Goal: Task Accomplishment & Management: Complete application form

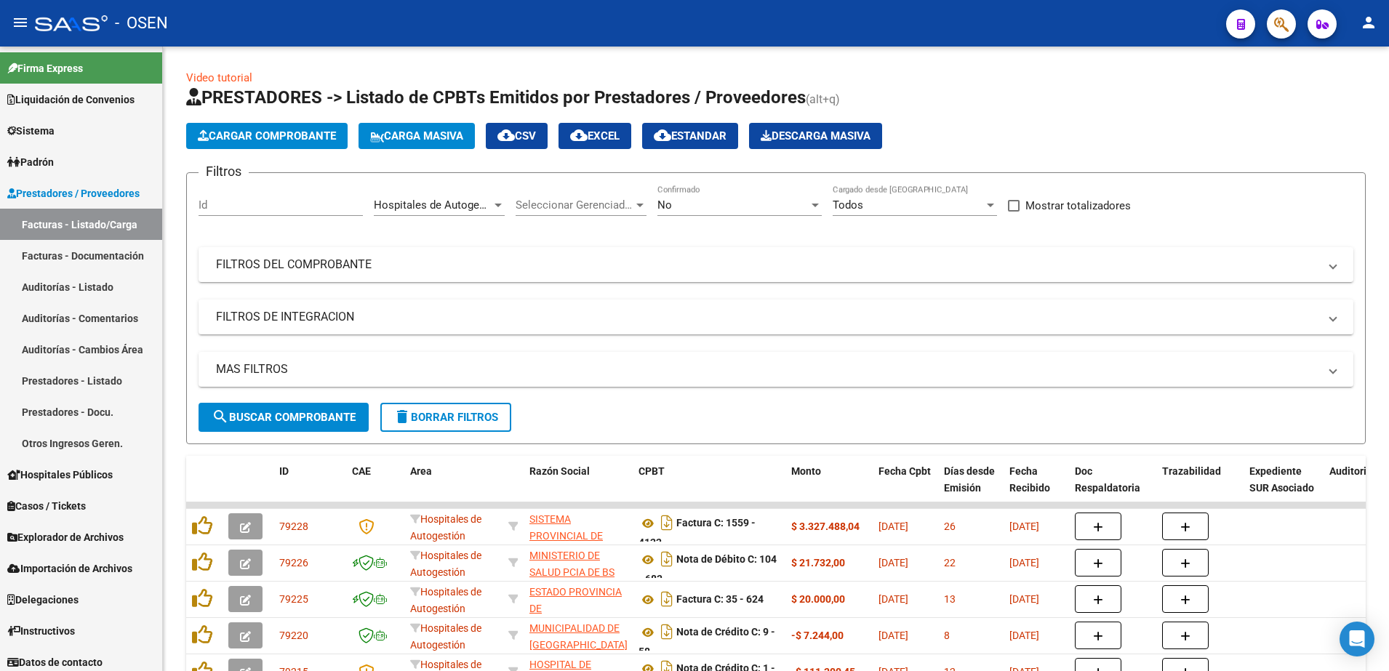
scroll to position [9, 0]
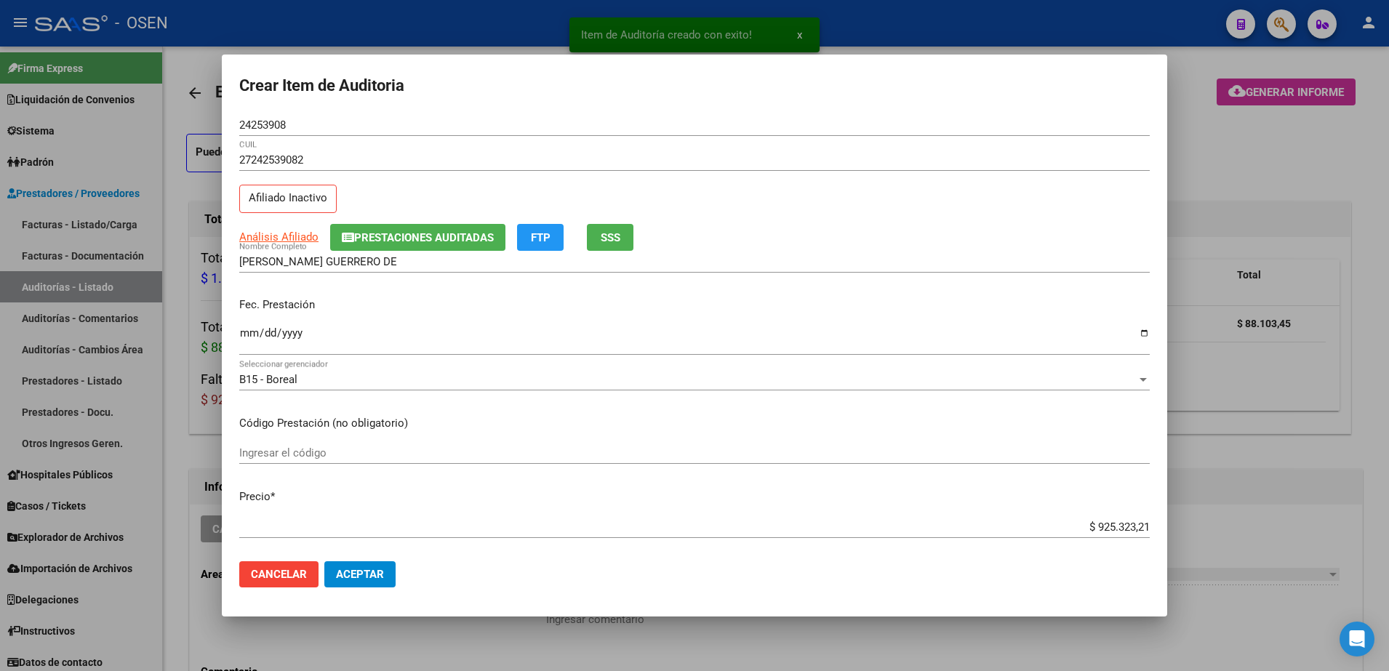
scroll to position [819, 0]
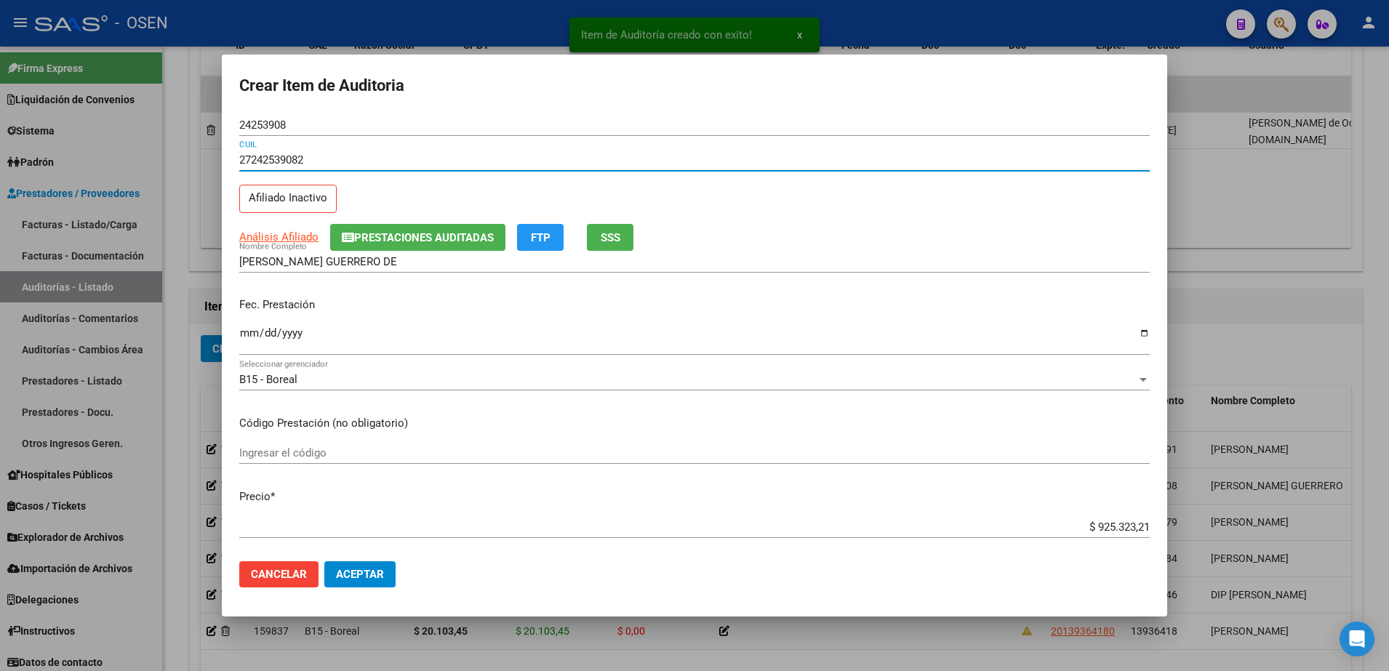
click at [250, 337] on input "Ingresar la fecha" at bounding box center [694, 338] width 911 height 23
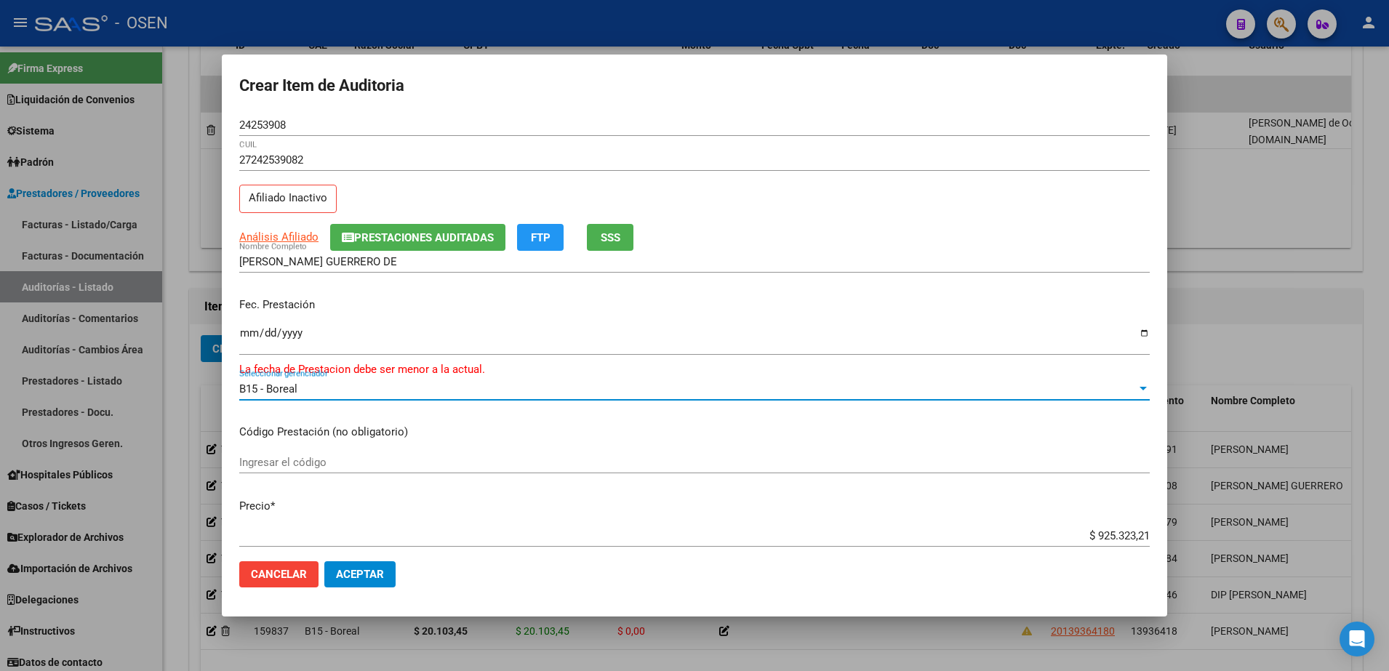
click at [290, 342] on input "2025-08-26" at bounding box center [694, 338] width 911 height 23
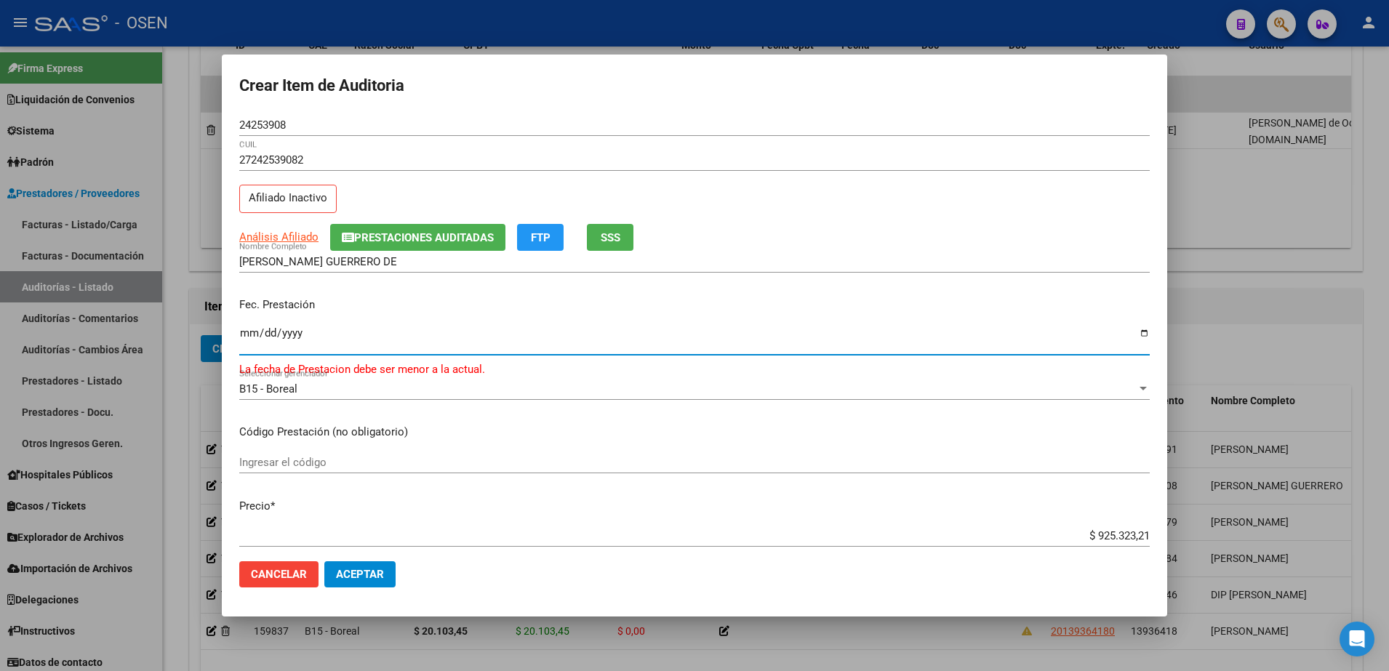
click at [290, 331] on input "2025-08-26" at bounding box center [694, 338] width 911 height 23
type input "2024-08-26"
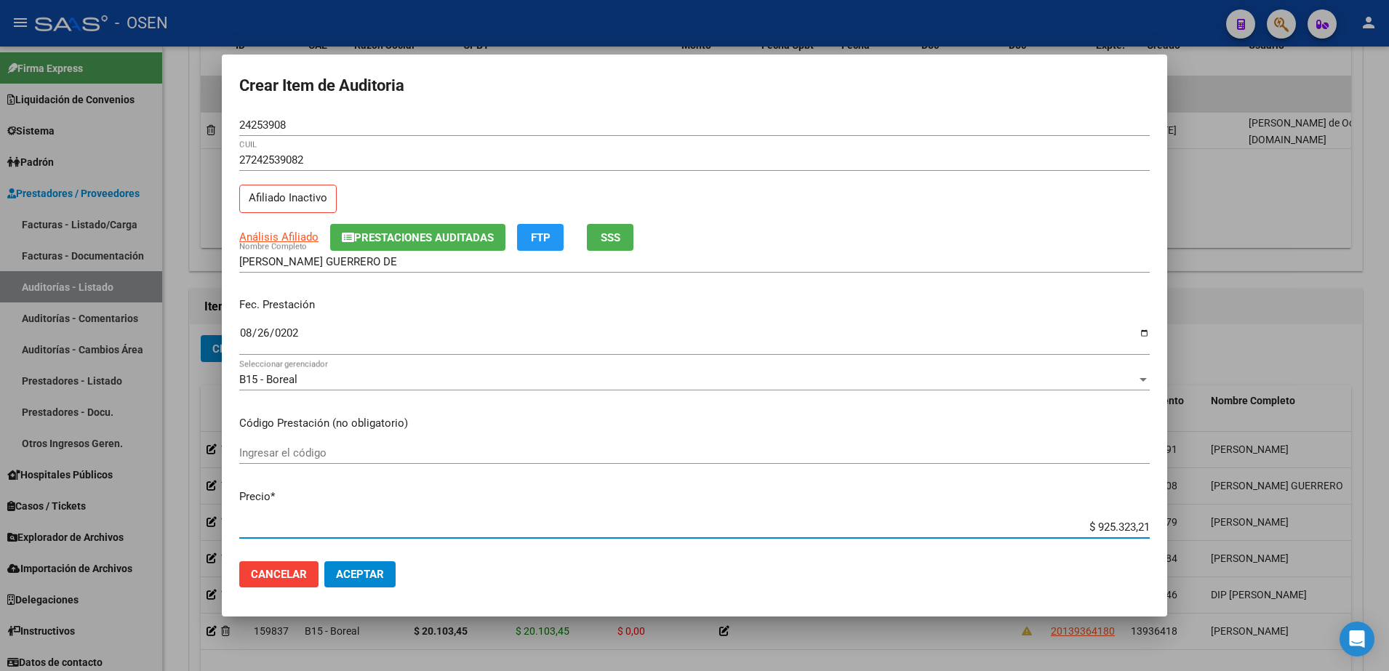
paste input "31.206,3"
type input "$ 31.206,31"
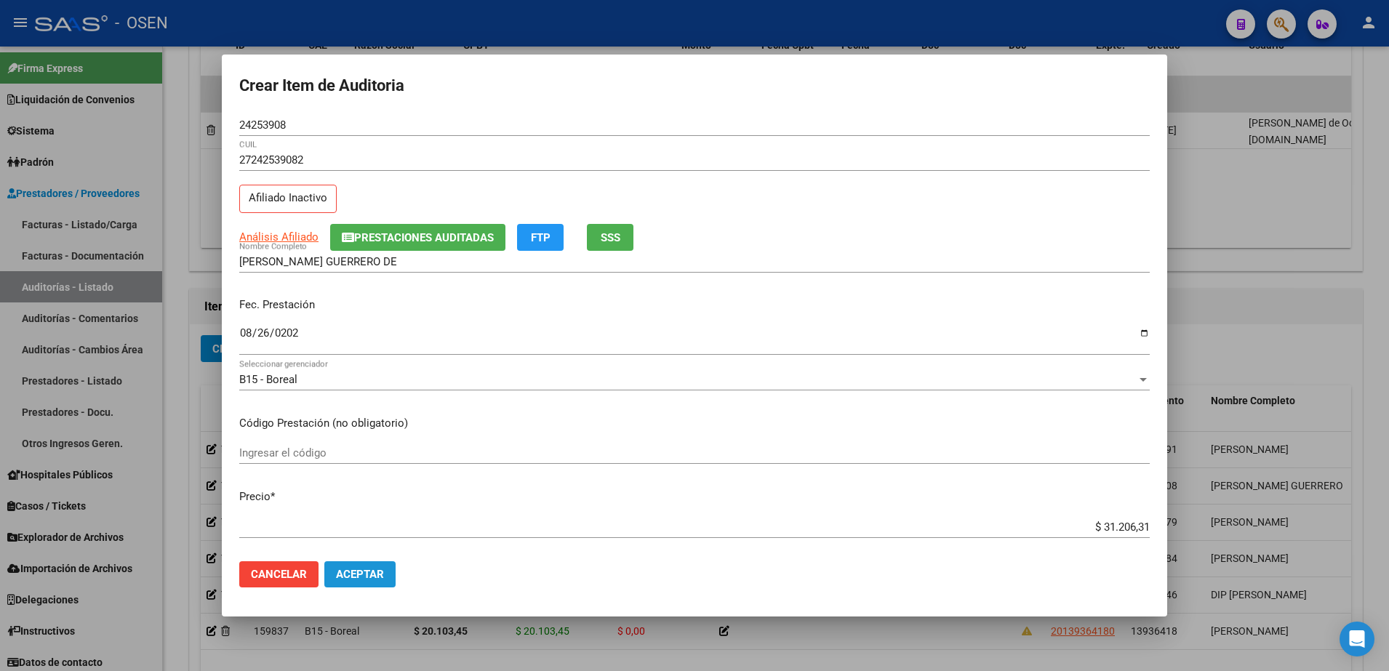
click at [370, 575] on span "Aceptar" at bounding box center [360, 574] width 48 height 13
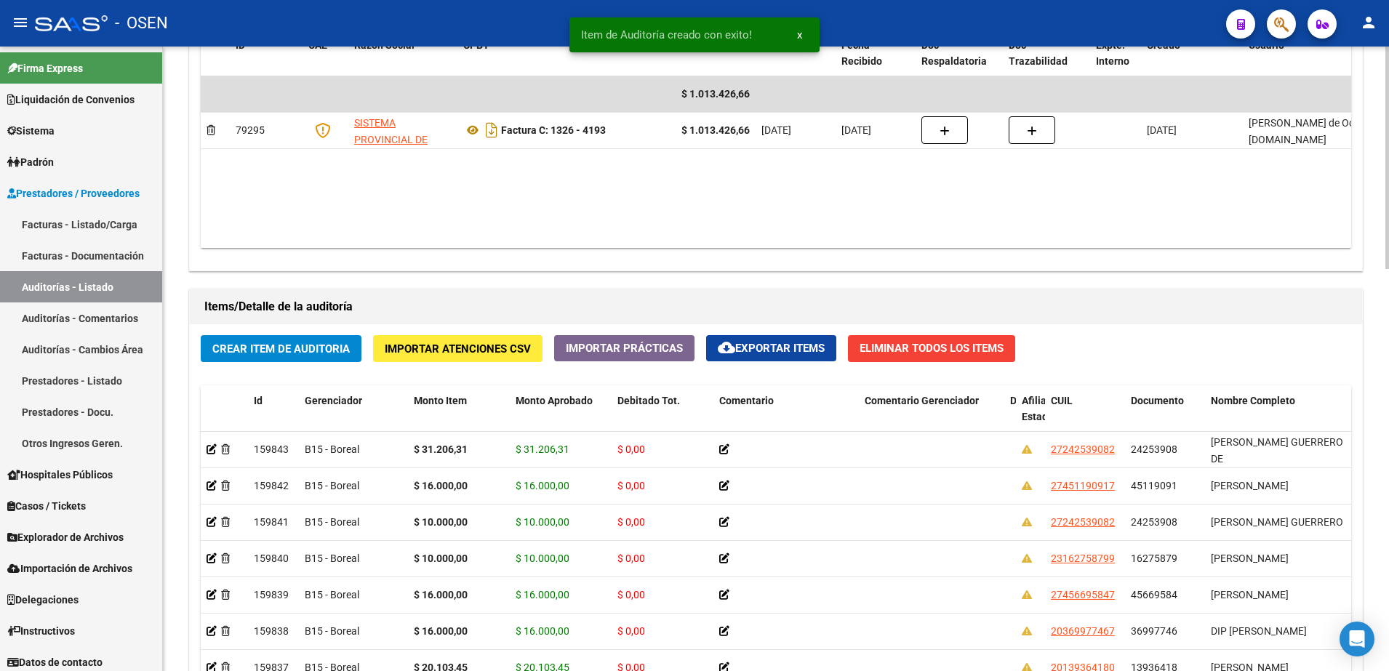
click at [288, 345] on span "Crear Item de Auditoria" at bounding box center [280, 349] width 137 height 13
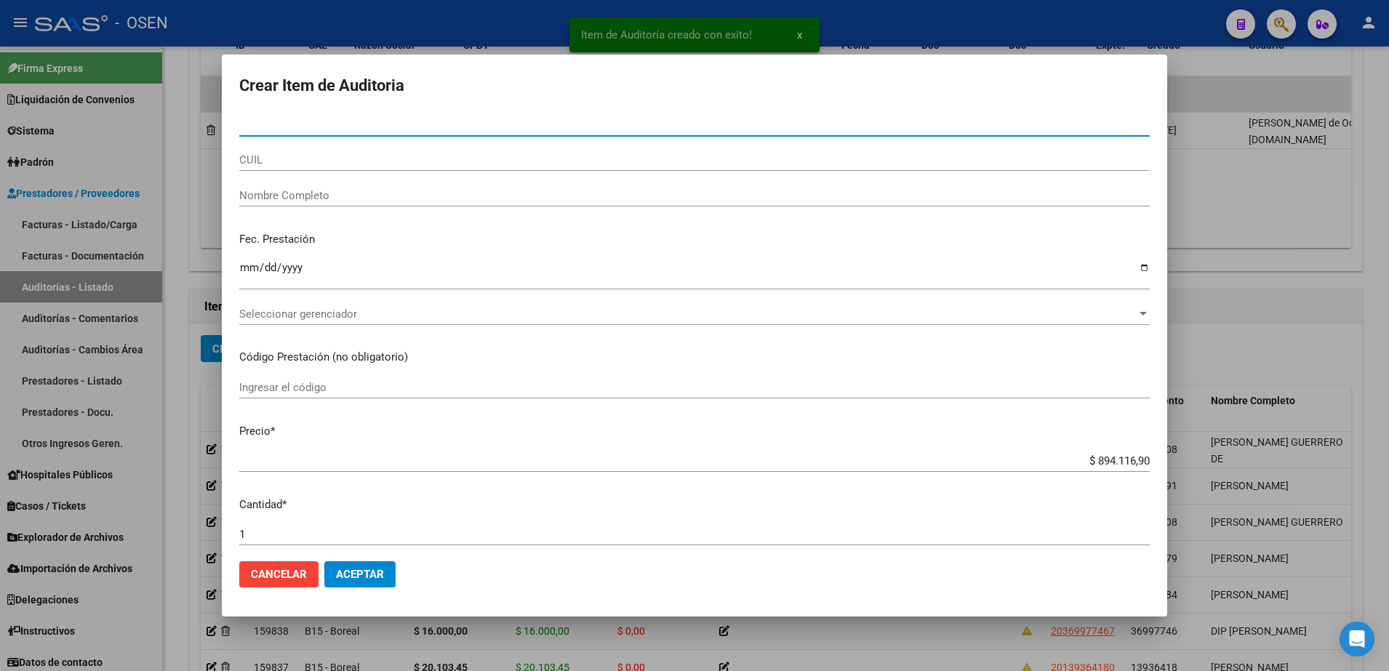
paste input "27242539082"
type input "27242539082"
click at [399, 156] on input "CUIL" at bounding box center [694, 159] width 911 height 13
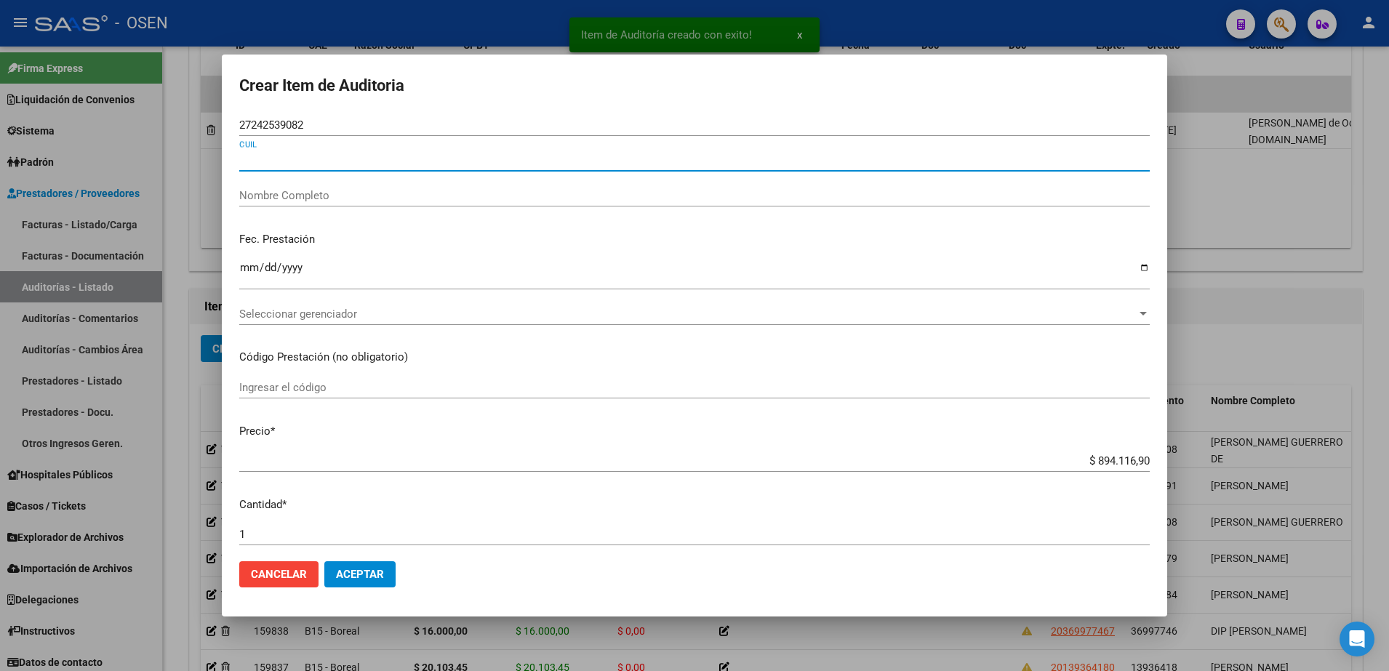
paste input "27242539082"
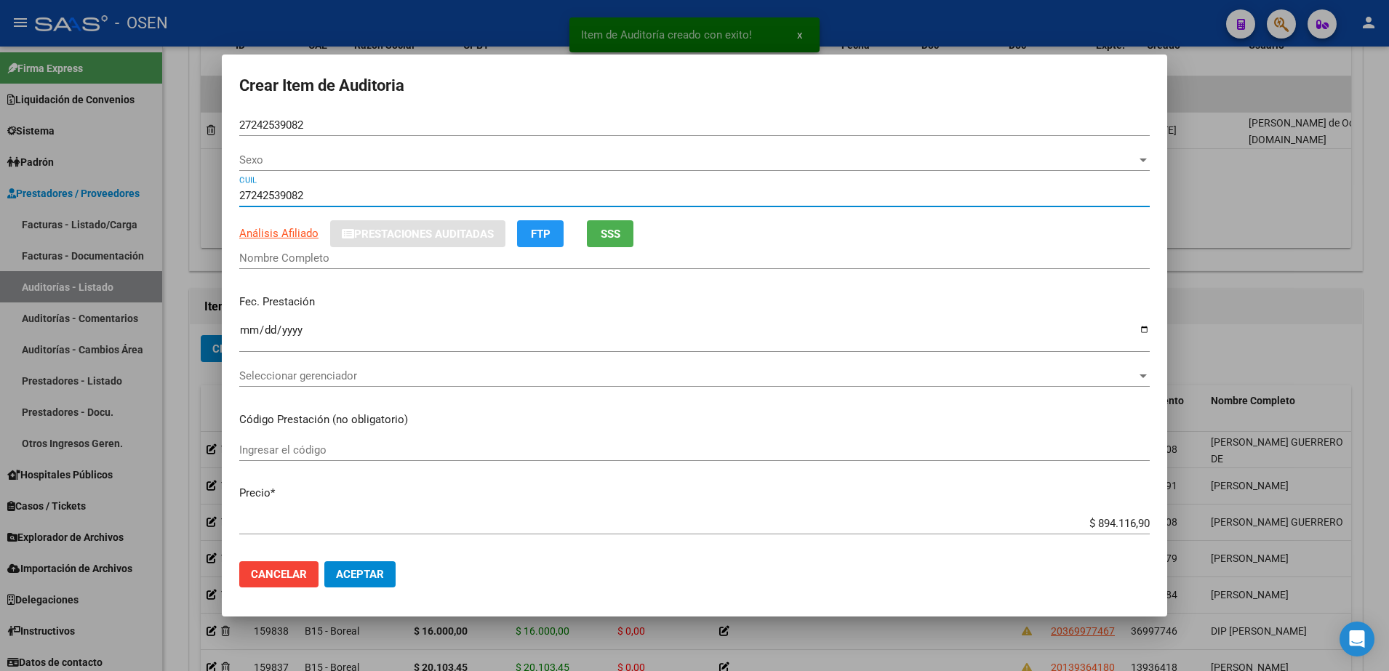
type input "27242539082"
type input "24253908"
type input "[PERSON_NAME] GUERRERO DE"
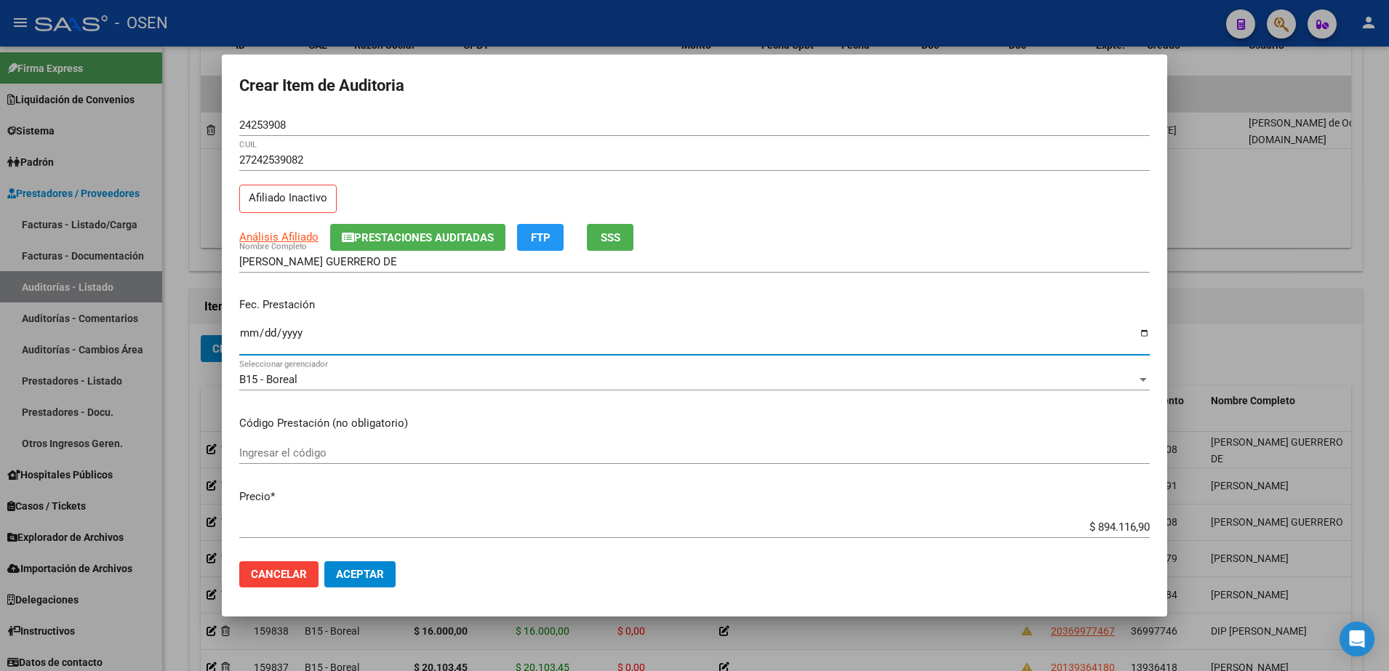
click at [249, 330] on input "Ingresar la fecha" at bounding box center [694, 338] width 911 height 23
type input "2024-08-27"
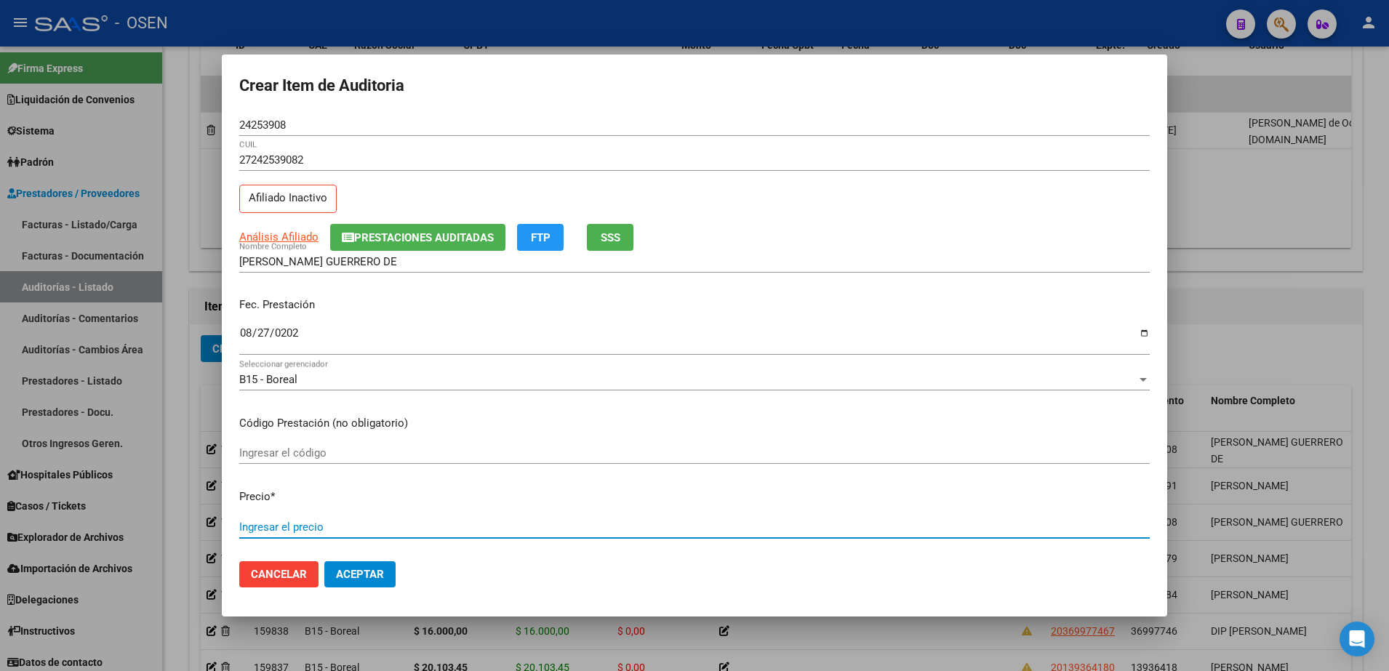
paste input "31.206,31"
type input "$ 31.206,31"
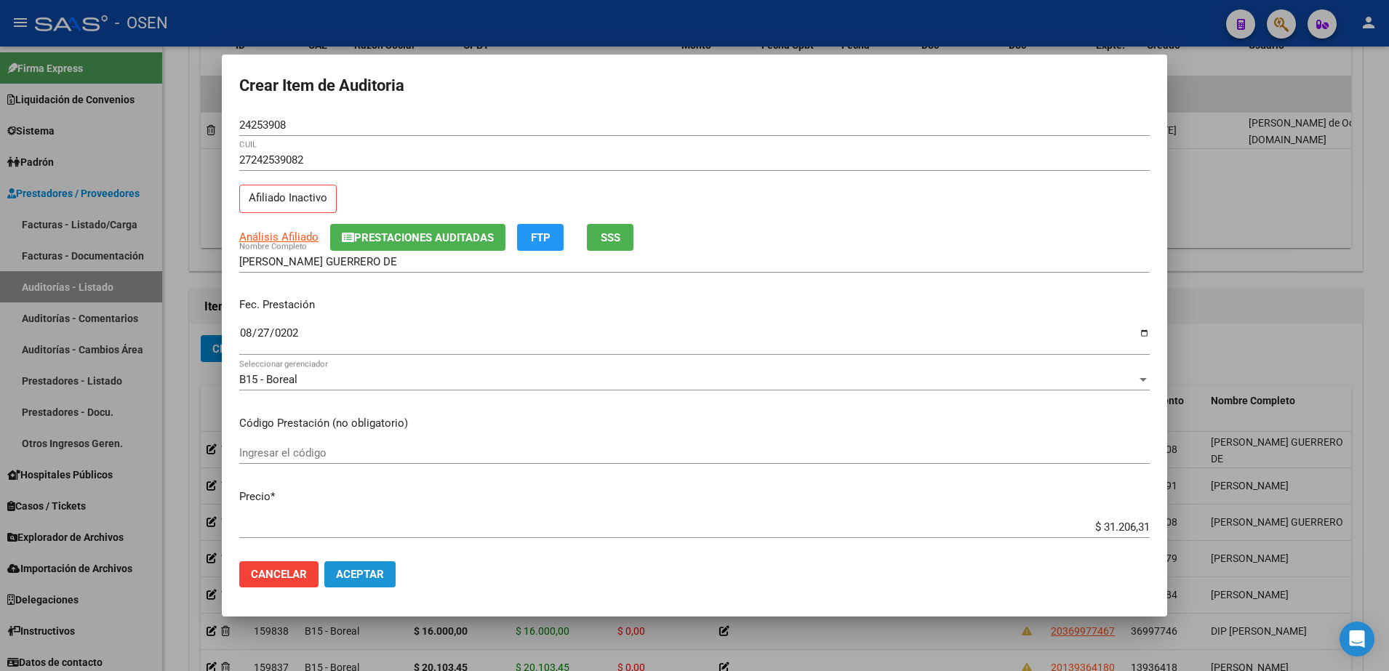
click at [362, 581] on span "Aceptar" at bounding box center [360, 574] width 48 height 13
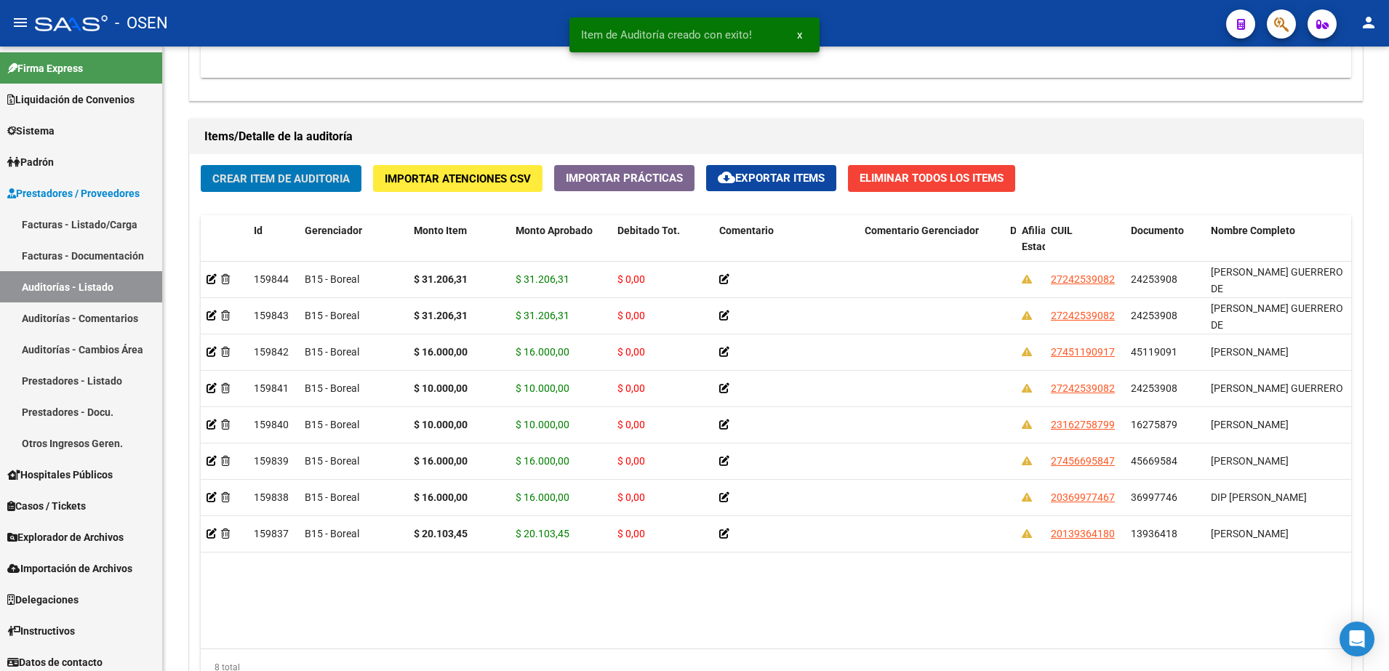
scroll to position [1001, 0]
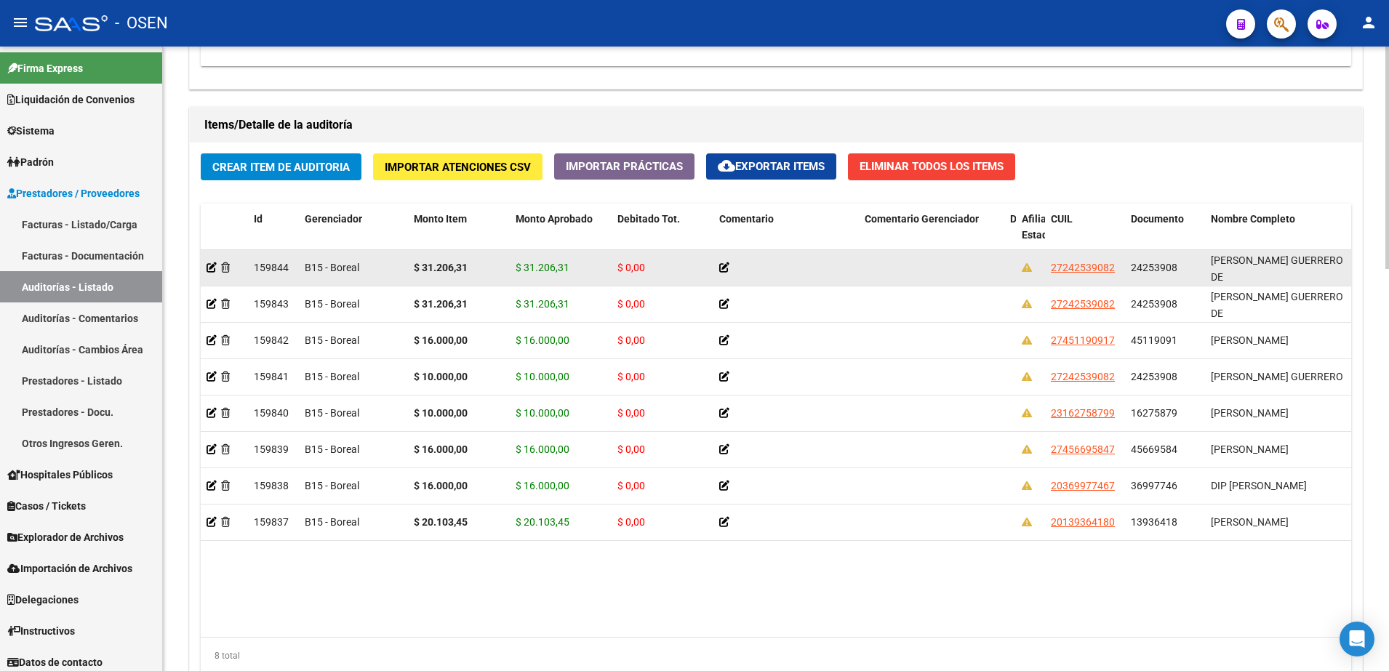
click at [1169, 258] on datatable-body-cell "24253908" at bounding box center [1165, 268] width 80 height 36
click at [1168, 258] on datatable-body-cell "24253908" at bounding box center [1165, 268] width 80 height 36
copy span "24253908"
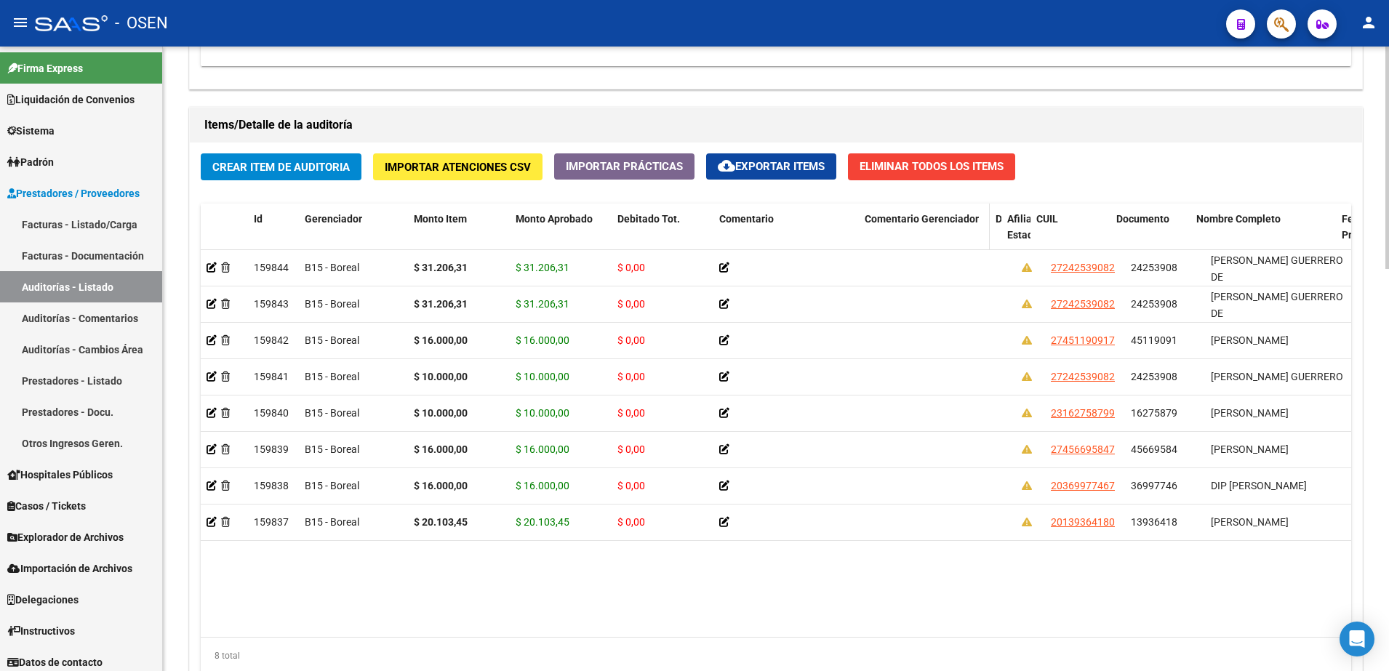
drag, startPoint x: 999, startPoint y: 223, endPoint x: 928, endPoint y: 231, distance: 71.0
click at [928, 231] on datatable-header-cell "Comentario Gerenciador" at bounding box center [924, 236] width 131 height 64
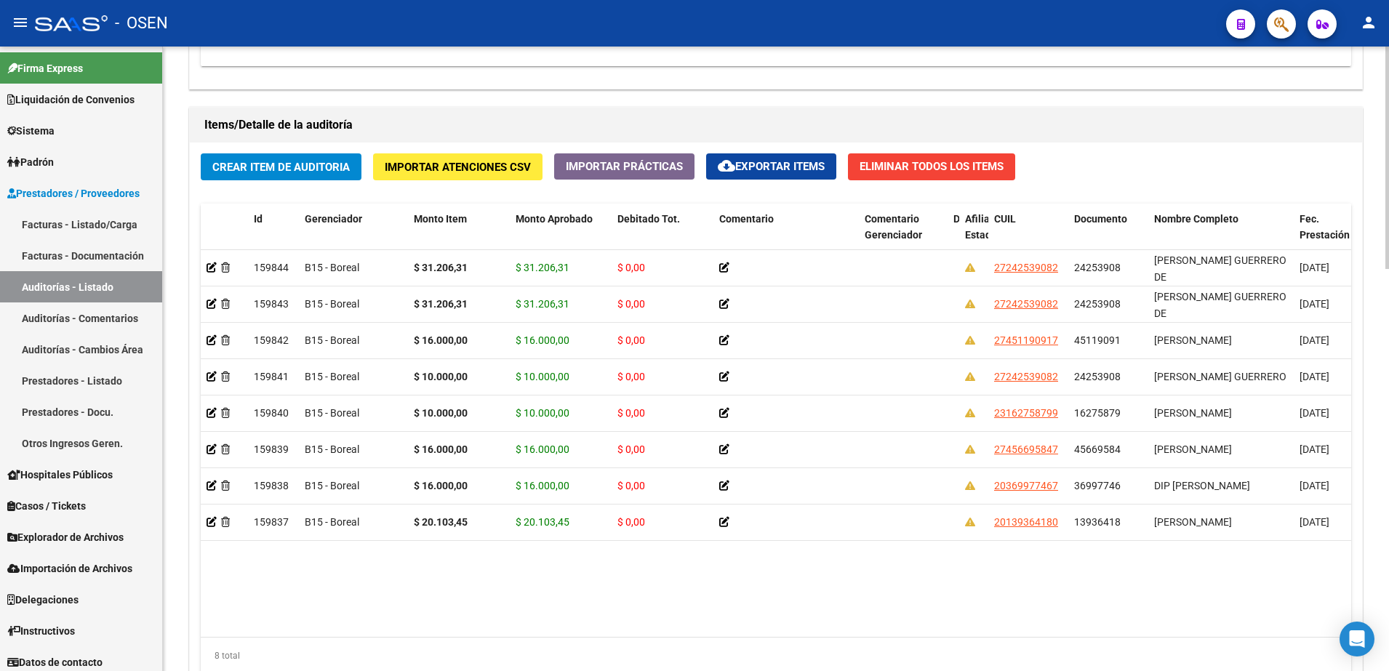
click at [305, 157] on button "Crear Item de Auditoria" at bounding box center [281, 166] width 161 height 27
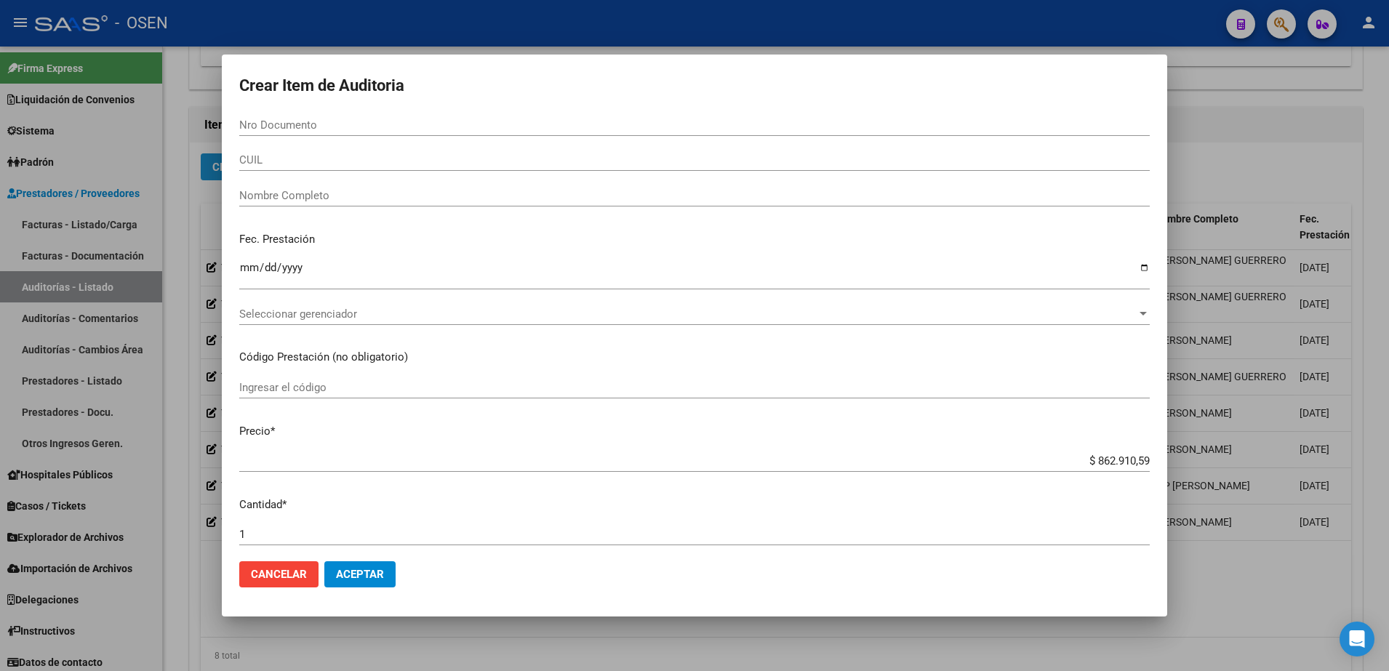
paste input "24253908"
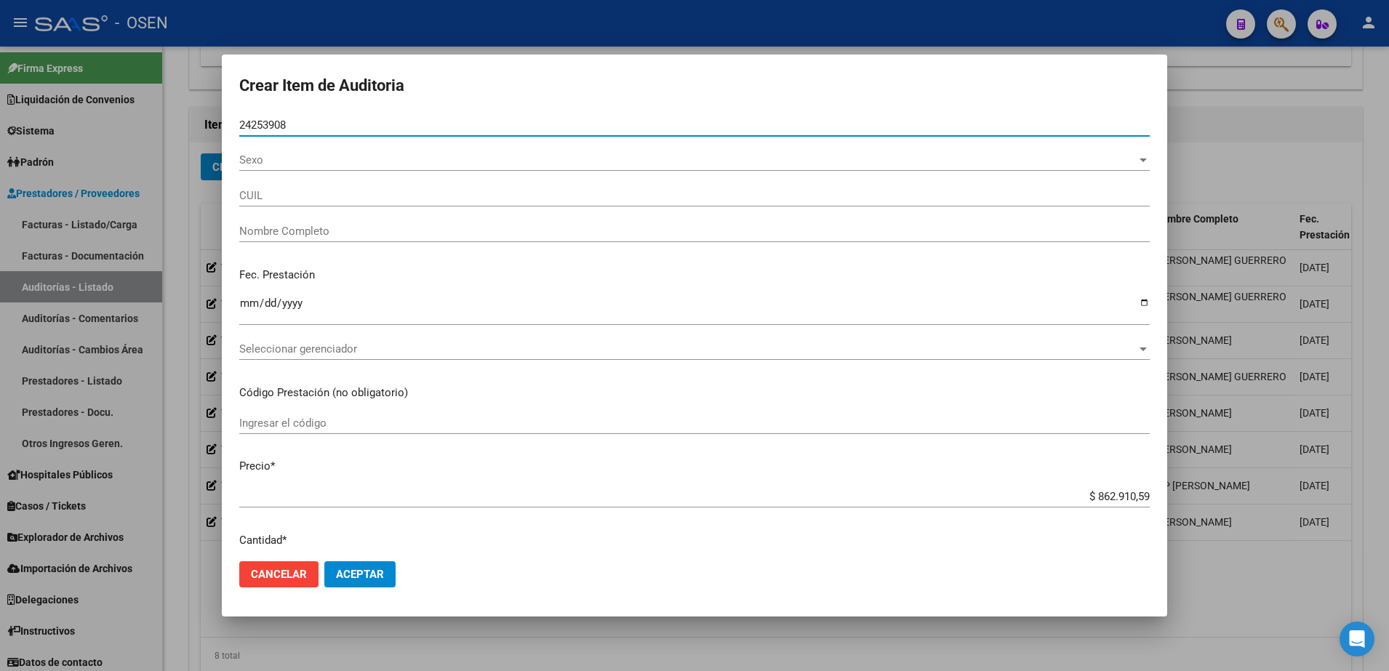
type input "24253908"
type input "27242539082"
type input "[PERSON_NAME] GUERRERO DE"
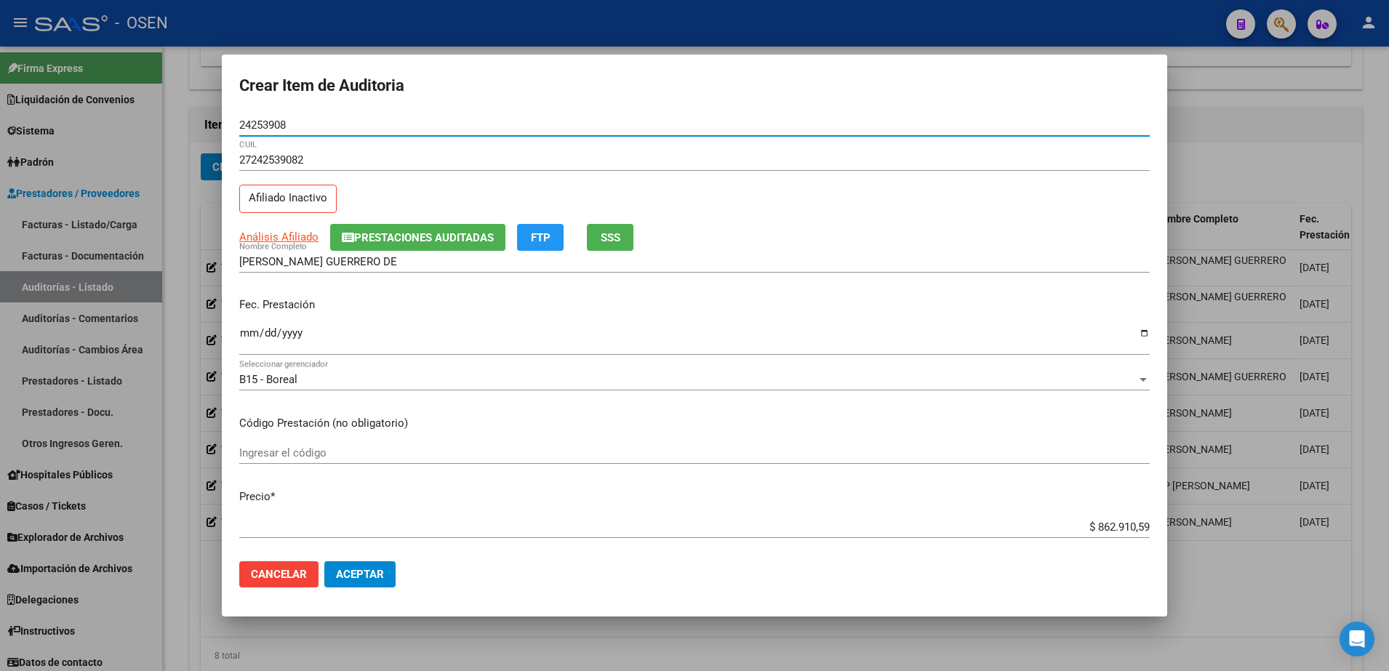
click at [253, 318] on div "Fec. Prestación Ingresar la fecha" at bounding box center [694, 327] width 911 height 83
click at [248, 332] on input "Ingresar la fecha" at bounding box center [694, 338] width 911 height 23
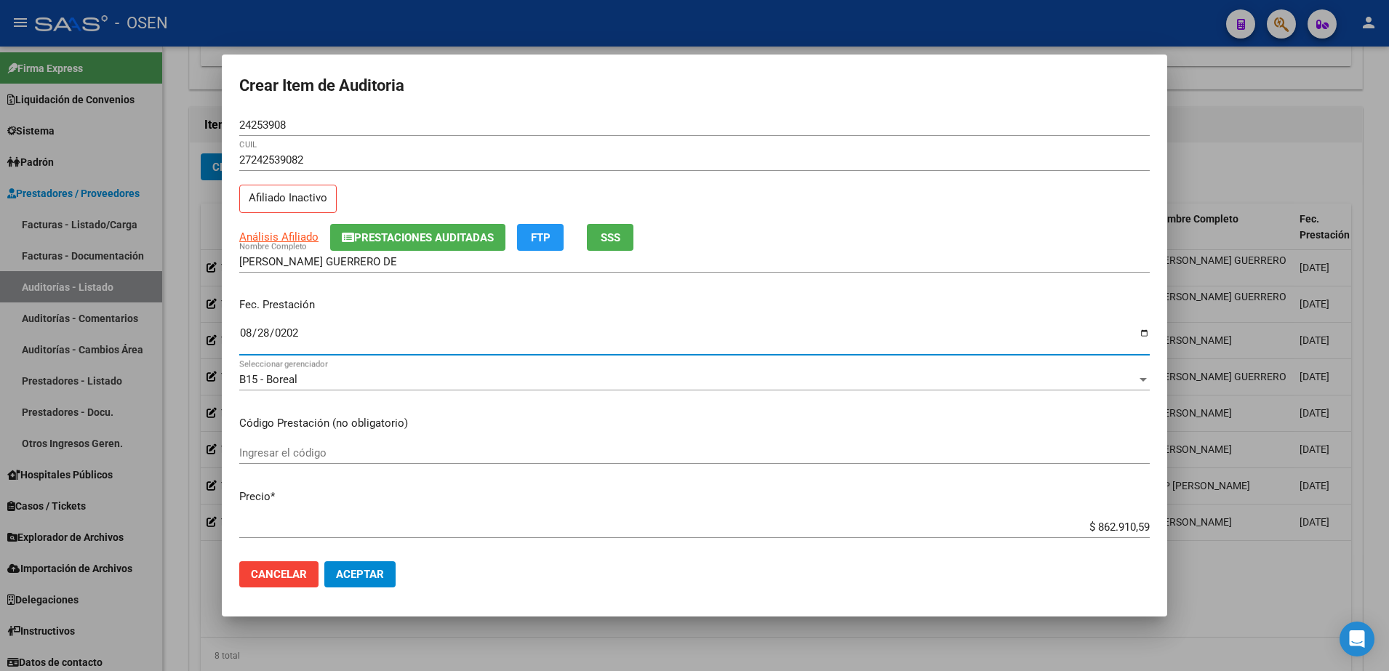
type input "2024-08-28"
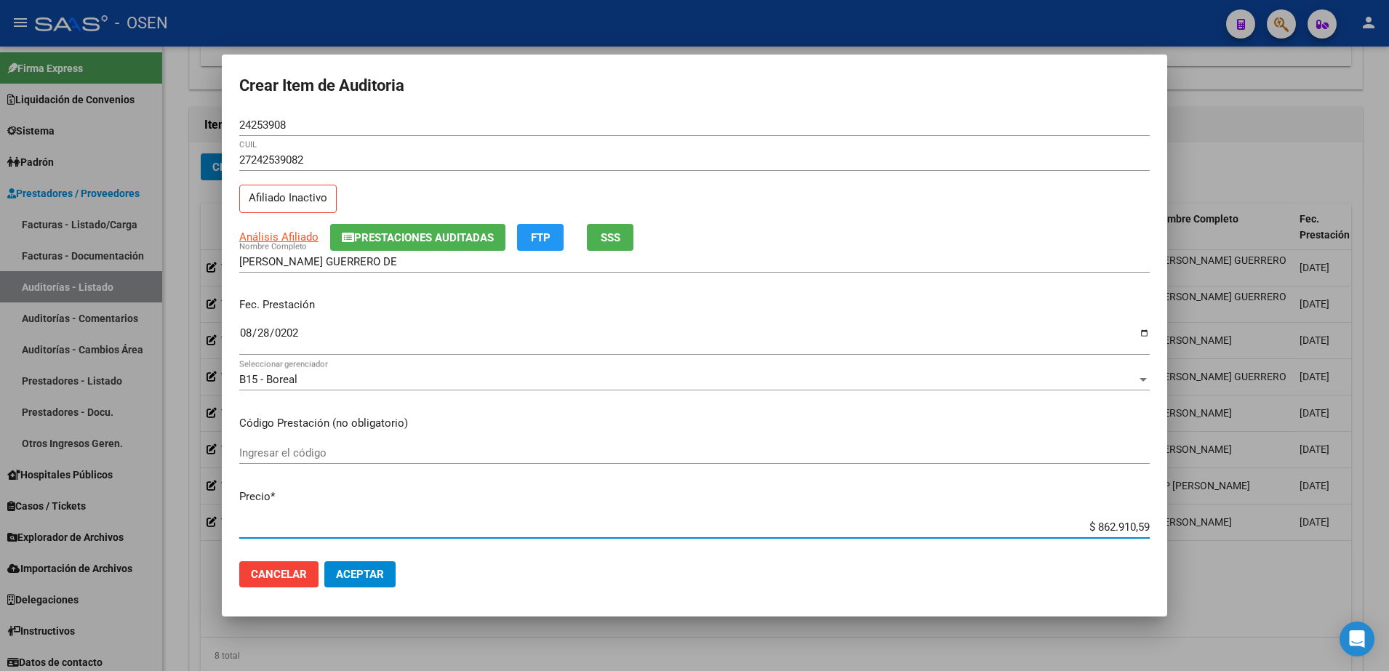
paste input "31.206,31"
type input "$ 31.206,31"
drag, startPoint x: 391, startPoint y: 589, endPoint x: 381, endPoint y: 581, distance: 12.5
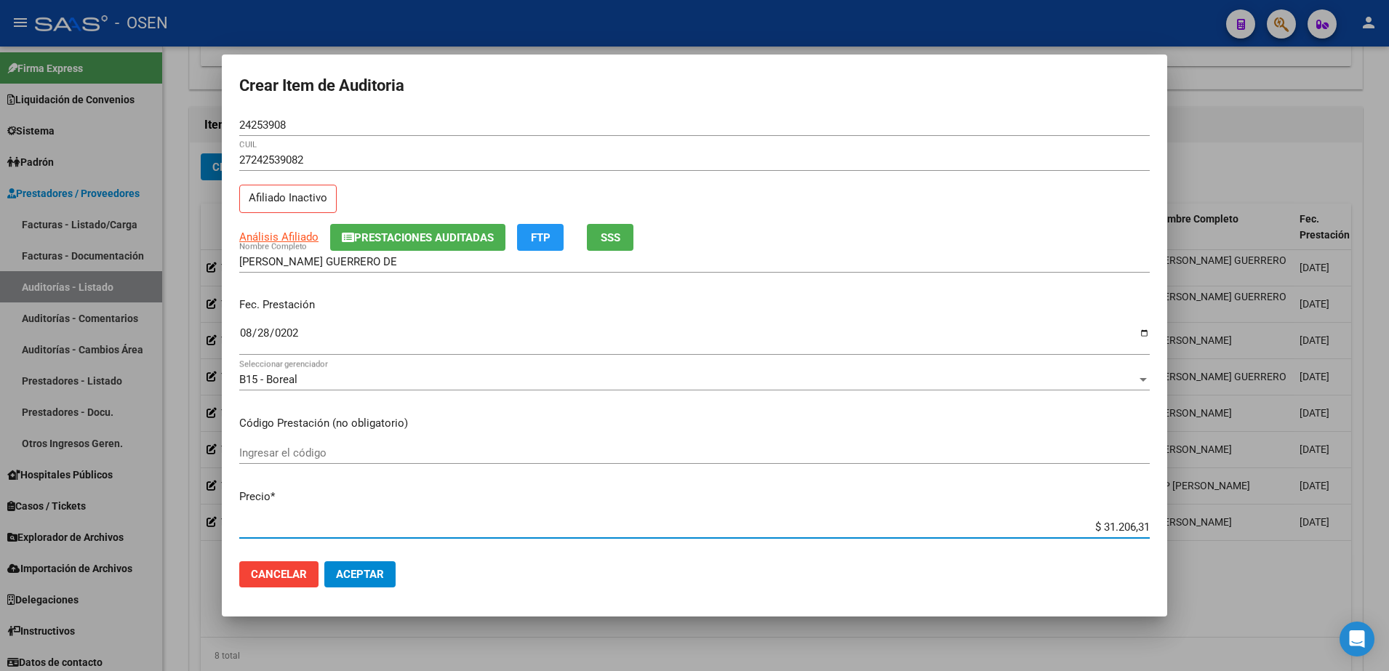
click at [388, 589] on mat-dialog-actions "Cancelar Aceptar" at bounding box center [694, 574] width 911 height 49
click at [376, 578] on span "Aceptar" at bounding box center [360, 574] width 48 height 13
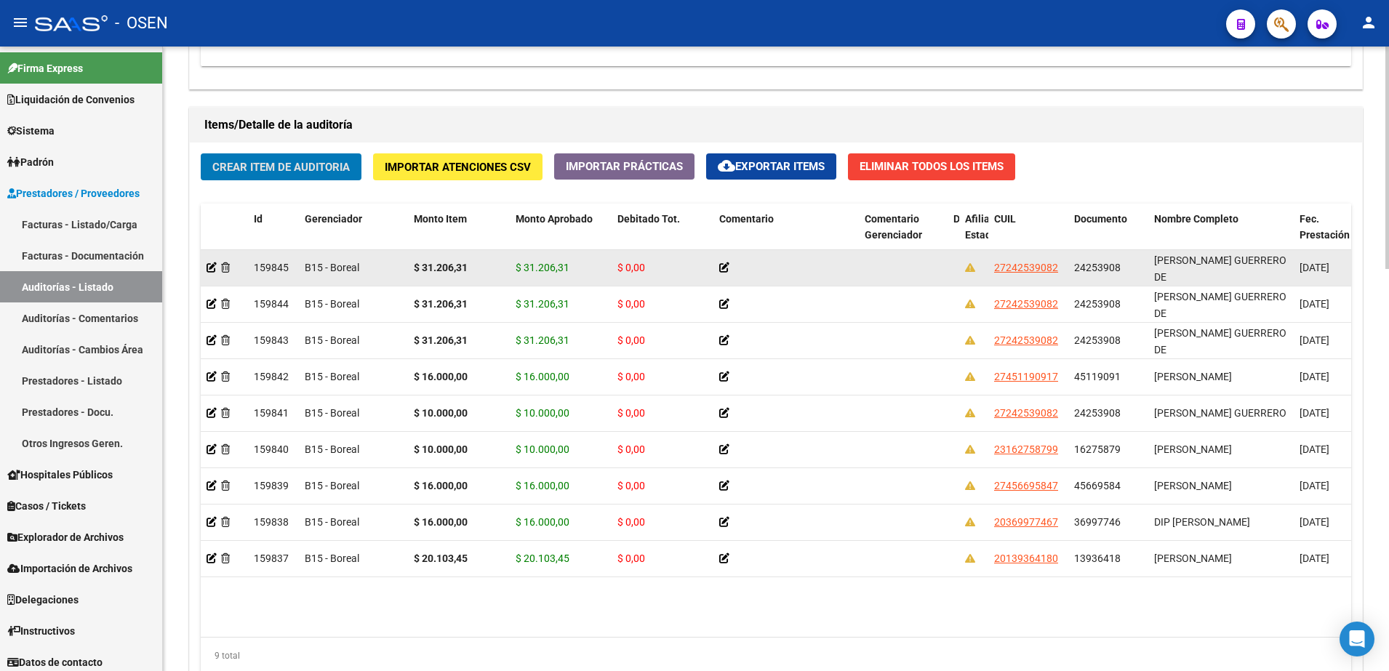
click at [1104, 263] on span "24253908" at bounding box center [1097, 268] width 47 height 12
copy span "24253908"
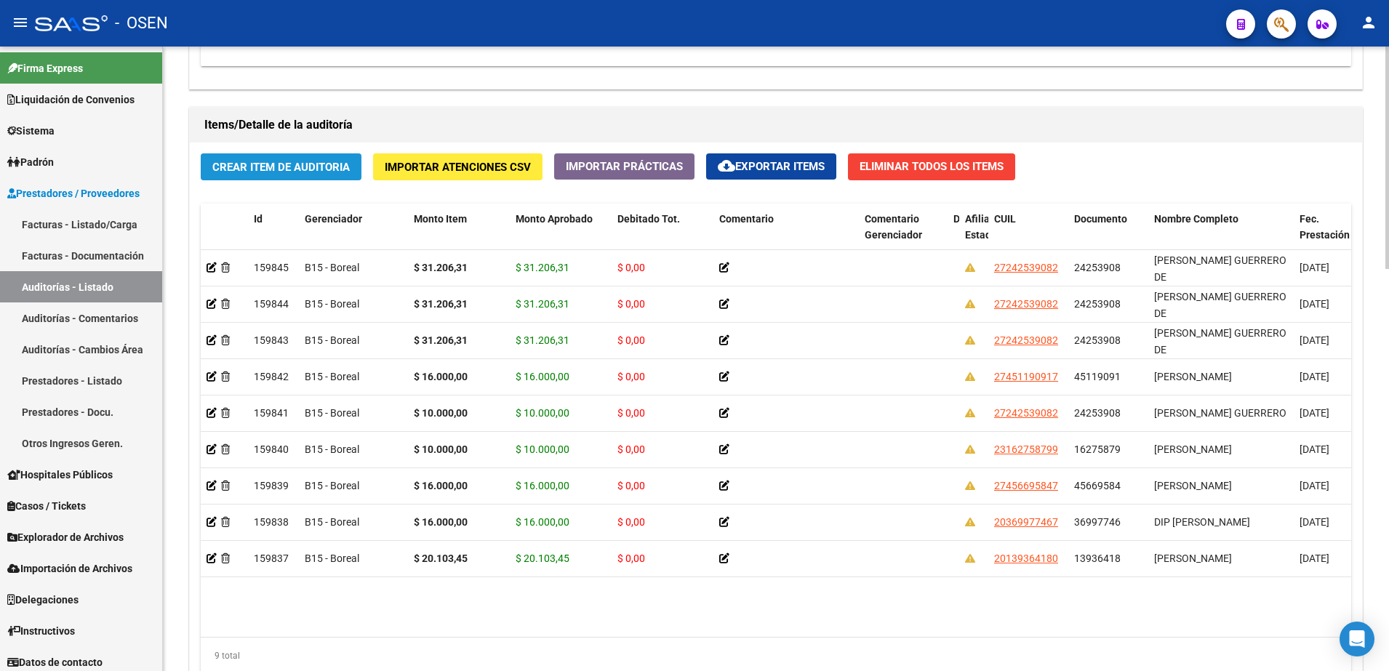
click at [260, 176] on button "Crear Item de Auditoria" at bounding box center [281, 166] width 161 height 27
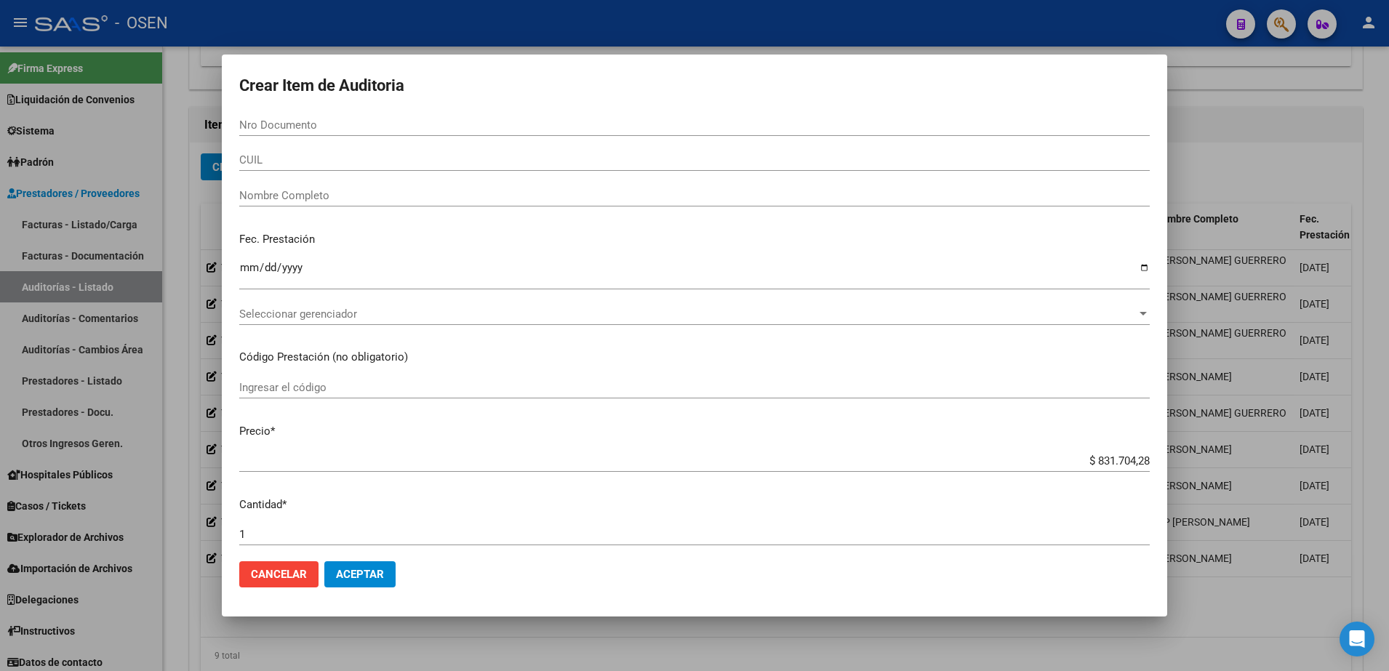
paste input "24253908"
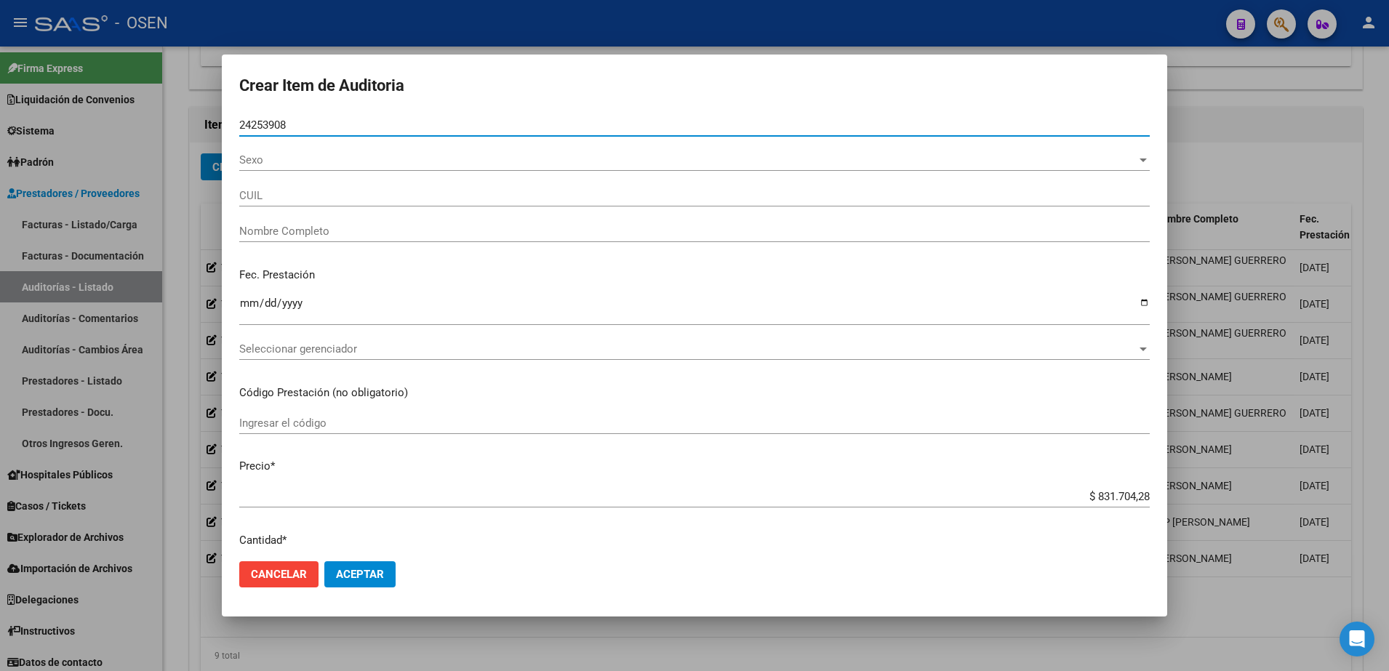
type input "24253908"
type input "27242539082"
type input "[PERSON_NAME] GUERRERO DE"
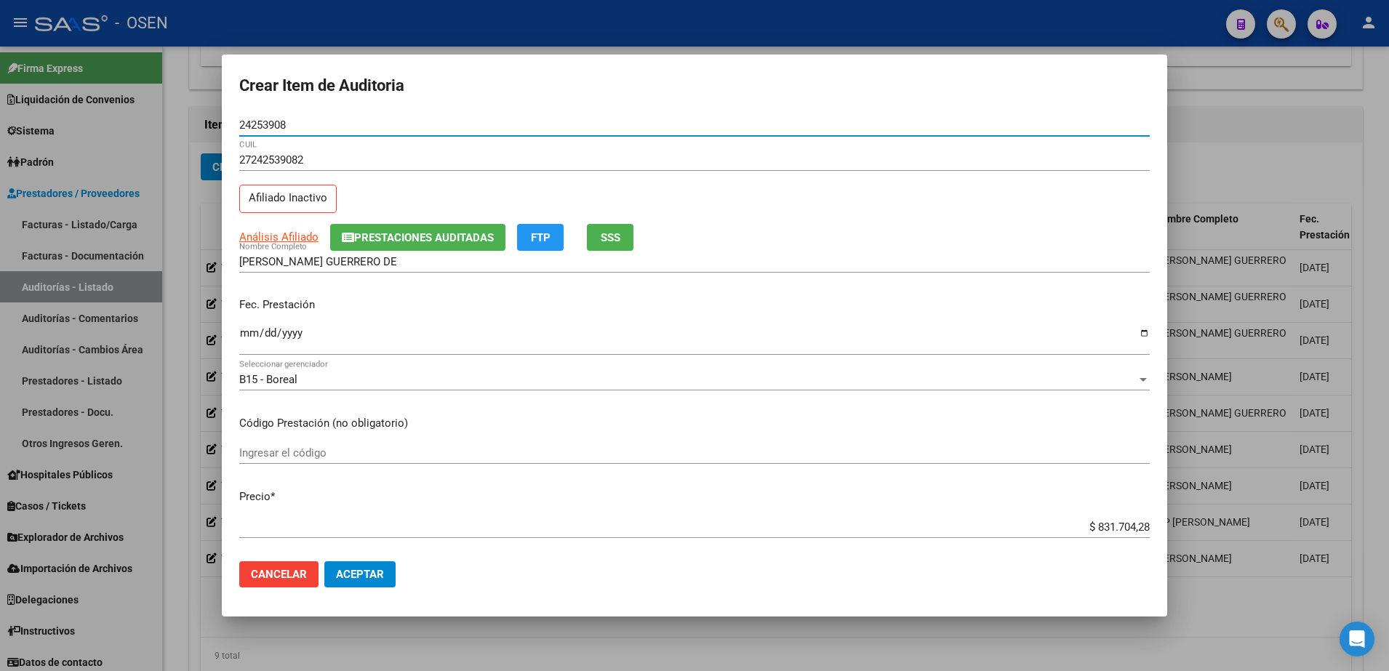
click at [253, 333] on input "Ingresar la fecha" at bounding box center [694, 338] width 911 height 23
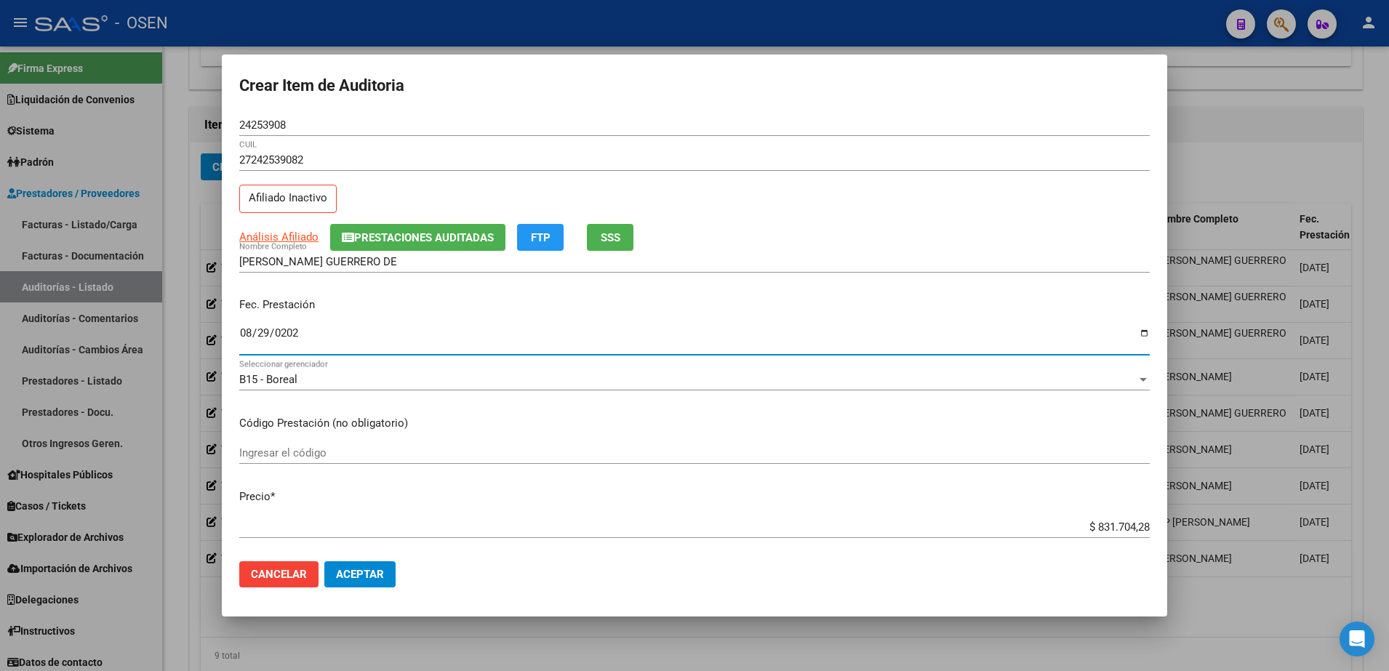
type input "2024-08-29"
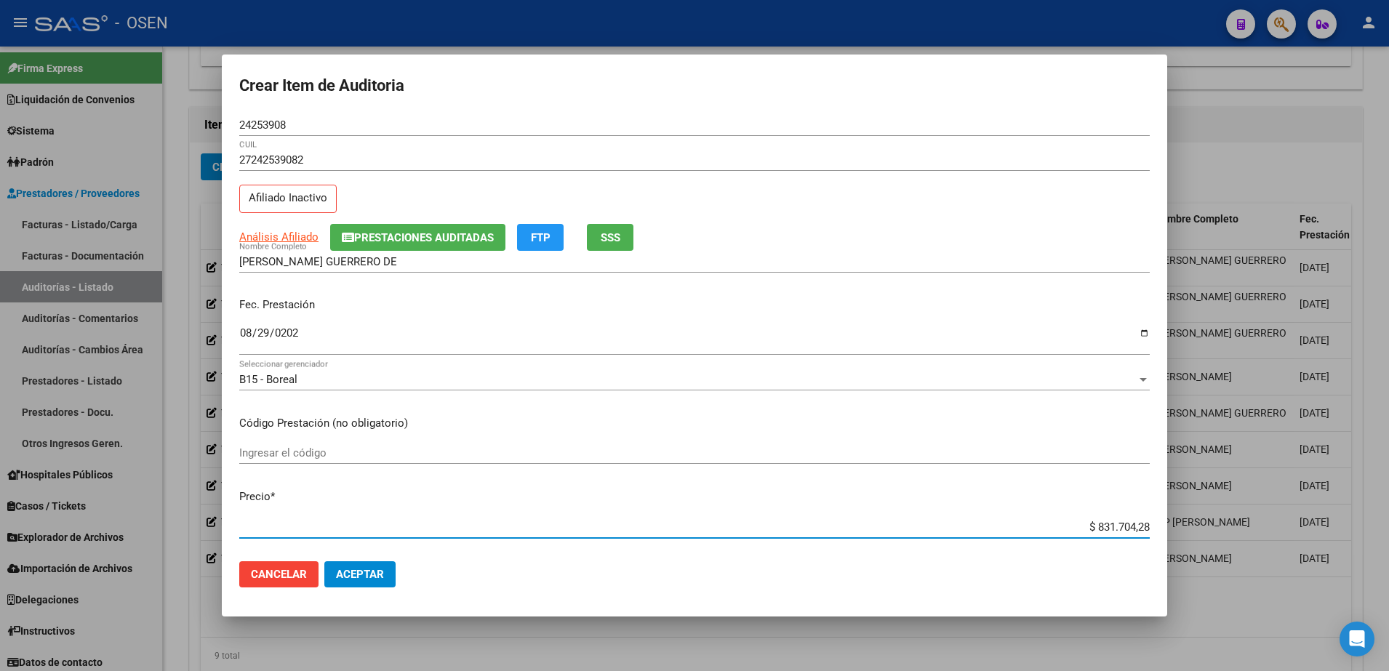
paste input "31.206,31"
type input "$ 31.206,31"
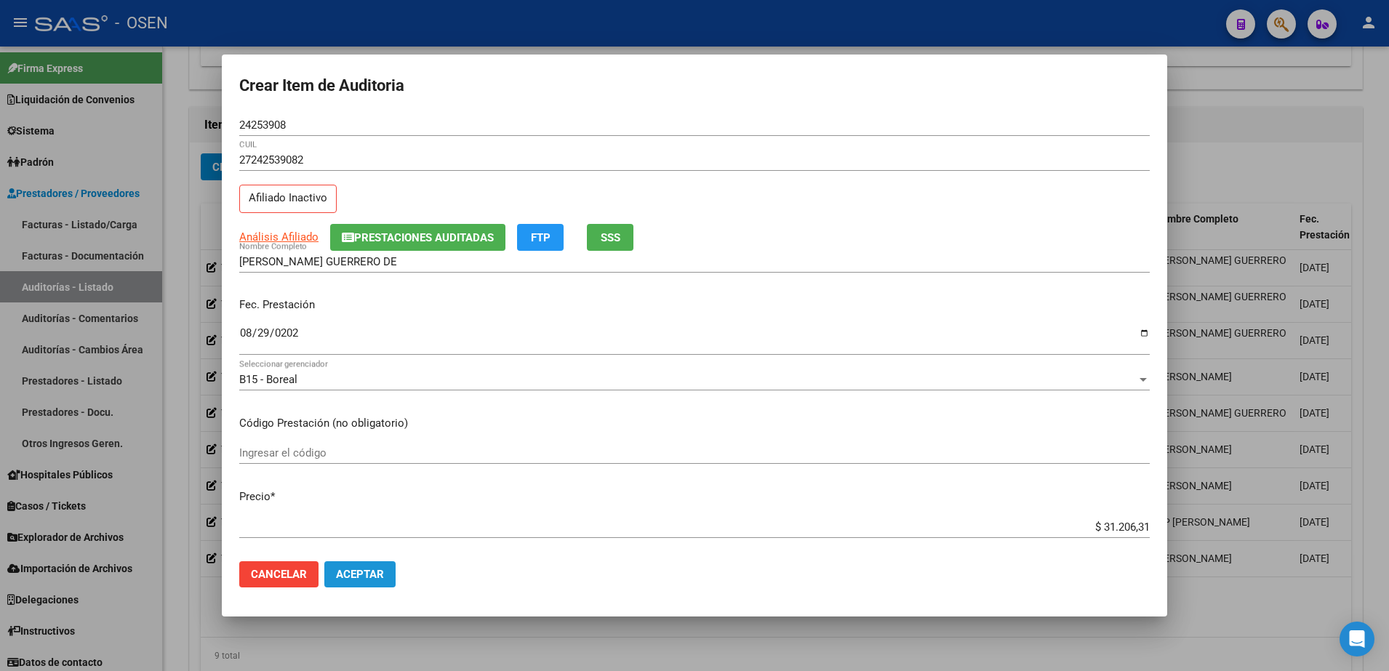
click at [386, 567] on button "Aceptar" at bounding box center [359, 575] width 71 height 26
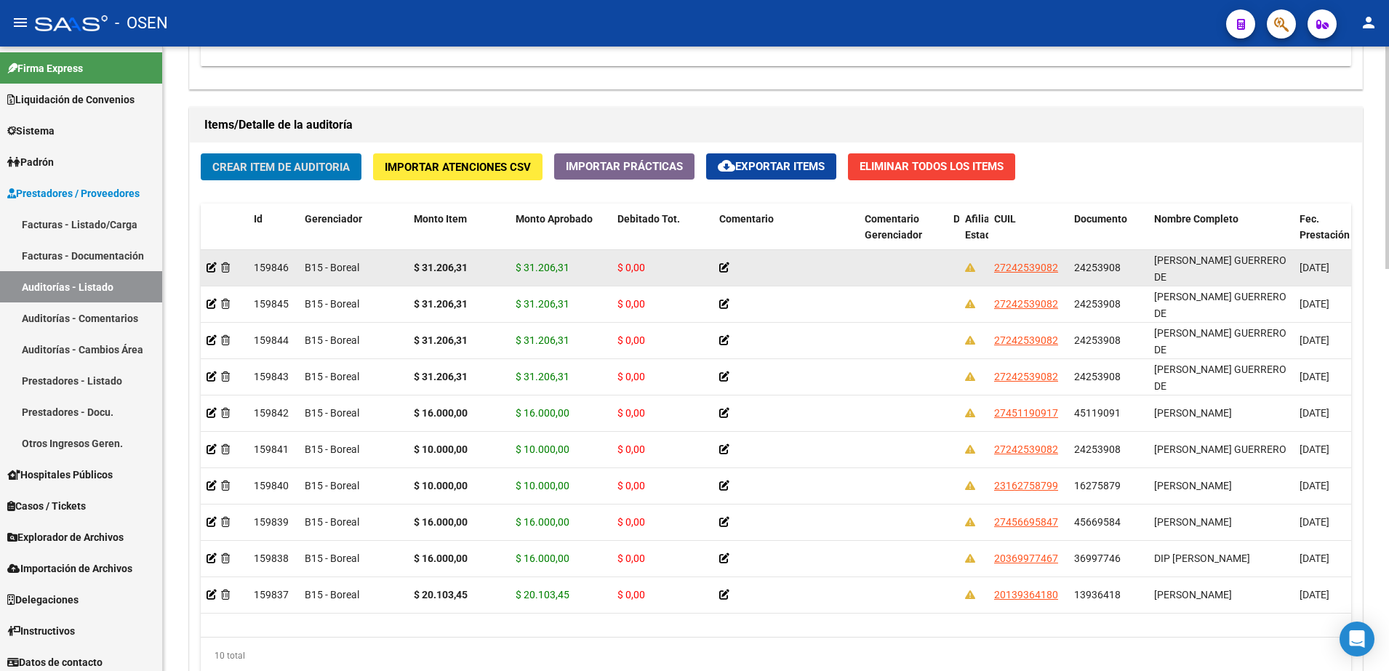
click at [1096, 258] on datatable-body-cell "24253908" at bounding box center [1109, 268] width 80 height 36
copy span "24253908"
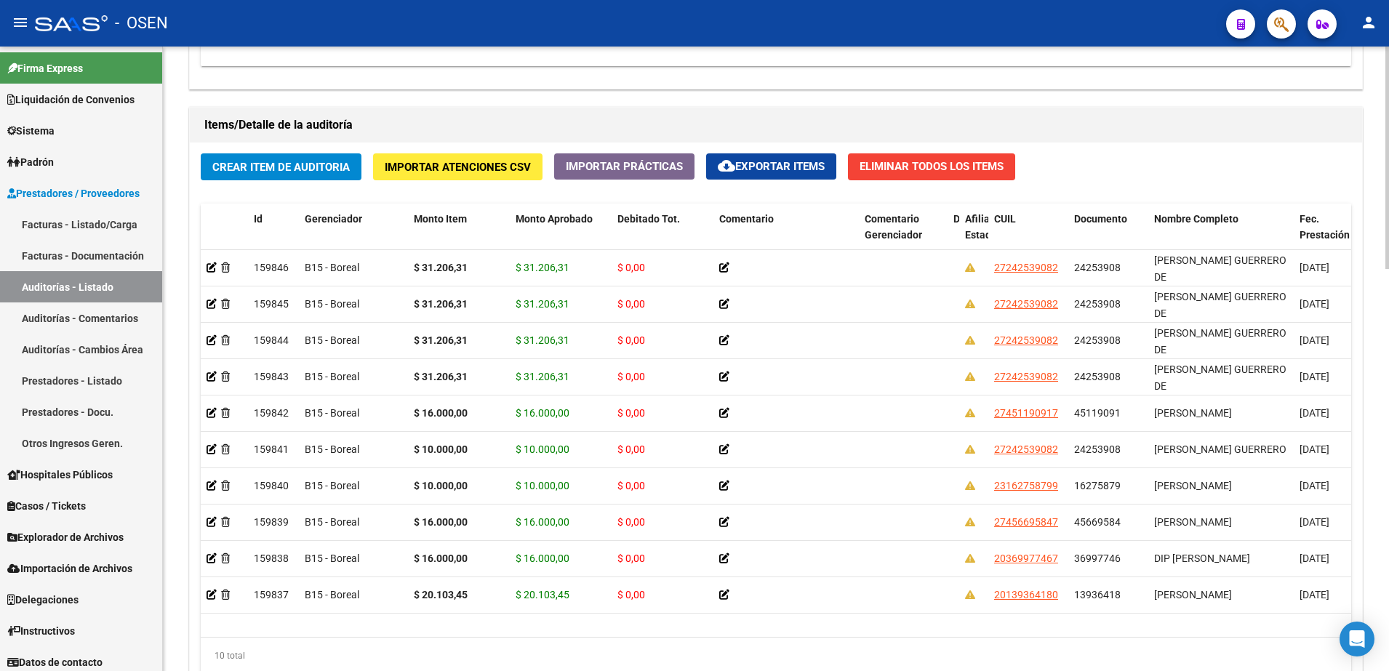
click at [224, 162] on span "Crear Item de Auditoria" at bounding box center [280, 167] width 137 height 13
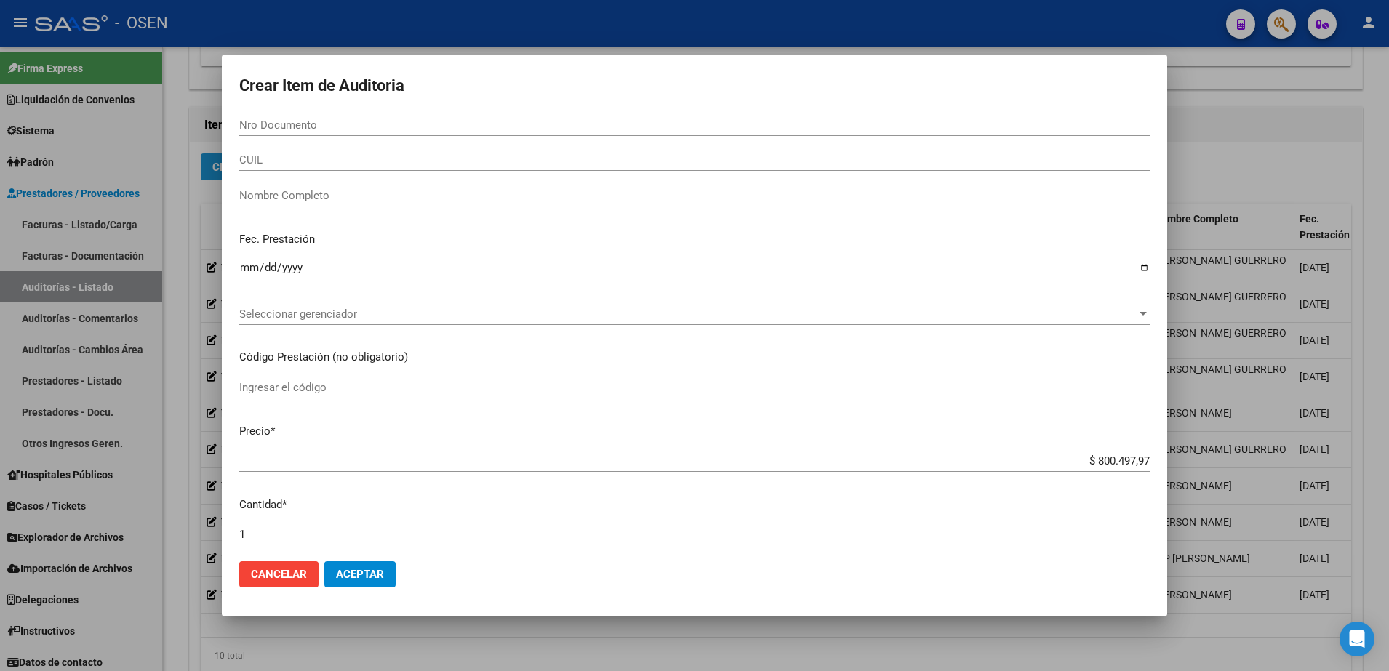
paste input "24253908"
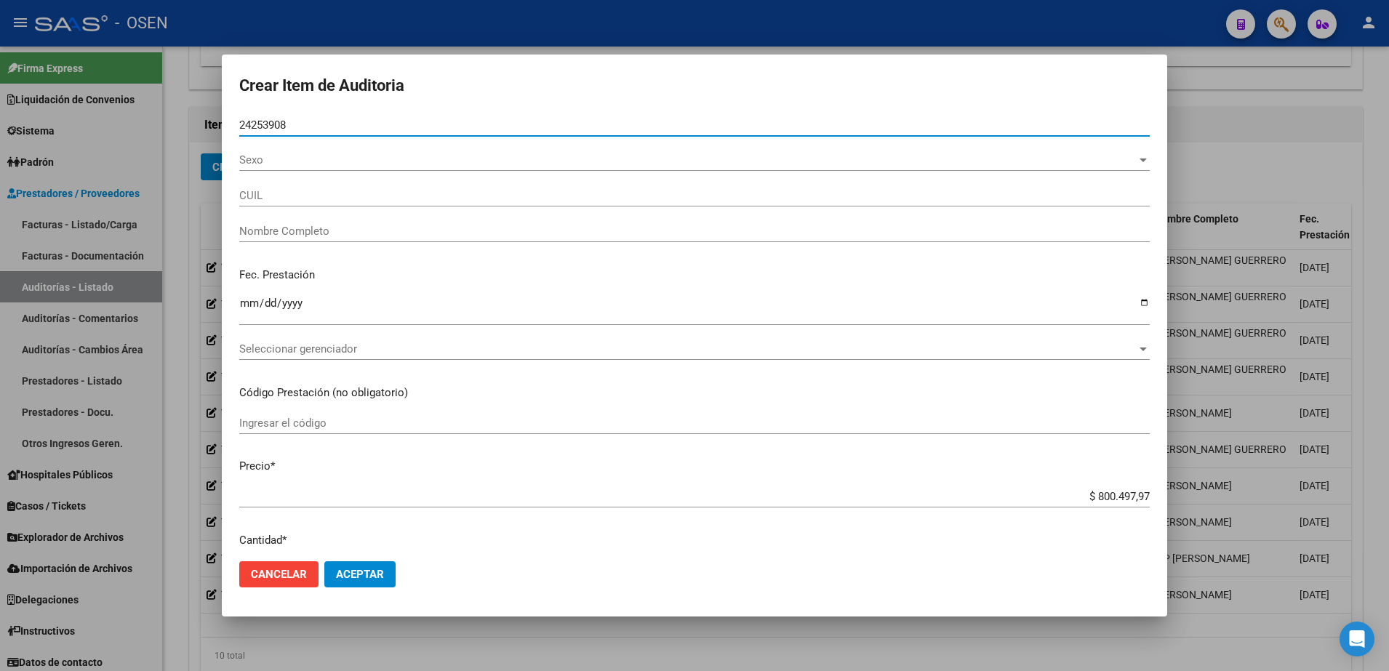
type input "24253908"
type input "27242539082"
type input "[PERSON_NAME] GUERRERO DE"
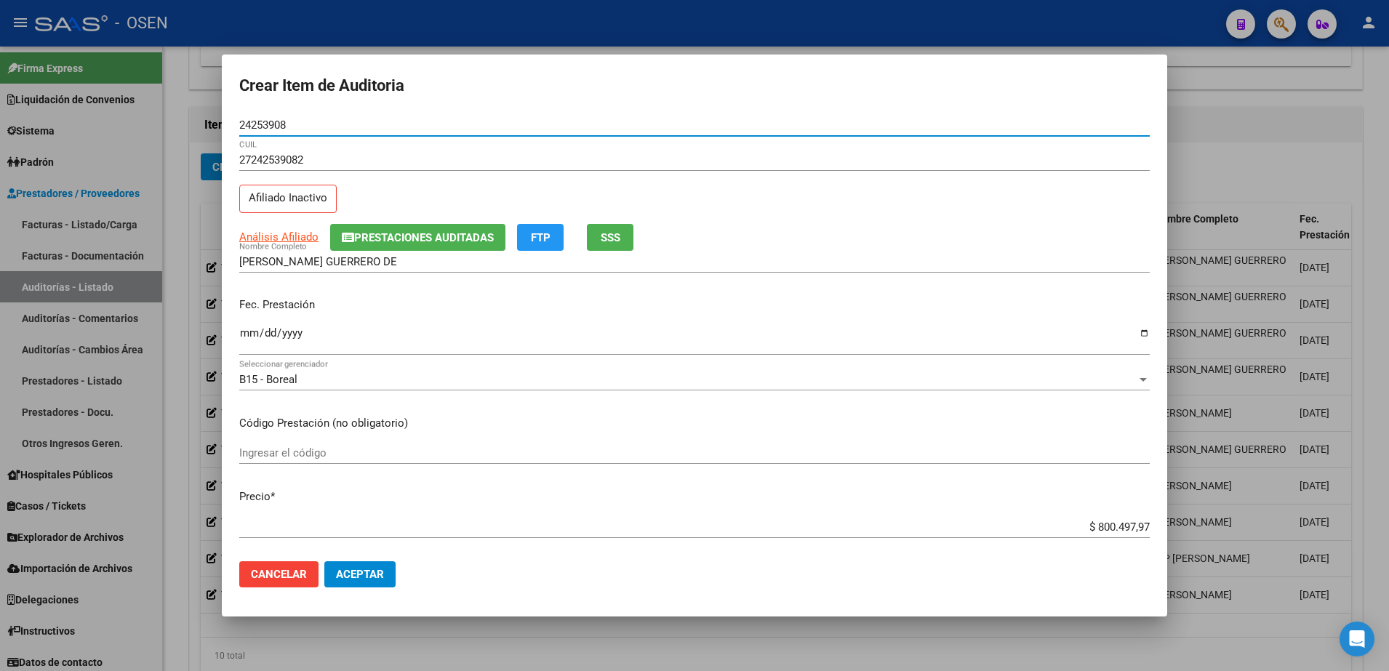
click at [231, 338] on mat-dialog-content "24253908 Nro Documento 27242539082 CUIL Afiliado Inactivo Análisis Afiliado Pre…" at bounding box center [695, 332] width 946 height 436
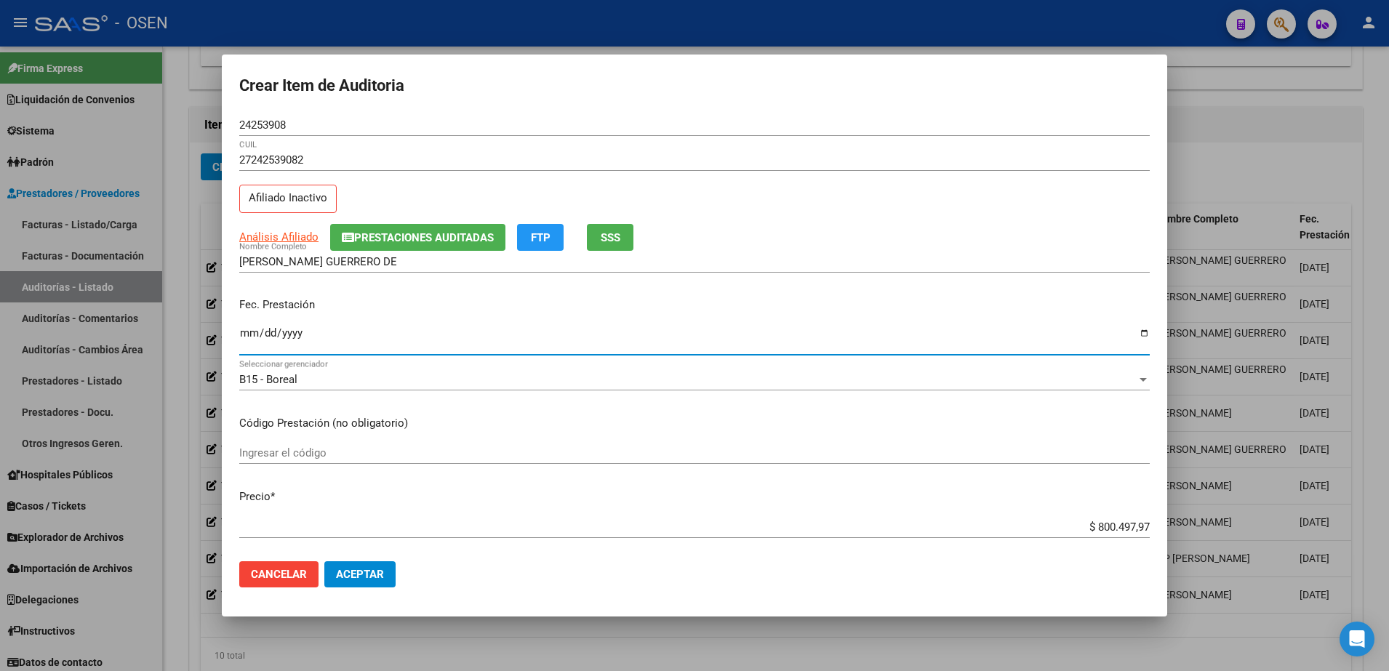
drag, startPoint x: 245, startPoint y: 334, endPoint x: 255, endPoint y: 330, distance: 10.4
click at [246, 334] on input "Ingresar la fecha" at bounding box center [694, 338] width 911 height 23
type input "2024-08-30"
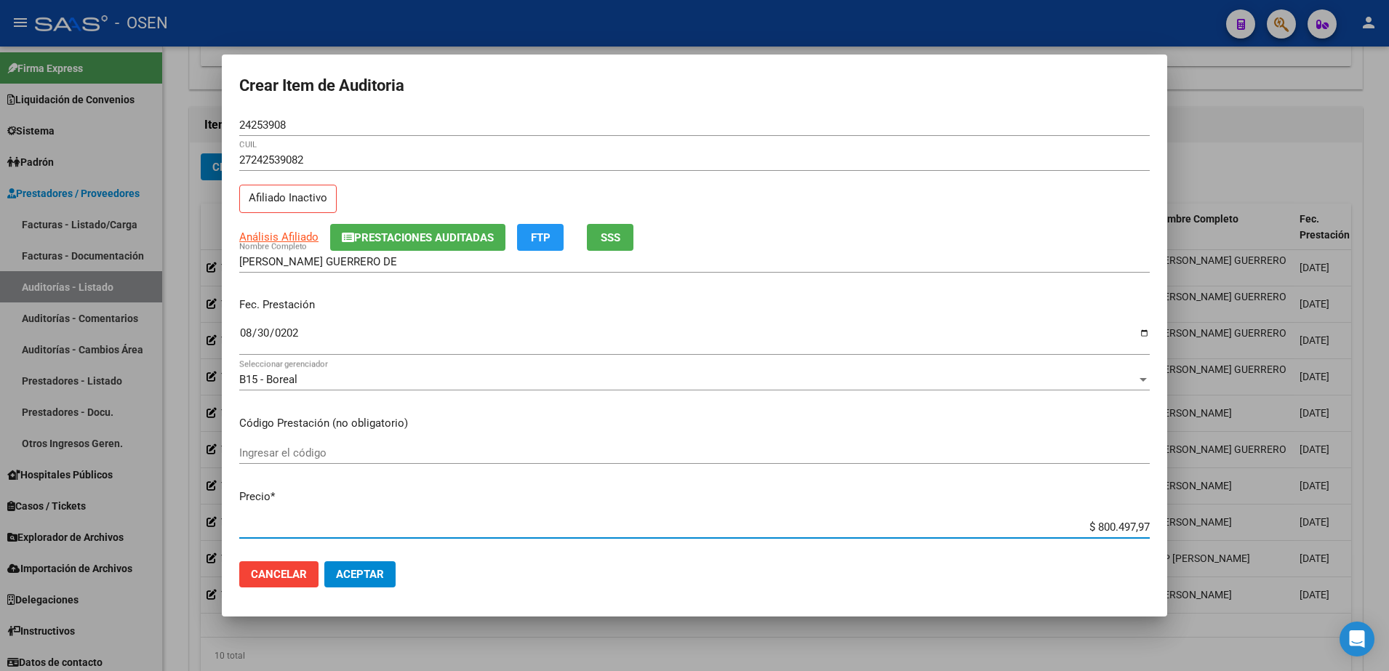
paste input "31.206,31"
type input "$ 31.206,31"
click at [351, 568] on span "Aceptar" at bounding box center [360, 574] width 48 height 13
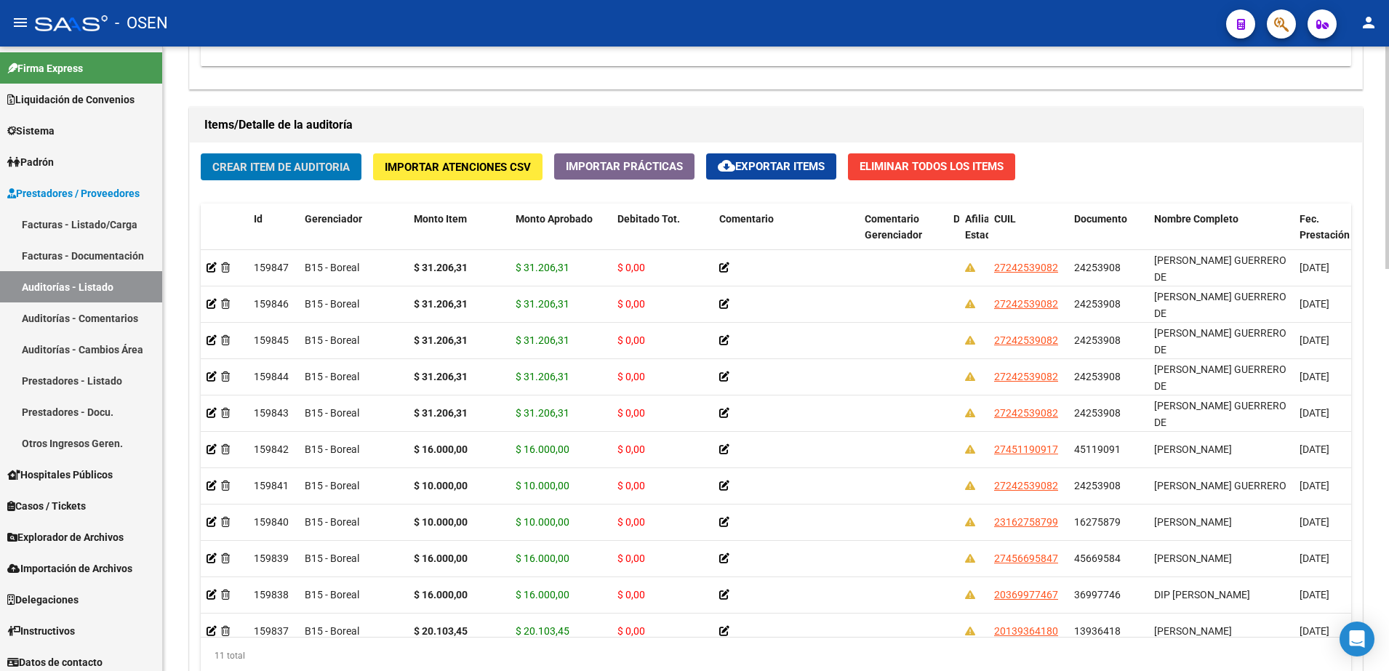
click at [319, 164] on span "Crear Item de Auditoria" at bounding box center [280, 167] width 137 height 13
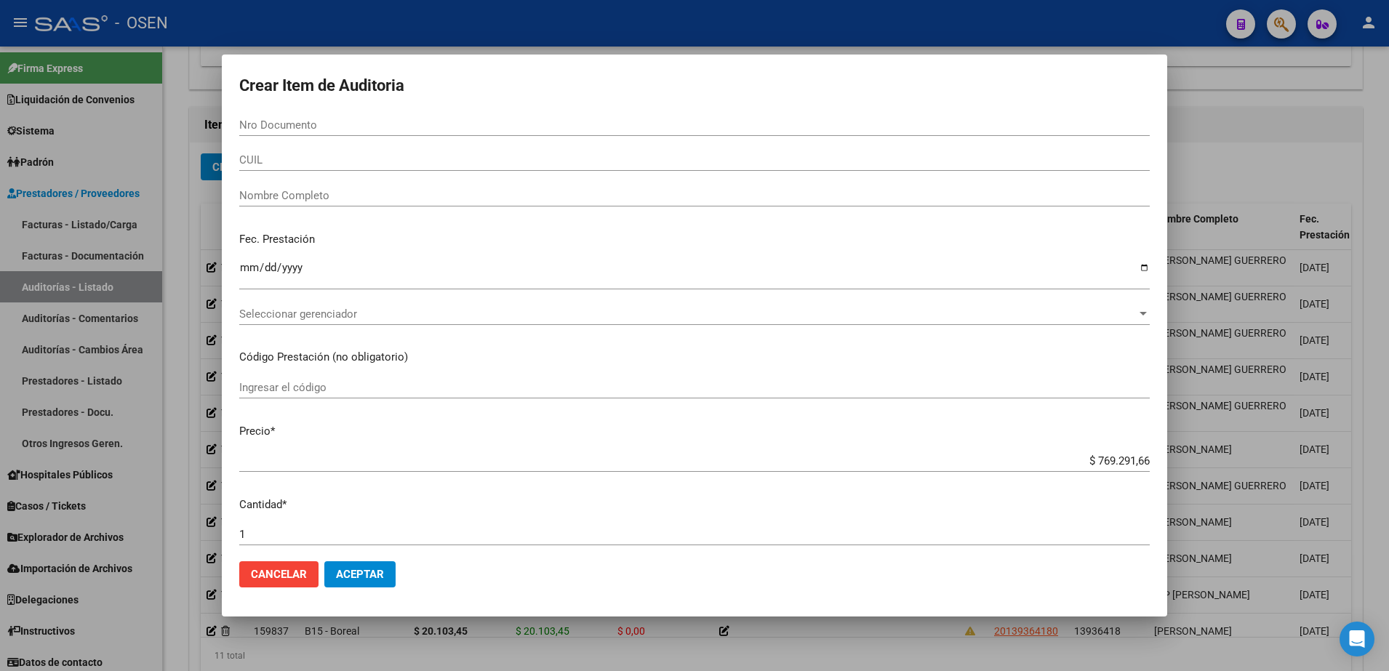
click at [319, 146] on div "Nro Documento" at bounding box center [694, 132] width 911 height 36
drag, startPoint x: 412, startPoint y: 162, endPoint x: 414, endPoint y: 143, distance: 19.0
click at [412, 161] on input "CUIL" at bounding box center [694, 159] width 911 height 13
paste input "27242539082"
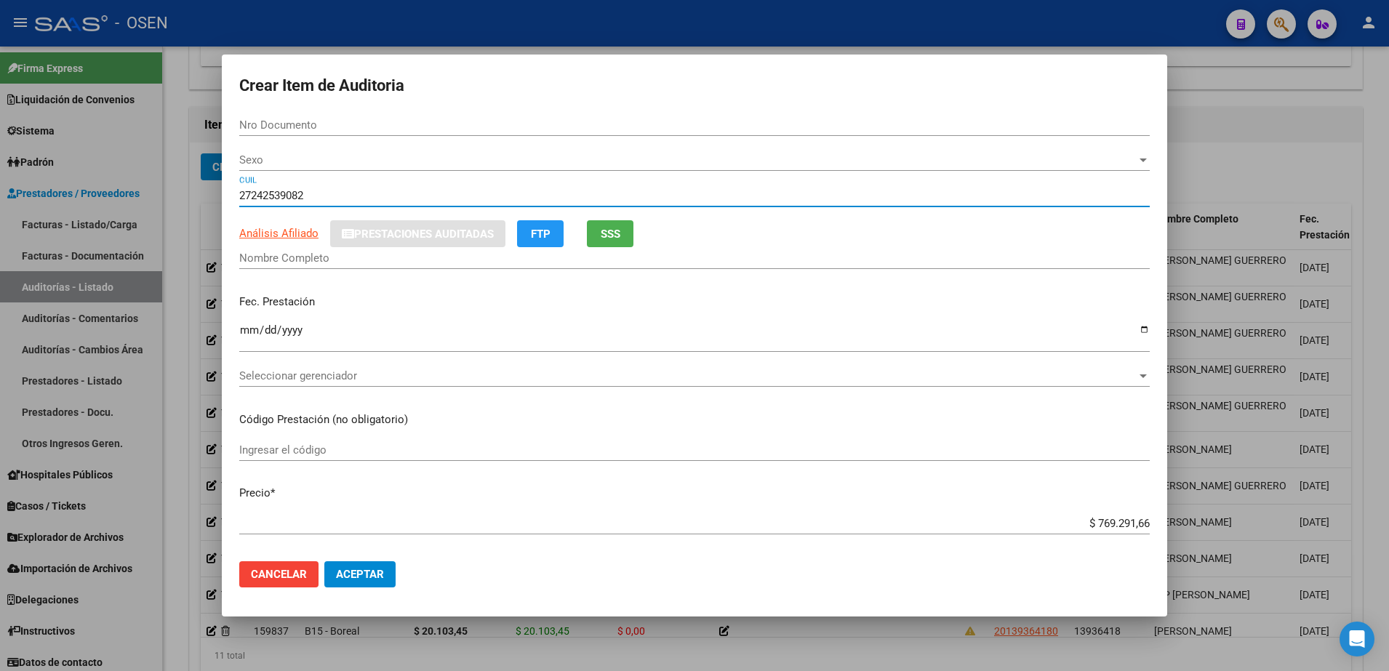
type input "27242539082"
type input "24253908"
type input "[PERSON_NAME] GUERRERO DE"
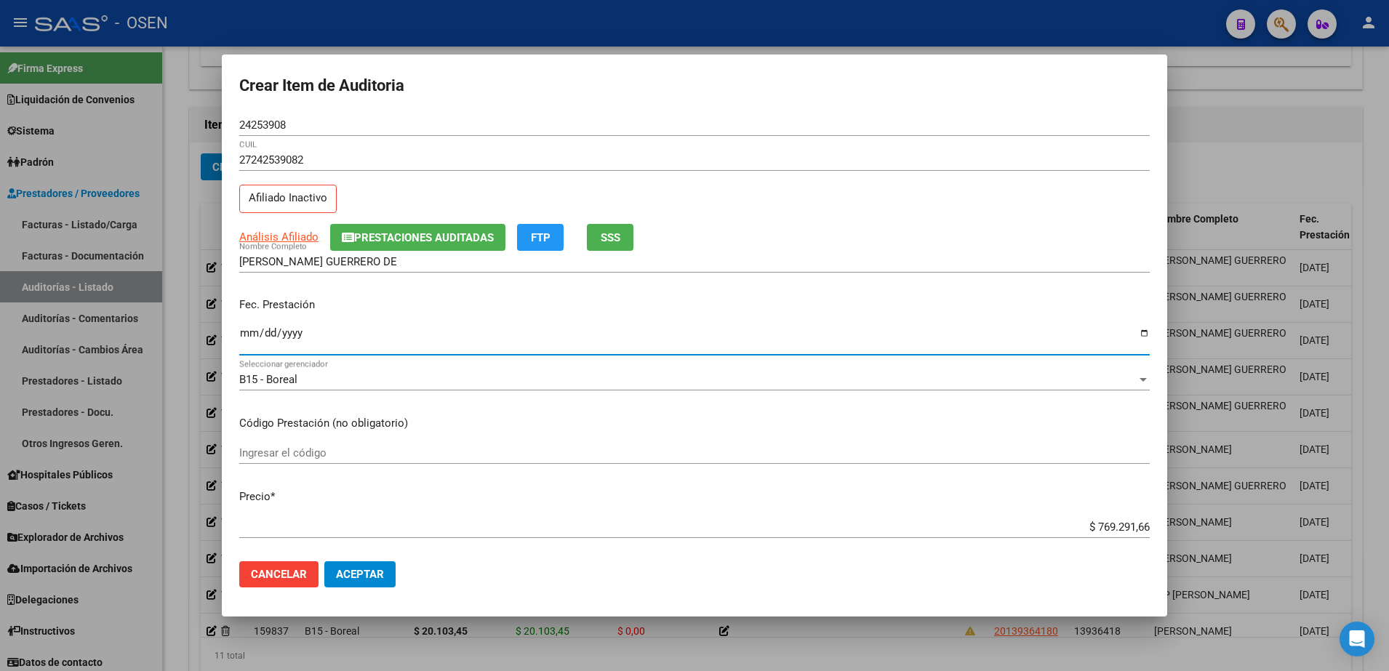
click at [251, 329] on input "Ingresar la fecha" at bounding box center [694, 338] width 911 height 23
type input "2024-09-18"
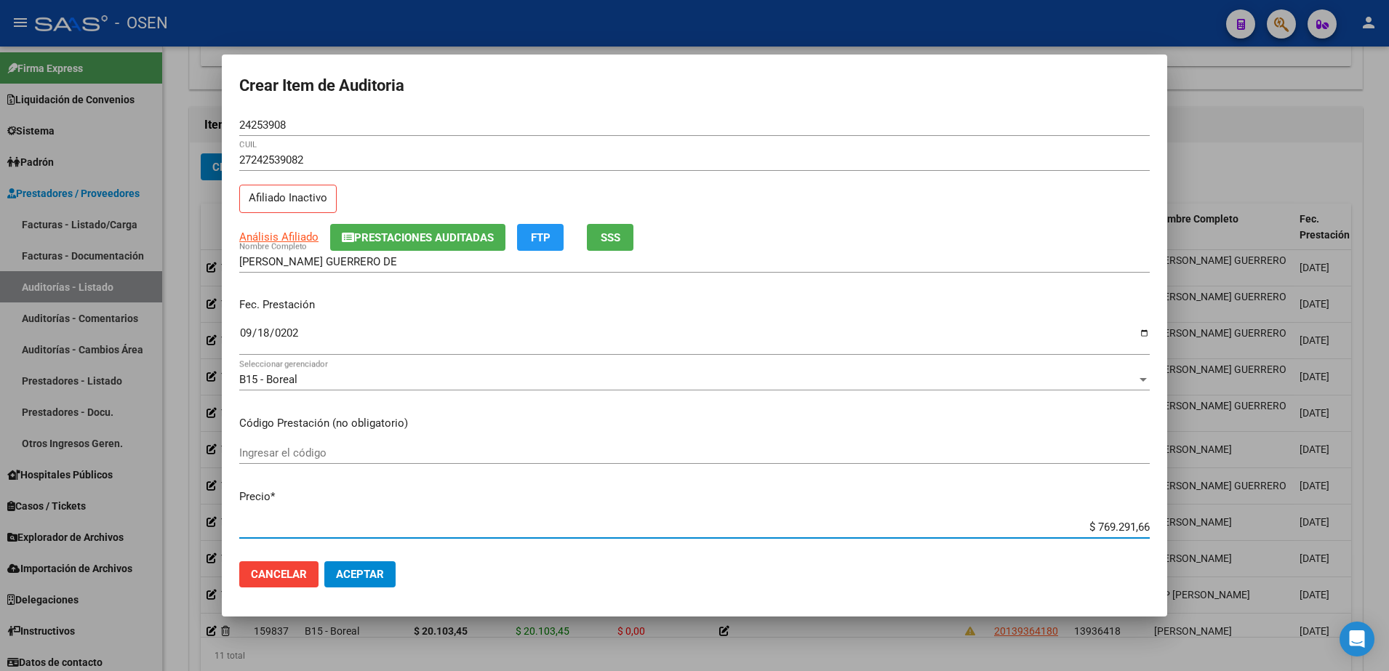
paste input "10.000,00"
type input "$ 10.000,00"
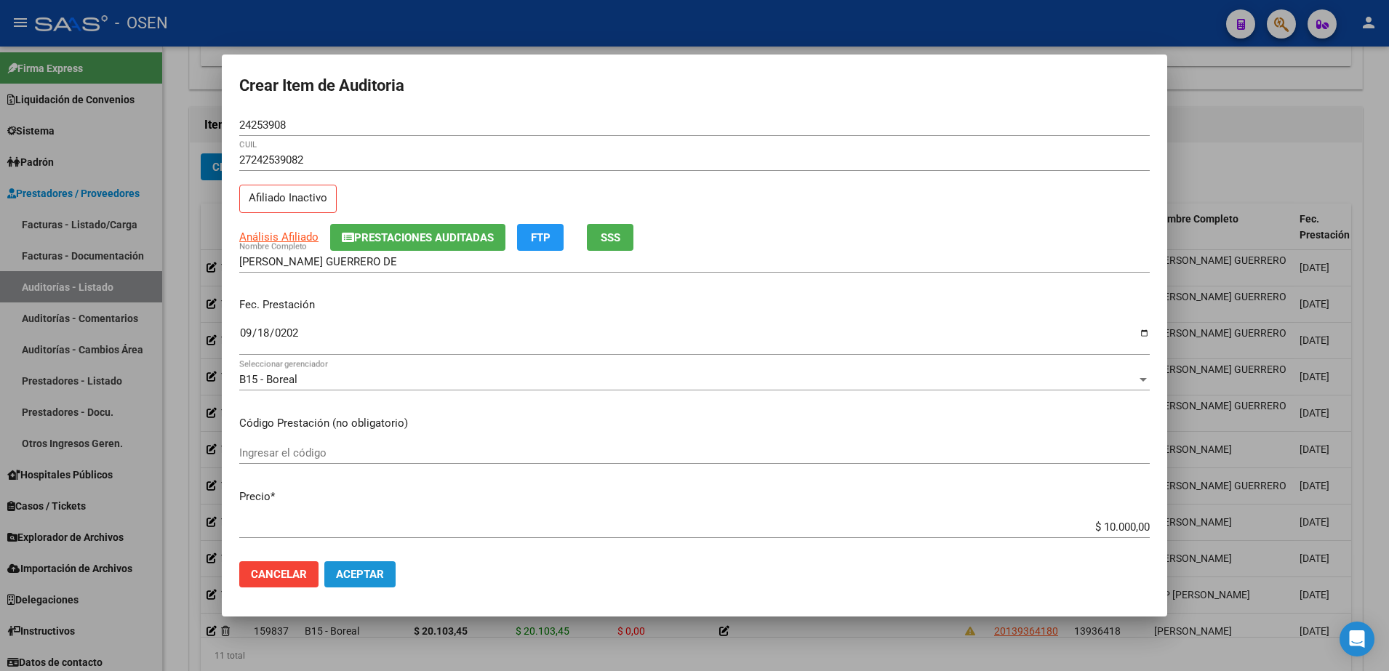
click at [388, 576] on button "Aceptar" at bounding box center [359, 575] width 71 height 26
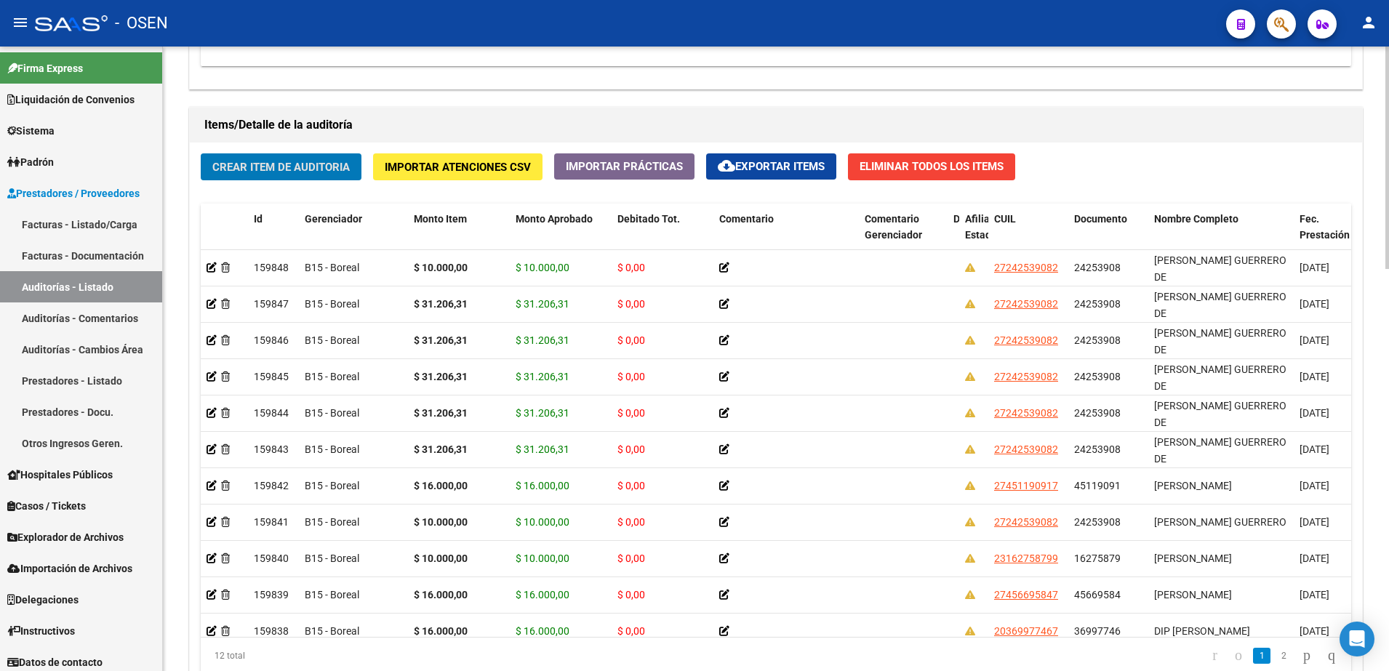
click at [285, 174] on button "Crear Item de Auditoria" at bounding box center [281, 166] width 161 height 27
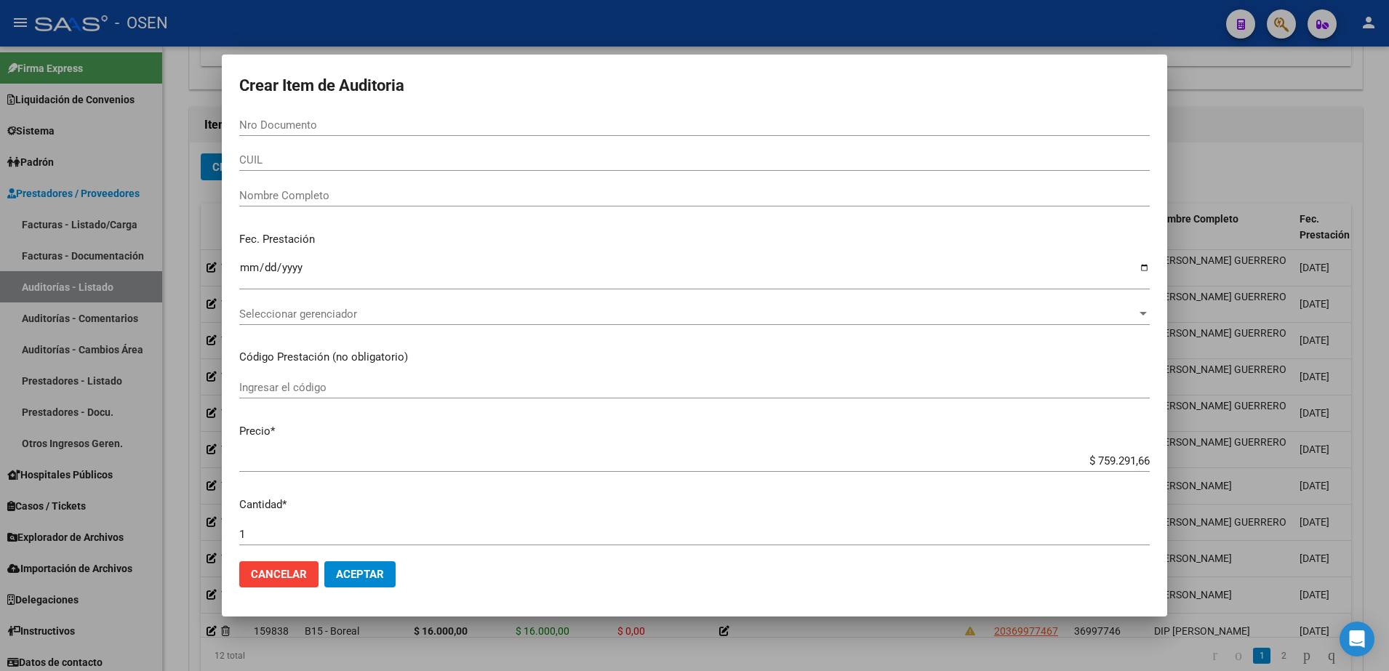
click at [292, 143] on div "Nro Documento" at bounding box center [694, 132] width 911 height 36
click at [298, 159] on input "CUIL" at bounding box center [694, 159] width 911 height 13
paste input "27456695847"
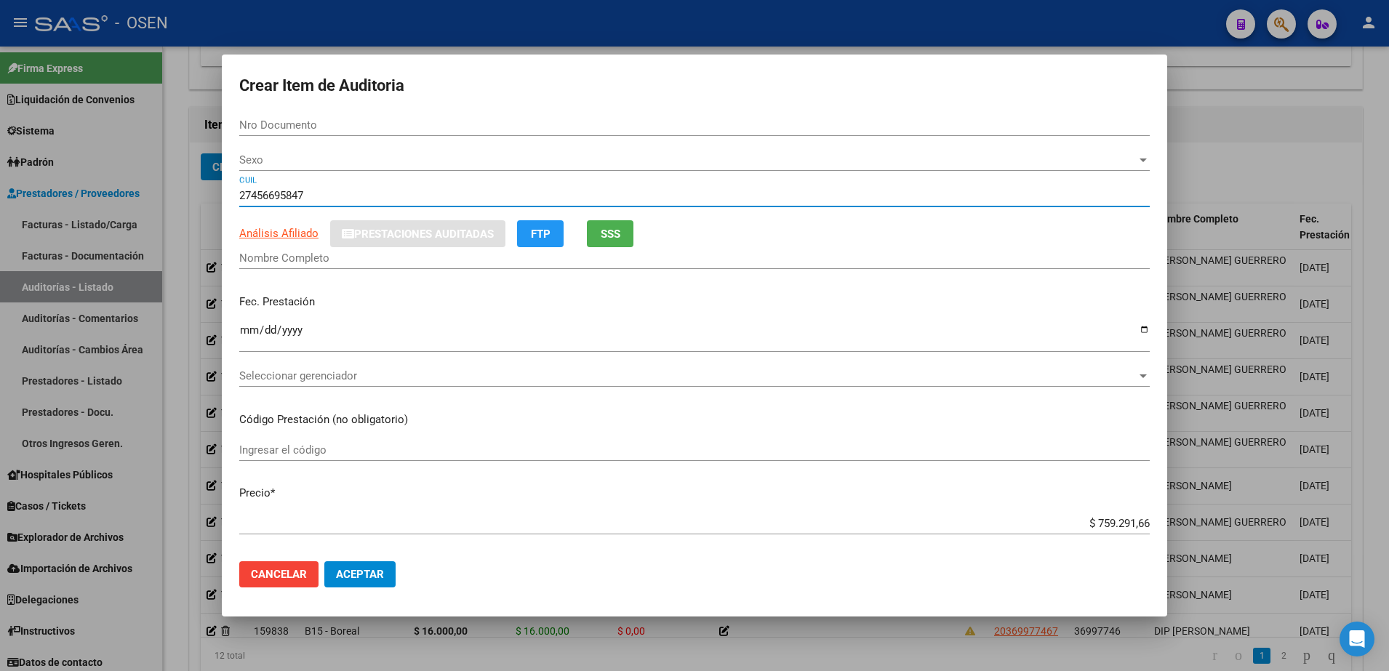
type input "27456695847"
type input "45669584"
type input "[PERSON_NAME]"
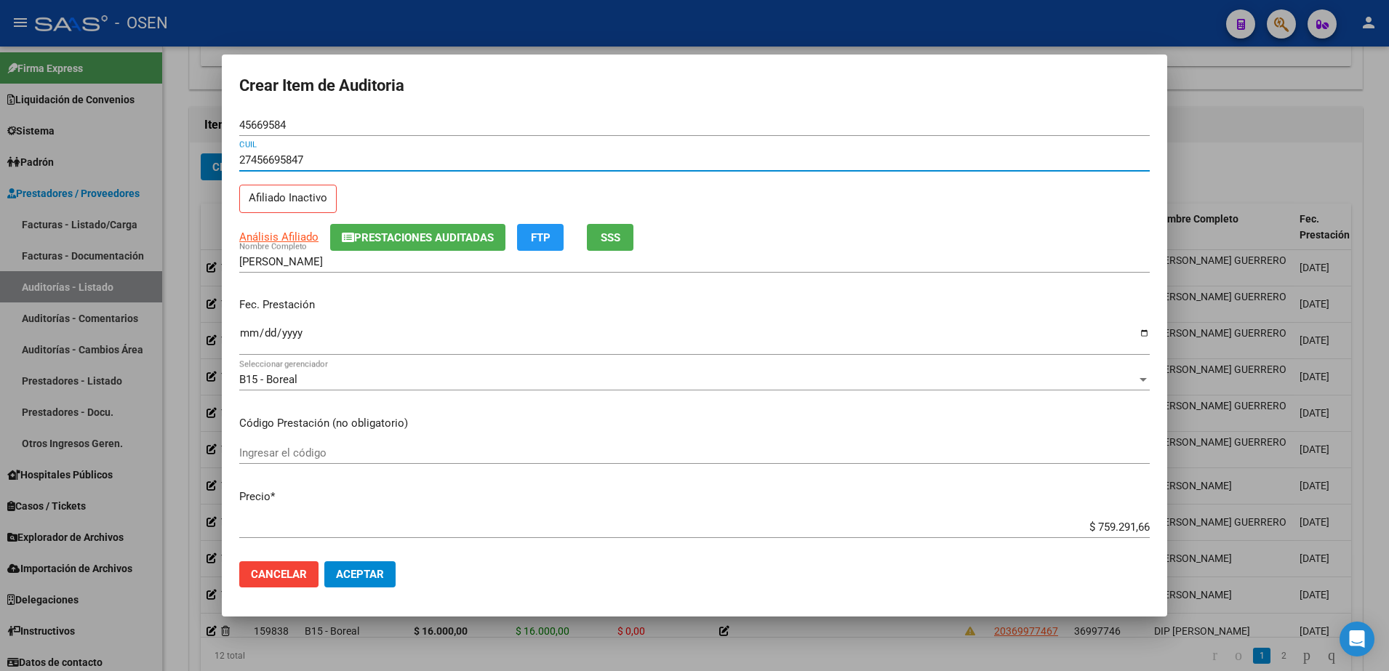
click at [249, 324] on div "Ingresar la fecha" at bounding box center [694, 339] width 911 height 31
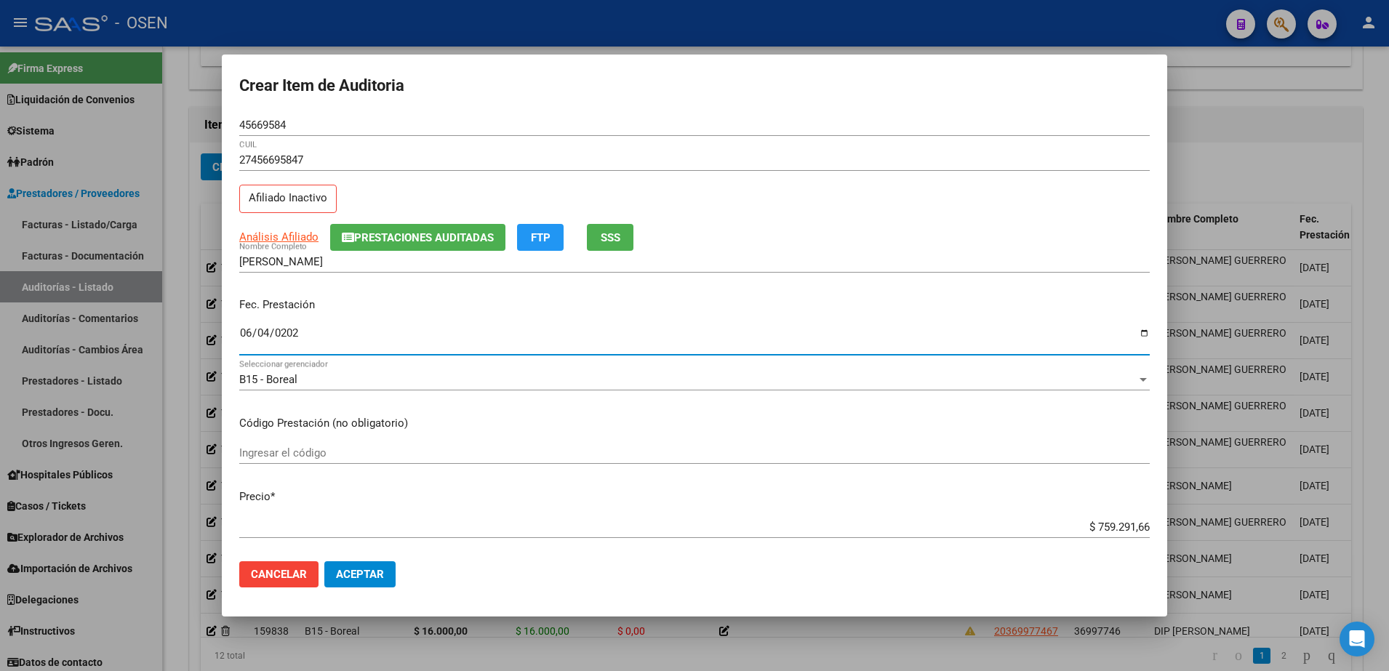
type input "2024-06-04"
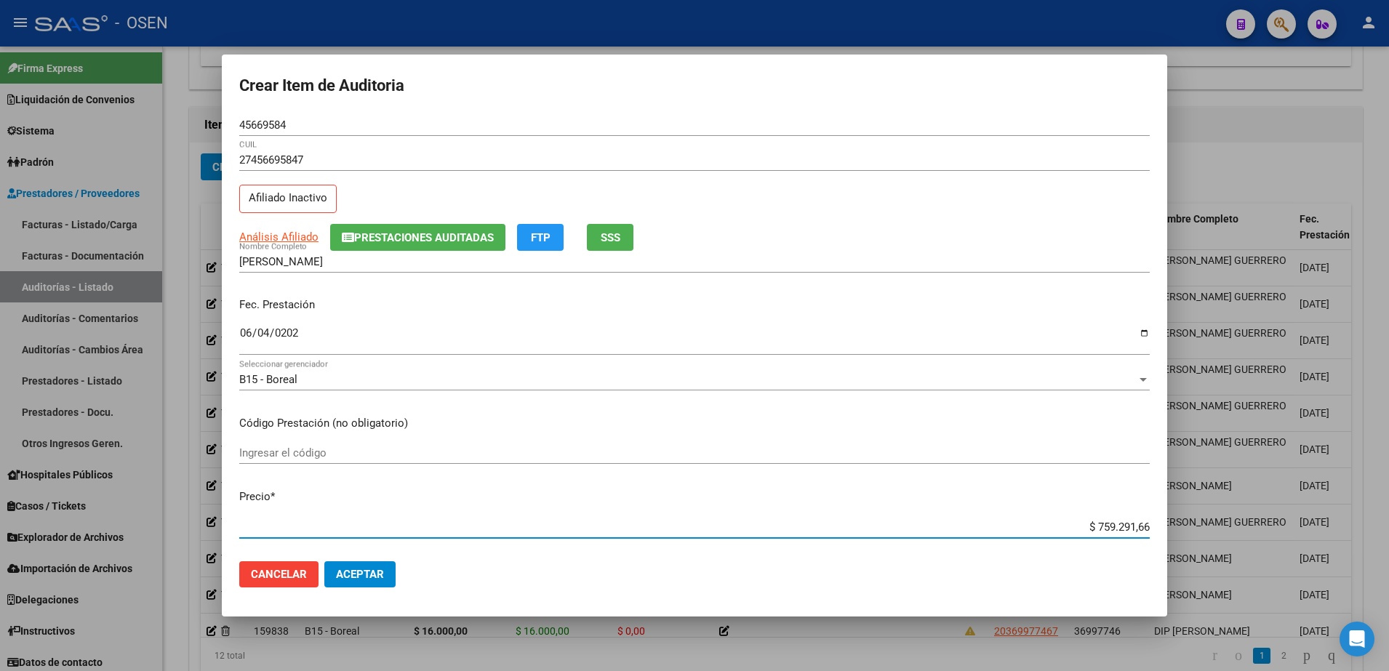
paste input "10.625,29"
type input "$ 10.625,29"
click at [352, 577] on span "Aceptar" at bounding box center [360, 574] width 48 height 13
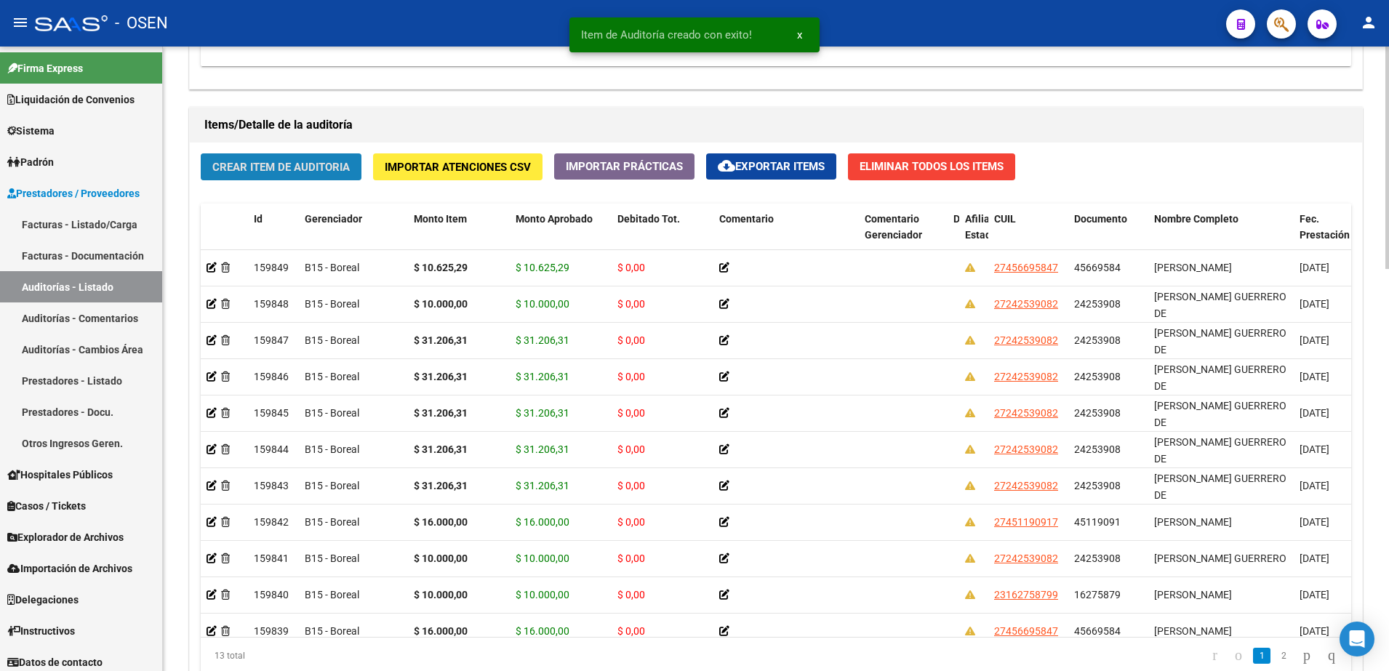
click at [333, 154] on button "Crear Item de Auditoria" at bounding box center [281, 166] width 161 height 27
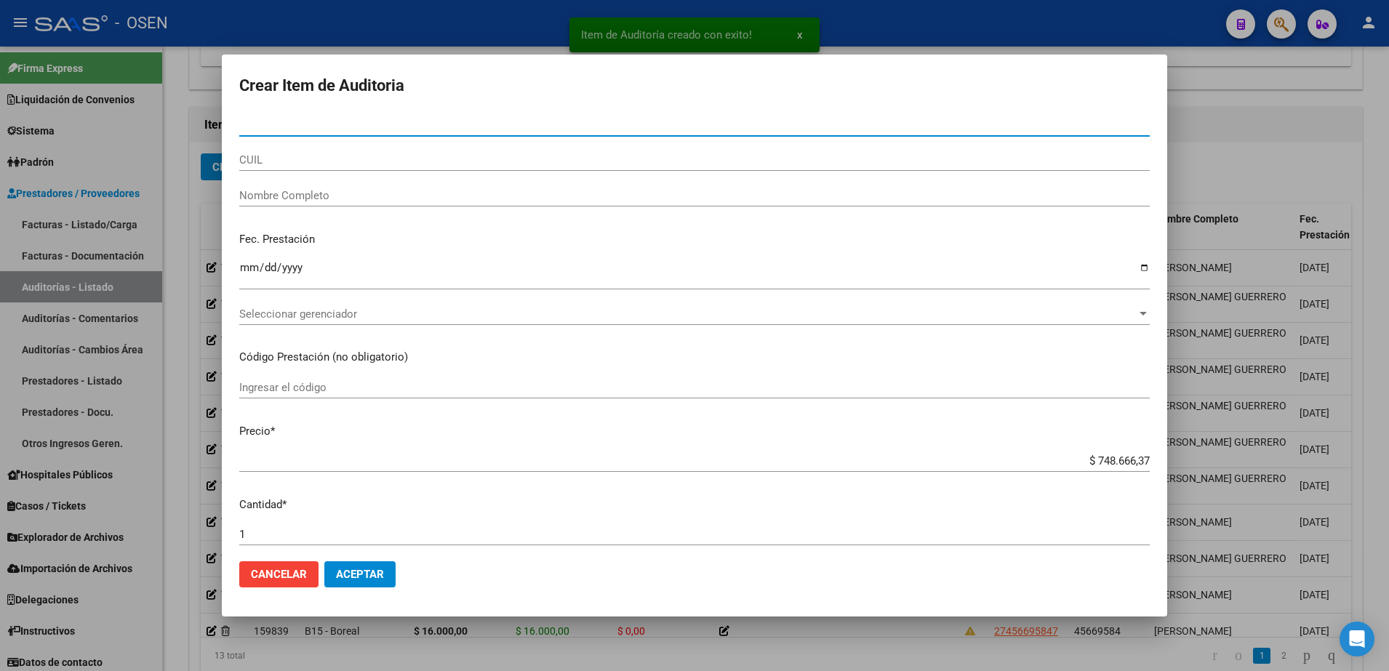
click at [333, 149] on div "CUIL" at bounding box center [694, 160] width 911 height 22
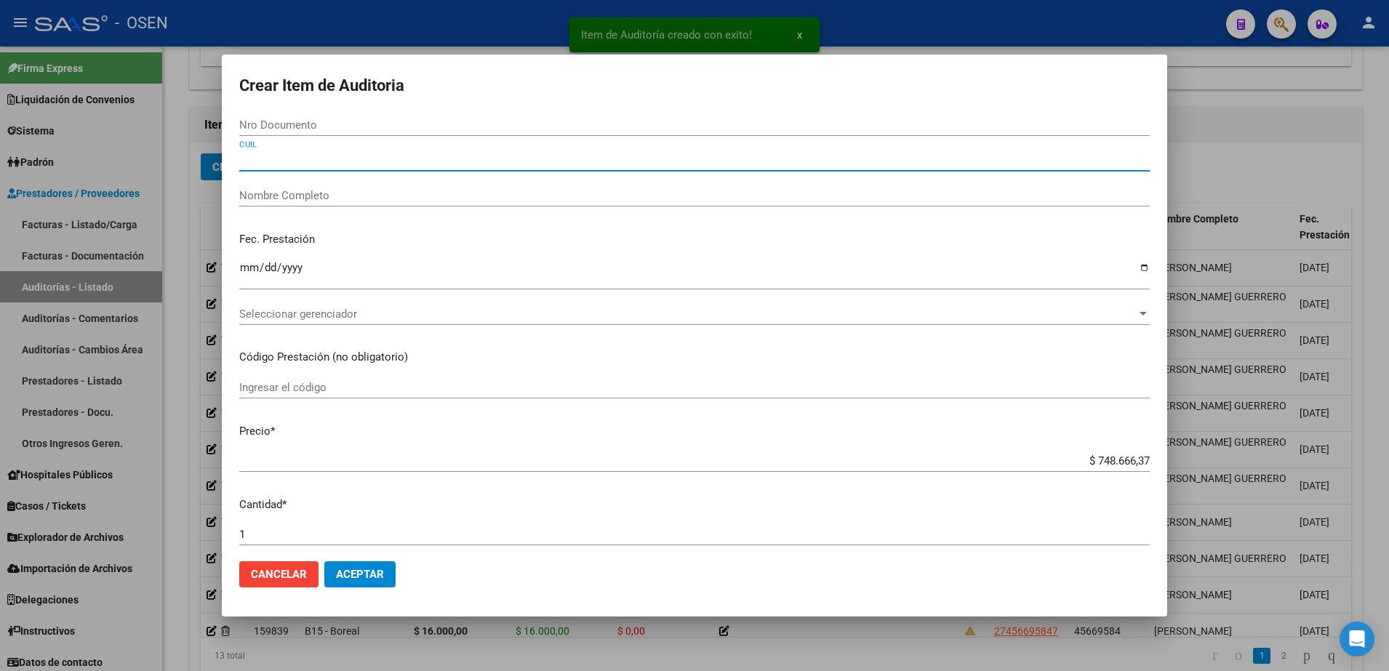
click at [334, 157] on input "CUIL" at bounding box center [694, 159] width 911 height 13
paste input "27456695847"
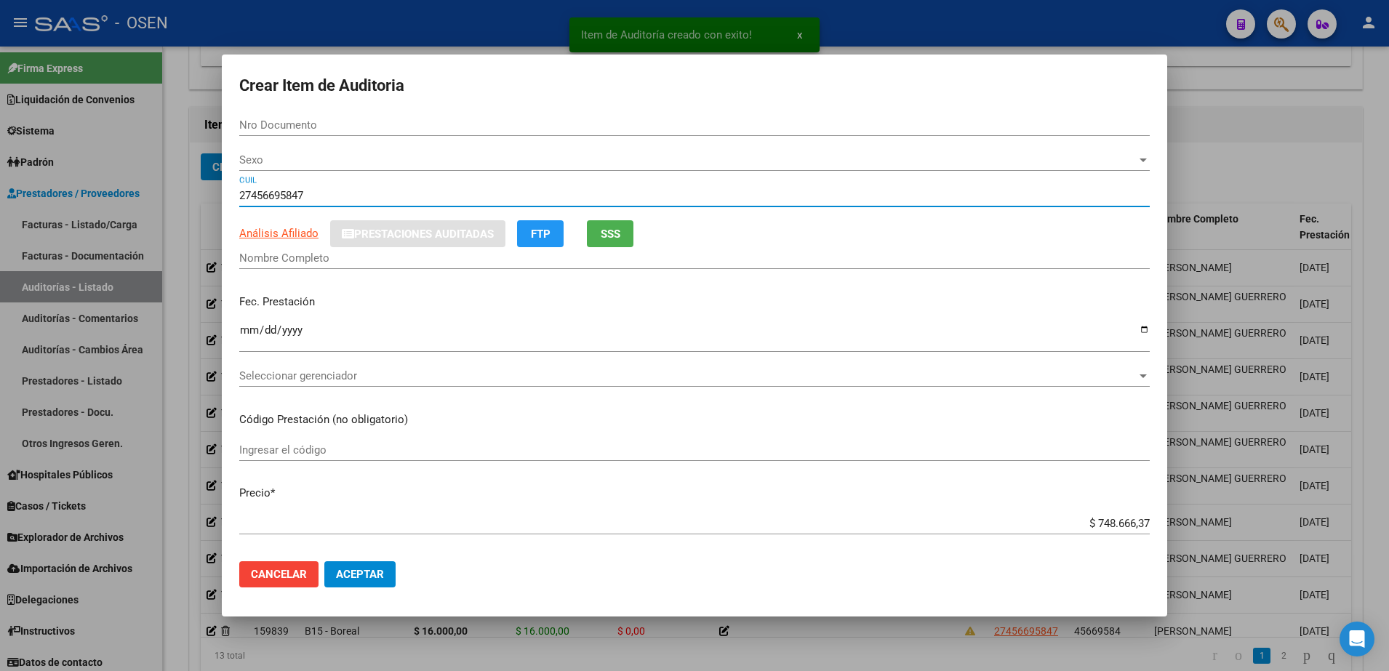
type input "27456695847"
type input "45669584"
type input "[PERSON_NAME]"
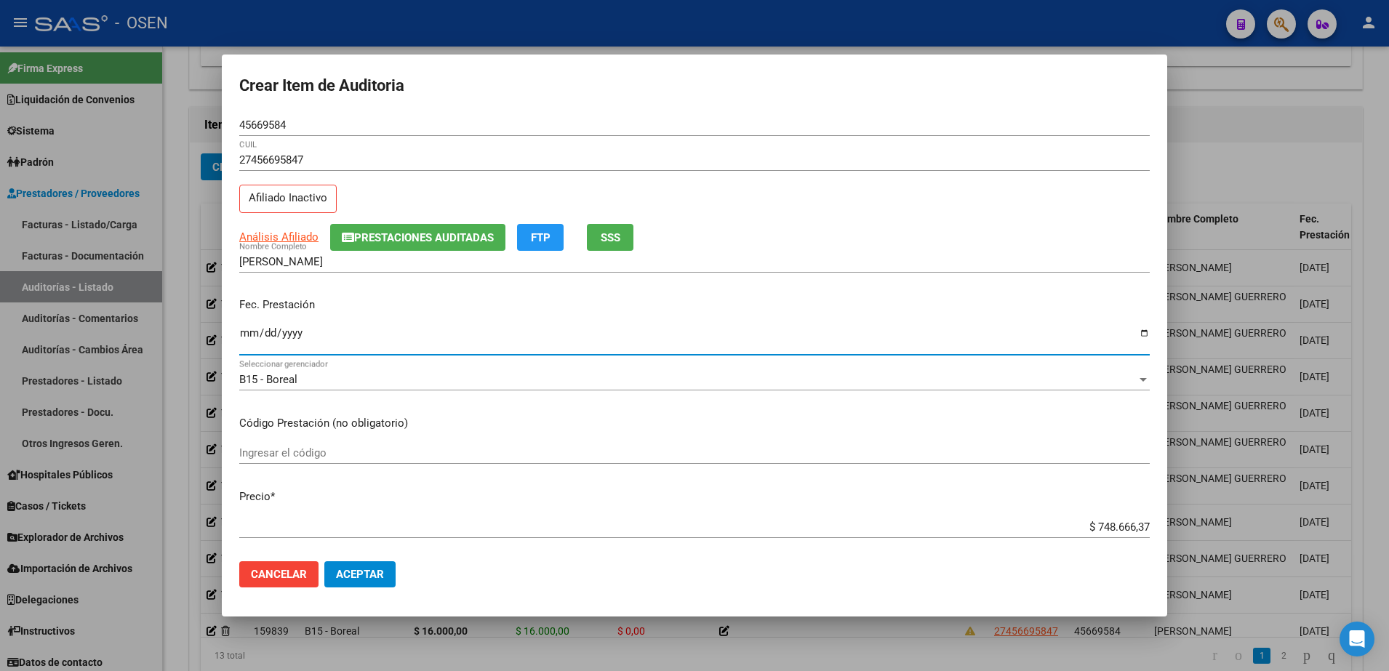
click at [239, 335] on input "Ingresar la fecha" at bounding box center [694, 338] width 911 height 23
type input "2024-08-11"
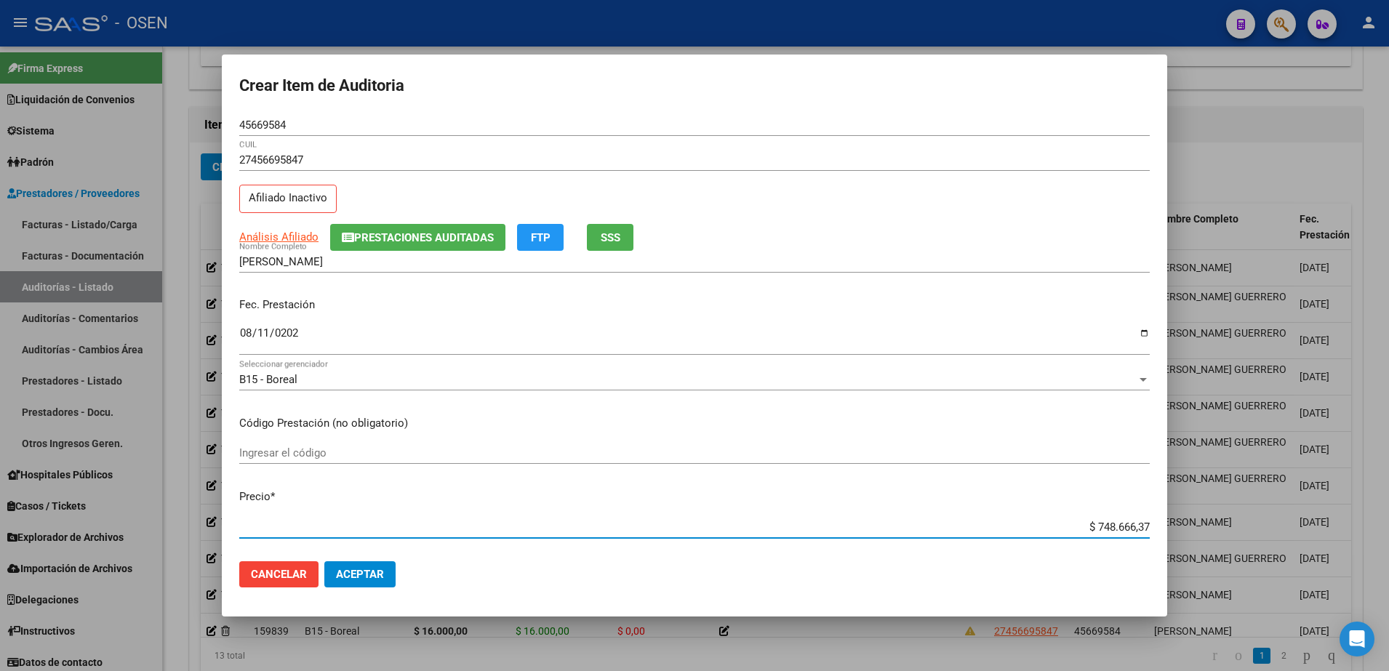
paste input "16.000,00"
type input "$ 16.000,00"
click at [383, 568] on span "Aceptar" at bounding box center [360, 574] width 48 height 13
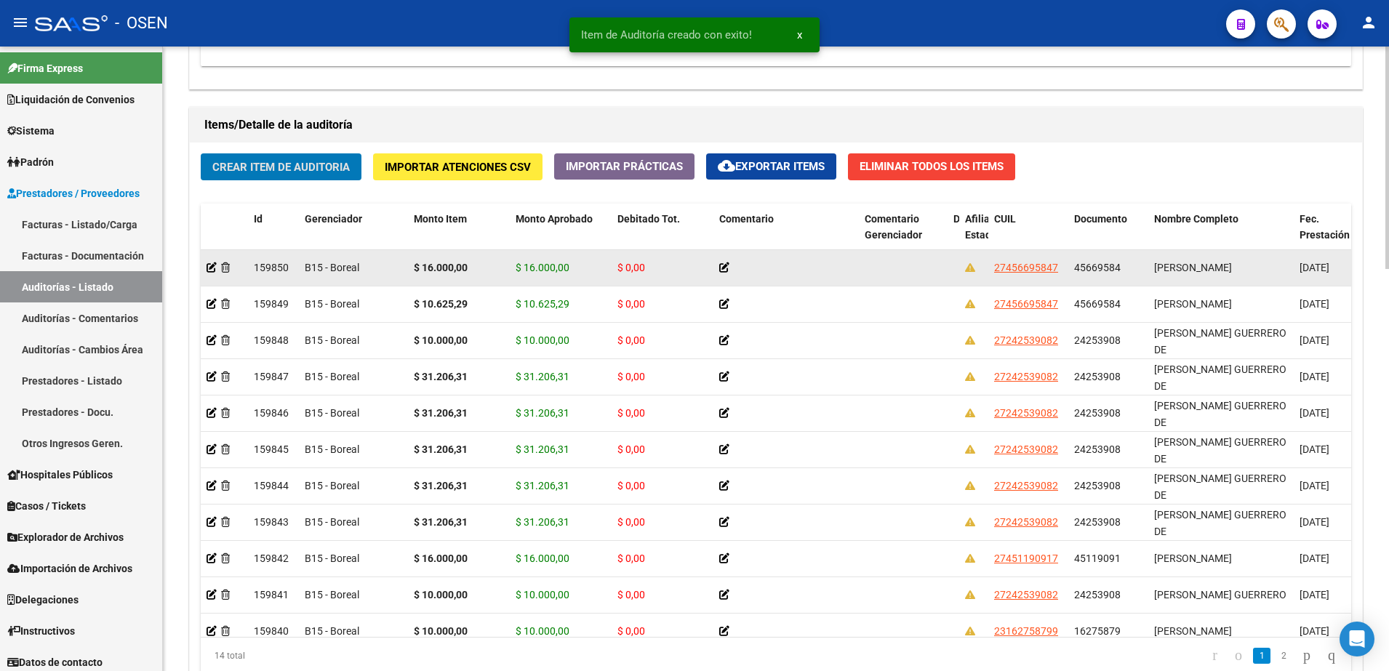
click at [442, 264] on strong "$ 16.000,00" at bounding box center [441, 268] width 54 height 12
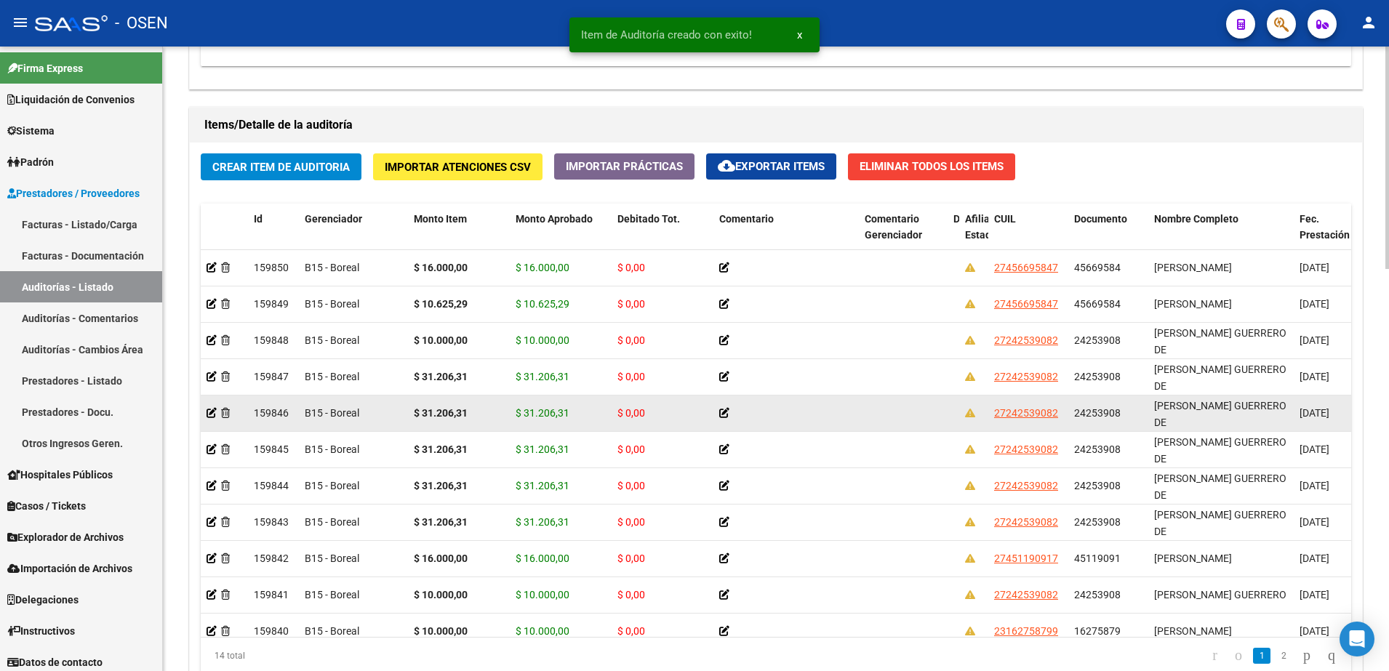
copy strong "16.000,00"
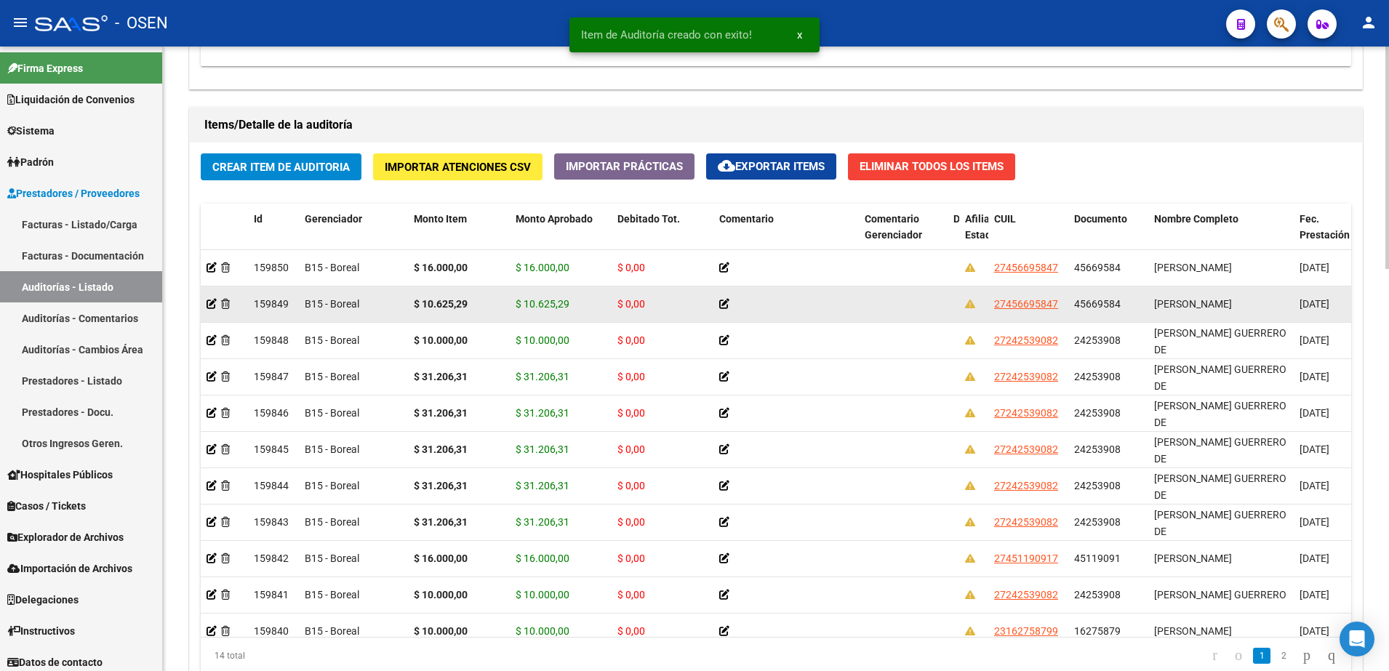
click at [456, 298] on strong "$ 10.625,29" at bounding box center [441, 304] width 54 height 12
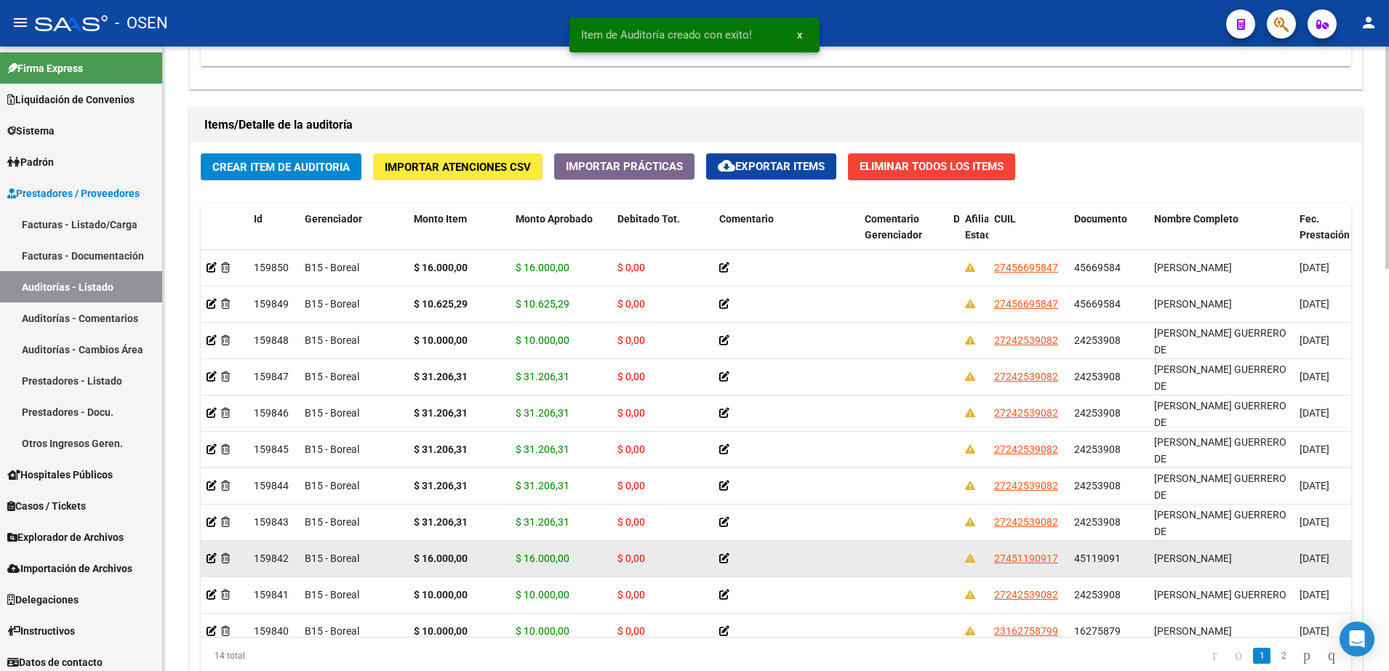
copy strong "10.625,29"
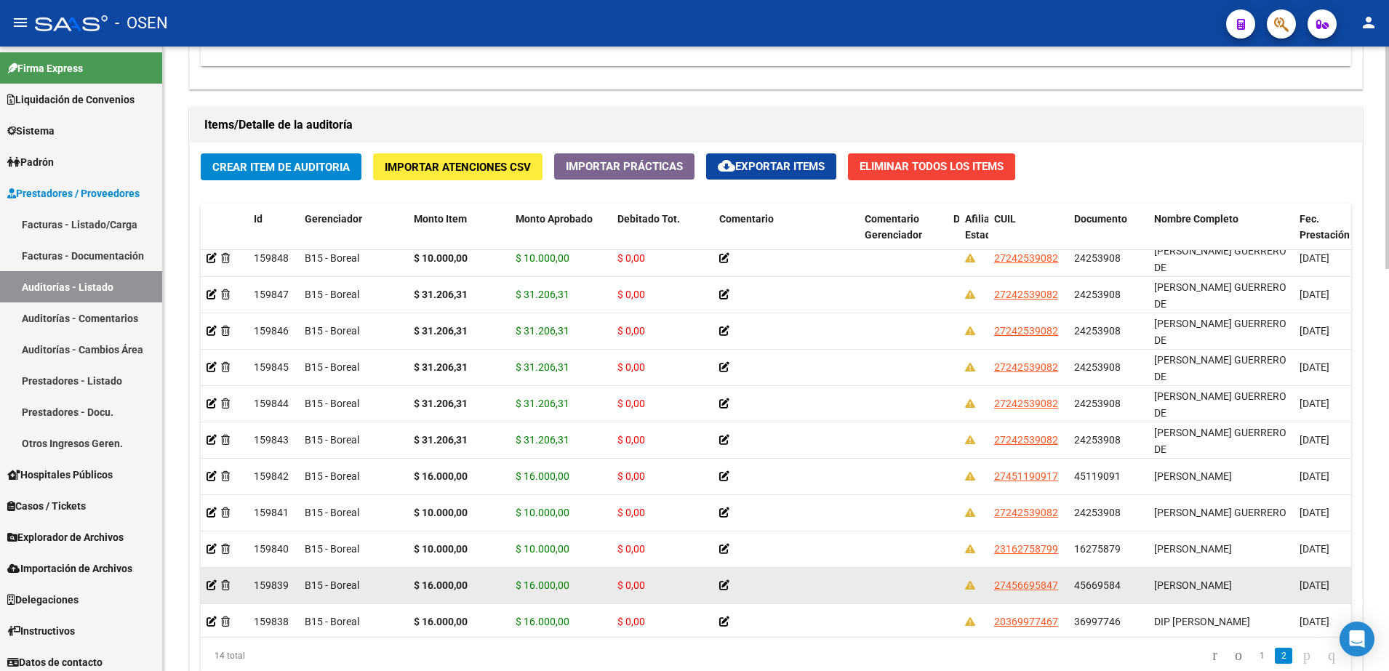
scroll to position [84, 0]
click at [459, 581] on strong "$ 16.000,00" at bounding box center [441, 584] width 54 height 12
copy strong "16.000,00"
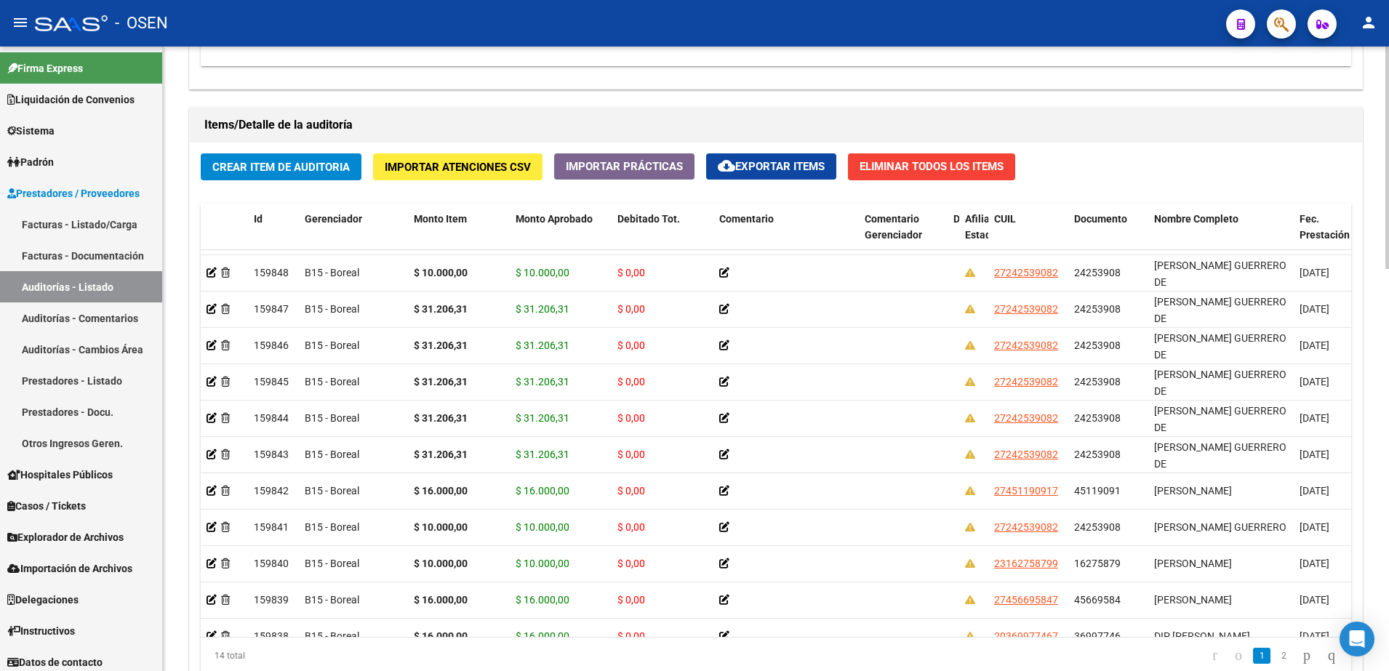
scroll to position [0, 0]
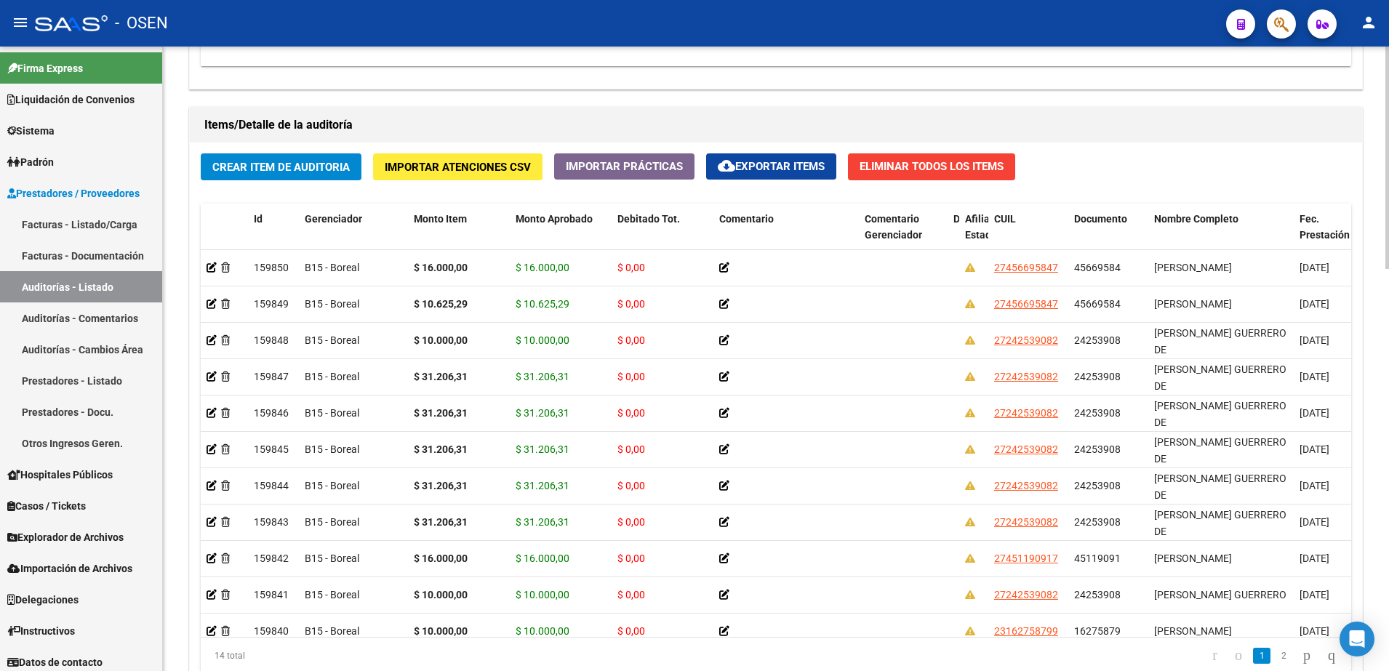
click at [325, 153] on button "Crear Item de Auditoria" at bounding box center [281, 166] width 161 height 27
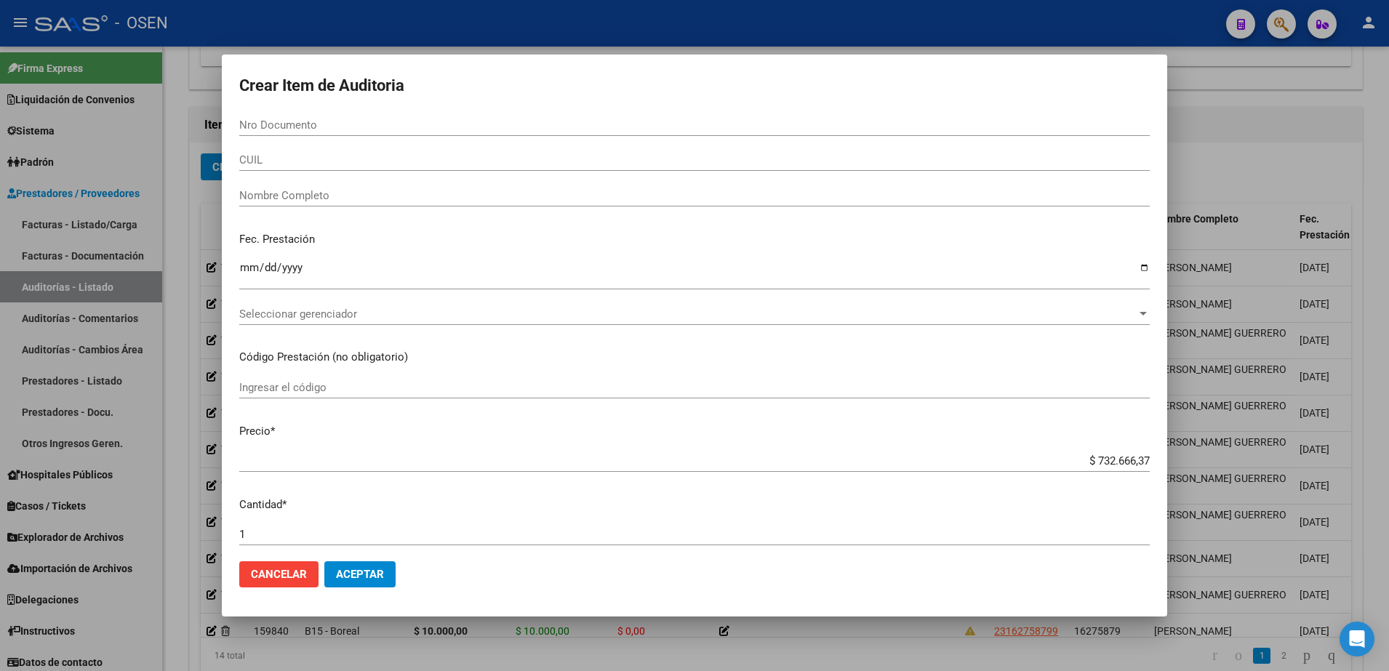
click at [329, 134] on div "Nro Documento" at bounding box center [694, 125] width 911 height 22
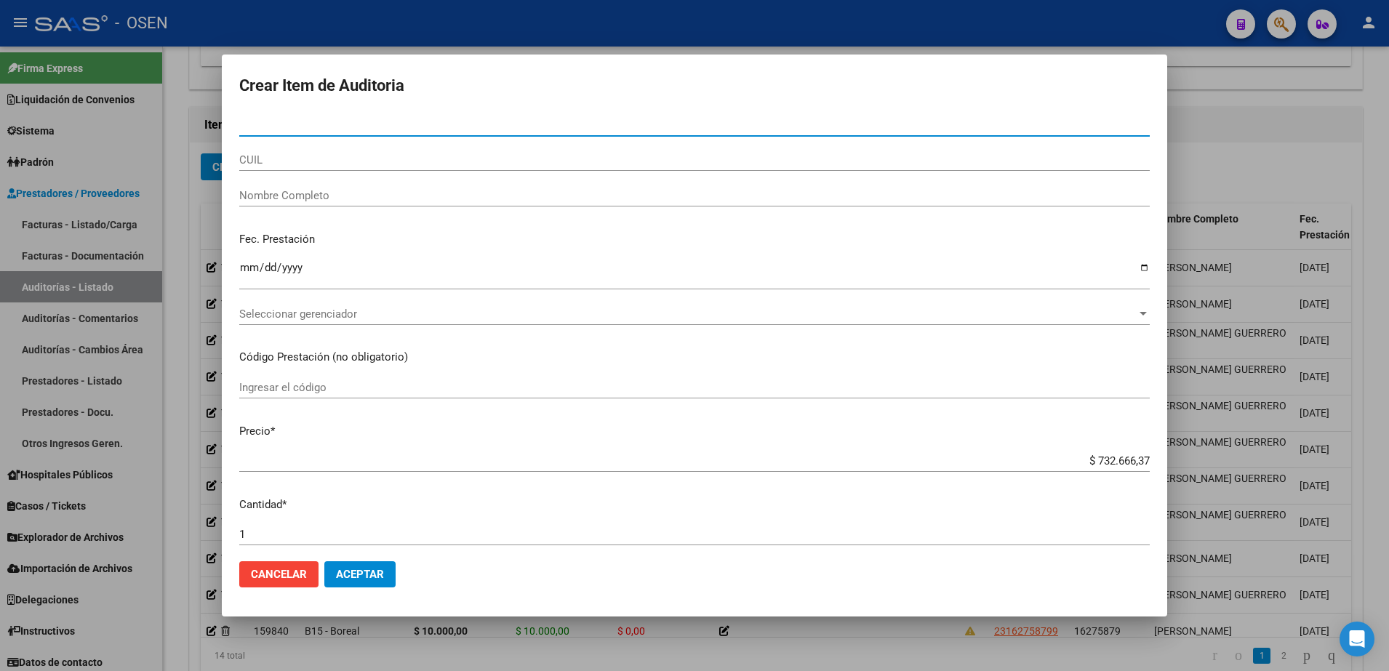
paste input "20369977467"
click at [337, 164] on mat-dialog-content "Nro Documento CUIL Nombre Completo Fec. Prestación Ingresar la fecha Selecciona…" at bounding box center [695, 332] width 946 height 436
type input "20369977467"
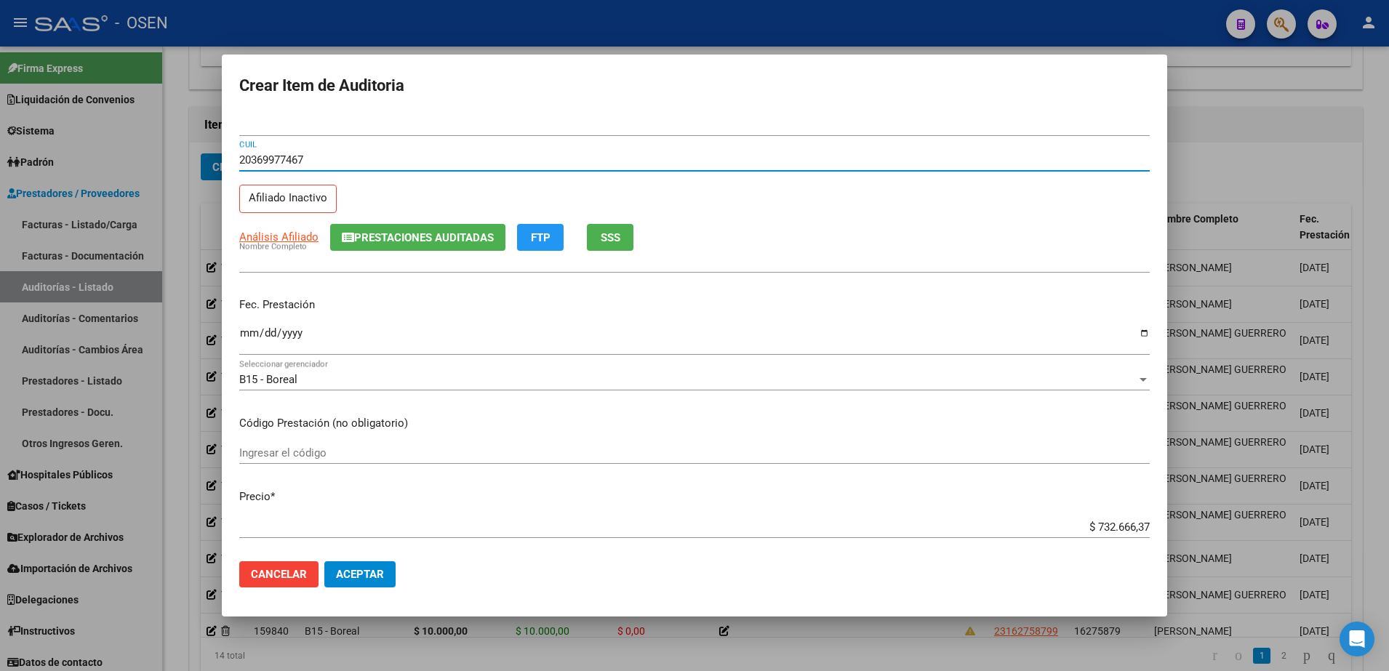
type input "36997746"
type input "DIP [PERSON_NAME]"
type input "20369977467"
click at [247, 337] on input "Ingresar la fecha" at bounding box center [694, 338] width 911 height 23
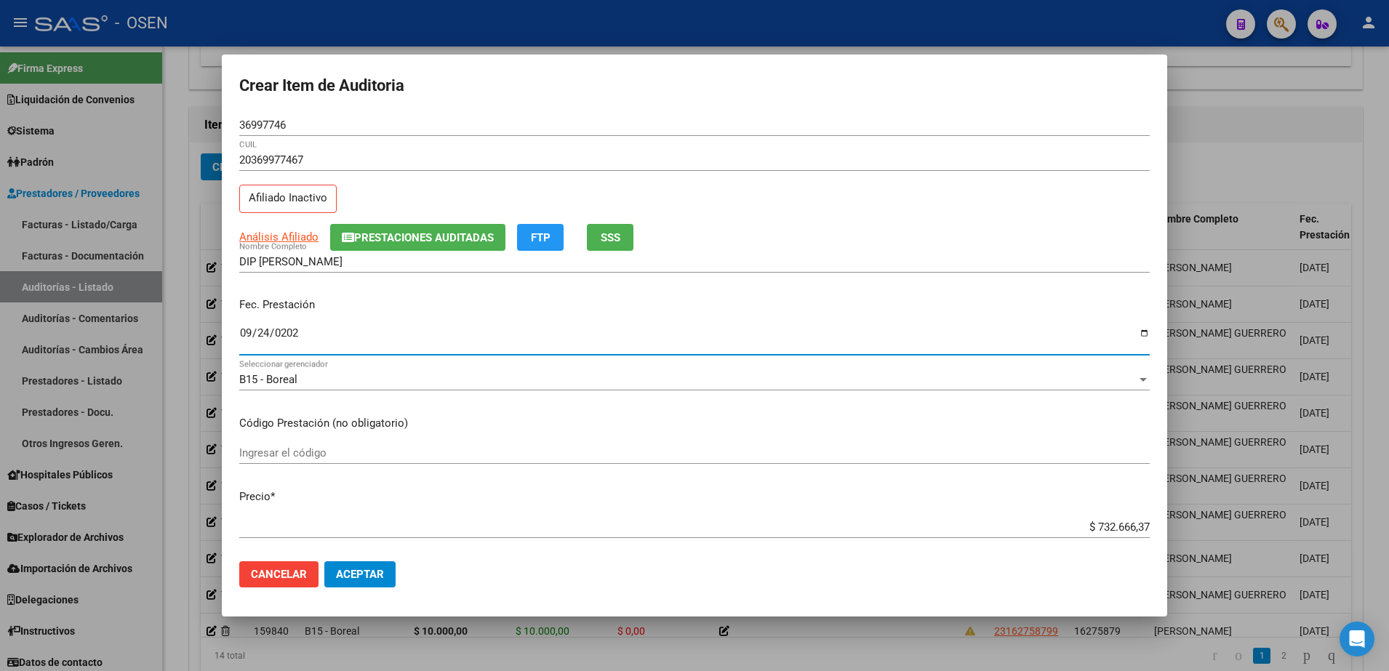
type input "2024-09-24"
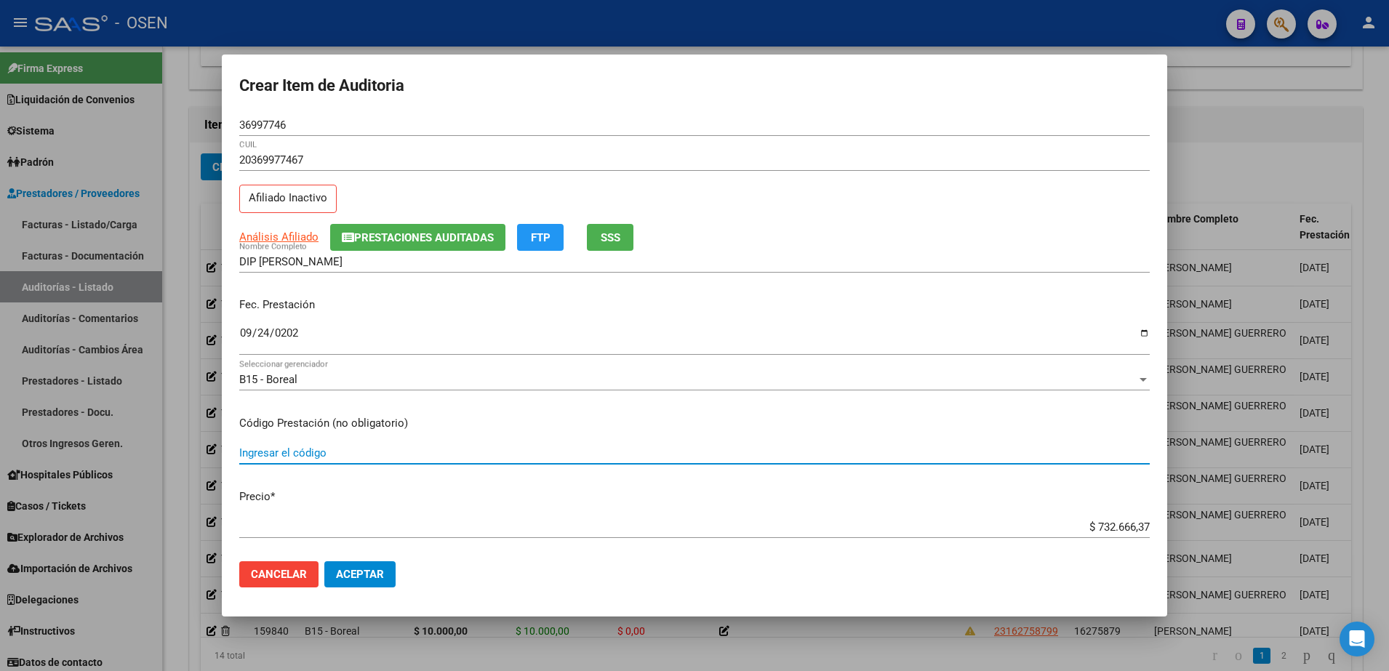
paste input "16.000,00"
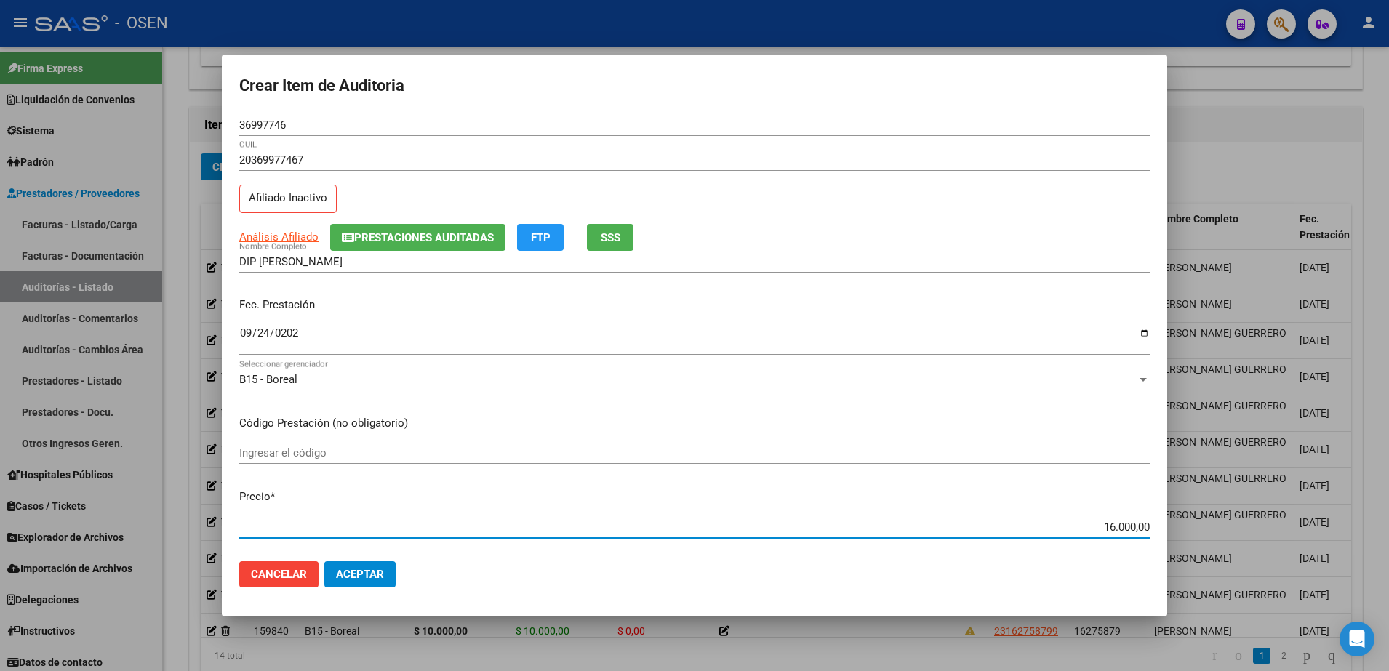
type input "$ 16.000,00"
click at [363, 573] on span "Aceptar" at bounding box center [360, 574] width 48 height 13
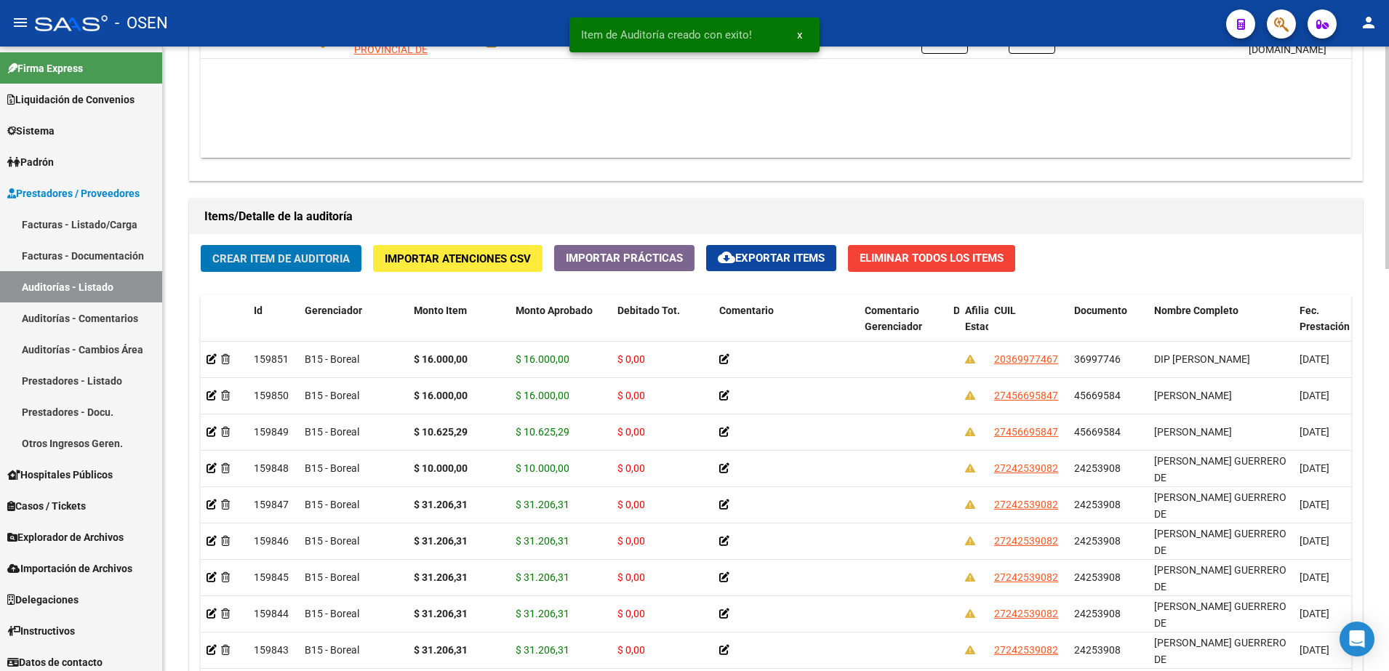
scroll to position [910, 0]
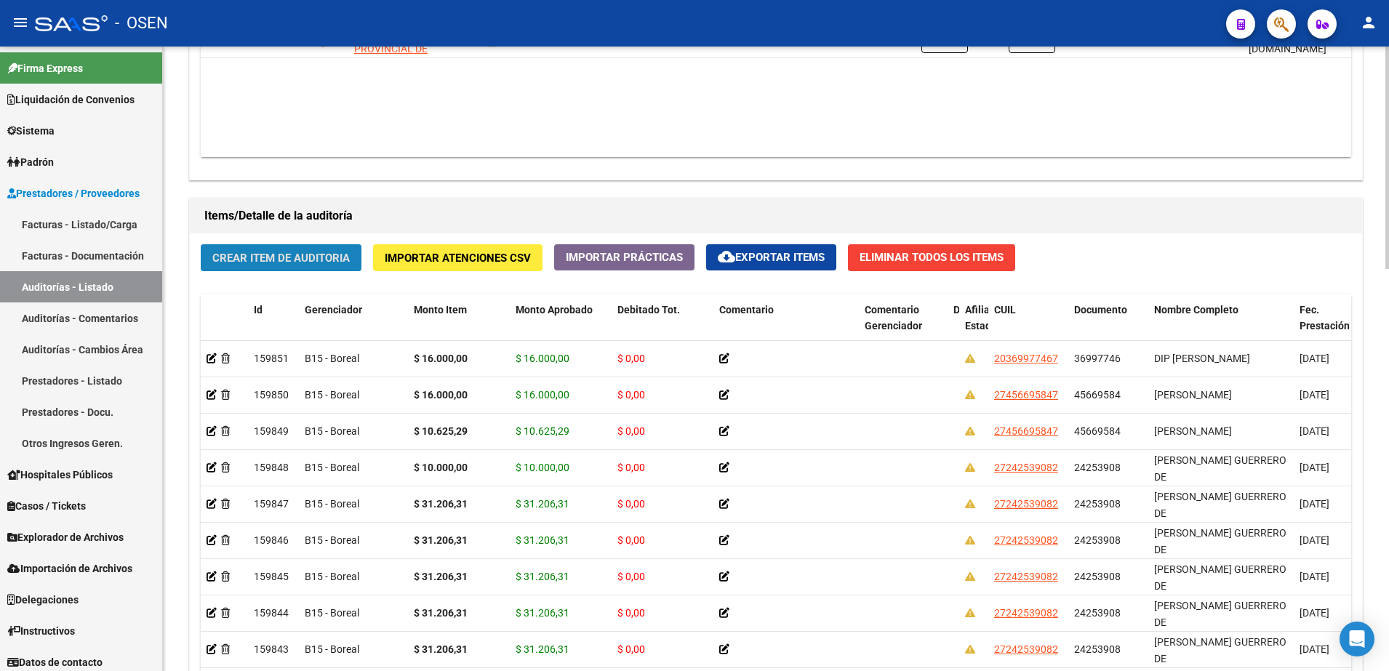
click at [306, 268] on button "Crear Item de Auditoria" at bounding box center [281, 257] width 161 height 27
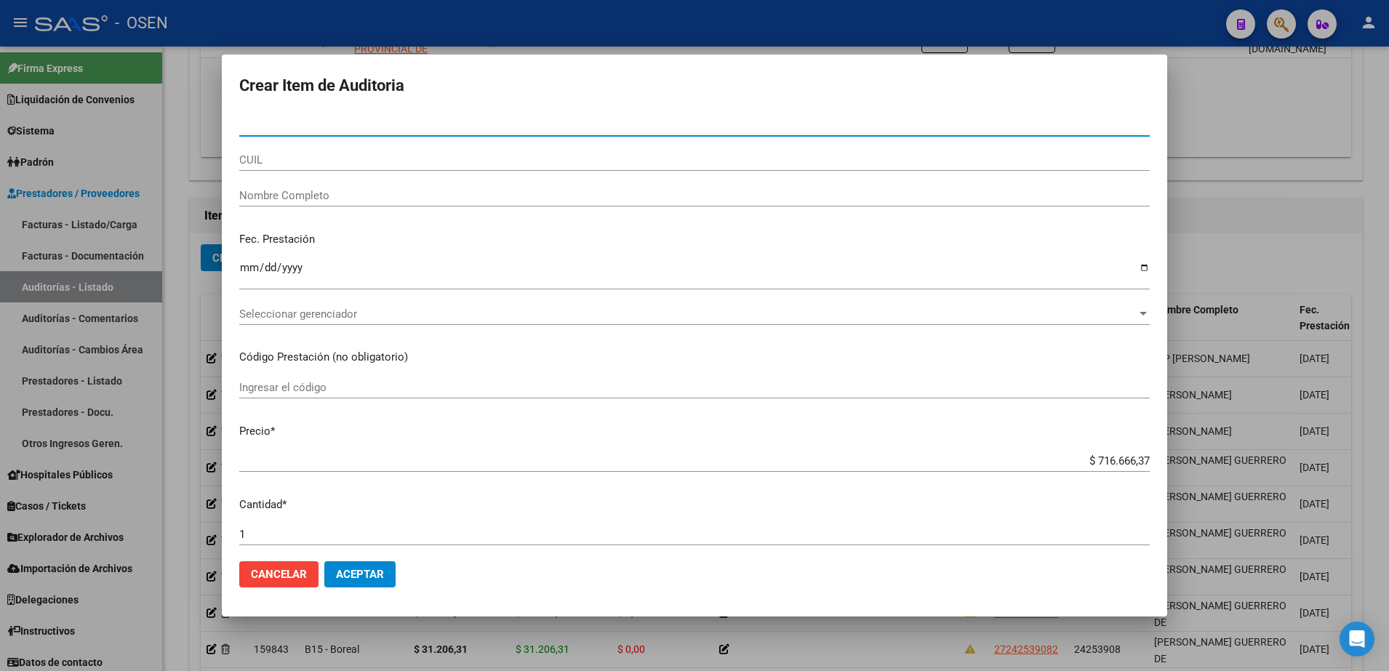
click at [319, 167] on div "CUIL" at bounding box center [694, 160] width 911 height 22
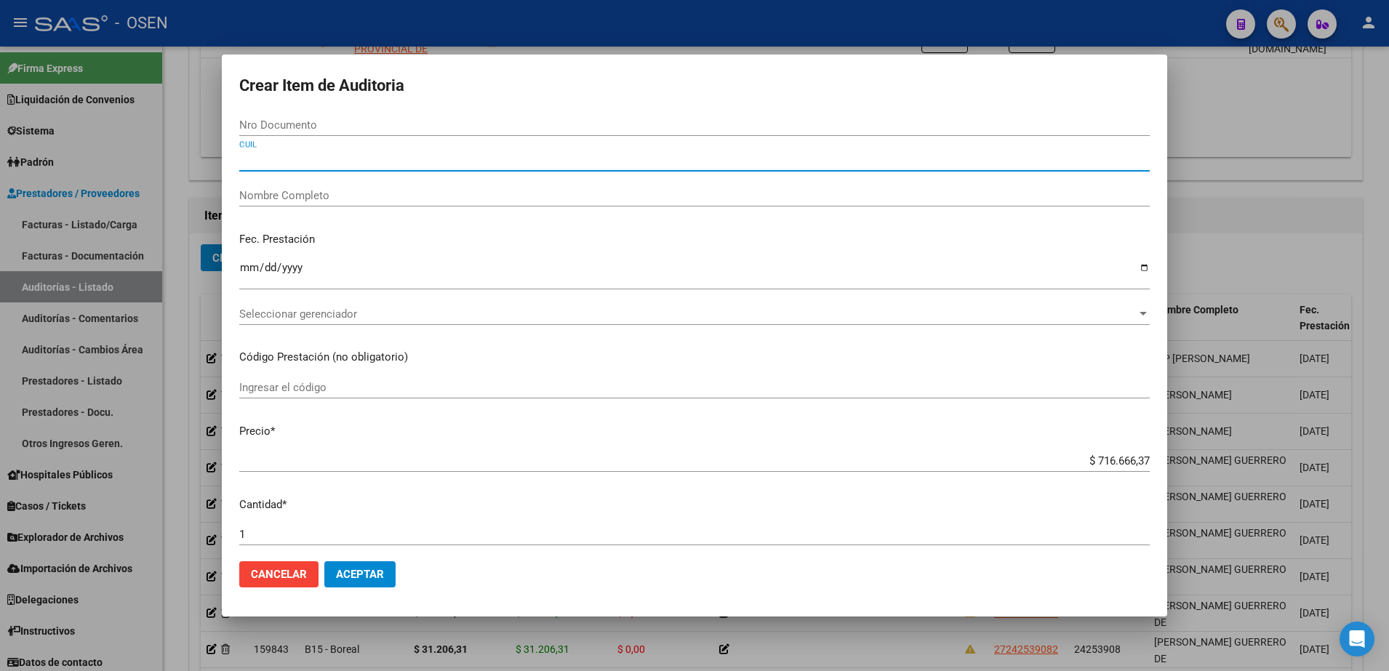
paste input "27456695847"
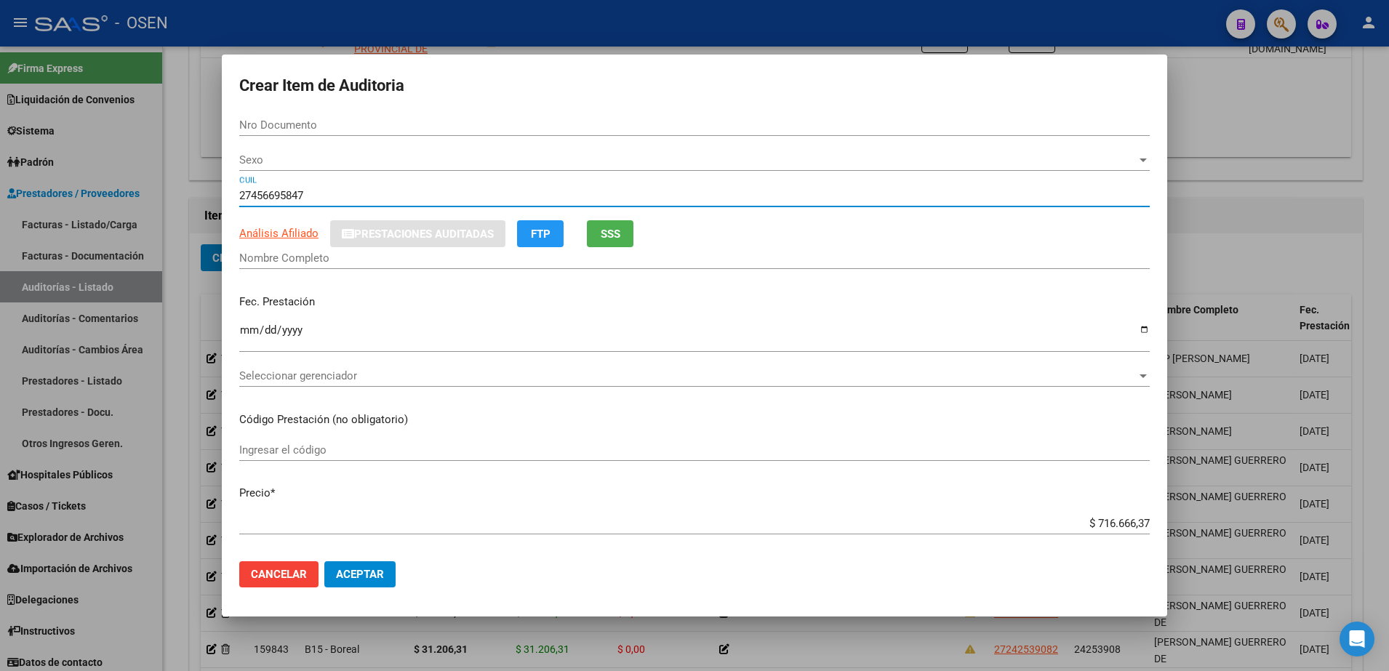
type input "27456695847"
type input "45669584"
type input "[PERSON_NAME]"
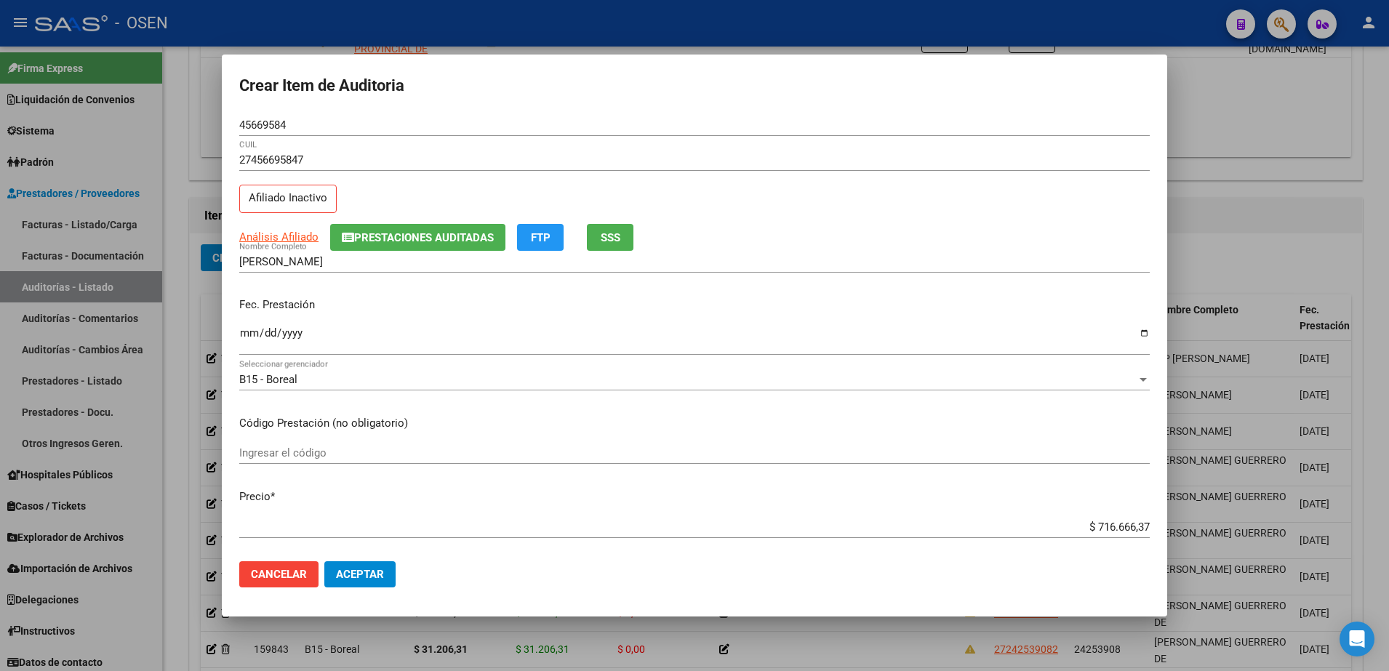
click at [247, 324] on div "Fec. Prestación Ingresar la fecha" at bounding box center [694, 327] width 911 height 83
click at [250, 330] on input "Ingresar la fecha" at bounding box center [694, 338] width 911 height 23
type input "2024-09-28"
paste input "16.000.00"
type input "$ 16.000,00"
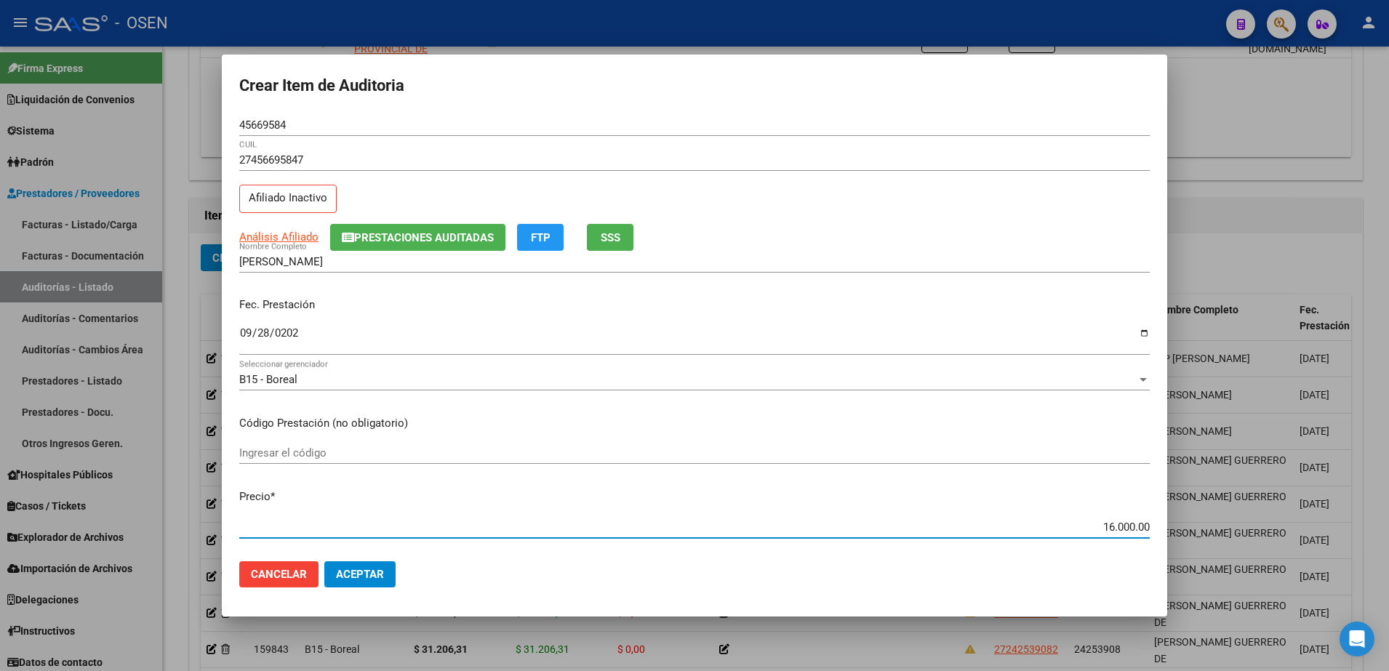
type input "$ 16.000,00"
click at [355, 546] on div "$ 16.000,00 Ingresar el precio" at bounding box center [694, 535] width 911 height 36
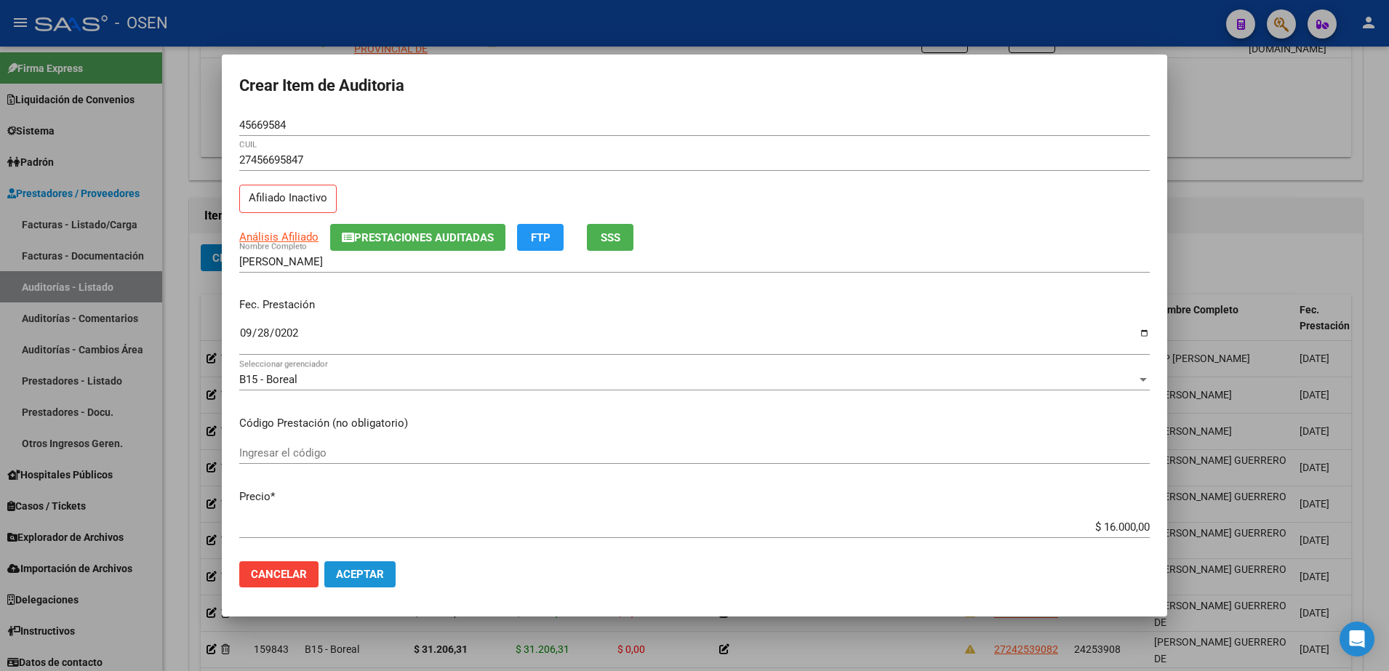
click at [362, 567] on button "Aceptar" at bounding box center [359, 575] width 71 height 26
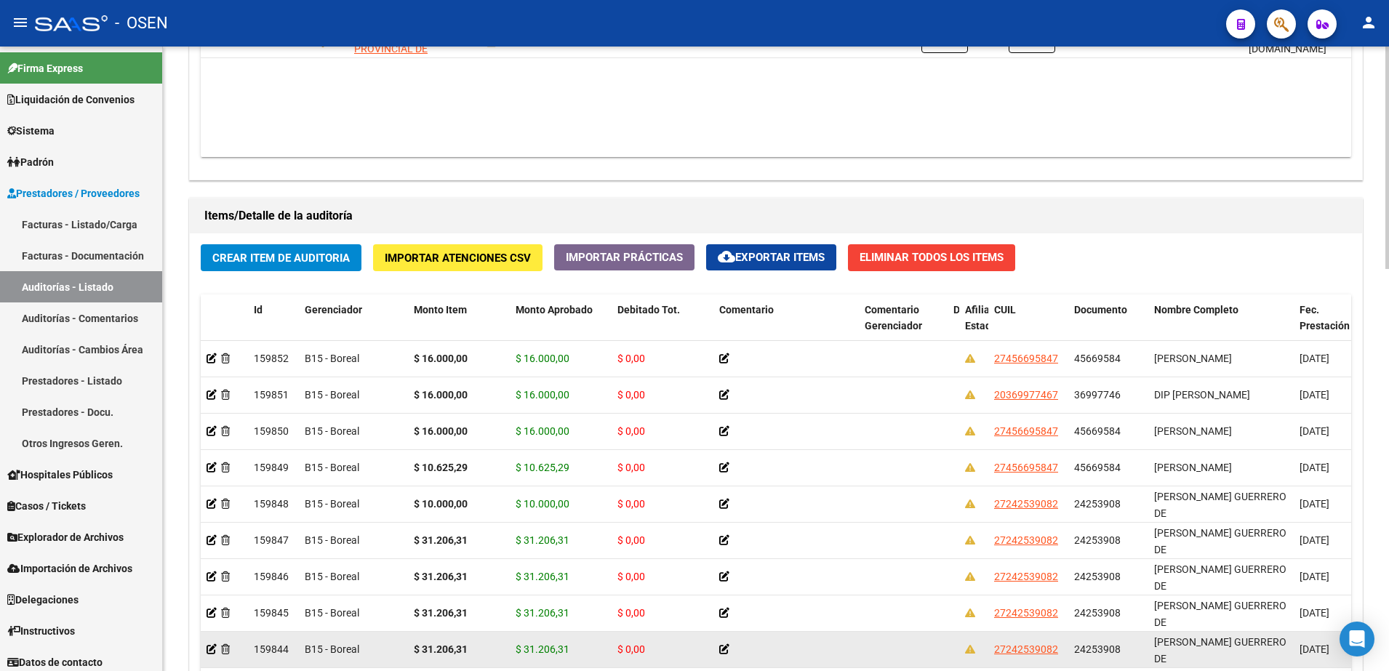
click at [770, 655] on div at bounding box center [786, 650] width 134 height 17
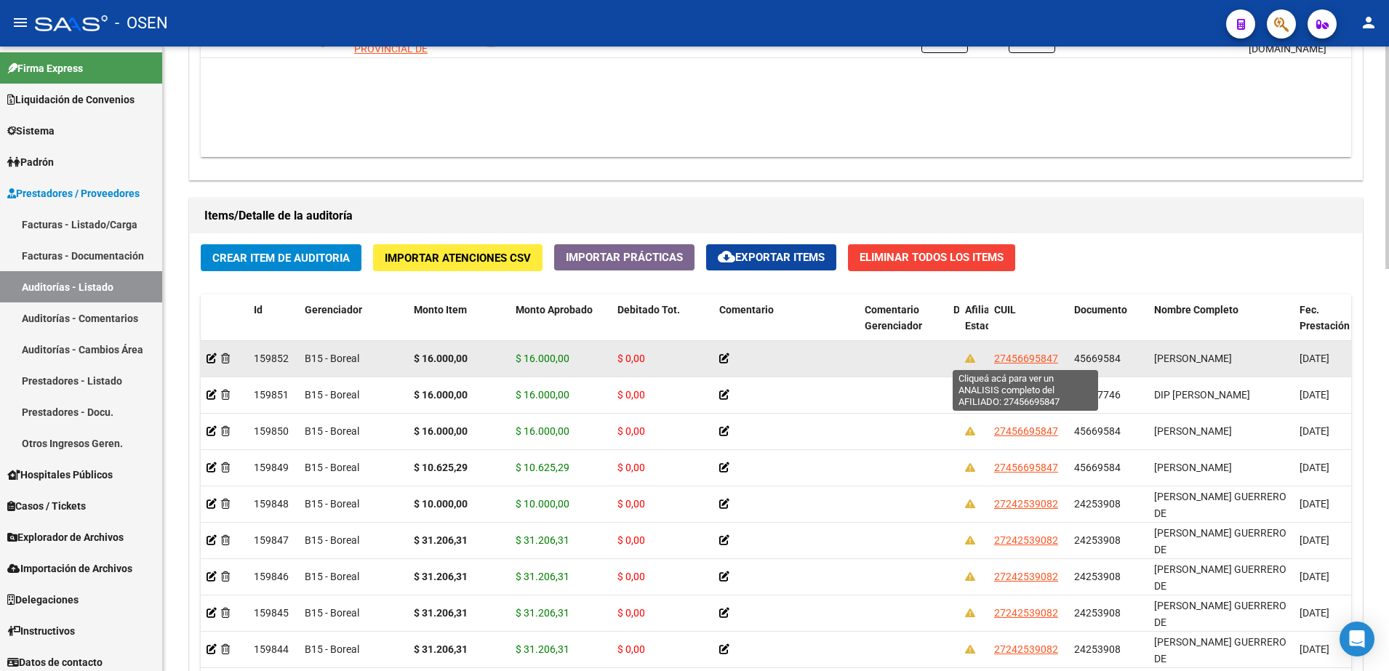
click at [1031, 355] on span "27456695847" at bounding box center [1026, 359] width 64 height 12
type textarea "27456695847"
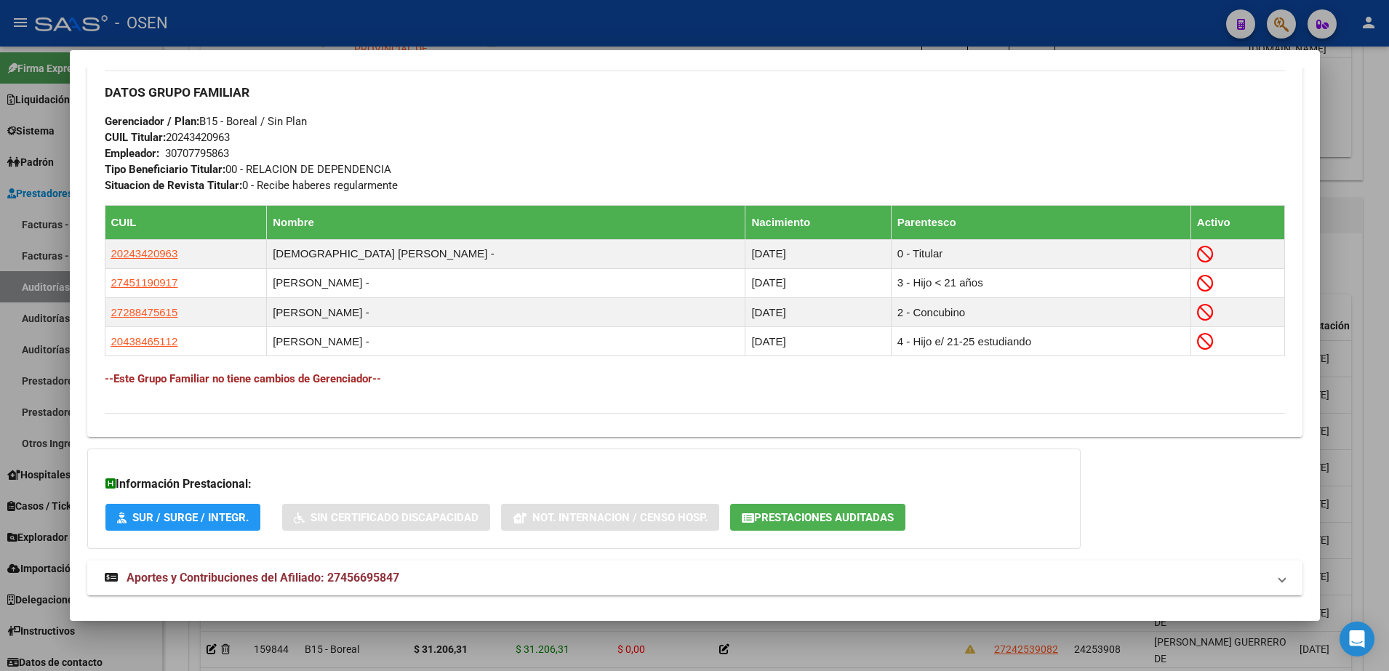
scroll to position [769, 0]
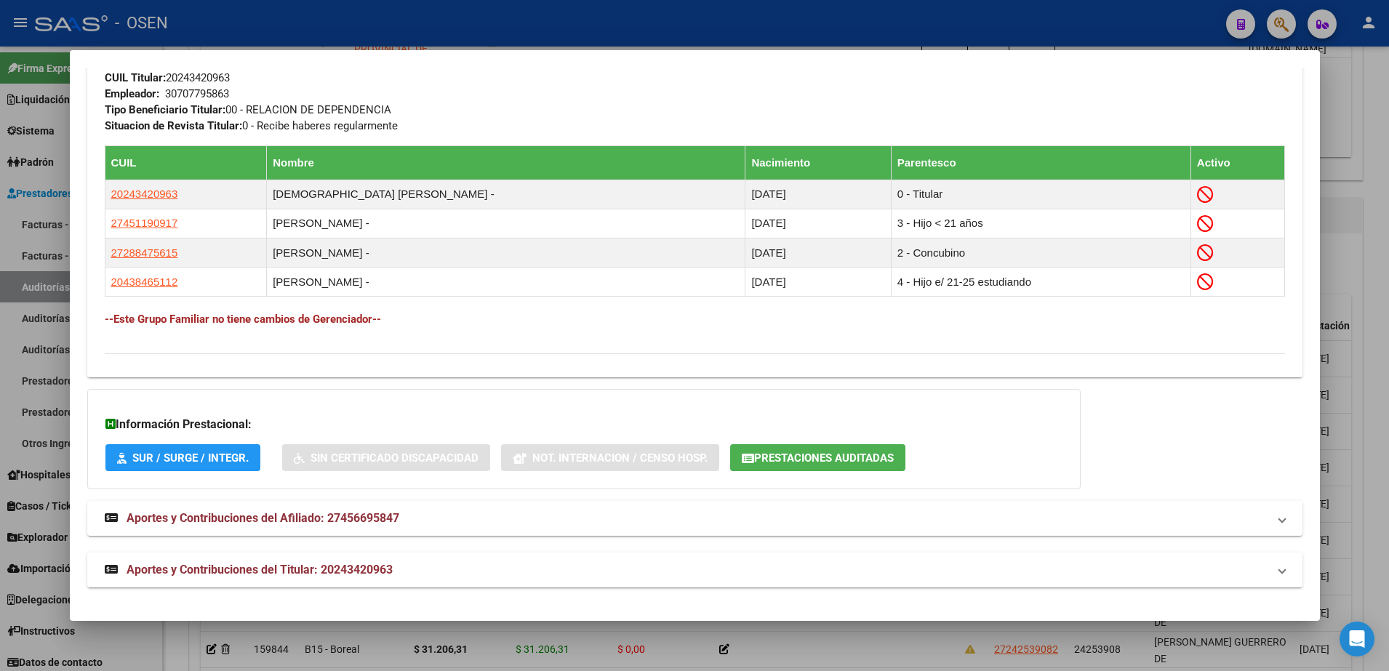
click at [853, 452] on span "Prestaciones Auditadas" at bounding box center [824, 458] width 140 height 13
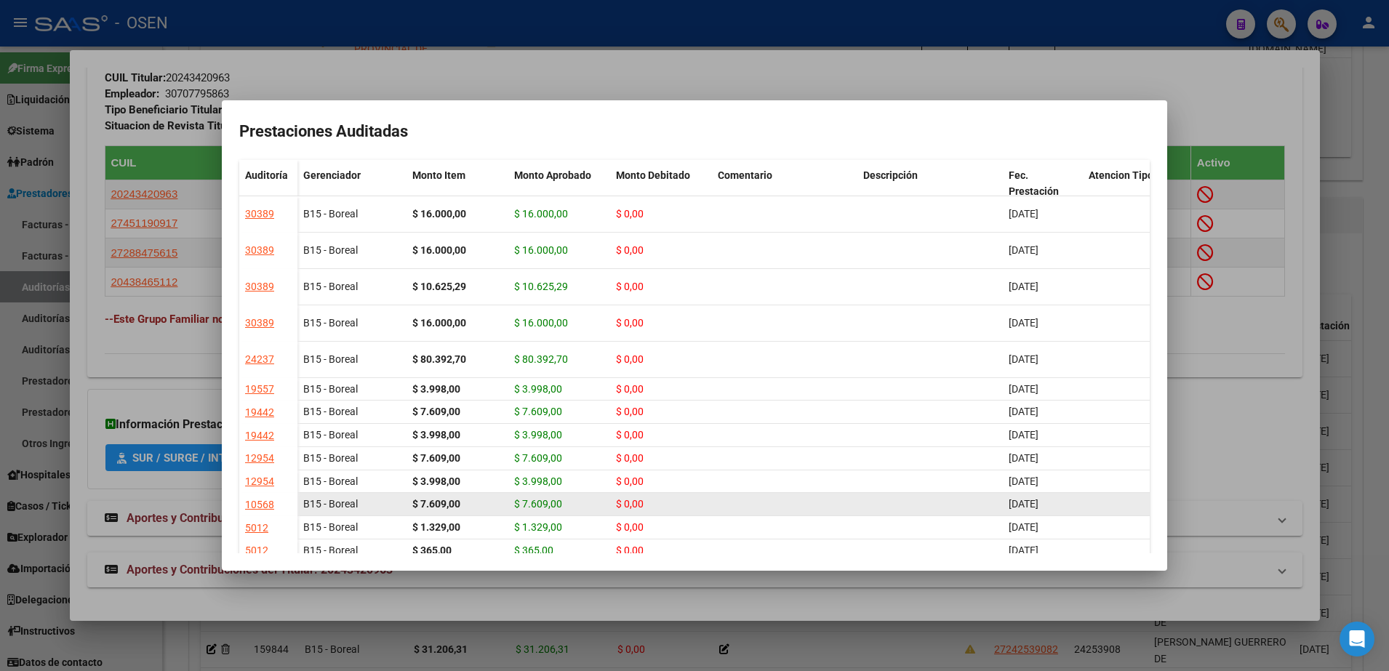
click at [852, 516] on datatable-body-cell at bounding box center [784, 504] width 145 height 23
drag, startPoint x: 852, startPoint y: 525, endPoint x: 851, endPoint y: 538, distance: 13.1
click at [852, 516] on datatable-body-cell at bounding box center [784, 504] width 145 height 23
click at [842, 572] on div "Análisis Afiliado - CUIL: 27456695847 DATOS PADRÓN ÁGIL: [PERSON_NAME] | INACTI…" at bounding box center [694, 335] width 1389 height 671
click at [842, 573] on div at bounding box center [694, 335] width 1389 height 671
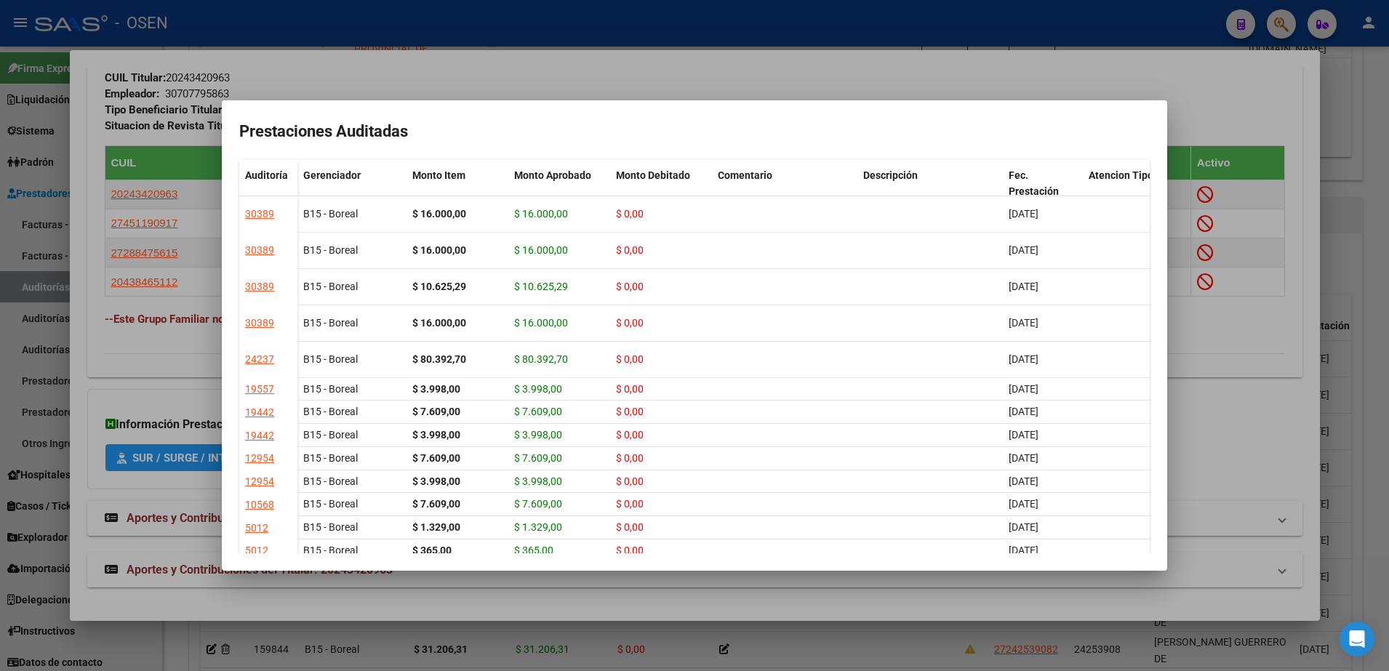
click at [842, 573] on mat-panel-title "Aportes y Contribuciones del Titular: 20243420963" at bounding box center [686, 570] width 1163 height 17
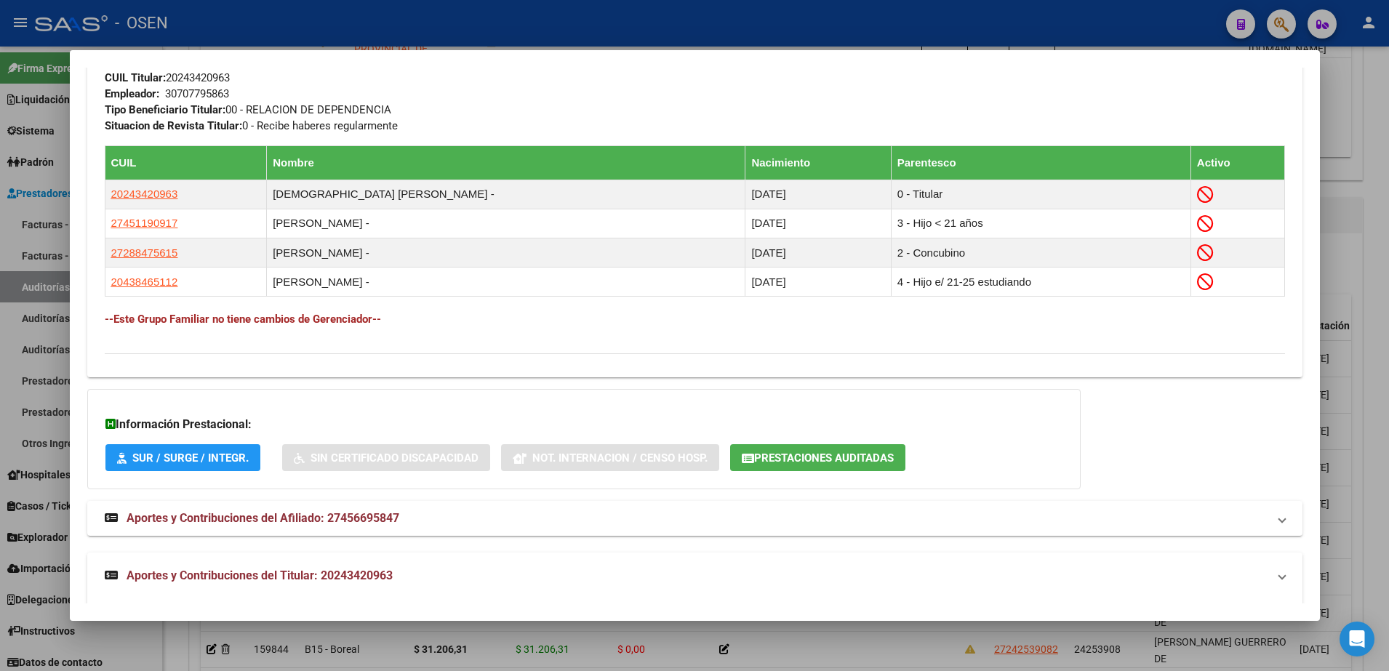
click at [842, 573] on mat-panel-title "Aportes y Contribuciones del Titular: 20243420963" at bounding box center [686, 575] width 1163 height 17
click at [842, 573] on mat-panel-title "Aportes y Contribuciones del Titular: 20243420963" at bounding box center [686, 570] width 1163 height 17
click at [842, 573] on mat-panel-title "Aportes y Contribuciones del Titular: 20243420963" at bounding box center [686, 575] width 1163 height 17
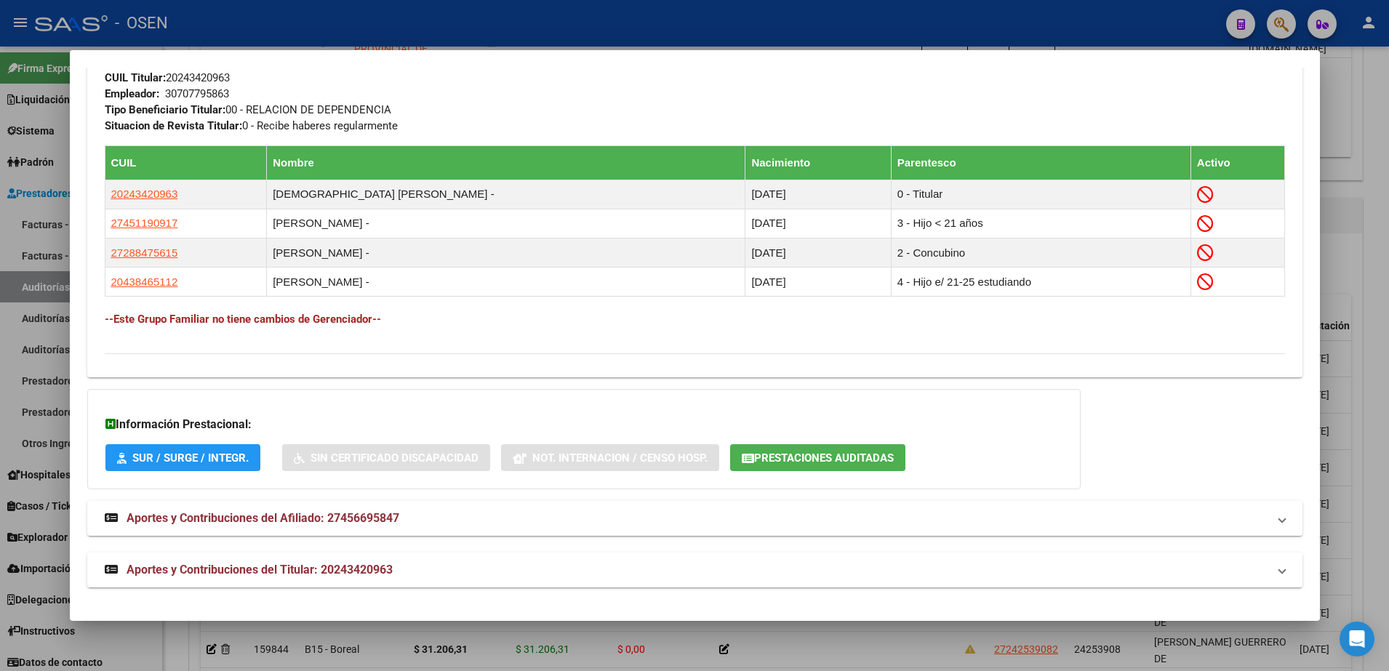
click at [842, 573] on mat-panel-title "Aportes y Contribuciones del Titular: 20243420963" at bounding box center [686, 570] width 1163 height 17
click at [842, 573] on mat-panel-title "Aportes y Contribuciones del Titular: 20243420963" at bounding box center [686, 575] width 1163 height 17
click at [842, 573] on mat-panel-title "Aportes y Contribuciones del Titular: 20243420963" at bounding box center [686, 570] width 1163 height 17
click at [842, 573] on mat-panel-title "Aportes y Contribuciones del Titular: 20243420963" at bounding box center [686, 575] width 1163 height 17
click at [842, 573] on mat-panel-title "Aportes y Contribuciones del Titular: 20243420963" at bounding box center [686, 570] width 1163 height 17
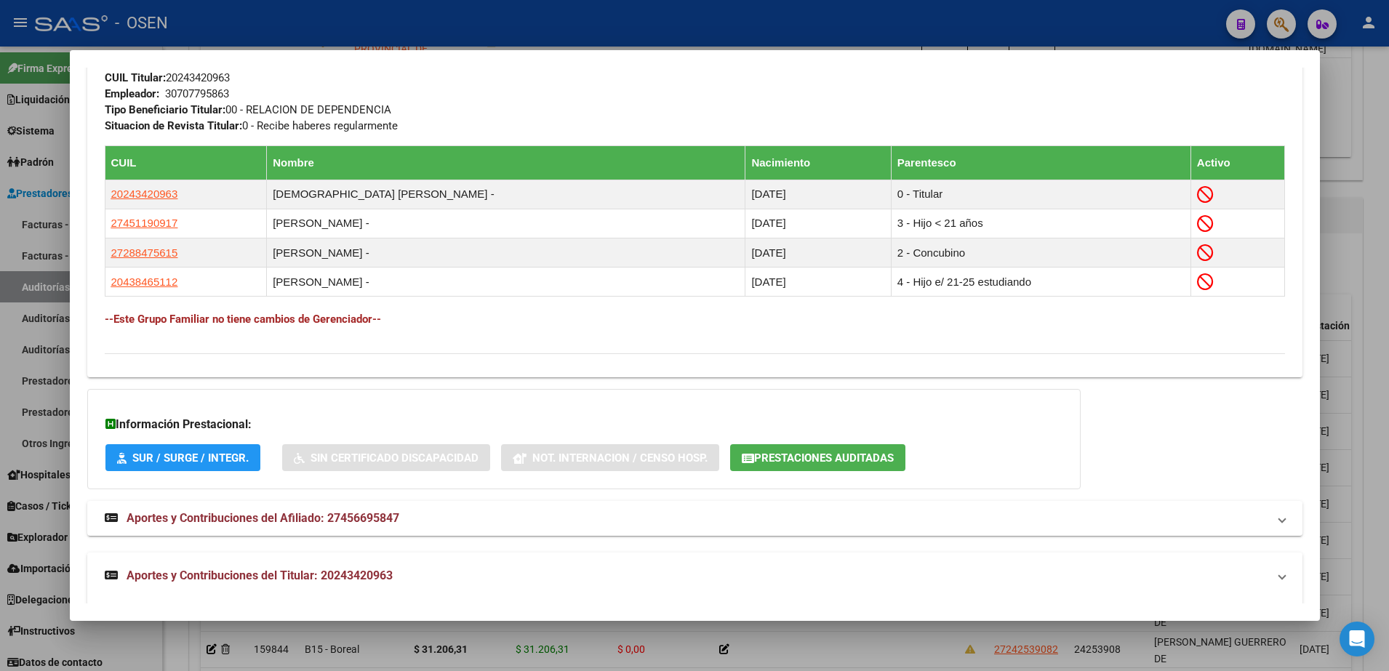
click at [842, 573] on mat-panel-title "Aportes y Contribuciones del Titular: 20243420963" at bounding box center [686, 575] width 1163 height 17
click at [842, 573] on mat-panel-title "Aportes y Contribuciones del Titular: 20243420963" at bounding box center [686, 570] width 1163 height 17
click at [842, 573] on mat-panel-title "Aportes y Contribuciones del Titular: 20243420963" at bounding box center [686, 575] width 1163 height 17
click at [842, 573] on mat-panel-title "Aportes y Contribuciones del Titular: 20243420963" at bounding box center [686, 570] width 1163 height 17
click at [841, 573] on mat-panel-title "Aportes y Contribuciones del Titular: 20243420963" at bounding box center [686, 575] width 1163 height 17
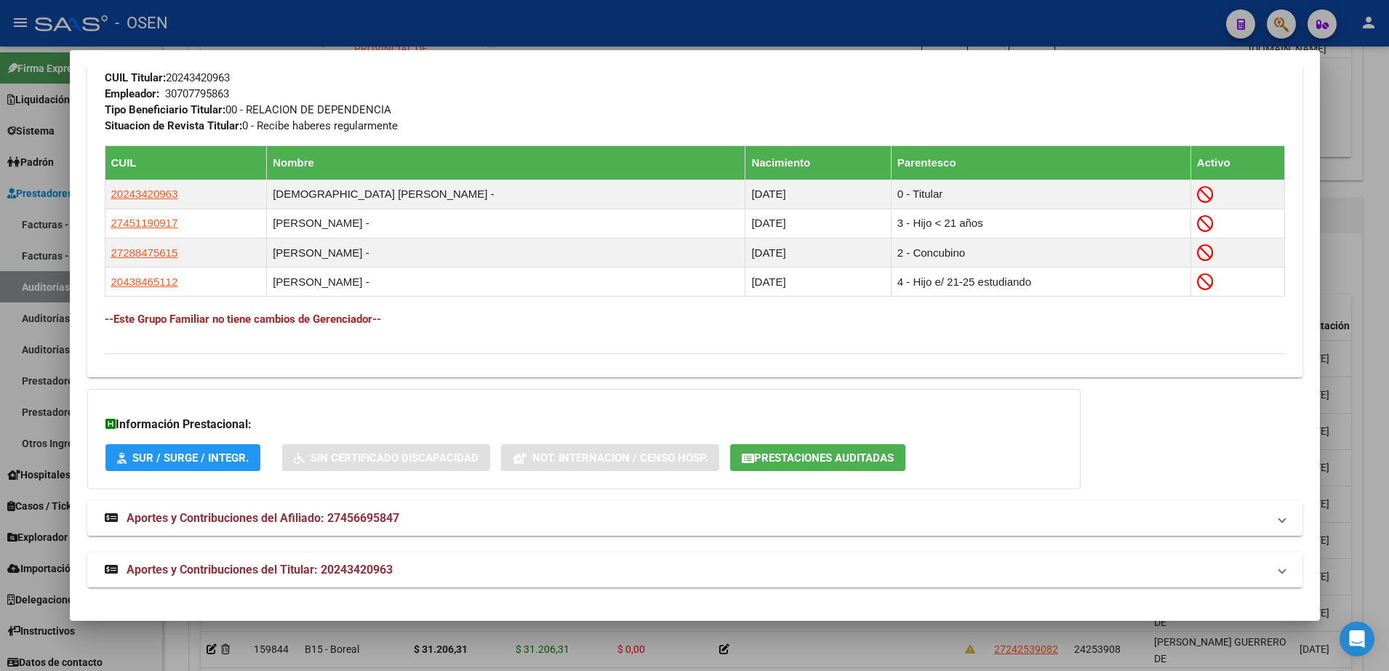
click at [1065, 389] on div "Información Prestacional: SUR / SURGE / INTEGR. Sin Certificado Discapacidad No…" at bounding box center [584, 439] width 994 height 100
drag, startPoint x: 1065, startPoint y: 389, endPoint x: 1034, endPoint y: 452, distance: 69.9
click at [1062, 397] on div "Información Prestacional: SUR / SURGE / INTEGR. Sin Certificado Discapacidad No…" at bounding box center [584, 439] width 994 height 100
drag, startPoint x: 1012, startPoint y: 542, endPoint x: 1017, endPoint y: 556, distance: 14.7
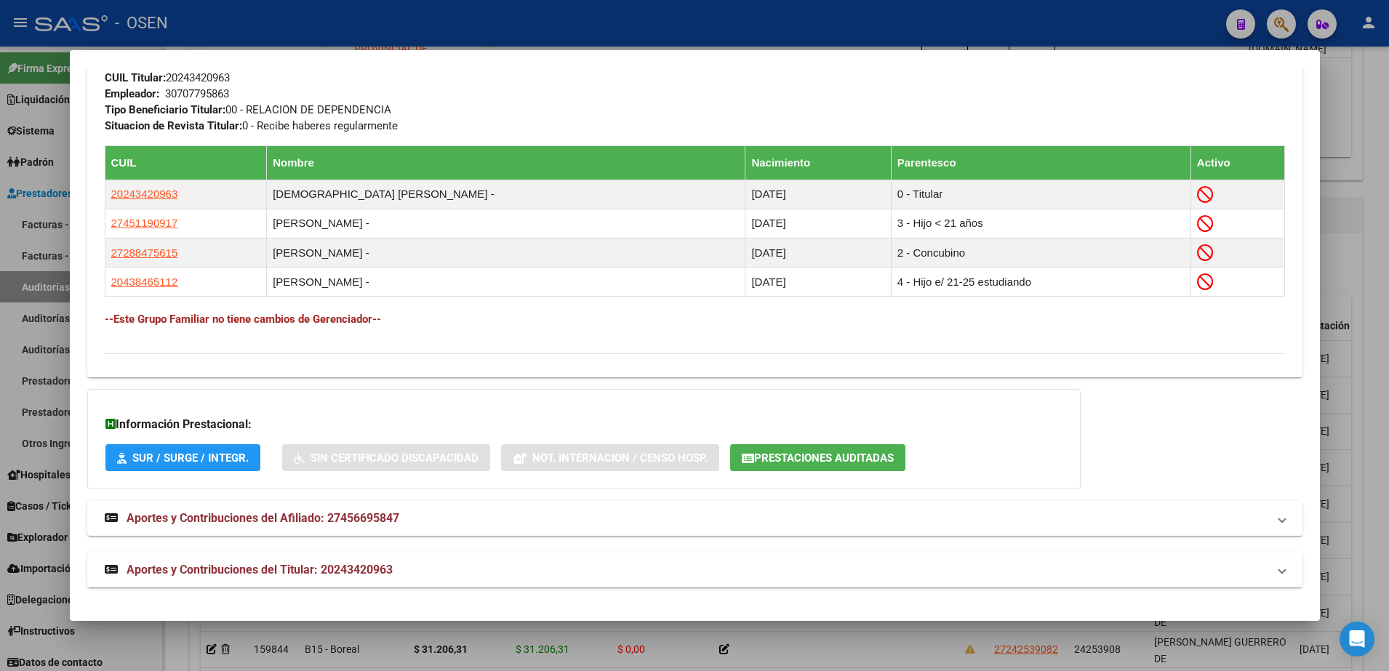
click at [1017, 556] on mat-expansion-panel-header "Aportes y Contribuciones del Titular: 20243420963" at bounding box center [695, 570] width 1216 height 35
click at [1017, 556] on mat-expansion-panel-header "Aportes y Contribuciones del Titular: 20243420963" at bounding box center [695, 576] width 1216 height 47
drag, startPoint x: 992, startPoint y: 292, endPoint x: 990, endPoint y: 326, distance: 33.5
click at [991, 300] on div "DATOS GRUPO FAMILIAR Gerenciador / Plan: B15 - Boreal / Sin Plan CUIL Titular: …" at bounding box center [695, 176] width 1181 height 331
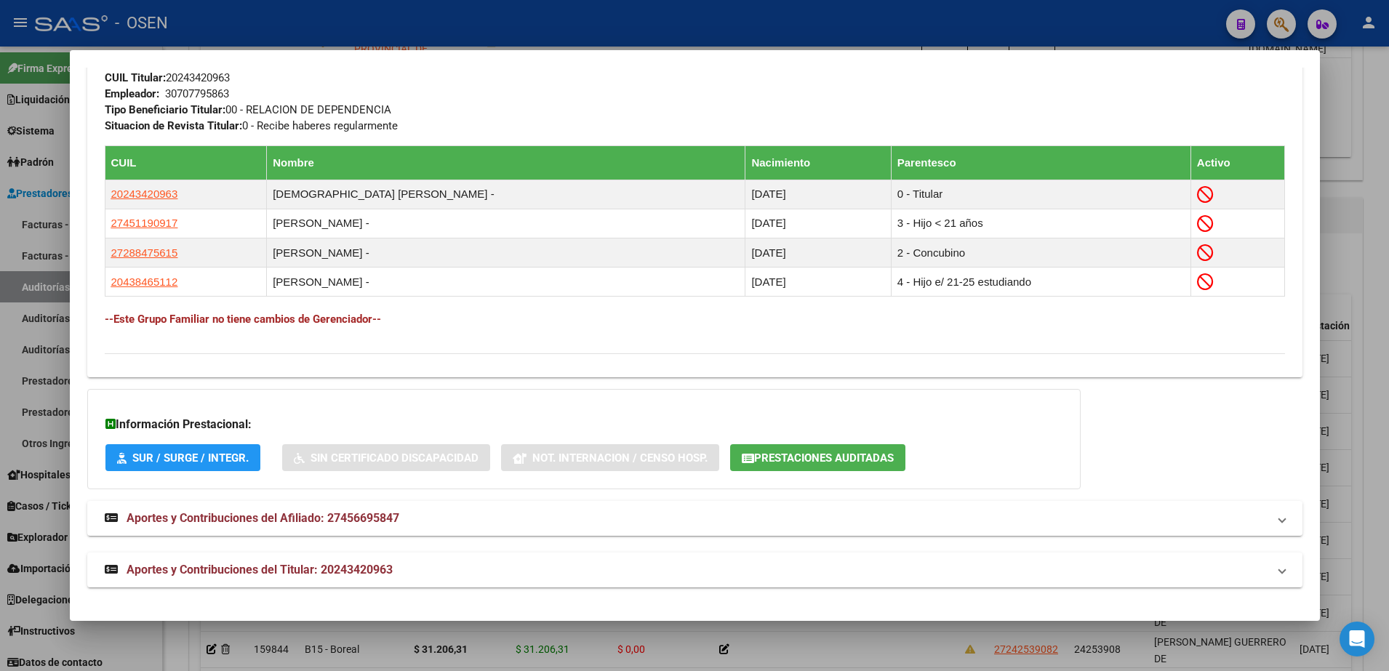
drag, startPoint x: 997, startPoint y: 363, endPoint x: 1046, endPoint y: 359, distance: 48.9
click at [1330, 251] on div at bounding box center [694, 335] width 1389 height 671
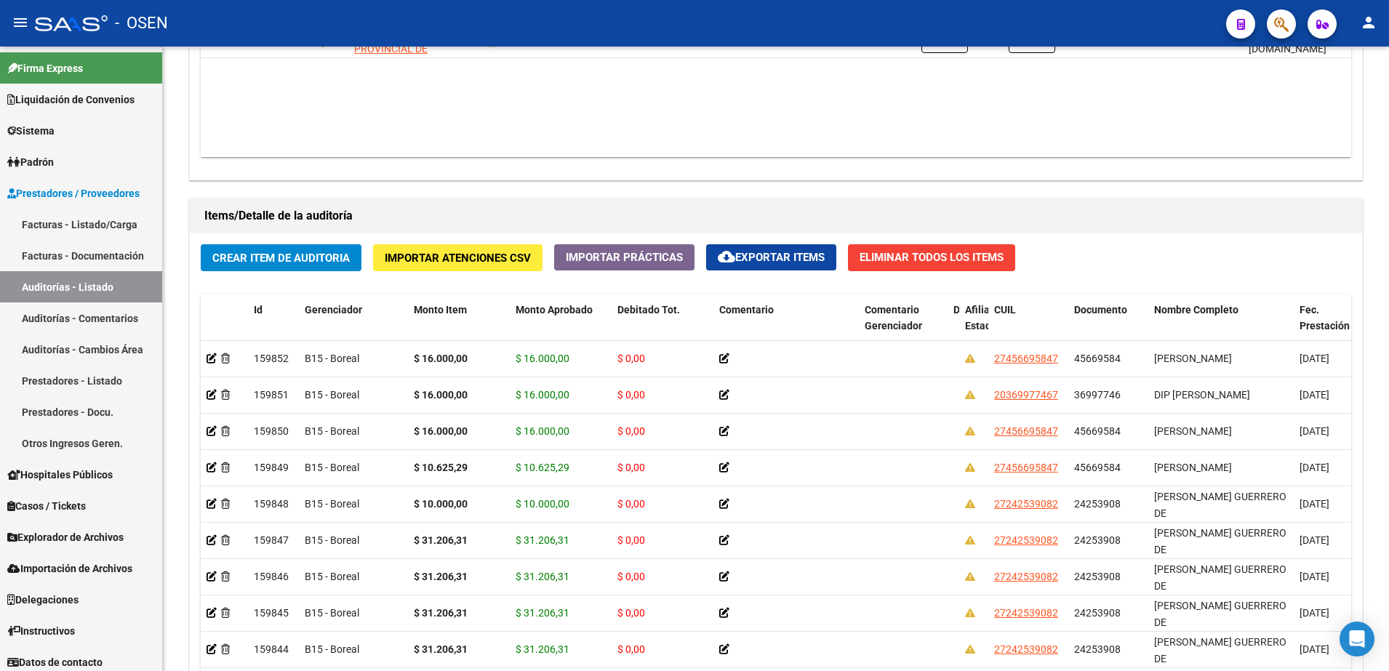
click at [1330, 251] on div "Crear Item de Auditoria Importar Atenciones CSV Importar Prácticas cloud_downlo…" at bounding box center [776, 511] width 1173 height 554
click at [722, 108] on datatable-body "$ 1.013.426,66 79295 SISTEMA PROVINCIAL DE SALUD Factura C: 1326 - 4193 $ 1.013…" at bounding box center [776, 71] width 1151 height 172
drag, startPoint x: 722, startPoint y: 108, endPoint x: 730, endPoint y: 97, distance: 13.5
click at [724, 101] on datatable-body "$ 1.013.426,66 79295 SISTEMA PROVINCIAL DE SALUD Factura C: 1326 - 4193 $ 1.013…" at bounding box center [776, 71] width 1151 height 172
click at [744, 93] on datatable-body "$ 1.013.426,66 79295 SISTEMA PROVINCIAL DE SALUD Factura C: 1326 - 4193 $ 1.013…" at bounding box center [776, 71] width 1151 height 172
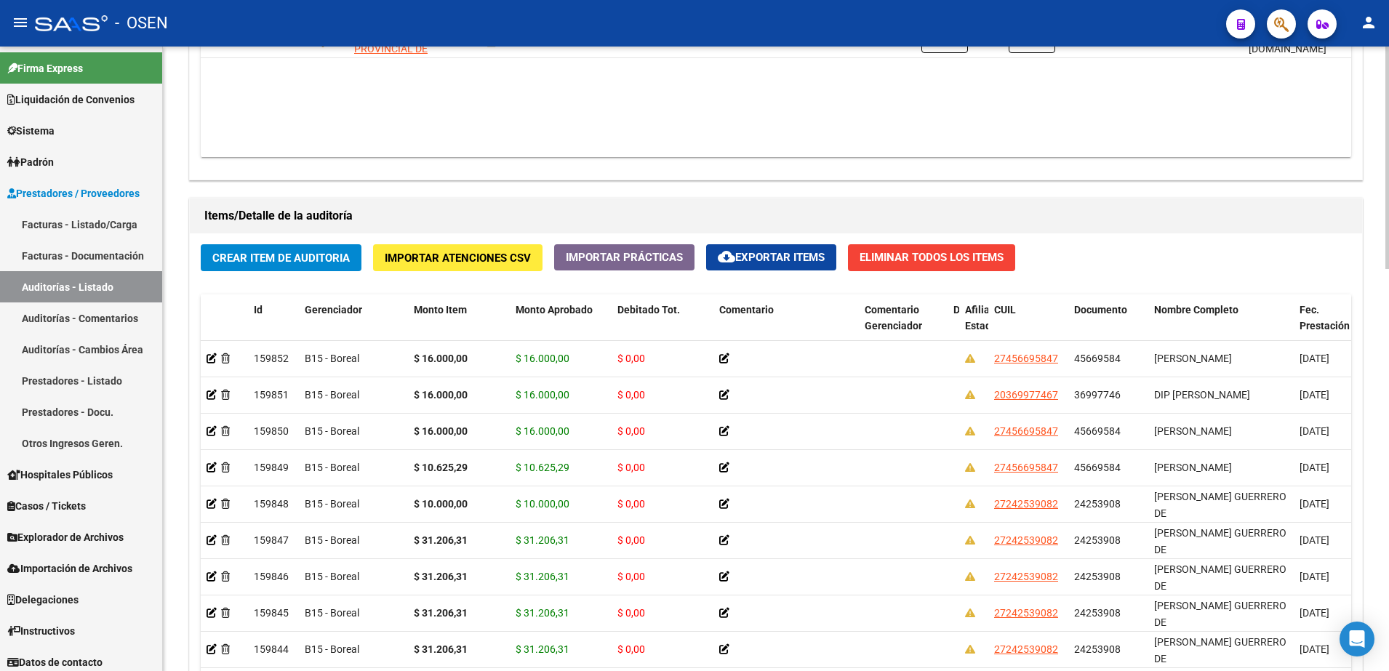
click at [744, 93] on datatable-body "$ 1.013.426,66 79295 SISTEMA PROVINCIAL DE SALUD Factura C: 1326 - 4193 $ 1.013…" at bounding box center [776, 71] width 1151 height 172
click at [759, 249] on div "Items/Detalle de la auditoría Crear Item de Auditoria Importar Atenciones CSV I…" at bounding box center [776, 493] width 1174 height 590
drag, startPoint x: 759, startPoint y: 249, endPoint x: 757, endPoint y: 262, distance: 13.2
click at [757, 262] on span "cloud_download Exportar Items" at bounding box center [771, 257] width 107 height 13
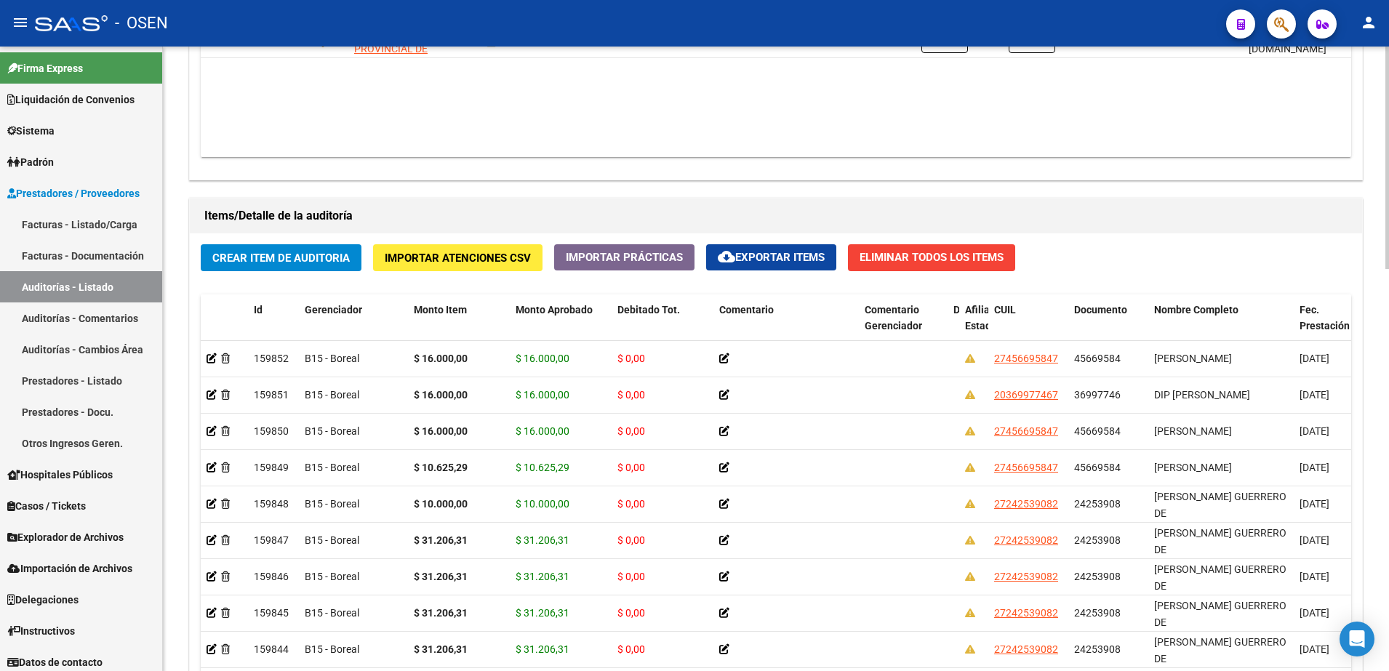
click at [757, 262] on span "cloud_download Exportar Items" at bounding box center [771, 257] width 107 height 13
drag, startPoint x: 757, startPoint y: 262, endPoint x: 822, endPoint y: 258, distance: 64.8
click at [757, 262] on span "cloud_download Exportar Items" at bounding box center [771, 257] width 107 height 13
drag, startPoint x: 1267, startPoint y: 105, endPoint x: 1202, endPoint y: 160, distance: 85.7
click at [1219, 142] on datatable-body "$ 1.013.426,66 79295 SISTEMA PROVINCIAL DE SALUD Factura C: 1326 - 4193 $ 1.013…" at bounding box center [776, 71] width 1151 height 172
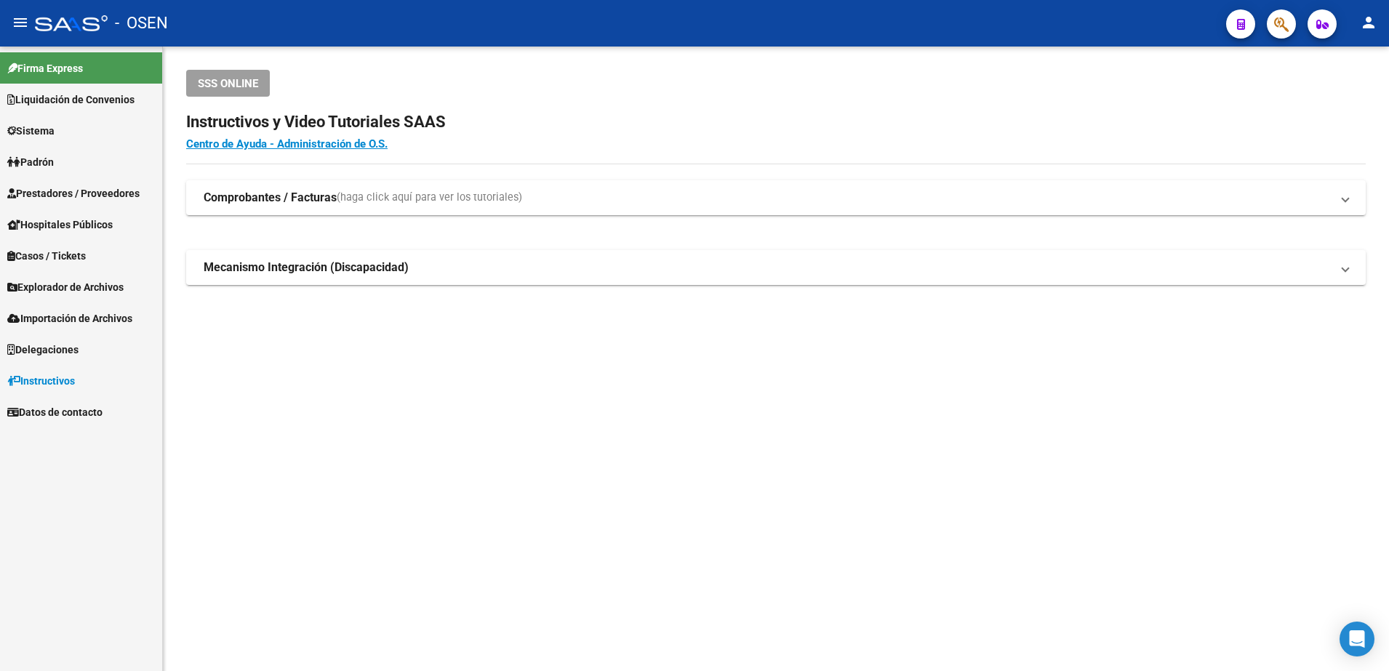
click at [89, 210] on link "Hospitales Públicos" at bounding box center [81, 224] width 162 height 31
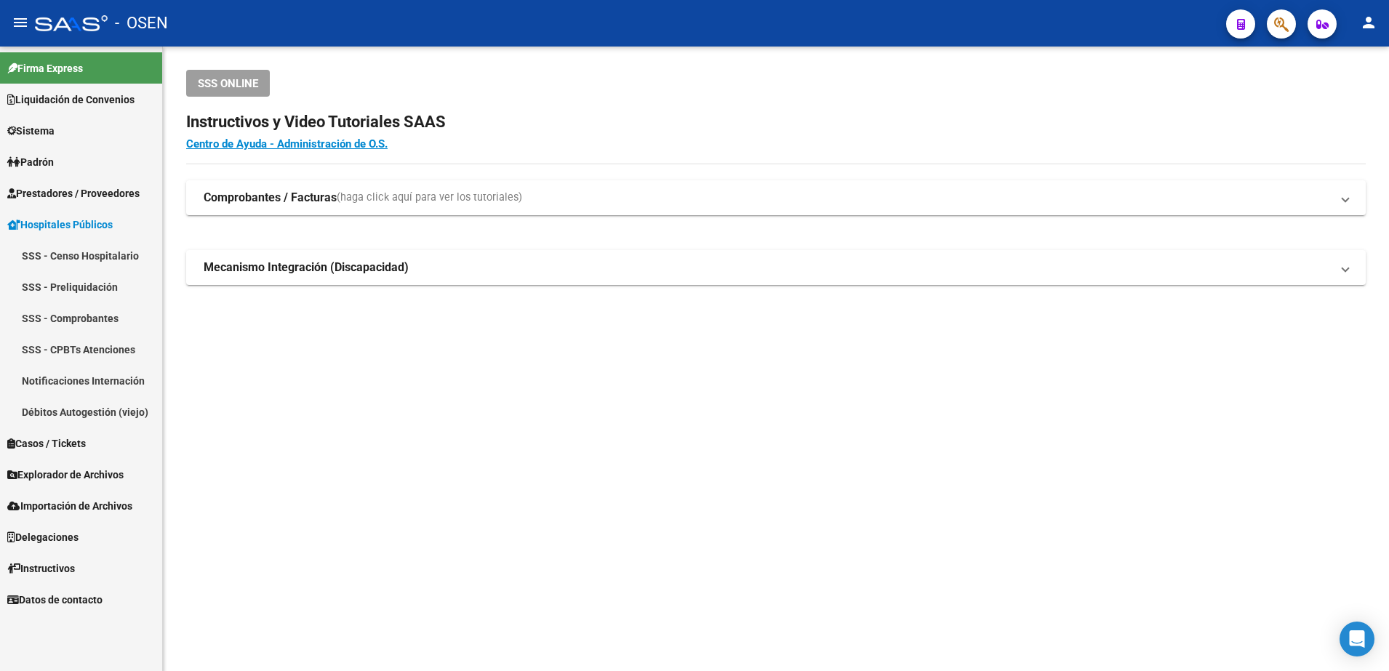
click at [84, 213] on link "Hospitales Públicos" at bounding box center [81, 224] width 162 height 31
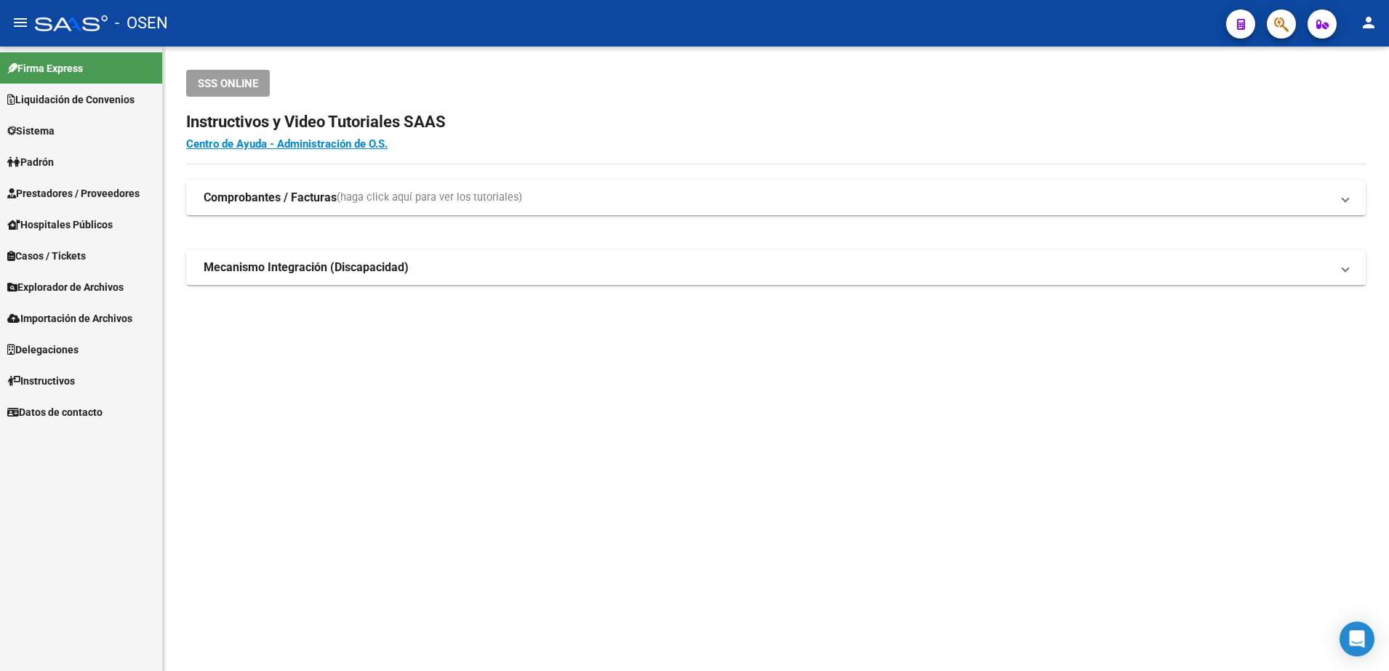
click at [91, 188] on span "Prestadores / Proveedores" at bounding box center [73, 194] width 132 height 16
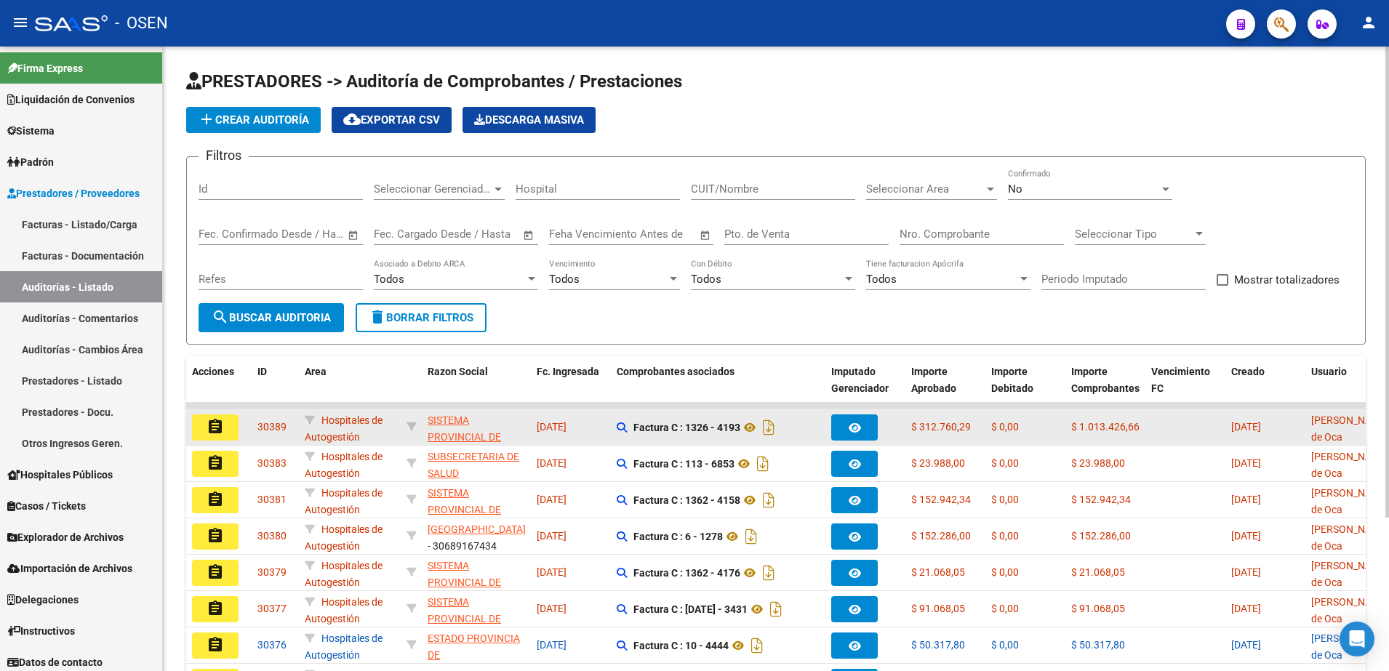
click at [212, 419] on mat-icon "assignment" at bounding box center [215, 426] width 17 height 17
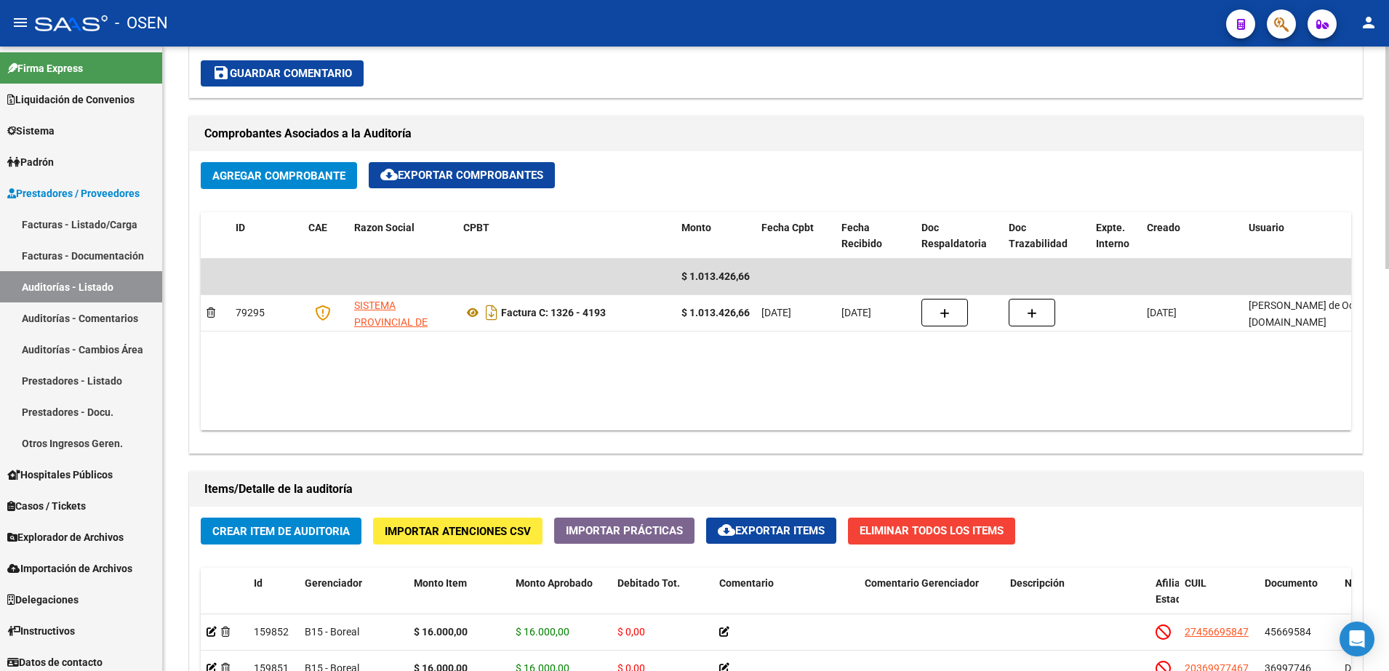
scroll to position [909, 0]
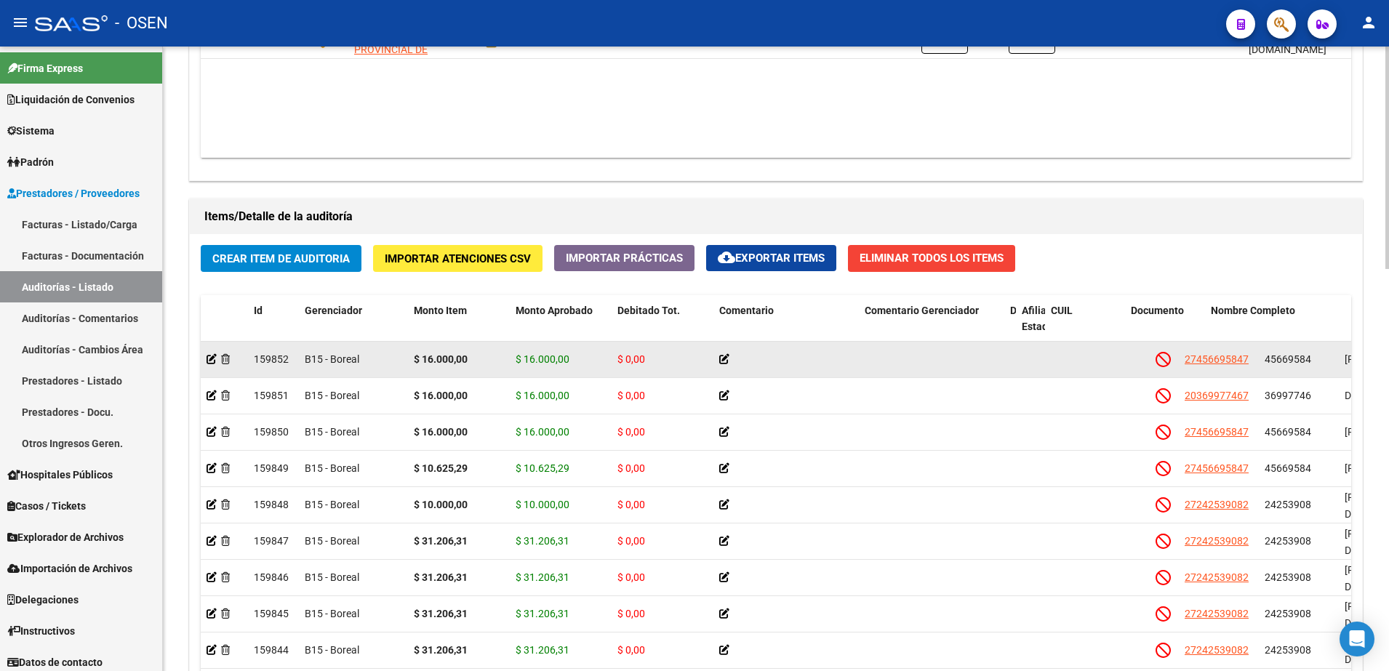
drag, startPoint x: 1145, startPoint y: 327, endPoint x: 875, endPoint y: 342, distance: 270.3
click at [833, 317] on div "Id Gerenciador Monto Item Monto Aprobado Debitado Tot. Comentario Comentario Ge…" at bounding box center [1206, 327] width 2011 height 64
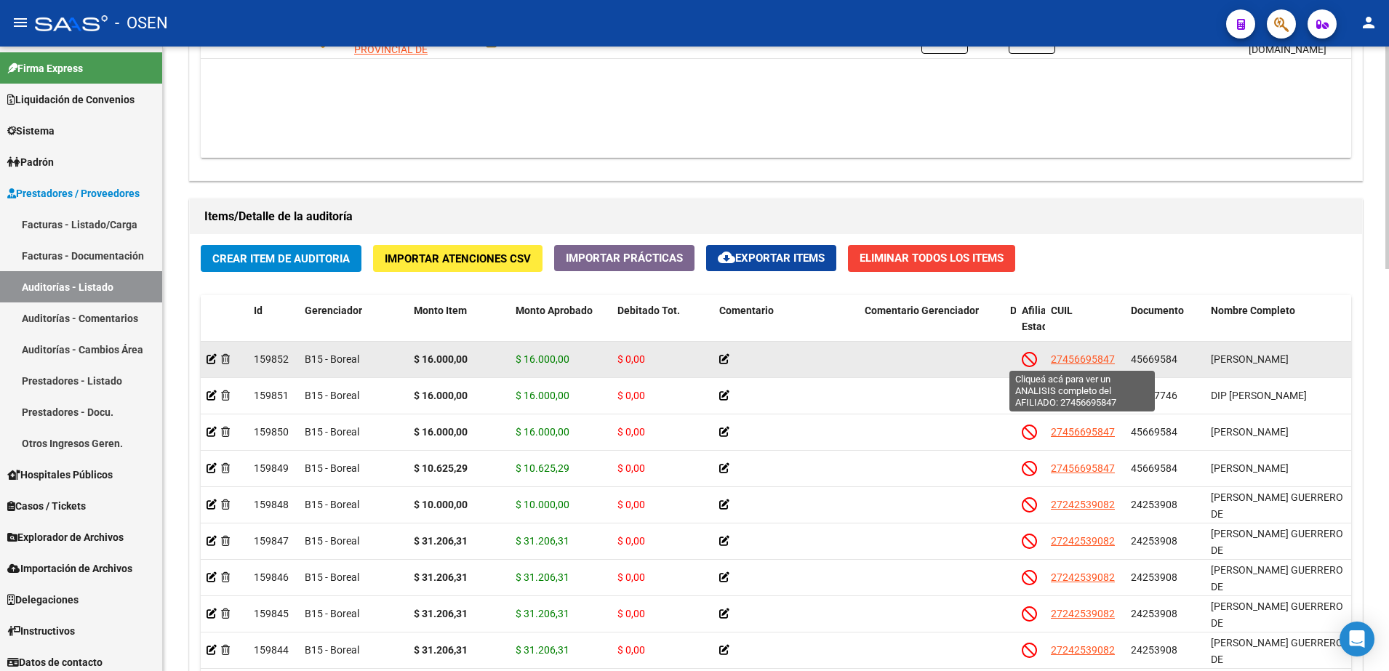
click at [1054, 363] on span "27456695847" at bounding box center [1083, 360] width 64 height 12
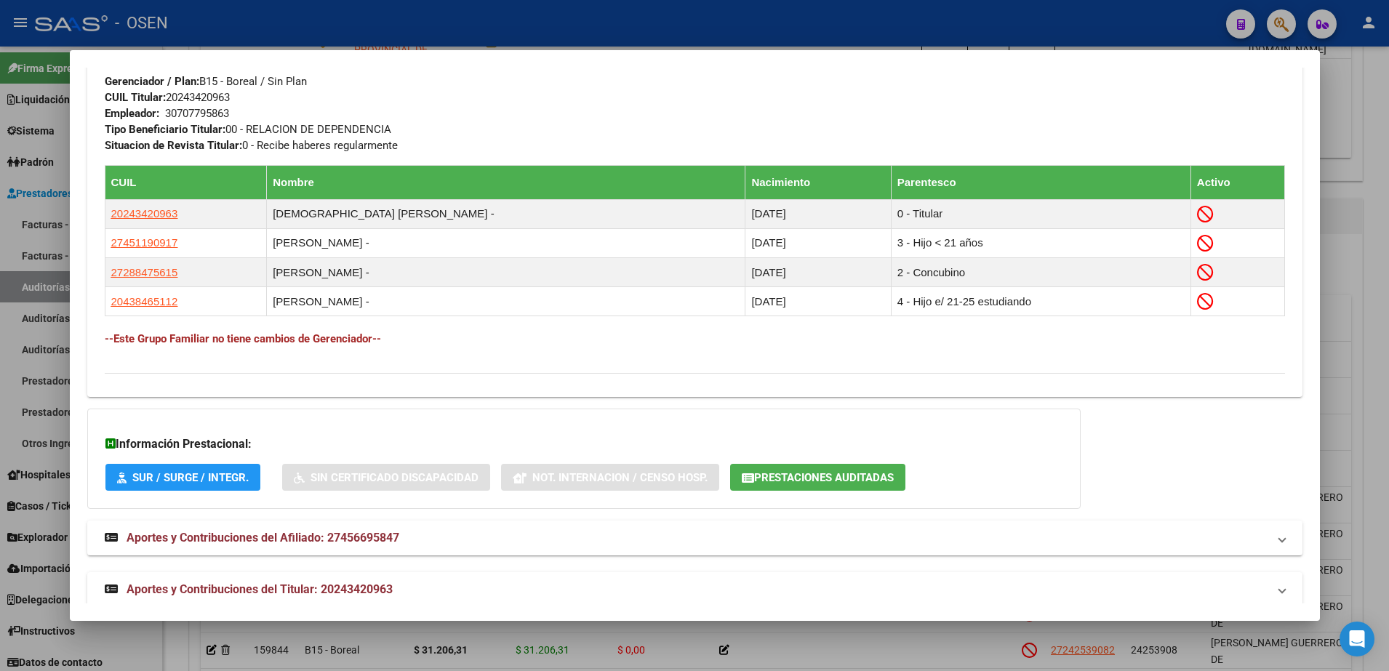
scroll to position [769, 0]
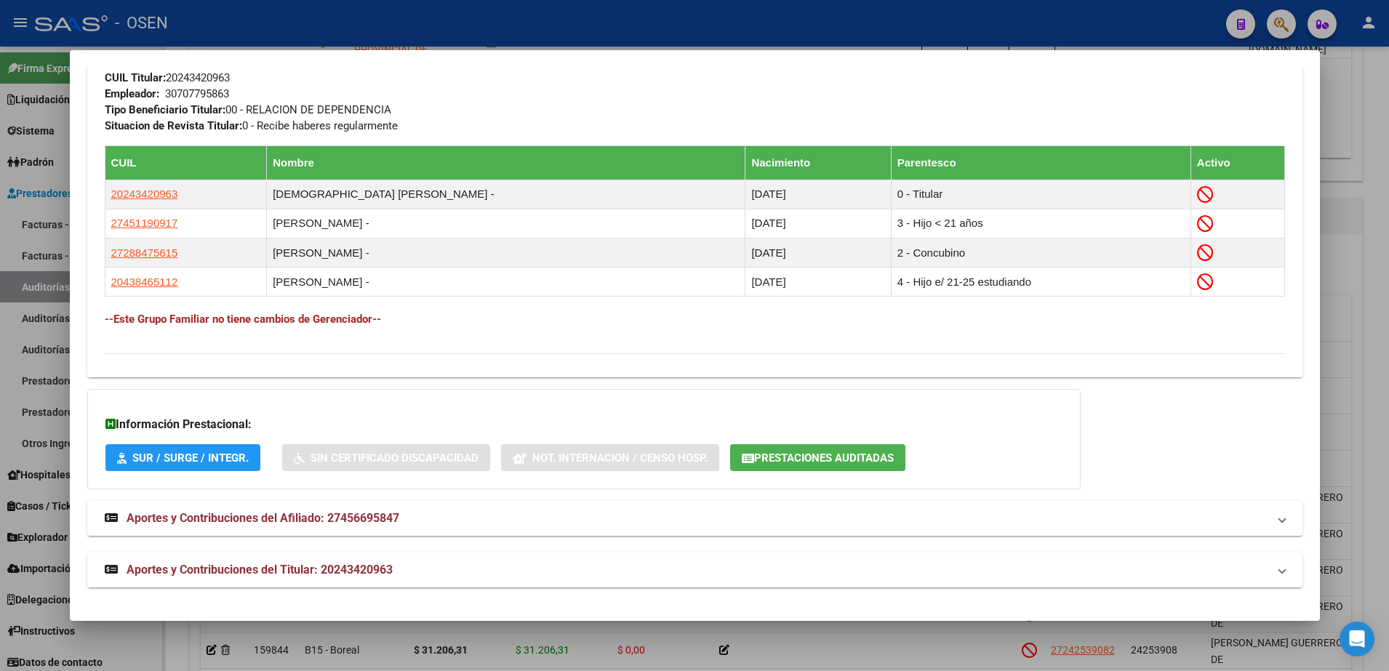
click at [779, 460] on span "Prestaciones Auditadas" at bounding box center [824, 458] width 140 height 13
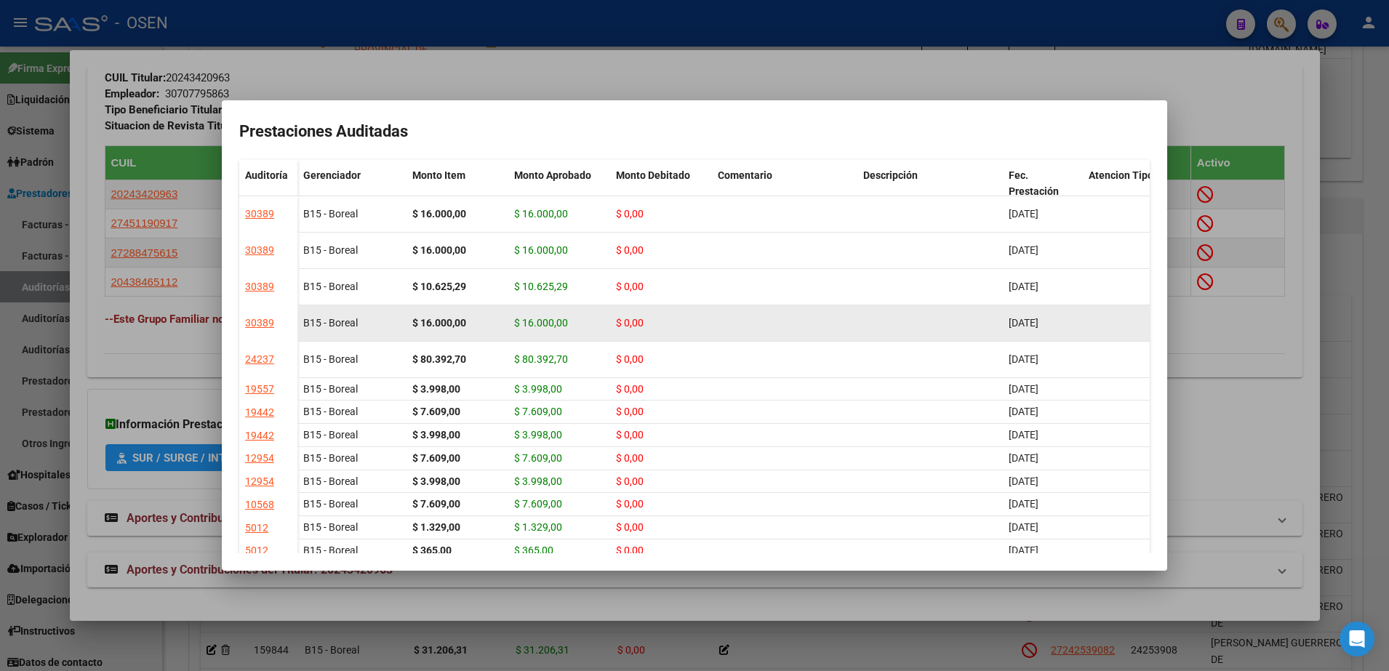
drag, startPoint x: 771, startPoint y: 332, endPoint x: 1096, endPoint y: 326, distance: 325.2
click at [1096, 326] on div "B15 - Boreal $ 16.000,00 $ 16.000,00 $ 0,00 [DATE] [PERSON_NAME][GEOGRAPHIC_DAT…" at bounding box center [865, 324] width 1135 height 36
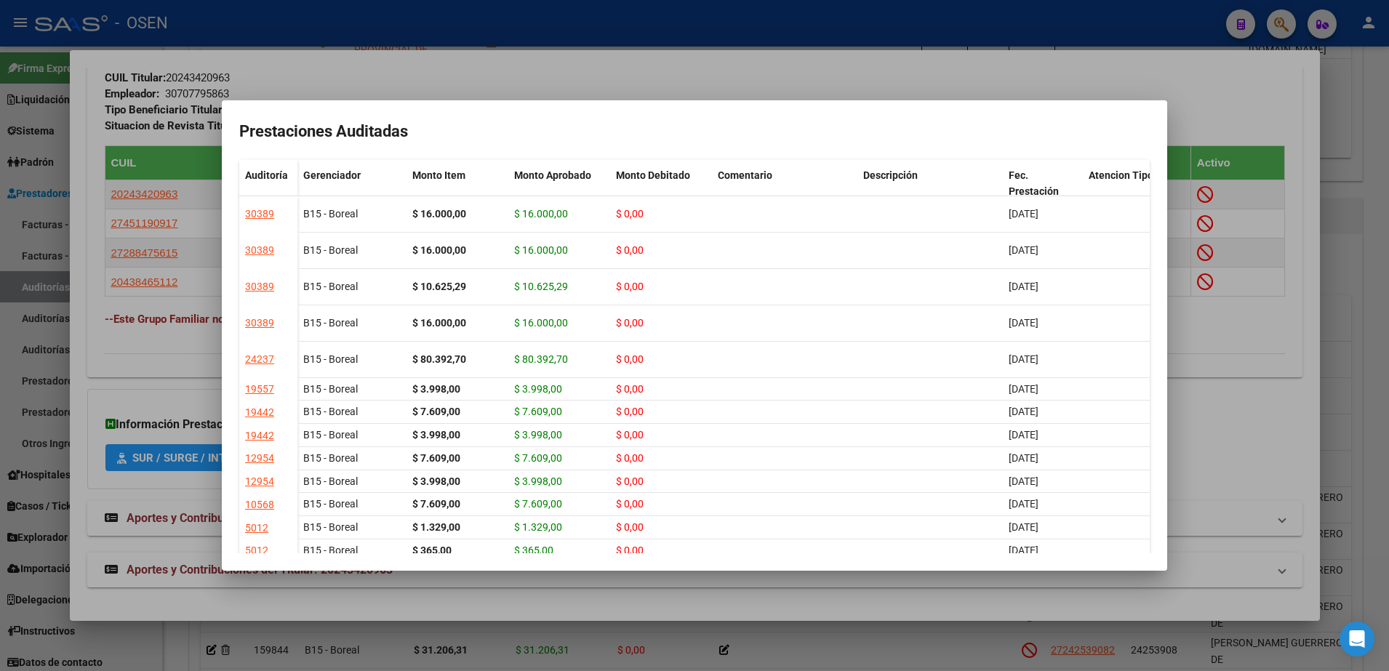
drag, startPoint x: 996, startPoint y: 314, endPoint x: 1161, endPoint y: 329, distance: 165.8
click at [1161, 329] on mat-dialog-content "Prestaciones Auditadas Auditoría Gerenciador Monto Item Monto Aprobado Monto De…" at bounding box center [695, 336] width 946 height 436
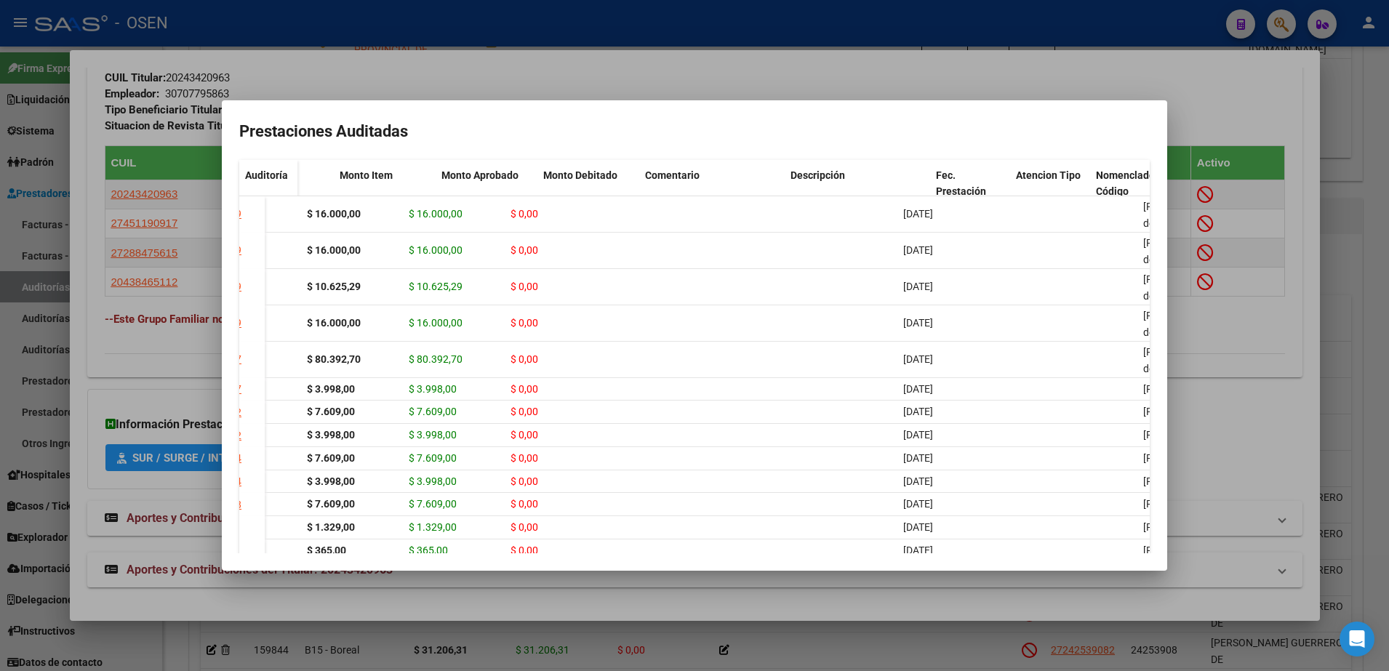
scroll to position [0, 0]
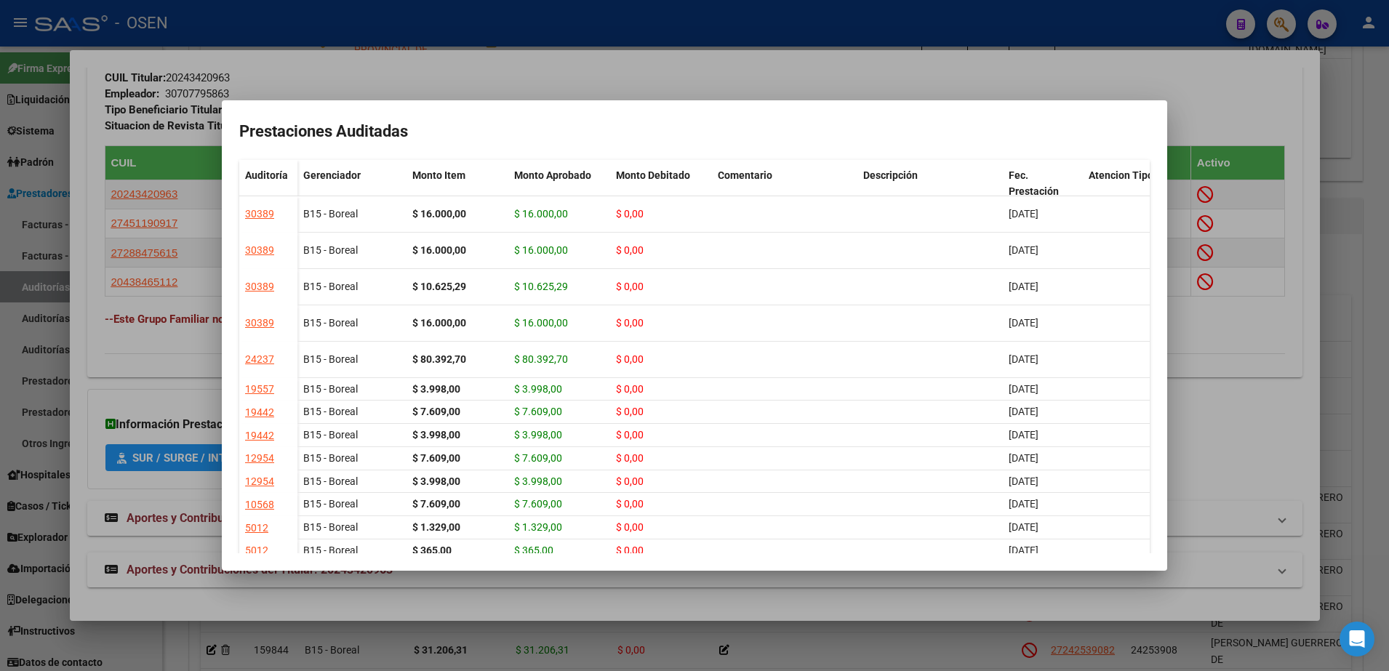
drag, startPoint x: 1045, startPoint y: 326, endPoint x: 220, endPoint y: 340, distance: 825.1
click at [220, 340] on div "Análisis Afiliado - CUIL: 27456695847 DATOS PADRÓN ÁGIL: [PERSON_NAME] | INACTI…" at bounding box center [694, 335] width 1389 height 671
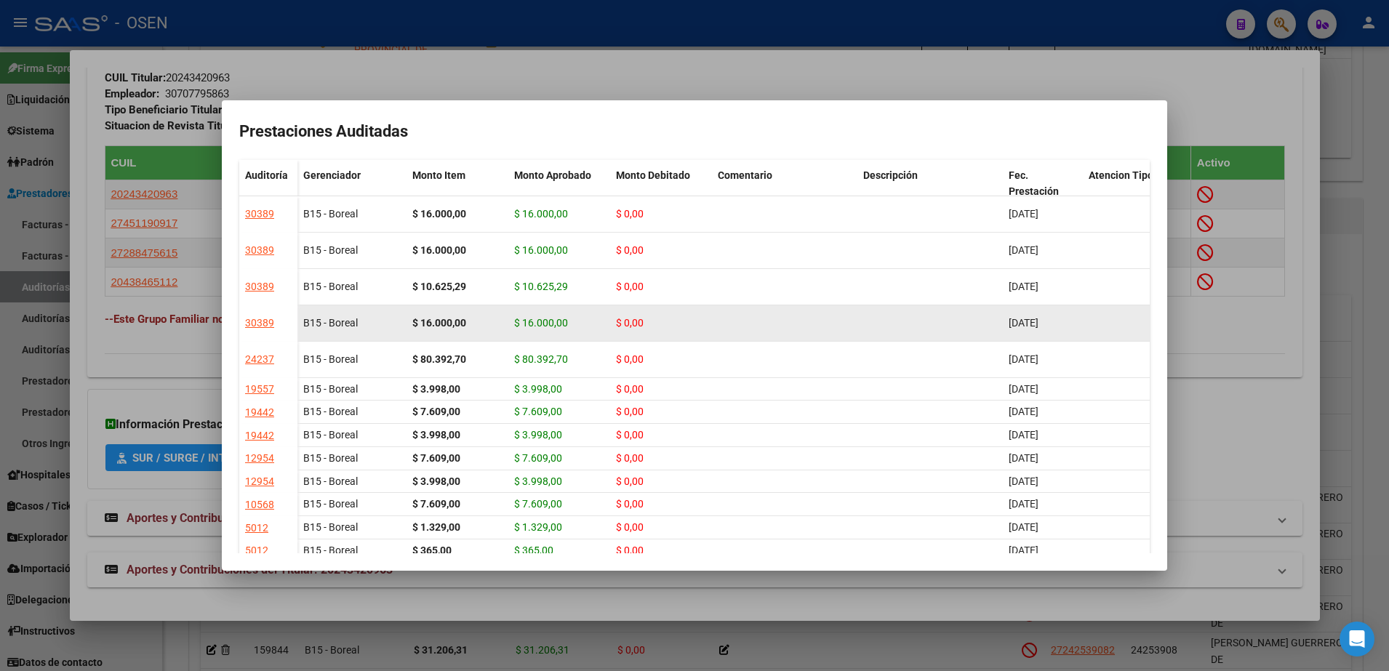
drag, startPoint x: 220, startPoint y: 340, endPoint x: 430, endPoint y: 328, distance: 209.9
click at [430, 328] on strong "$ 16.000,00" at bounding box center [439, 323] width 54 height 12
click at [434, 318] on strong "$ 16.000,00" at bounding box center [439, 323] width 54 height 12
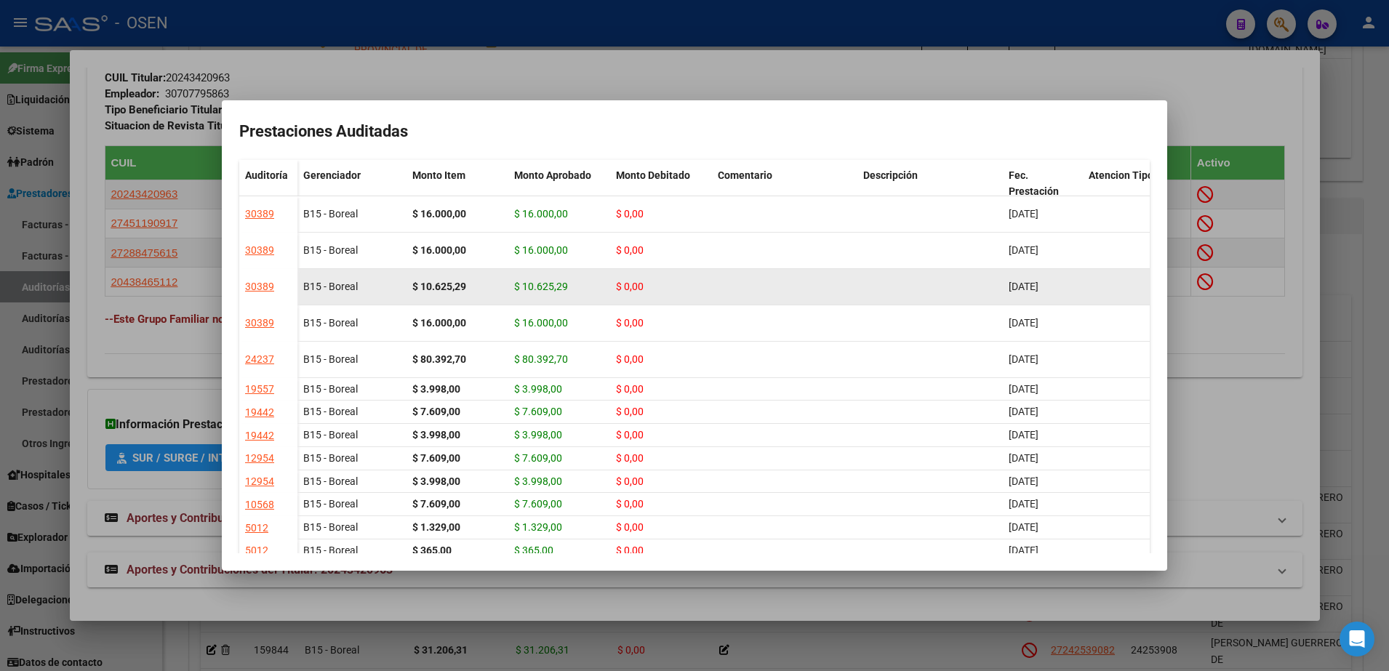
click at [453, 283] on strong "$ 10.625,29" at bounding box center [439, 287] width 54 height 12
click at [454, 283] on strong "$ 10.625,29" at bounding box center [439, 287] width 54 height 12
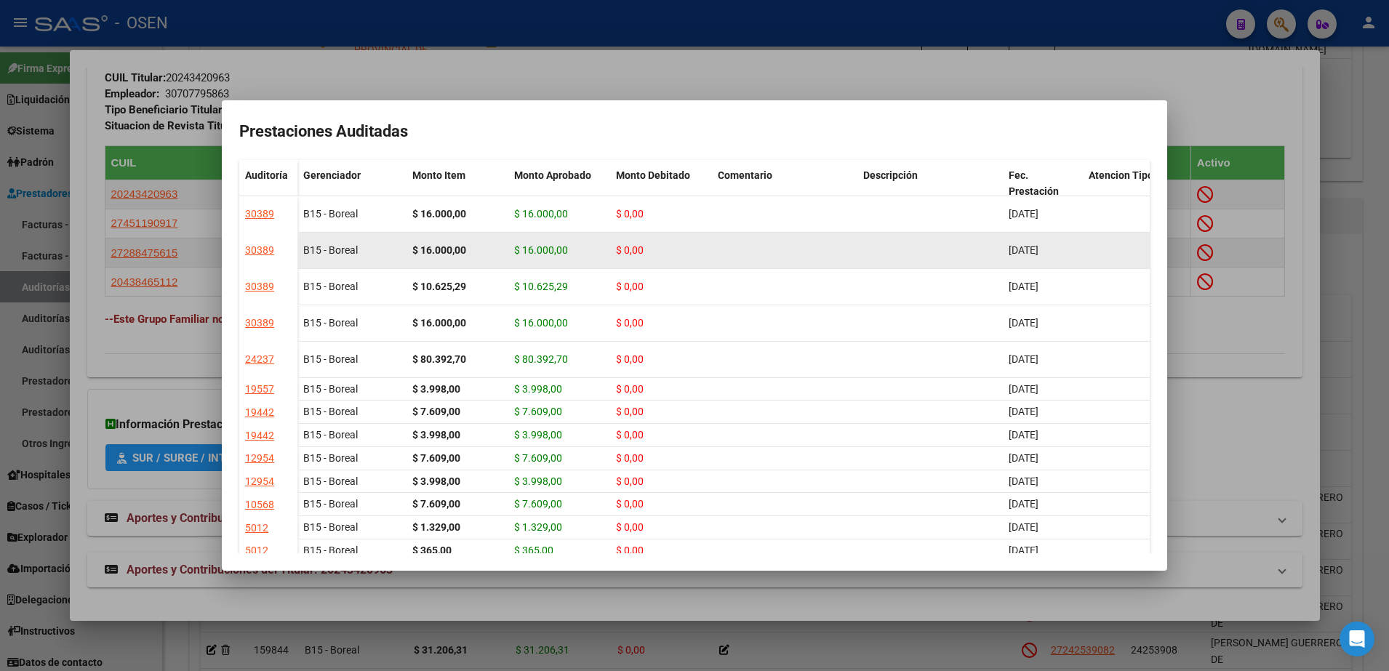
drag, startPoint x: 666, startPoint y: 281, endPoint x: 662, endPoint y: 260, distance: 21.4
click at [665, 281] on div "$ 0,00" at bounding box center [661, 287] width 90 height 17
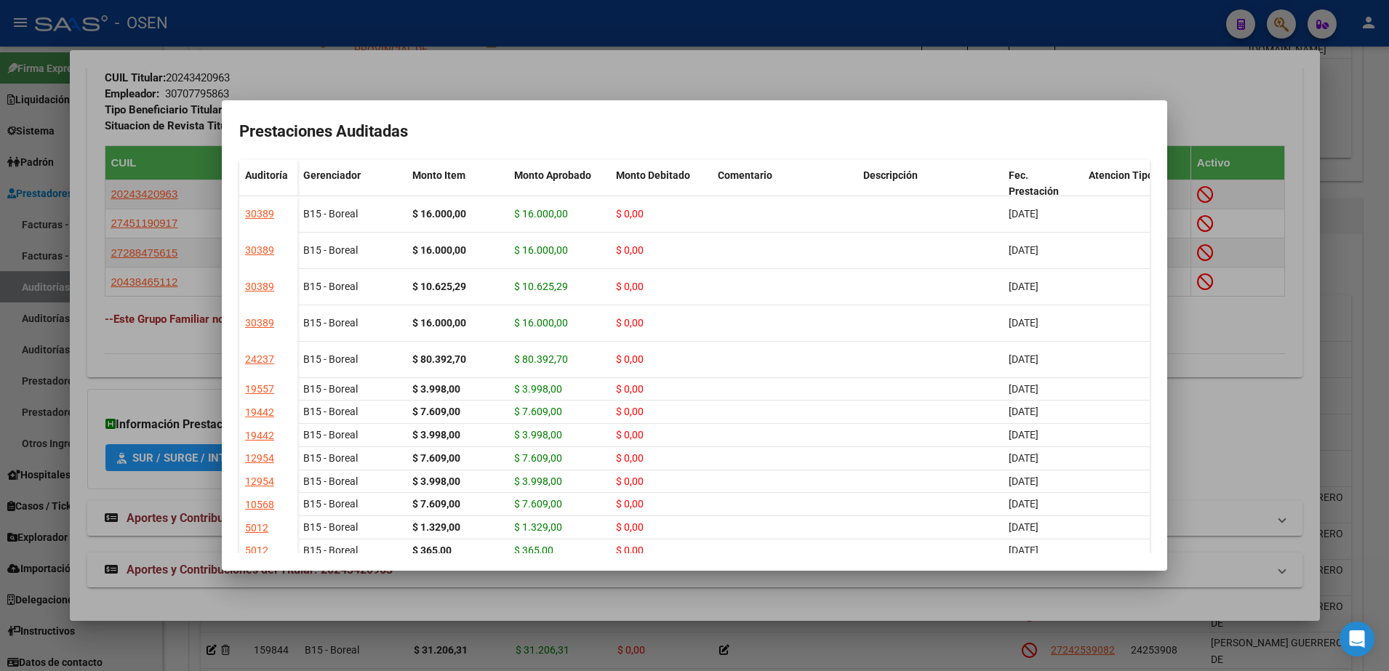
click at [499, 70] on div at bounding box center [694, 335] width 1389 height 671
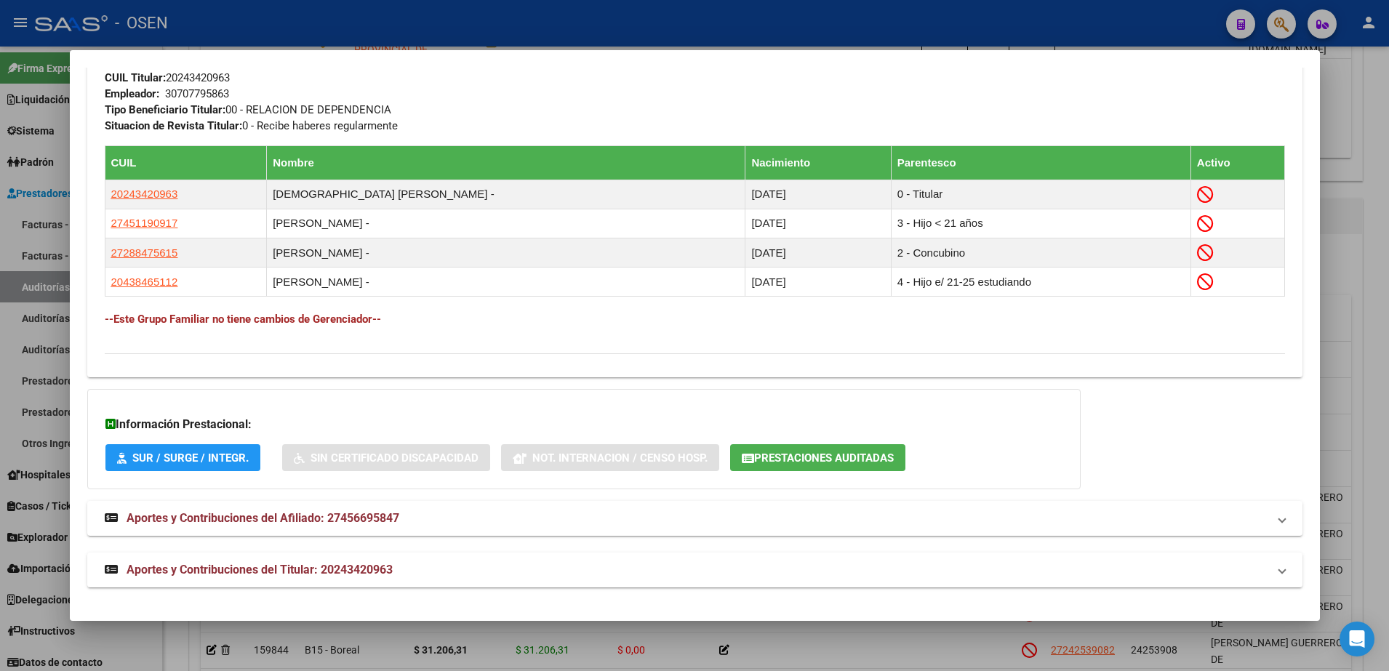
click at [550, 40] on div at bounding box center [694, 335] width 1389 height 671
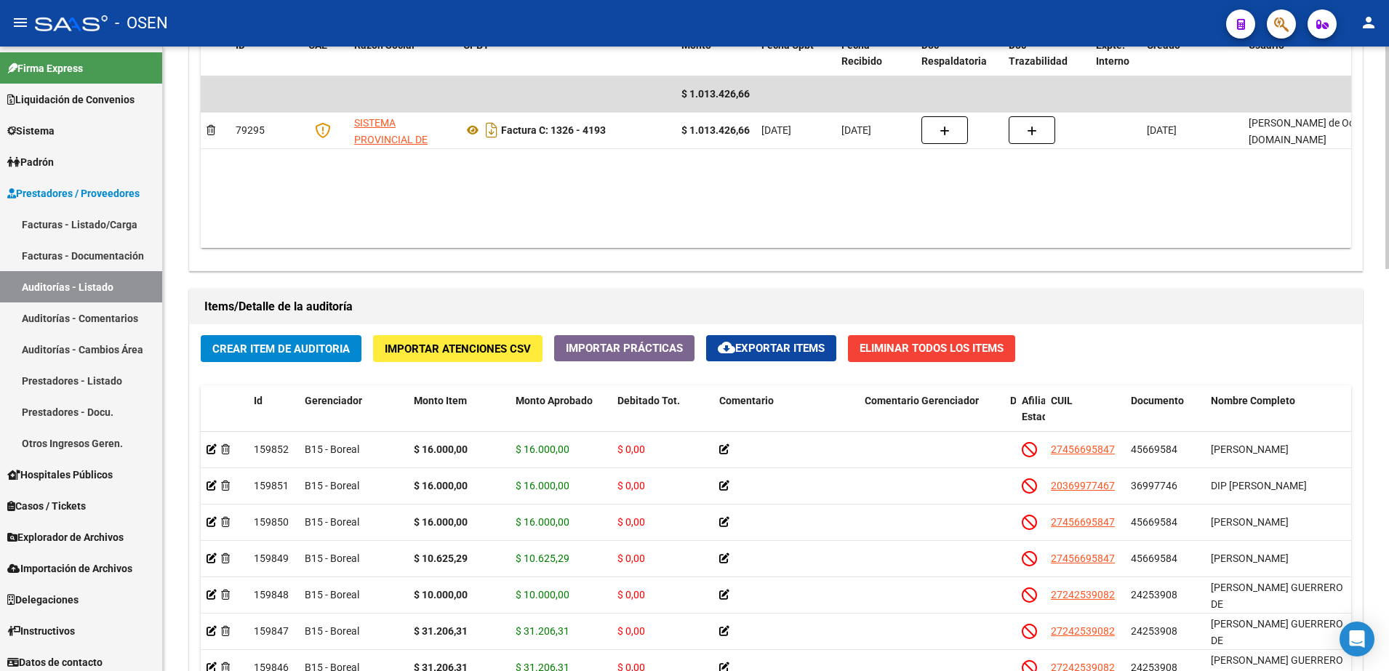
scroll to position [818, 0]
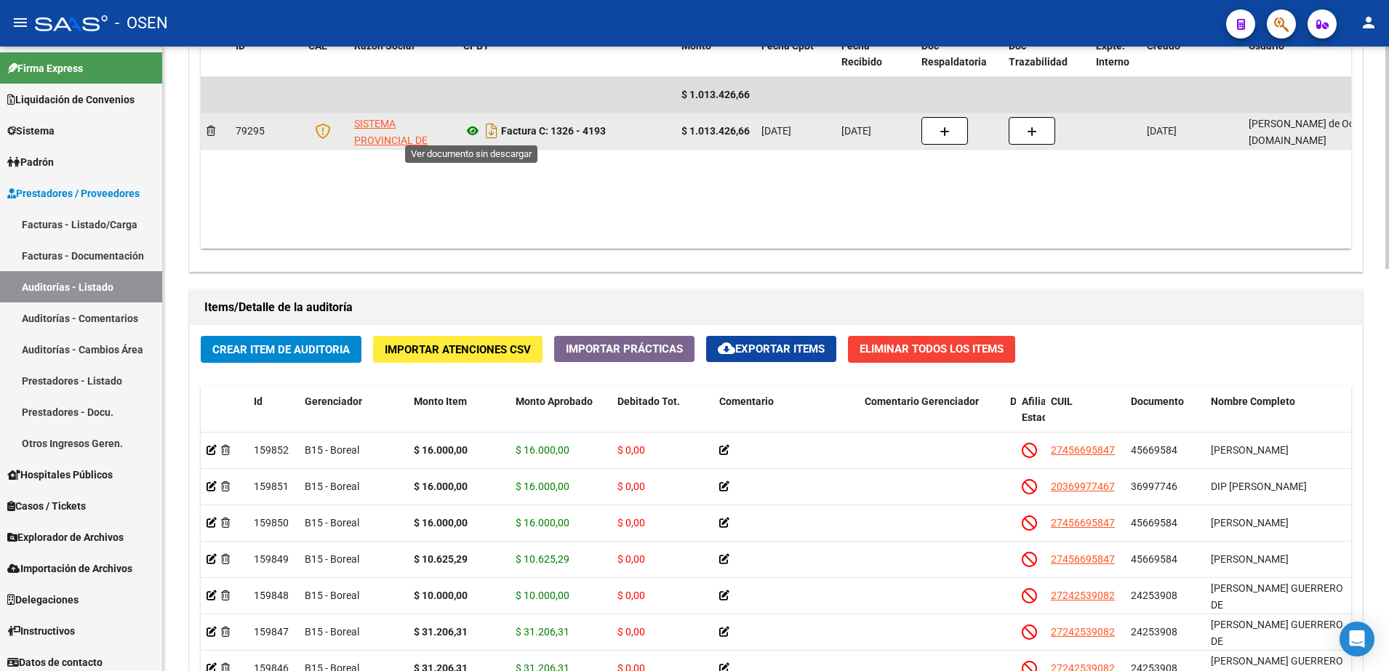
click at [468, 129] on icon at bounding box center [472, 130] width 19 height 17
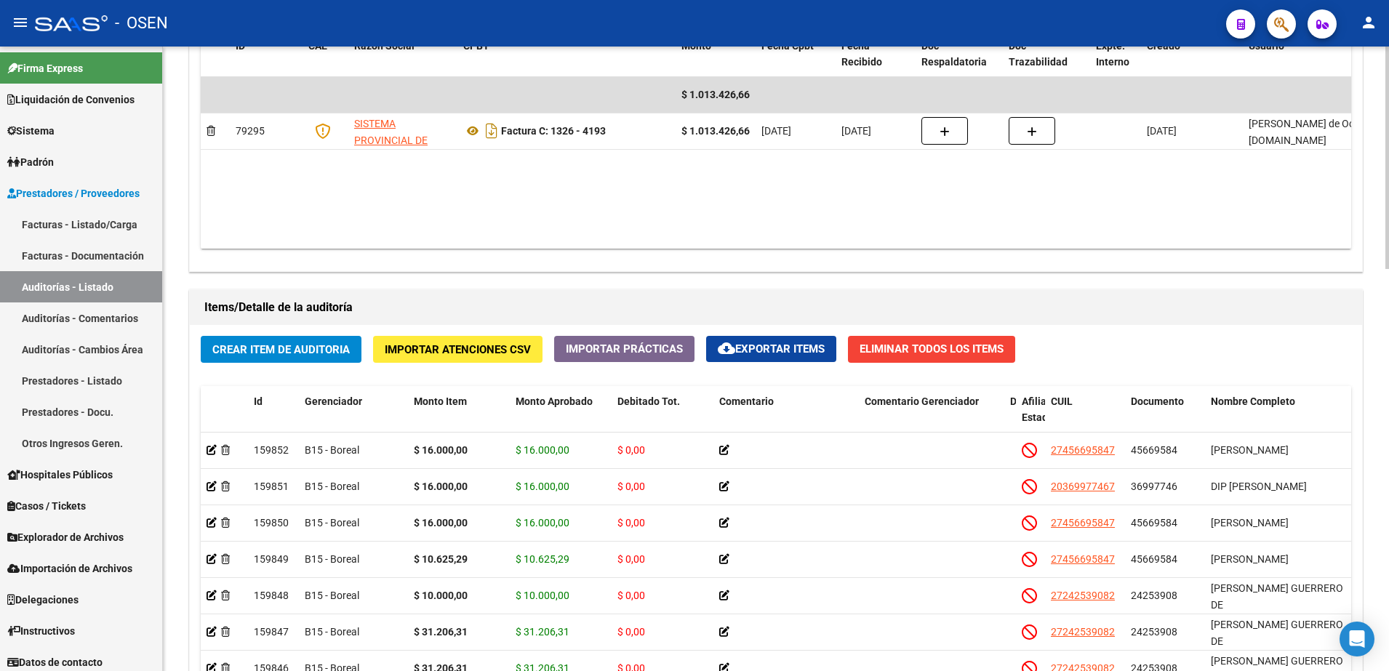
click at [324, 354] on span "Crear Item de Auditoria" at bounding box center [280, 349] width 137 height 13
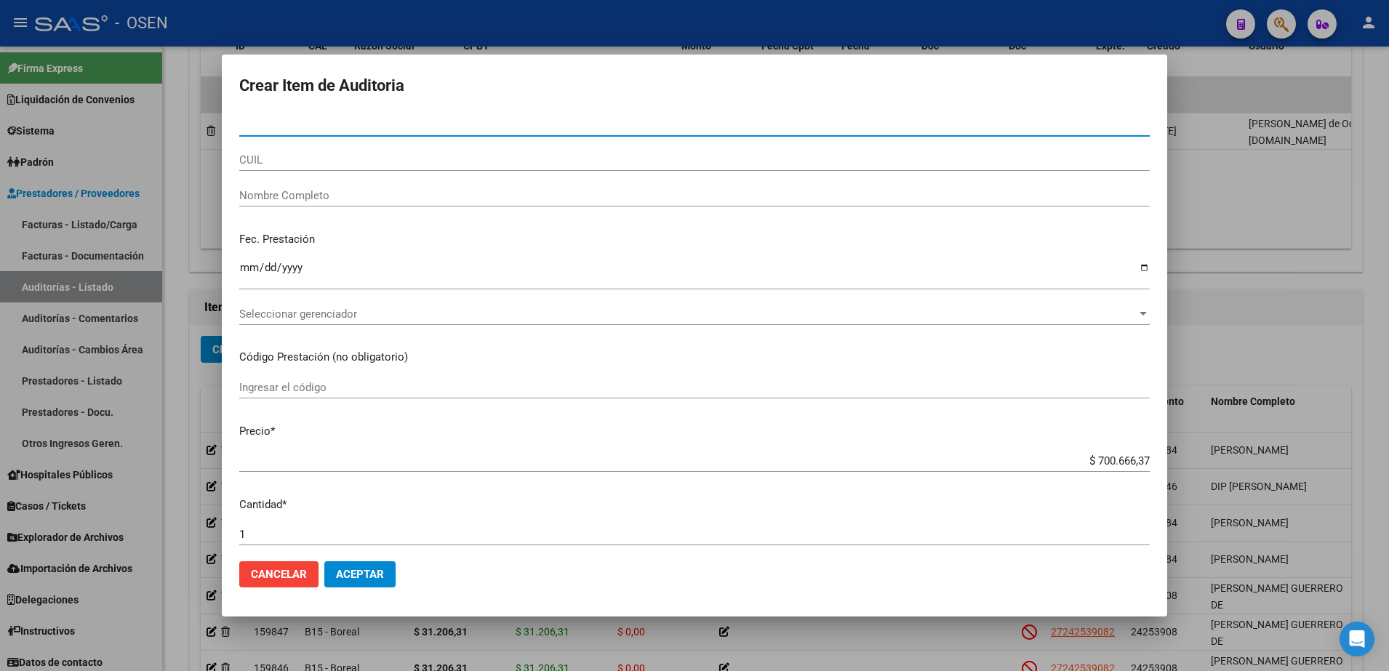
drag, startPoint x: 337, startPoint y: 155, endPoint x: 439, endPoint y: 9, distance: 178.0
click at [336, 155] on input "CUIL" at bounding box center [694, 159] width 911 height 13
paste input "27457297055"
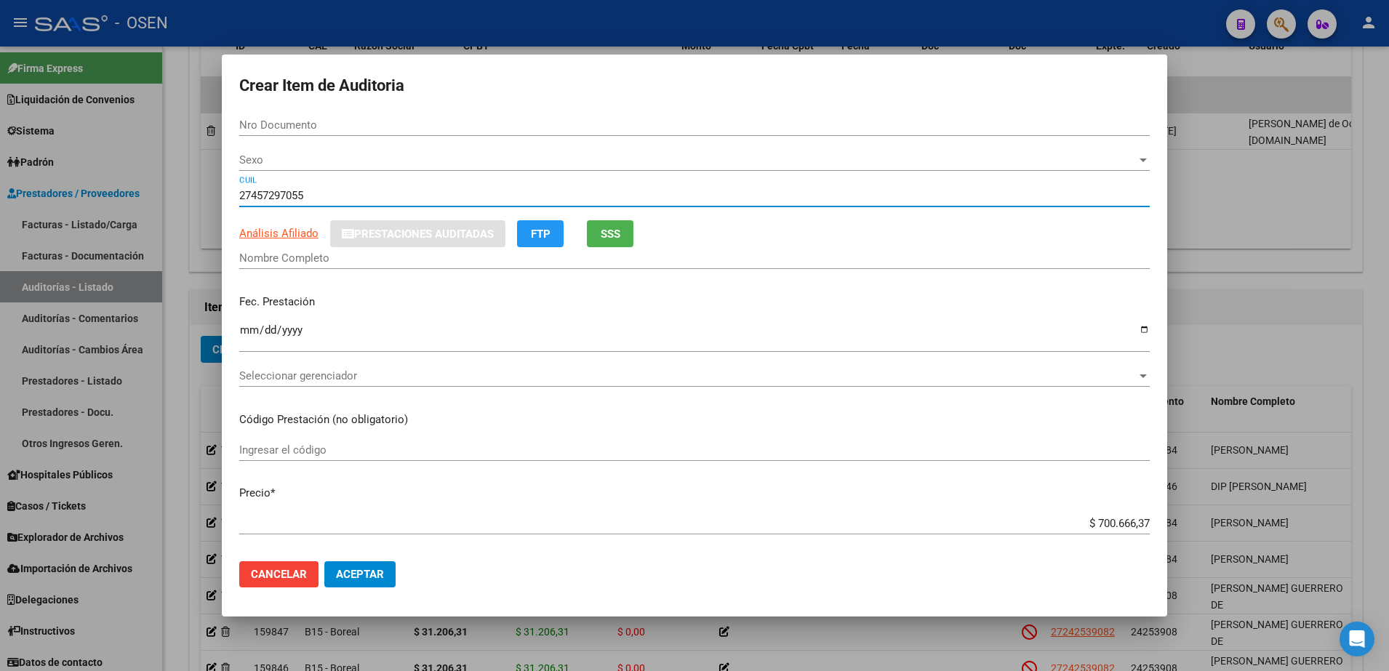
type input "27457297055"
type input "45729705"
type input "BANEGA [PERSON_NAME]"
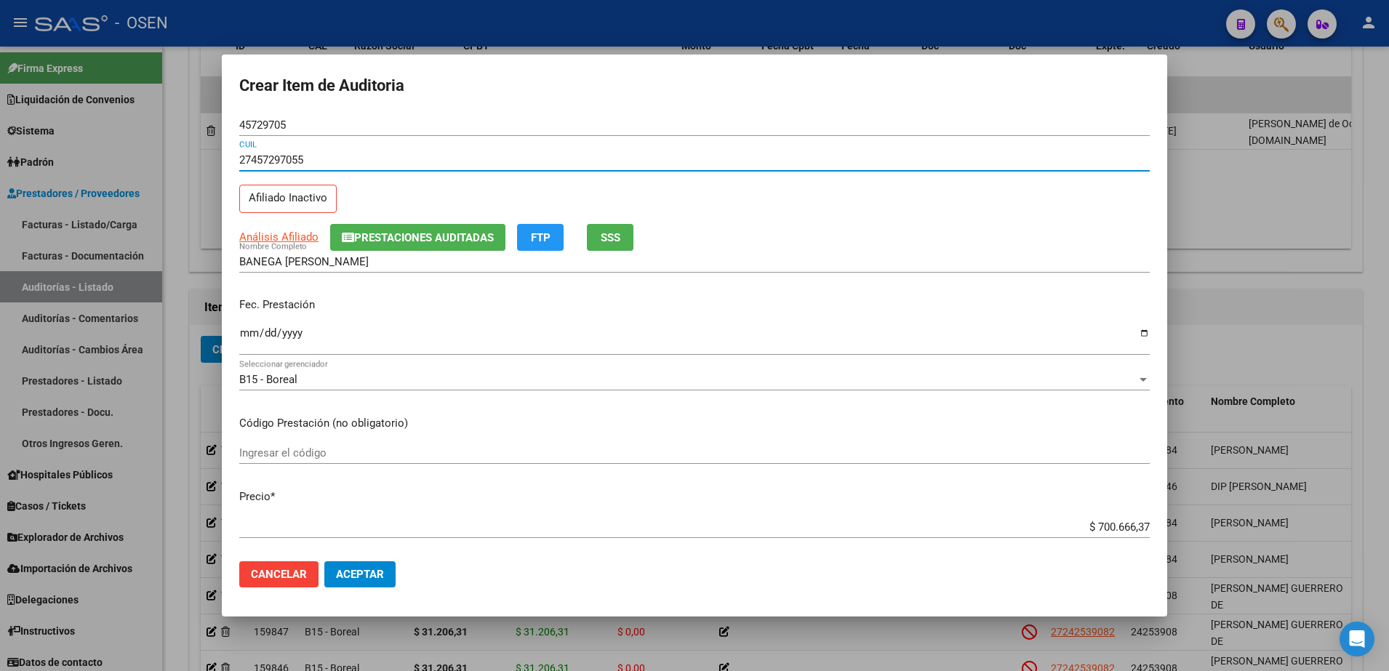
click at [258, 332] on input "Ingresar la fecha" at bounding box center [694, 338] width 911 height 23
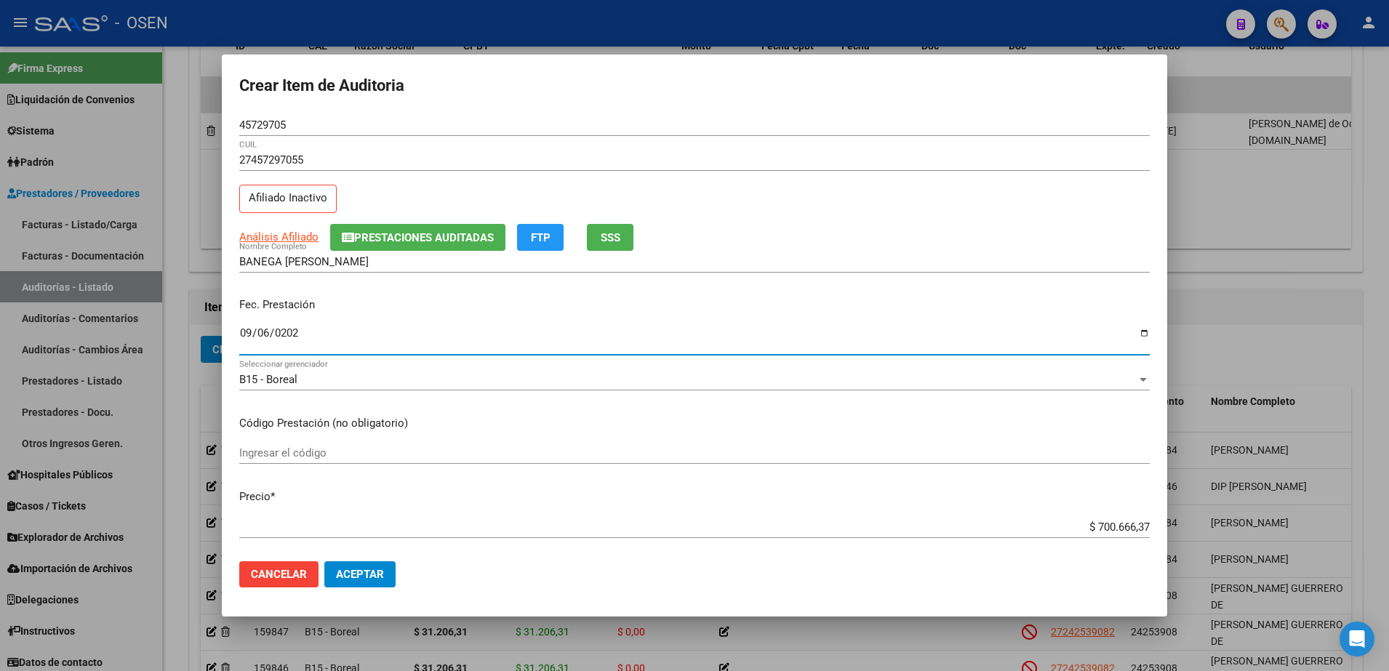
type input "[DATE]"
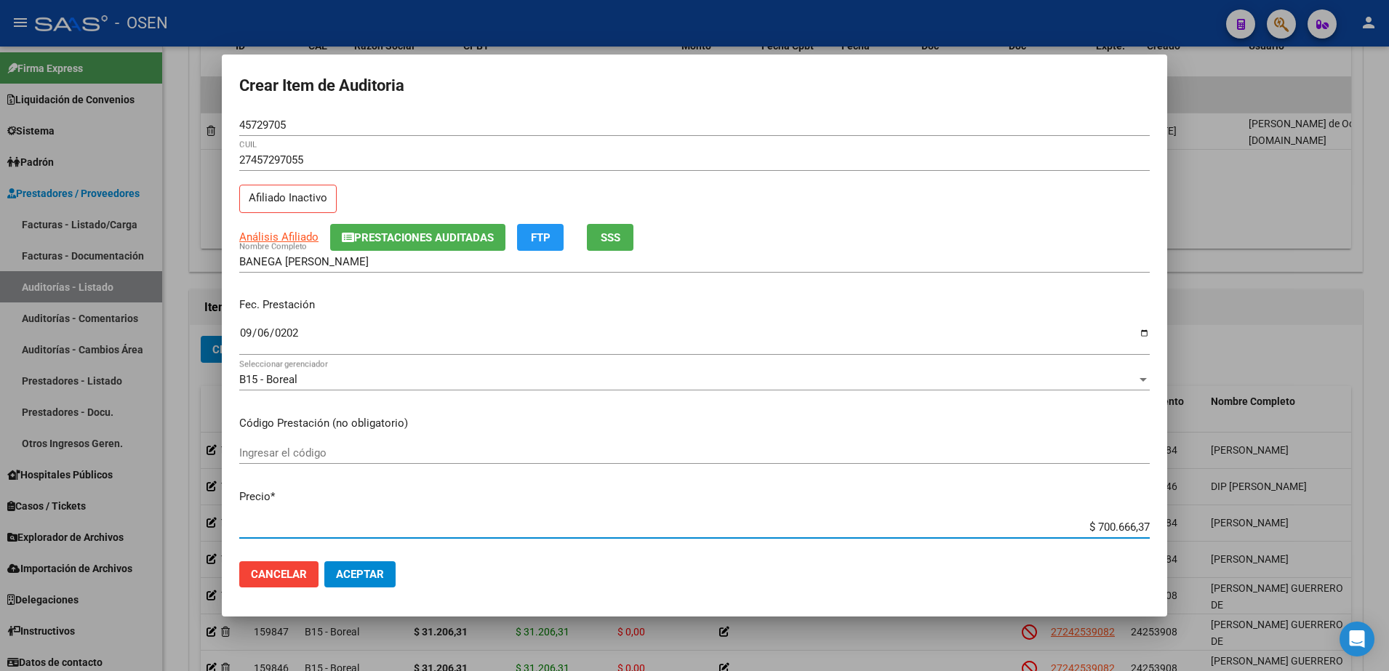
paste input "16.000,00"
type input "$ 16.000,00"
click at [283, 244] on app-link-go-to "Análisis Afiliado" at bounding box center [278, 237] width 79 height 17
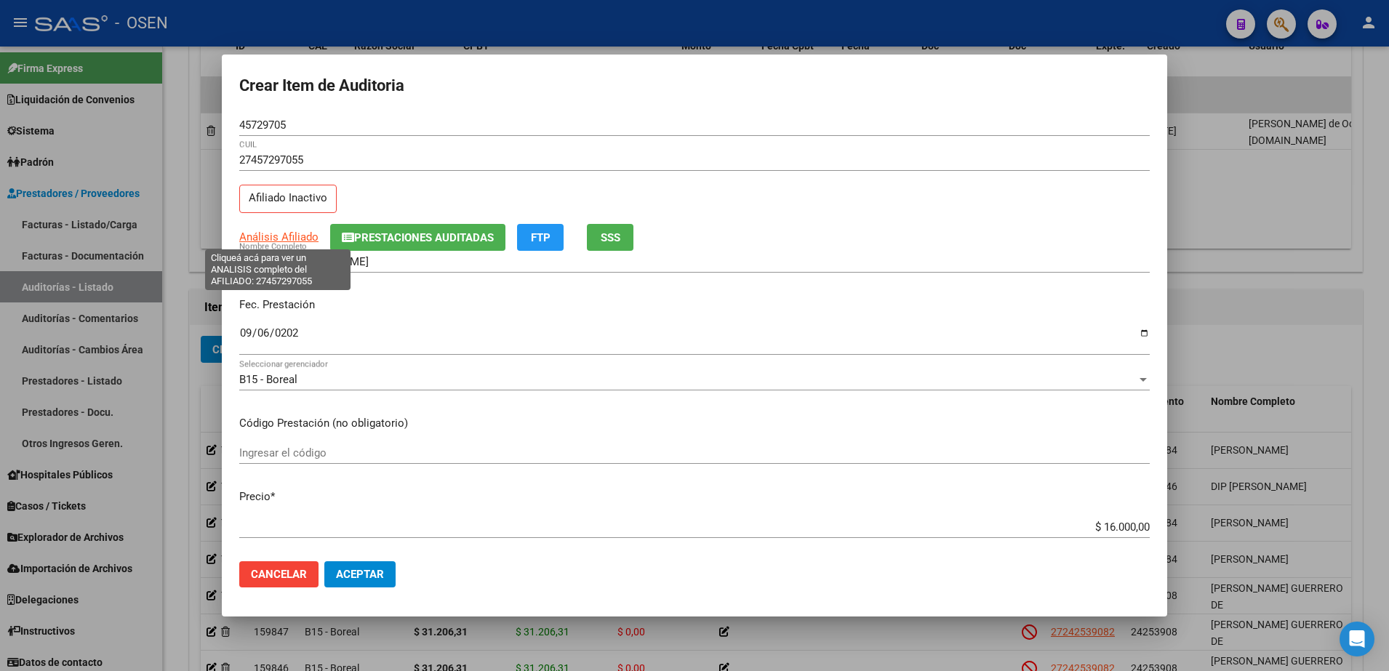
click at [282, 239] on span "Análisis Afiliado" at bounding box center [278, 237] width 79 height 13
type textarea "27457297055"
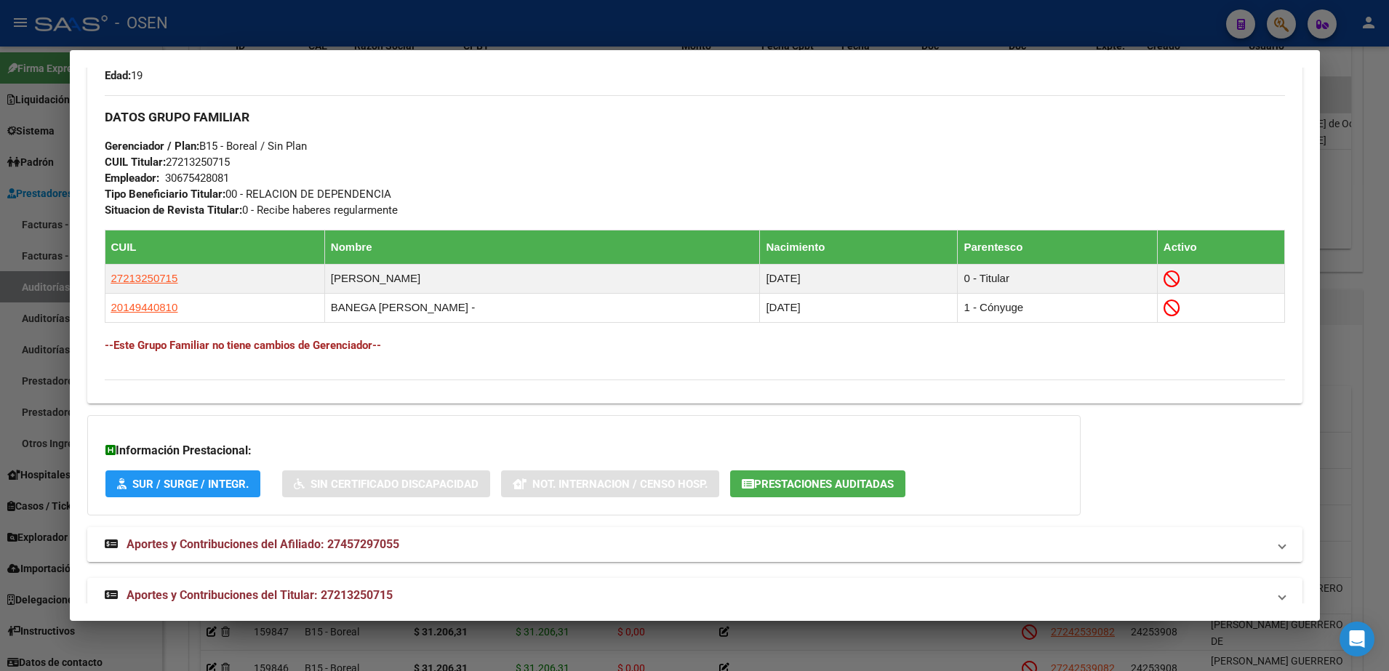
scroll to position [711, 0]
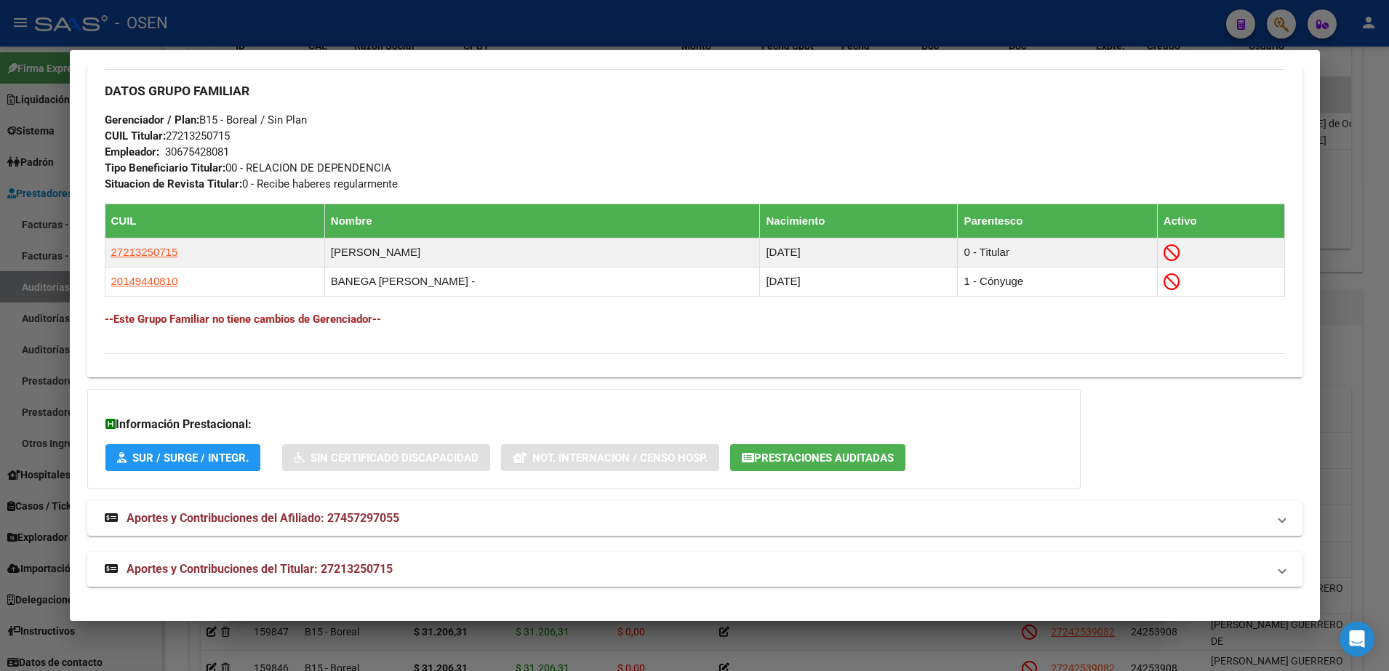
click at [733, 553] on mat-expansion-panel-header "Aportes y Contribuciones del Titular: 27213250715" at bounding box center [695, 569] width 1216 height 35
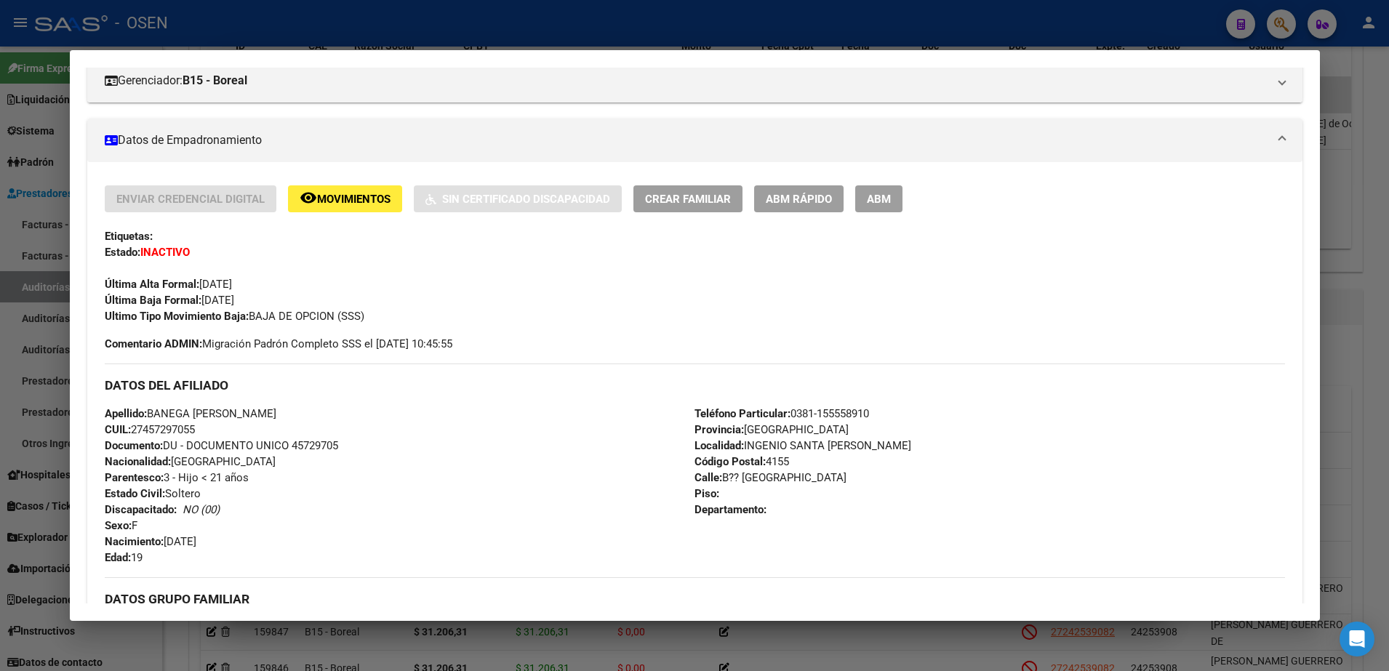
scroll to position [165, 0]
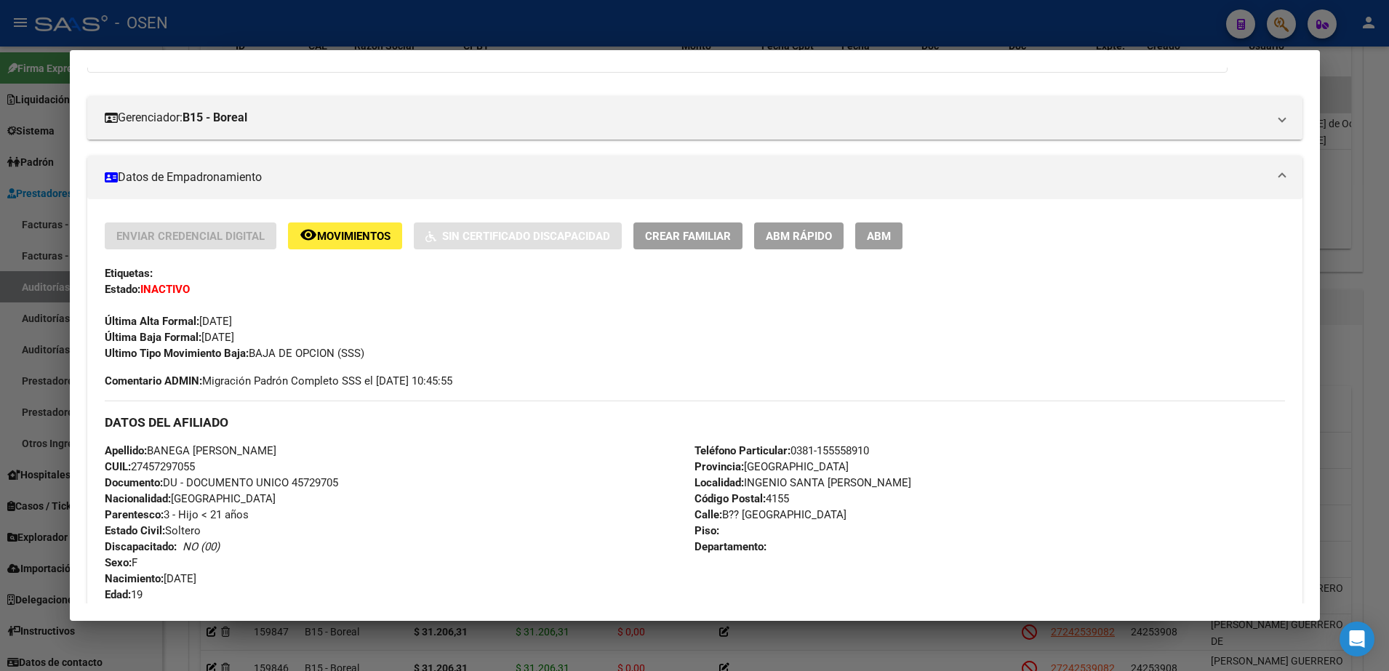
click at [345, 486] on div "Apellido: [PERSON_NAME] [PERSON_NAME]: 27457297055 Documento: DU - DOCUMENTO UN…" at bounding box center [400, 523] width 591 height 160
click at [344, 486] on div "Apellido: [PERSON_NAME] [PERSON_NAME]: 27457297055 Documento: DU - DOCUMENTO UN…" at bounding box center [400, 523] width 591 height 160
click at [334, 483] on span "Documento: DU - DOCUMENTO UNICO 45729705" at bounding box center [222, 482] width 234 height 13
copy span "45729705"
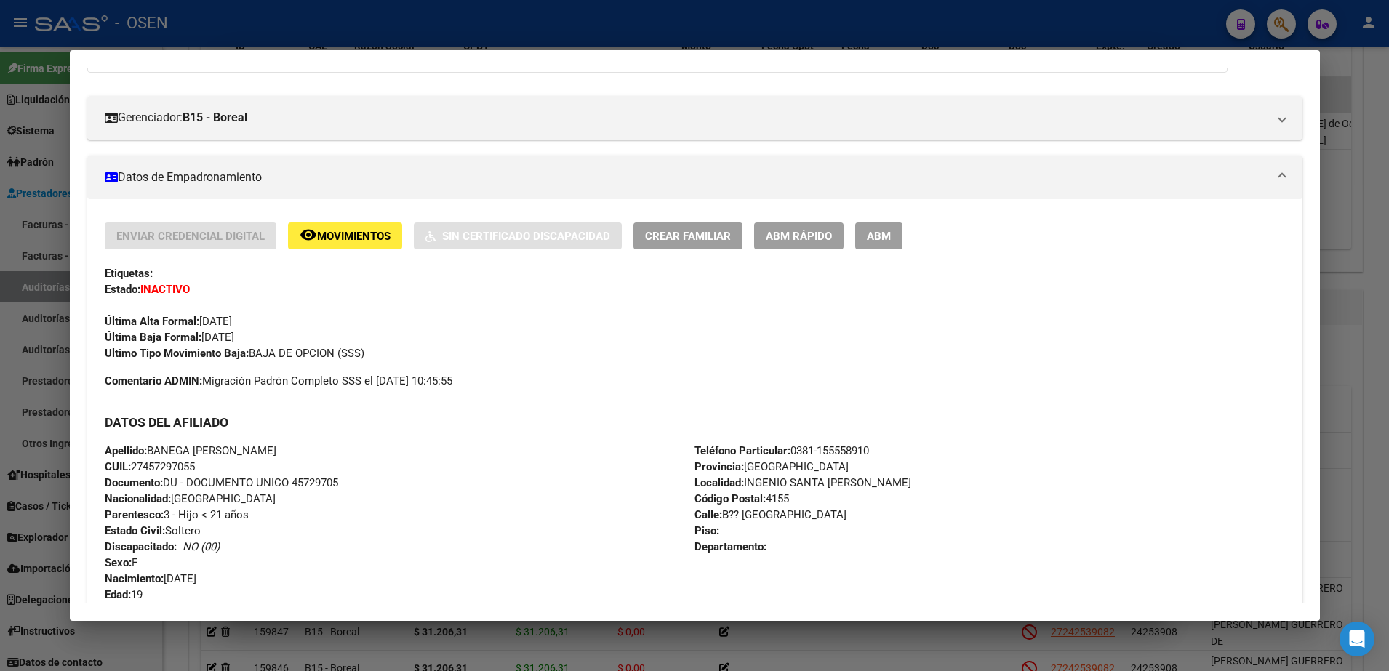
click at [447, 21] on div at bounding box center [694, 335] width 1389 height 671
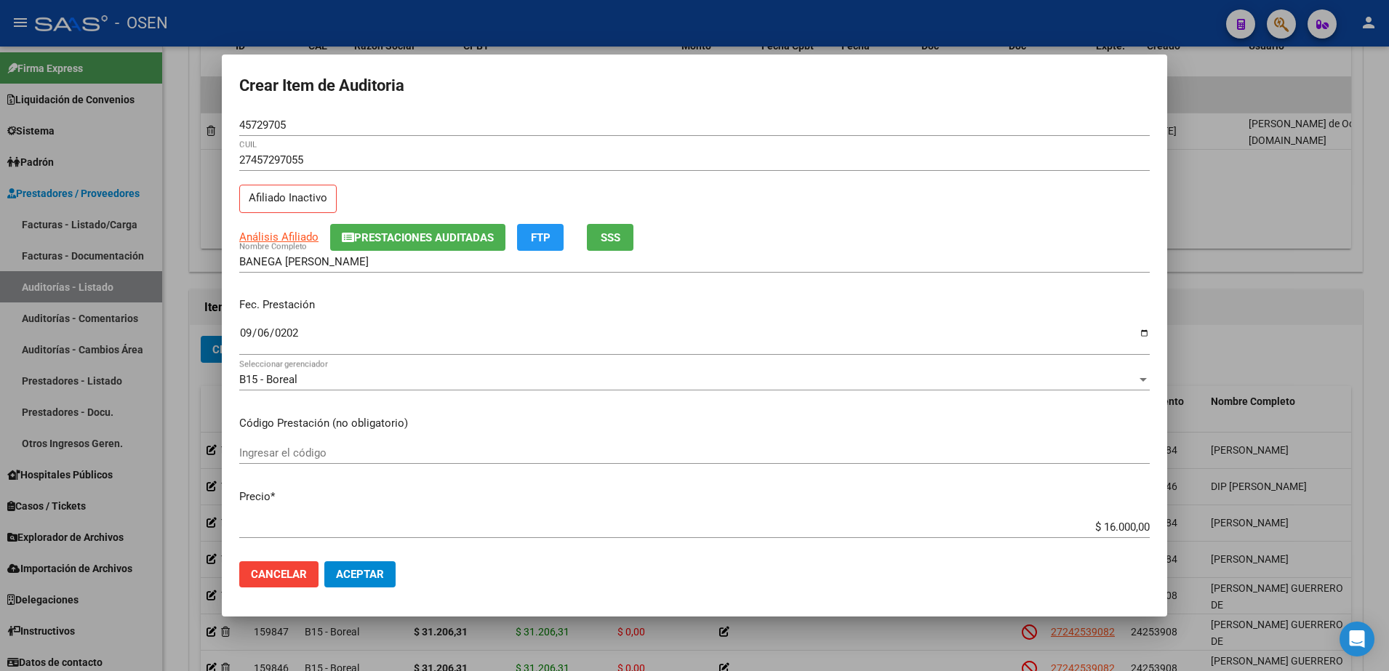
click at [250, 128] on input "45729705" at bounding box center [694, 125] width 911 height 13
click at [402, 247] on button "Prestaciones Auditadas" at bounding box center [417, 237] width 175 height 27
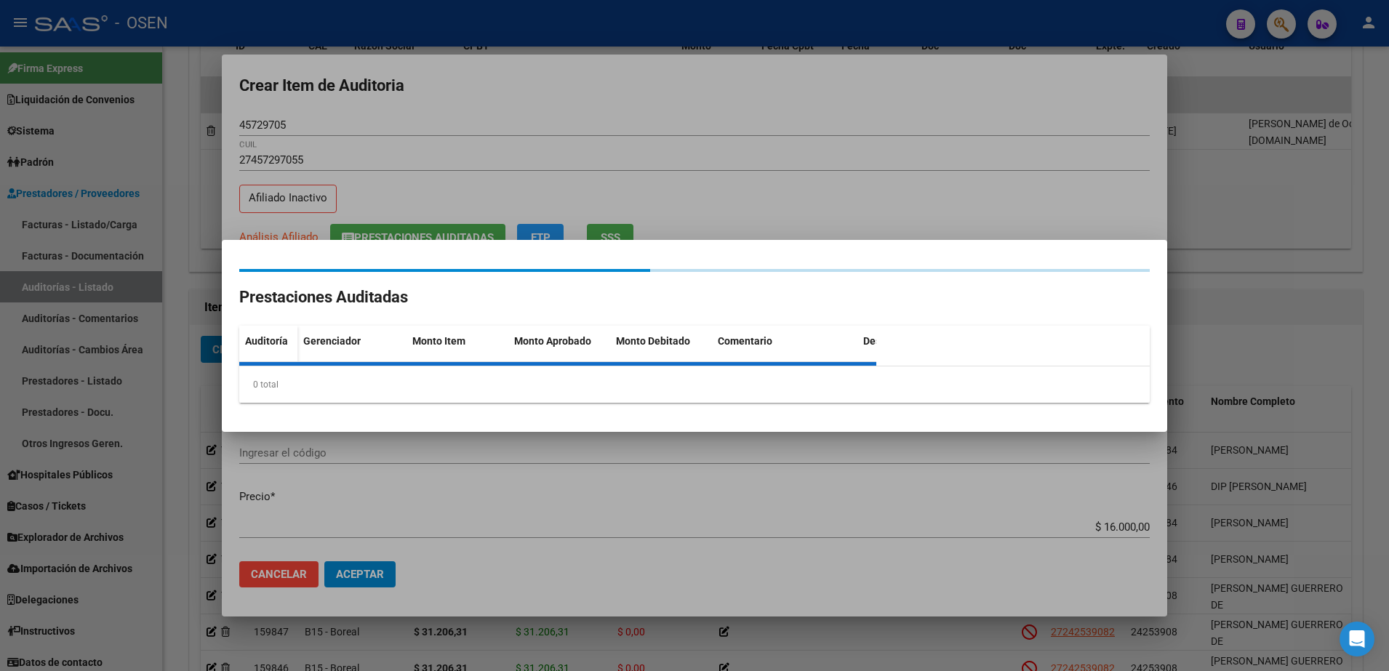
click at [392, 179] on div at bounding box center [694, 335] width 1389 height 671
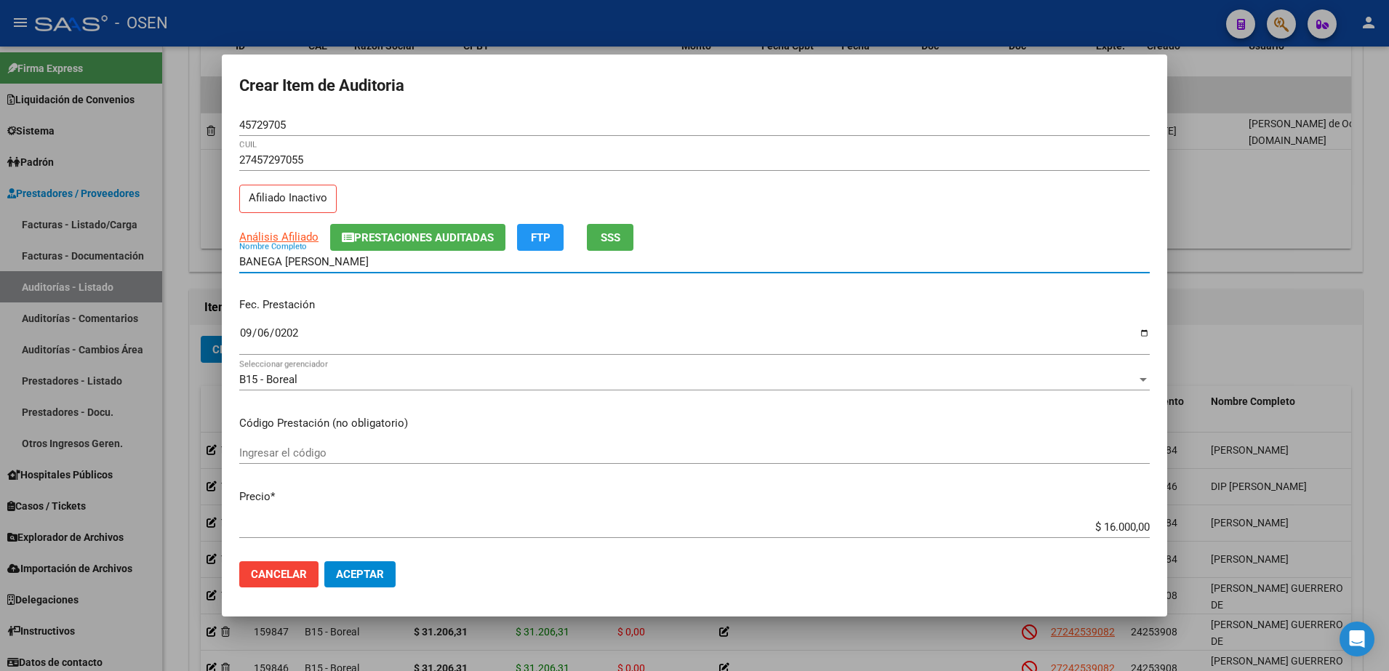
click at [370, 259] on input "BANEGA [PERSON_NAME]" at bounding box center [694, 261] width 911 height 13
paste input "45729705"
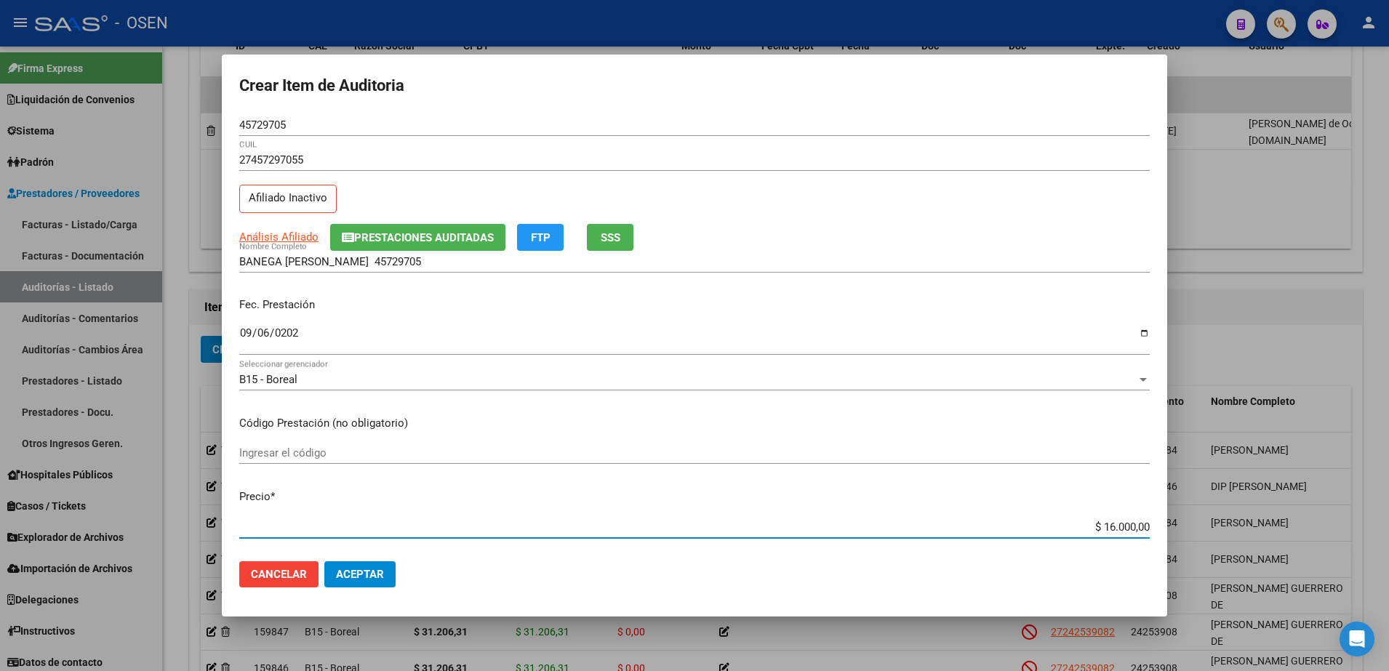
drag, startPoint x: 1076, startPoint y: 529, endPoint x: 1189, endPoint y: 533, distance: 112.8
click at [1189, 533] on div "Crear Item de Auditoria 45729705 Nro Documento 27457297055 CUIL Afiliado Inacti…" at bounding box center [694, 335] width 1389 height 671
click at [422, 261] on input "BANEGA [PERSON_NAME] 45729705" at bounding box center [694, 261] width 911 height 13
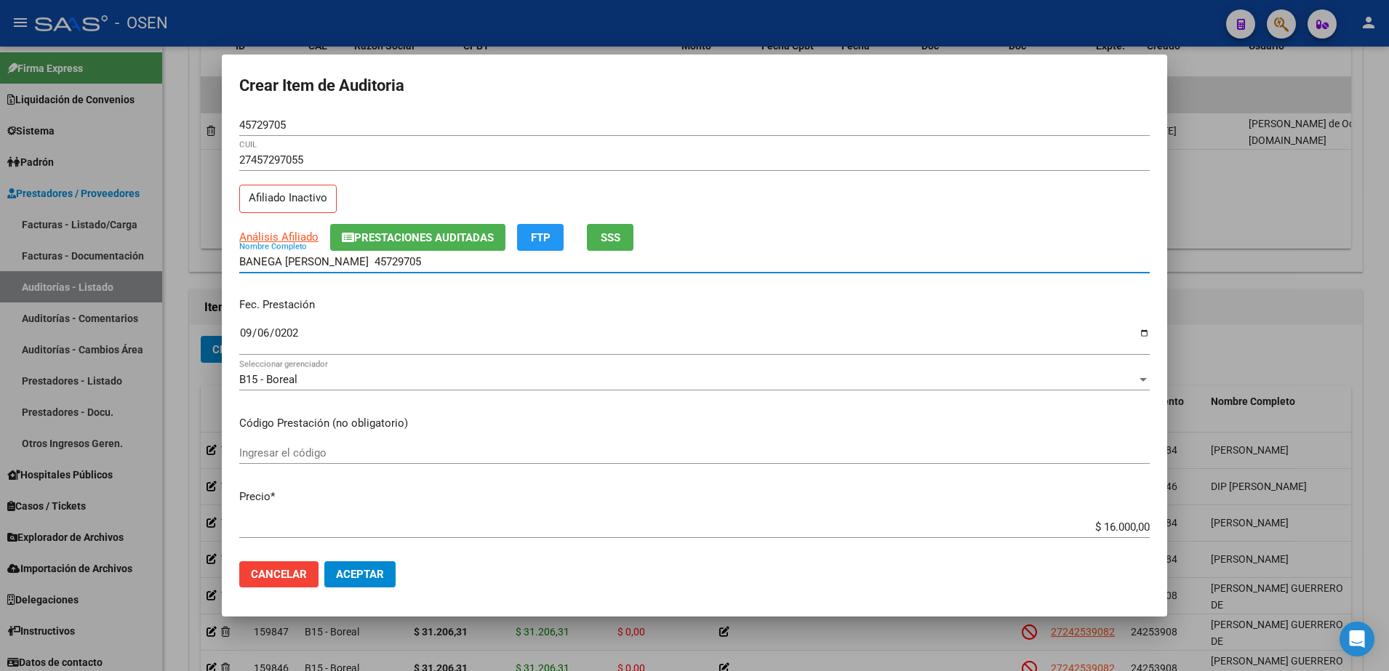
paste input "$ 16.000,00"
drag, startPoint x: 480, startPoint y: 265, endPoint x: 231, endPoint y: 265, distance: 249.5
click at [231, 265] on mat-dialog-content "45729705 Nro Documento 27457297055 CUIL Afiliado Inactivo Análisis Afiliado Pre…" at bounding box center [695, 332] width 946 height 436
click at [490, 263] on input "BANEGA [PERSON_NAME] 45729705 $ 16.000,00" at bounding box center [694, 261] width 911 height 13
drag, startPoint x: 493, startPoint y: 265, endPoint x: 372, endPoint y: 266, distance: 121.5
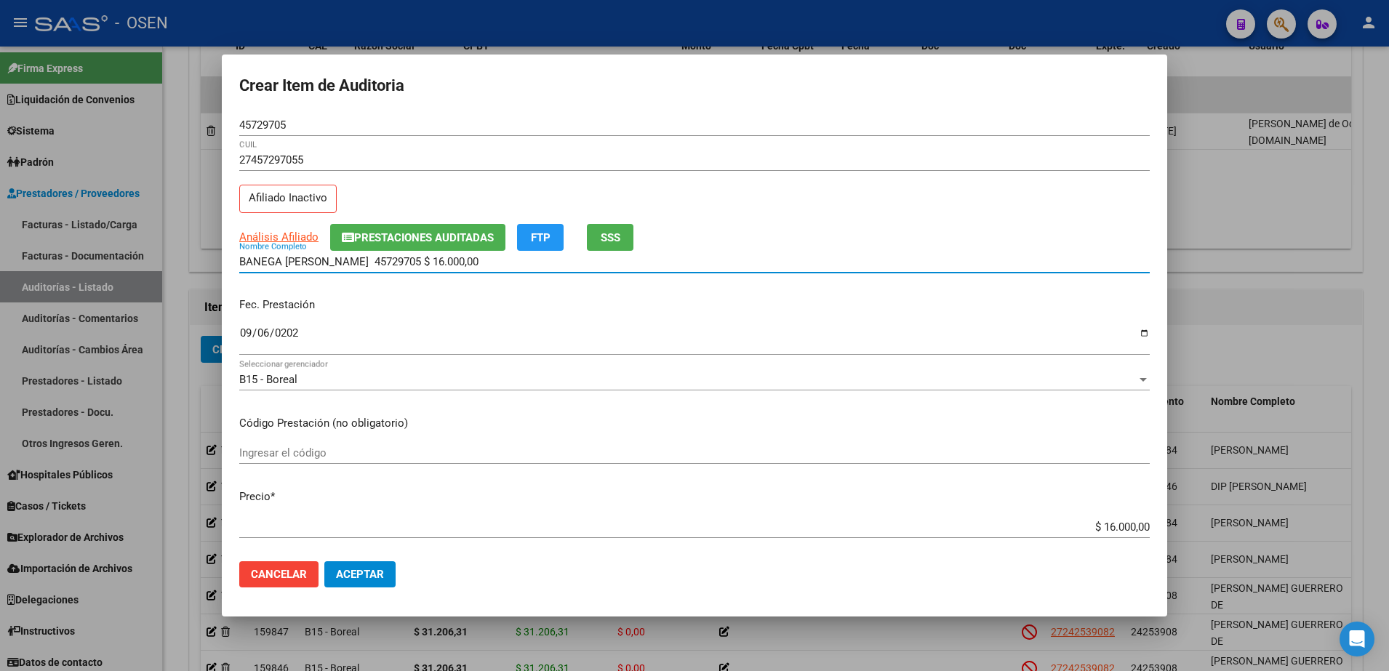
click at [372, 266] on input "BANEGA [PERSON_NAME] 45729705 $ 16.000,00" at bounding box center [694, 261] width 911 height 13
type input "BANEGA [PERSON_NAME]"
click at [362, 584] on button "Aceptar" at bounding box center [359, 575] width 71 height 26
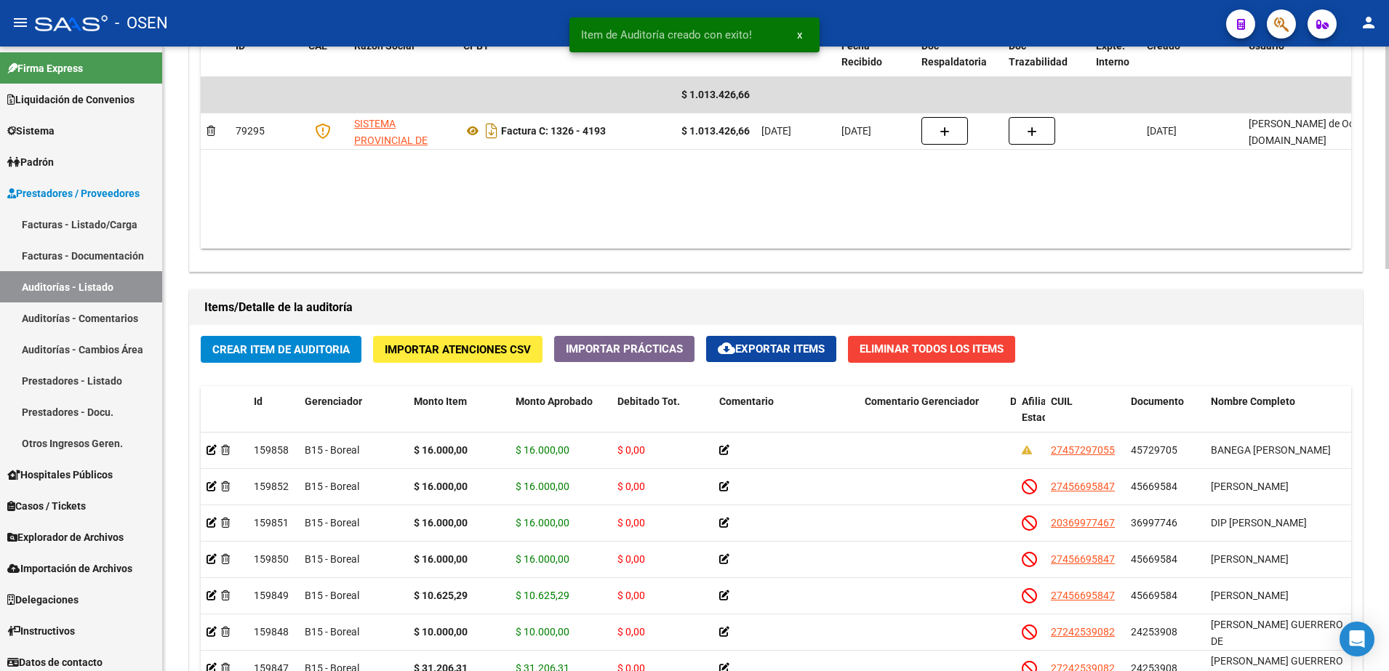
click at [240, 351] on span "Crear Item de Auditoria" at bounding box center [280, 349] width 137 height 13
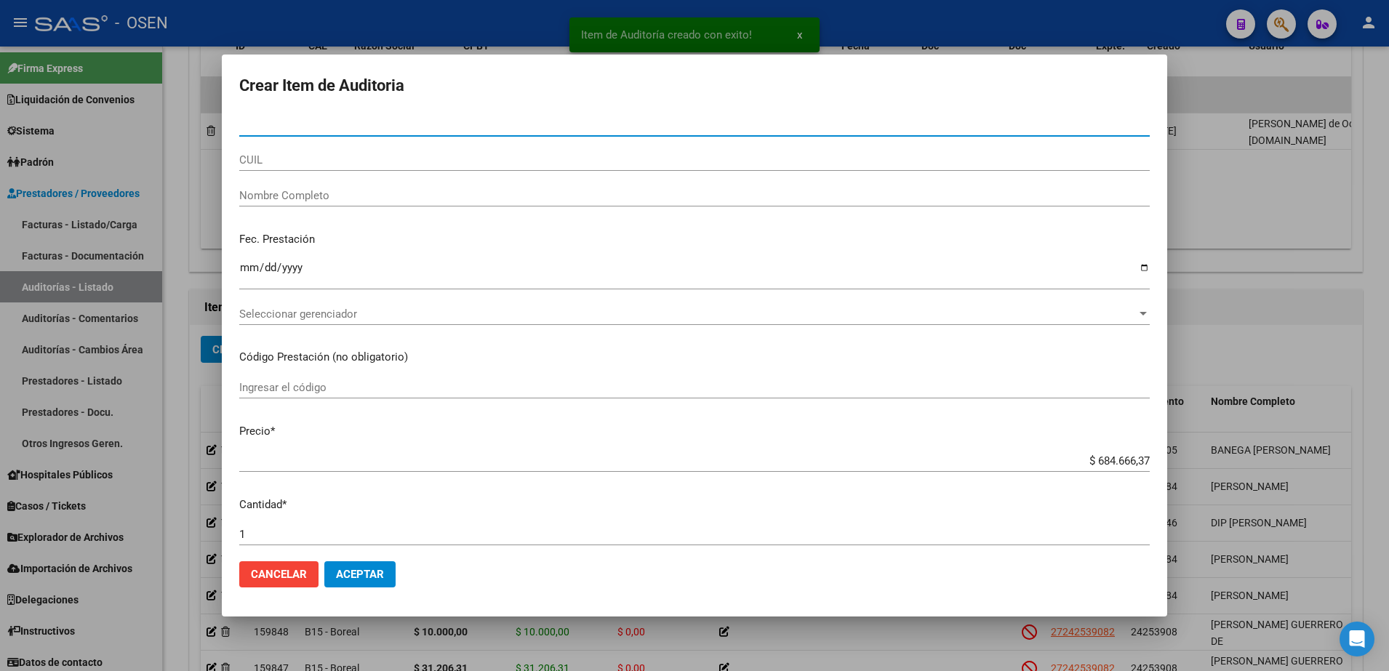
click at [301, 164] on input "CUIL" at bounding box center [694, 159] width 911 height 13
paste input "27213250715"
type input "27213250715"
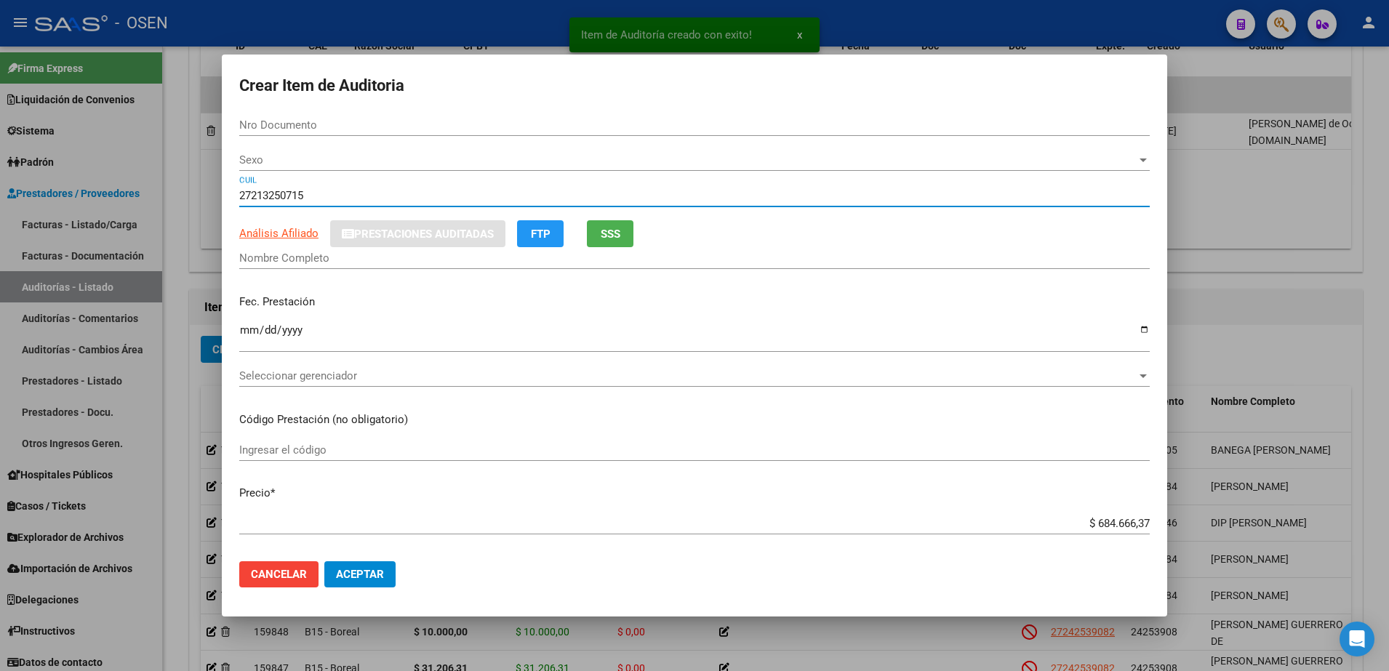
type input "21325071"
type input "[PERSON_NAME]"
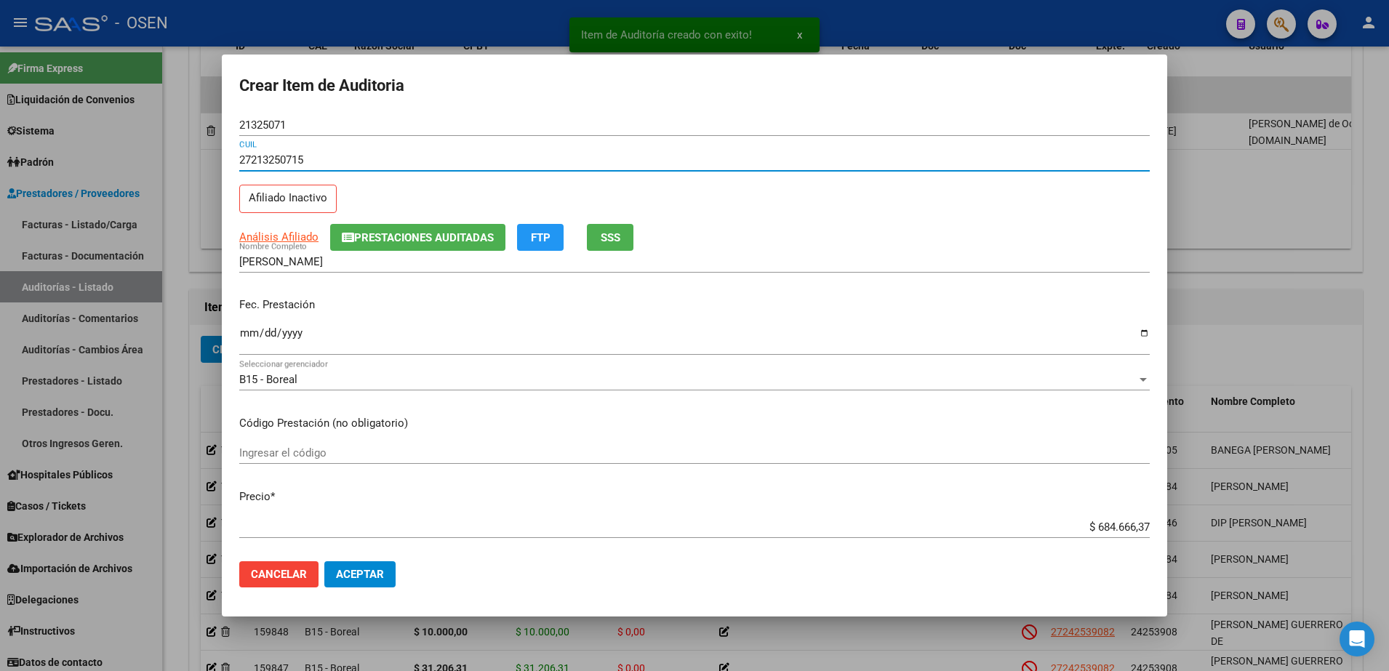
type input "27213250715"
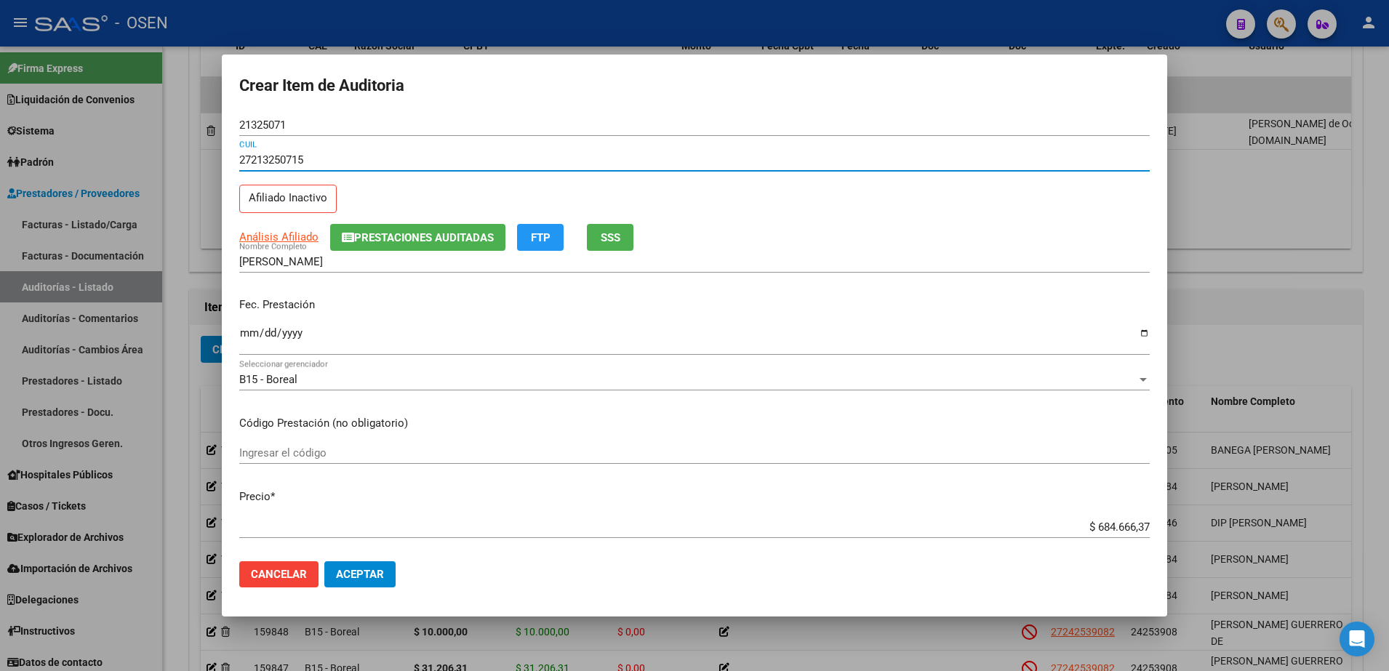
click at [239, 332] on mat-dialog-content "21325071 Nro Documento 27213250715 CUIL Afiliado Inactivo Análisis Afiliado Pre…" at bounding box center [695, 332] width 946 height 436
click at [241, 328] on input "Ingresar la fecha" at bounding box center [694, 338] width 911 height 23
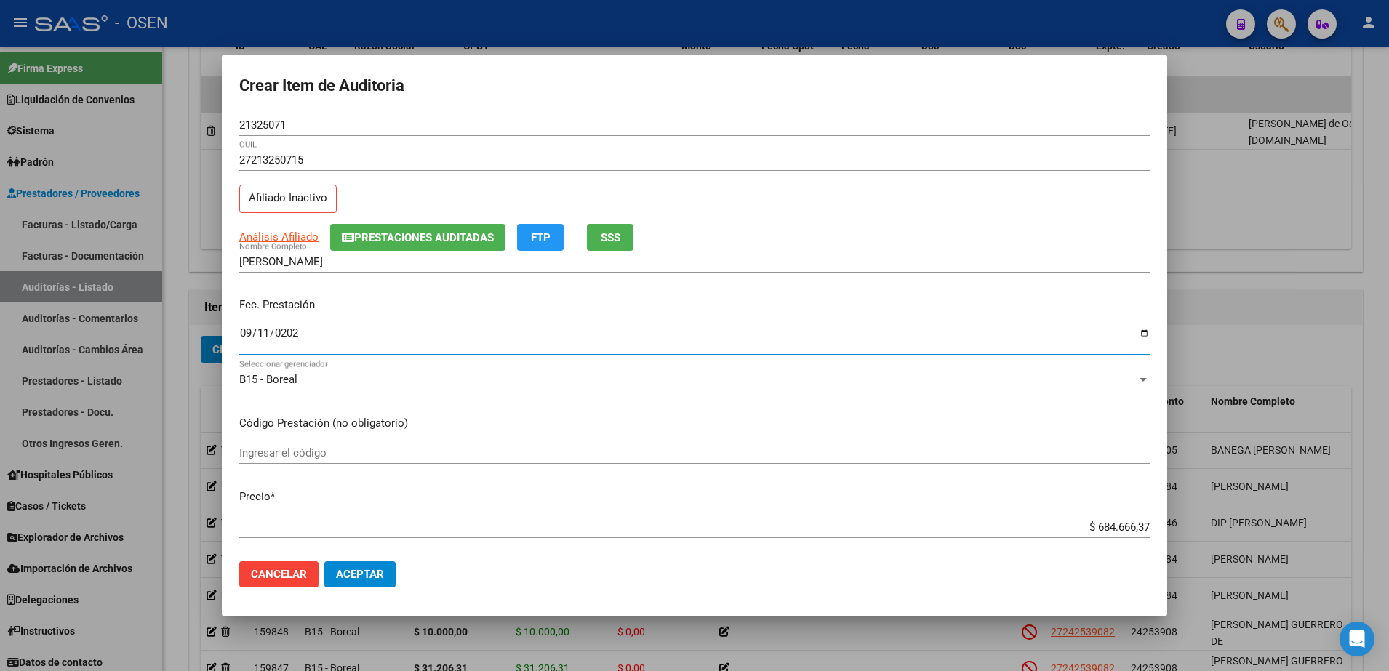
type input "[DATE]"
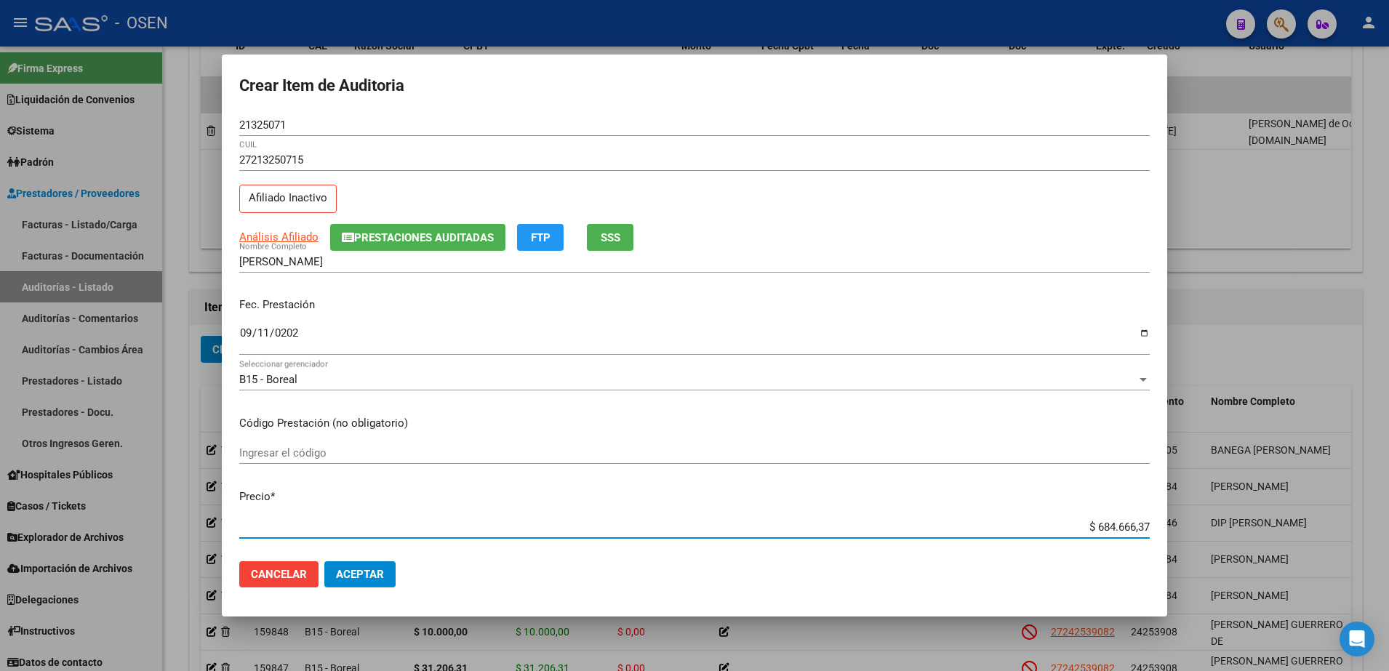
paste input "16.000,00"
type input "$ 16.000,00"
click at [250, 116] on div "21325071 Nro Documento" at bounding box center [694, 125] width 911 height 22
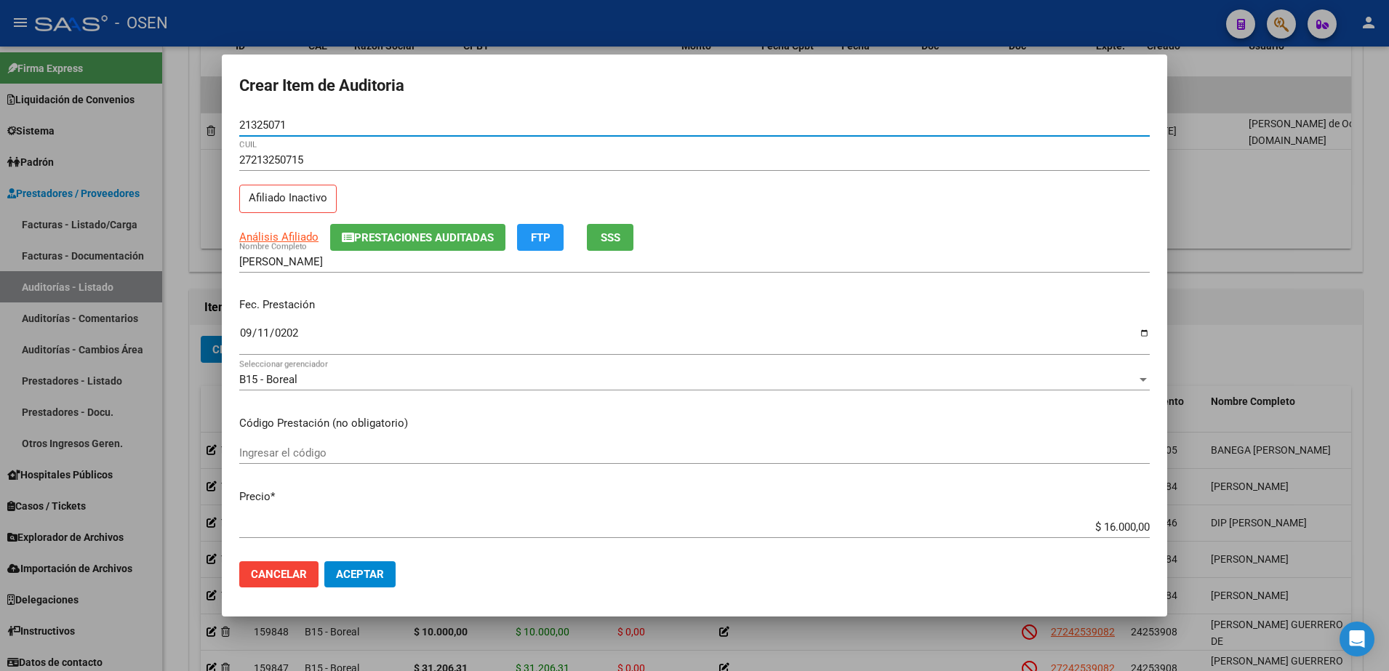
click at [258, 128] on input "21325071" at bounding box center [694, 125] width 911 height 13
click at [405, 260] on input "[PERSON_NAME]" at bounding box center [694, 261] width 911 height 13
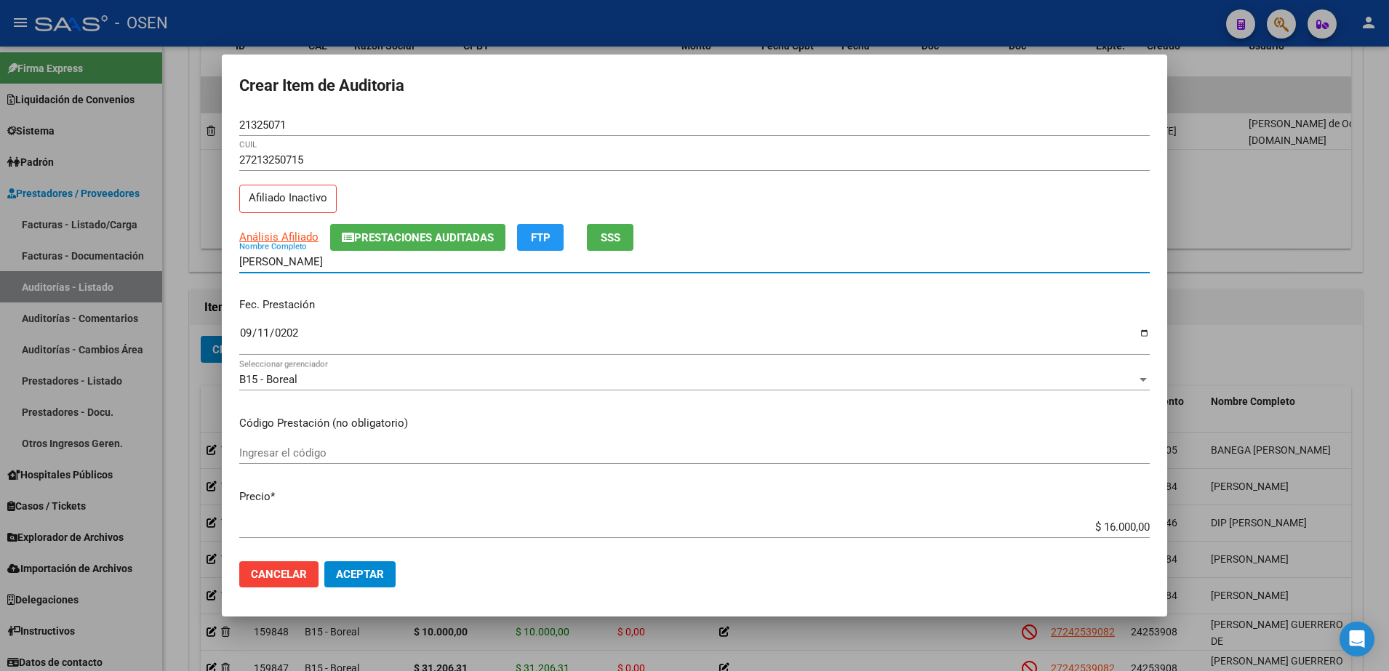
drag, startPoint x: 364, startPoint y: 260, endPoint x: 418, endPoint y: 268, distance: 54.5
click at [418, 268] on div "[PERSON_NAME] D V Nombre Completo" at bounding box center [694, 262] width 911 height 22
paste input "21325071"
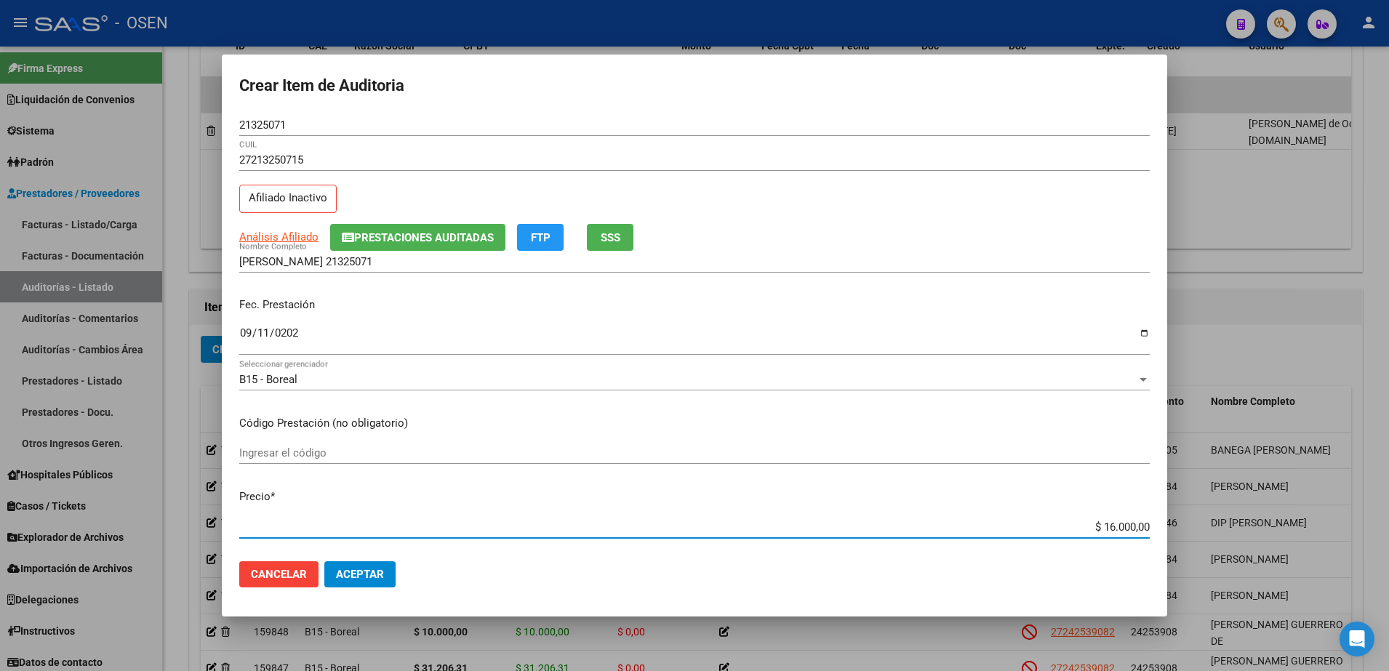
drag, startPoint x: 1078, startPoint y: 528, endPoint x: 1176, endPoint y: 530, distance: 98.2
click at [1176, 530] on div "Crear Item de Auditoria 21325071 Nro Documento 27213250715 CUIL Afiliado Inacti…" at bounding box center [694, 335] width 1389 height 671
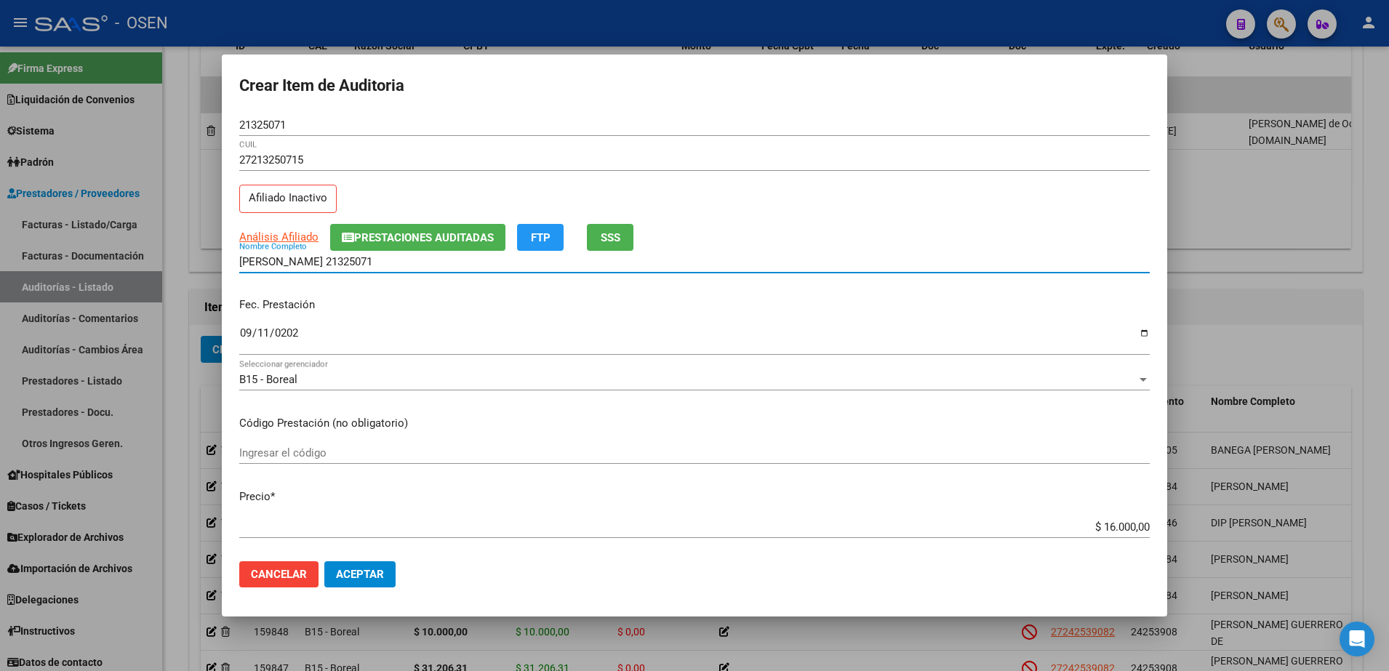
click at [443, 255] on input "[PERSON_NAME] 21325071" at bounding box center [694, 261] width 911 height 13
paste input "$ 16.000,00"
drag, startPoint x: 480, startPoint y: 266, endPoint x: 223, endPoint y: 248, distance: 258.1
click at [223, 248] on mat-dialog-content "21325071 Nro Documento 27213250715 CUIL Afiliado Inactivo Análisis Afiliado Pre…" at bounding box center [695, 332] width 946 height 436
click at [426, 260] on input "[PERSON_NAME] 21325071 $ 16.000,00" at bounding box center [694, 261] width 911 height 13
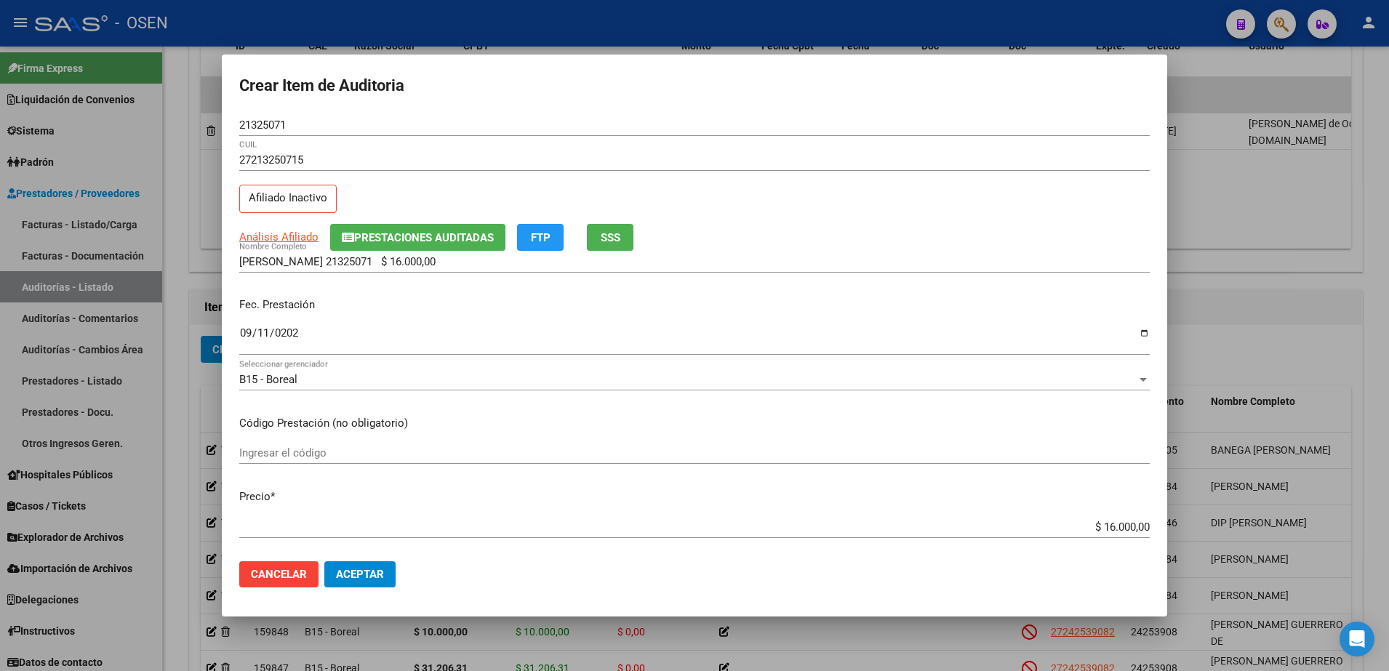
drag, startPoint x: 518, startPoint y: 268, endPoint x: 370, endPoint y: 269, distance: 147.7
click at [370, 269] on div "[PERSON_NAME] 21325071 $ 16.000,00 Nombre Completo" at bounding box center [694, 262] width 911 height 22
drag, startPoint x: 369, startPoint y: 264, endPoint x: 549, endPoint y: 267, distance: 180.4
click at [549, 267] on input "[PERSON_NAME] 21325071 $ 16.000,00" at bounding box center [694, 261] width 911 height 13
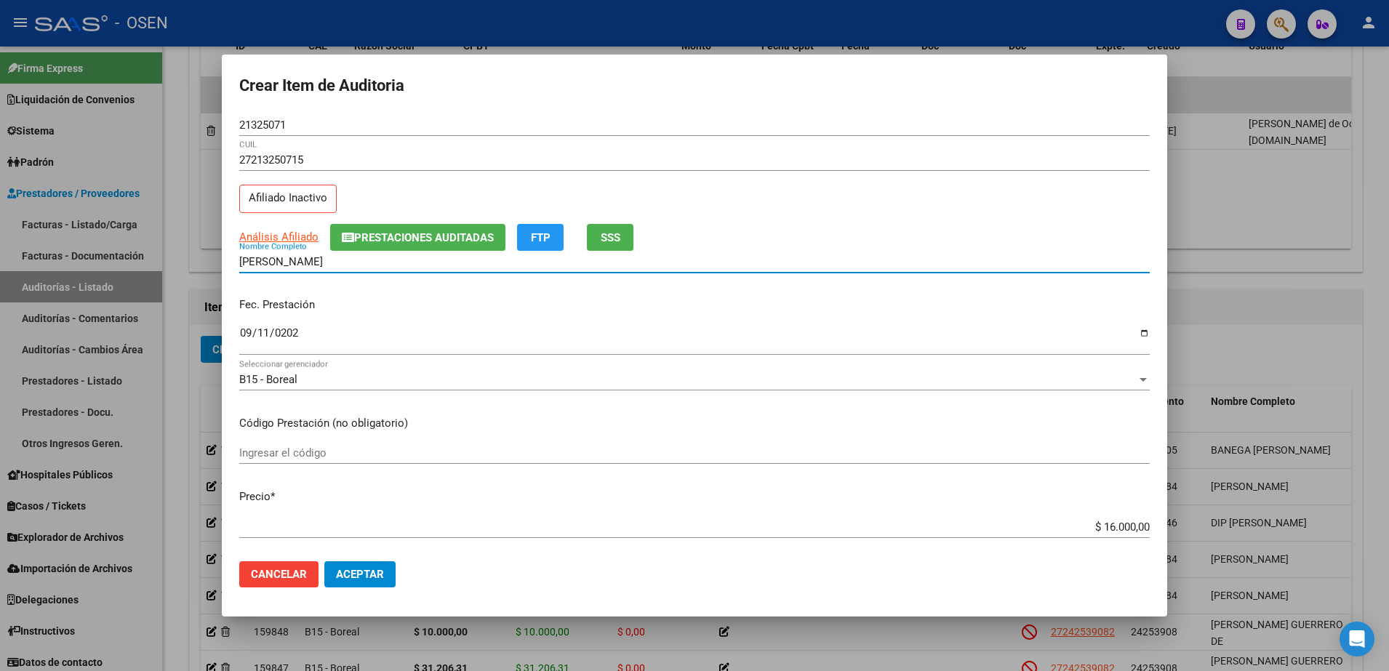
type input "[PERSON_NAME]"
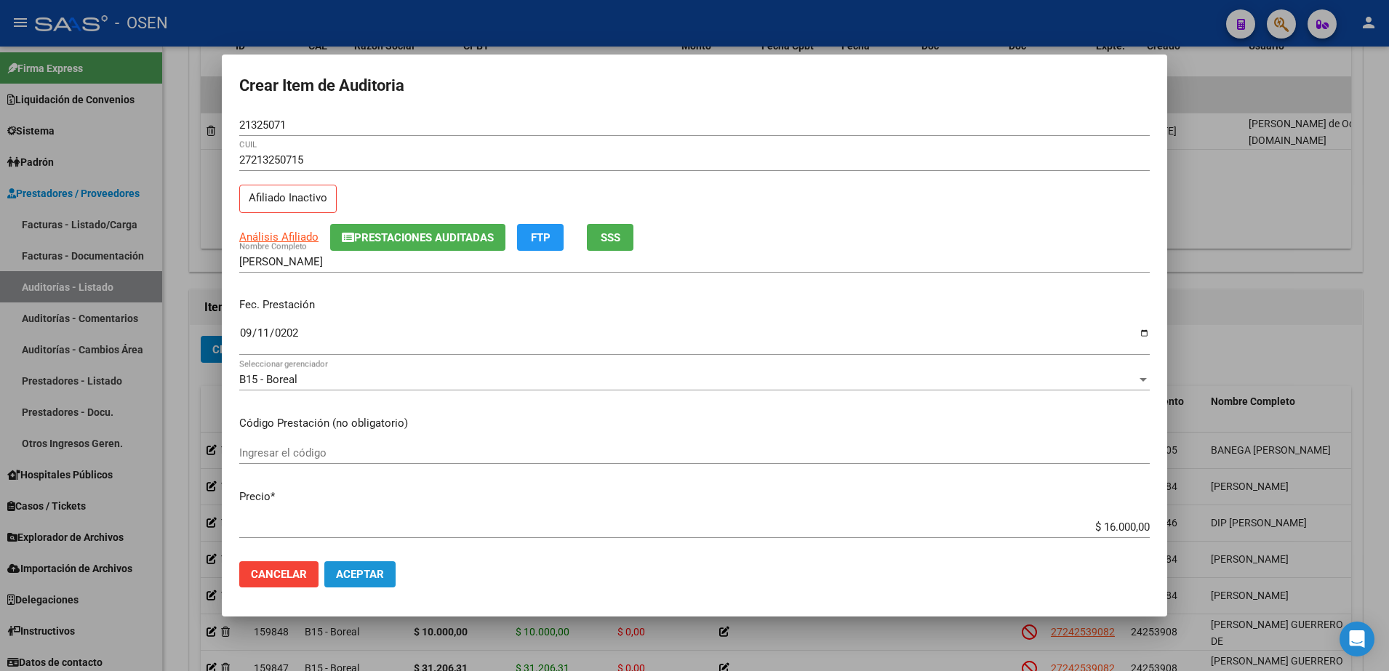
click at [395, 565] on button "Aceptar" at bounding box center [359, 575] width 71 height 26
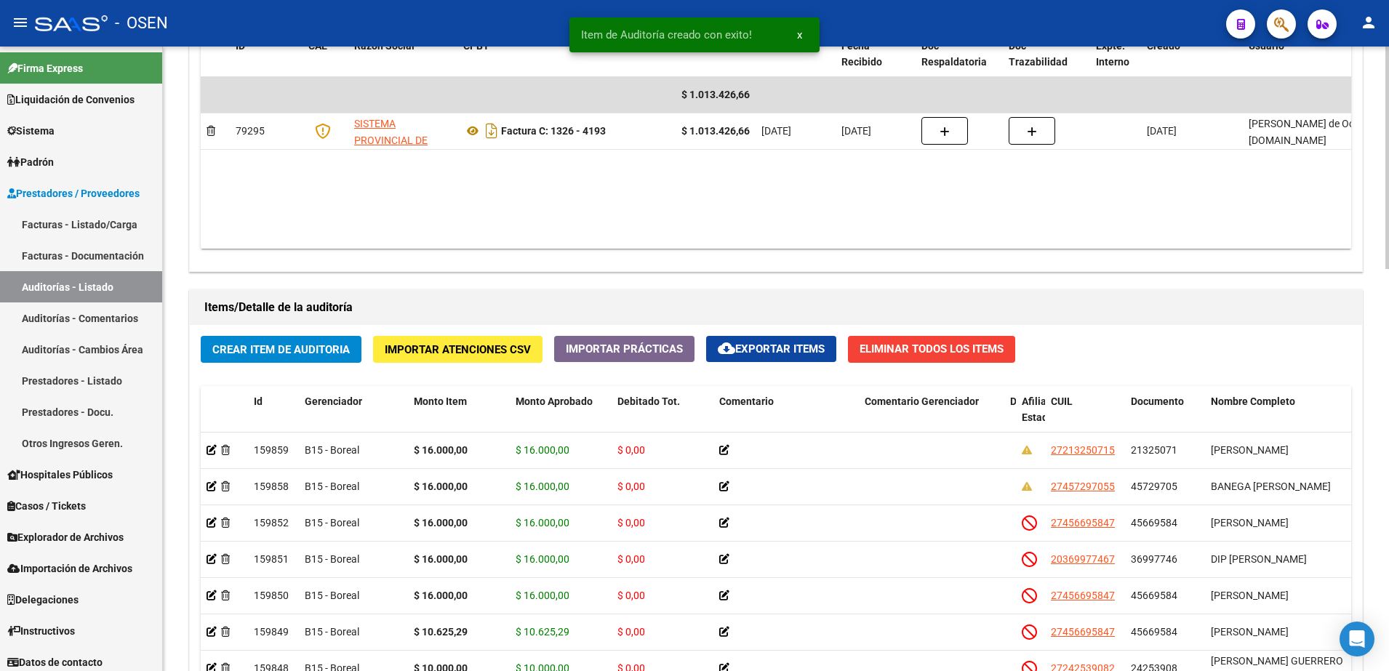
click at [312, 334] on div "Crear Item de Auditoria Importar Atenciones CSV Importar Prácticas cloud_downlo…" at bounding box center [776, 602] width 1173 height 554
click at [316, 343] on span "Crear Item de Auditoria" at bounding box center [280, 349] width 137 height 13
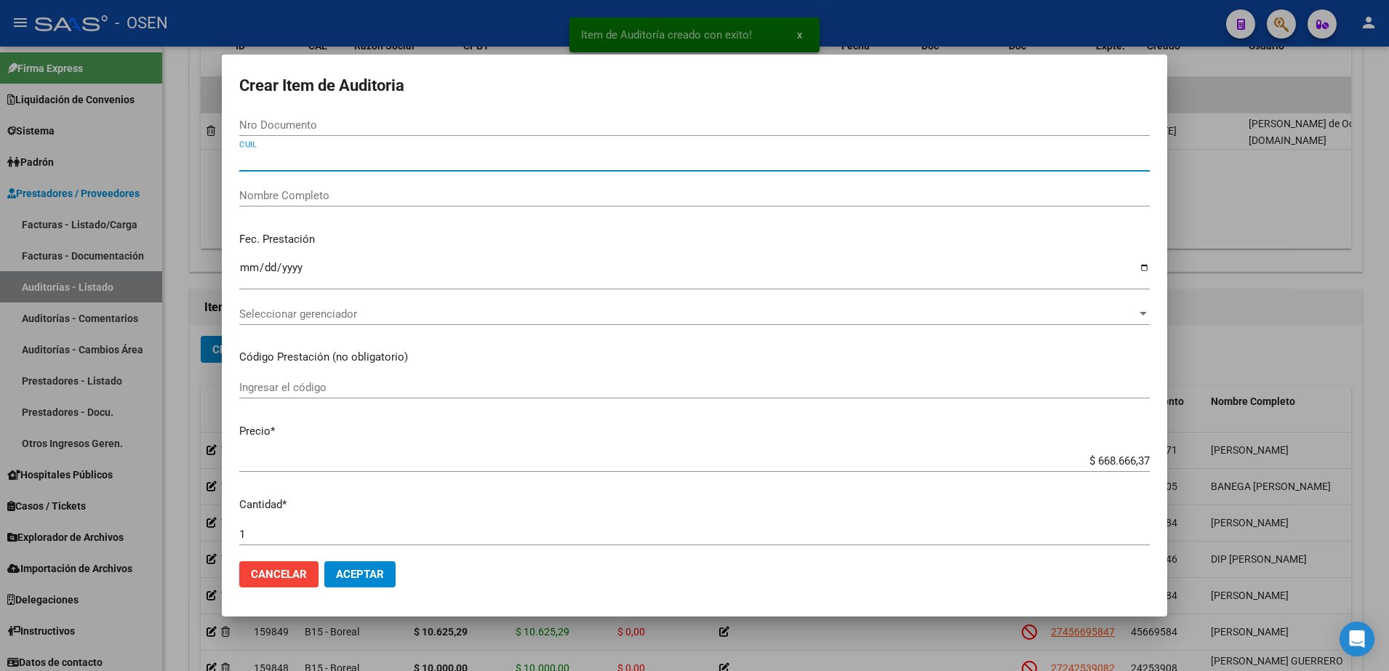
paste input "27456695847"
click at [362, 158] on mat-dialog-content "Nro Documento CUIL Nombre Completo Fec. Prestación Ingresar la fecha Selecciona…" at bounding box center [695, 332] width 946 height 436
type input "27456695847"
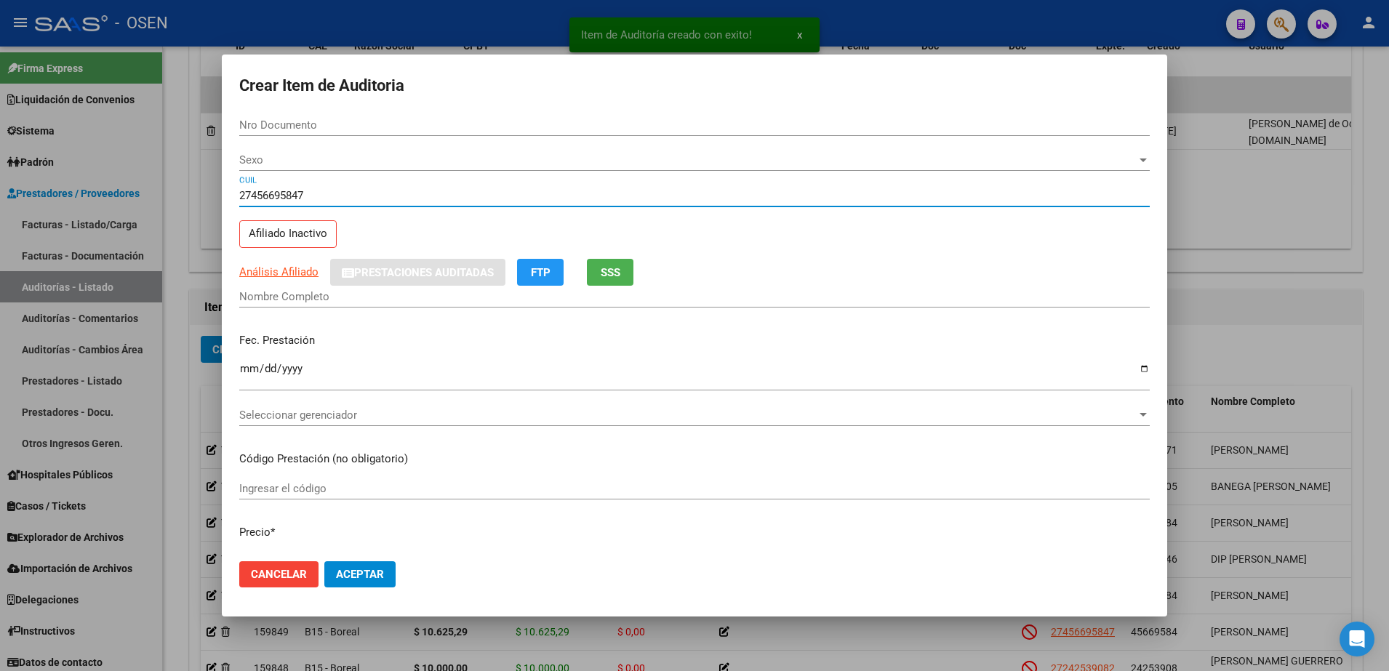
type input "45669584"
type input "[PERSON_NAME]"
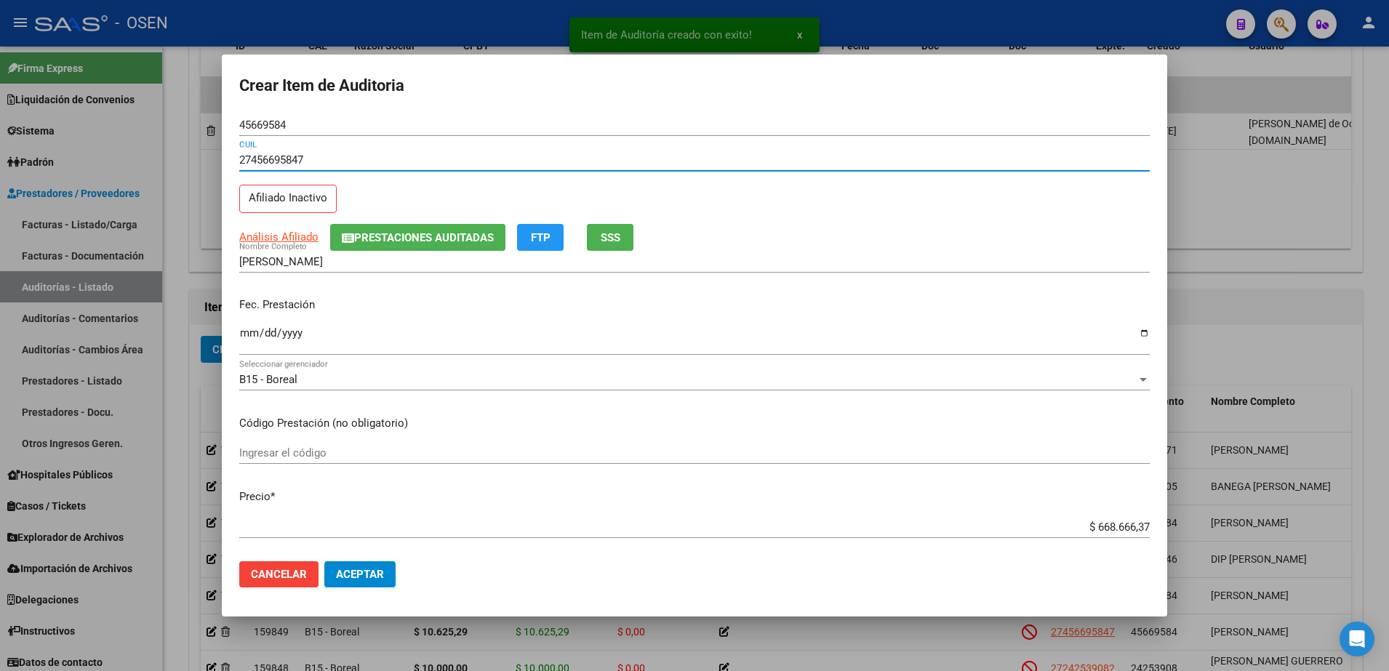
type input "27456695847"
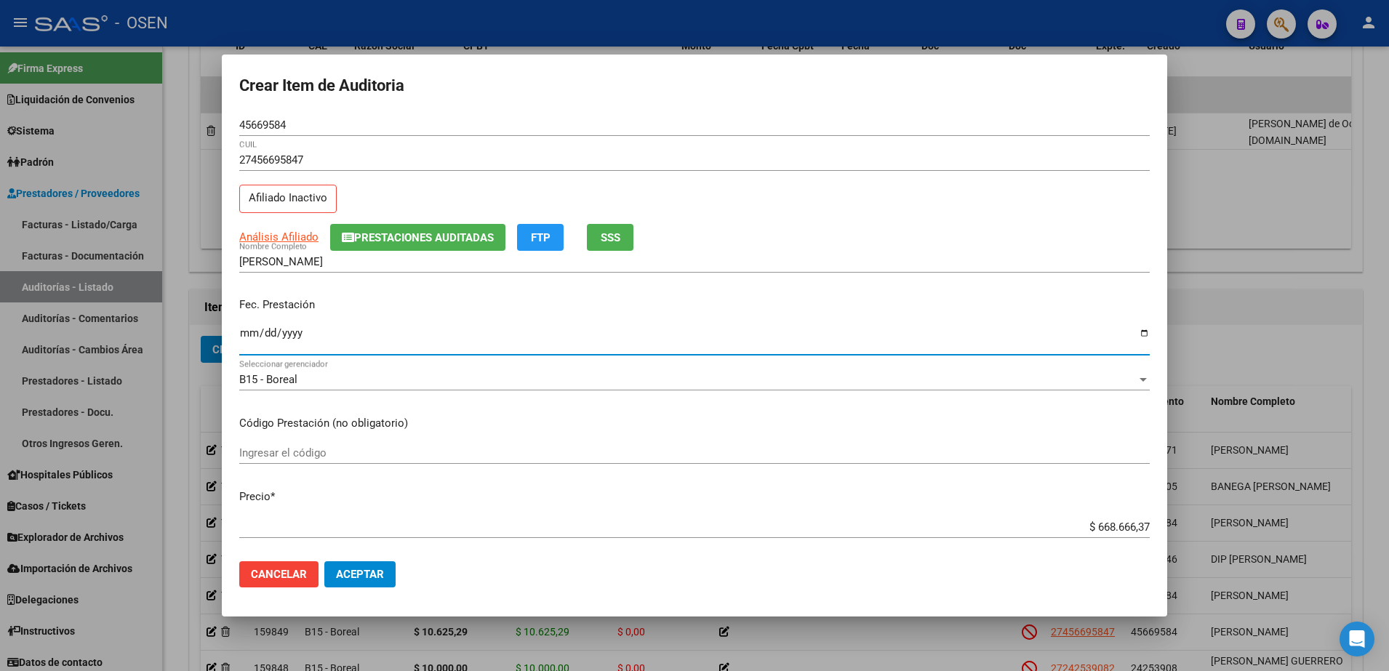
click at [247, 329] on input "Ingresar la fecha" at bounding box center [694, 338] width 911 height 23
type input "[DATE]"
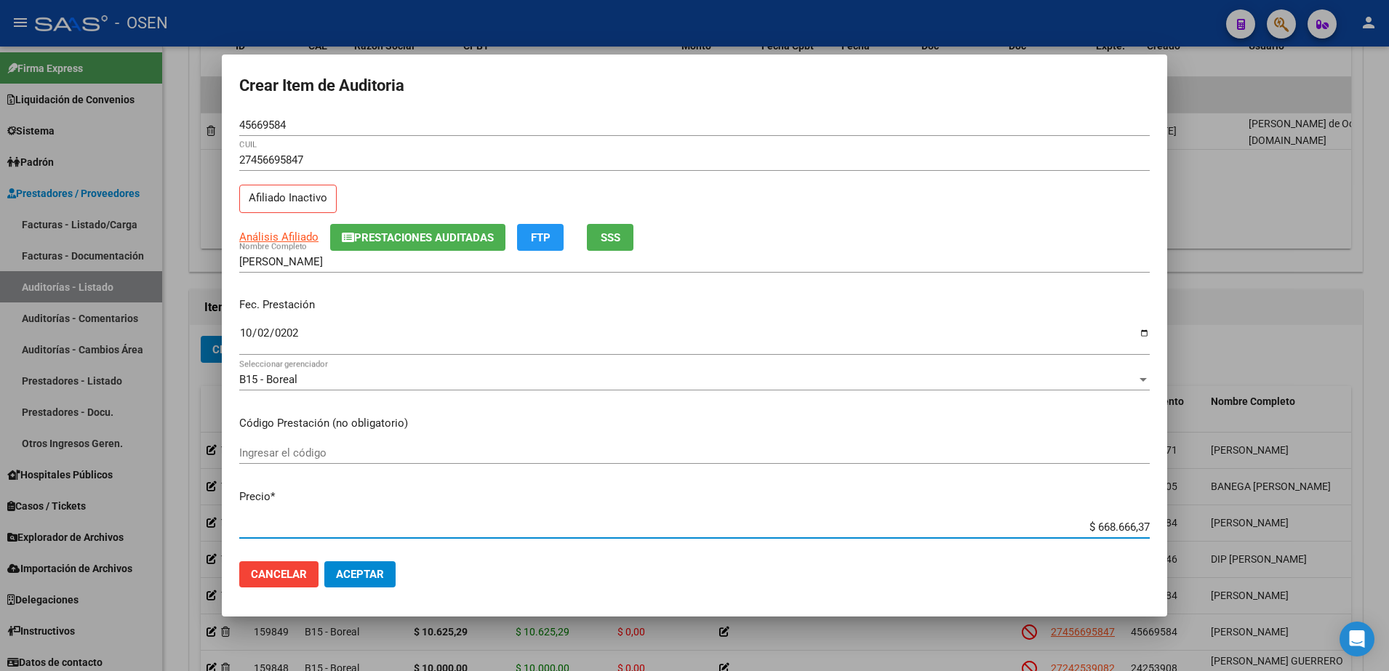
scroll to position [268, 0]
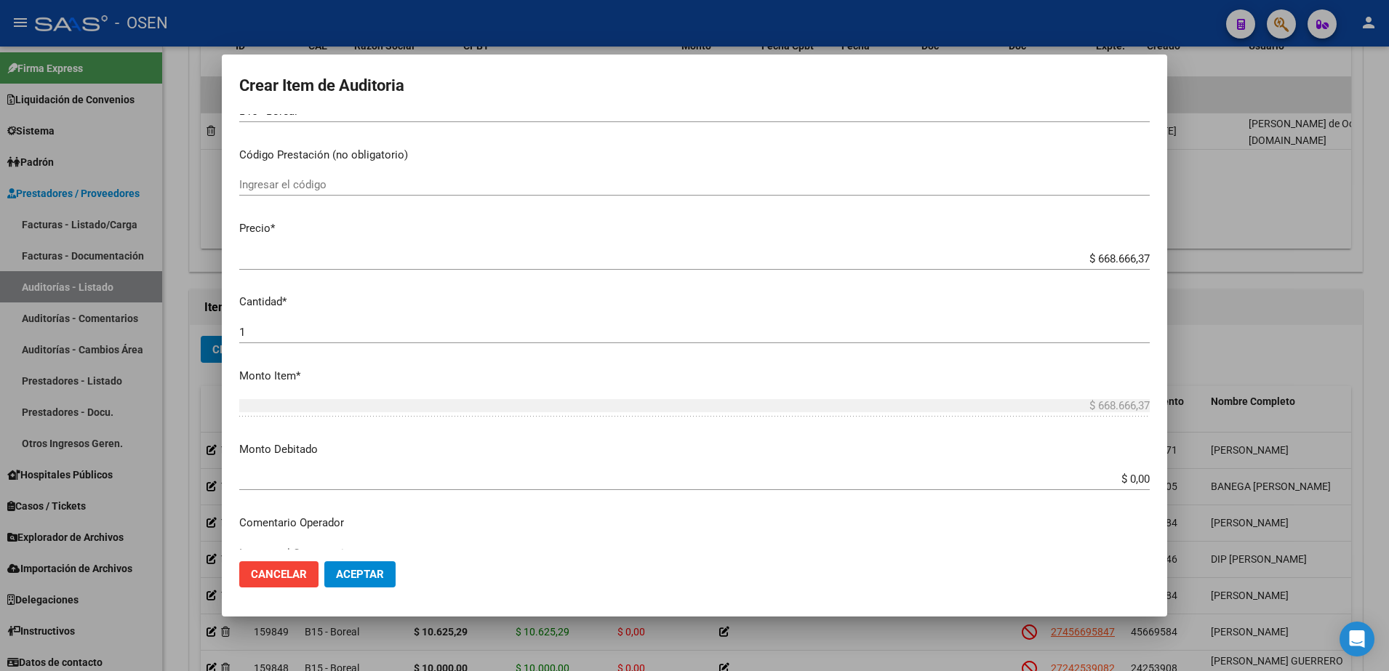
click at [1095, 248] on div "$ 668.666,37 Ingresar el precio" at bounding box center [694, 259] width 911 height 22
drag, startPoint x: 1095, startPoint y: 247, endPoint x: 1104, endPoint y: 254, distance: 11.5
click at [1096, 248] on div "$ 668.666,37 Ingresar el precio" at bounding box center [694, 259] width 911 height 22
click at [1104, 254] on input "$ 668.666,37" at bounding box center [694, 258] width 911 height 13
paste input "10.625,29"
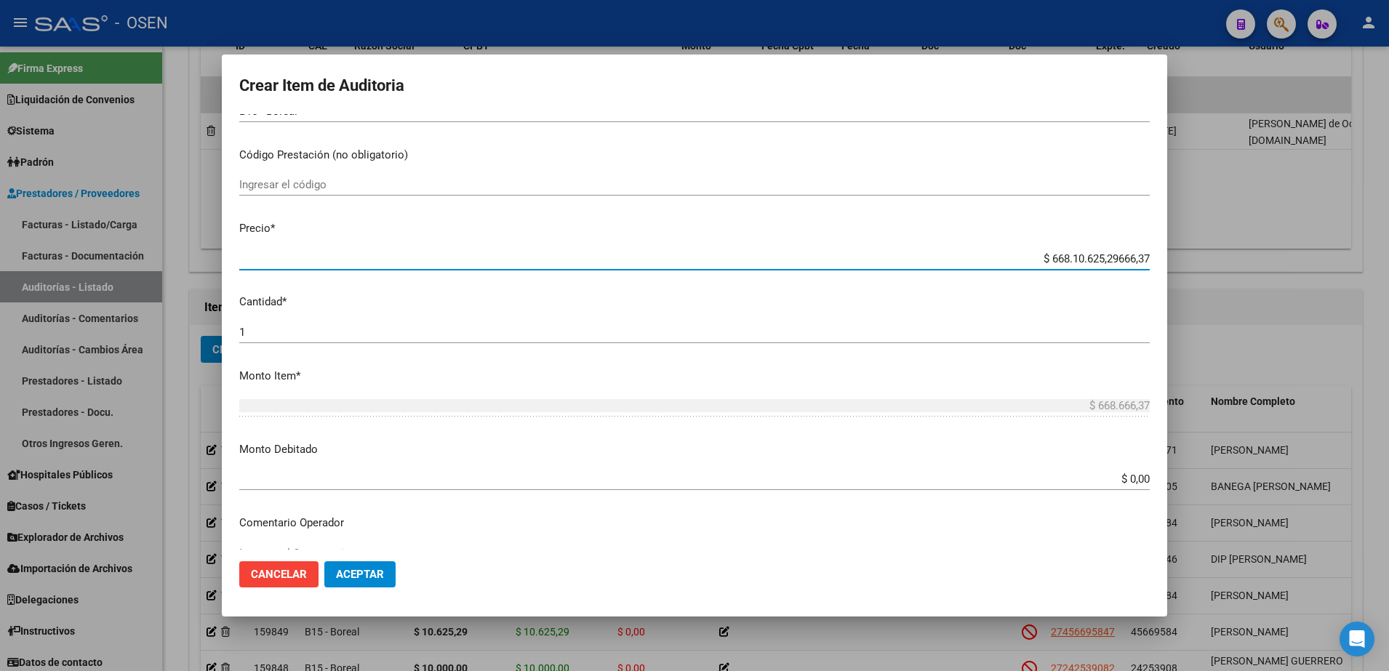
type input "$ 6.681.062.529.666,37"
click at [1104, 255] on input "$ 6.681.062.529.666,37" at bounding box center [694, 258] width 911 height 13
paste input "10.625,29"
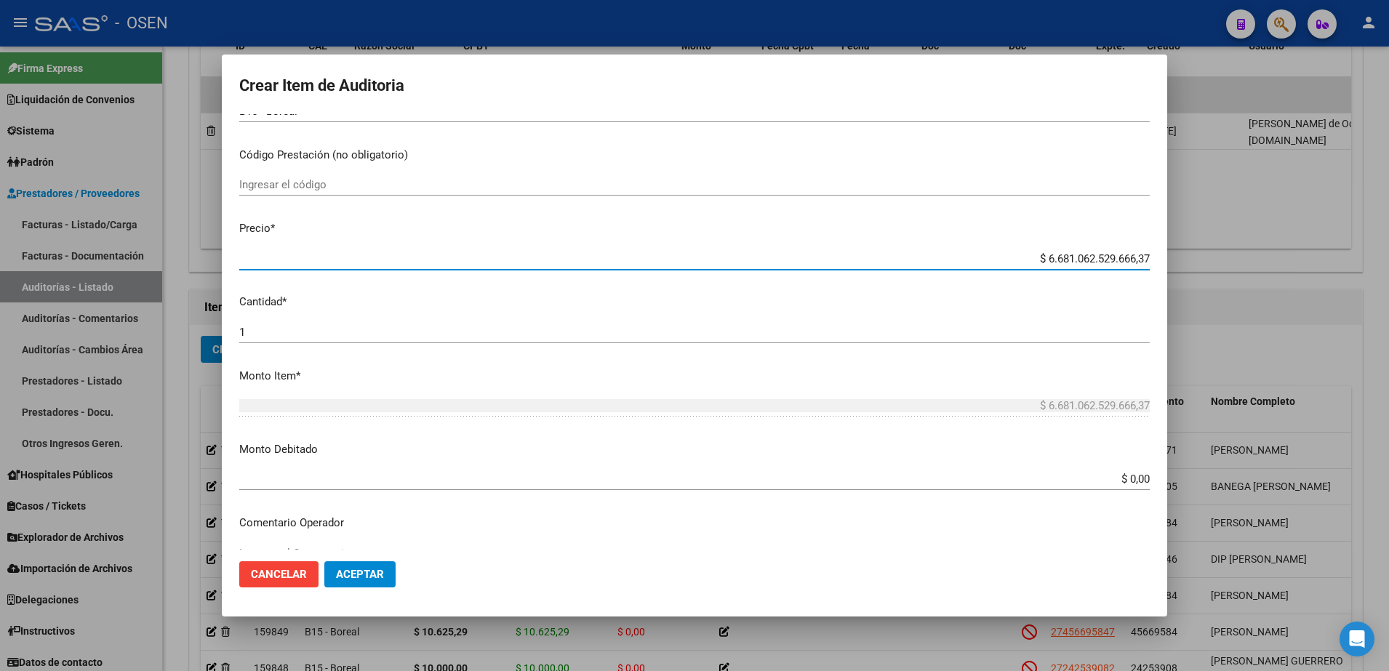
type input "$ 10.625,29"
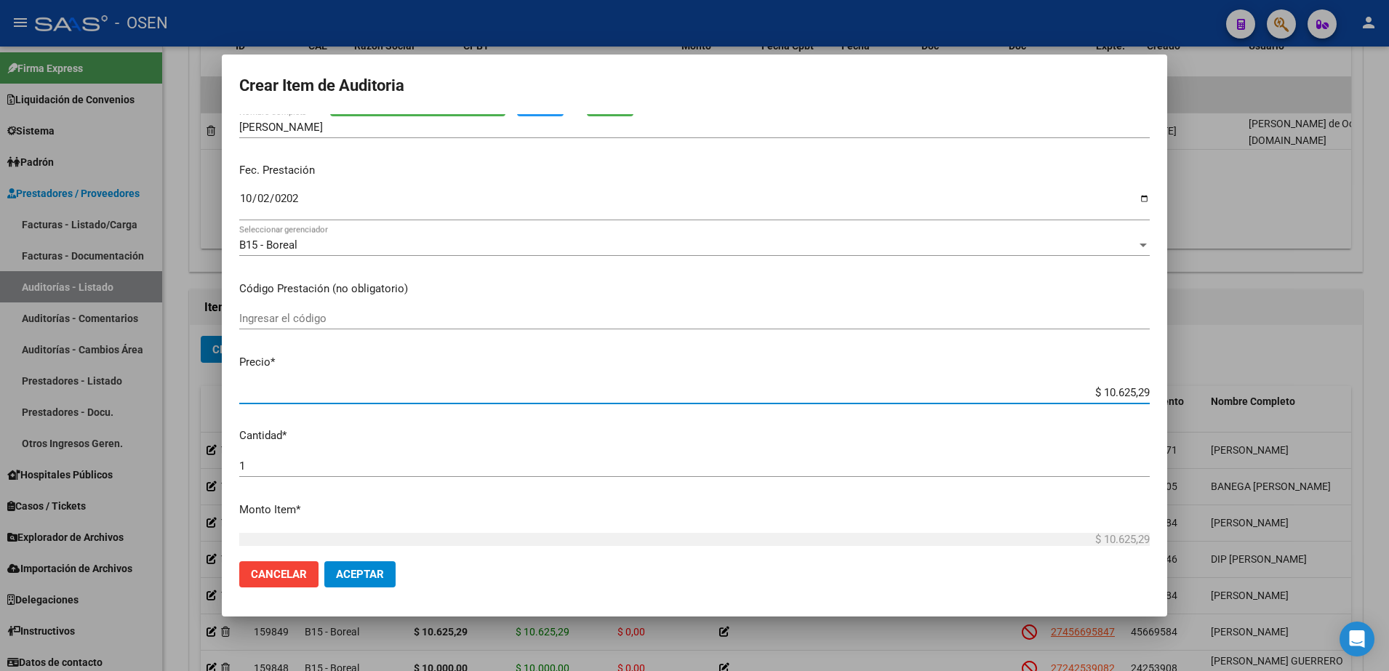
scroll to position [0, 0]
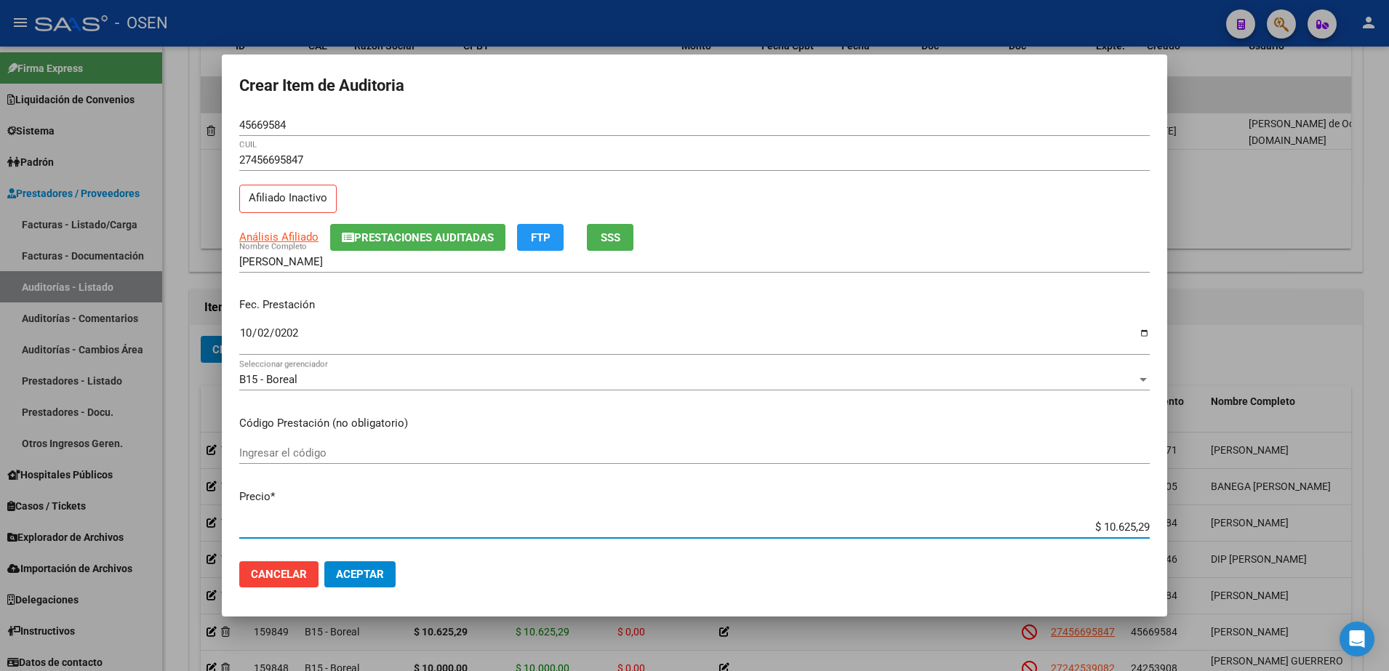
type input "$ 10.625,29"
click at [1098, 521] on input "$ 10.625,29" at bounding box center [694, 527] width 911 height 13
click at [1098, 556] on mat-dialog-actions "Cancelar Aceptar" at bounding box center [694, 574] width 911 height 49
click at [383, 578] on span "Aceptar" at bounding box center [360, 574] width 48 height 13
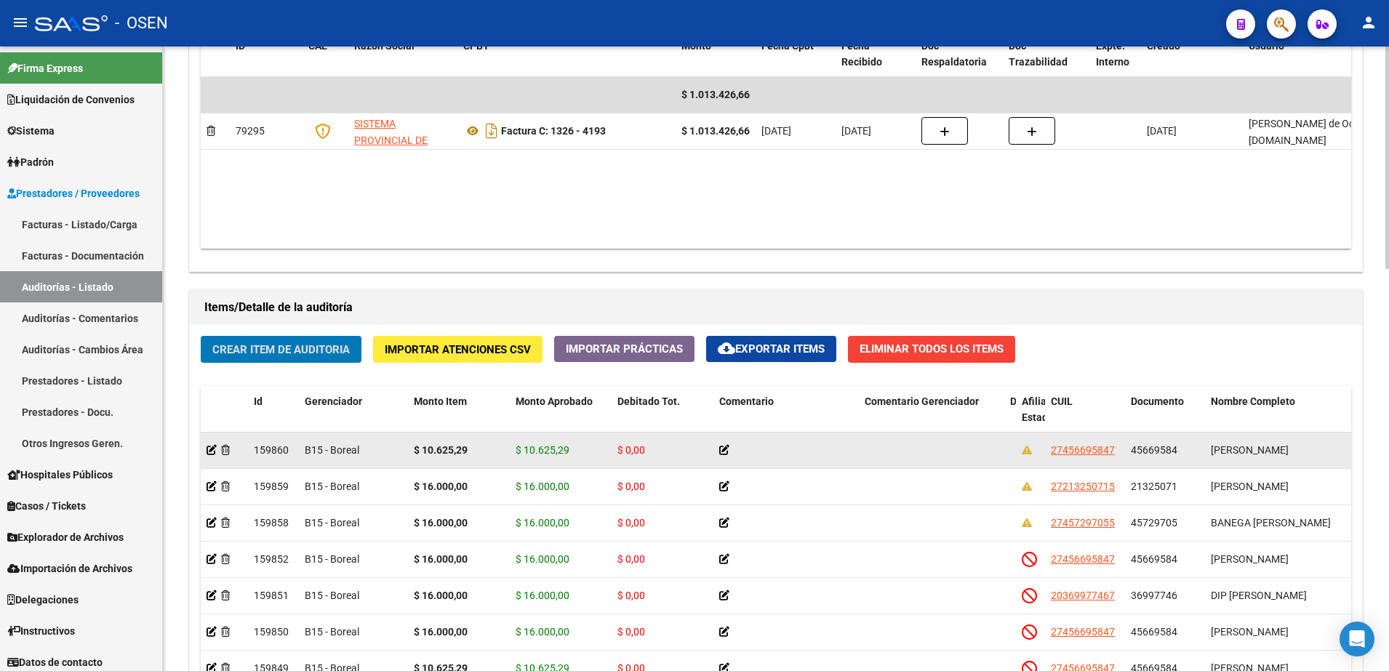
click at [1154, 458] on datatable-body-cell "45669584" at bounding box center [1165, 451] width 80 height 36
copy span "45669584"
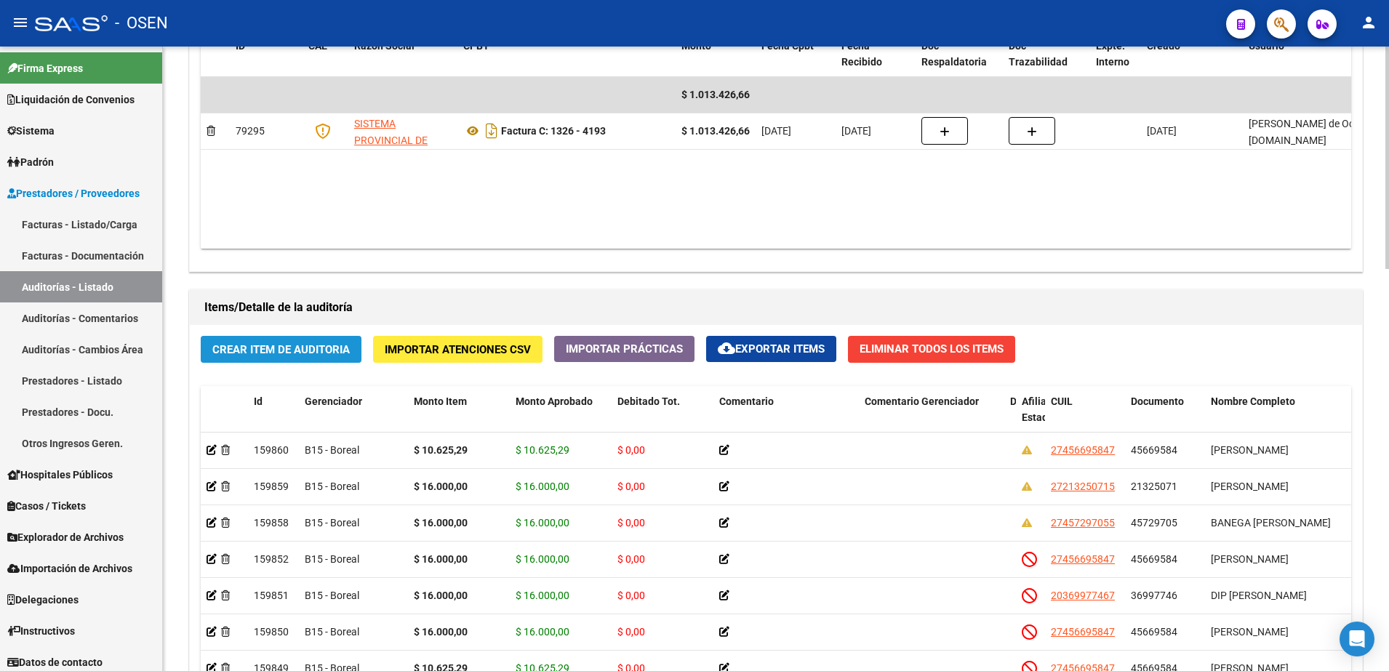
click at [248, 350] on span "Crear Item de Auditoria" at bounding box center [280, 349] width 137 height 13
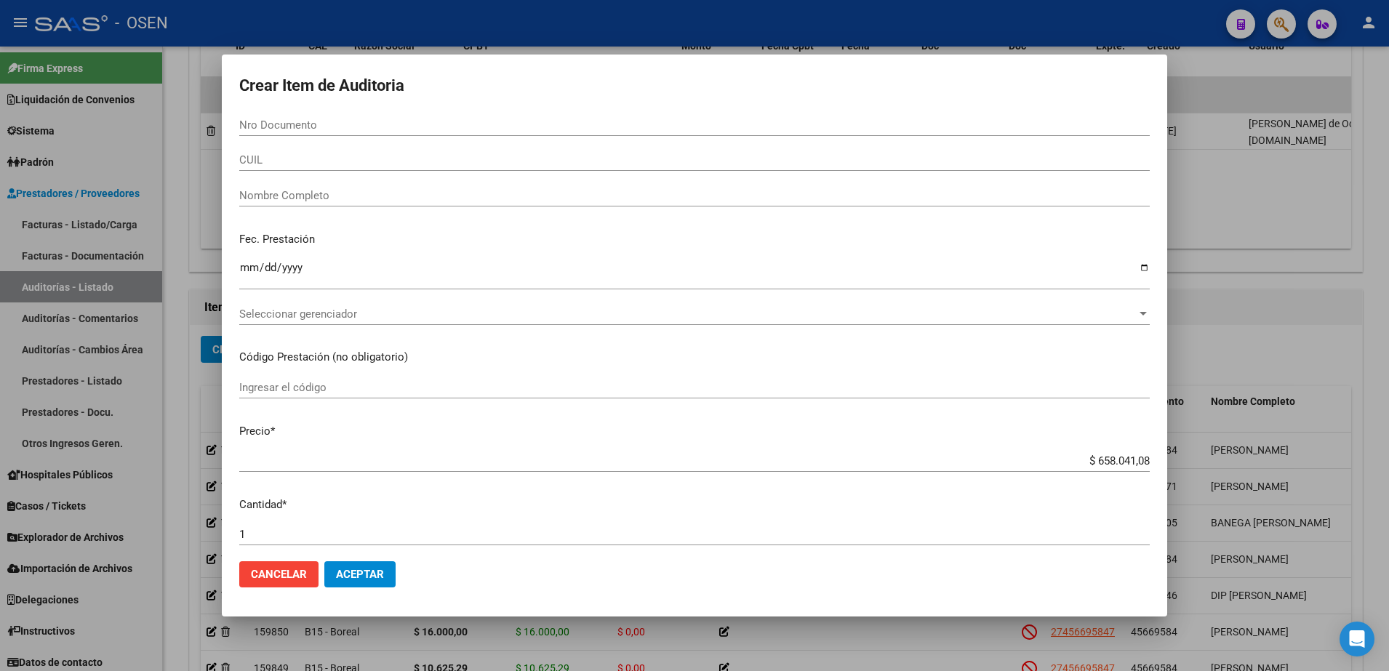
paste input "45669584"
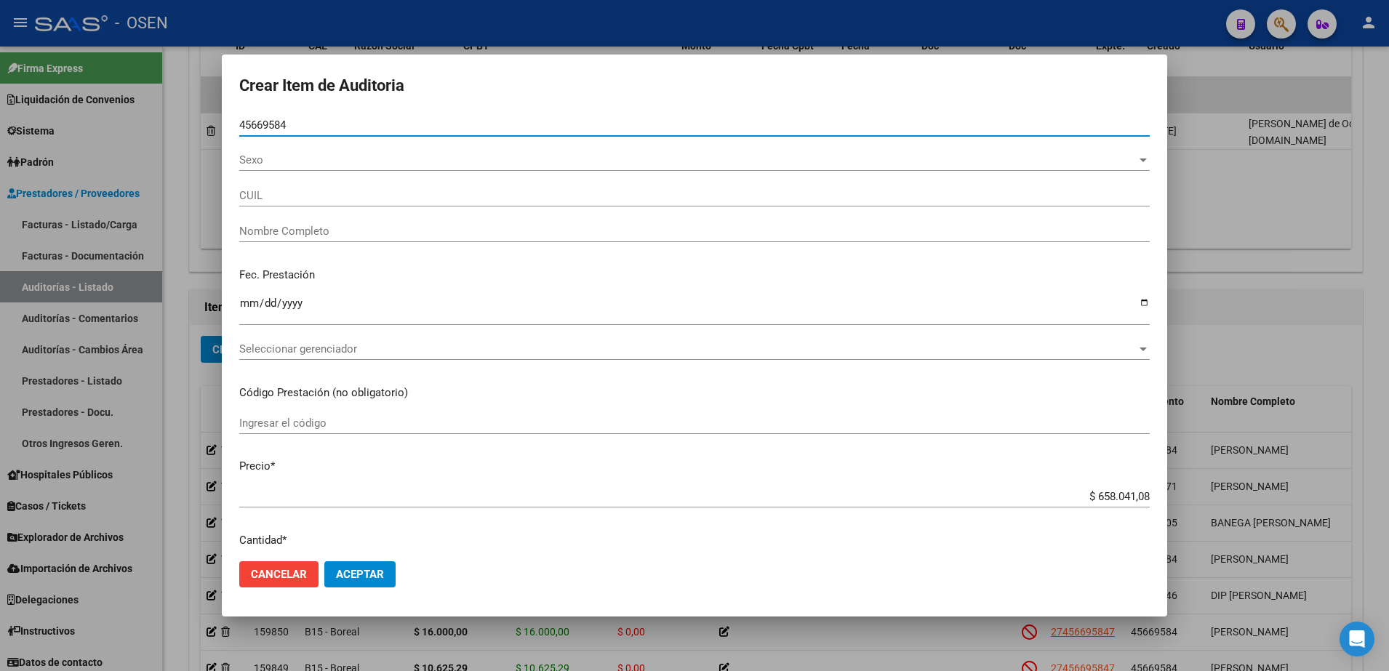
type input "45669584"
type input "27456695847"
type input "[PERSON_NAME]"
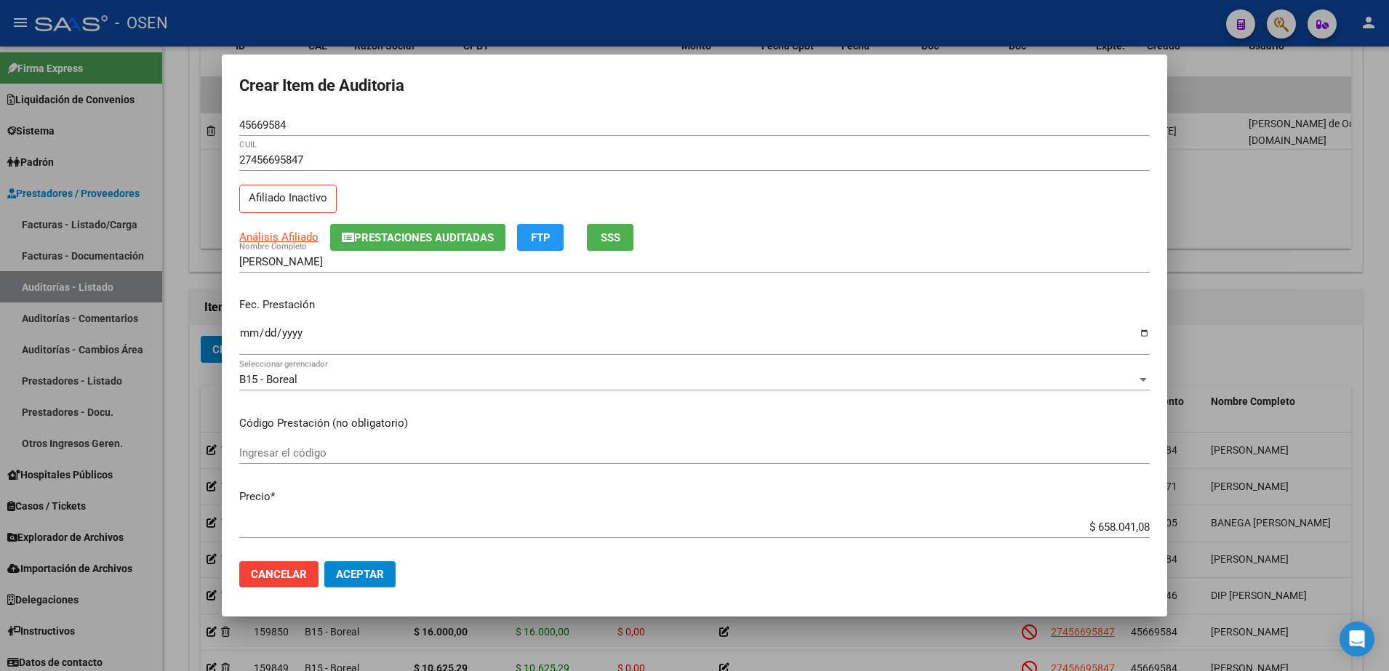
click at [238, 335] on mat-dialog-content "45669584 Nro Documento 27456695847 CUIL Afiliado Inactivo Análisis Afiliado Pre…" at bounding box center [695, 332] width 946 height 436
click at [239, 332] on mat-dialog-content "45669584 Nro Documento 27456695847 CUIL Afiliado Inactivo Análisis Afiliado Pre…" at bounding box center [695, 332] width 946 height 436
click at [248, 332] on input "Ingresar la fecha" at bounding box center [694, 338] width 911 height 23
type input "[DATE]"
paste input "10.625,29"
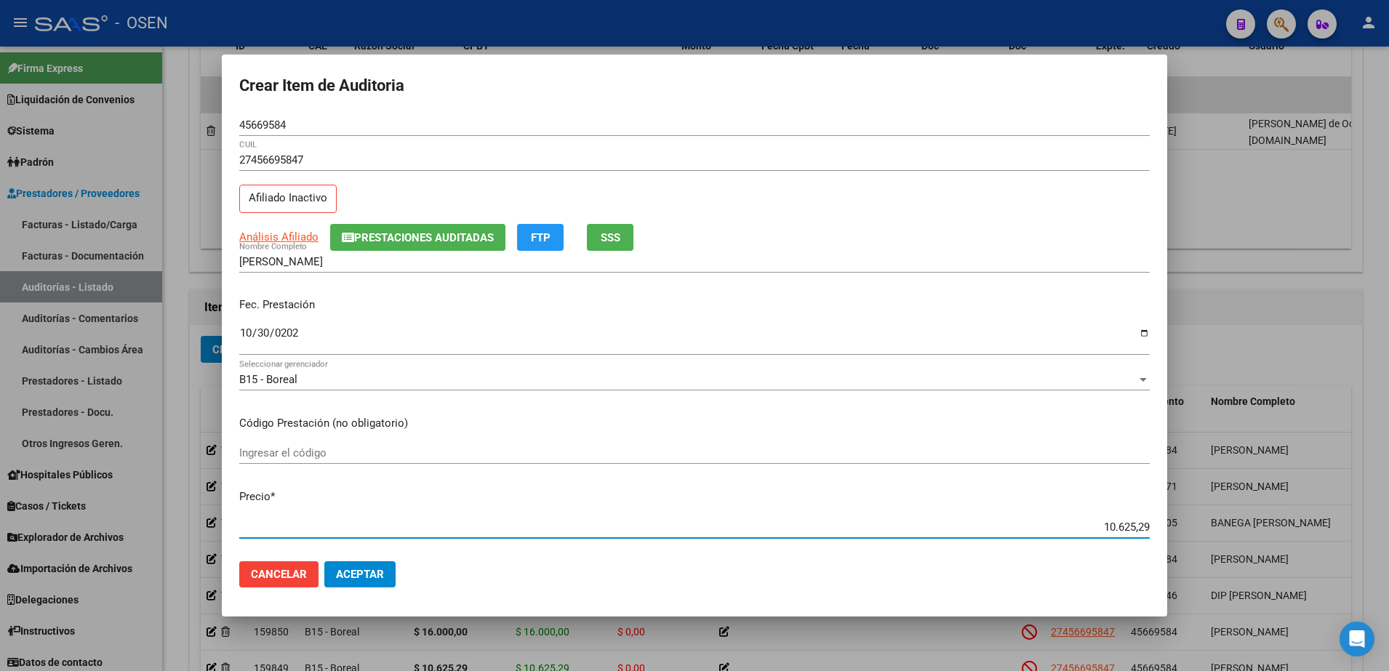
type input "$ 10.625,29"
click at [360, 567] on button "Aceptar" at bounding box center [359, 575] width 71 height 26
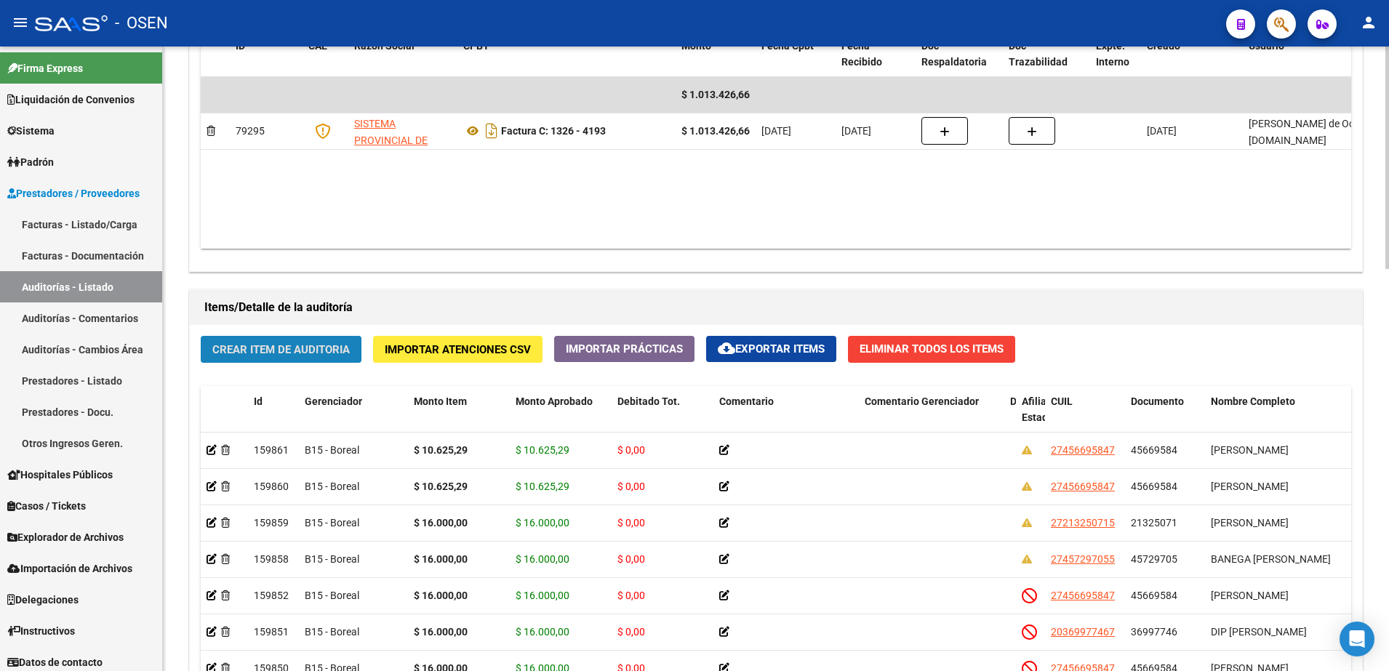
click at [348, 358] on button "Crear Item de Auditoria" at bounding box center [281, 349] width 161 height 27
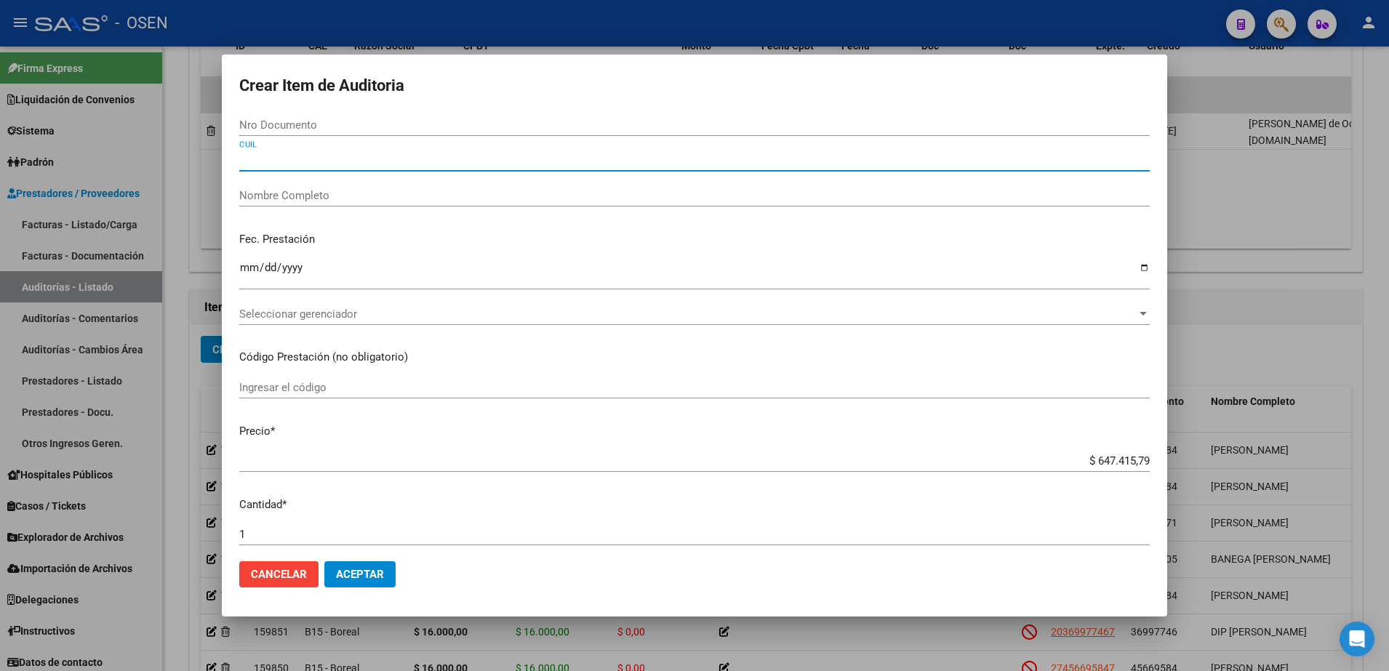
click at [372, 160] on input "CUIL" at bounding box center [694, 159] width 911 height 13
paste input "27202618419"
type input "27202618419"
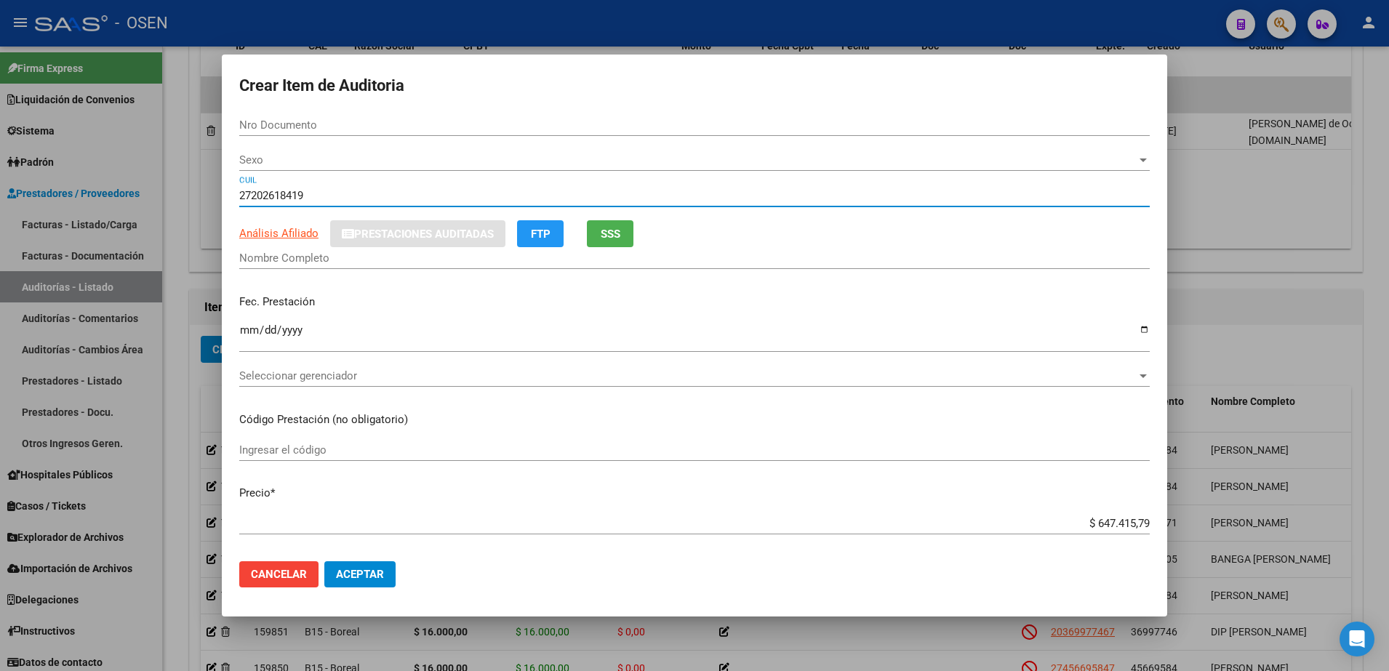
type input "20261841"
type input "[PERSON_NAME] -"
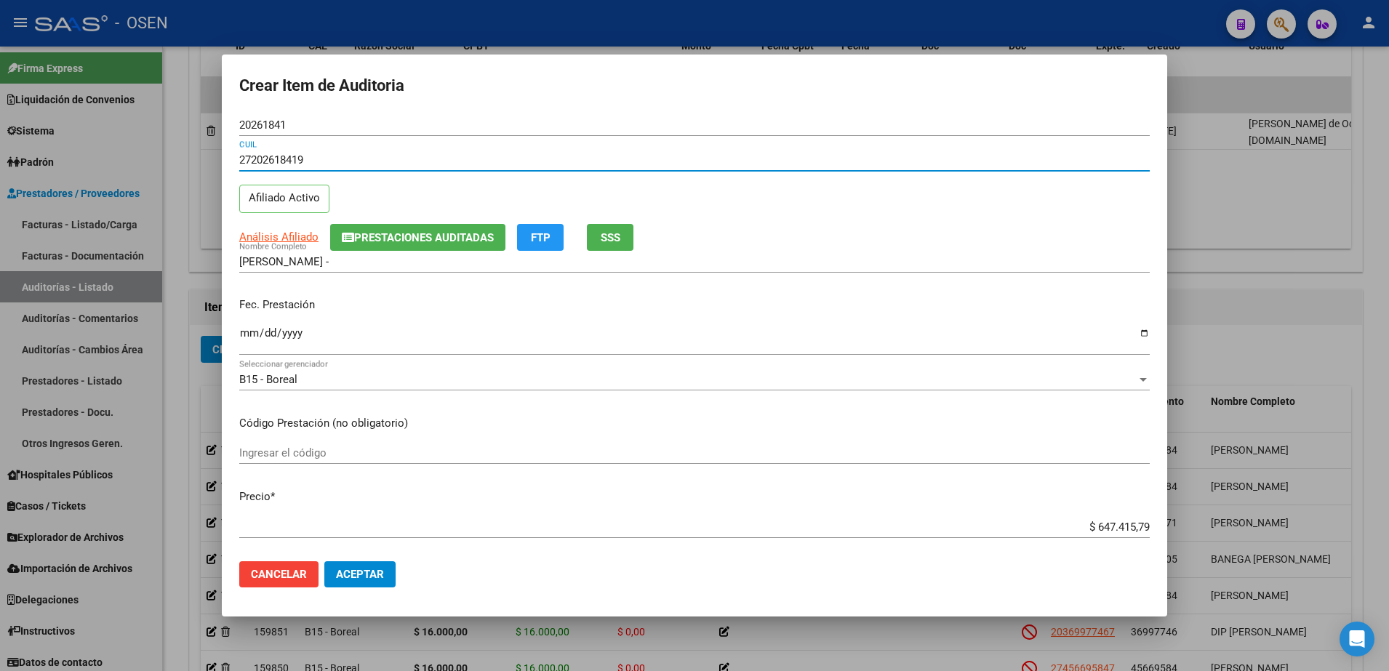
type input "27202618419"
click at [245, 332] on input "Ingresar la fecha" at bounding box center [694, 338] width 911 height 23
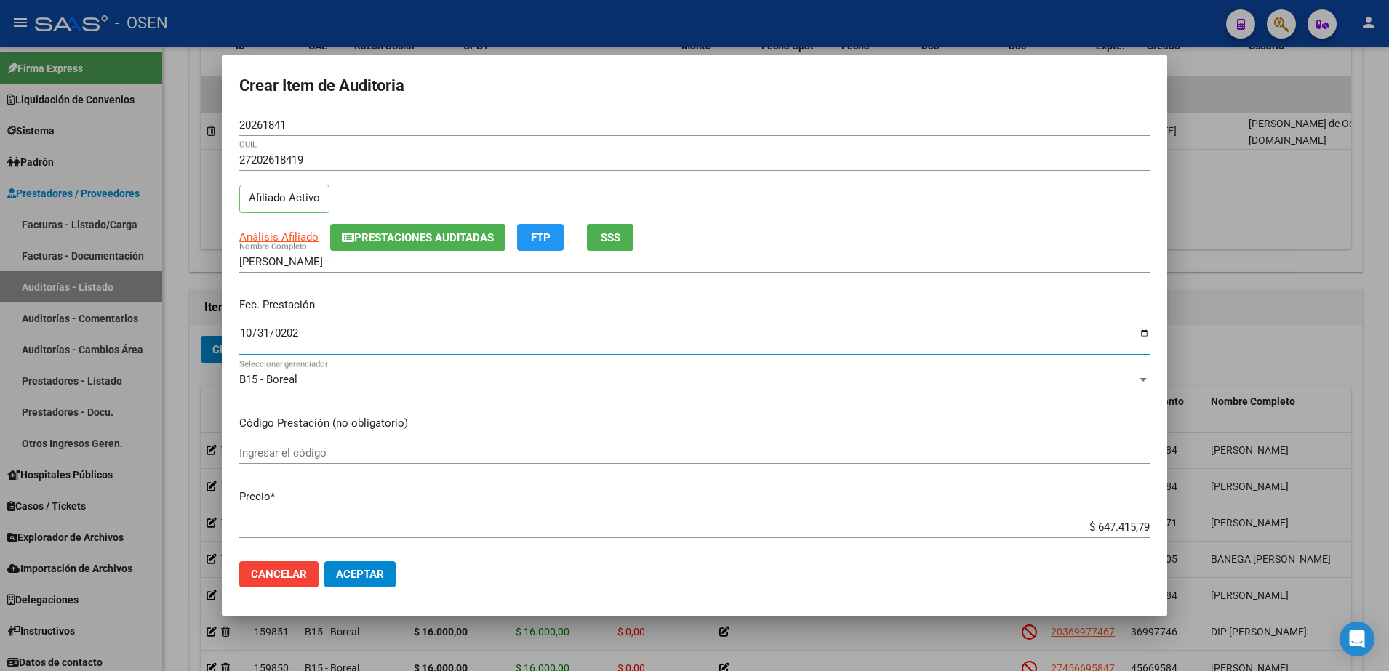
type input "[DATE]"
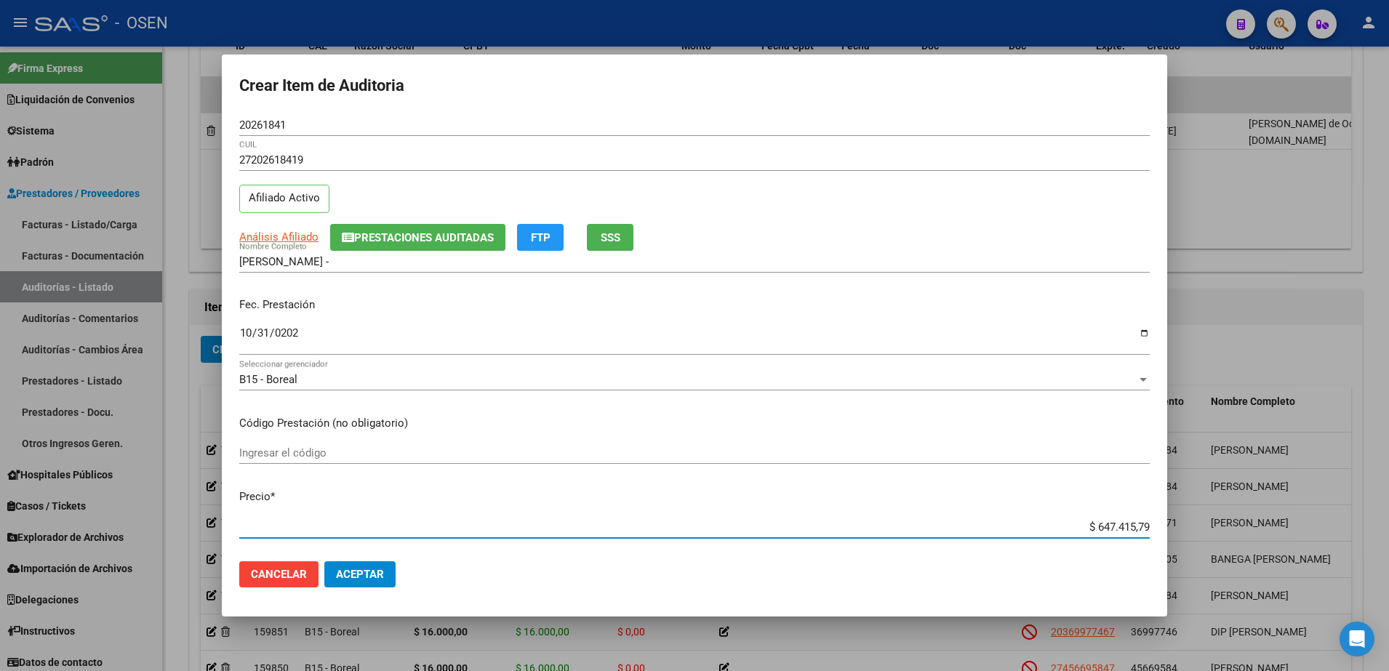
paste input "16.000,00"
type input "$ 16.000,00"
click at [308, 239] on span "Análisis Afiliado" at bounding box center [278, 237] width 79 height 13
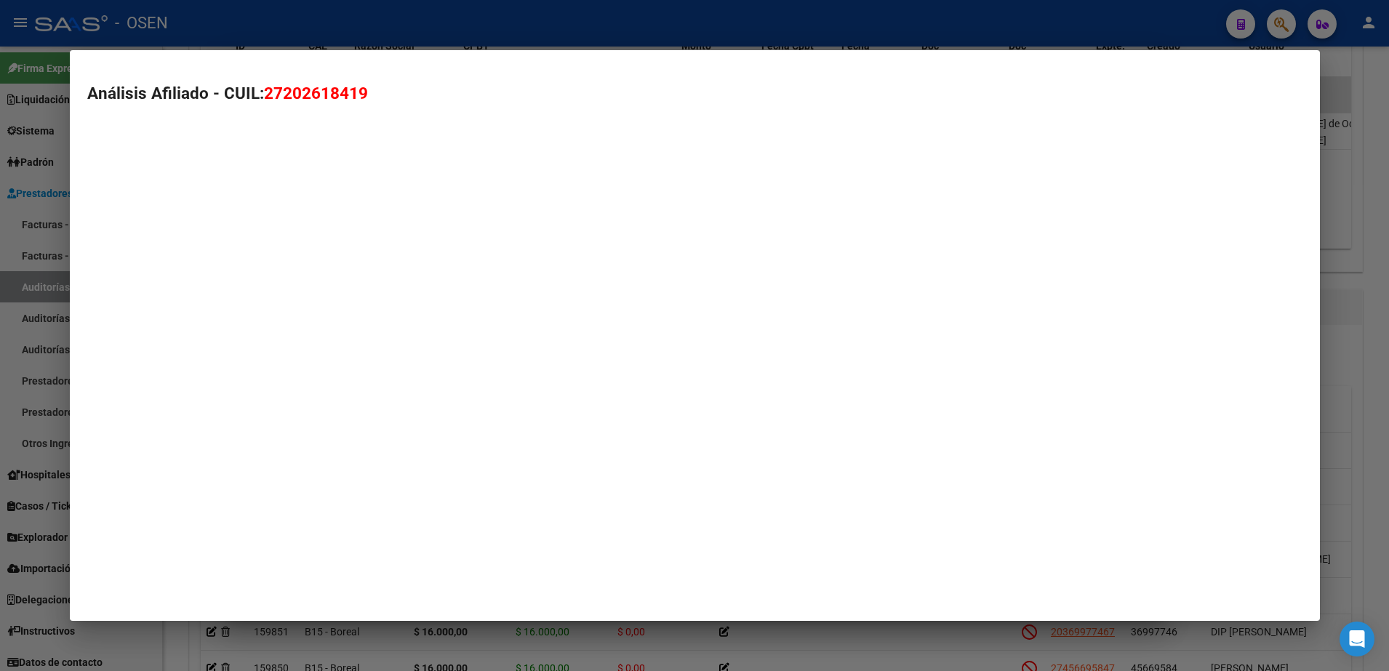
type textarea "27202618419"
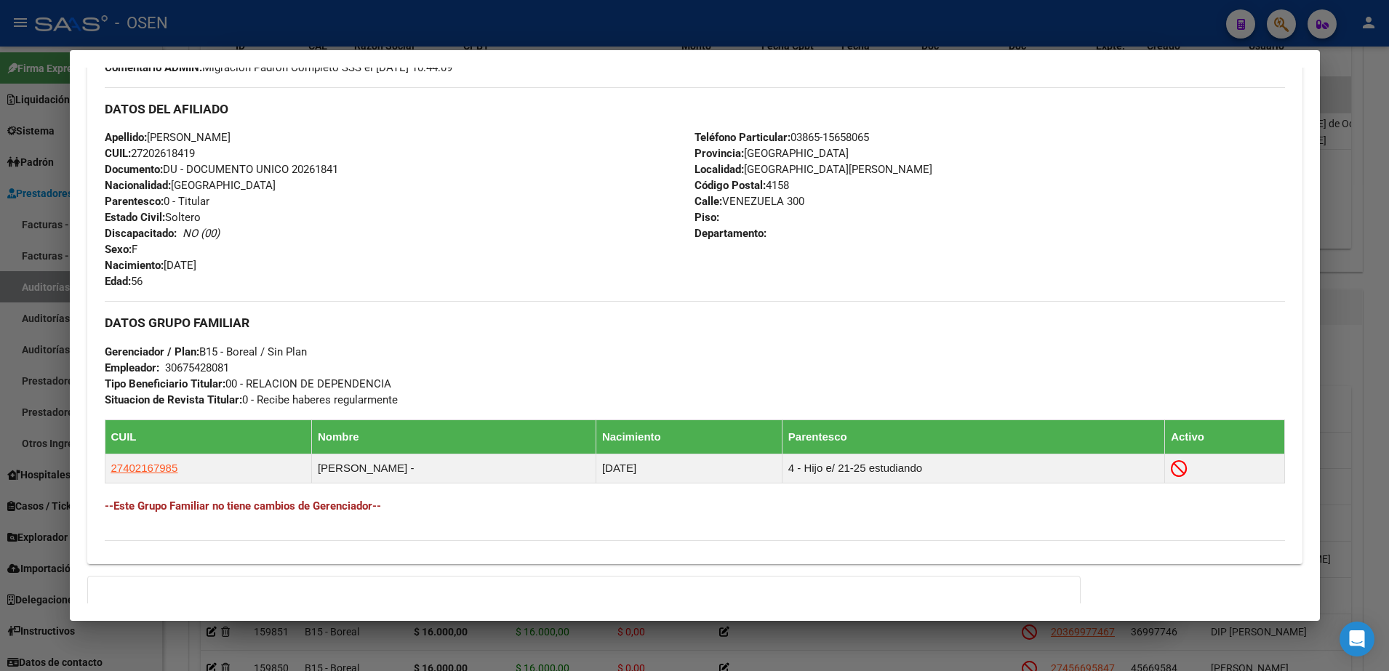
scroll to position [614, 0]
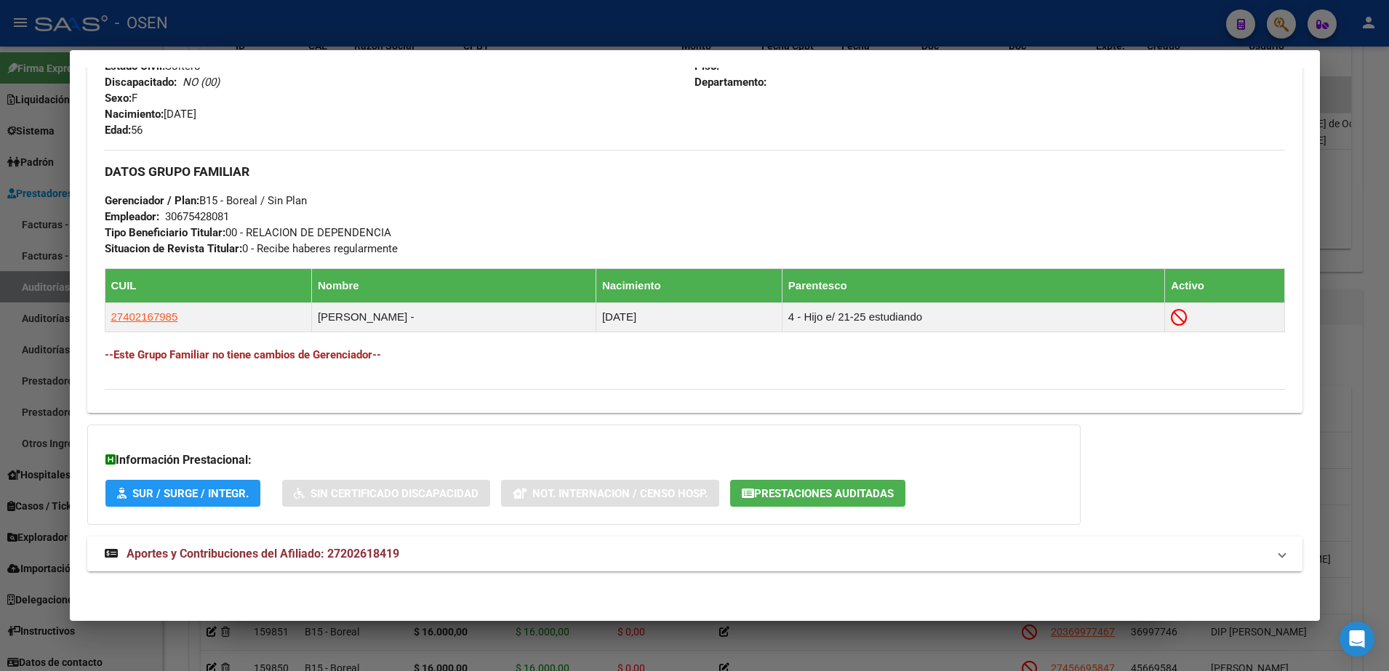
click at [842, 567] on mat-expansion-panel-header "Aportes y Contribuciones del Afiliado: 27202618419" at bounding box center [695, 554] width 1216 height 35
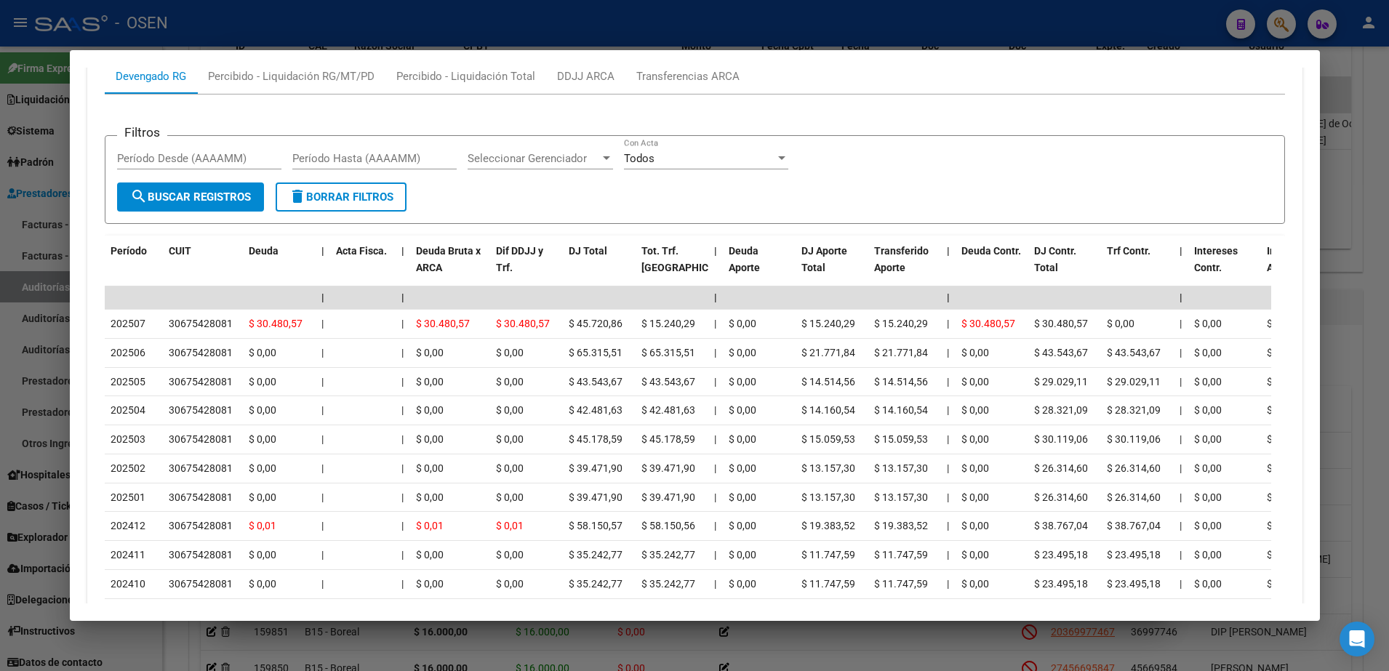
scroll to position [1336, 0]
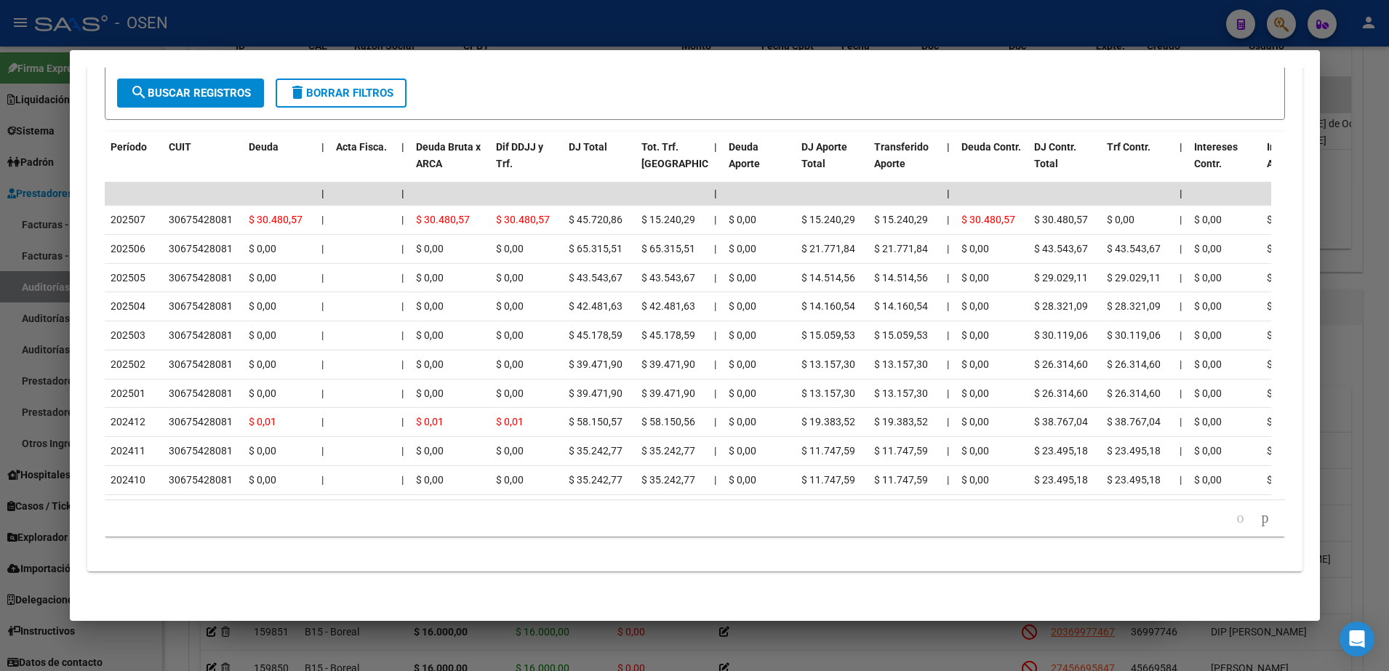
click at [28, 332] on div at bounding box center [694, 335] width 1389 height 671
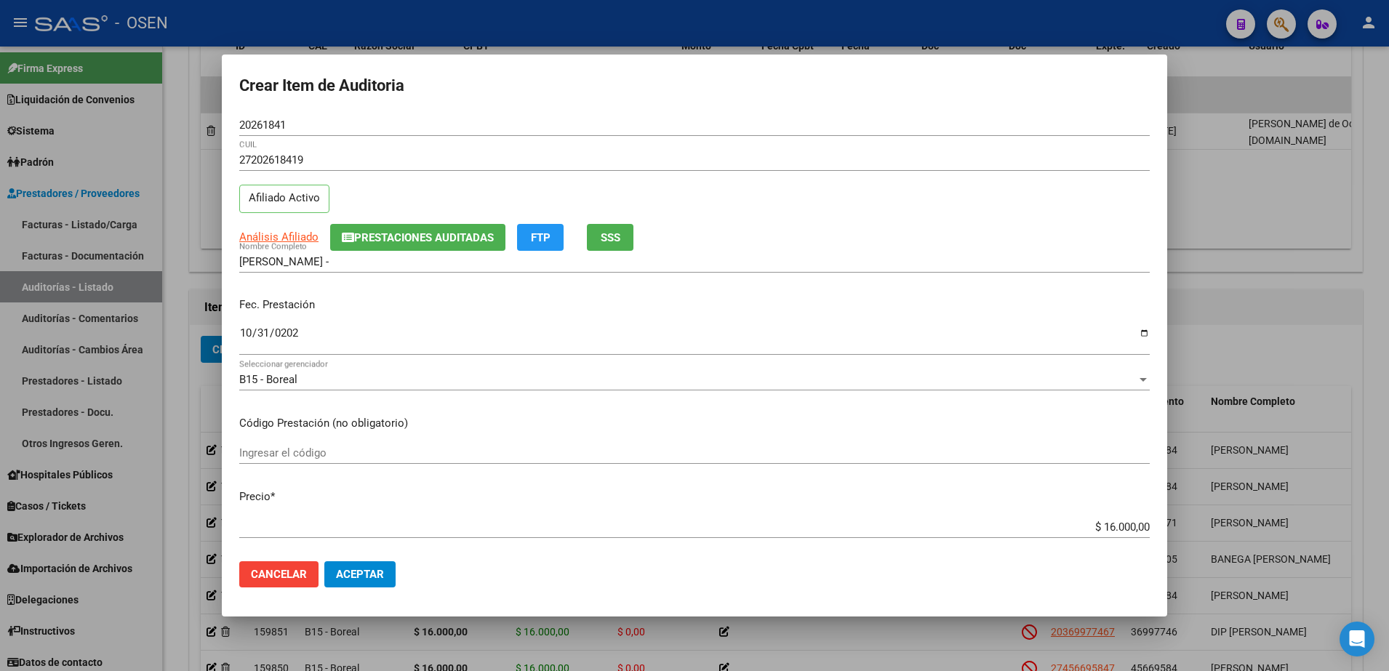
click at [370, 575] on span "Aceptar" at bounding box center [360, 574] width 48 height 13
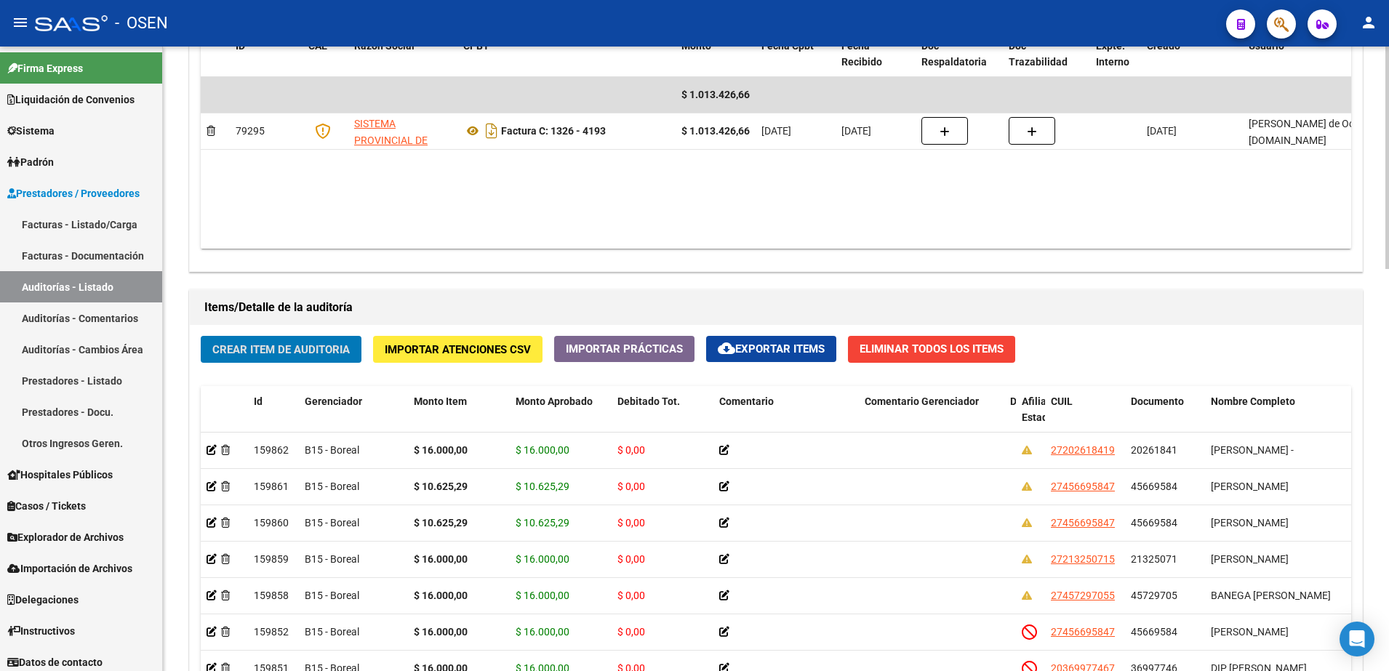
click at [338, 340] on button "Crear Item de Auditoria" at bounding box center [281, 349] width 161 height 27
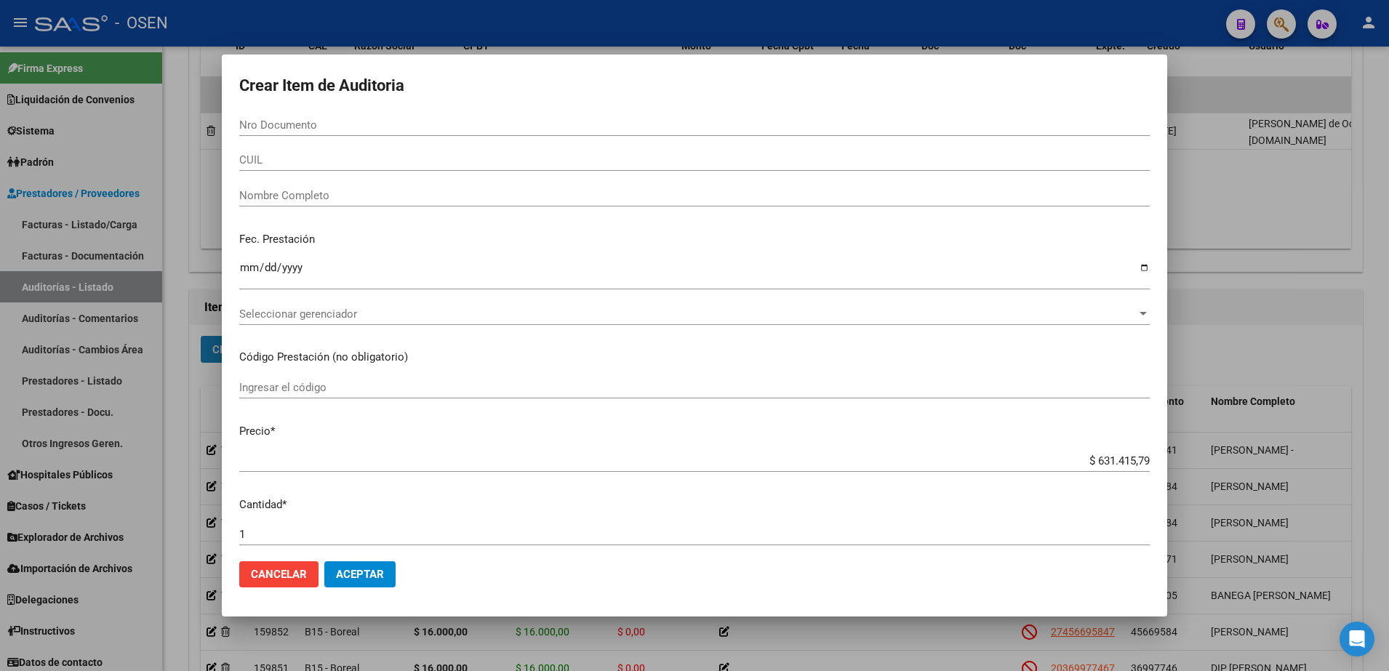
paste input "45669584"
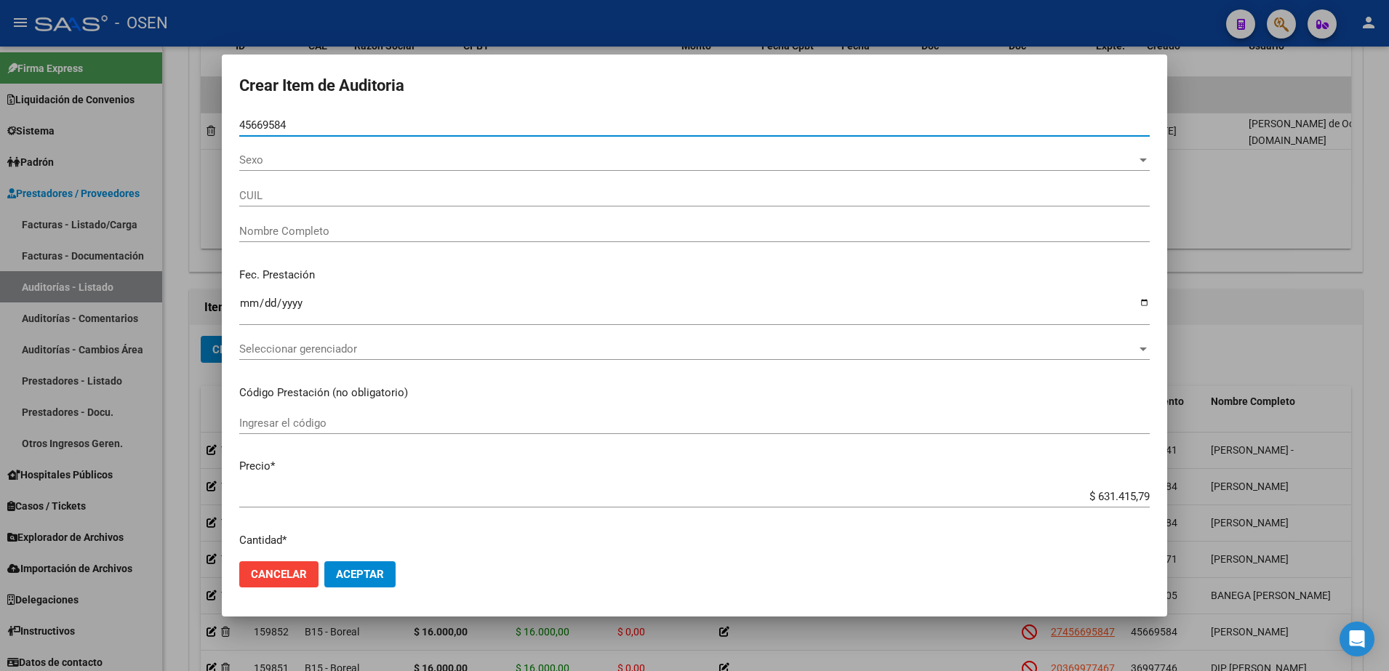
type input "45669584"
type input "27456695847"
type input "[PERSON_NAME]"
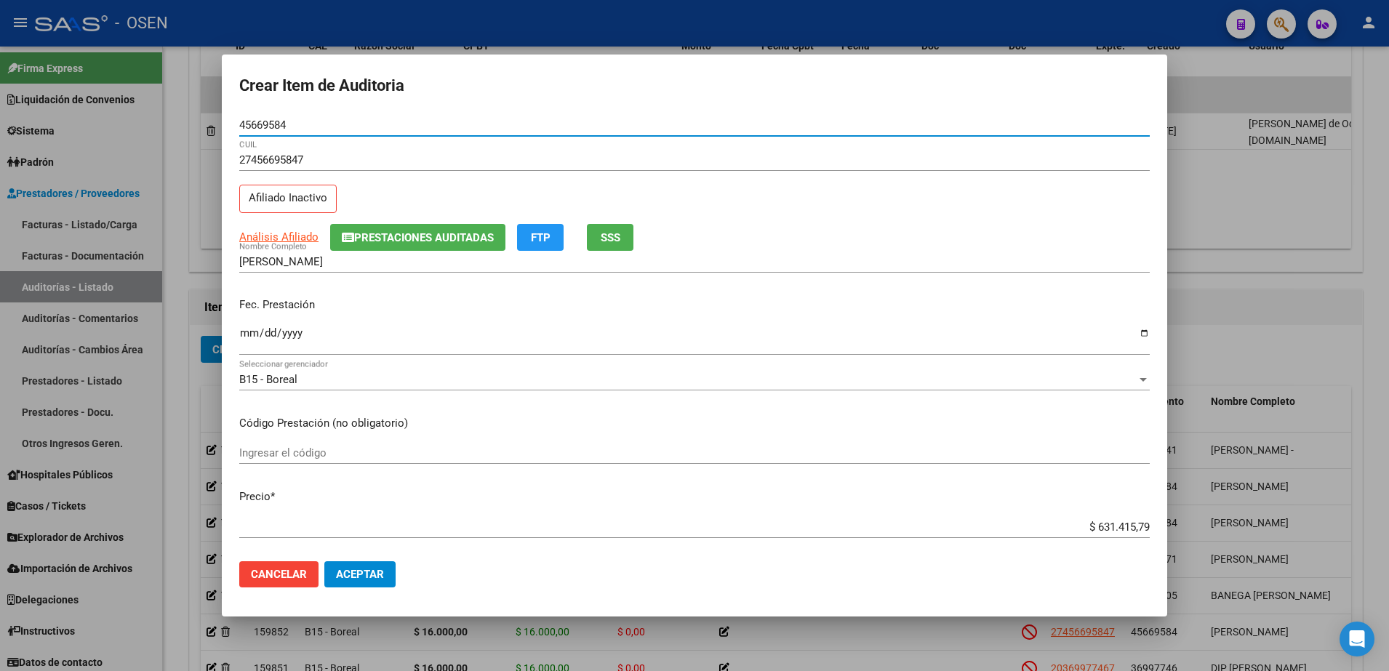
click at [247, 331] on input "Ingresar la fecha" at bounding box center [694, 338] width 911 height 23
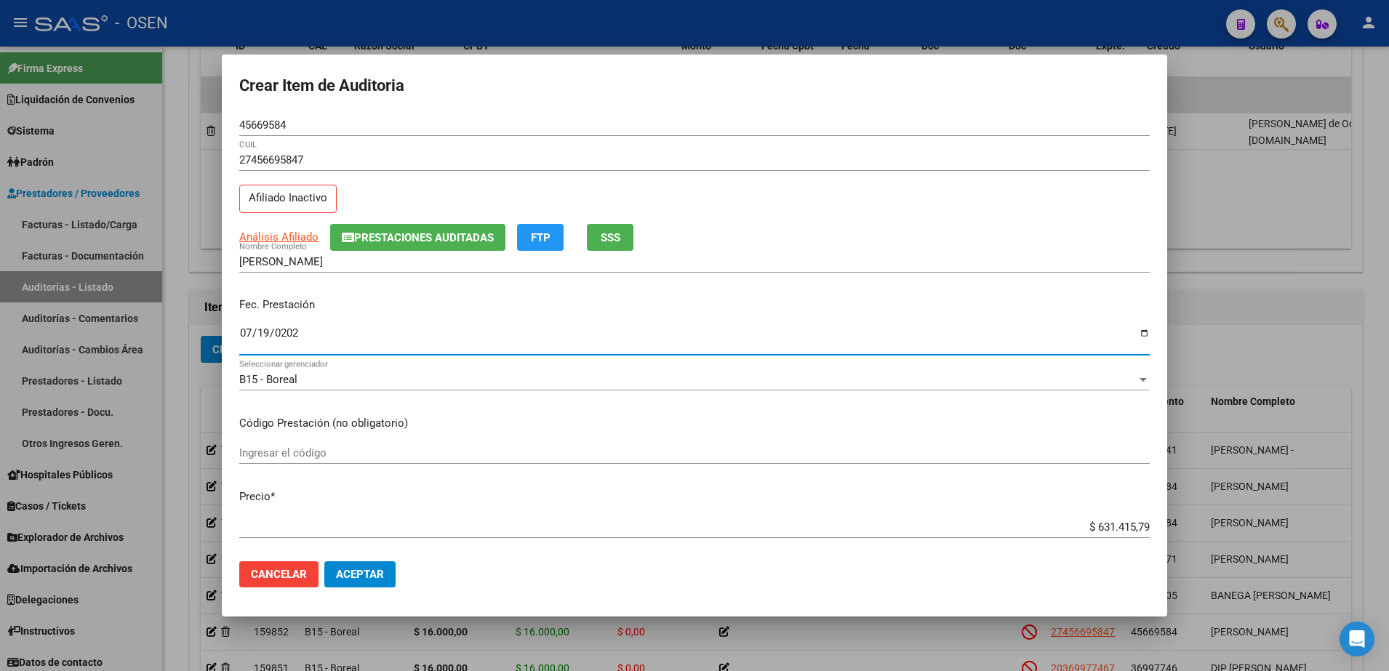
type input "[DATE]"
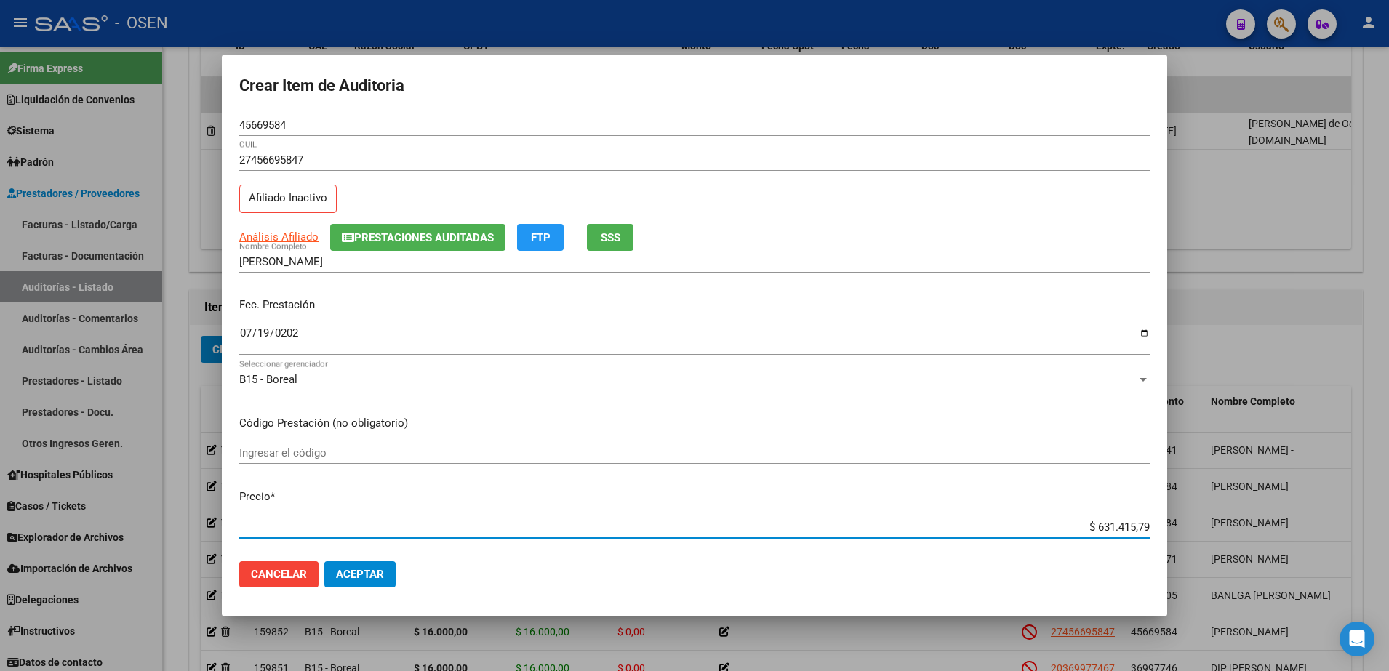
paste input "16.000.00"
type input "$ 16.000,00"
click at [371, 562] on button "Aceptar" at bounding box center [359, 575] width 71 height 26
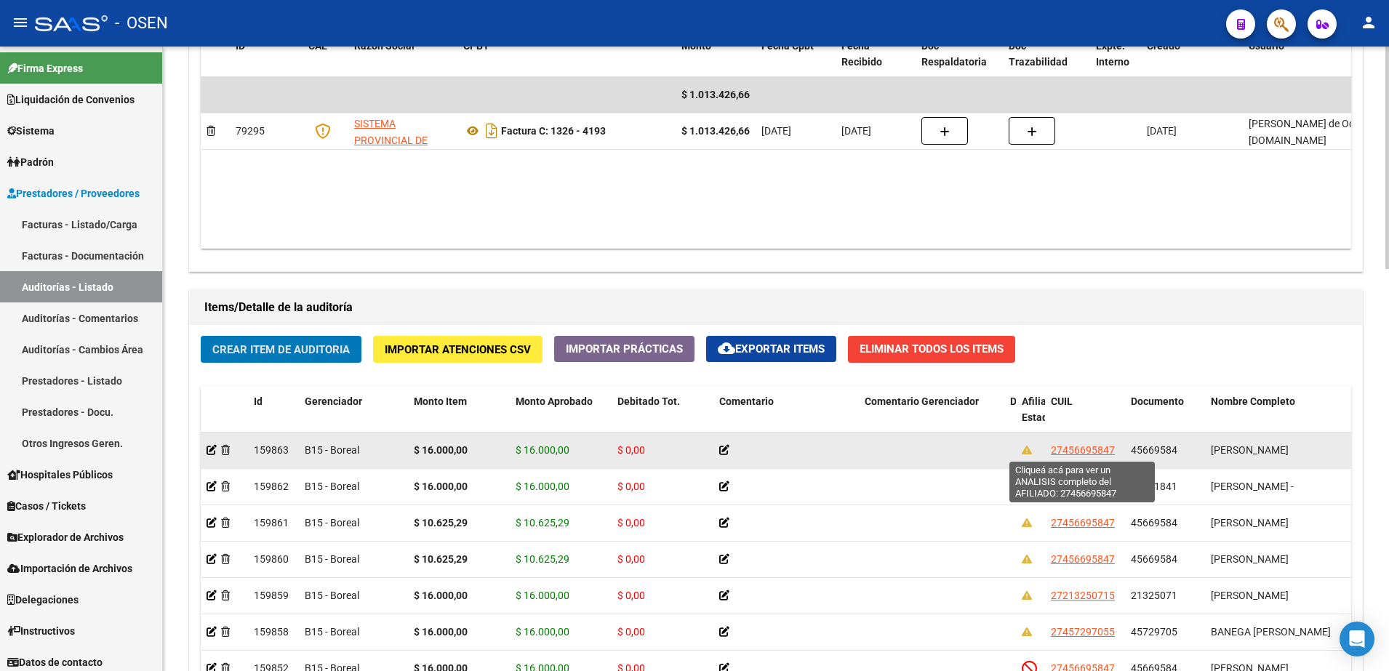
click at [1099, 447] on span "27456695847" at bounding box center [1083, 450] width 64 height 12
type textarea "27456695847"
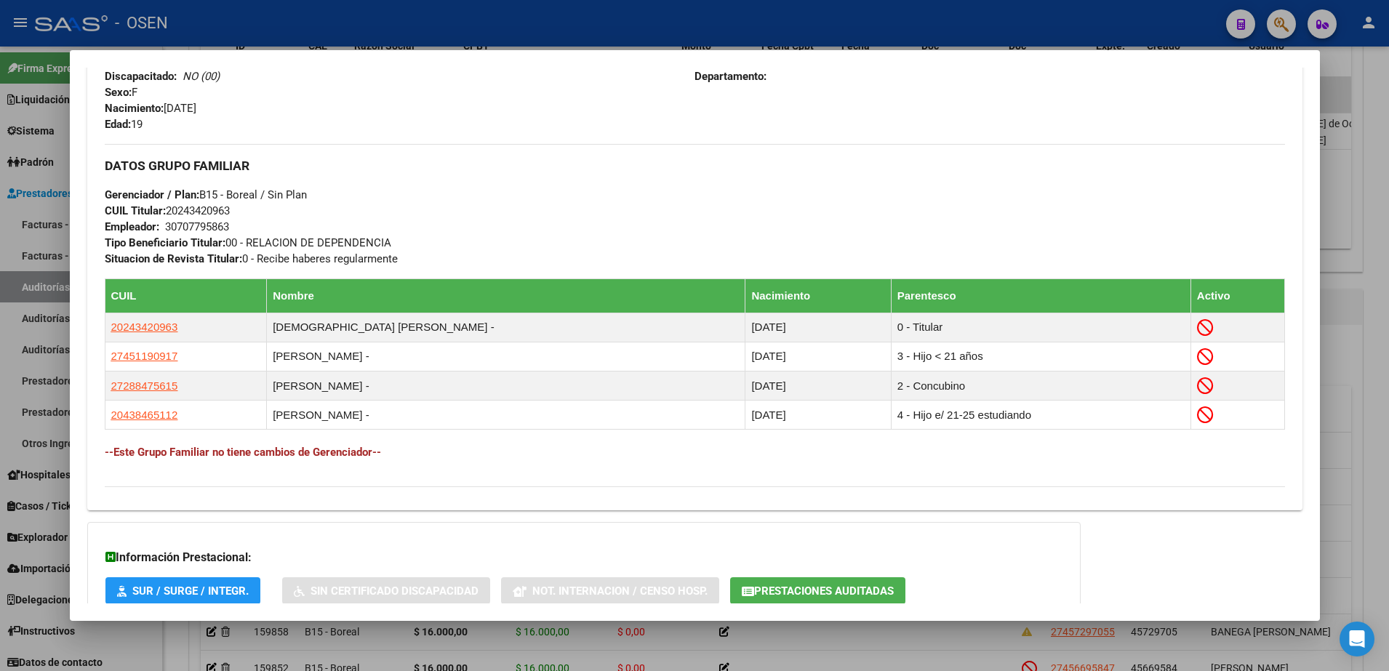
scroll to position [769, 0]
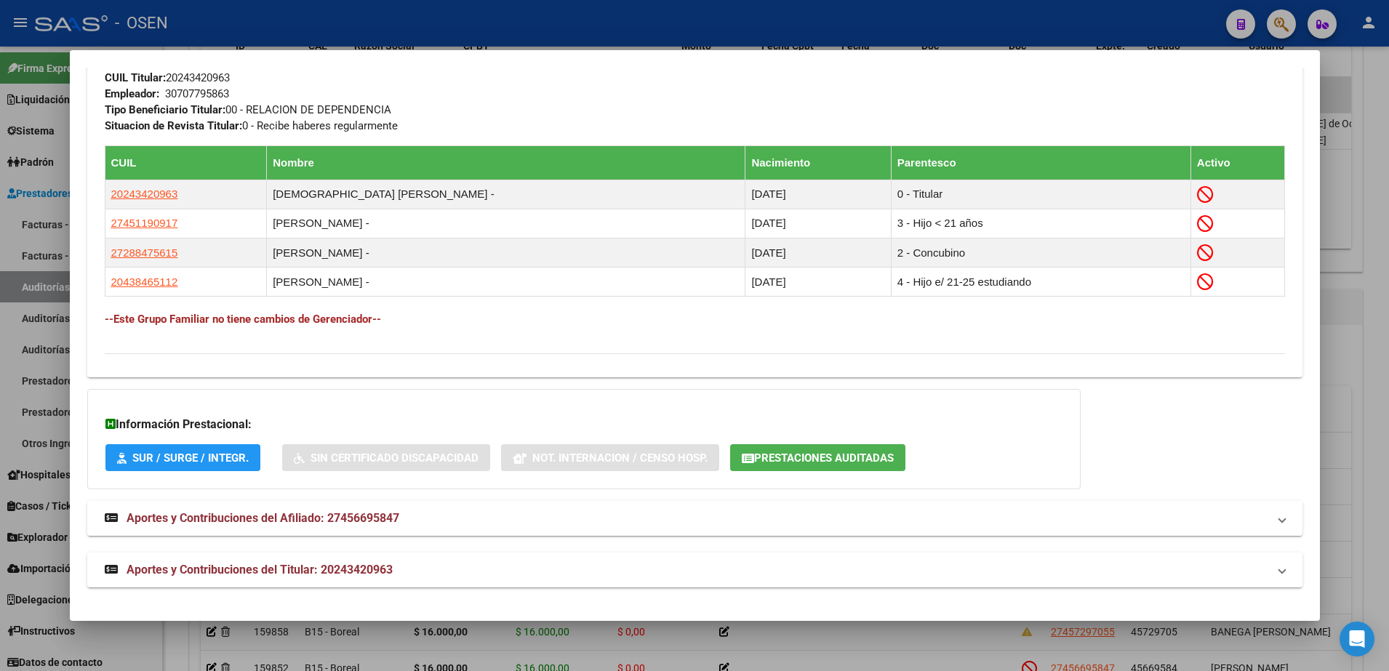
click at [839, 452] on span "Prestaciones Auditadas" at bounding box center [824, 458] width 140 height 13
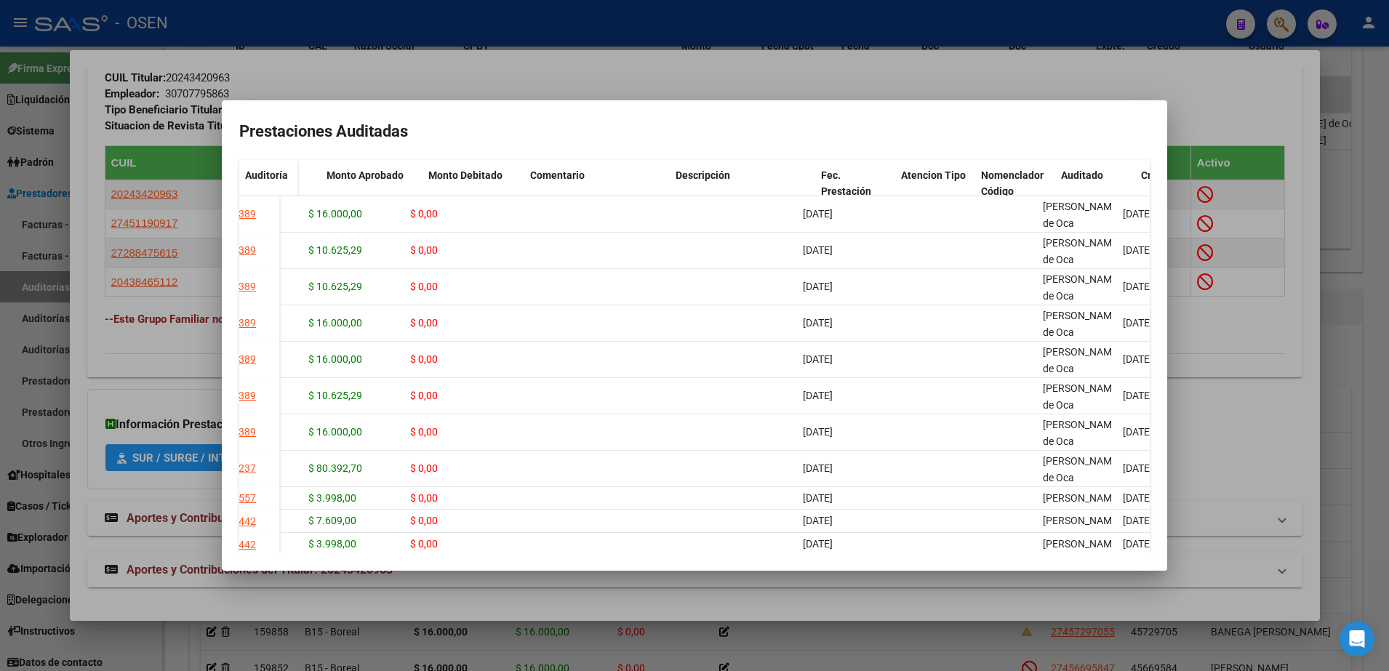
scroll to position [0, 282]
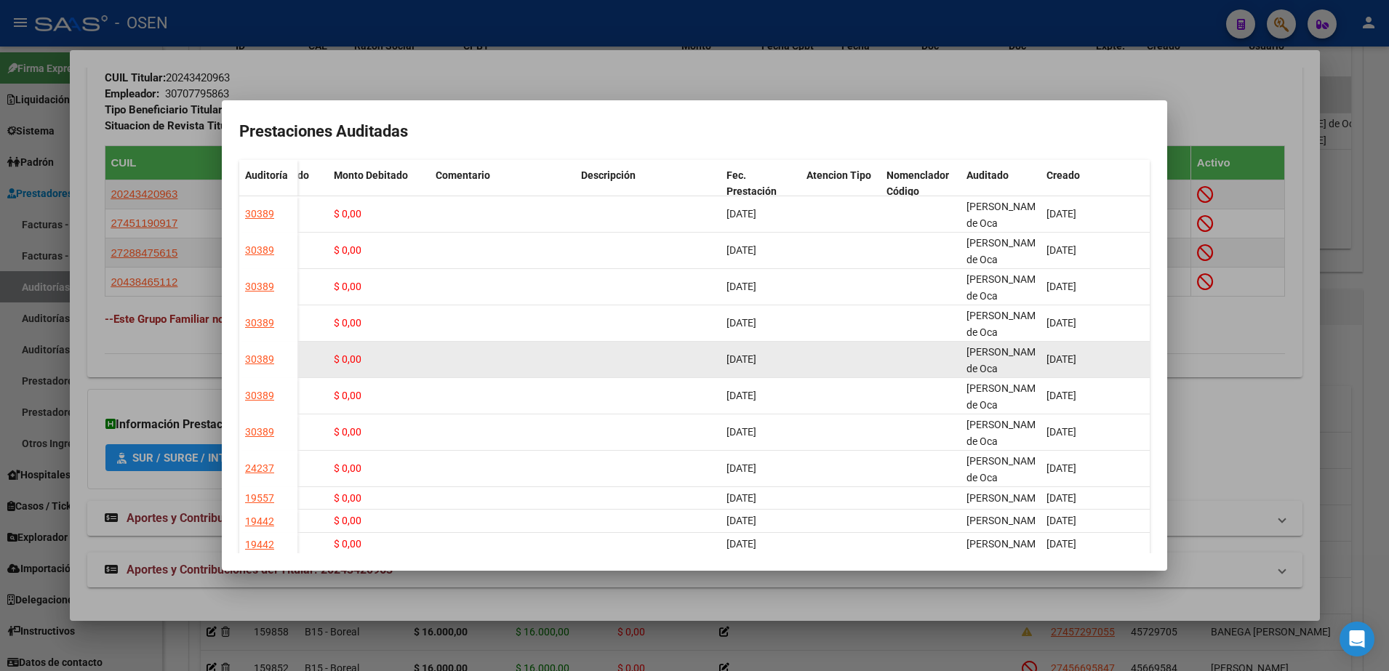
drag, startPoint x: 1034, startPoint y: 362, endPoint x: 1042, endPoint y: 353, distance: 12.4
click at [1042, 353] on div "B15 - Boreal $ 16.000,00 $ 16.000,00 $ 0,00 [DATE] [PERSON_NAME][GEOGRAPHIC_DAT…" at bounding box center [582, 360] width 1135 height 36
drag, startPoint x: 1042, startPoint y: 353, endPoint x: 949, endPoint y: 348, distance: 92.5
click at [949, 348] on datatable-body-cell at bounding box center [921, 360] width 80 height 36
click at [1045, 346] on datatable-body-cell "[DATE]" at bounding box center [1095, 360] width 109 height 36
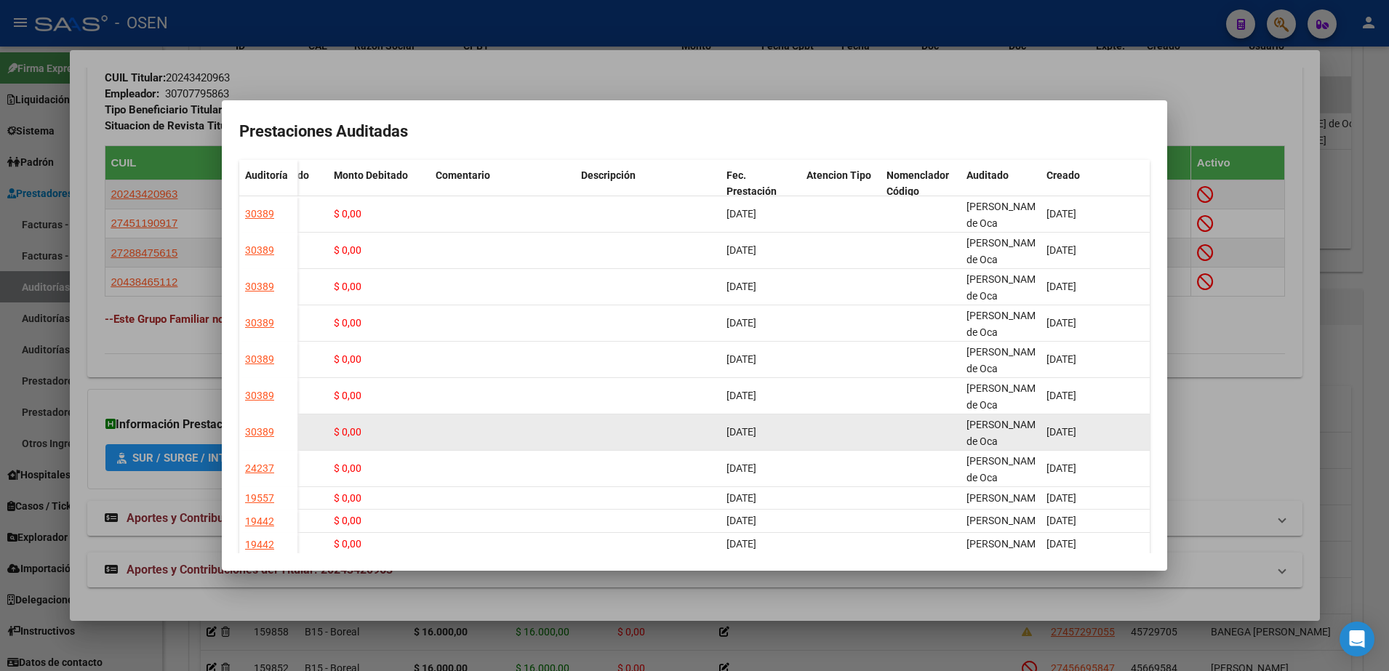
drag, startPoint x: 1032, startPoint y: 424, endPoint x: 1011, endPoint y: 425, distance: 21.1
click at [1027, 424] on div "[PERSON_NAME] de Oca" at bounding box center [1001, 432] width 68 height 31
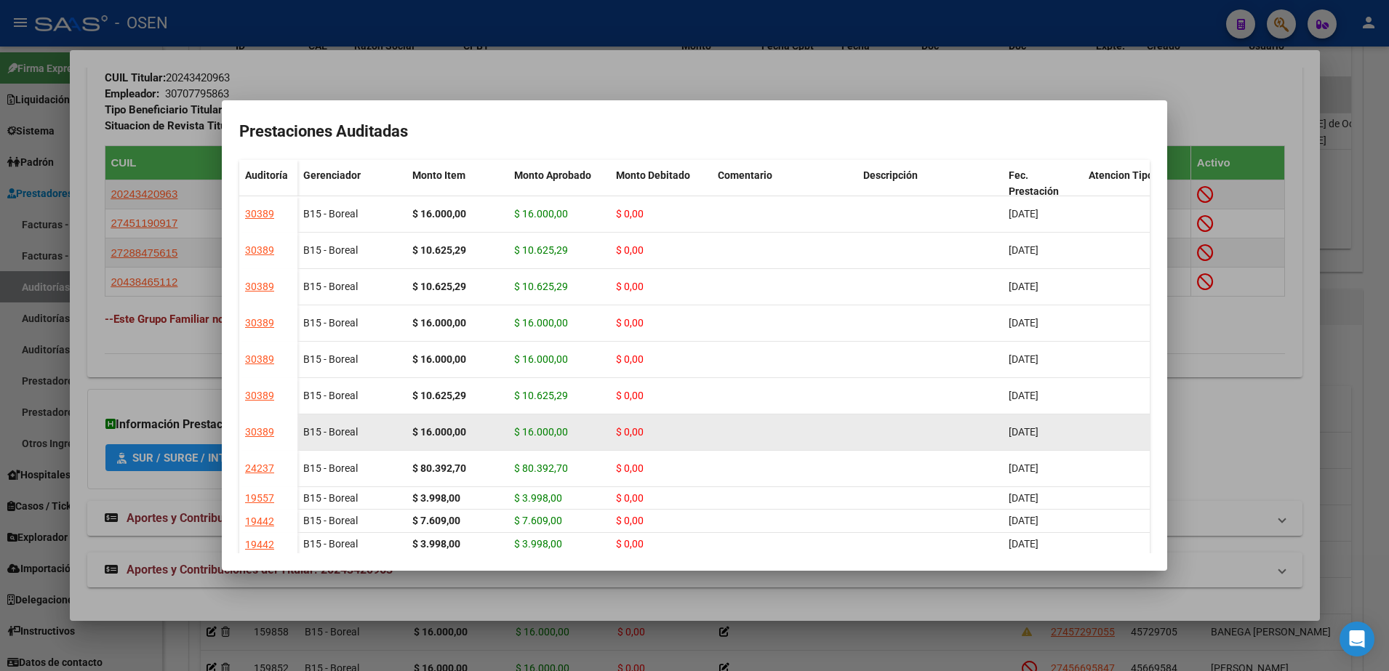
scroll to position [1, 0]
drag, startPoint x: 994, startPoint y: 426, endPoint x: 398, endPoint y: 436, distance: 596.6
click at [398, 436] on div "B15 - Boreal $ 16.000,00 $ 16.000,00 $ 0,00 [DATE] [PERSON_NAME][GEOGRAPHIC_DAT…" at bounding box center [865, 433] width 1135 height 36
drag, startPoint x: 398, startPoint y: 436, endPoint x: 484, endPoint y: 436, distance: 85.8
click at [484, 436] on div "$ 16.000,00" at bounding box center [457, 432] width 90 height 17
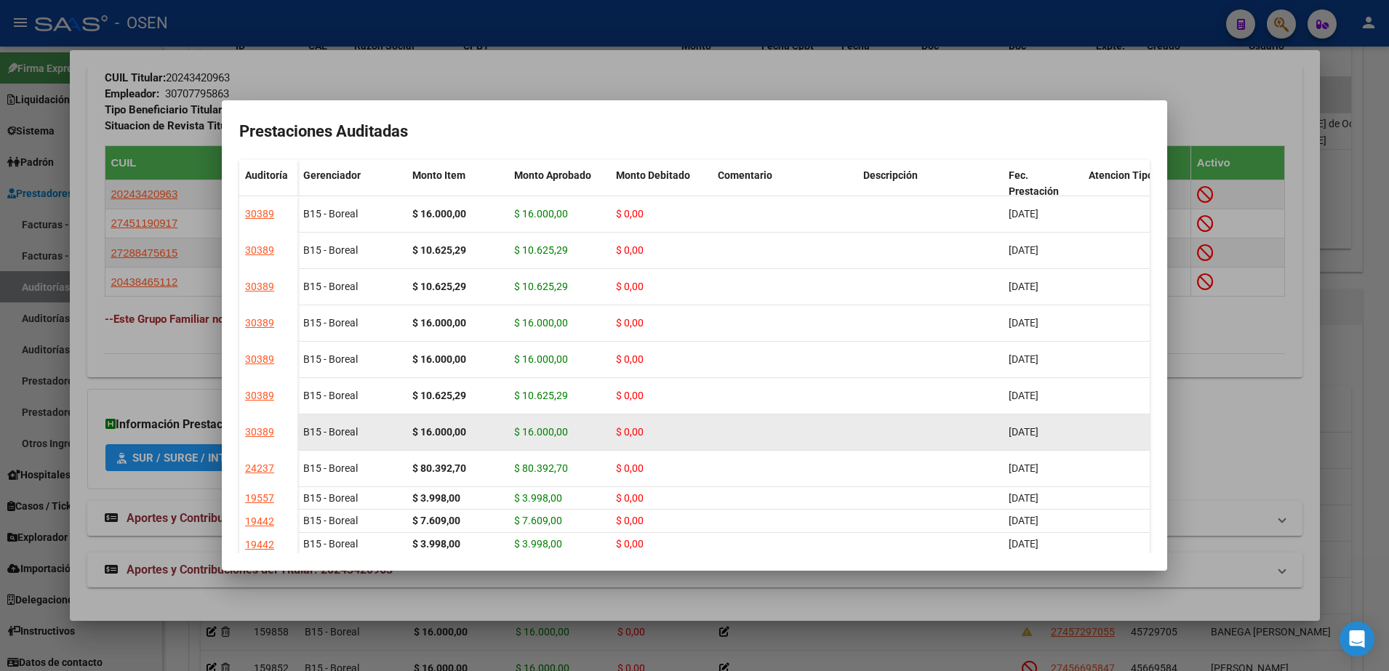
click at [431, 428] on strong "$ 16.000,00" at bounding box center [439, 432] width 54 height 12
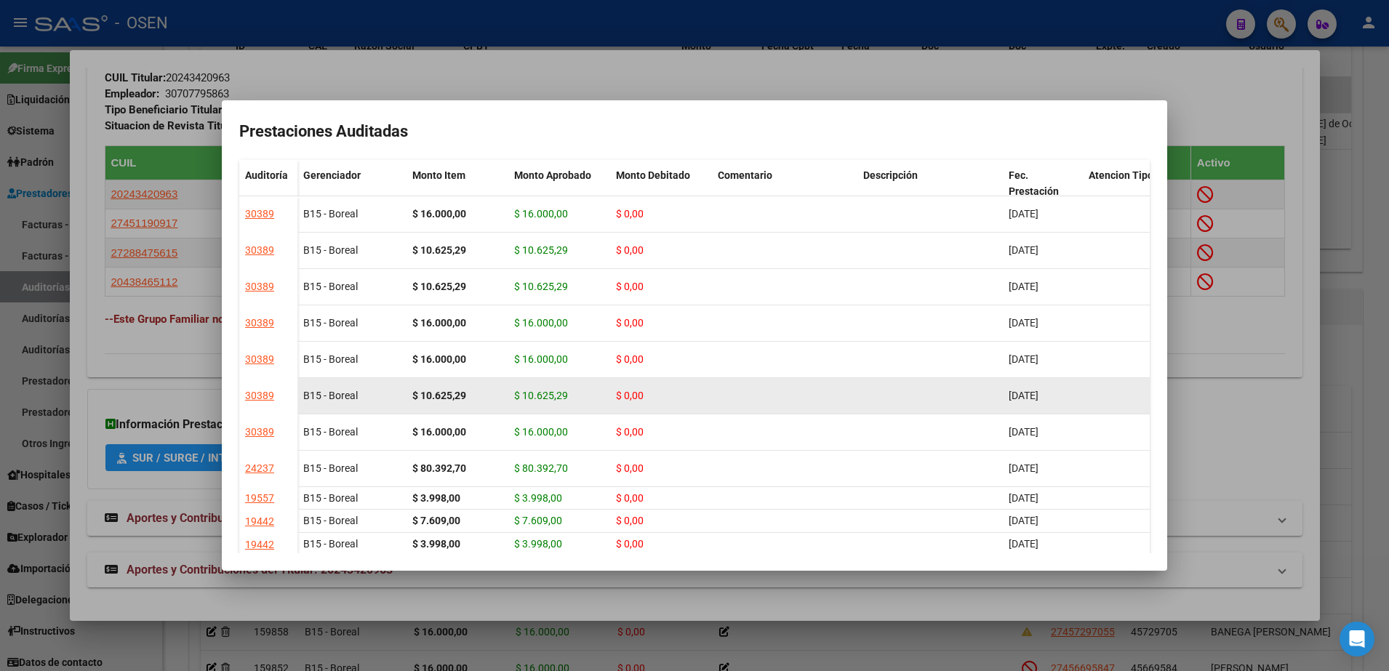
click at [451, 394] on strong "$ 10.625,29" at bounding box center [439, 396] width 54 height 12
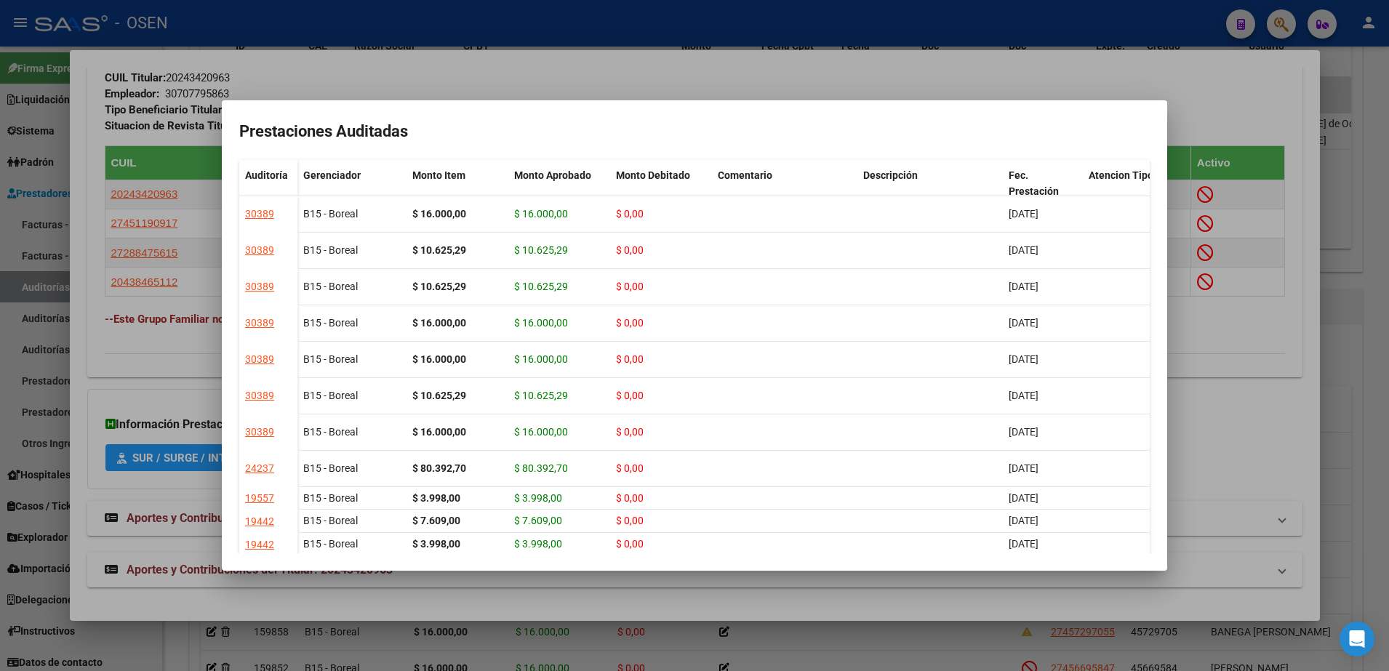
copy strong "10.625,29"
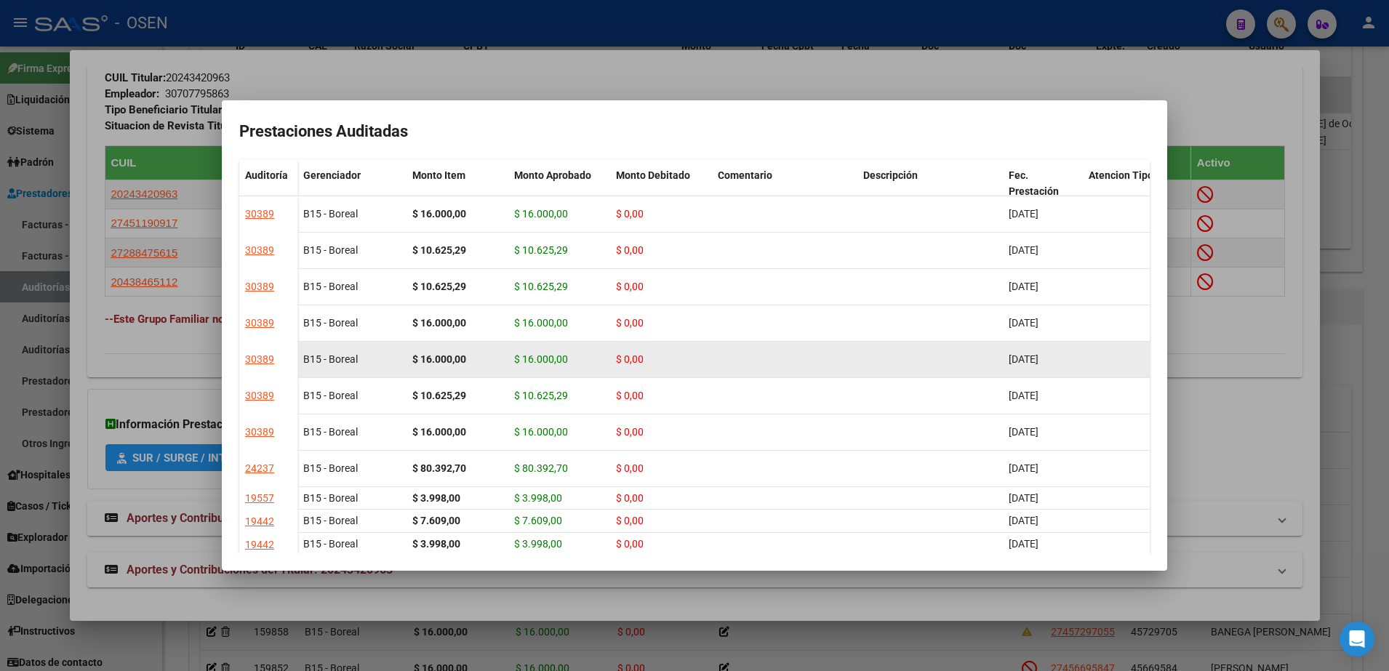
click at [459, 358] on strong "$ 16.000,00" at bounding box center [439, 360] width 54 height 12
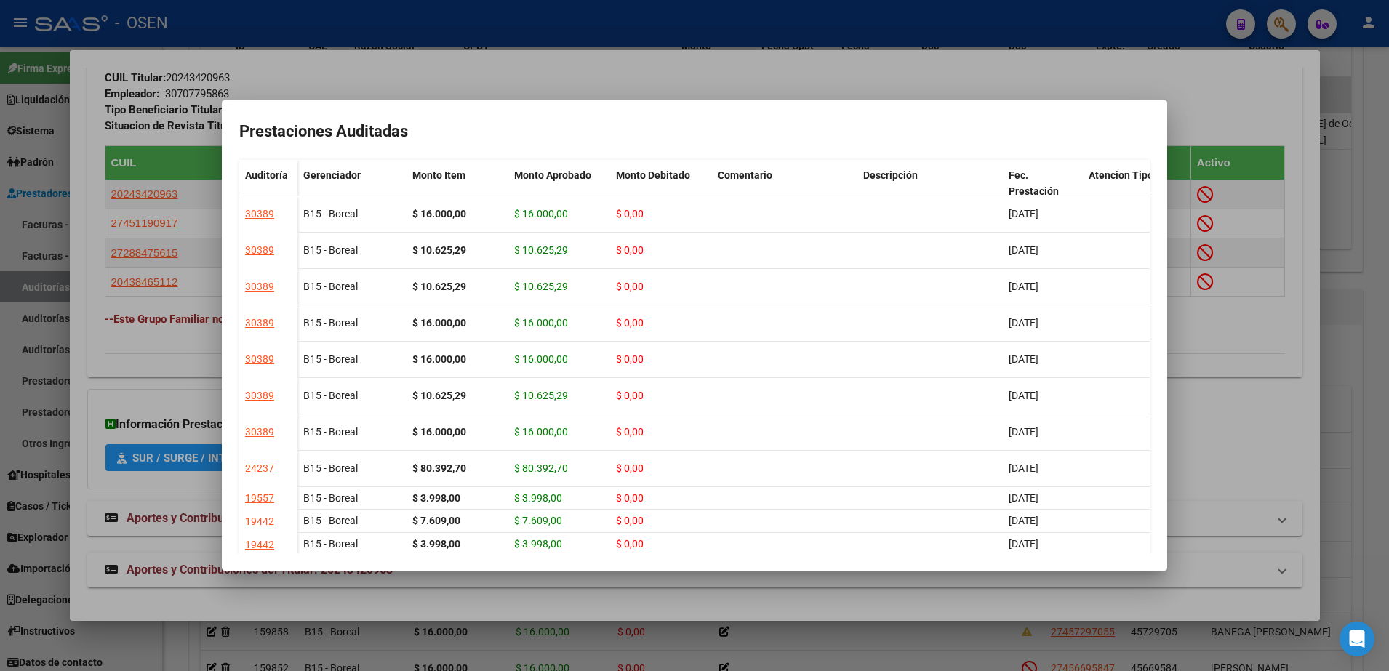
copy strong "16.000,00"
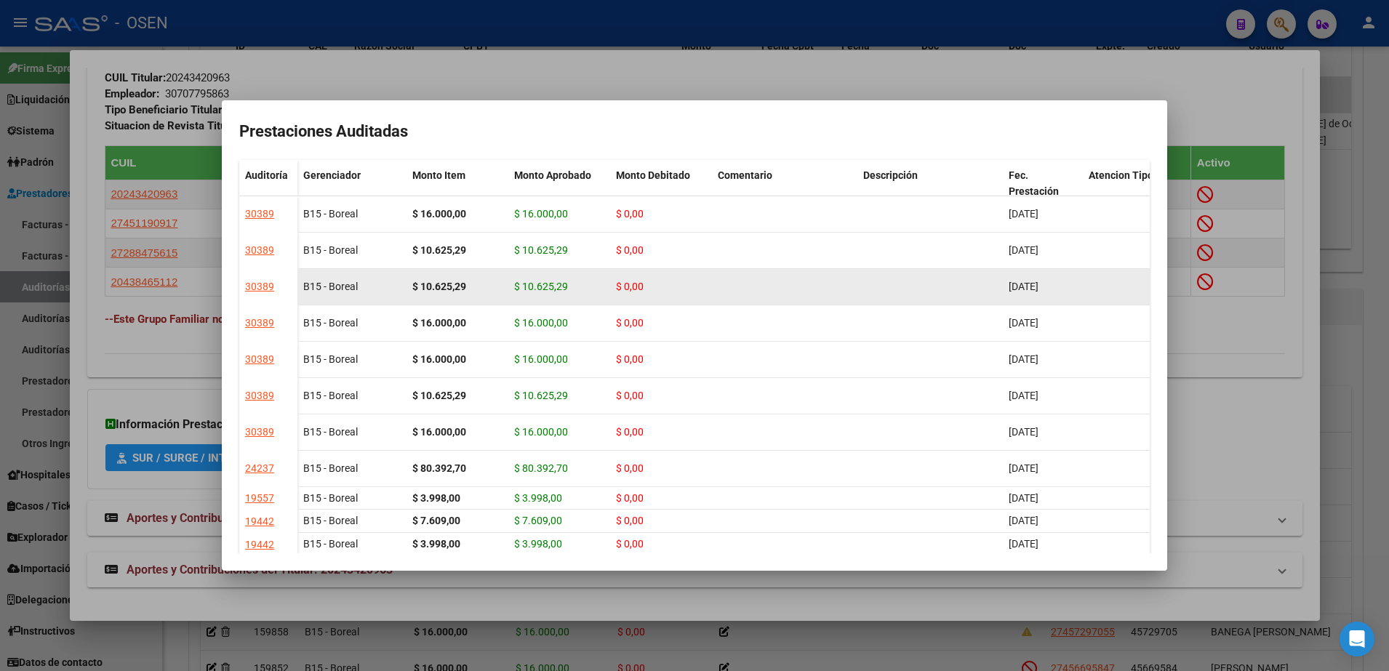
click at [434, 287] on strong "$ 10.625,29" at bounding box center [439, 287] width 54 height 12
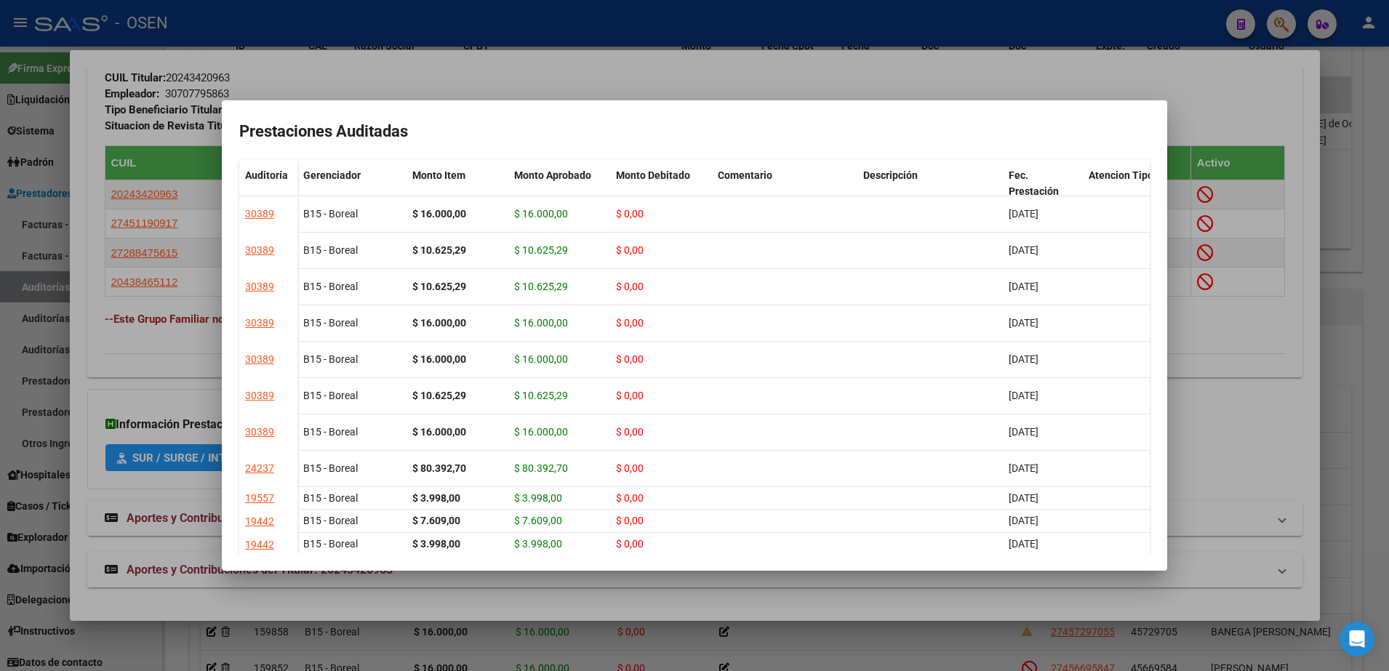
copy strong "10.625,29"
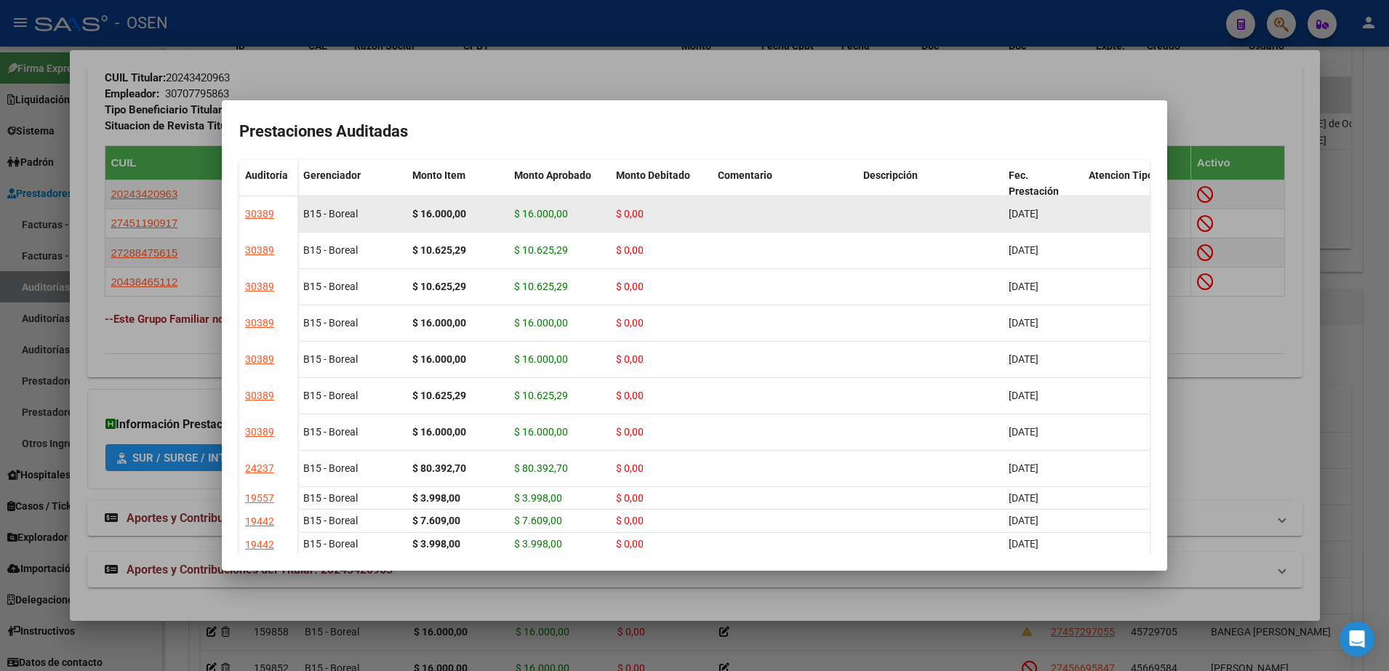
click at [453, 212] on strong "$ 16.000,00" at bounding box center [439, 214] width 54 height 12
copy strong "16.000,00"
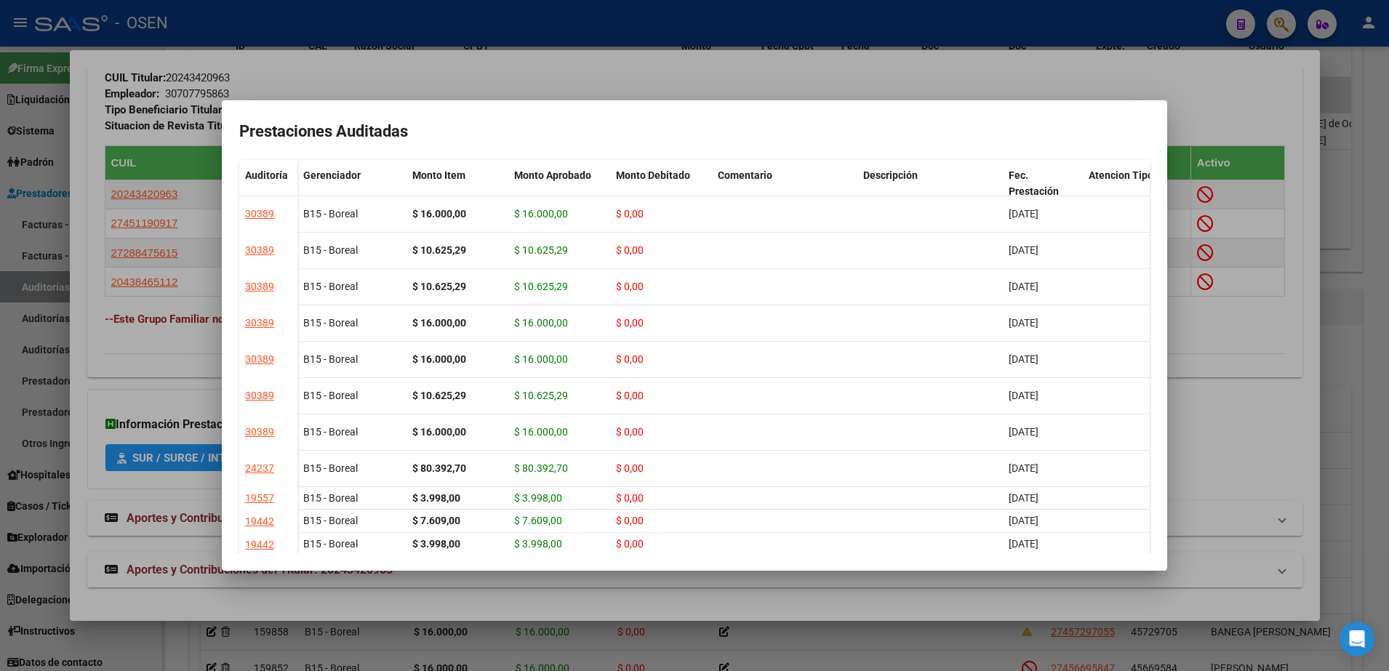
click at [603, 73] on div at bounding box center [694, 335] width 1389 height 671
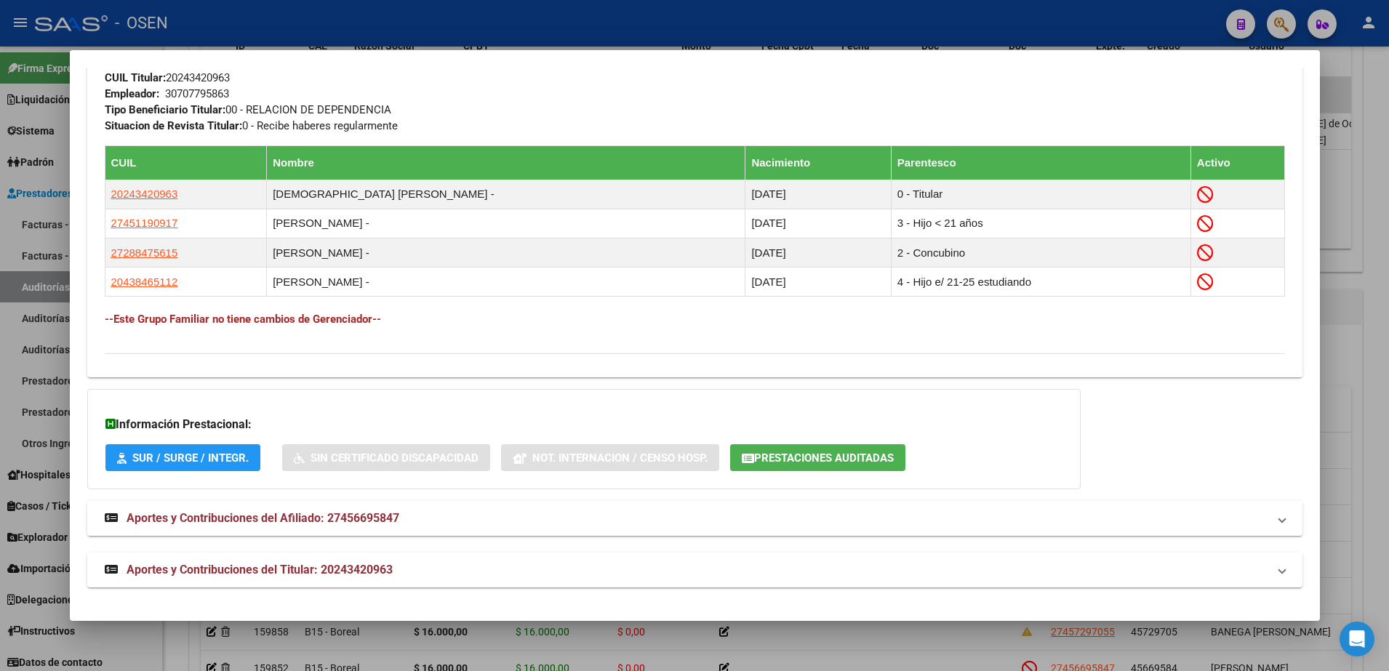
click at [606, 15] on div at bounding box center [694, 335] width 1389 height 671
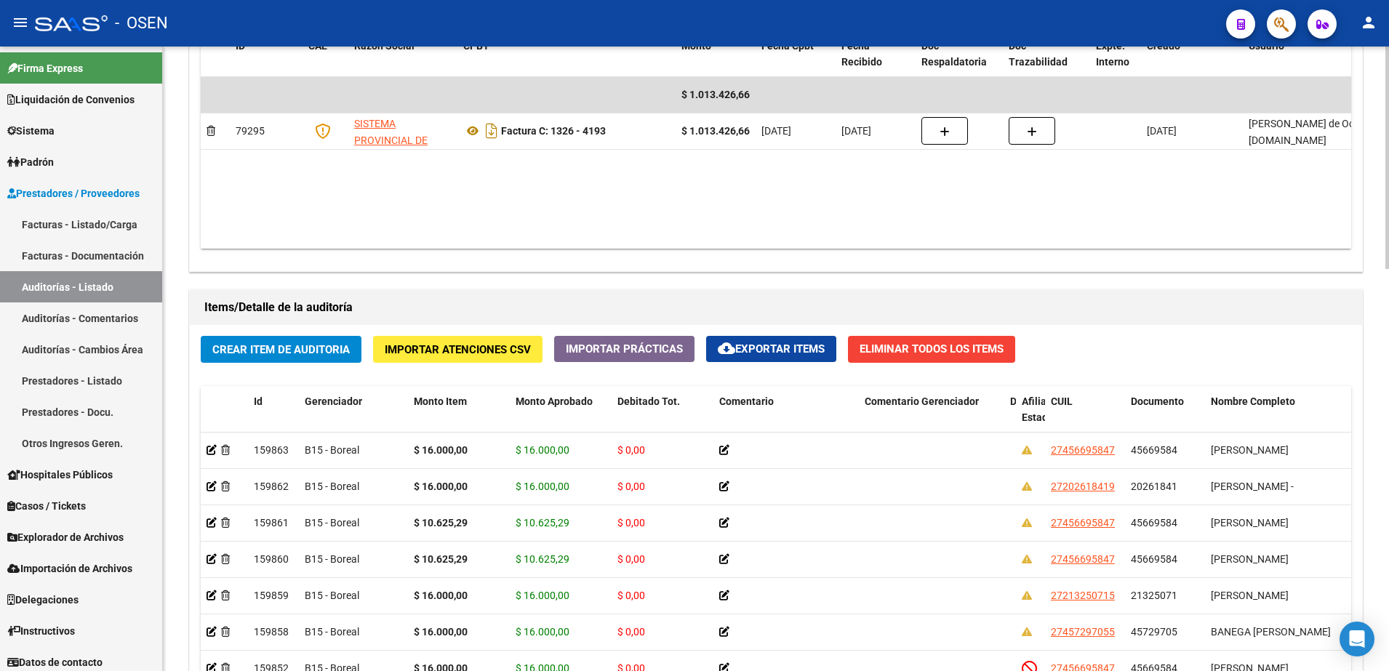
click at [363, 355] on div "Crear Item de Auditoria Importar Atenciones CSV Importar Prácticas cloud_downlo…" at bounding box center [776, 602] width 1173 height 554
click at [348, 347] on span "Crear Item de Auditoria" at bounding box center [280, 349] width 137 height 13
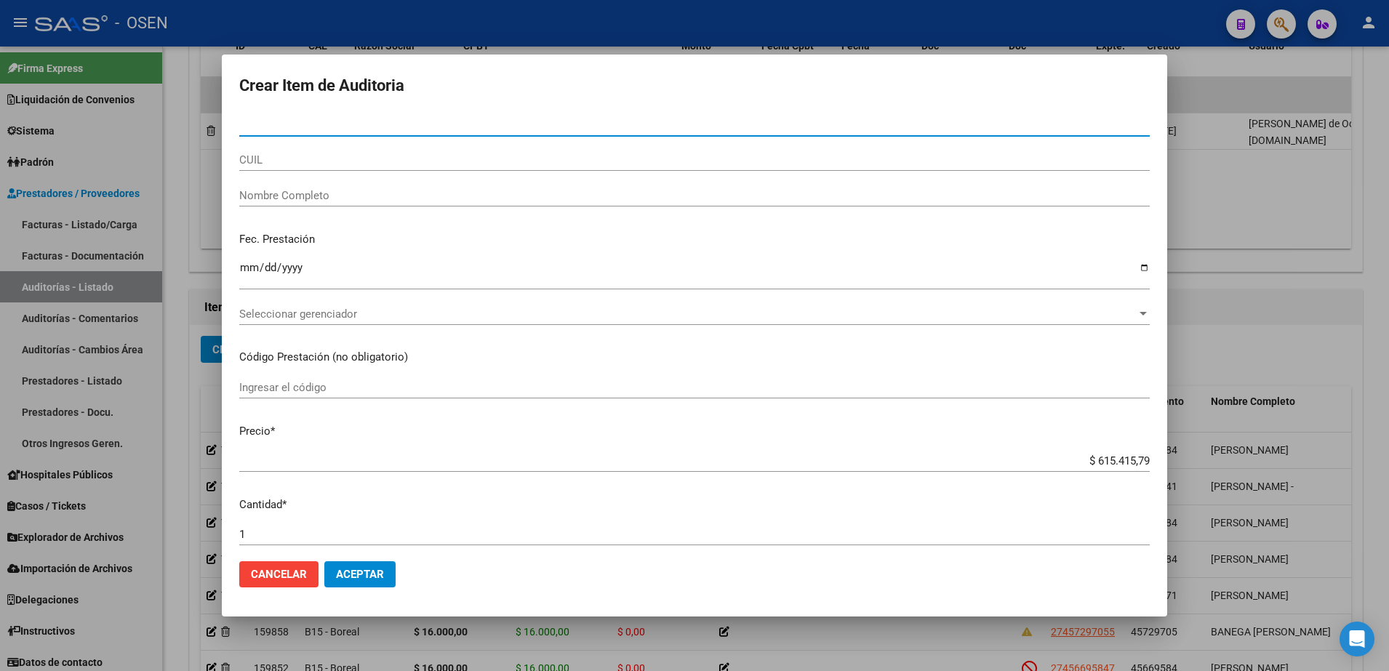
click at [404, 167] on div "CUIL" at bounding box center [694, 160] width 911 height 22
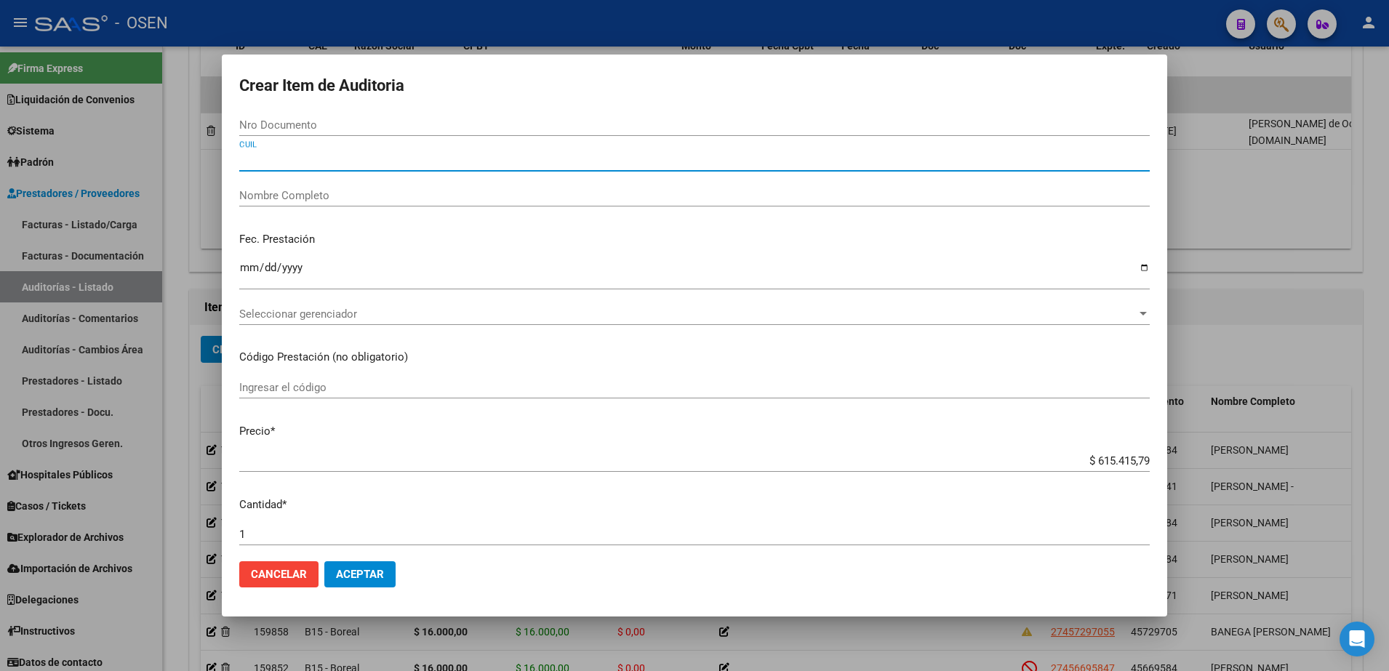
paste input "27451190917"
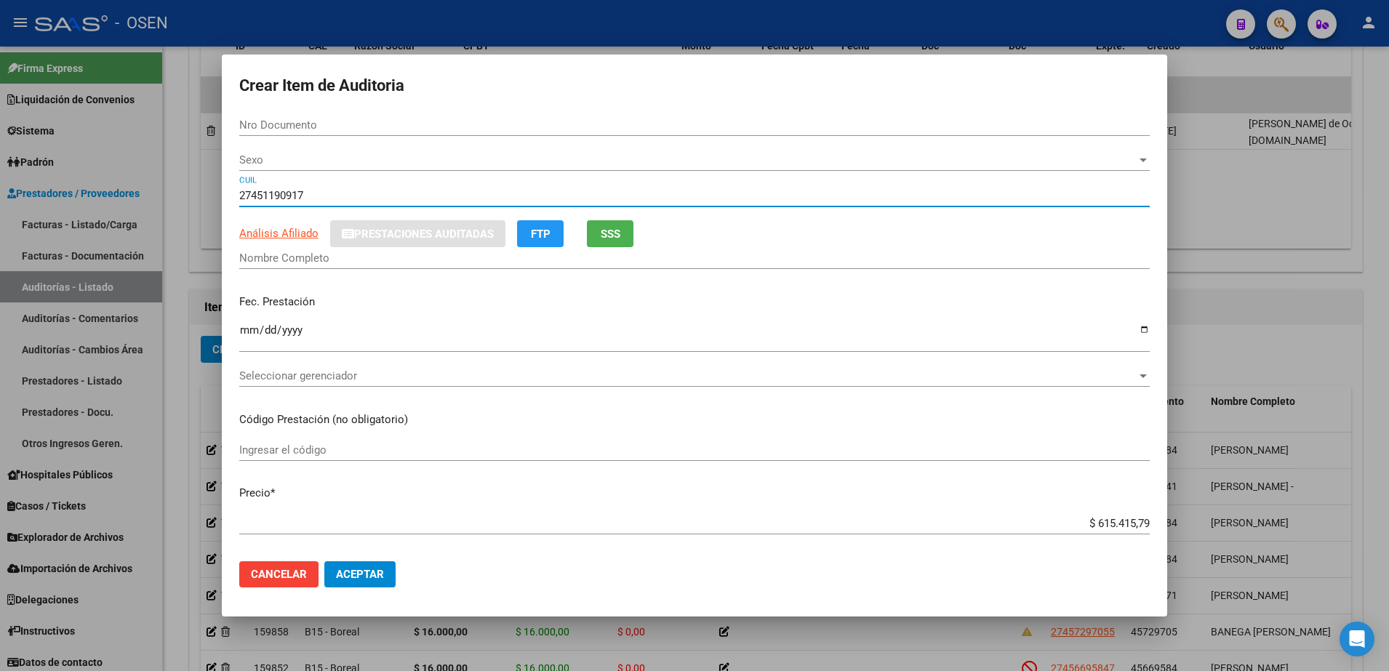
type input "27451190917"
type input "45119091"
type input "[PERSON_NAME]"
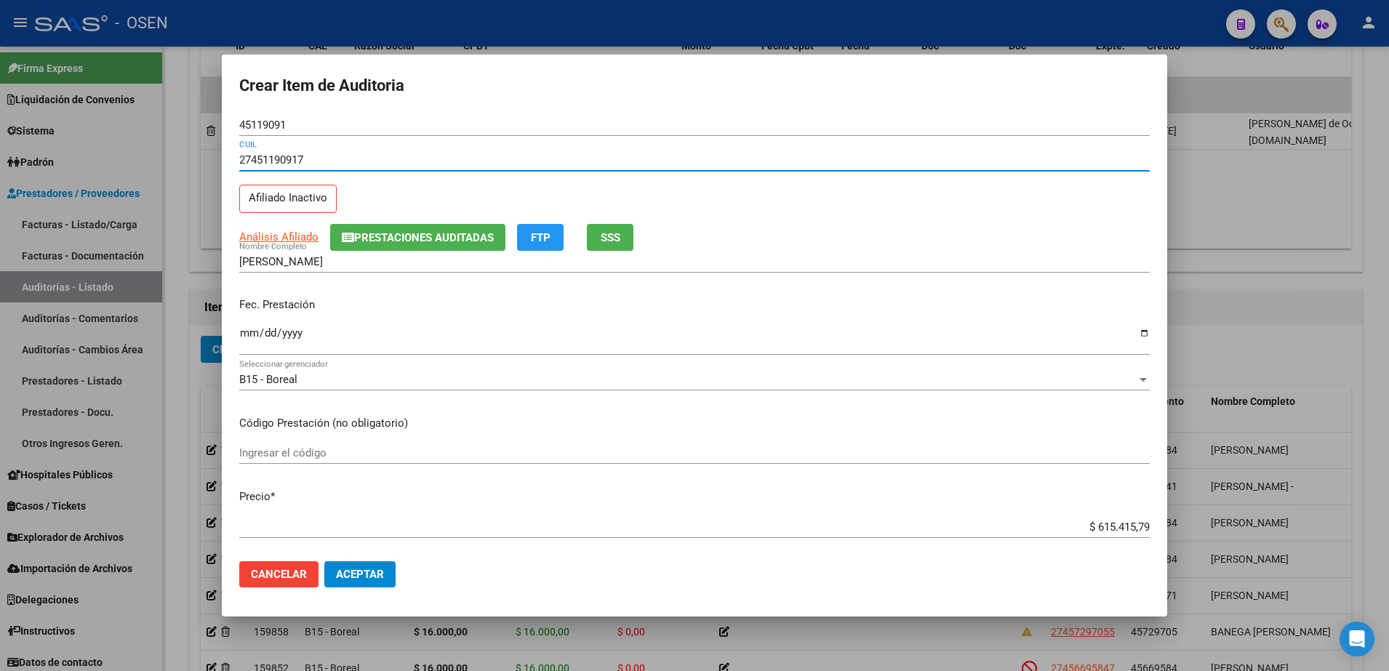
click at [252, 333] on input "Ingresar la fecha" at bounding box center [694, 338] width 911 height 23
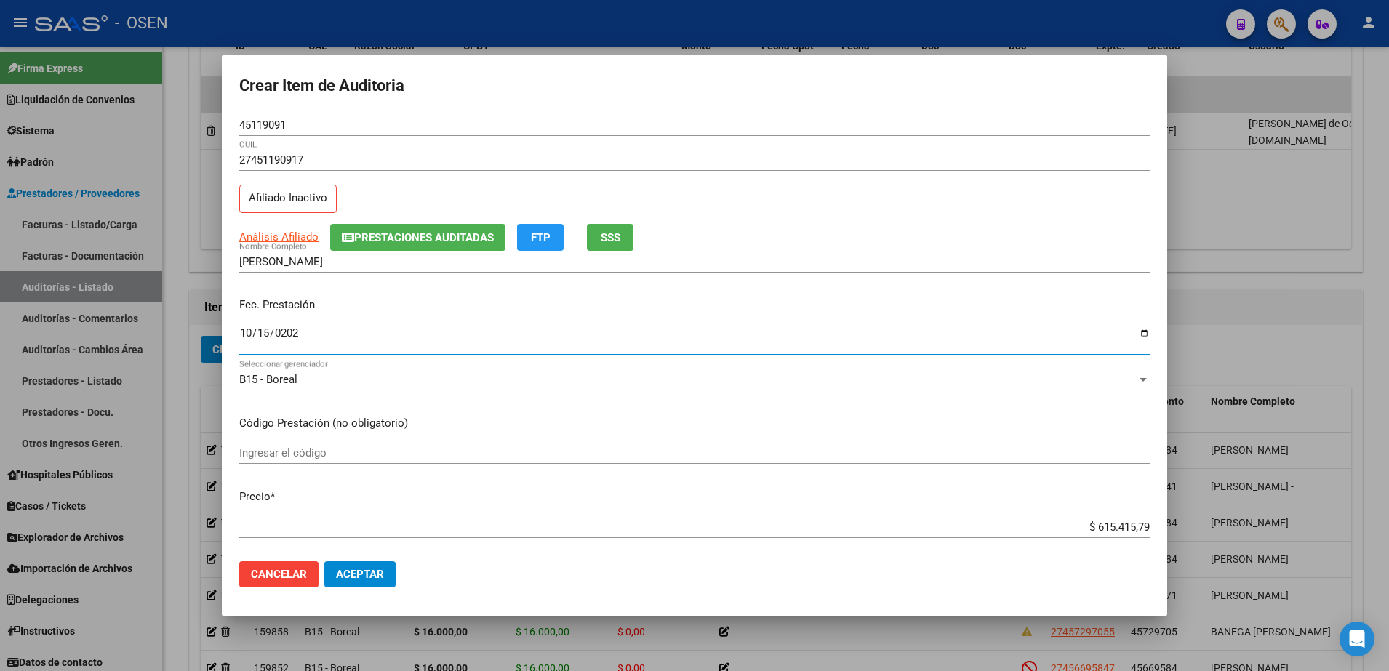
type input "[DATE]"
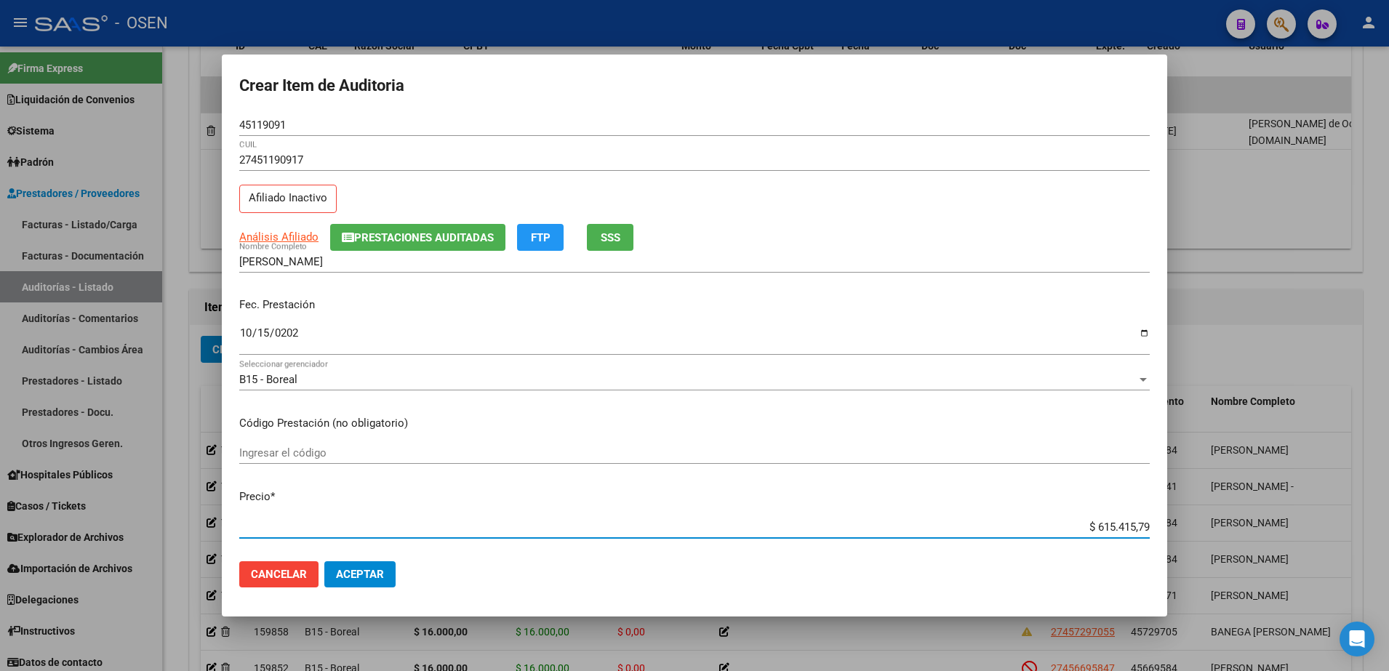
paste input "16.000.00"
type input "$ 16.000,00"
click at [375, 562] on button "Aceptar" at bounding box center [359, 575] width 71 height 26
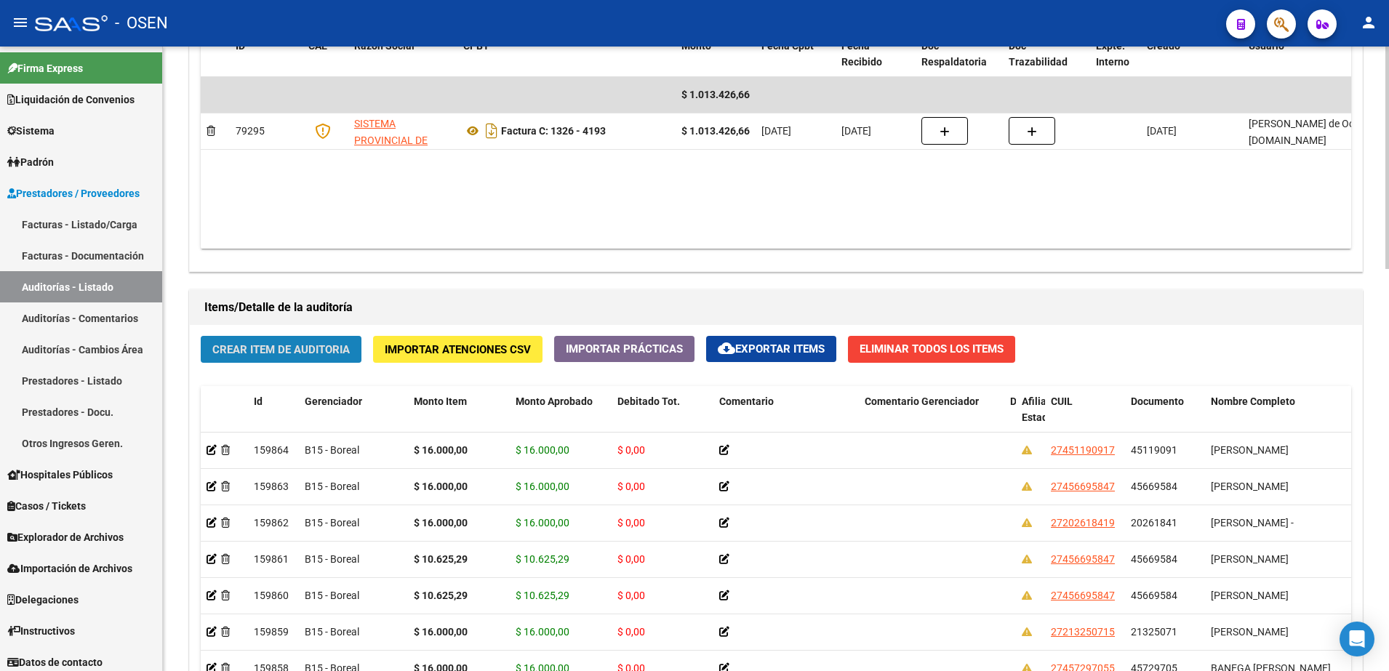
click at [338, 358] on button "Crear Item de Auditoria" at bounding box center [281, 349] width 161 height 27
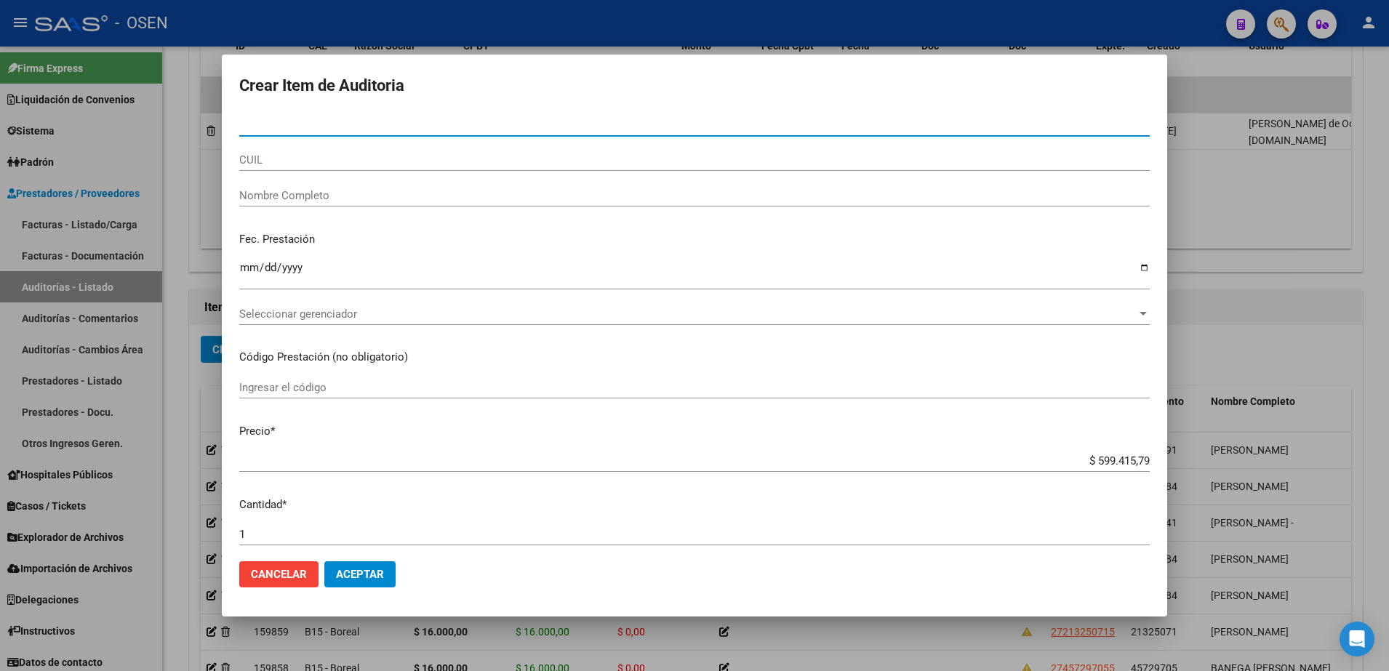
click at [396, 151] on div "CUIL" at bounding box center [694, 160] width 911 height 22
paste input "27508765571"
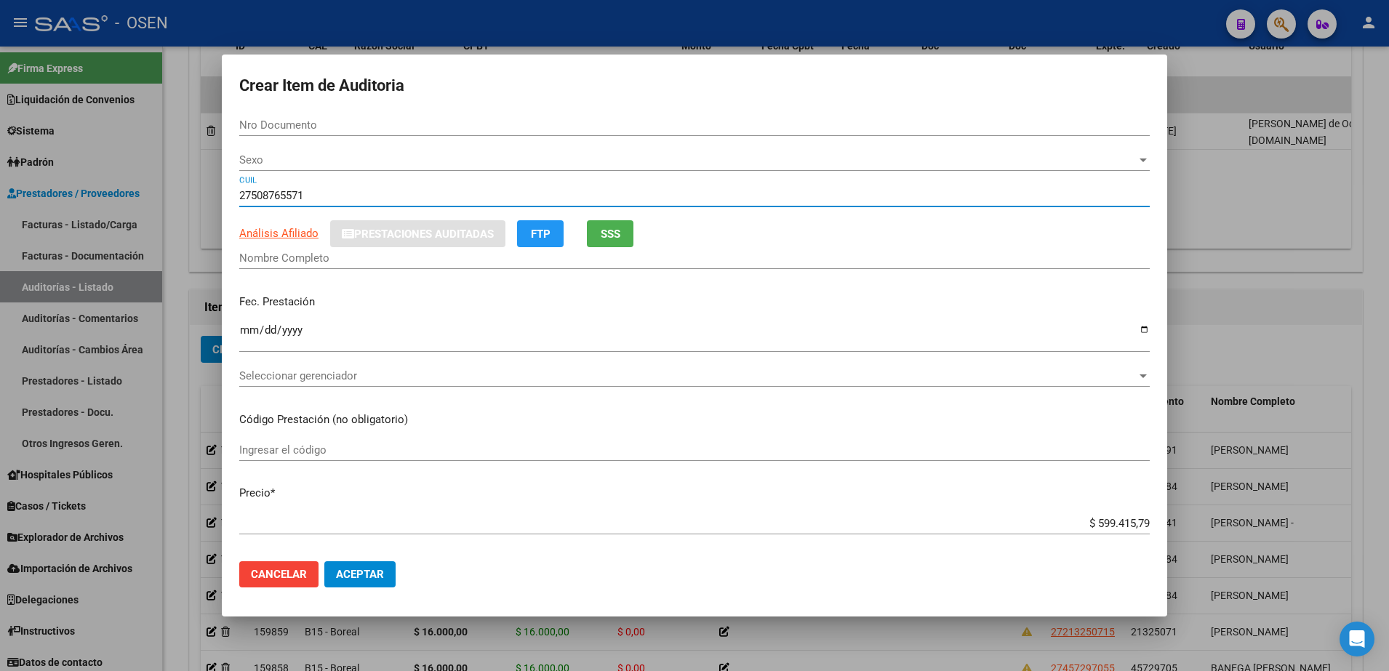
type input "27508765571"
type input "50876557"
type input "[PERSON_NAME]"
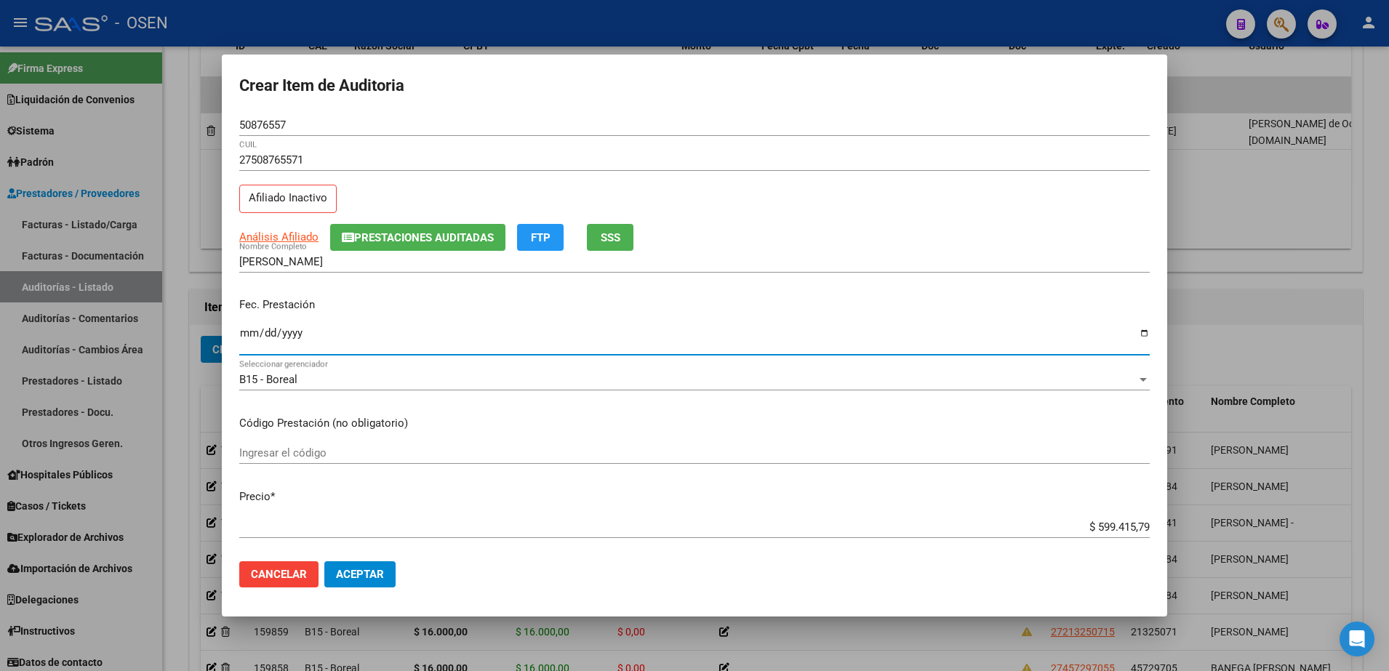
click at [242, 335] on input "Ingresar la fecha" at bounding box center [694, 338] width 911 height 23
type input "[DATE]"
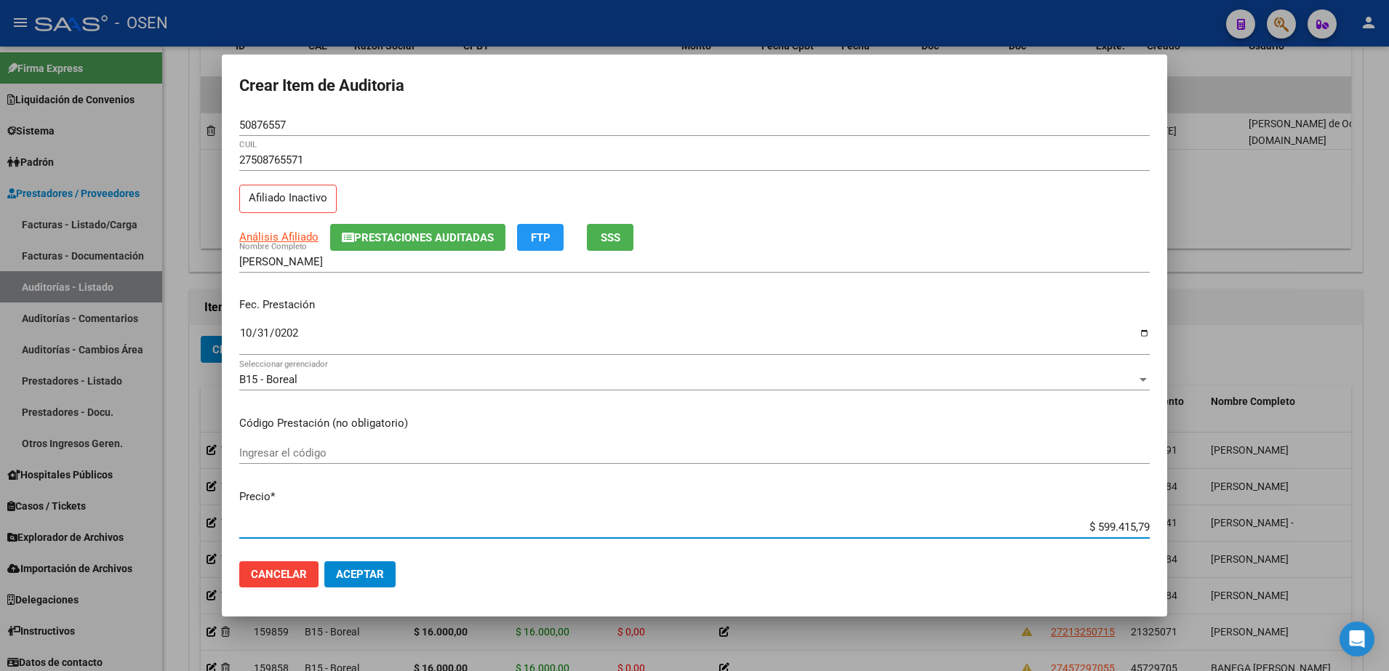
paste input "18.636.00"
type input "$ 18.636,00"
click at [258, 128] on input "50876557" at bounding box center [694, 125] width 911 height 13
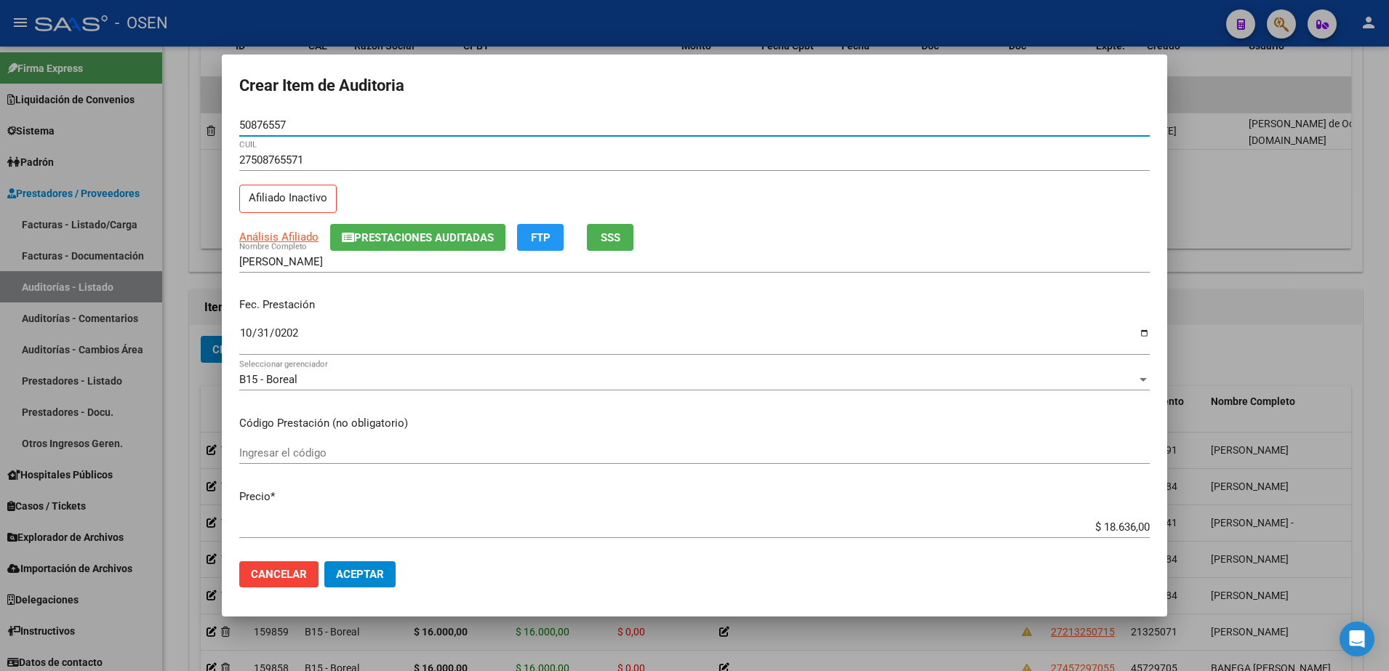
click at [258, 128] on input "50876557" at bounding box center [694, 125] width 911 height 13
click at [282, 122] on input "50876557" at bounding box center [694, 125] width 911 height 13
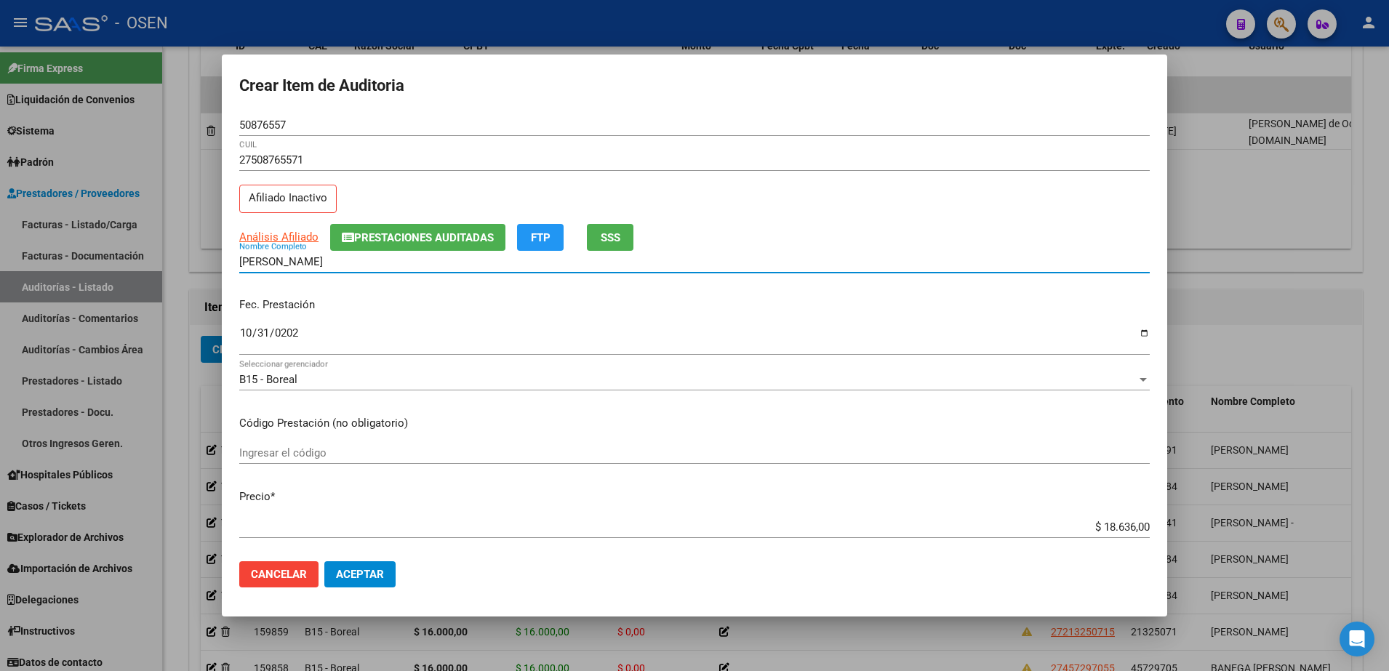
click at [376, 258] on input "[PERSON_NAME]" at bounding box center [694, 261] width 911 height 13
paste input "50876557"
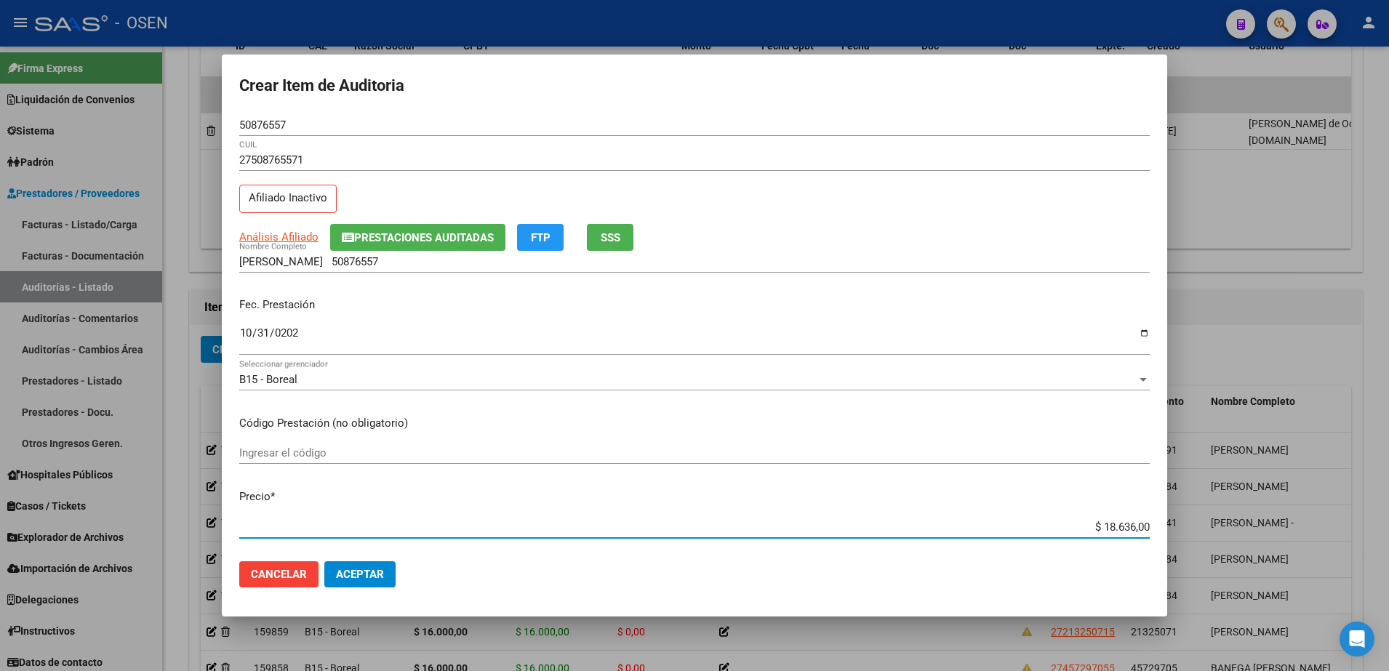
drag, startPoint x: 1067, startPoint y: 528, endPoint x: 1170, endPoint y: 525, distance: 102.6
click at [1170, 525] on div "Crear Item de Auditoria 50876557 Nro Documento 27508765571 CUIL Afiliado Inacti…" at bounding box center [694, 335] width 1389 height 671
click at [443, 258] on input "[PERSON_NAME] 50876557" at bounding box center [694, 261] width 911 height 13
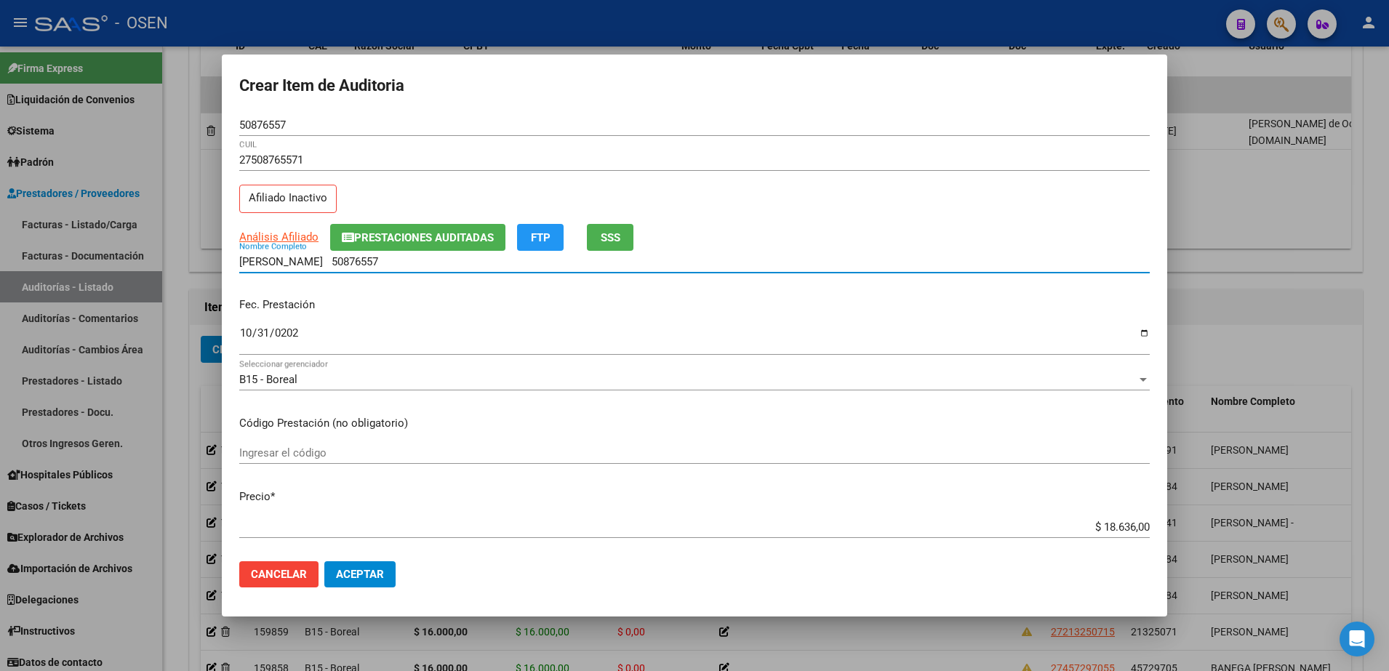
paste input "$ 18.636,00"
click at [487, 266] on input "[PERSON_NAME] 50876557 $ 18.636,00" at bounding box center [694, 261] width 911 height 13
drag, startPoint x: 502, startPoint y: 266, endPoint x: 222, endPoint y: 268, distance: 280.1
click at [222, 268] on mat-dialog-content "50876557 Nro Documento 27508765571 CUIL Afiliado Inactivo Análisis Afiliado Pre…" at bounding box center [695, 332] width 946 height 436
click at [460, 259] on input "[PERSON_NAME] 50876557 $ 18.636,00" at bounding box center [694, 261] width 911 height 13
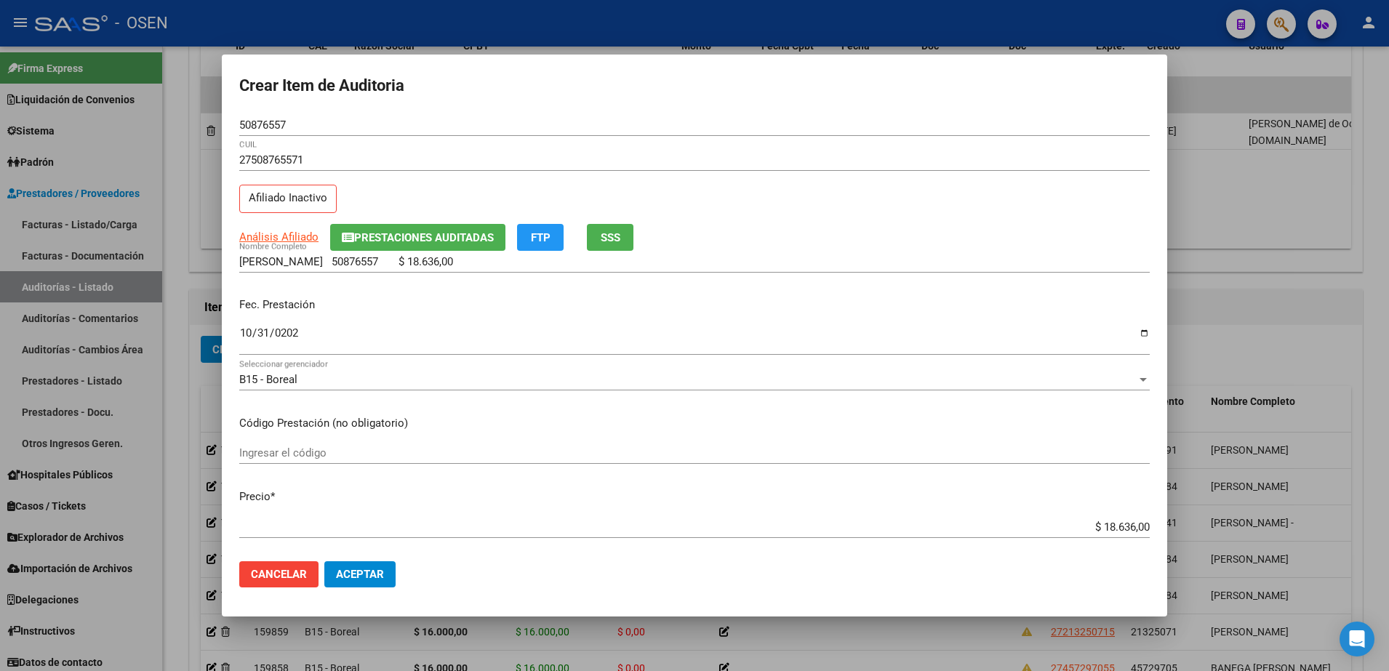
click at [516, 272] on div "[PERSON_NAME] 50876557 $ 18.636,00 Nombre Completo" at bounding box center [694, 262] width 911 height 22
click at [524, 268] on div "[PERSON_NAME] 50876557 $ 18.636,00 Nombre Completo" at bounding box center [694, 262] width 911 height 22
click at [524, 263] on input "[PERSON_NAME] 50876557 $ 18.636,00" at bounding box center [694, 261] width 911 height 13
click at [527, 263] on input "[PERSON_NAME] 50876557 $ 18.636,00" at bounding box center [694, 261] width 911 height 13
drag, startPoint x: 527, startPoint y: 263, endPoint x: 389, endPoint y: 263, distance: 137.5
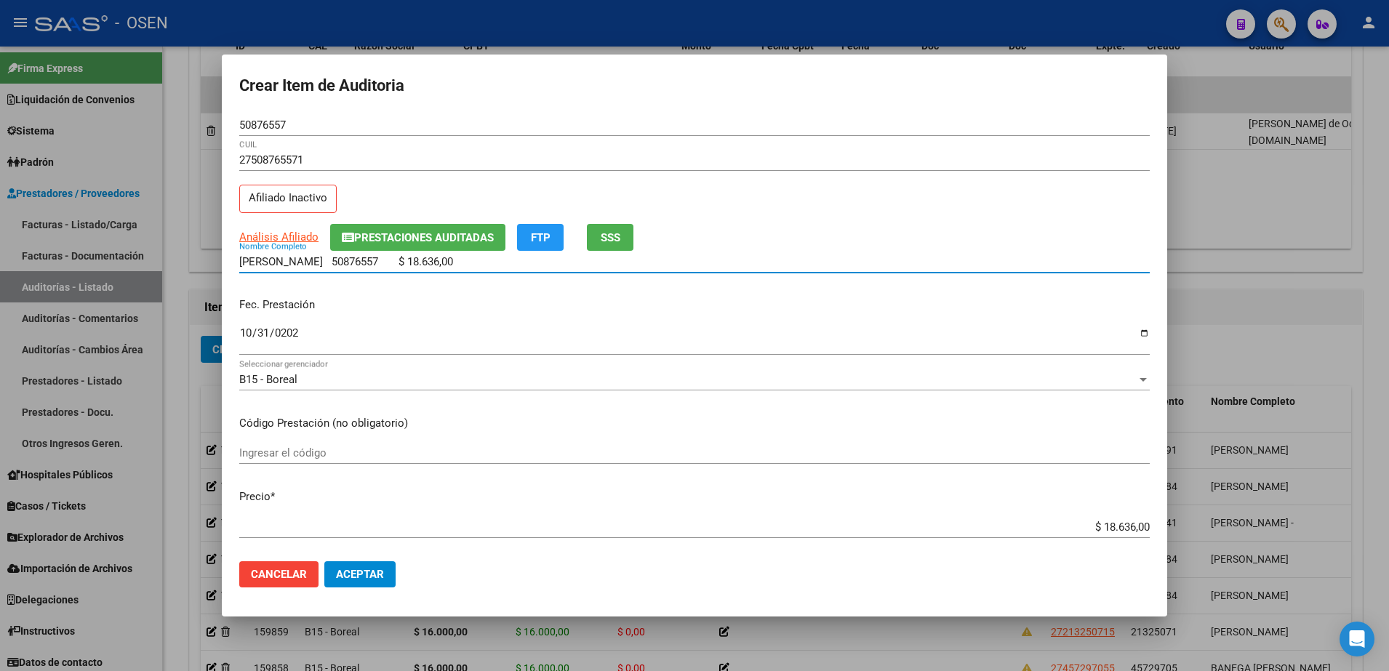
click at [389, 263] on input "[PERSON_NAME] 50876557 $ 18.636,00" at bounding box center [694, 261] width 911 height 13
type input "[PERSON_NAME]"
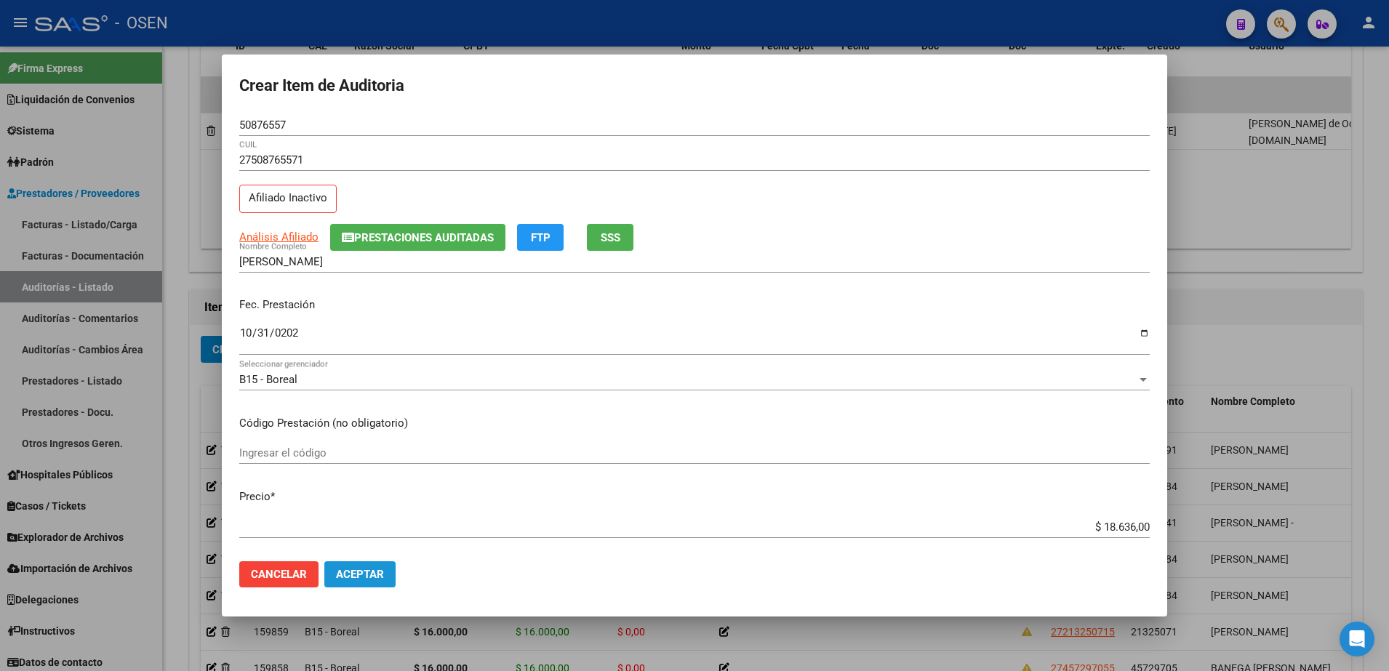
click at [350, 581] on span "Aceptar" at bounding box center [360, 574] width 48 height 13
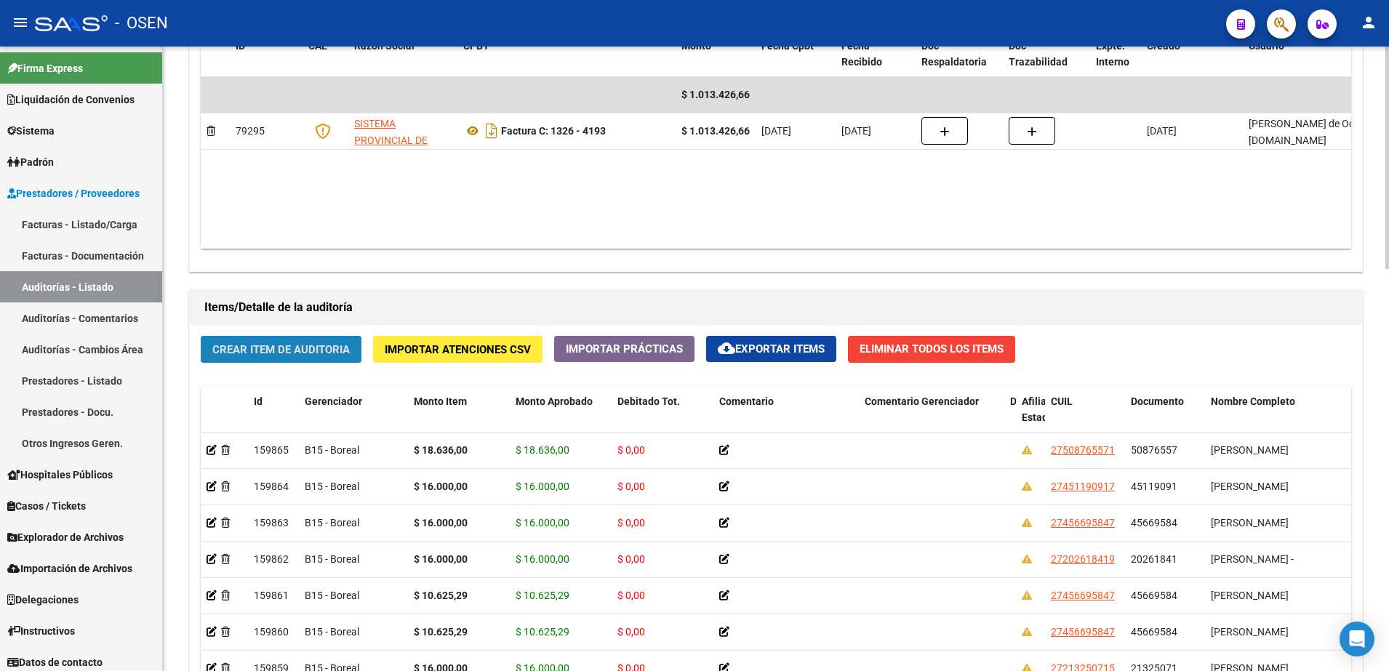
click at [309, 348] on span "Crear Item de Auditoria" at bounding box center [280, 349] width 137 height 13
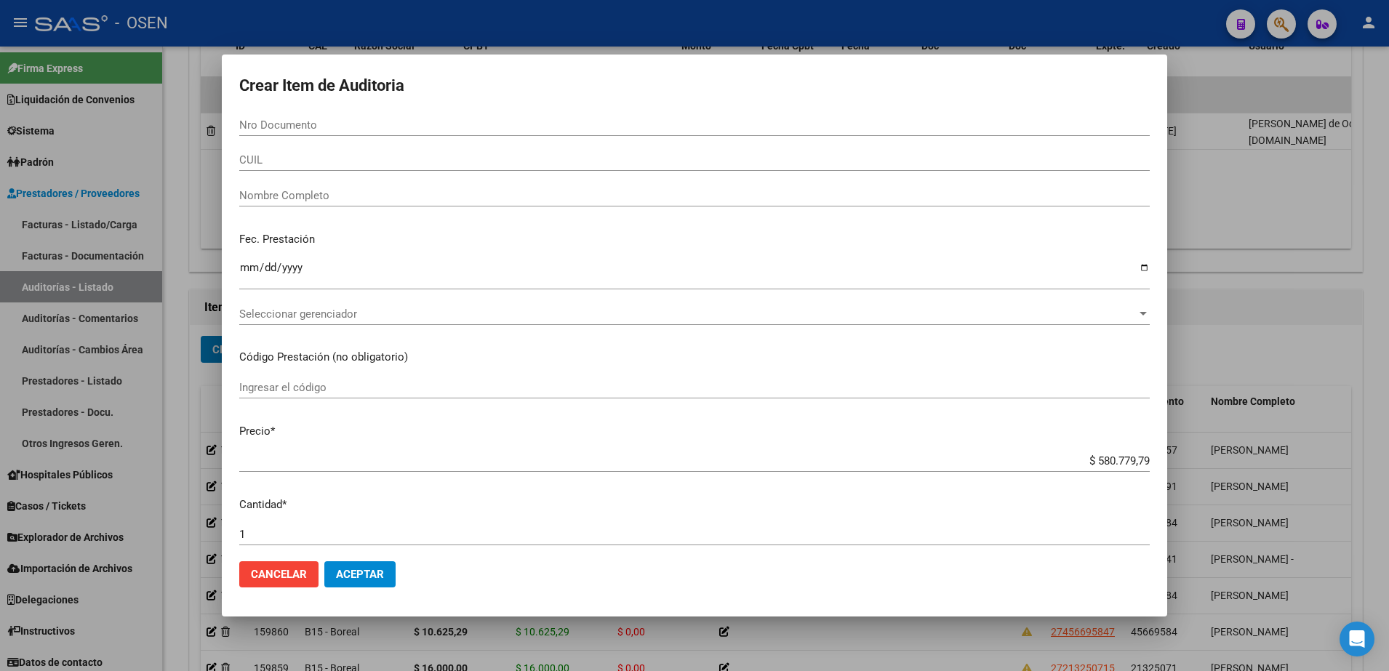
paste input "28797050"
type input "28797050"
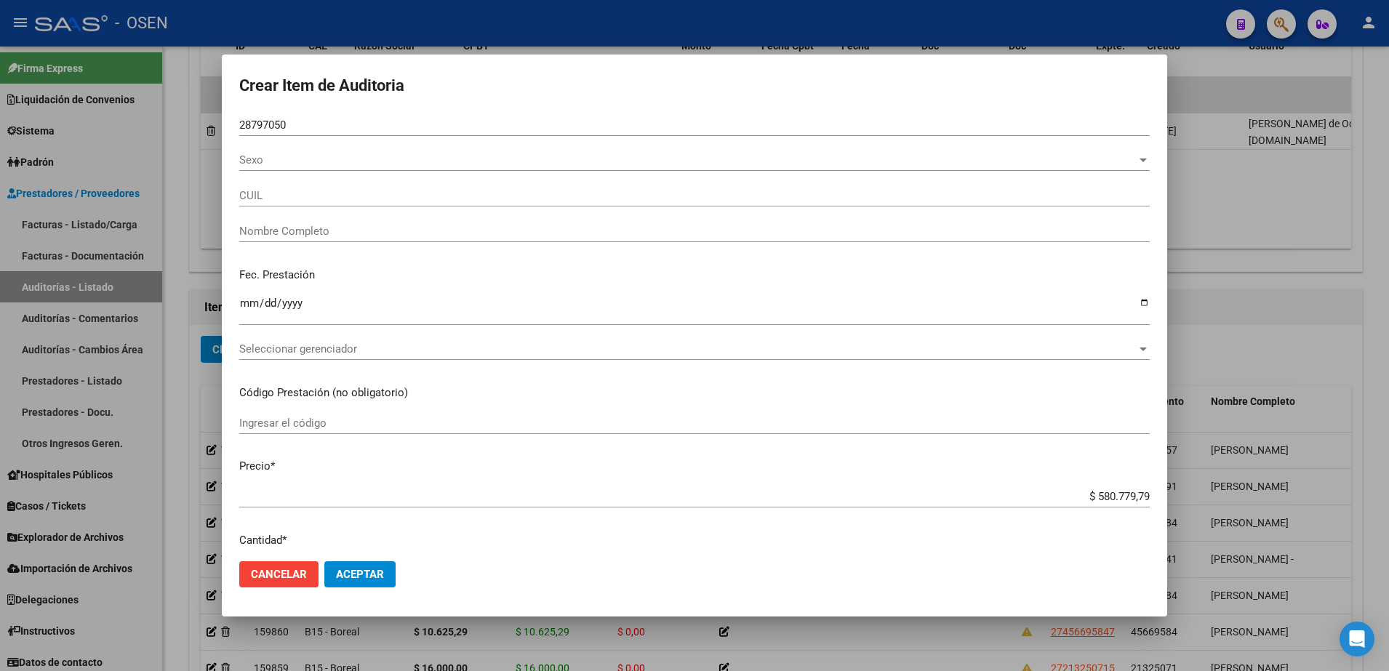
type input "20287970502"
type input "[PERSON_NAME] [PERSON_NAME]"
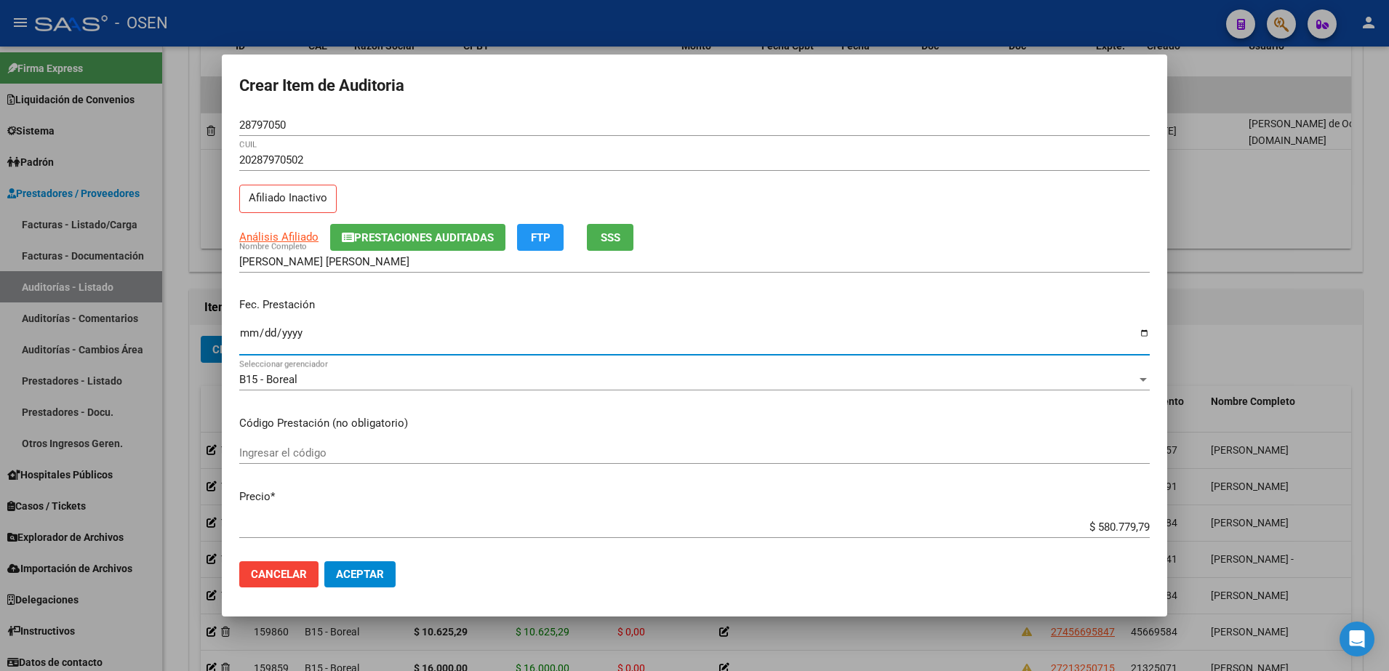
click at [255, 338] on input "Ingresar la fecha" at bounding box center [694, 338] width 911 height 23
type input "[DATE]"
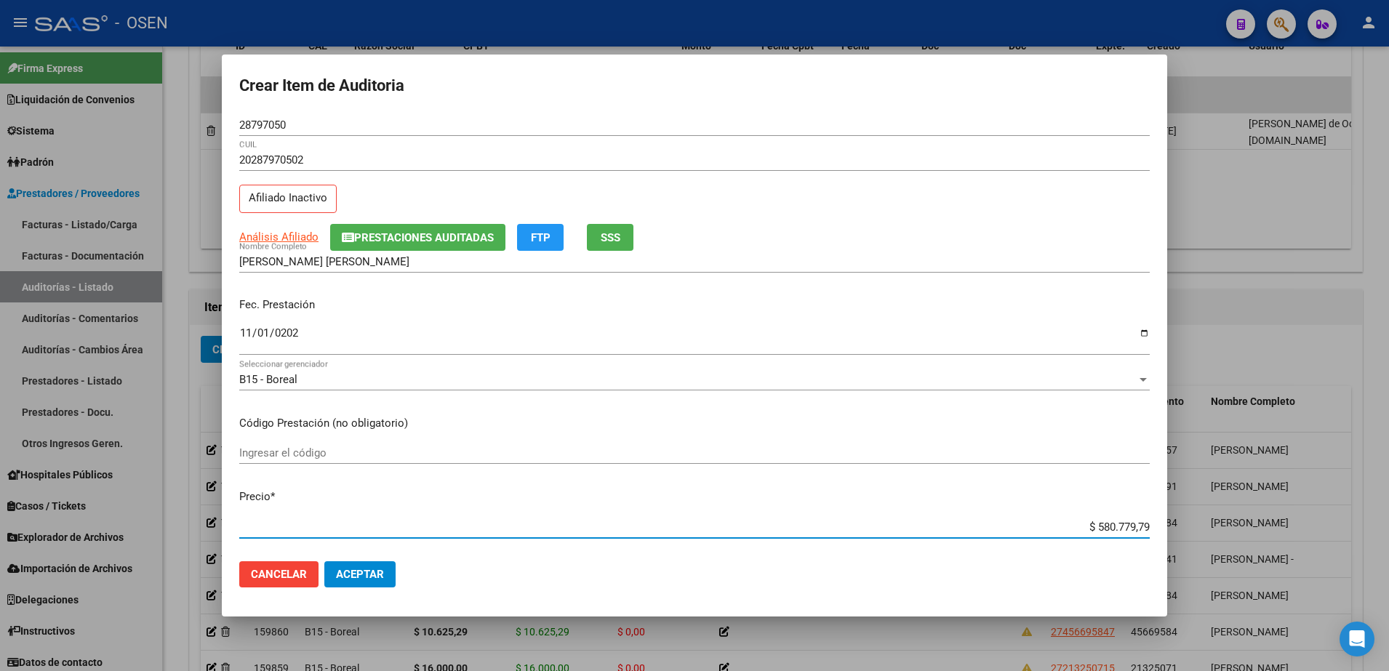
paste input "16.000.00"
type input "$ 16.000,00"
click at [284, 235] on span "Análisis Afiliado" at bounding box center [278, 237] width 79 height 13
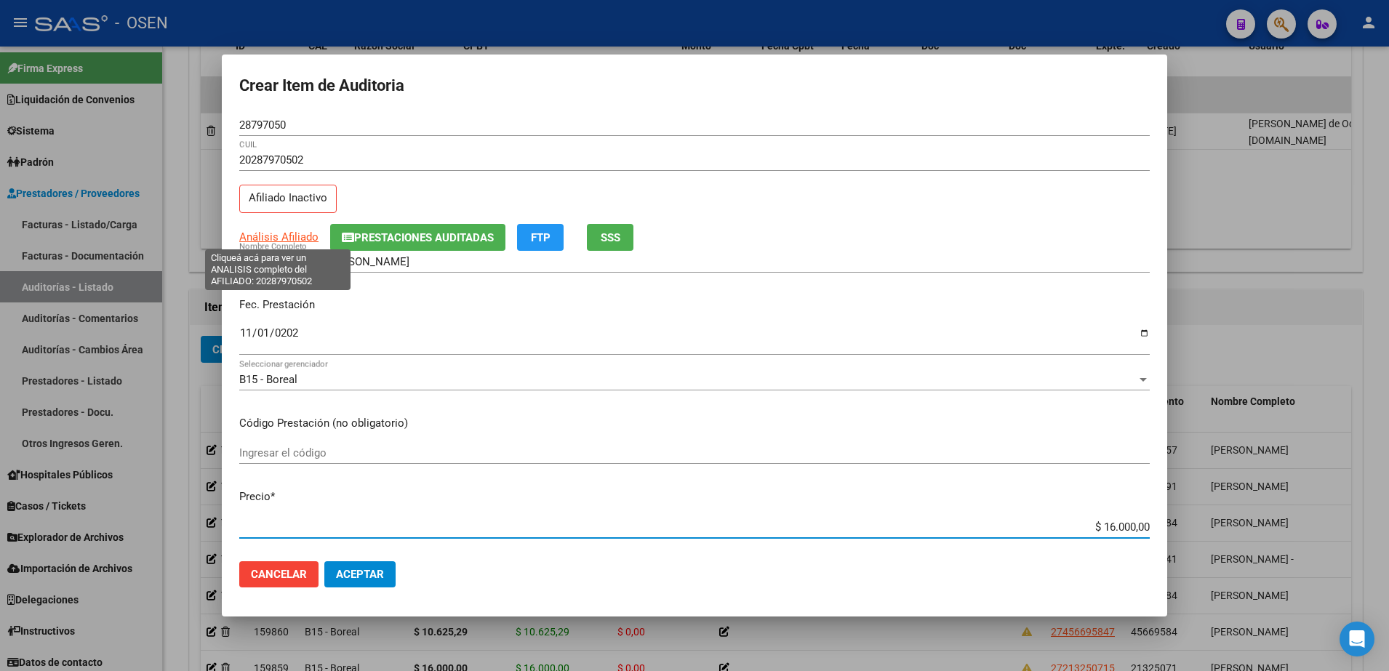
type textarea "20287970502"
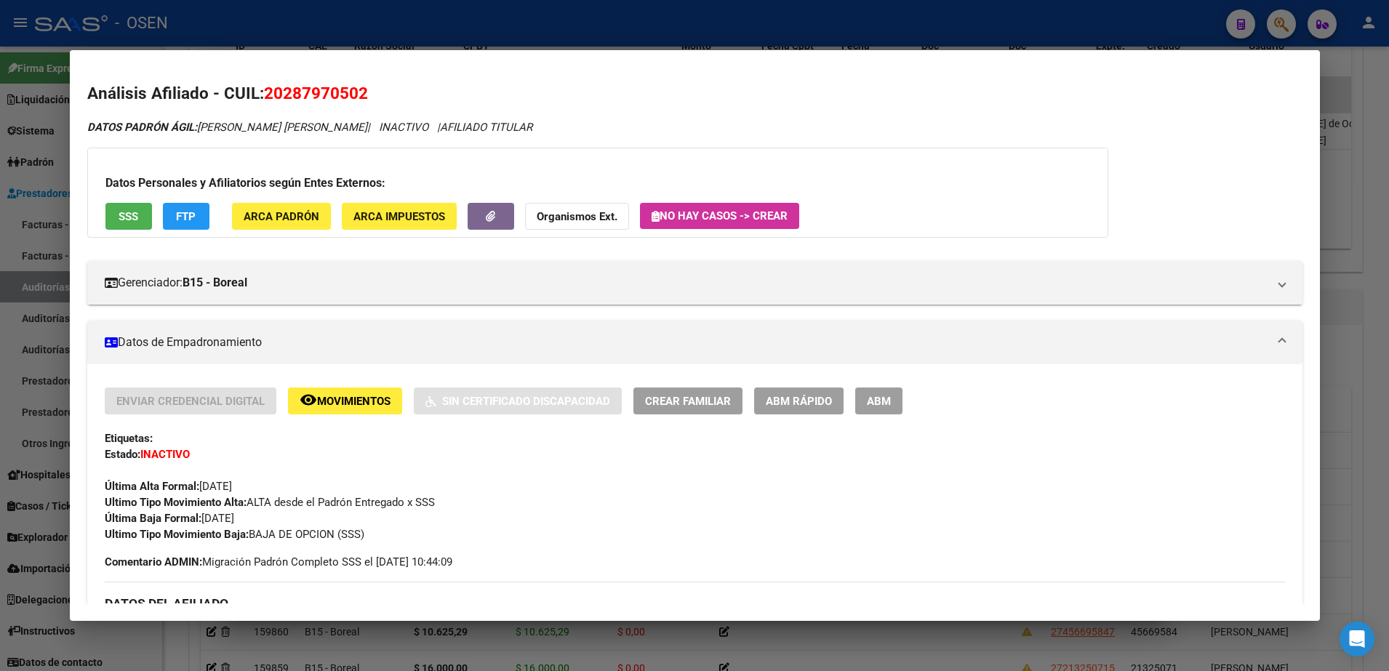
click at [129, 203] on button "SSS" at bounding box center [128, 216] width 47 height 27
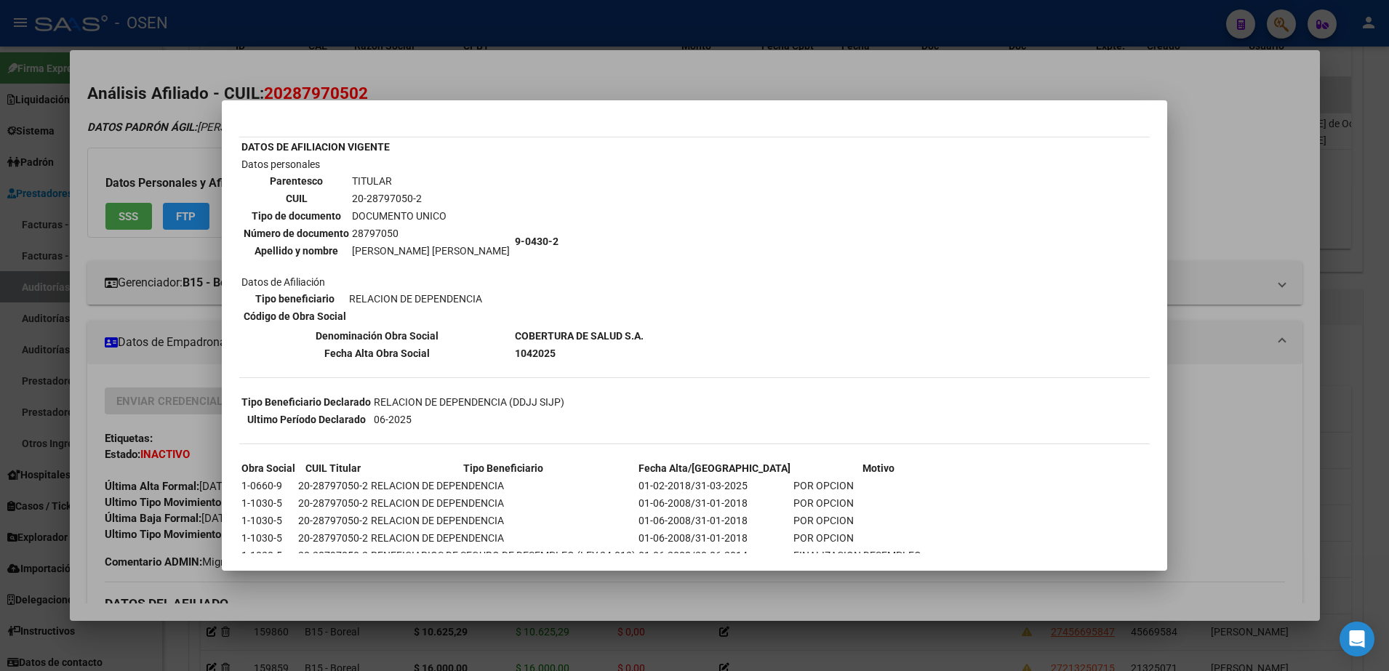
scroll to position [91, 0]
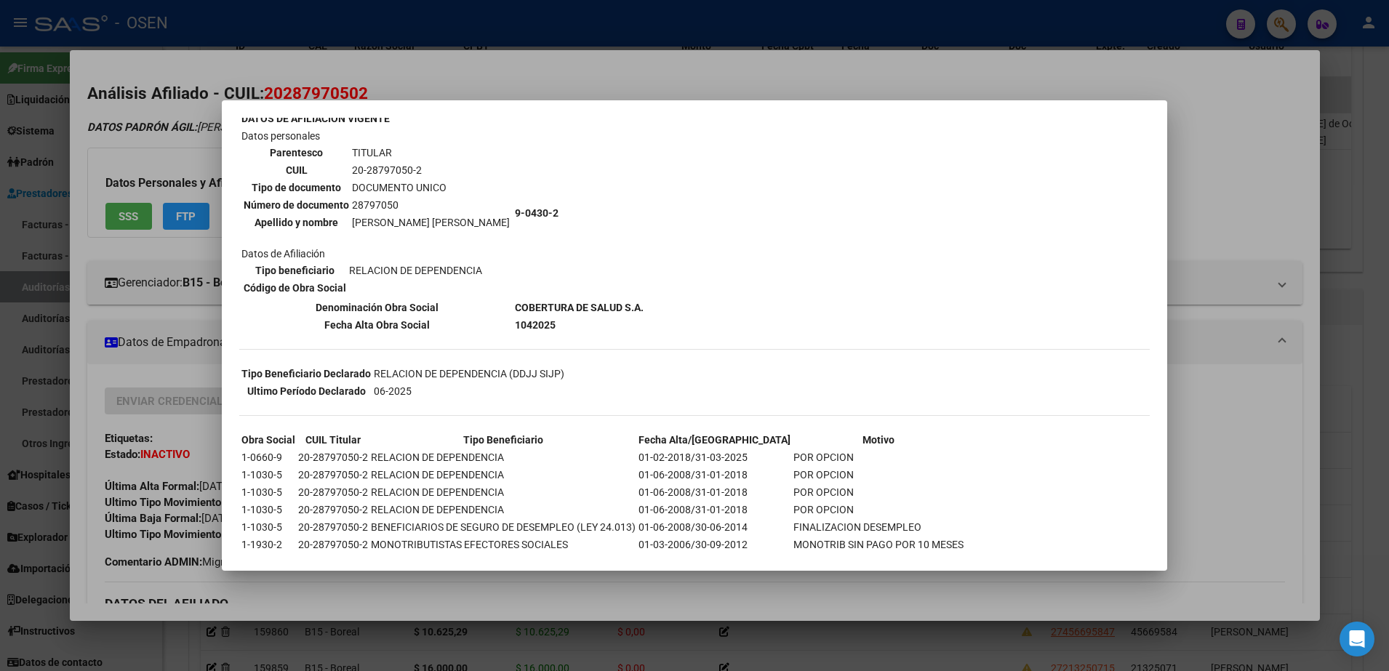
click at [602, 56] on div at bounding box center [694, 335] width 1389 height 671
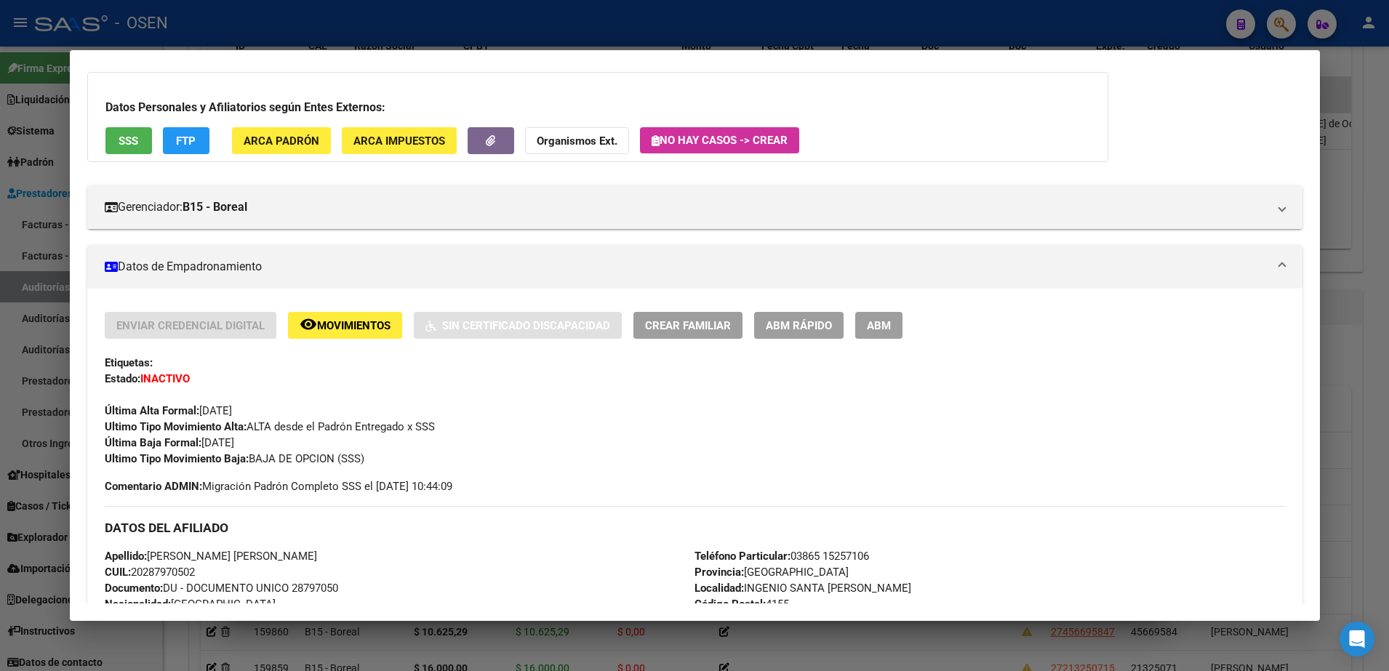
scroll to position [182, 0]
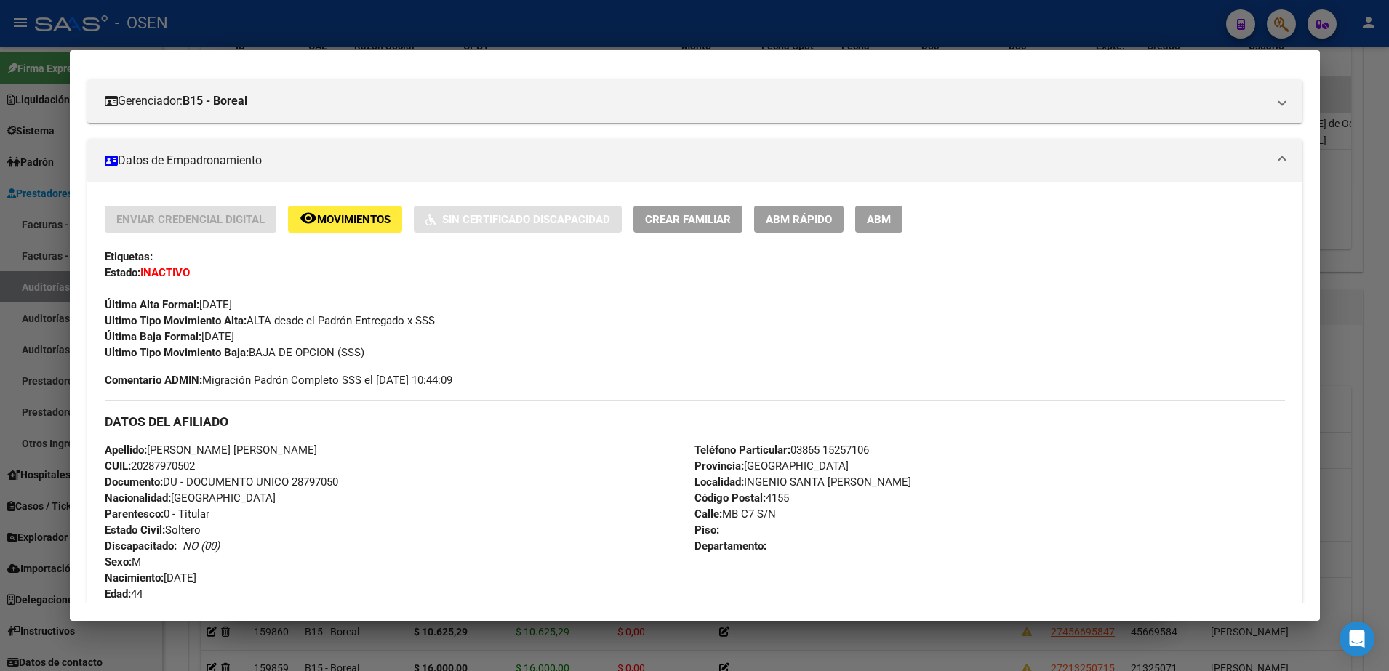
click at [327, 474] on div "Apellido: [PERSON_NAME] [PERSON_NAME]: 20287970502 Documento: DU - DOCUMENTO UN…" at bounding box center [400, 522] width 591 height 160
copy div "20287970502 Documento: DU - DOCUMENTO UNICO 28797050"
click at [367, 422] on h3 "DATOS DEL AFILIADO" at bounding box center [695, 422] width 1181 height 16
click at [303, 489] on div "Apellido: [PERSON_NAME] [PERSON_NAME]: 20287970502 Documento: DU - DOCUMENTO UN…" at bounding box center [400, 522] width 591 height 160
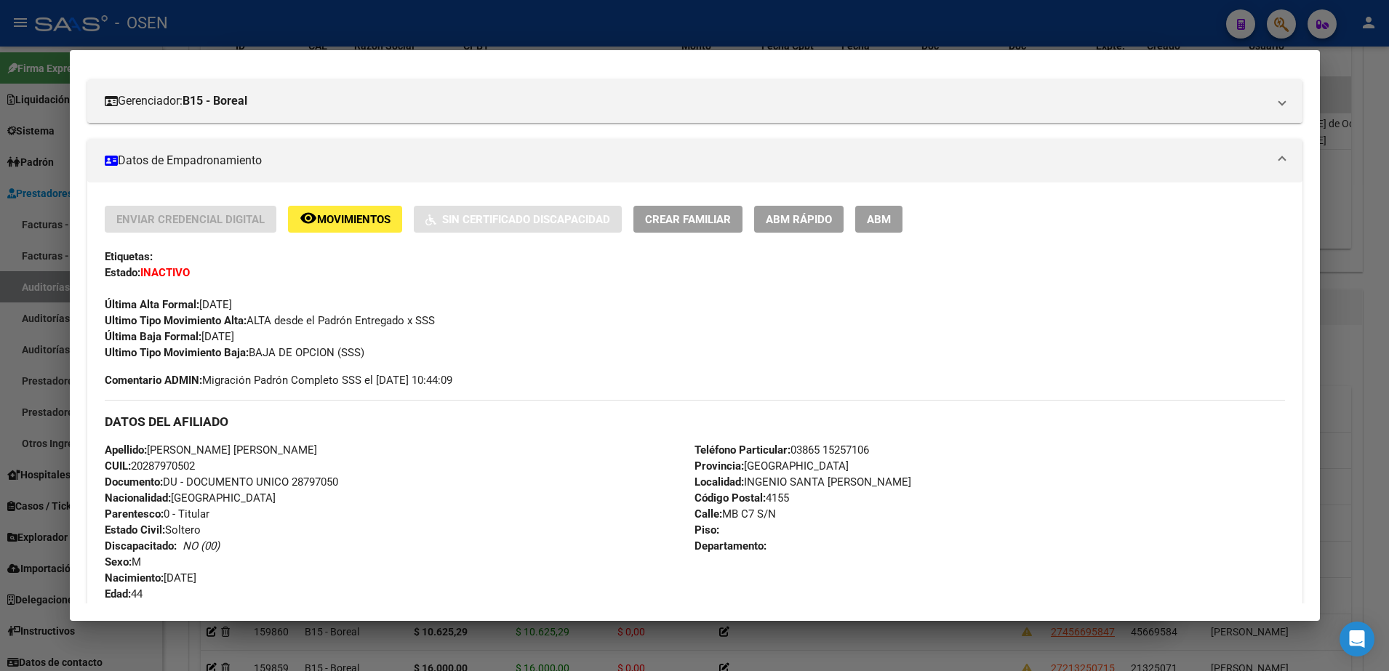
click at [303, 489] on div "Apellido: [PERSON_NAME] [PERSON_NAME]: 20287970502 Documento: DU - DOCUMENTO UN…" at bounding box center [400, 522] width 591 height 160
copy span "28797050"
click at [647, 7] on div at bounding box center [694, 335] width 1389 height 671
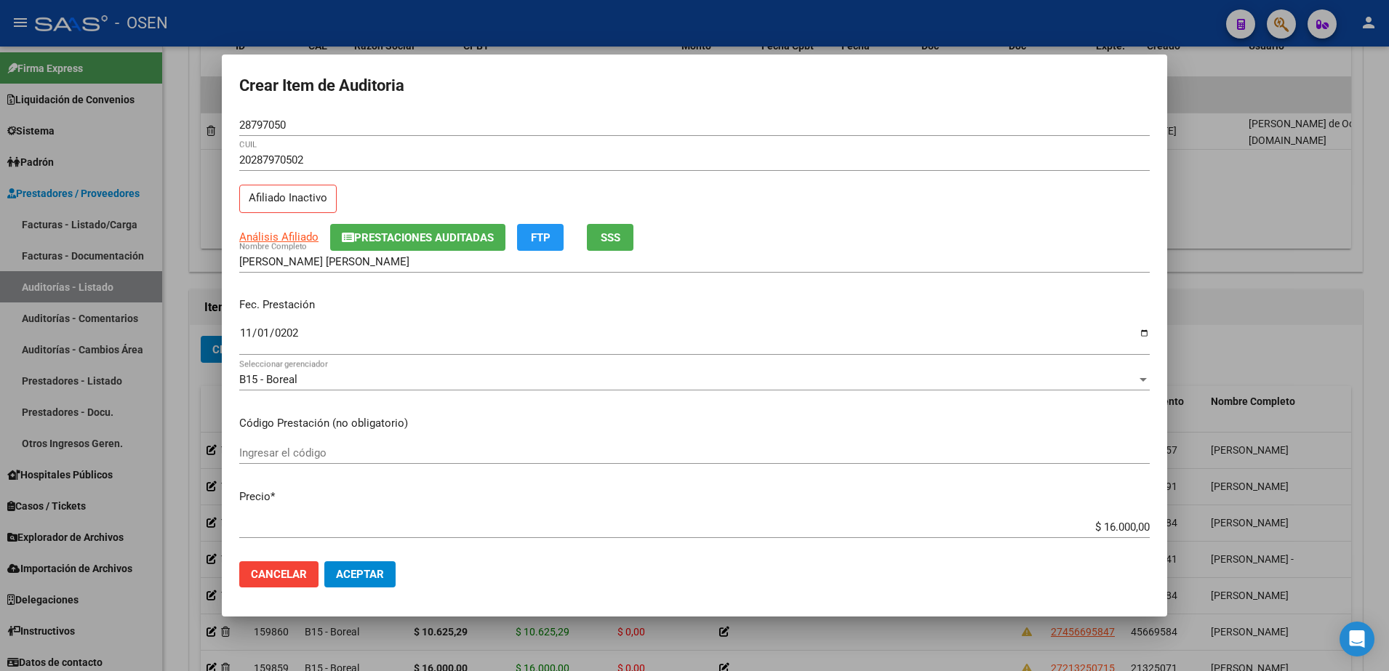
click at [271, 119] on input "28797050" at bounding box center [694, 125] width 911 height 13
click at [269, 119] on input "28797050" at bounding box center [694, 125] width 911 height 13
click at [269, 124] on input "28797050" at bounding box center [694, 125] width 911 height 13
click at [271, 124] on input "28797050" at bounding box center [694, 125] width 911 height 13
click at [268, 124] on input "28797050" at bounding box center [694, 125] width 911 height 13
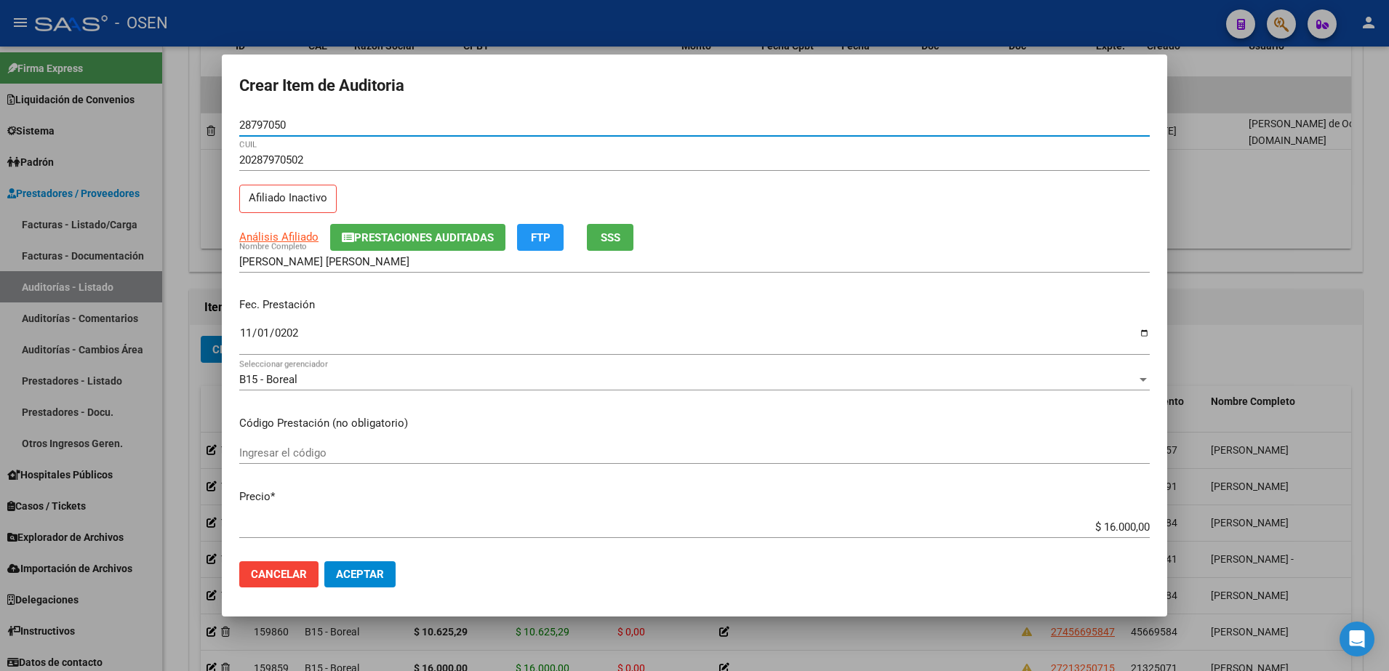
click at [270, 124] on input "28797050" at bounding box center [694, 125] width 911 height 13
click at [380, 258] on input "[PERSON_NAME] [PERSON_NAME]" at bounding box center [694, 261] width 911 height 13
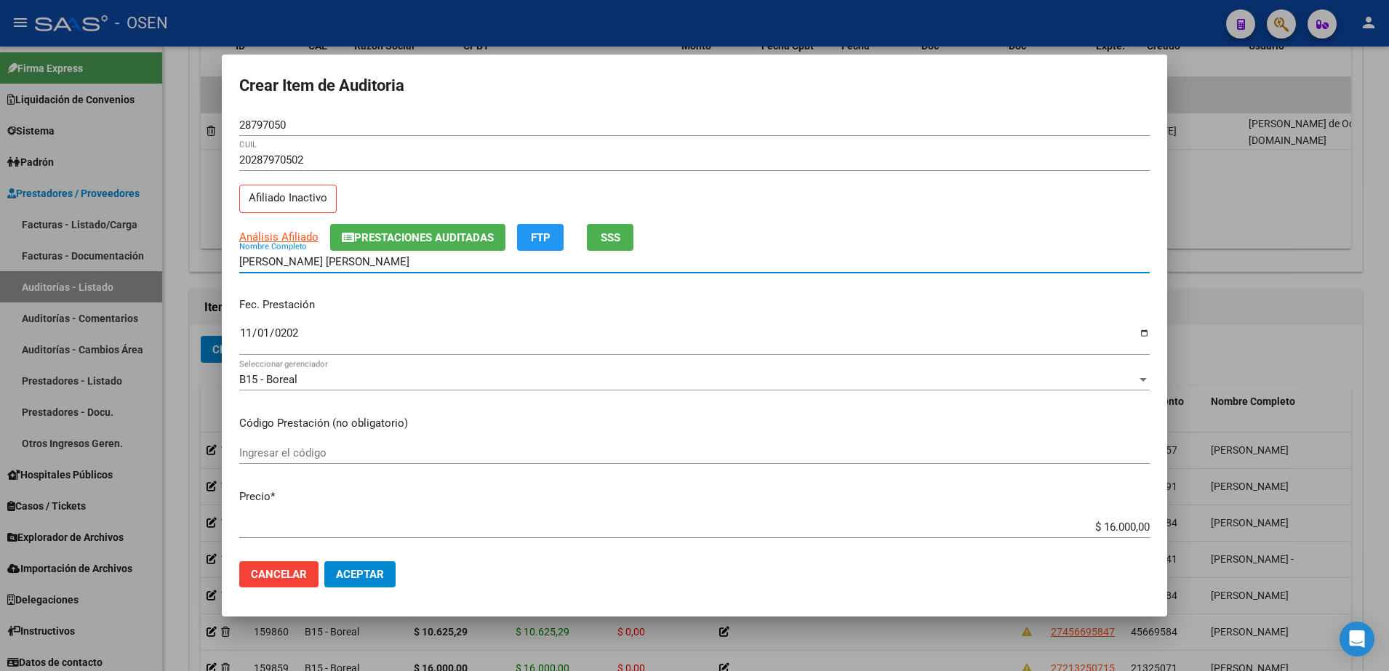
paste input "28797050"
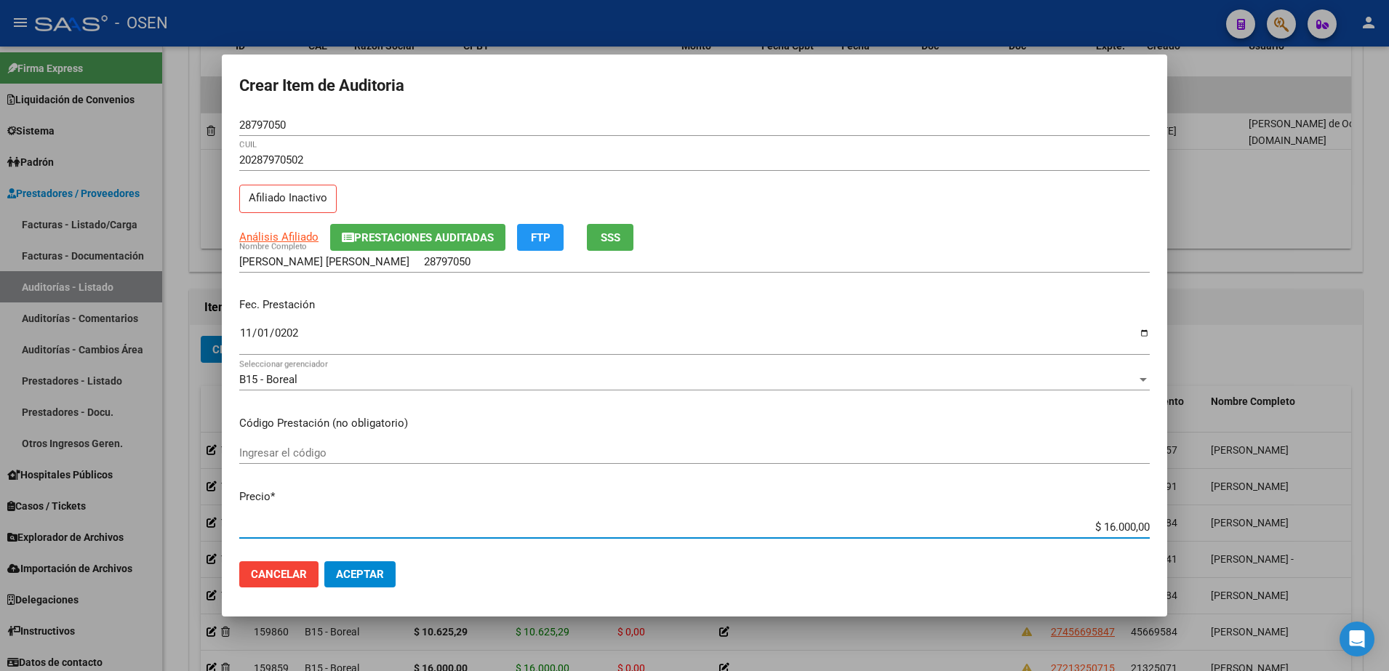
drag, startPoint x: 1081, startPoint y: 533, endPoint x: 1128, endPoint y: 518, distance: 49.5
click at [1152, 528] on mat-dialog-content "28797050 Nro Documento 20287970502 CUIL Afiliado Inactivo Análisis Afiliado Pre…" at bounding box center [695, 332] width 946 height 436
click at [442, 254] on div "[PERSON_NAME] [PERSON_NAME] 28797050 Nombre Completo" at bounding box center [694, 262] width 911 height 22
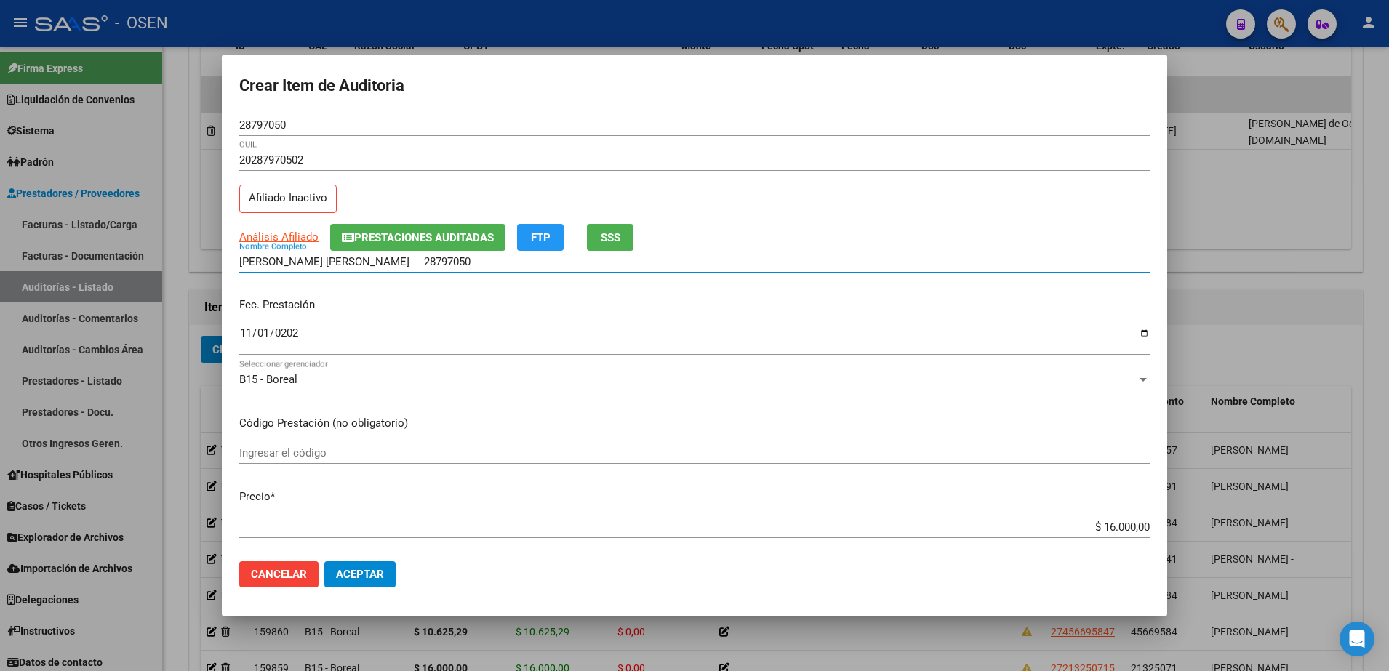
click at [436, 260] on input "[PERSON_NAME] [PERSON_NAME] 28797050" at bounding box center [694, 261] width 911 height 13
paste input "$ 16.000,00"
drag, startPoint x: 476, startPoint y: 262, endPoint x: 203, endPoint y: 263, distance: 273.5
click at [203, 263] on div "Crear Item de Auditoria 28797050 Nro Documento 20287970502 CUIL Afiliado Inacti…" at bounding box center [694, 335] width 1389 height 671
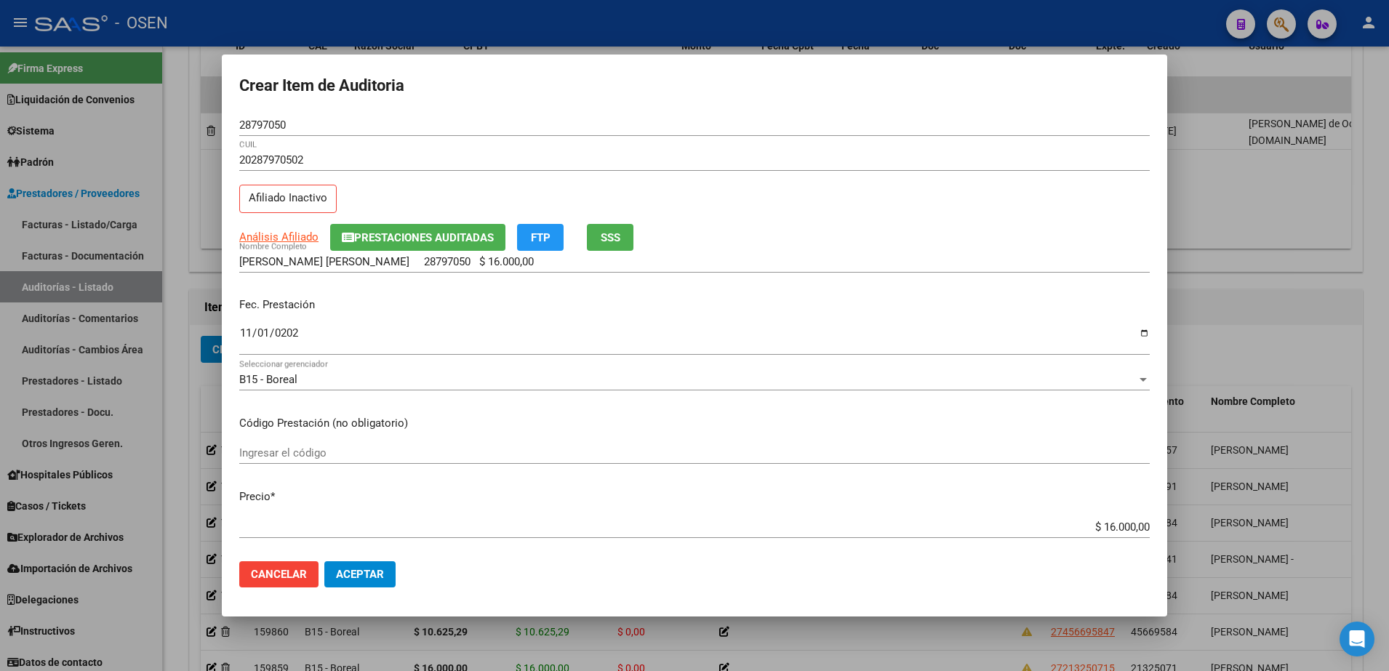
click at [508, 270] on div "[PERSON_NAME] [PERSON_NAME] 28797050 $ 16.000,00 Nombre Completo" at bounding box center [694, 262] width 911 height 22
click at [508, 268] on div "[PERSON_NAME] [PERSON_NAME] 28797050 $ 16.000,00 Nombre Completo" at bounding box center [694, 262] width 911 height 22
click at [511, 263] on input "[PERSON_NAME] [PERSON_NAME] 28797050 $ 16.000,00" at bounding box center [694, 261] width 911 height 13
drag, startPoint x: 511, startPoint y: 263, endPoint x: 400, endPoint y: 252, distance: 111.1
click at [400, 252] on div "[PERSON_NAME] [PERSON_NAME] 28797050 $ 16.000,00 Nombre Completo" at bounding box center [694, 262] width 911 height 22
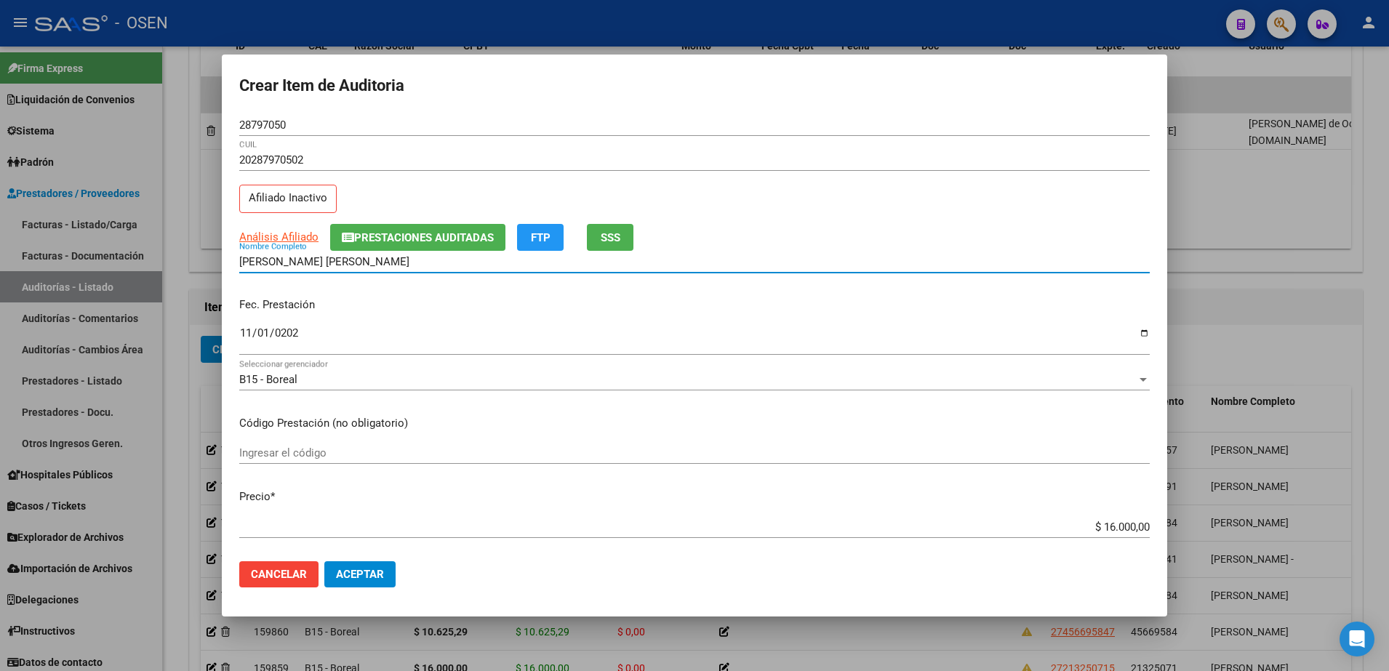
type input "[PERSON_NAME] [PERSON_NAME]"
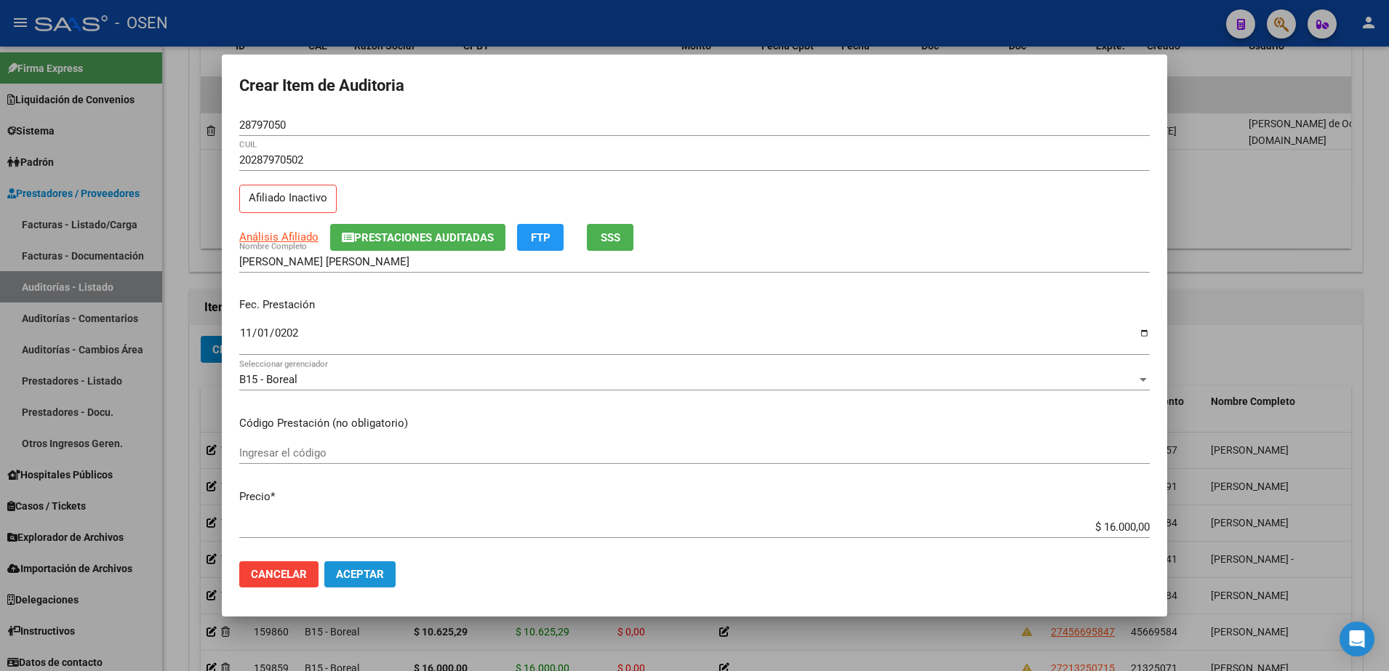
click at [370, 573] on span "Aceptar" at bounding box center [360, 574] width 48 height 13
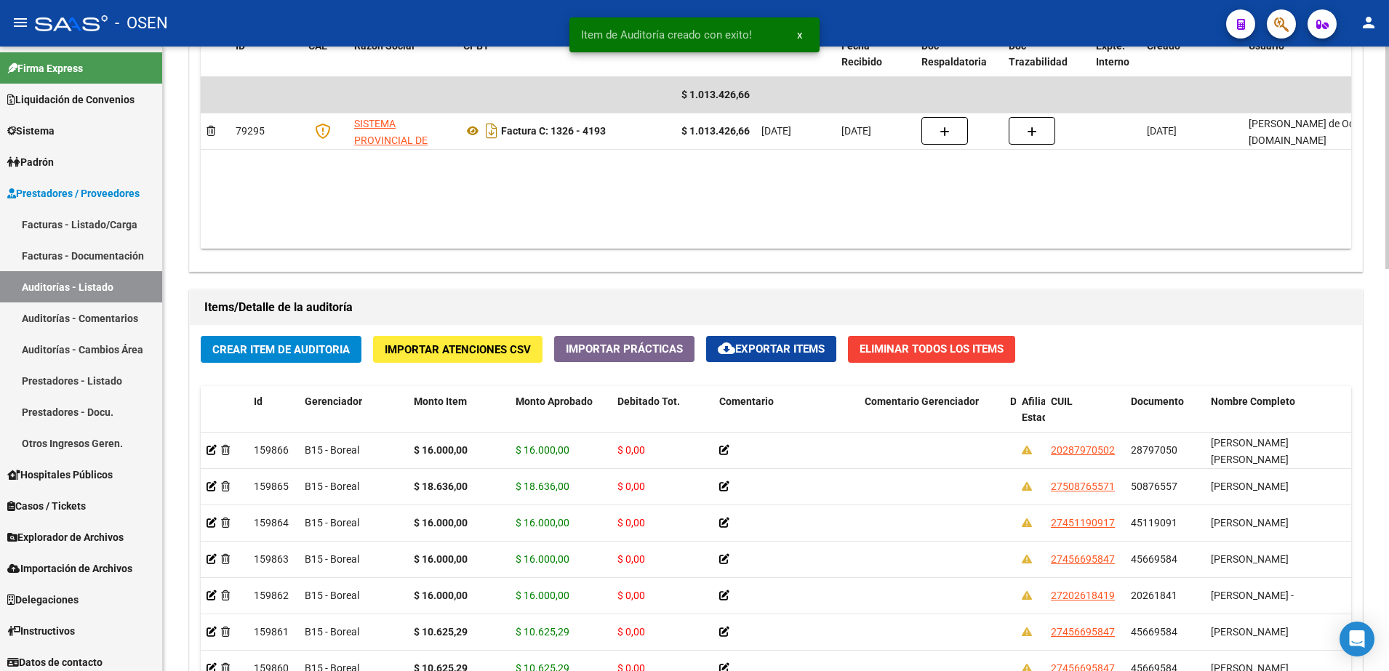
click at [340, 348] on span "Crear Item de Auditoria" at bounding box center [280, 349] width 137 height 13
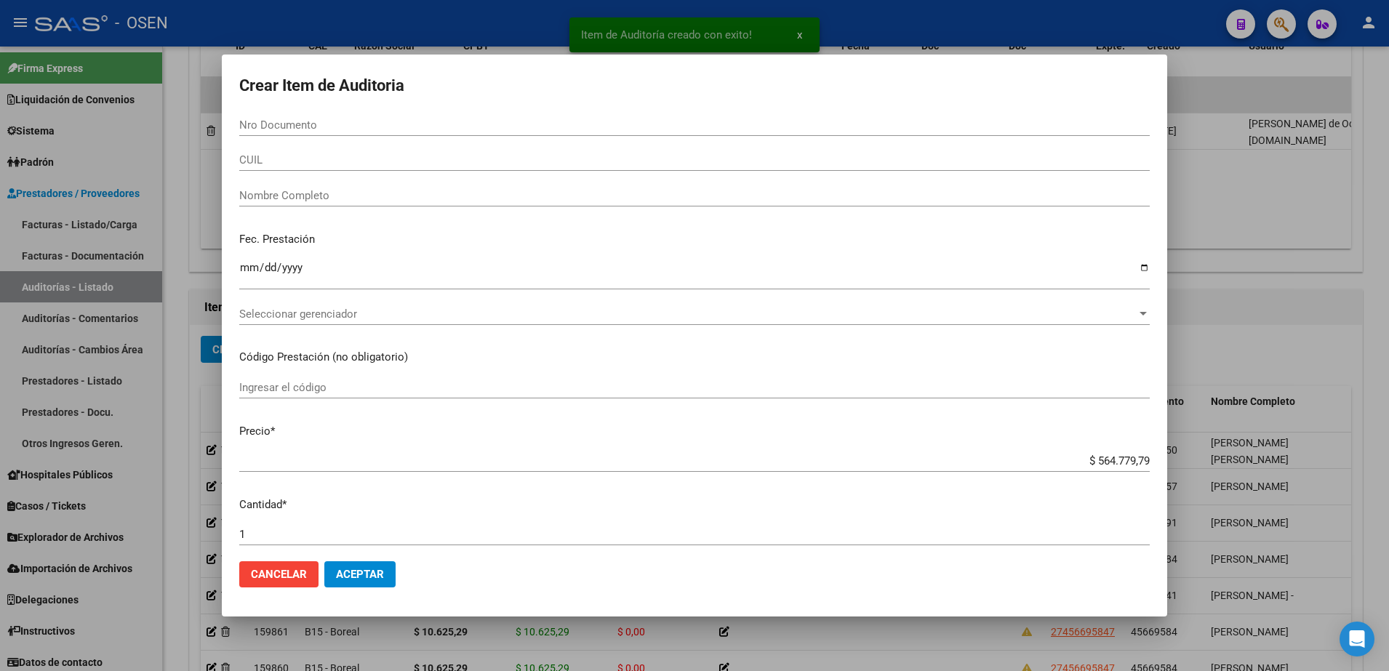
click at [372, 168] on div "CUIL" at bounding box center [694, 160] width 911 height 22
paste input "27456695847"
type input "27456695847"
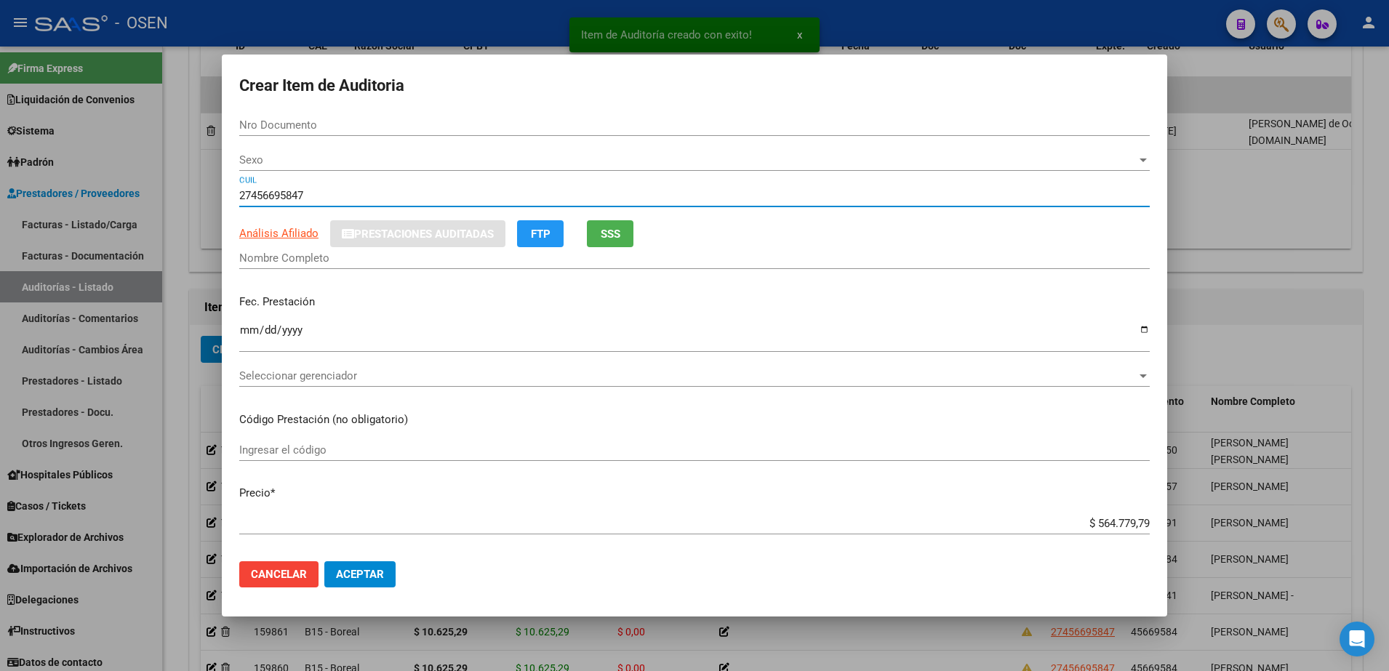
type input "45669584"
type input "[PERSON_NAME]"
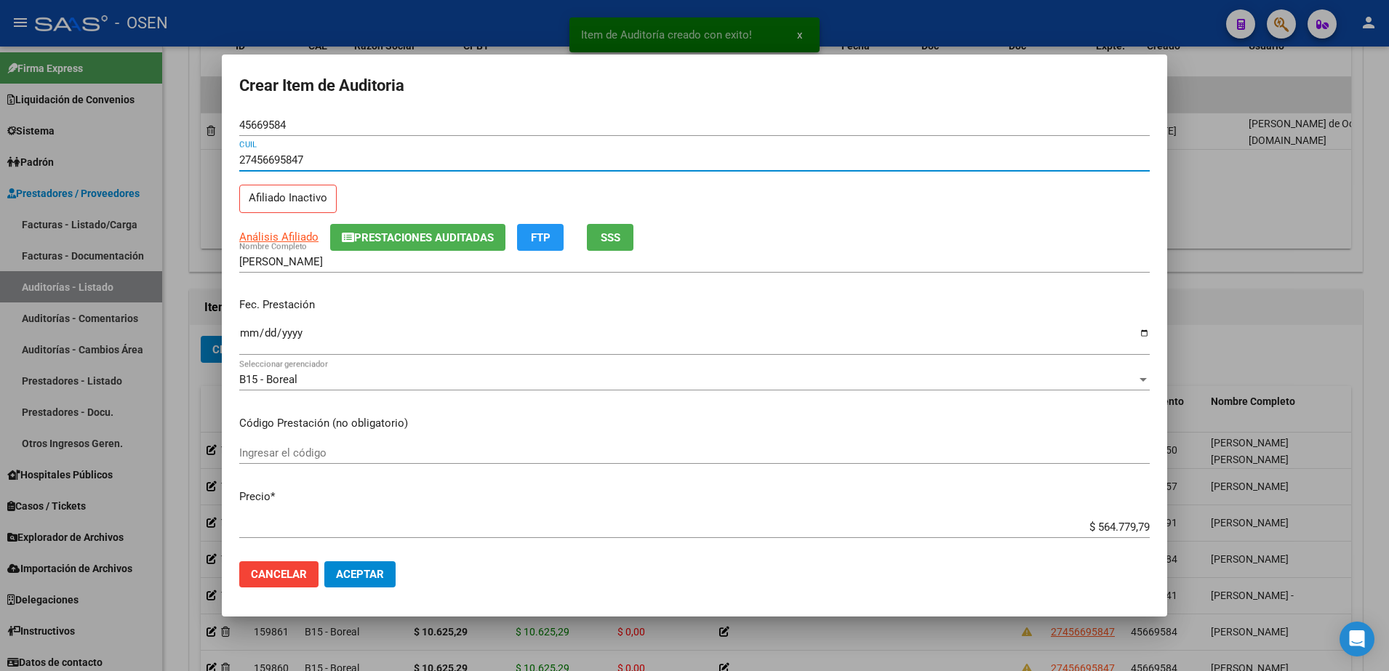
type input "27456695847"
click at [241, 342] on input "Ingresar la fecha" at bounding box center [694, 338] width 911 height 23
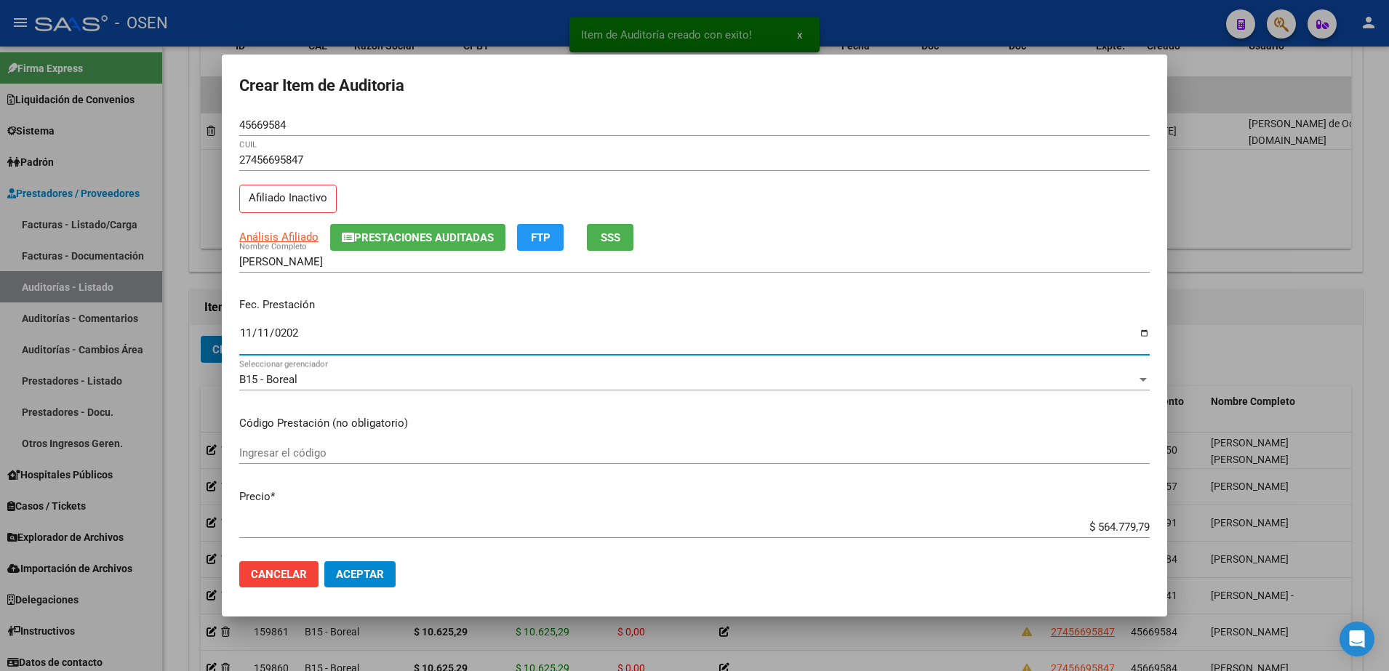
type input "[DATE]"
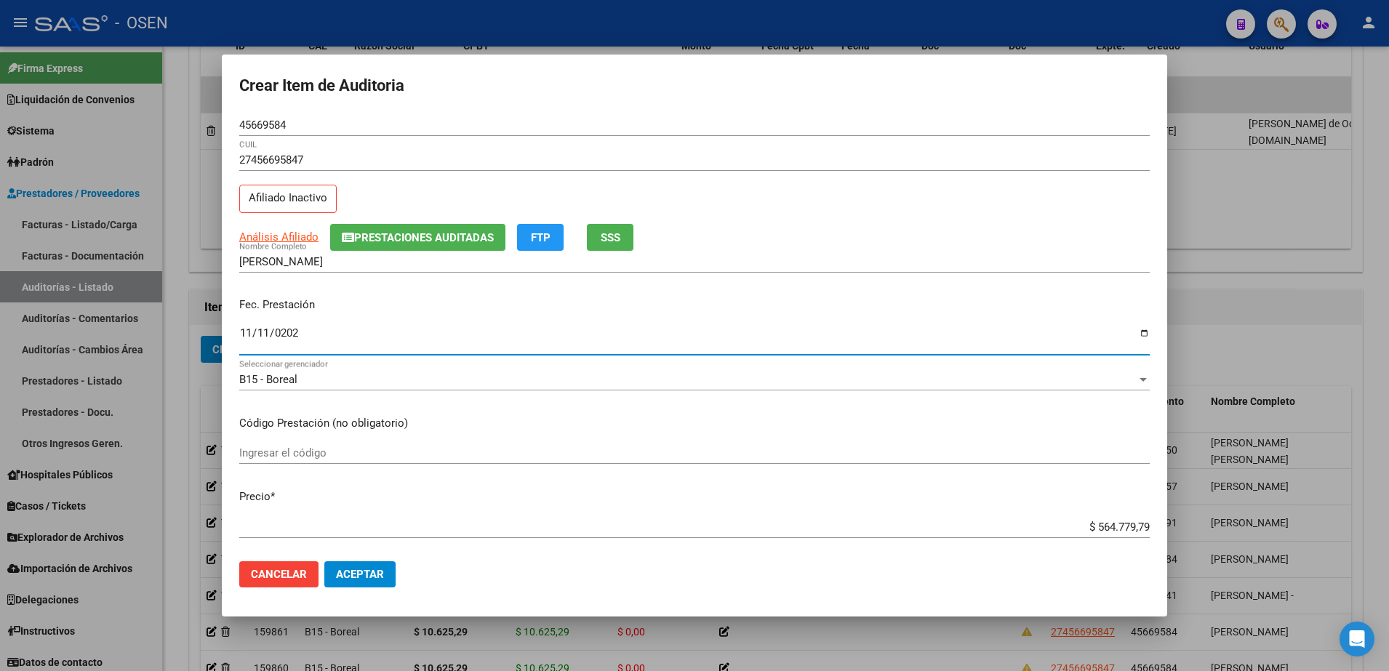
click at [1104, 527] on input "$ 564.779,79" at bounding box center [694, 527] width 911 height 13
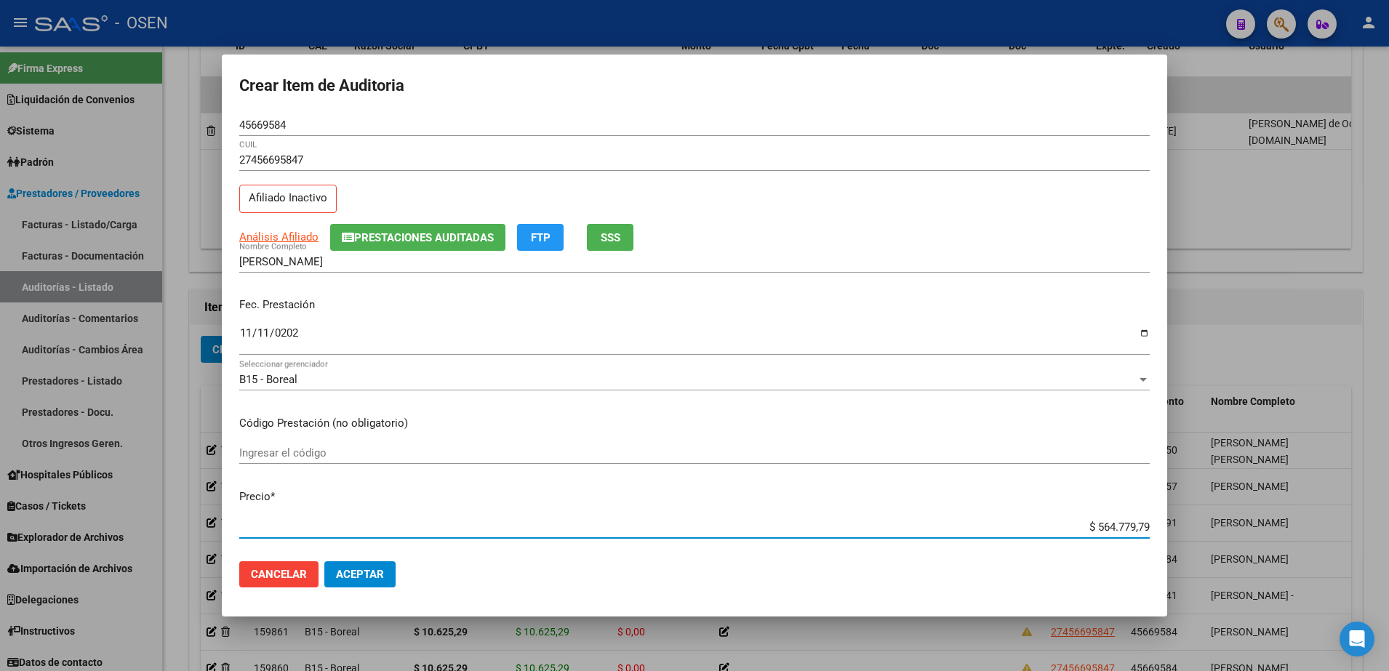
click at [1104, 527] on input "$ 564.779,79" at bounding box center [694, 527] width 911 height 13
paste input "16.000.00"
type input "$ 16.000,00"
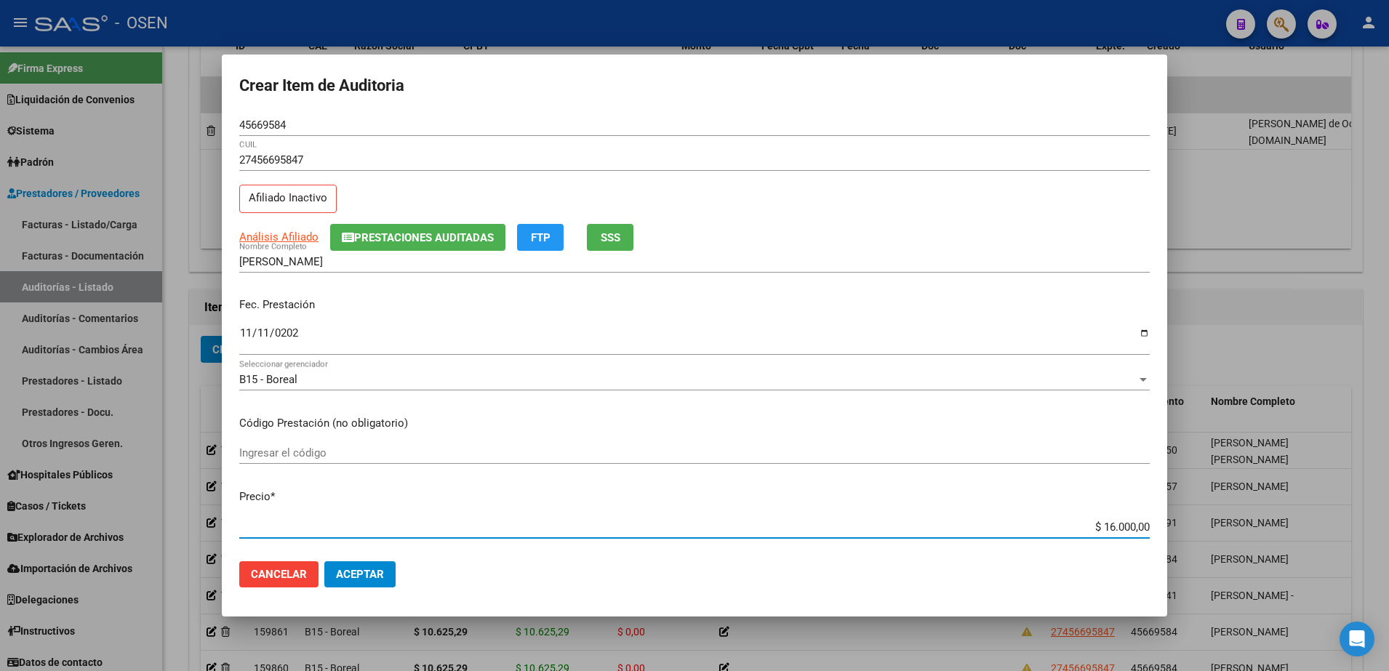
click at [372, 562] on button "Aceptar" at bounding box center [359, 575] width 71 height 26
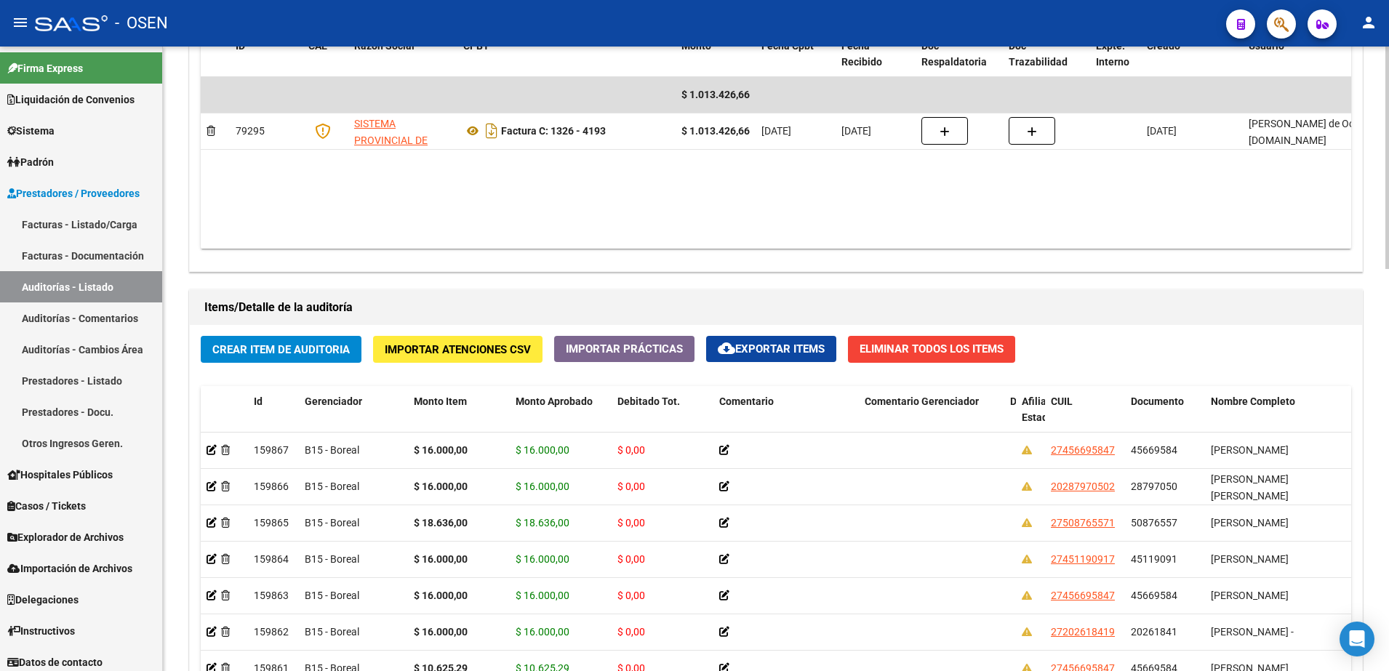
click at [626, 287] on div "Items/Detalle de la auditoría Crear Item de Auditoria Importar Atenciones CSV I…" at bounding box center [776, 585] width 1180 height 596
click at [347, 338] on button "Crear Item de Auditoria" at bounding box center [281, 349] width 161 height 27
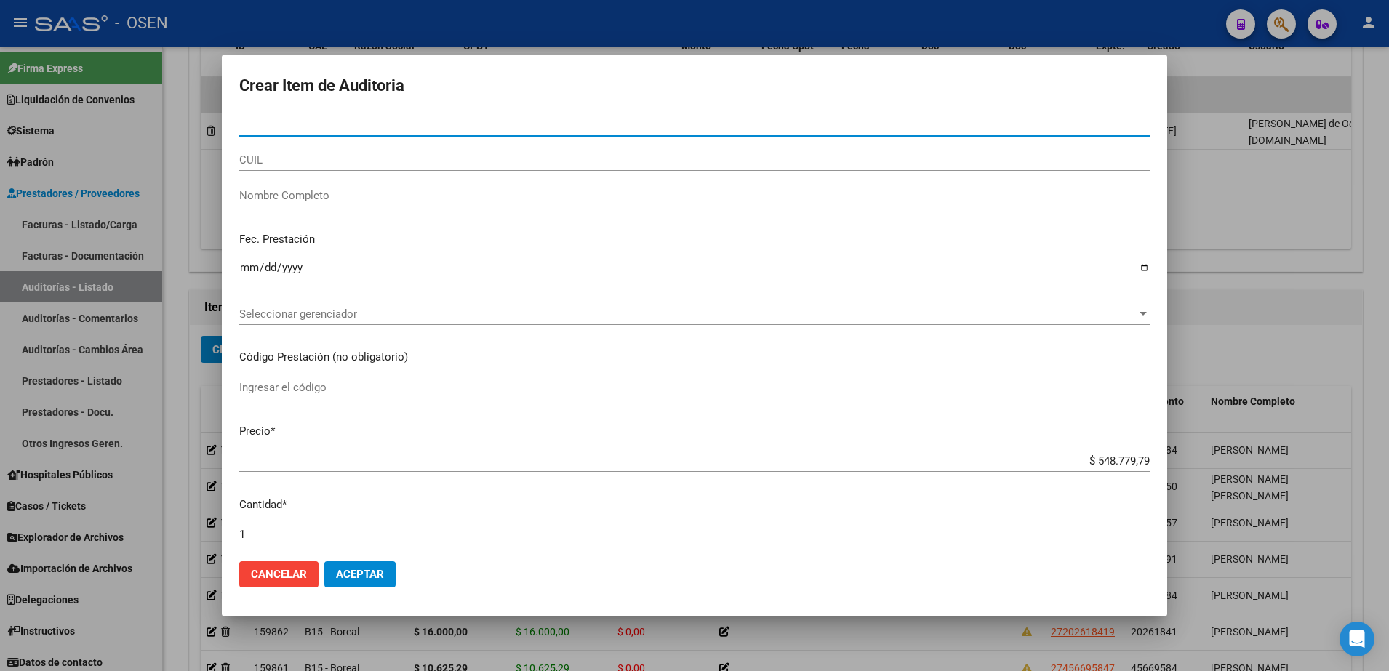
paste input "28797050"
type input "28797050"
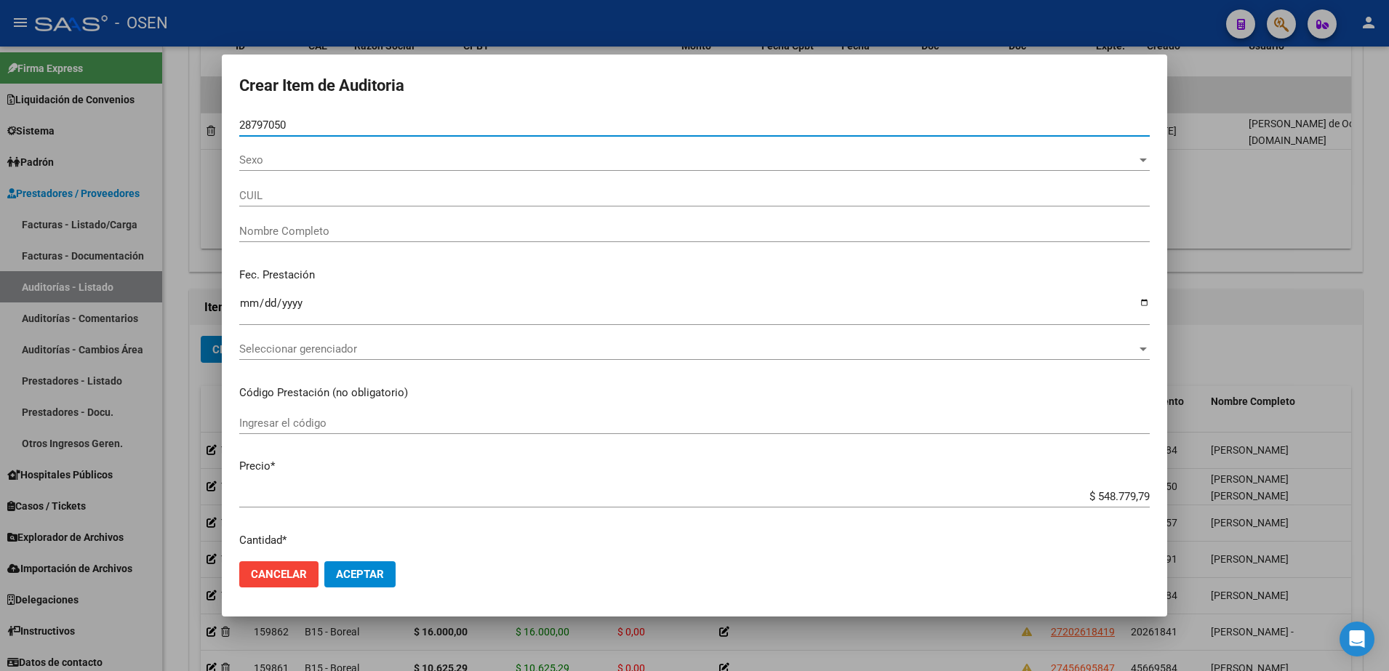
type input "20287970502"
type input "[PERSON_NAME] [PERSON_NAME]"
type input "28797050"
click at [239, 305] on mat-dialog-content "28797050 Nro Documento Sexo Sexo 20287970502 CUIL [PERSON_NAME] [PERSON_NAME] N…" at bounding box center [695, 332] width 946 height 436
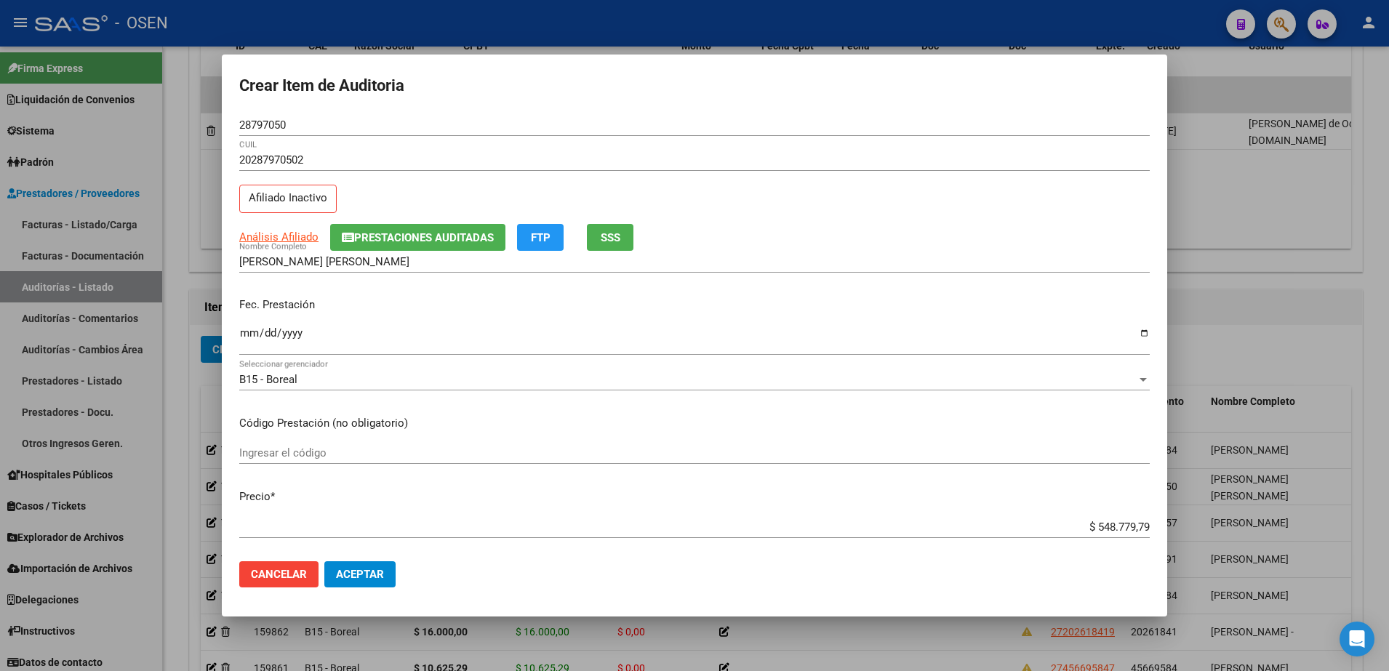
click at [243, 310] on p "Fec. Prestación" at bounding box center [694, 305] width 911 height 17
click at [244, 324] on div "Ingresar la fecha" at bounding box center [694, 339] width 911 height 31
type input "[DATE]"
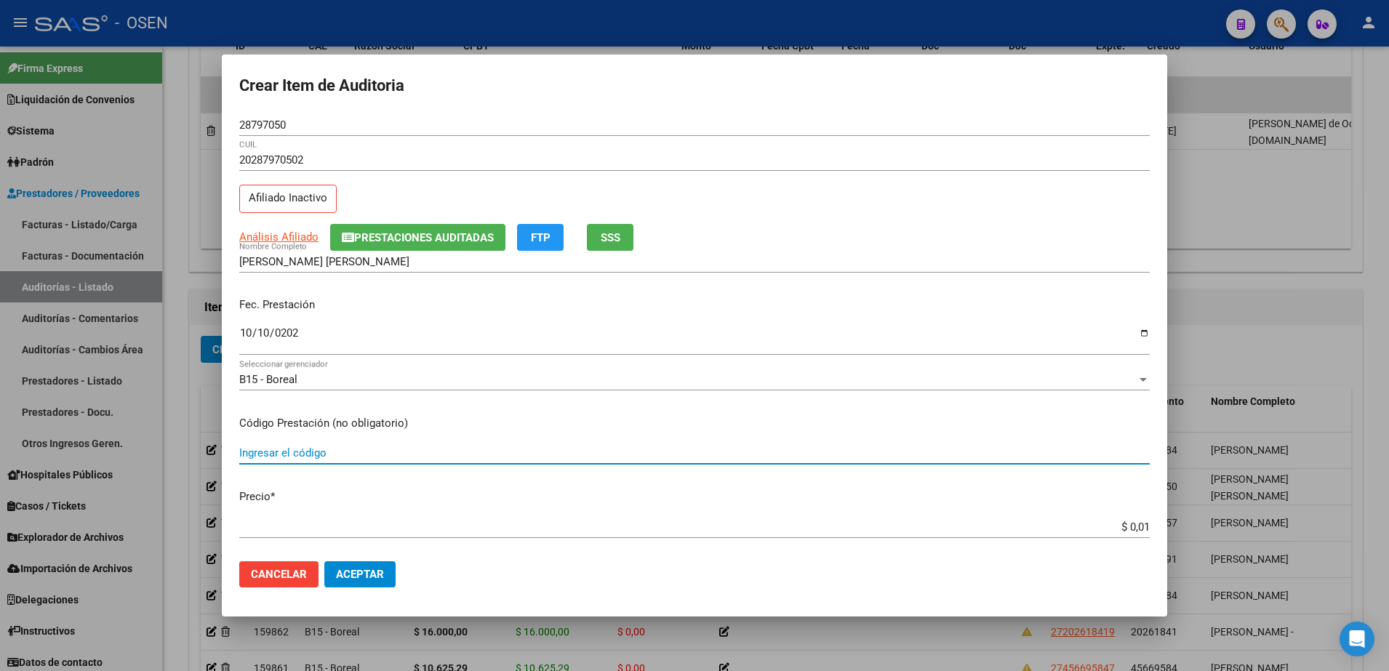
type input "$ 0,16"
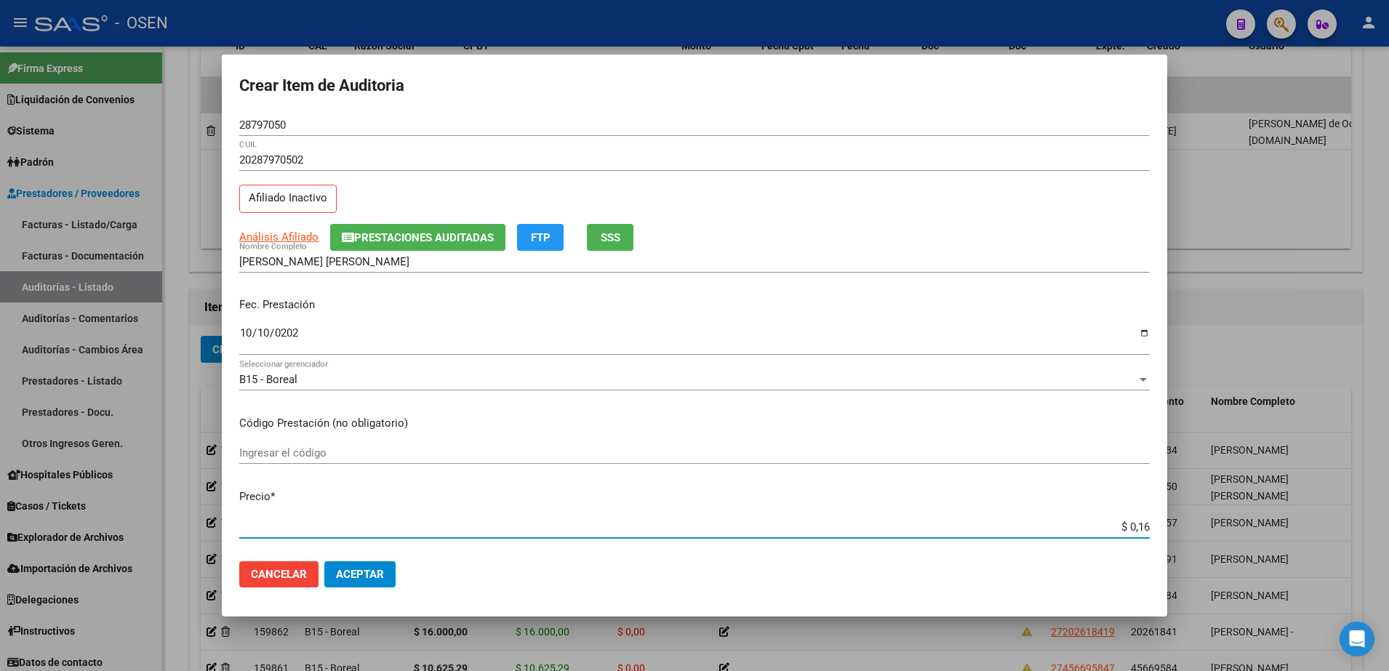
type input "$ 1,60"
type input "$ 16,00"
type input "$ 160,00"
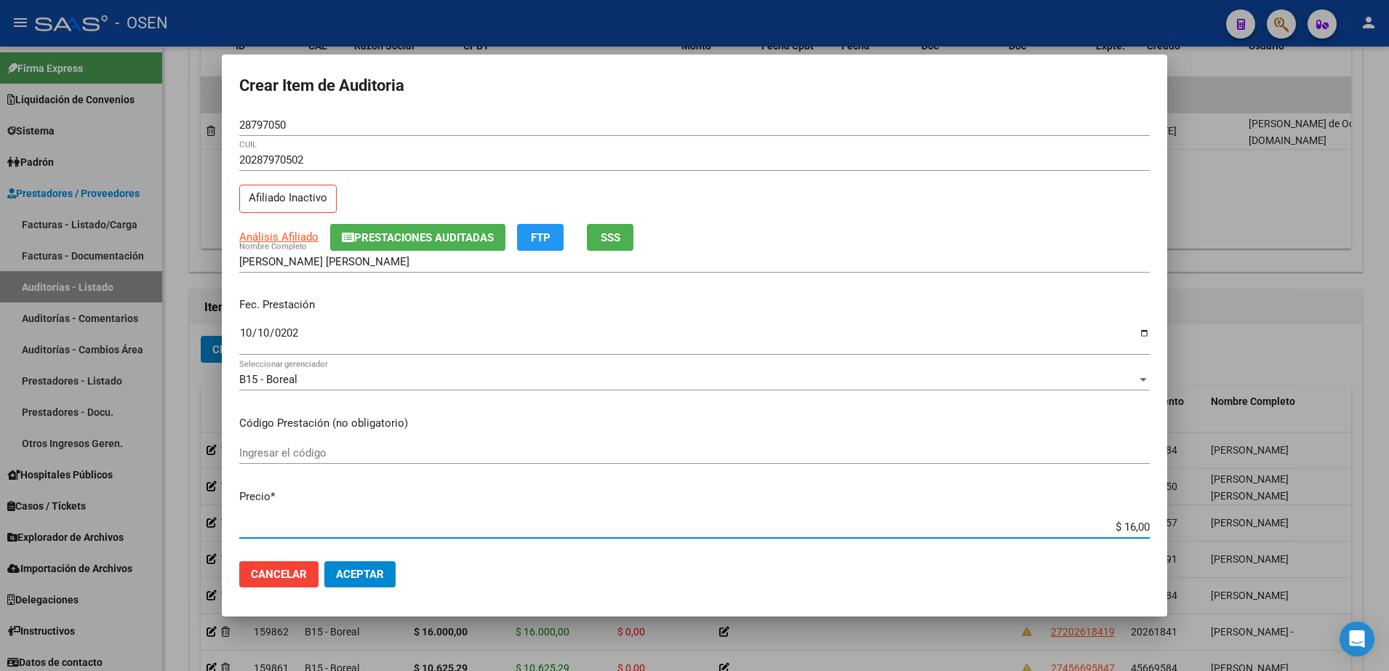
type input "$ 160,00"
type input "$ 1.600,00"
type input "$ 16.000,00"
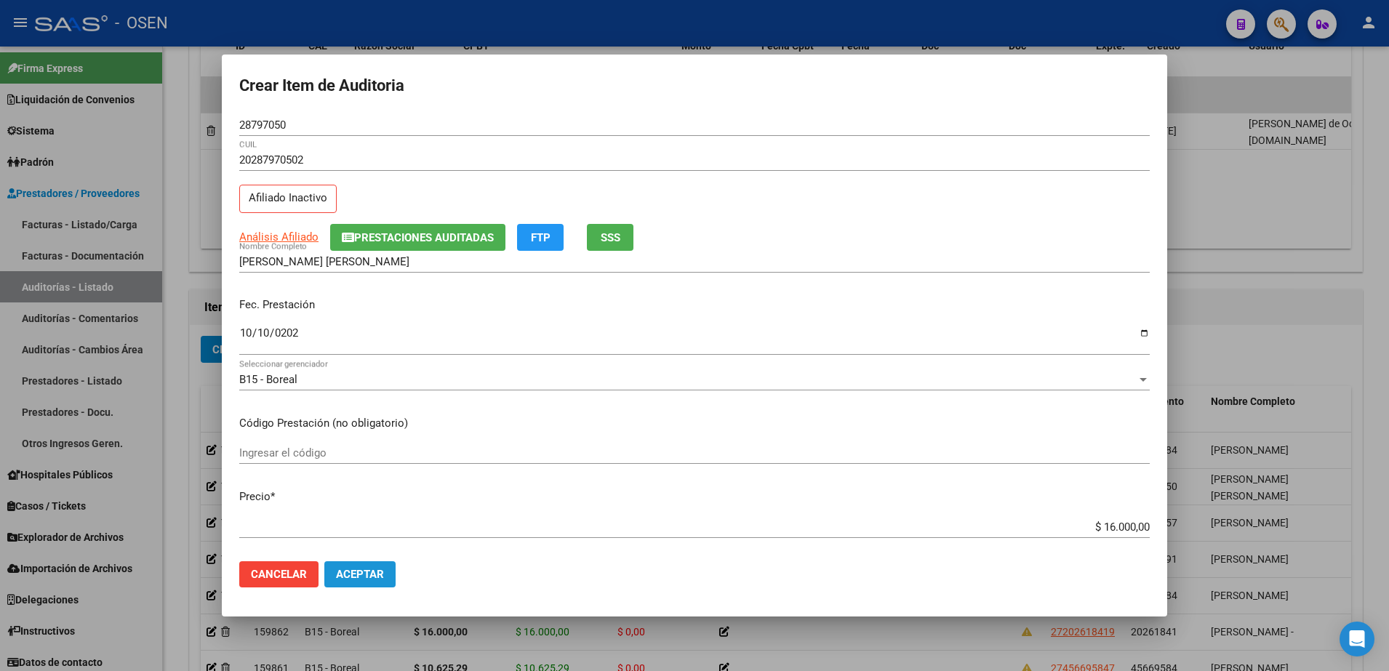
click at [360, 586] on button "Aceptar" at bounding box center [359, 575] width 71 height 26
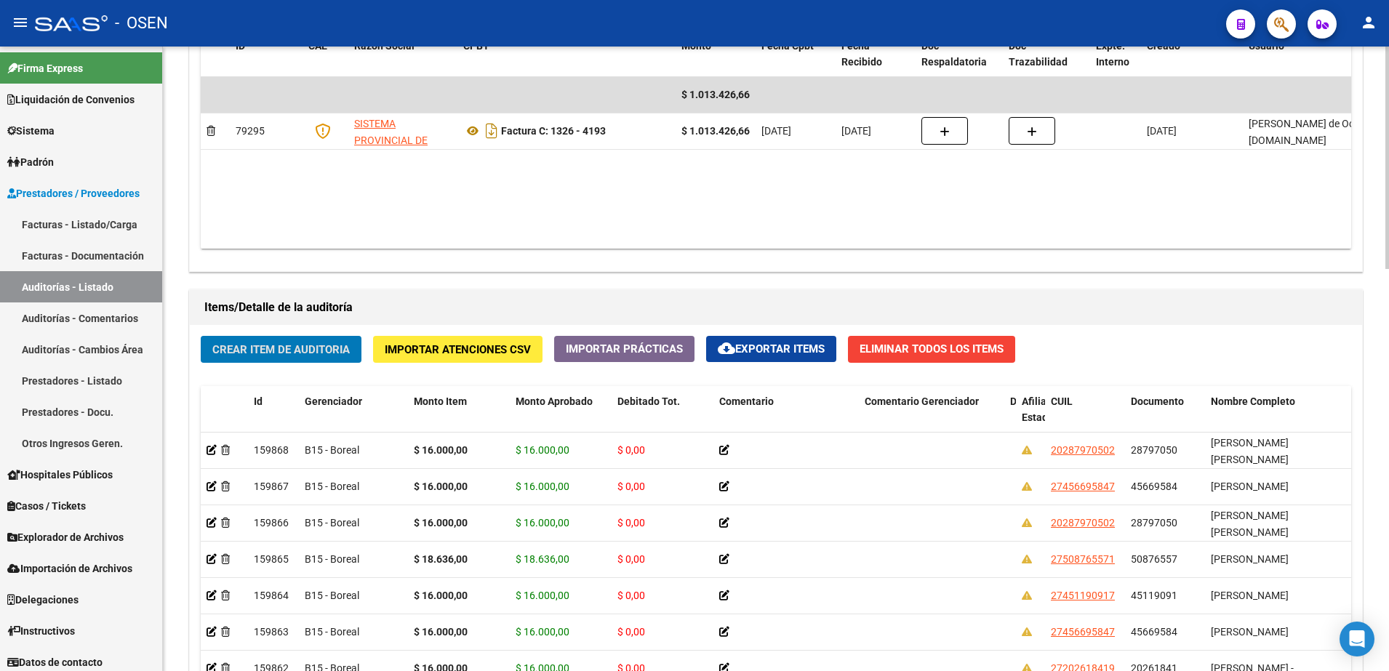
click at [322, 343] on span "Crear Item de Auditoria" at bounding box center [280, 349] width 137 height 13
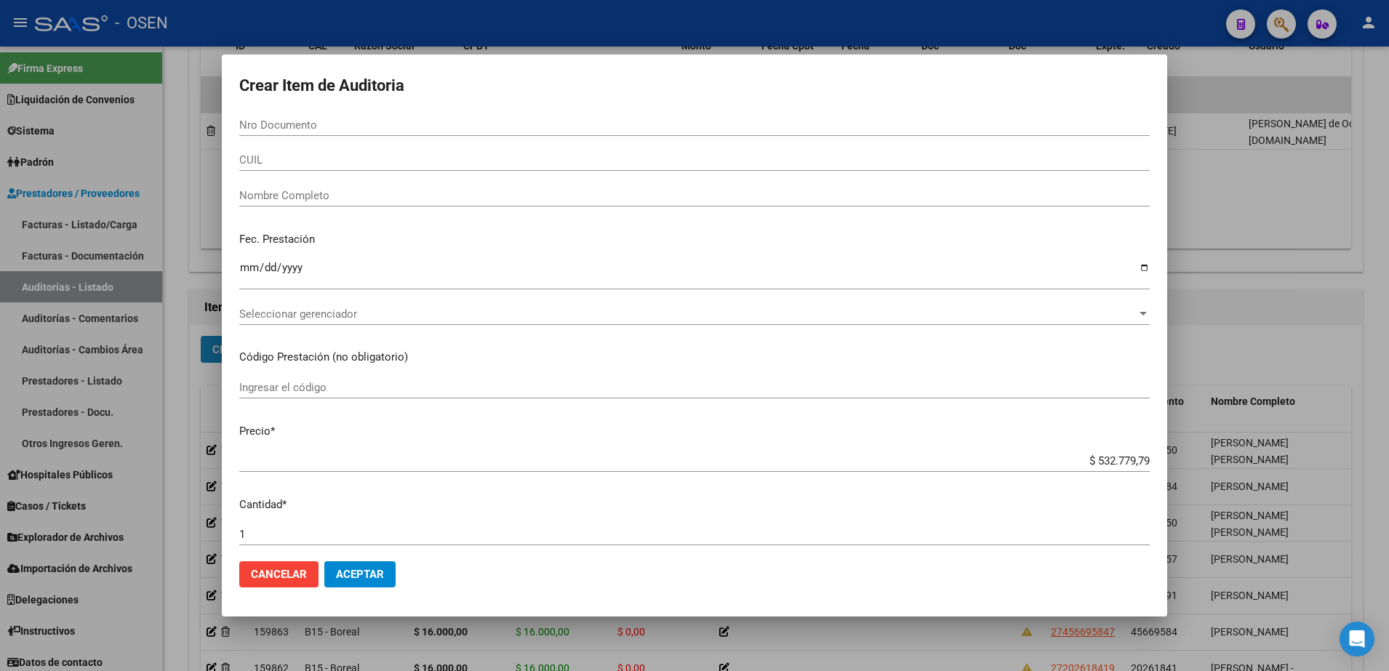
paste input "45669584"
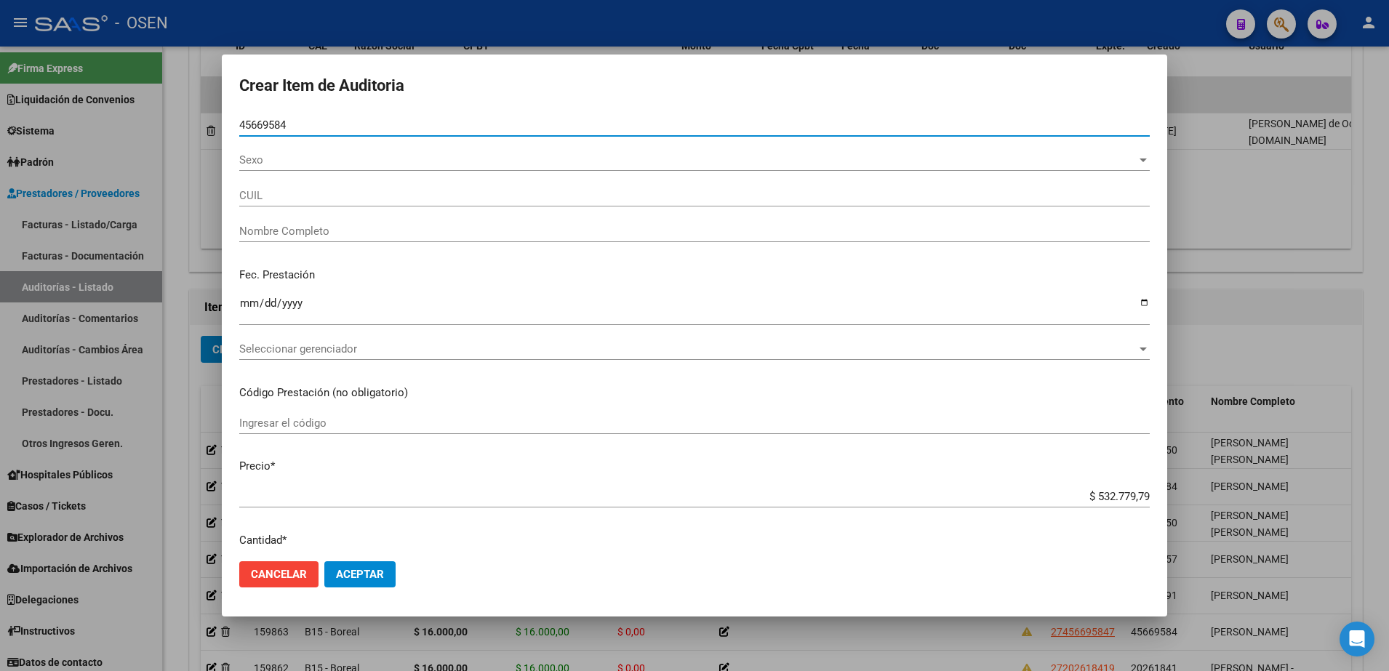
type input "45669584"
type input "27456695847"
type input "[PERSON_NAME]"
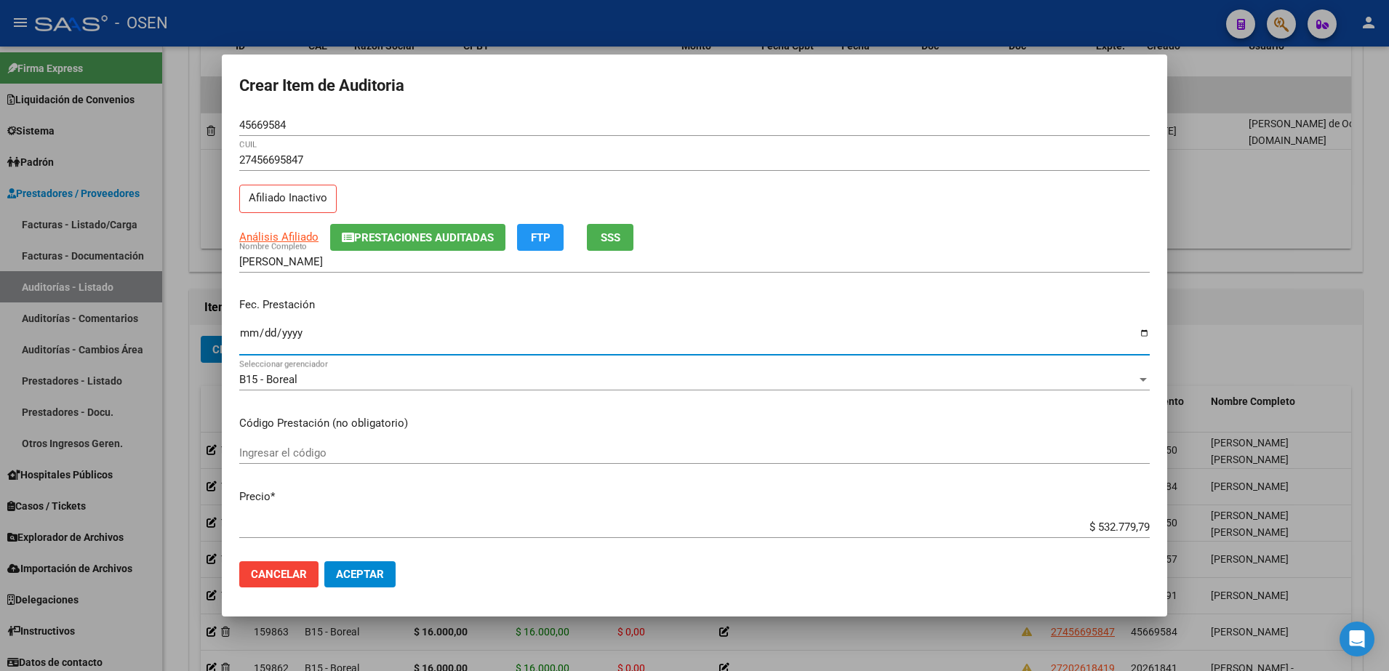
click at [244, 342] on input "Ingresar la fecha" at bounding box center [694, 338] width 911 height 23
type input "[DATE]"
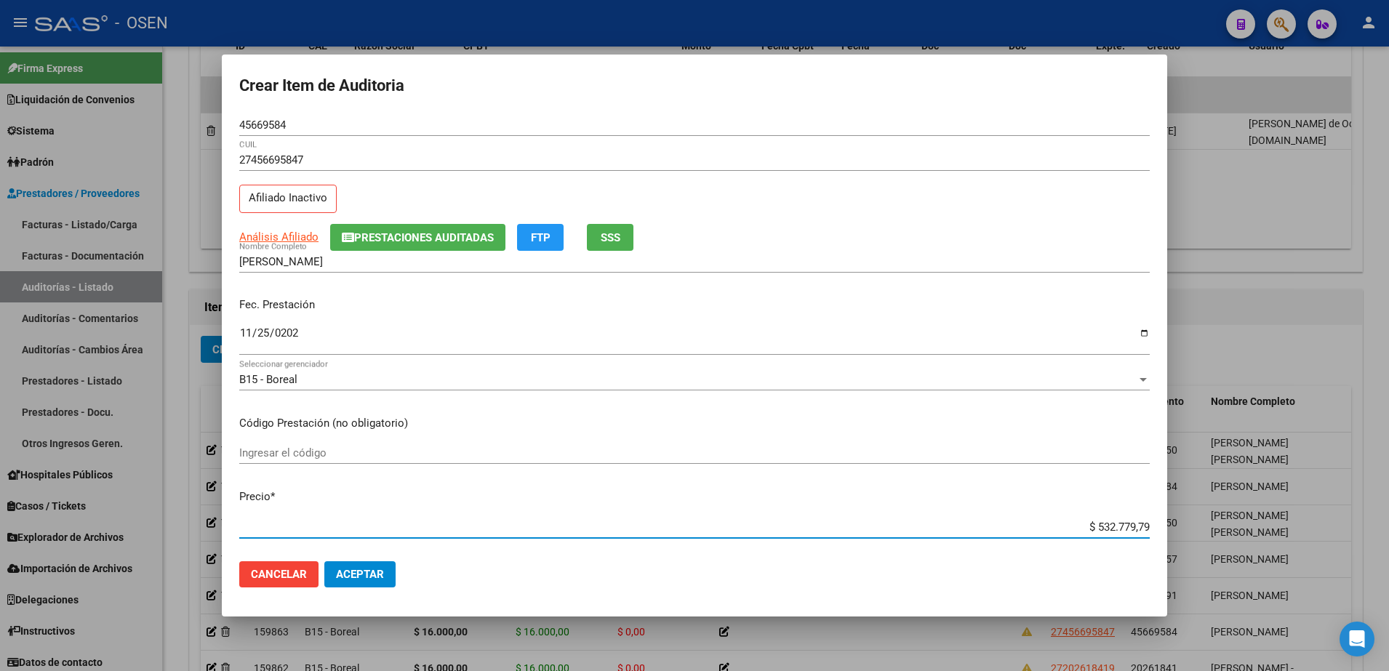
paste input "16.000,00"
type input "$ 16.000,00"
drag, startPoint x: 378, startPoint y: 571, endPoint x: 591, endPoint y: 631, distance: 220.8
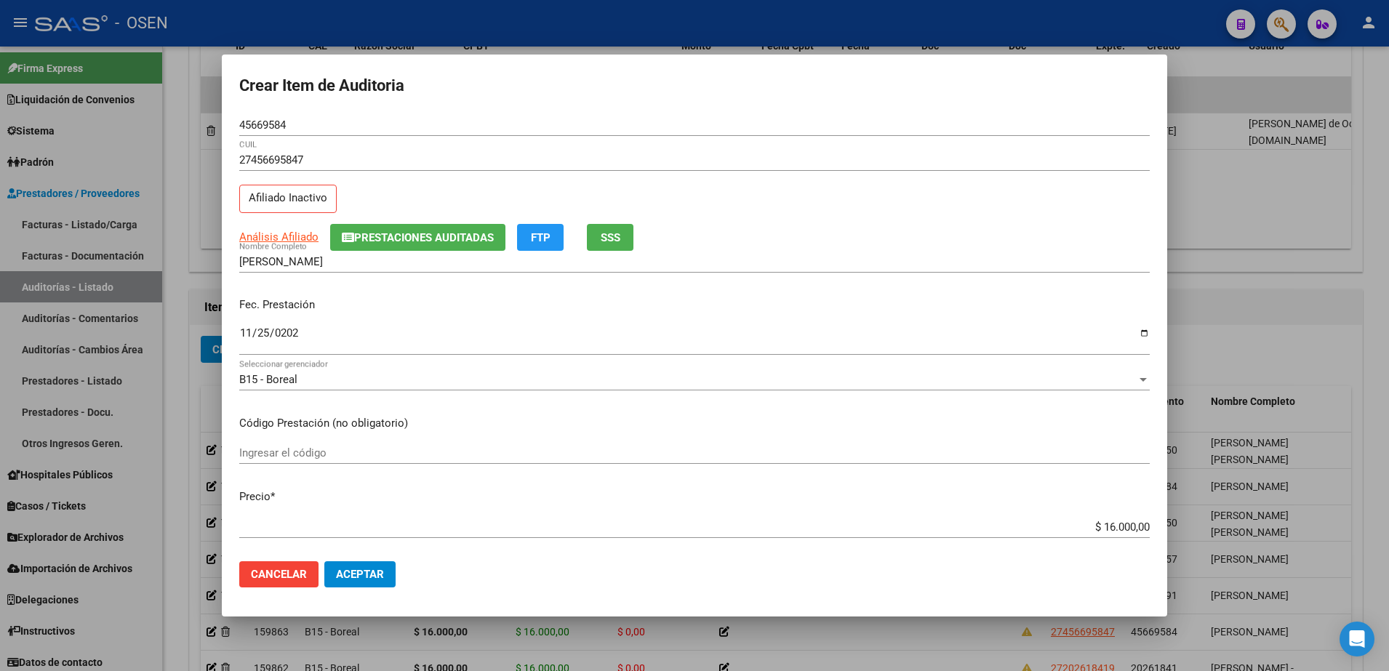
click at [378, 571] on span "Aceptar" at bounding box center [360, 574] width 48 height 13
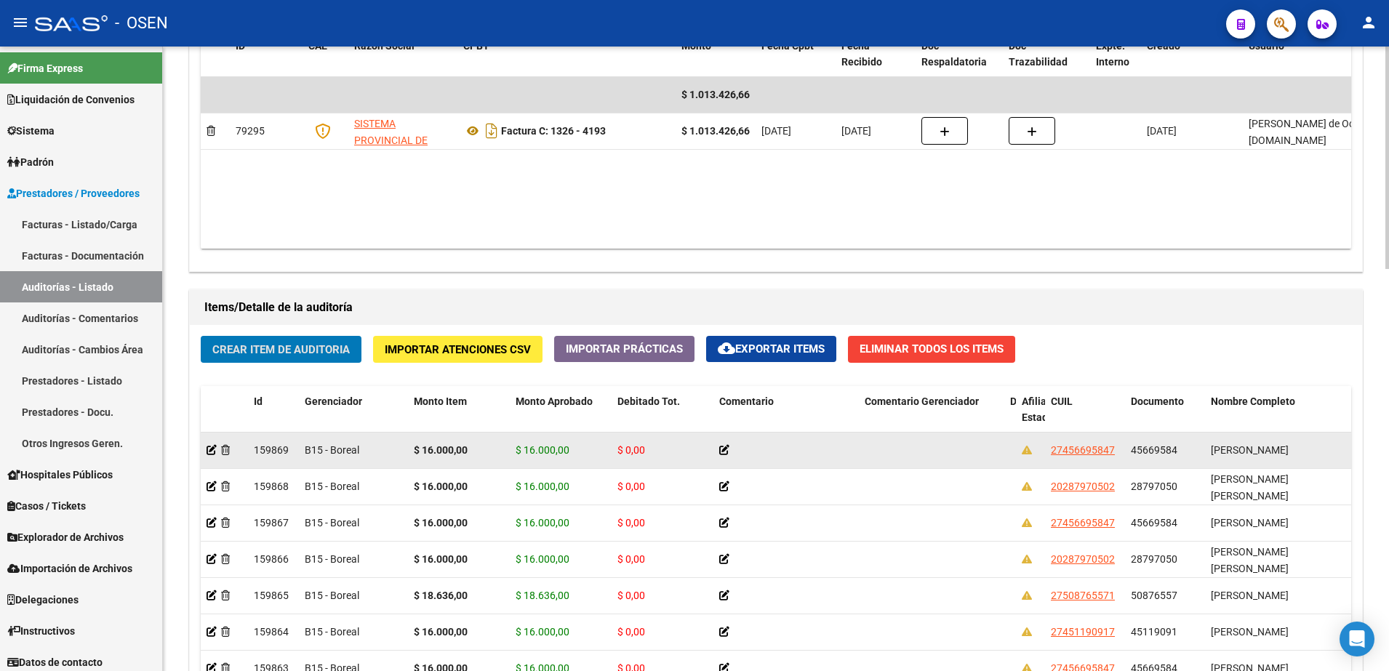
click at [1156, 455] on span "45669584" at bounding box center [1154, 450] width 47 height 12
copy span "45669584"
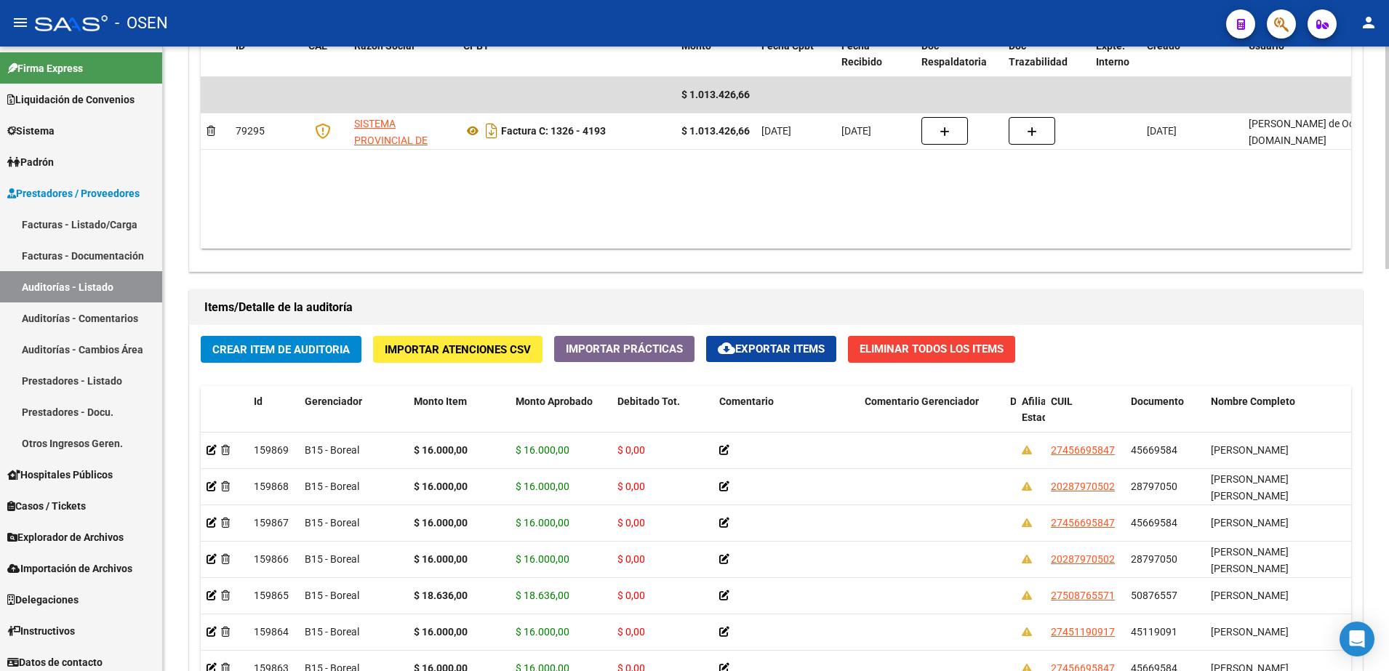
click at [311, 337] on button "Crear Item de Auditoria" at bounding box center [281, 349] width 161 height 27
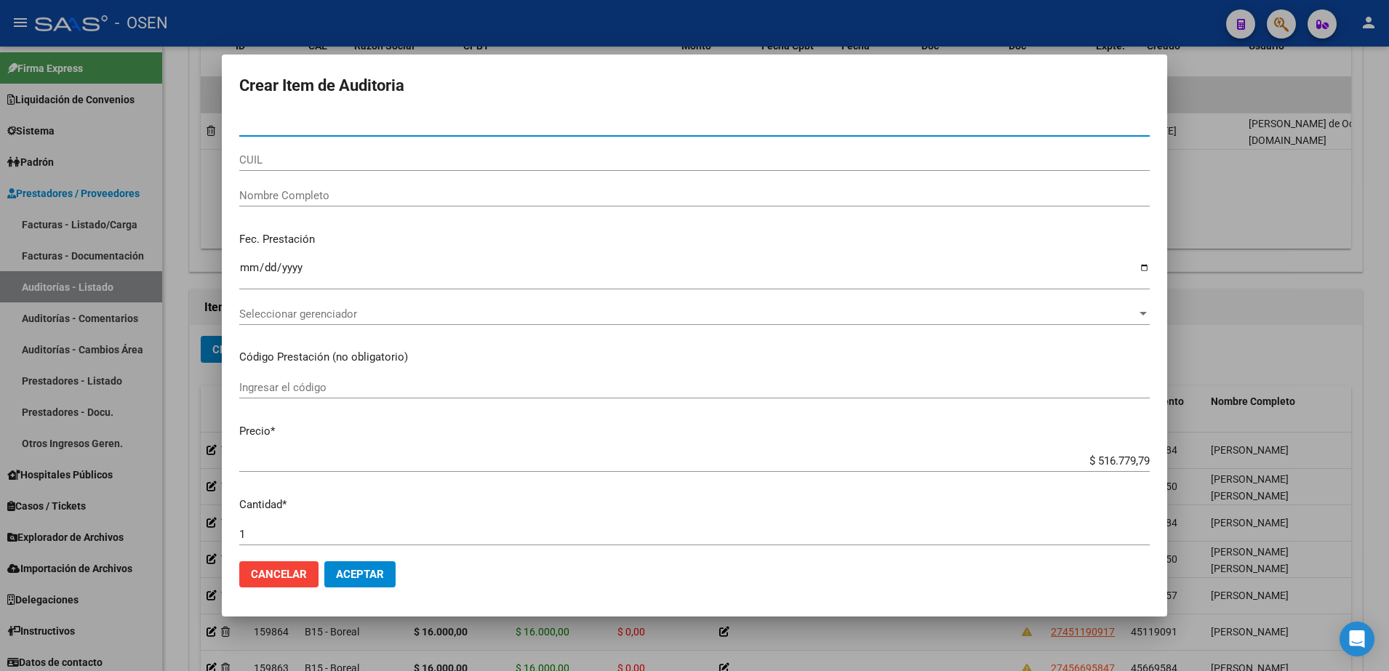
paste input "45669584"
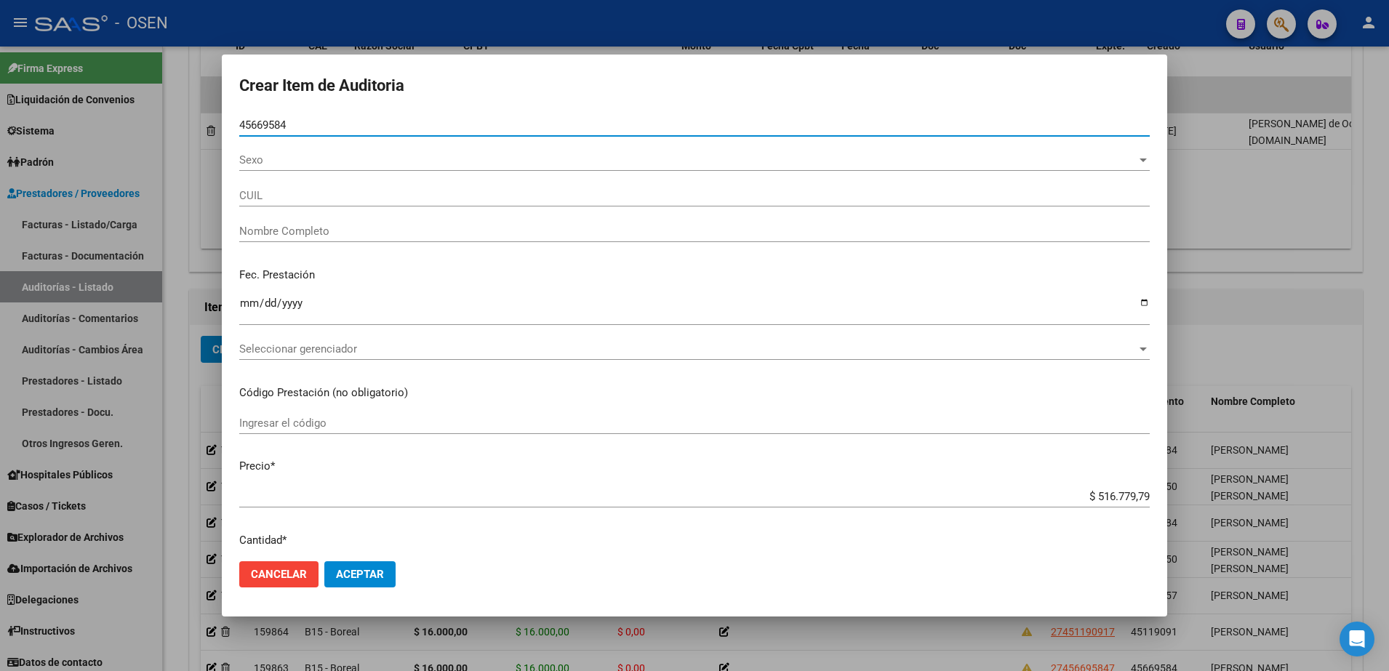
type input "45669584"
type input "27456695847"
type input "[PERSON_NAME]"
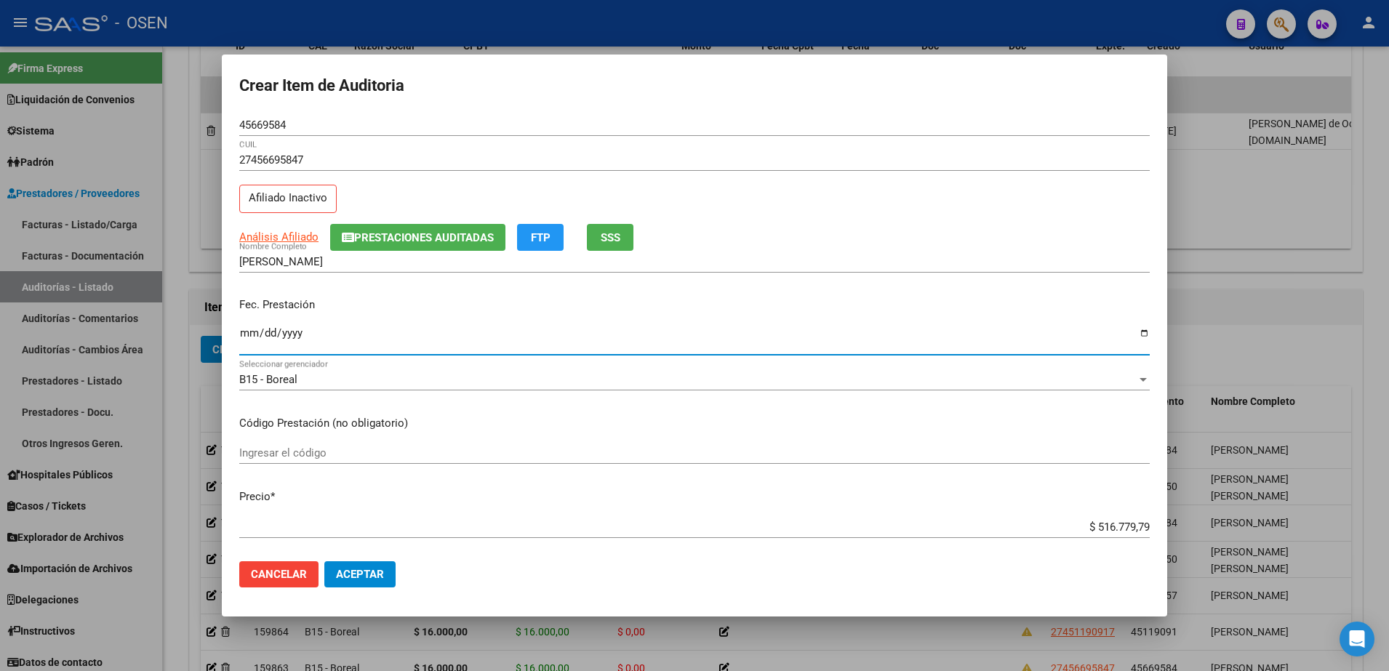
click at [247, 333] on input "Ingresar la fecha" at bounding box center [694, 338] width 911 height 23
type input "[DATE]"
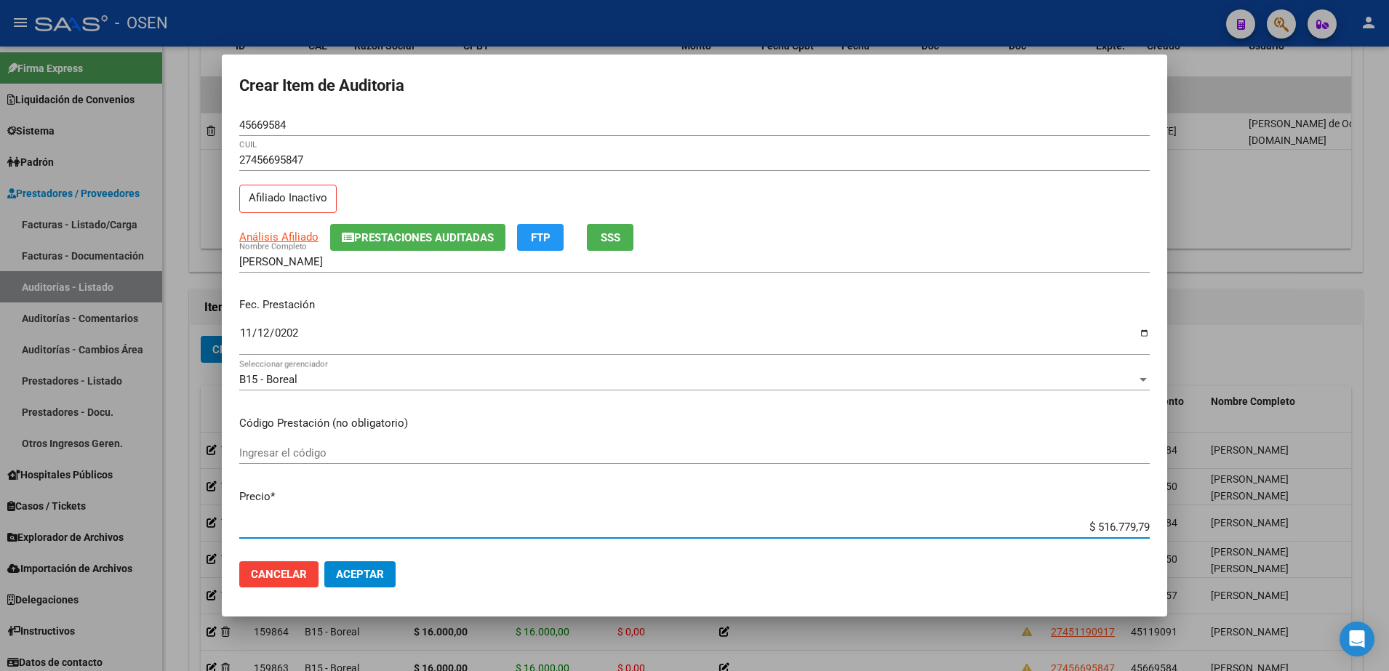
paste input "16.000,00"
type input "$ 16.000,00"
click at [380, 577] on span "Aceptar" at bounding box center [360, 574] width 48 height 13
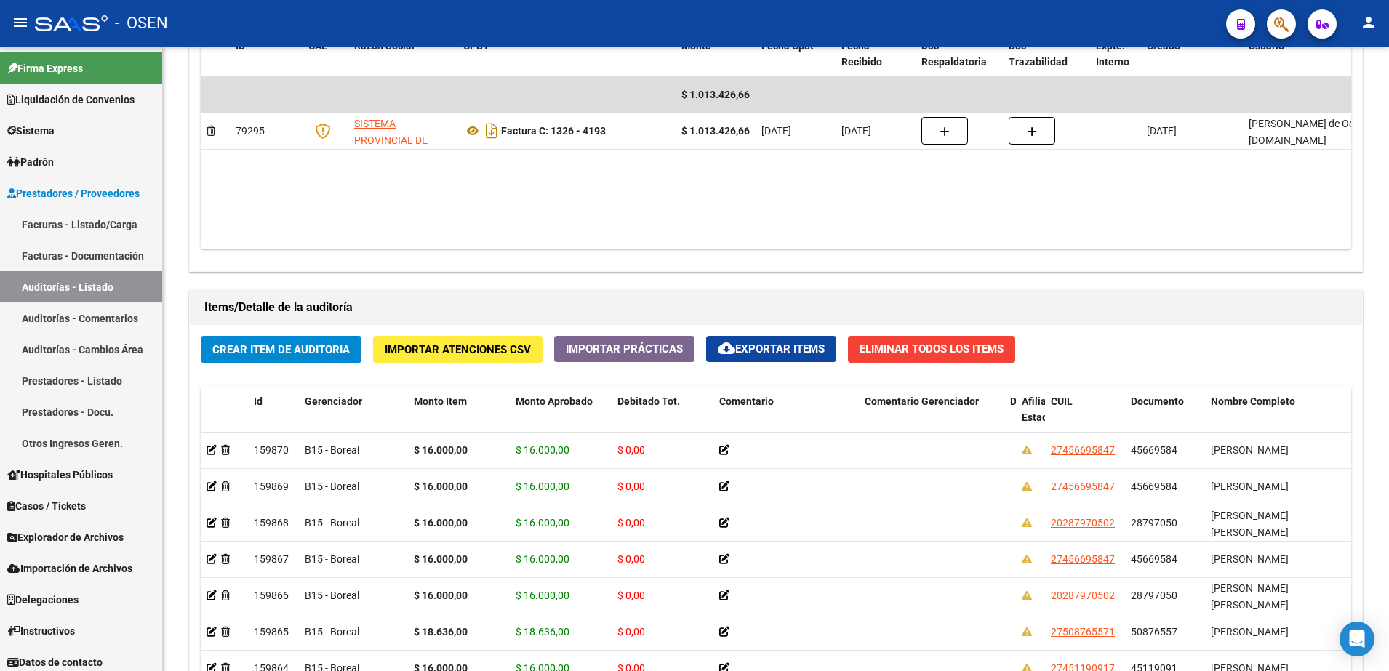
drag, startPoint x: 666, startPoint y: 209, endPoint x: 622, endPoint y: 20, distance: 193.4
click at [666, 209] on datatable-body "$ 1.013.426,66 79295 SISTEMA PROVINCIAL DE SALUD Factura C: 1326 - 4193 $ 1.013…" at bounding box center [776, 163] width 1151 height 172
click at [322, 337] on button "Crear Item de Auditoria" at bounding box center [281, 349] width 161 height 27
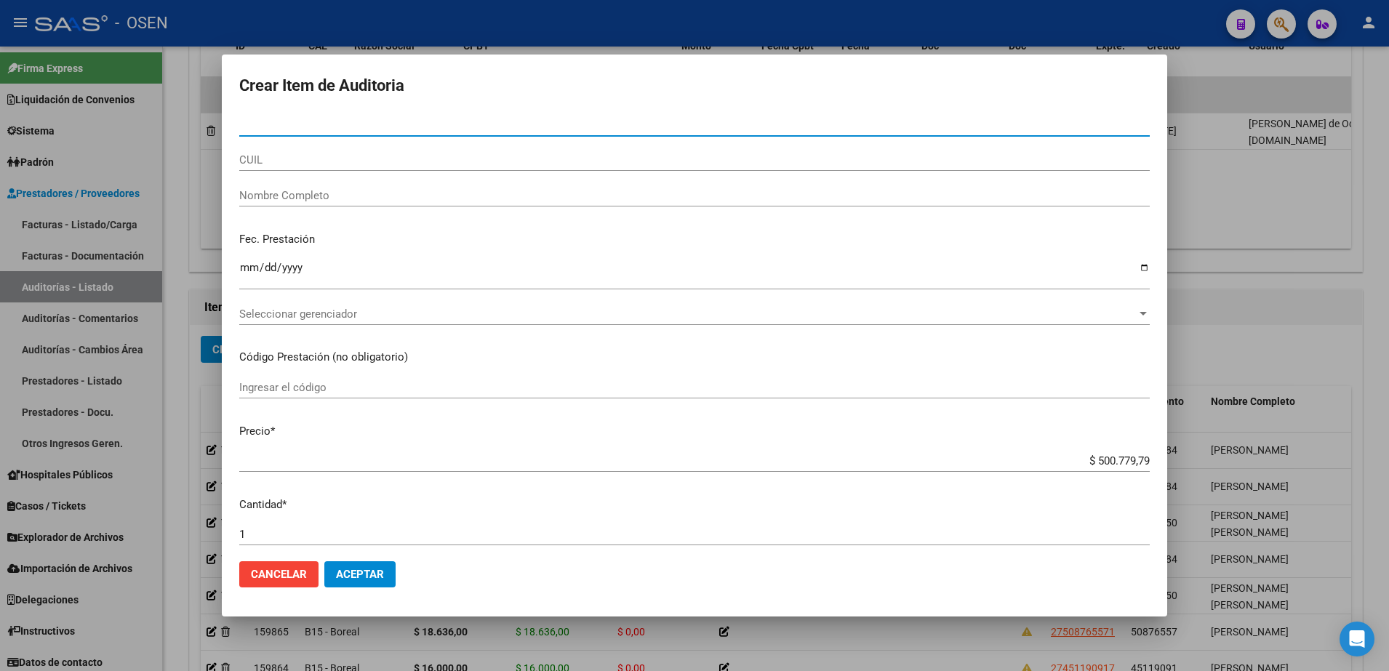
click at [338, 162] on input "CUIL" at bounding box center [694, 159] width 911 height 13
paste input "27451190917"
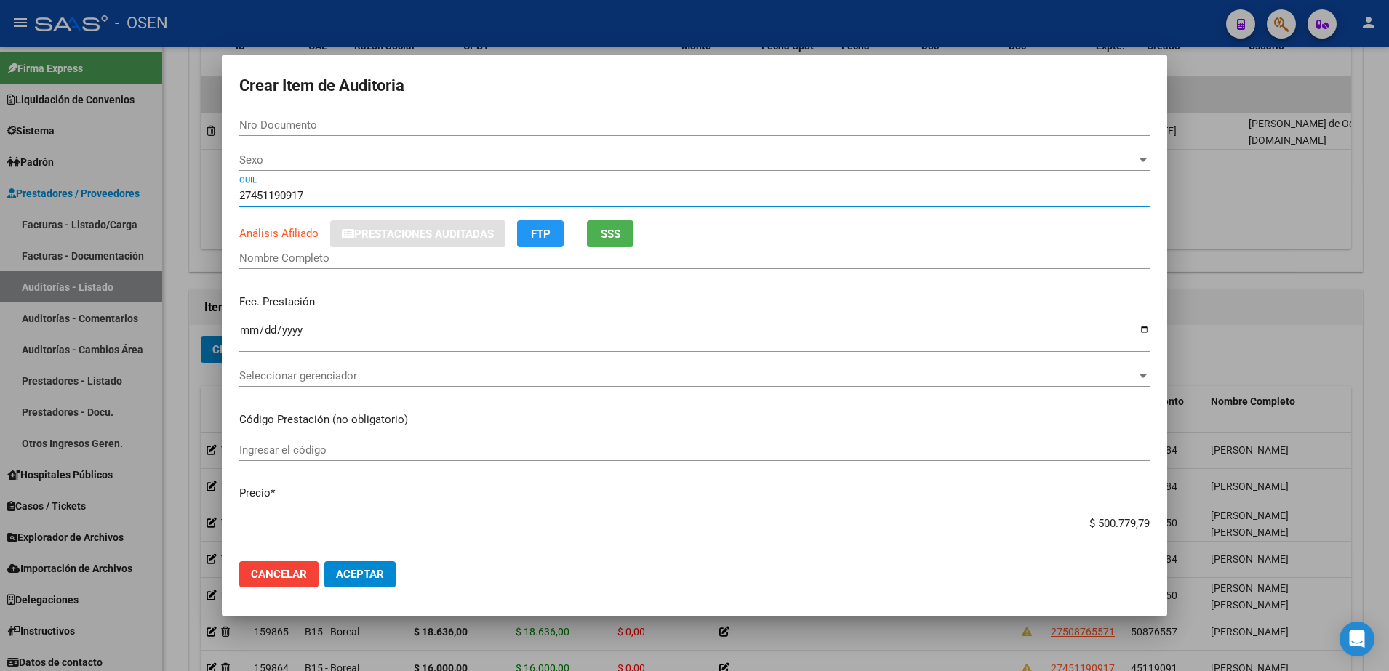
type input "27451190917"
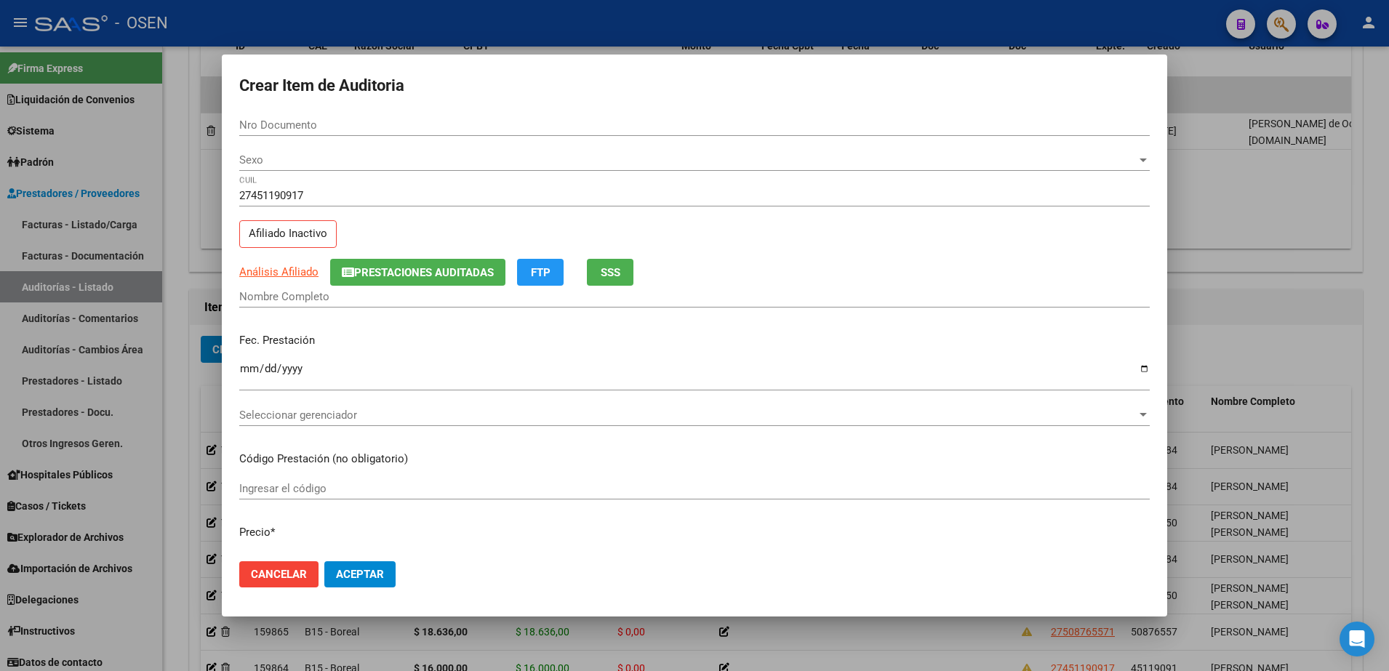
type input "45119091"
type input "[PERSON_NAME]"
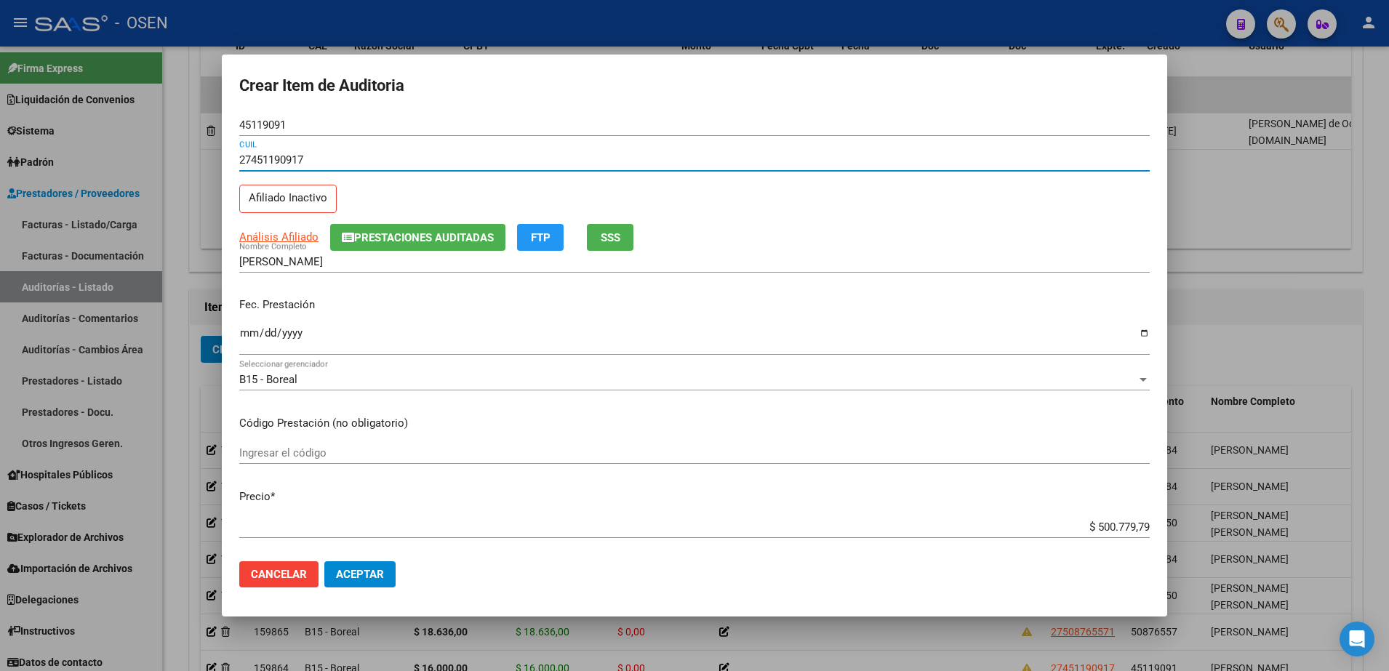
click at [238, 313] on mat-dialog-content "45119091 Nro Documento 27451190917 CUIL Afiliado Inactivo Análisis Afiliado Pre…" at bounding box center [695, 332] width 946 height 436
click at [246, 331] on input "Ingresar la fecha" at bounding box center [694, 338] width 911 height 23
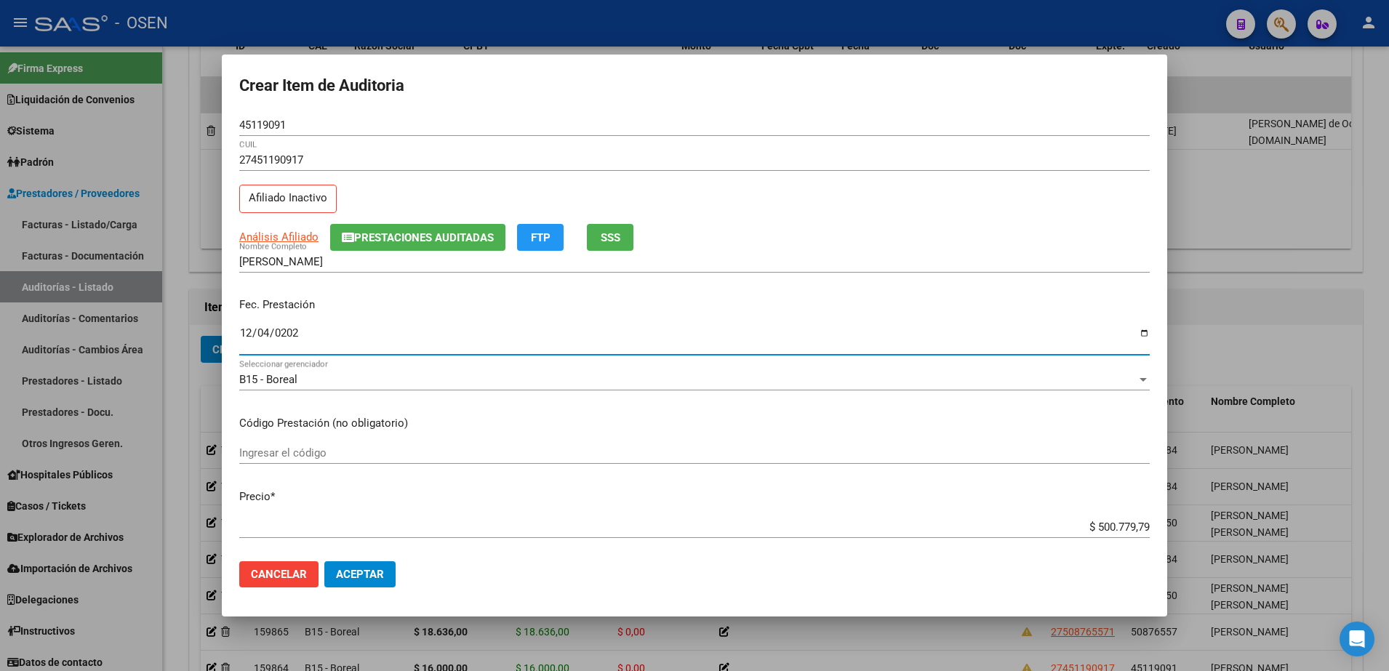
type input "[DATE]"
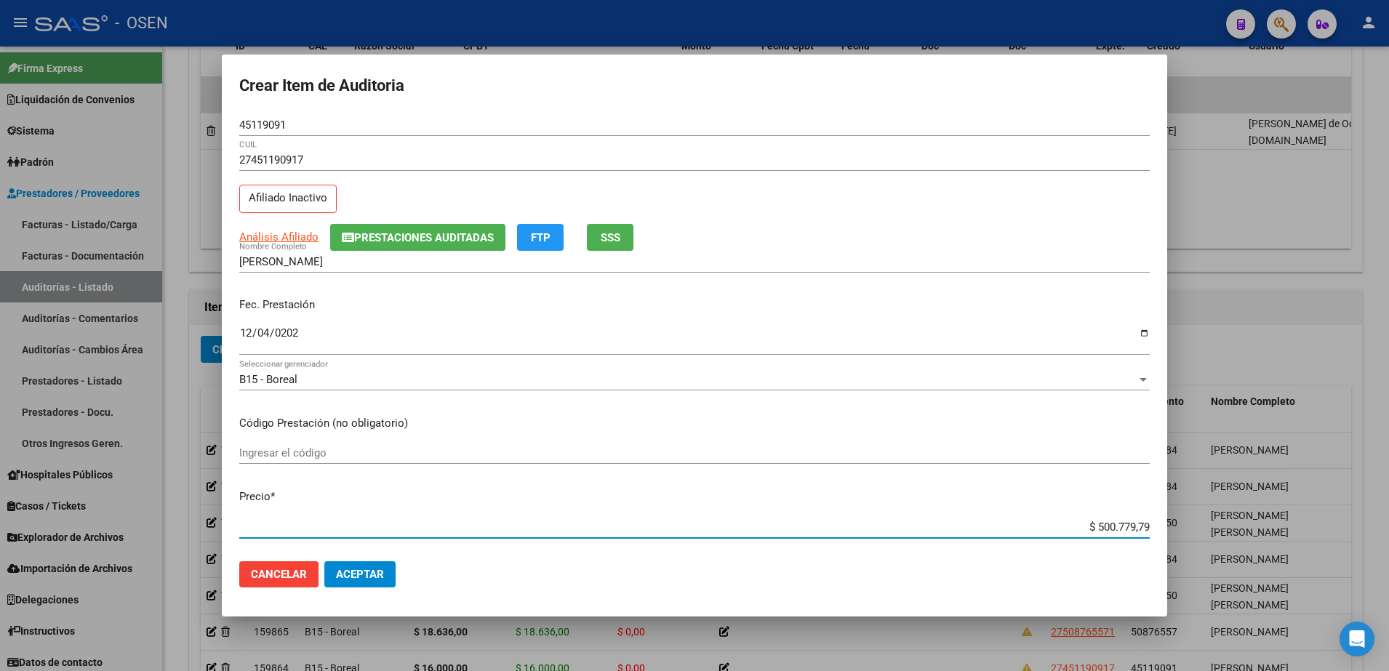
paste input "20.103,45"
type input "$ 20.103,45"
click at [373, 568] on span "Aceptar" at bounding box center [360, 574] width 48 height 13
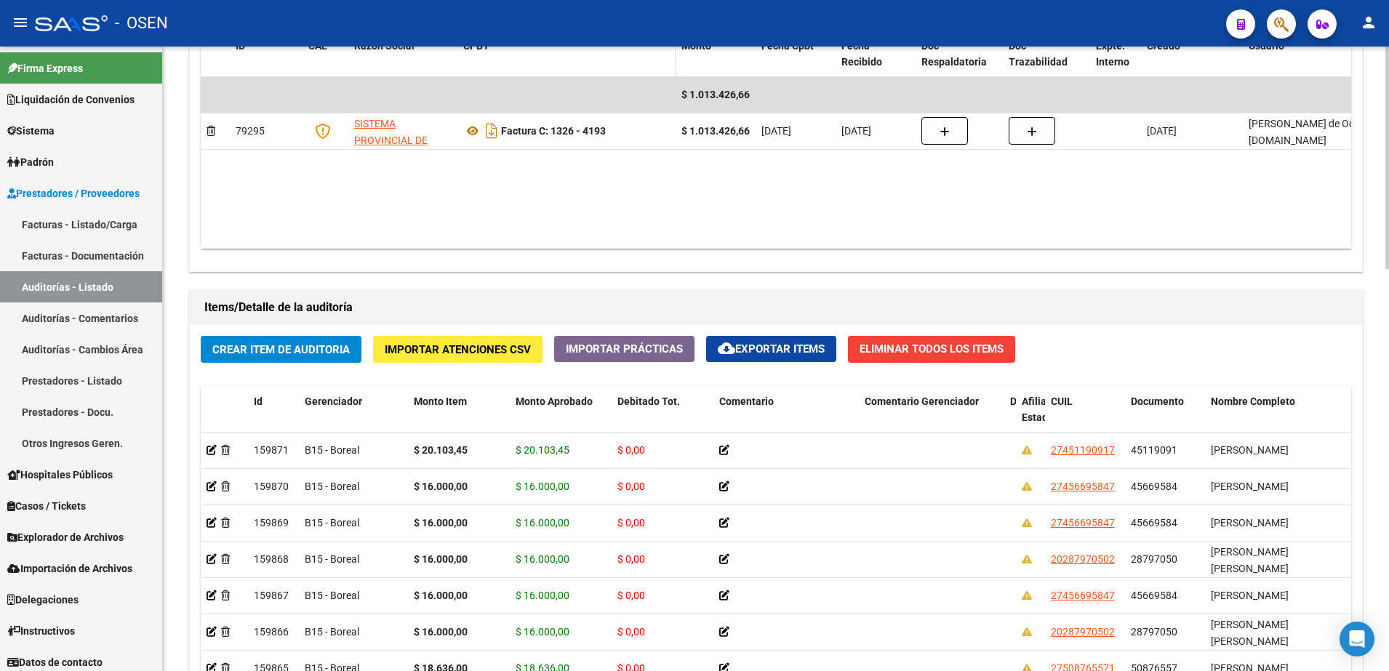
drag, startPoint x: 631, startPoint y: 291, endPoint x: 584, endPoint y: 61, distance: 234.7
click at [631, 291] on div "Items/Detalle de la auditoría" at bounding box center [776, 307] width 1173 height 35
click at [304, 343] on span "Crear Item de Auditoria" at bounding box center [280, 349] width 137 height 13
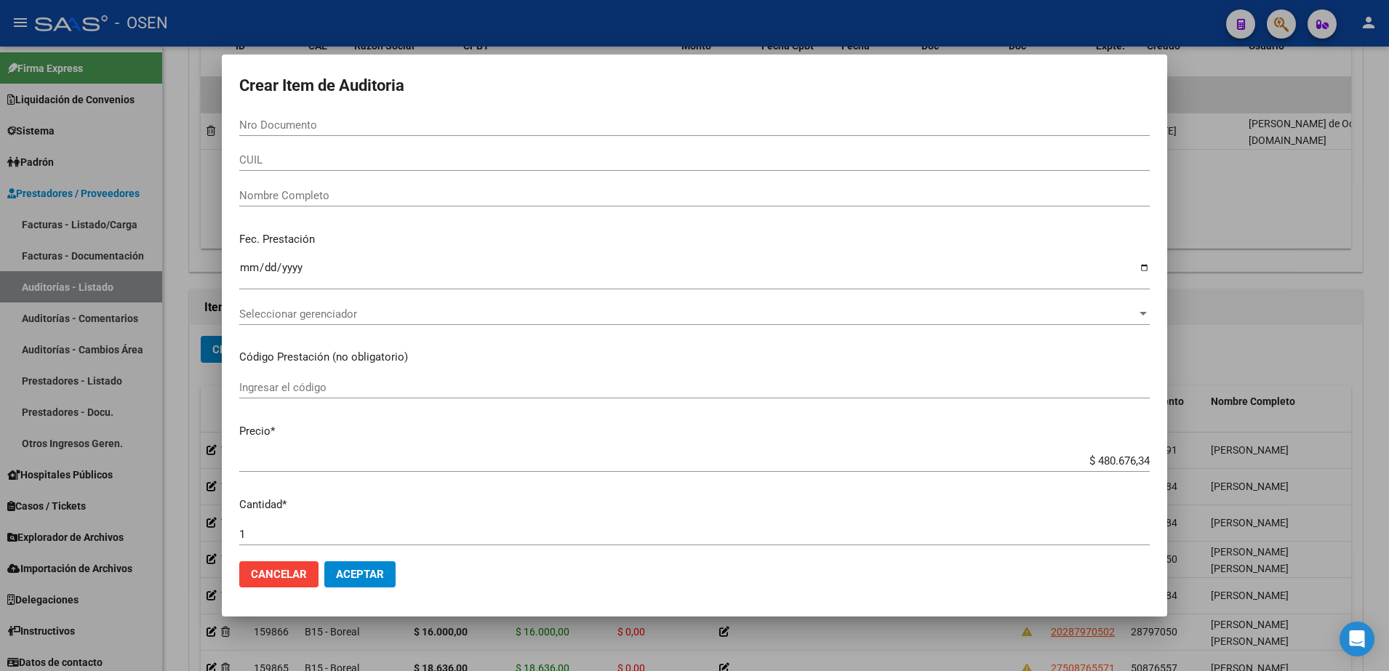
click at [329, 148] on div "Nro Documento" at bounding box center [694, 132] width 911 height 36
click at [332, 156] on input "CUIL" at bounding box center [694, 159] width 911 height 13
paste input "20553507031"
type input "20553507031"
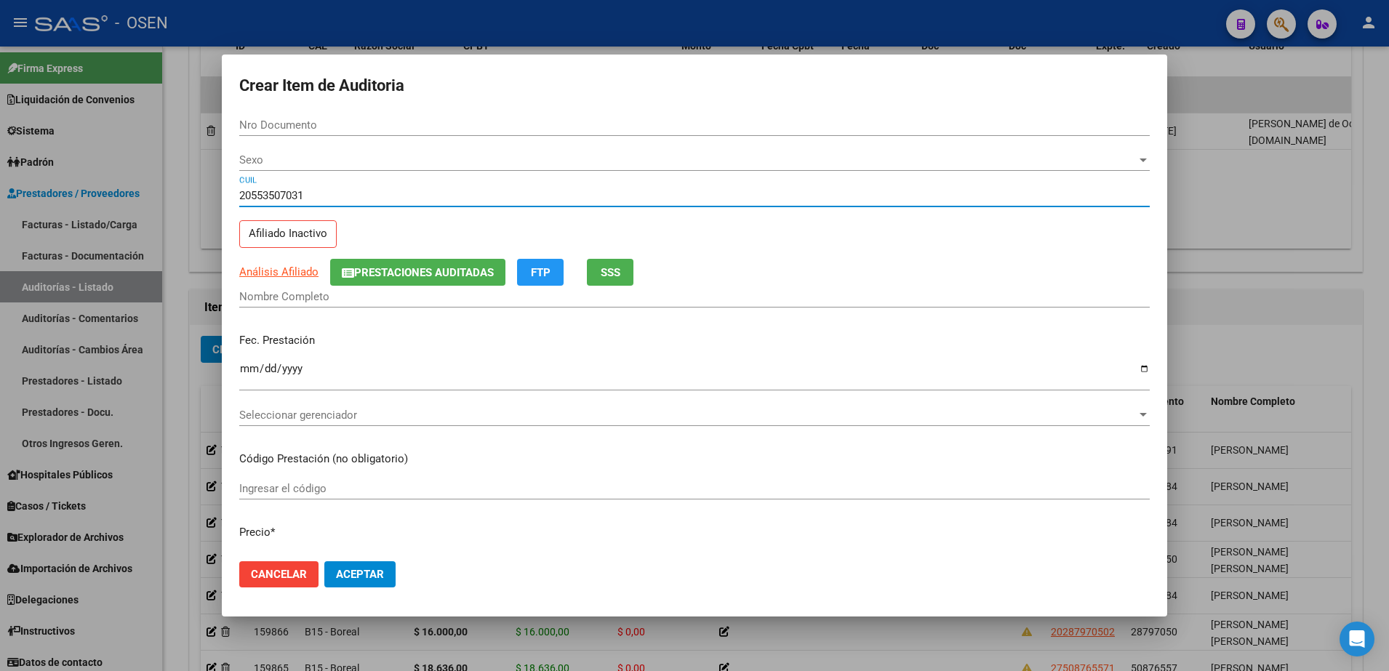
type input "55350703"
type input "OVEJERO [PERSON_NAME]"
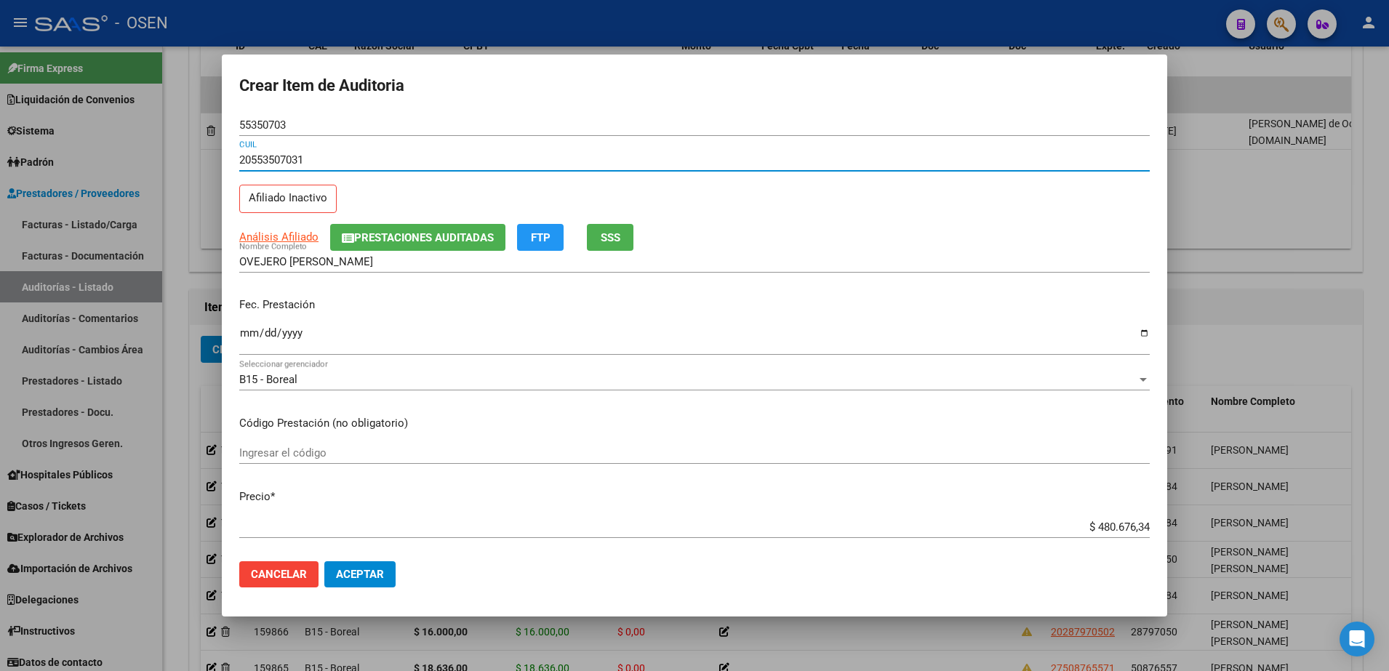
type input "20553507031"
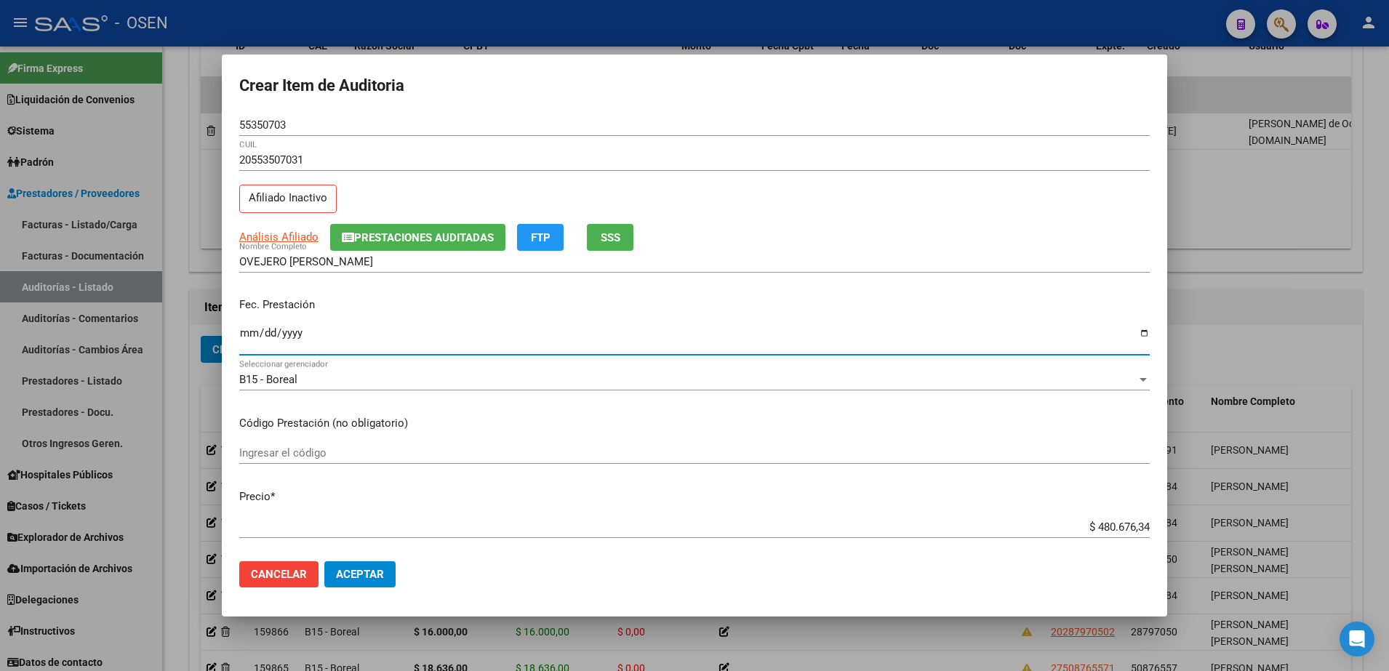
click at [261, 332] on input "Ingresar la fecha" at bounding box center [694, 338] width 911 height 23
click at [244, 336] on input "Ingresar la fecha" at bounding box center [694, 338] width 911 height 23
type input "[DATE]"
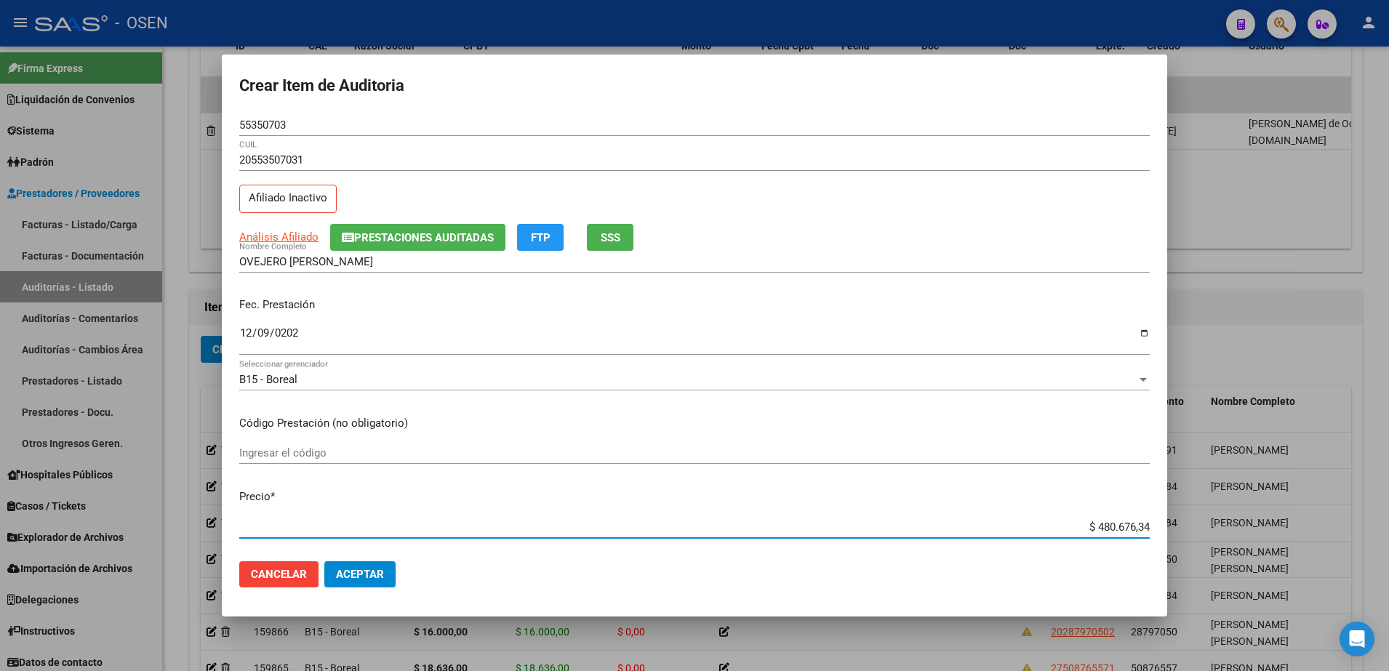
paste input "10.000.00"
type input "$ 10.000,00"
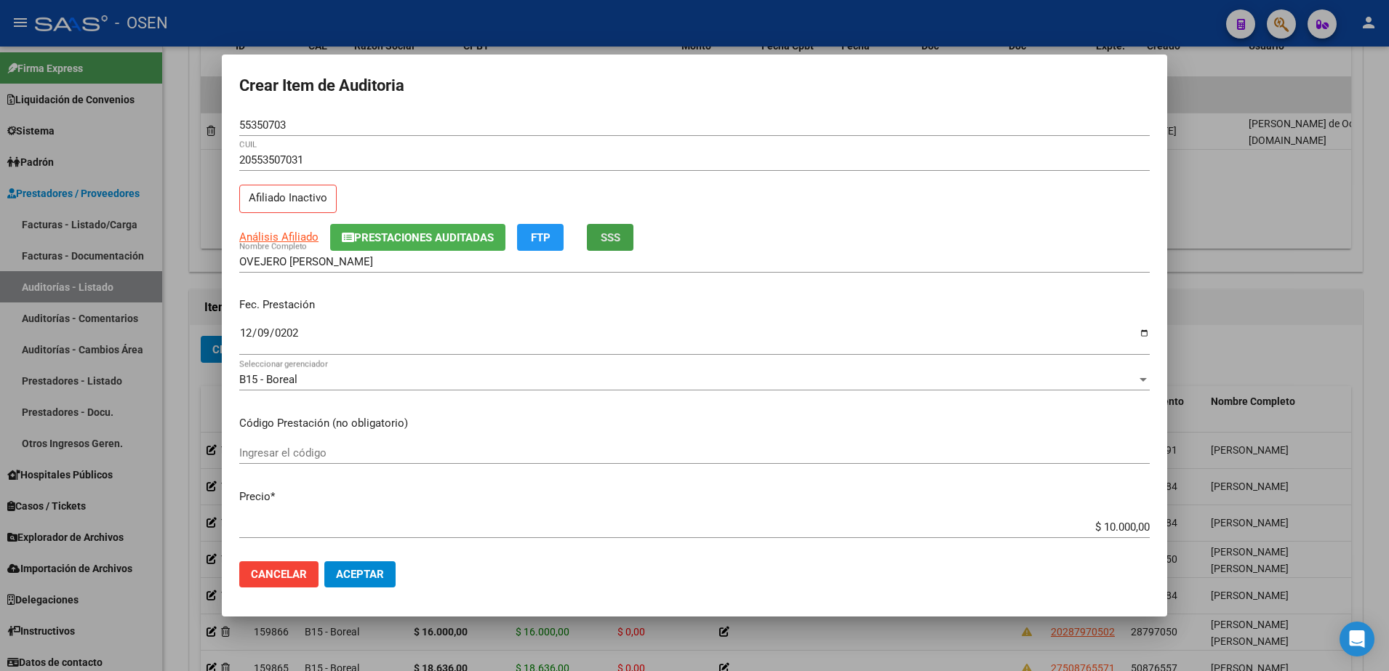
click at [614, 244] on span "SSS" at bounding box center [611, 237] width 20 height 13
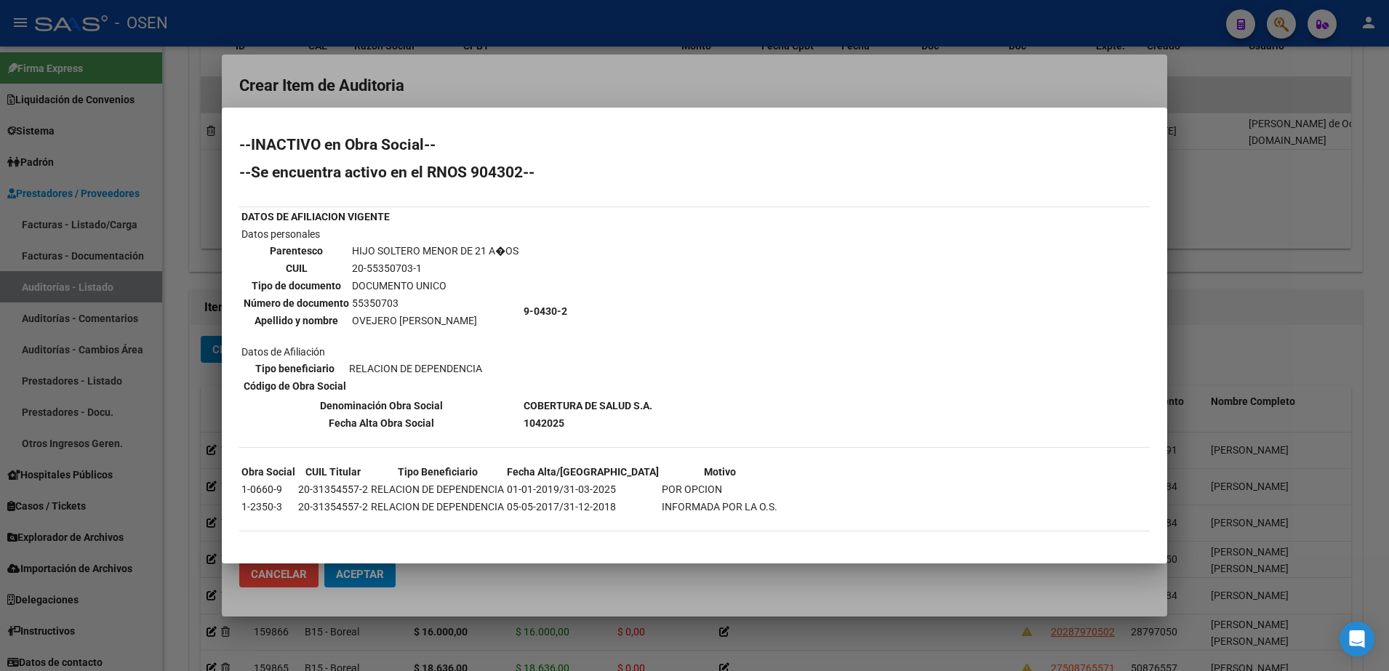
click at [557, 581] on div at bounding box center [694, 335] width 1389 height 671
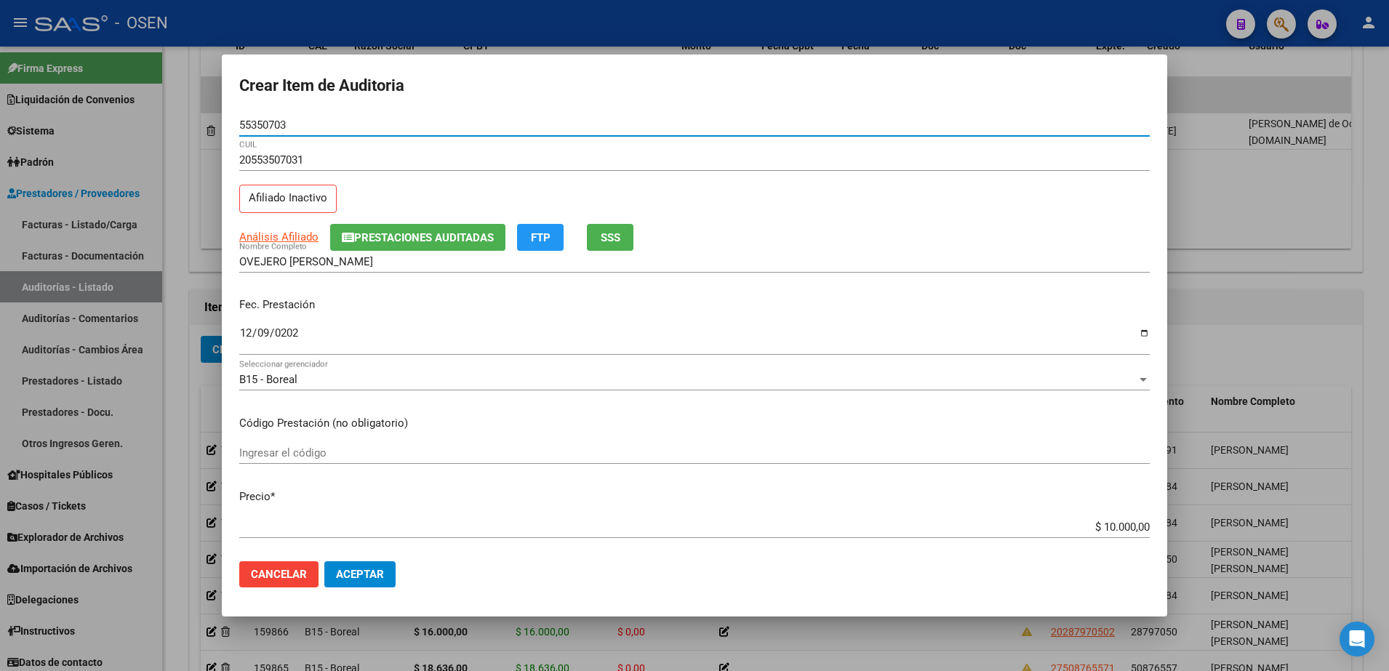
click at [272, 125] on input "55350703" at bounding box center [694, 125] width 911 height 13
click at [532, 563] on mat-dialog-actions "Cancelar Aceptar" at bounding box center [694, 574] width 911 height 49
click at [265, 125] on input "55350703" at bounding box center [694, 125] width 911 height 13
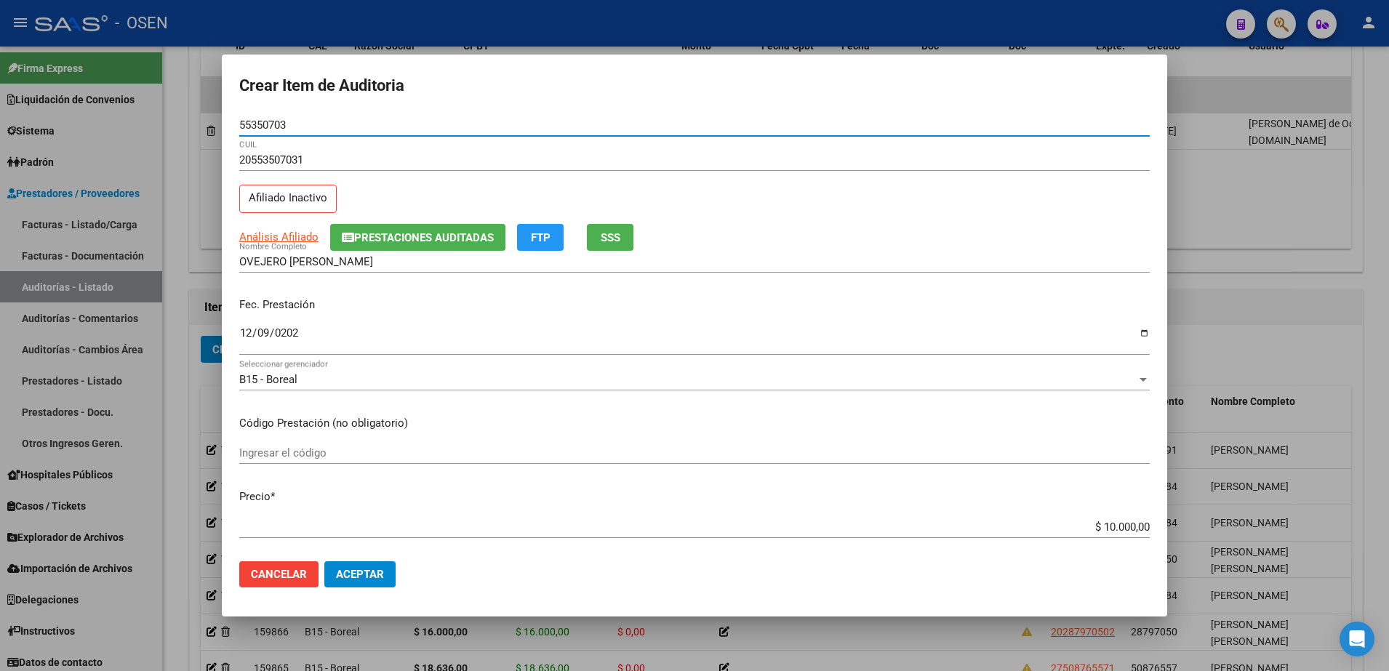
click at [388, 258] on input "OVEJERO [PERSON_NAME]" at bounding box center [694, 261] width 911 height 13
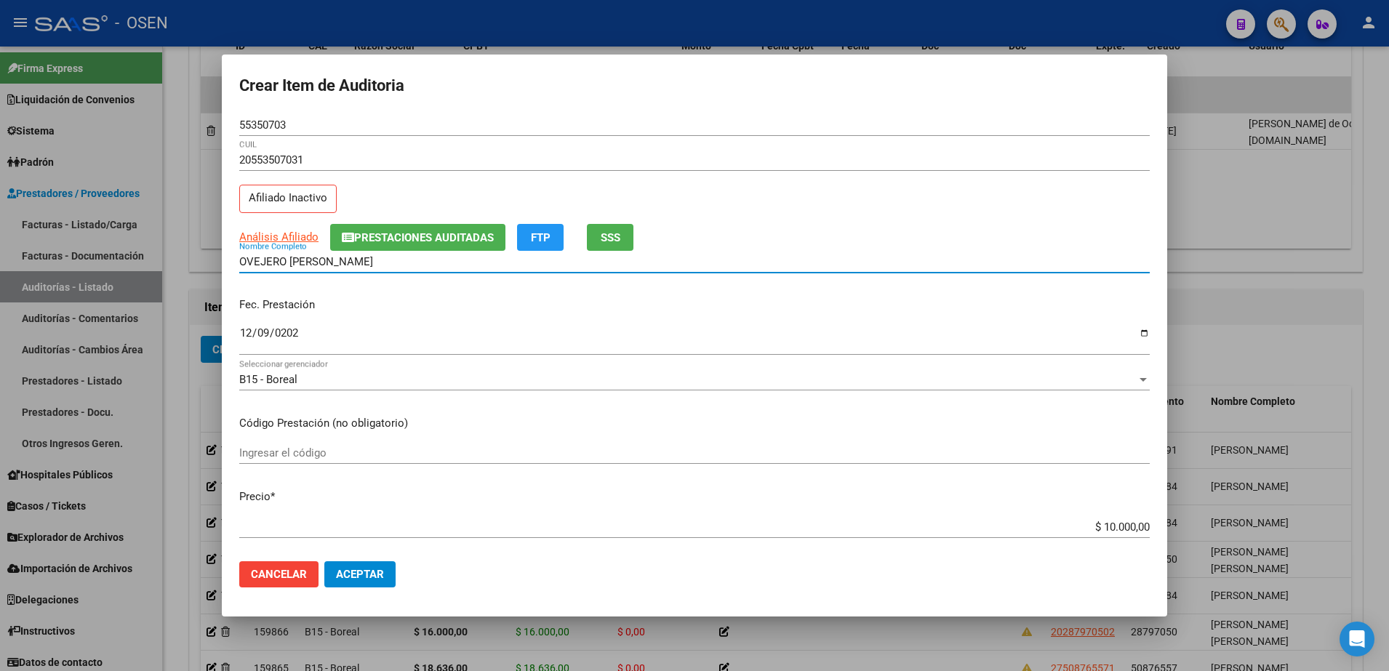
paste input "55350703"
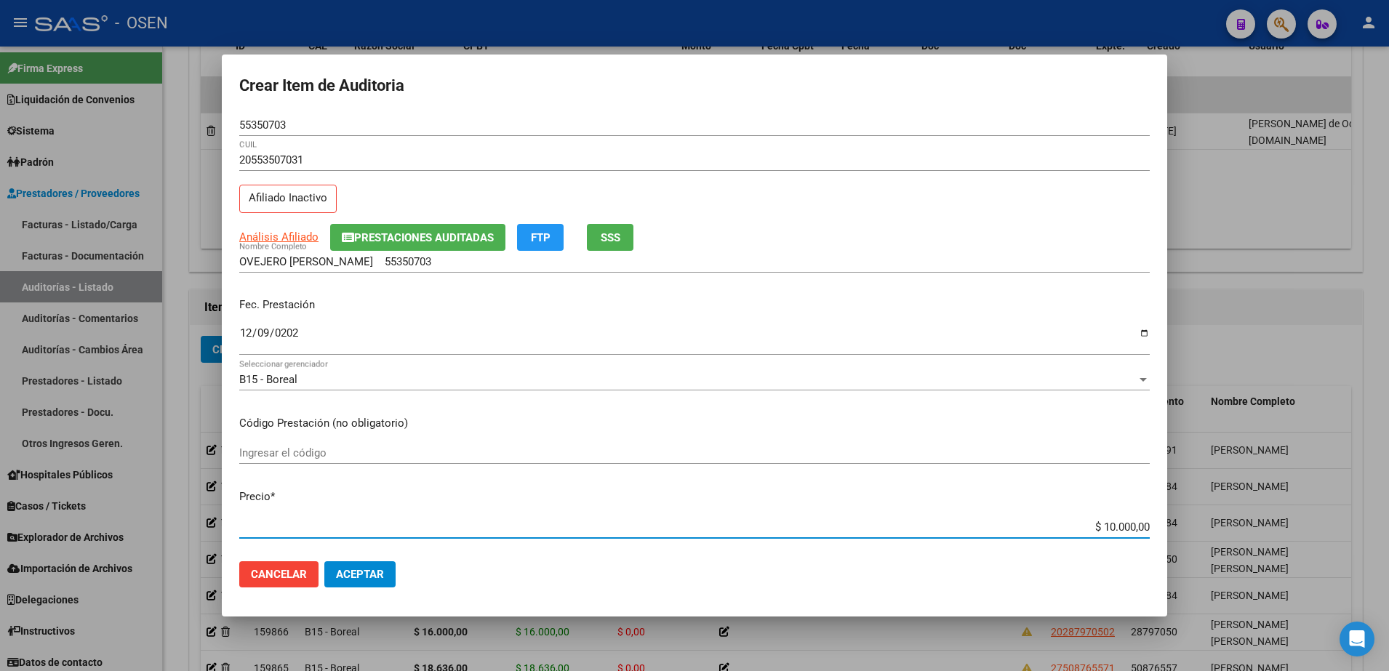
drag, startPoint x: 1077, startPoint y: 528, endPoint x: 1144, endPoint y: 511, distance: 69.7
click at [1178, 528] on div "Crear Item de Auditoria 55350703 Nro Documento 20553507031 CUIL Afiliado Inacti…" at bounding box center [694, 335] width 1389 height 671
drag, startPoint x: 477, startPoint y: 276, endPoint x: 469, endPoint y: 269, distance: 10.3
click at [477, 275] on div "OVEJERO [PERSON_NAME] 55350703 Nombre Completo" at bounding box center [694, 269] width 911 height 36
click at [458, 261] on input "OVEJERO [PERSON_NAME] 55350703" at bounding box center [694, 261] width 911 height 13
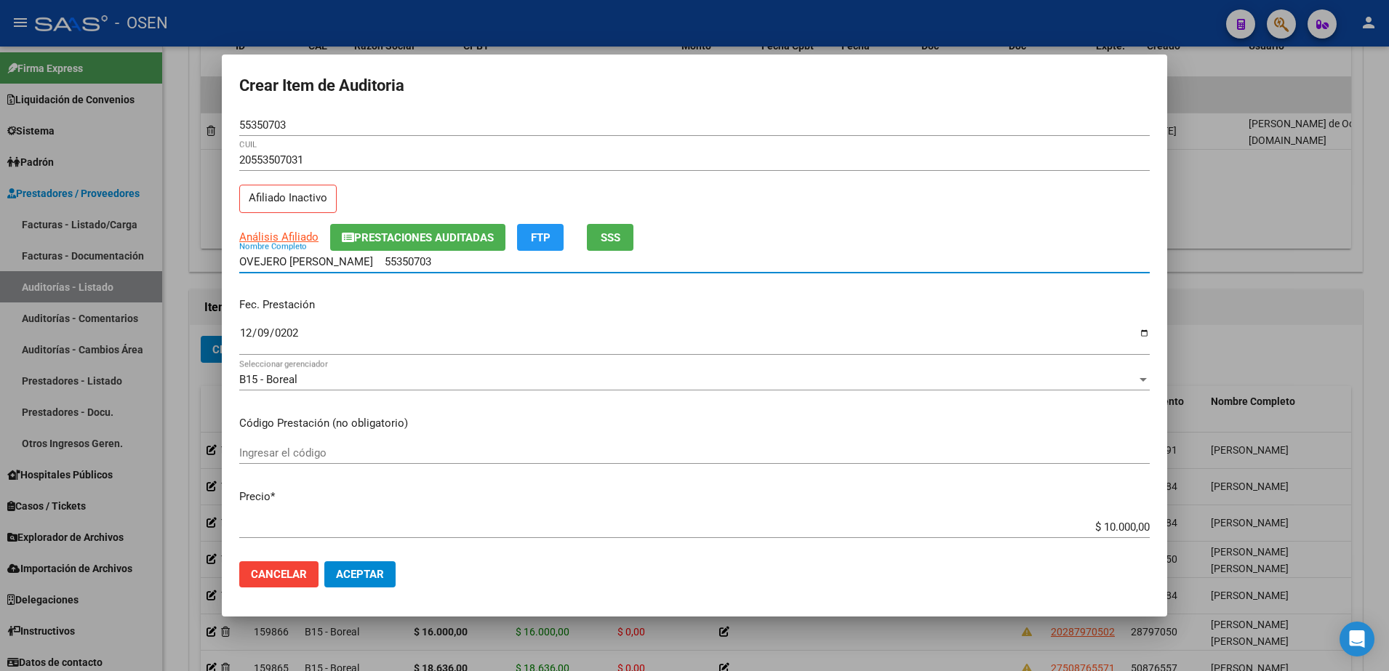
paste input "$ 10.000,00"
drag, startPoint x: 512, startPoint y: 262, endPoint x: 101, endPoint y: 248, distance: 411.3
click at [101, 248] on div "Crear Item de Auditoria 55350703 Nro Documento 20553507031 CUIL Afiliado Inacti…" at bounding box center [694, 335] width 1389 height 671
click at [483, 263] on input "OVEJERO [PERSON_NAME] 55350703 $ 10.000,00" at bounding box center [694, 261] width 911 height 13
drag, startPoint x: 486, startPoint y: 261, endPoint x: 382, endPoint y: 253, distance: 104.3
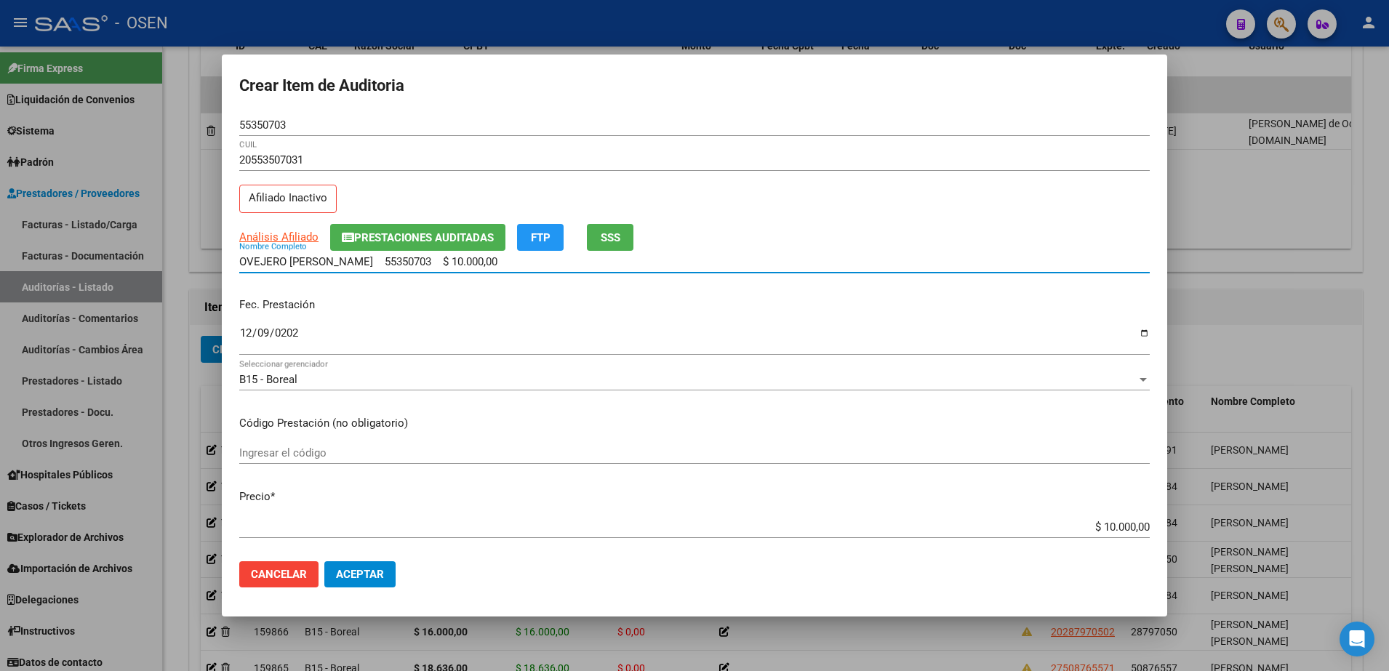
click at [382, 253] on div "OVEJERO [PERSON_NAME] 55350703 $ 10.000,00 Nombre Completo" at bounding box center [694, 262] width 911 height 22
type input "OVEJERO [PERSON_NAME]"
click at [382, 565] on button "Aceptar" at bounding box center [359, 575] width 71 height 26
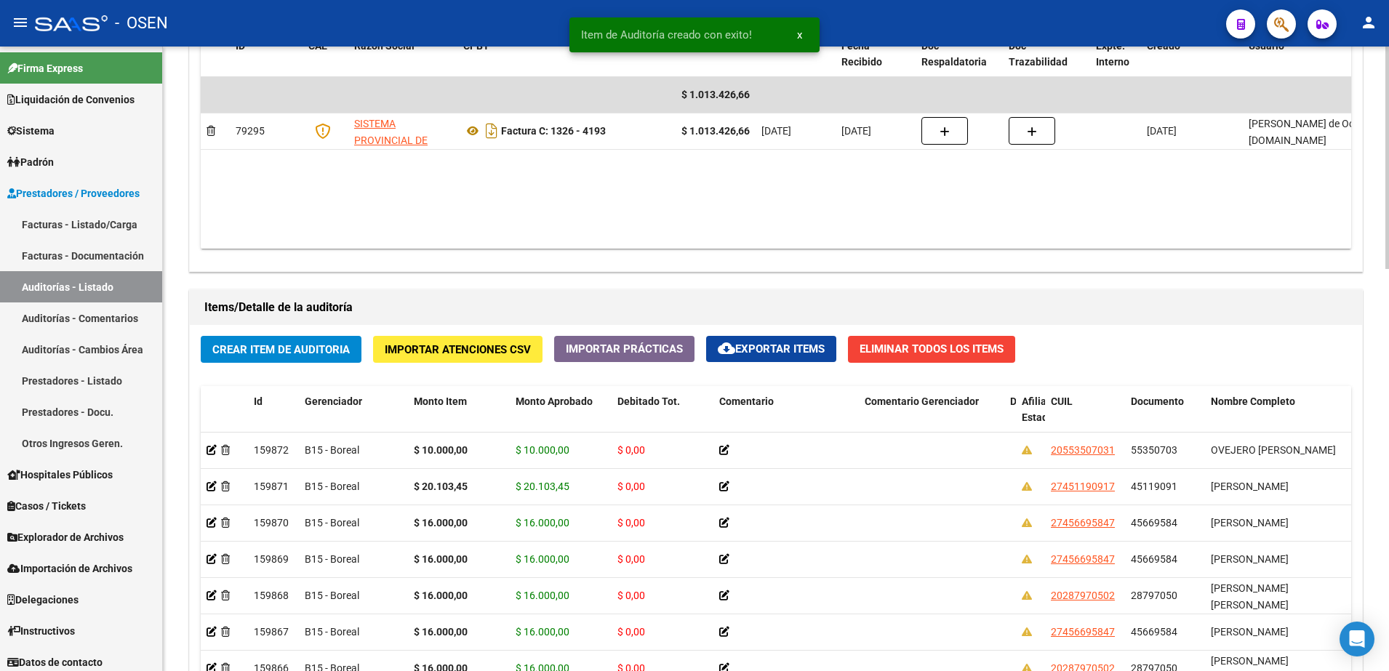
click at [331, 338] on button "Crear Item de Auditoria" at bounding box center [281, 349] width 161 height 27
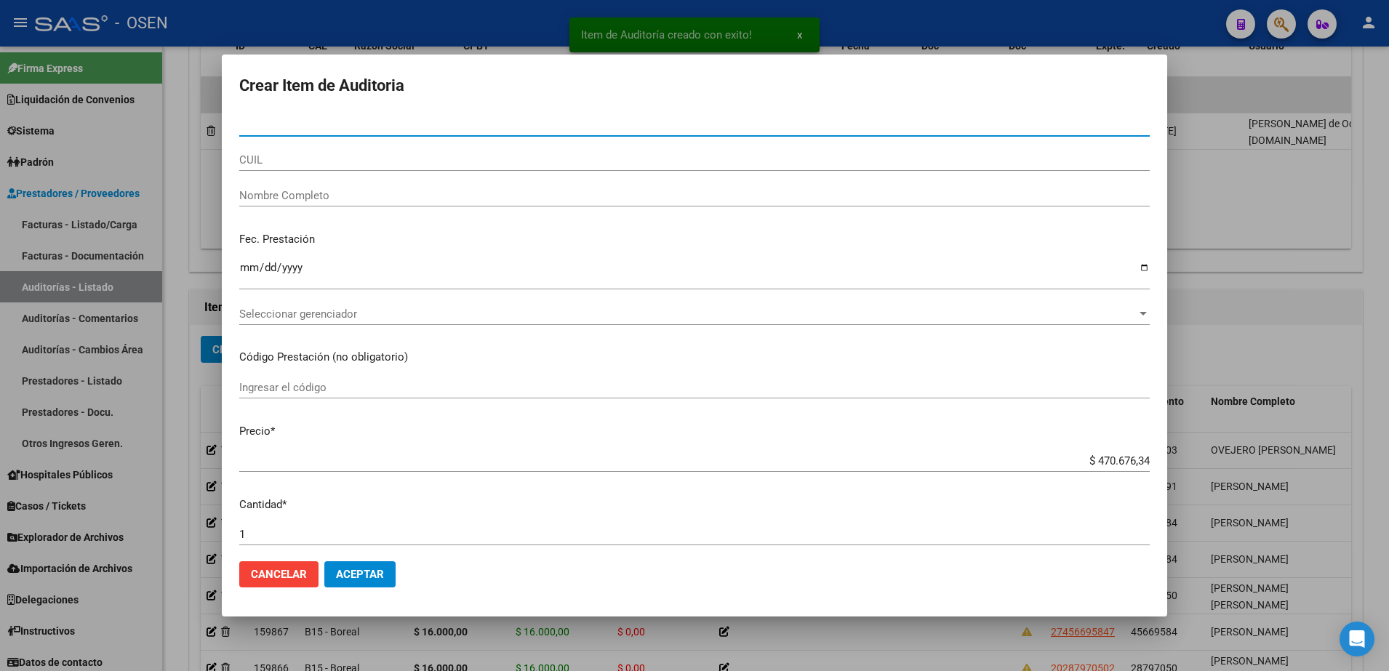
click at [356, 174] on div "CUIL" at bounding box center [694, 167] width 911 height 36
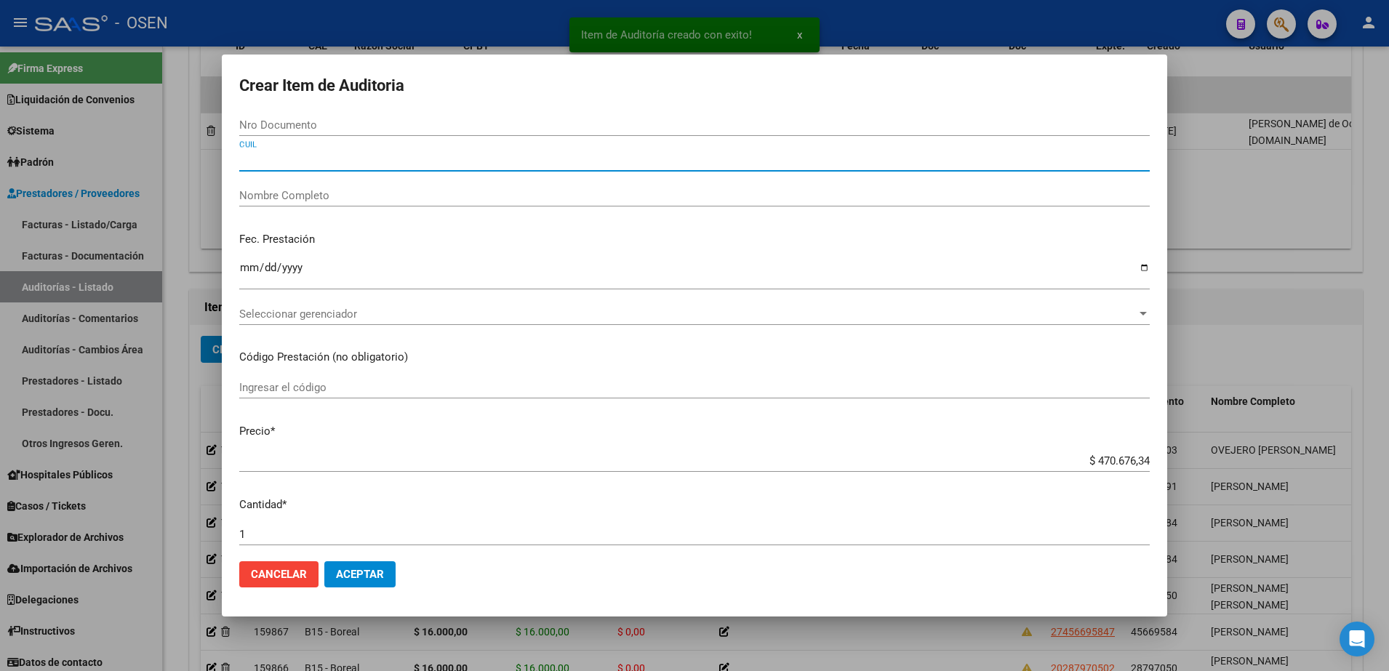
drag, startPoint x: 359, startPoint y: 162, endPoint x: 479, endPoint y: 43, distance: 169.8
click at [359, 162] on input "CUIL" at bounding box center [694, 159] width 911 height 13
paste input "20383501025"
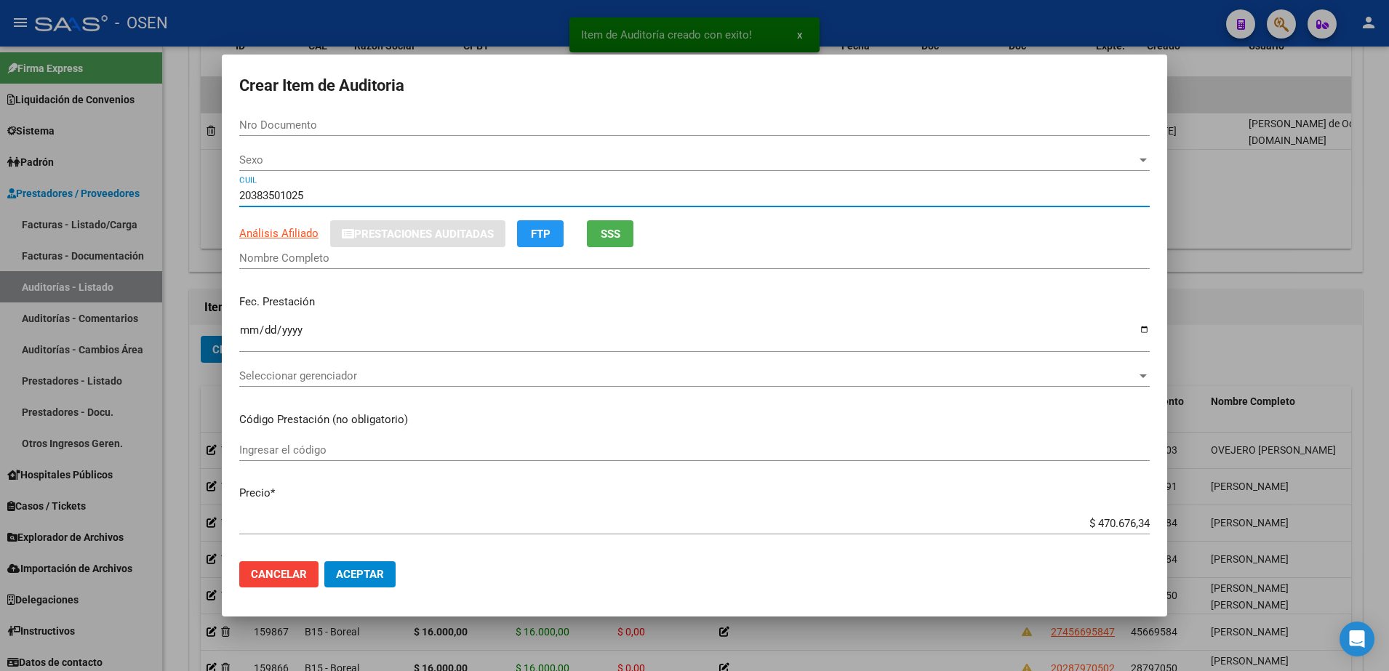
type input "20383501025"
type input "38350102"
type input "[PERSON_NAME] -"
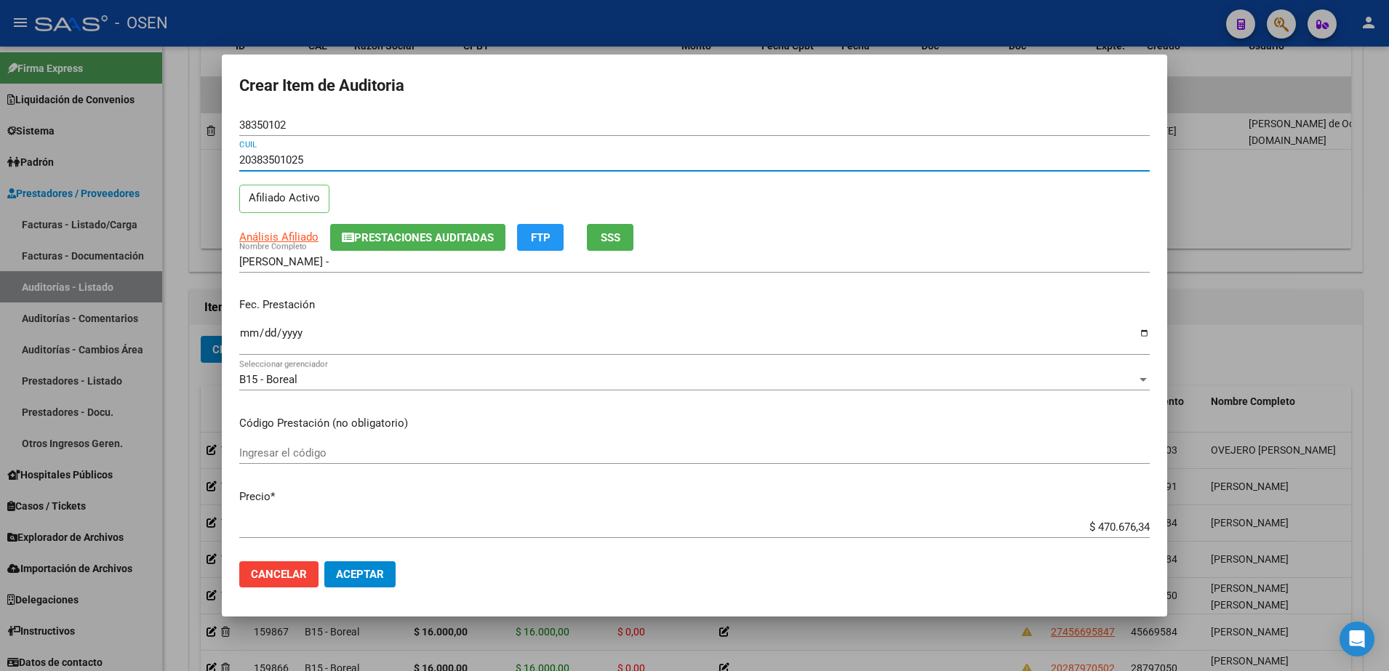
click at [256, 338] on input "Ingresar la fecha" at bounding box center [694, 338] width 911 height 23
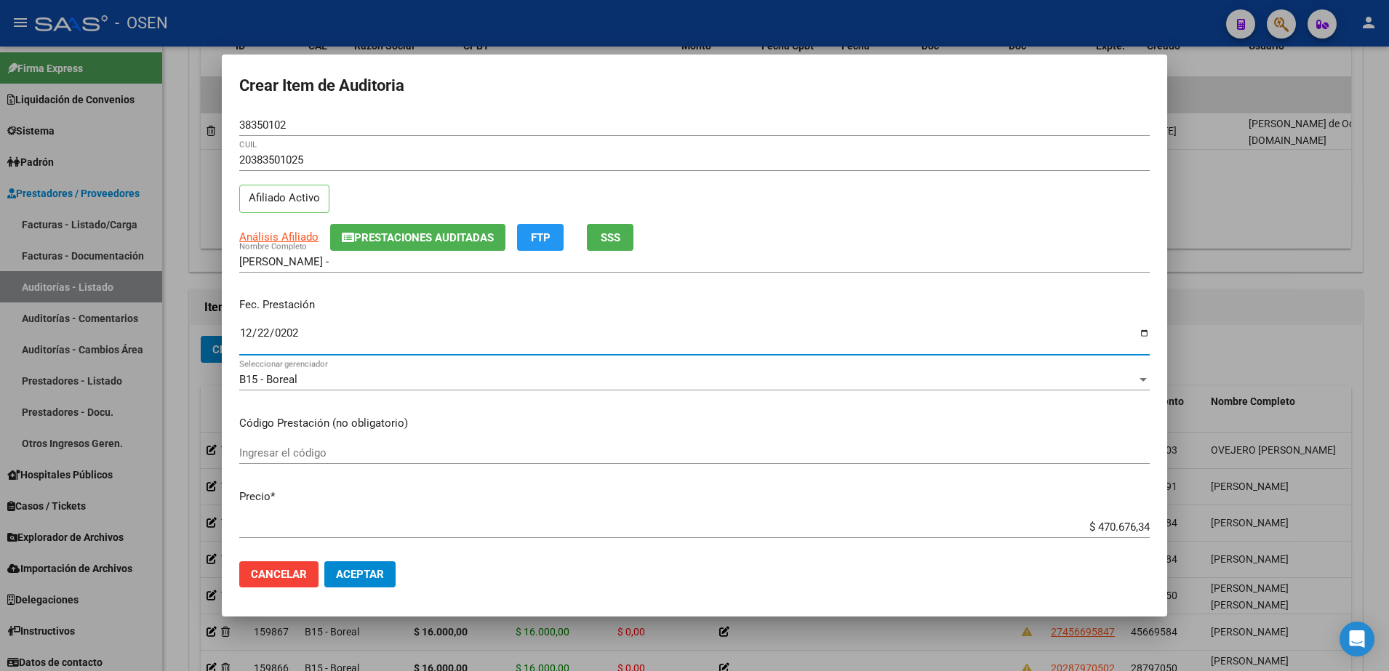
type input "[DATE]"
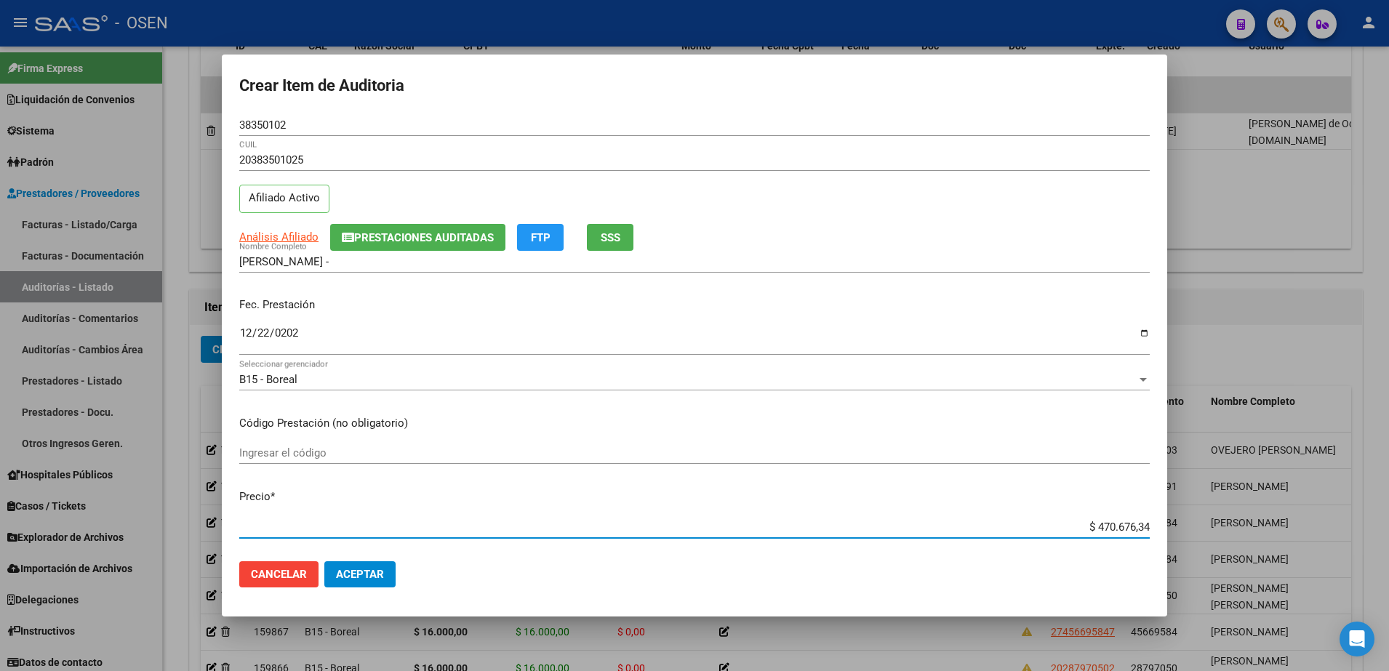
paste input "10.000.00"
type input "$ 10.000,00"
click at [372, 575] on span "Aceptar" at bounding box center [360, 574] width 48 height 13
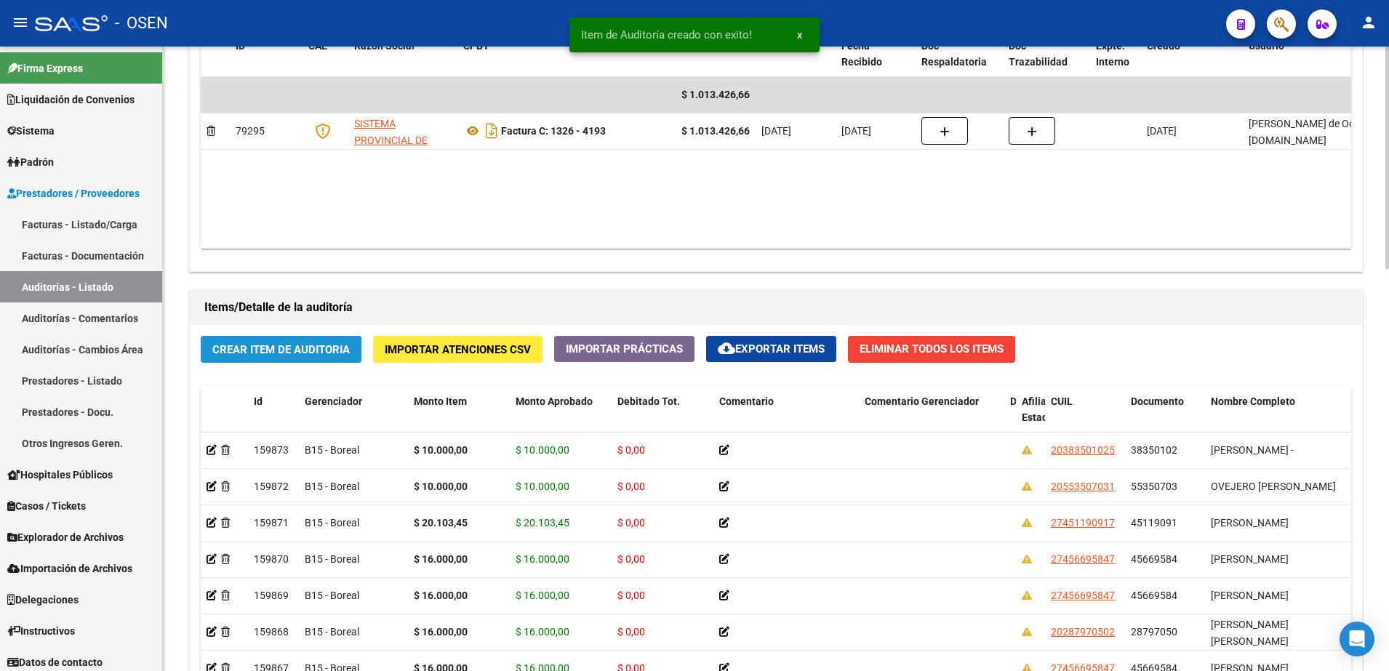
click at [341, 355] on span "Crear Item de Auditoria" at bounding box center [280, 349] width 137 height 13
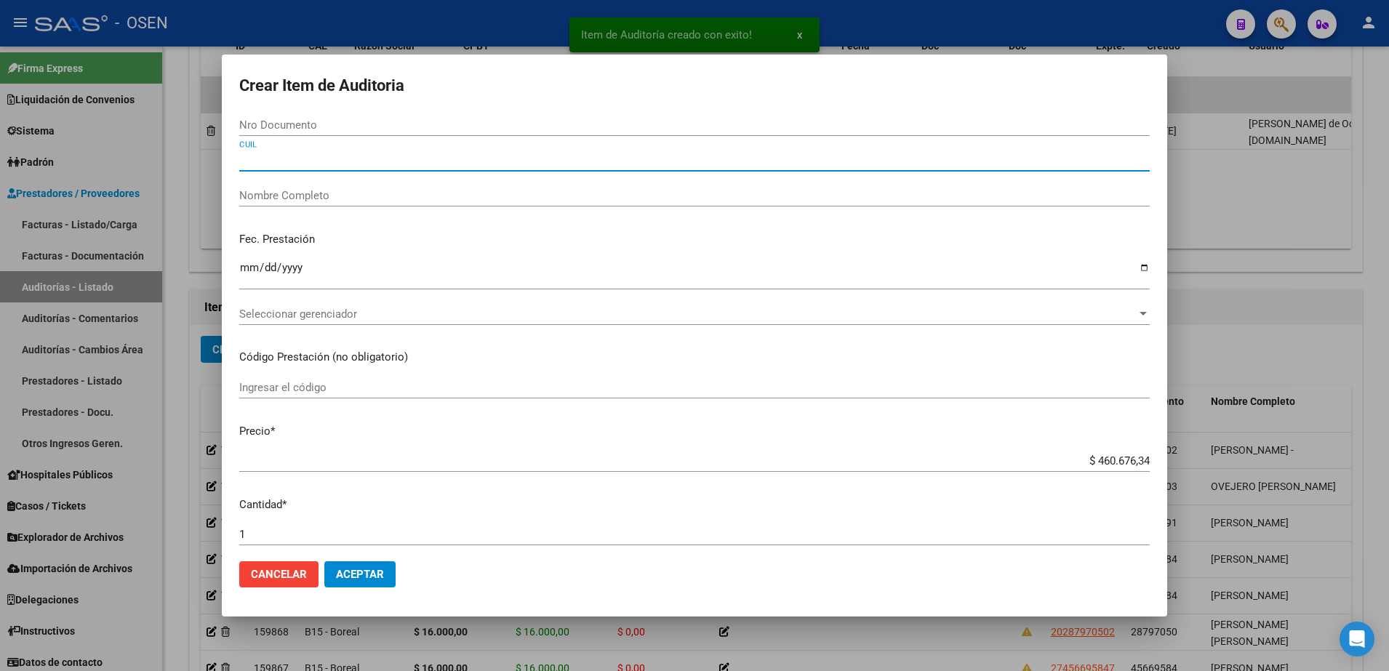
click at [364, 157] on input "CUIL" at bounding box center [694, 159] width 911 height 13
paste input "27456695847"
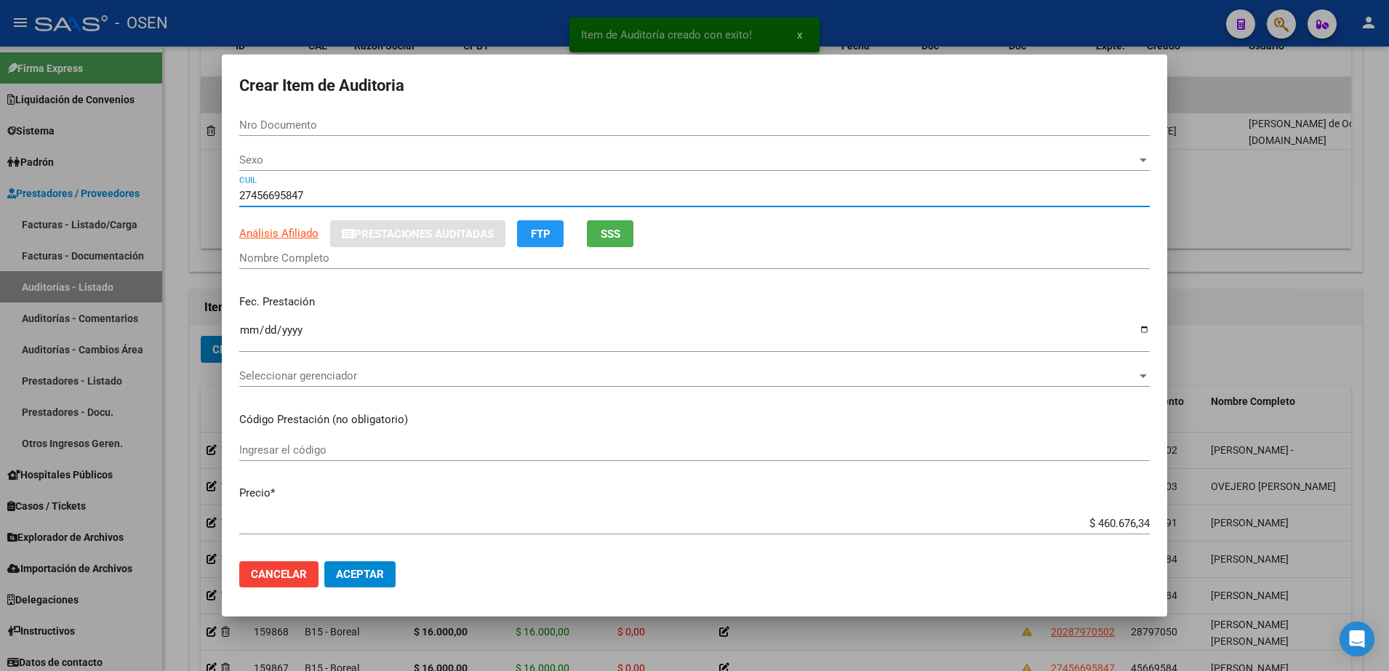
type input "27456695847"
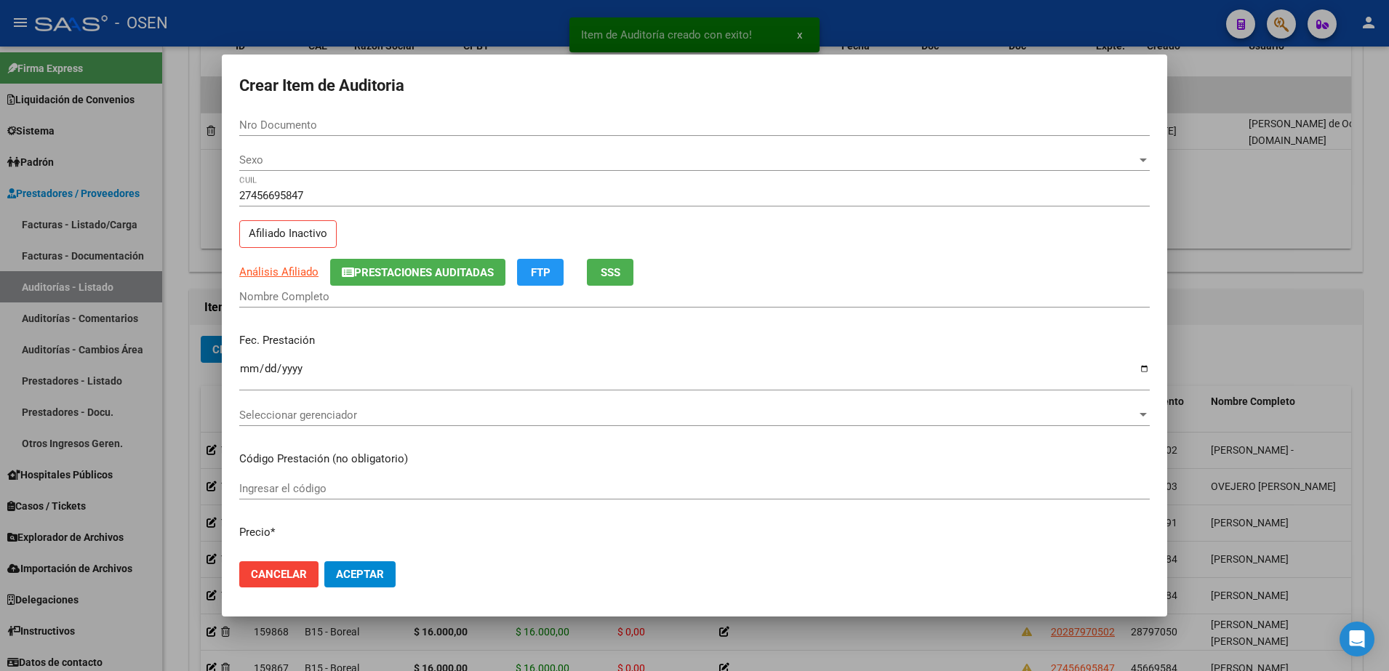
type input "45669584"
type input "[PERSON_NAME]"
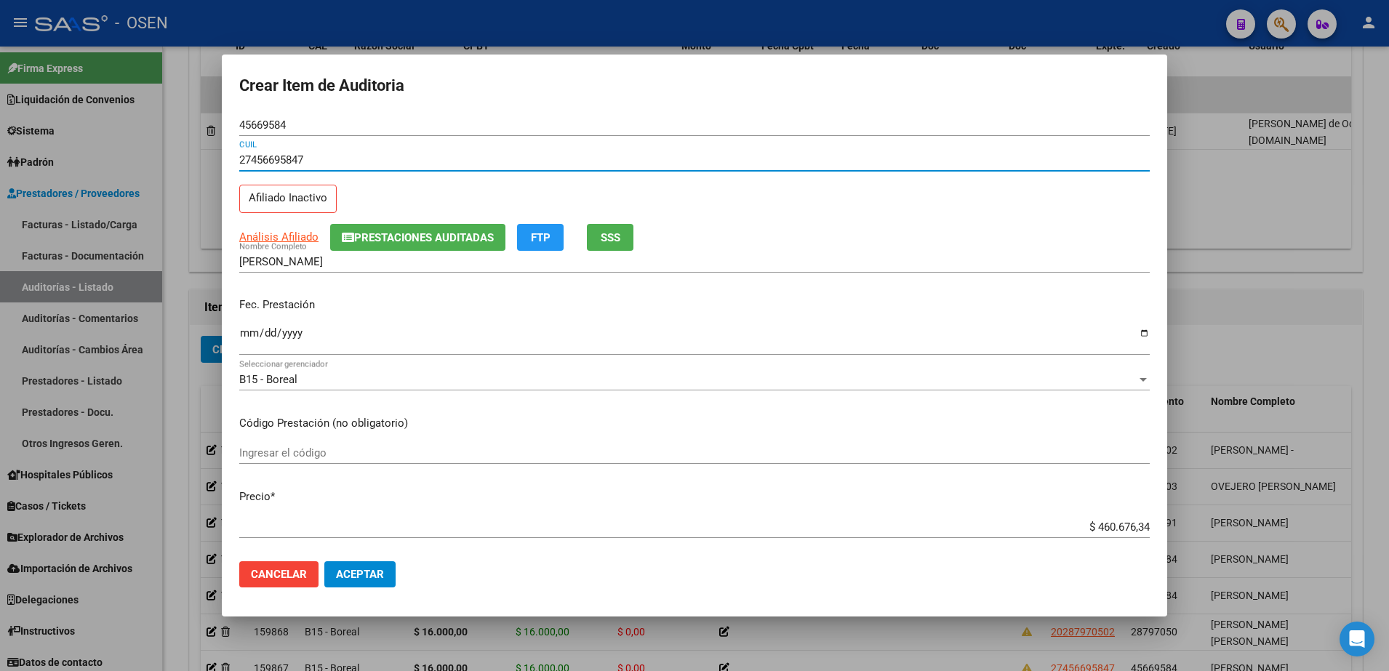
click at [259, 338] on input "Ingresar la fecha" at bounding box center [694, 338] width 911 height 23
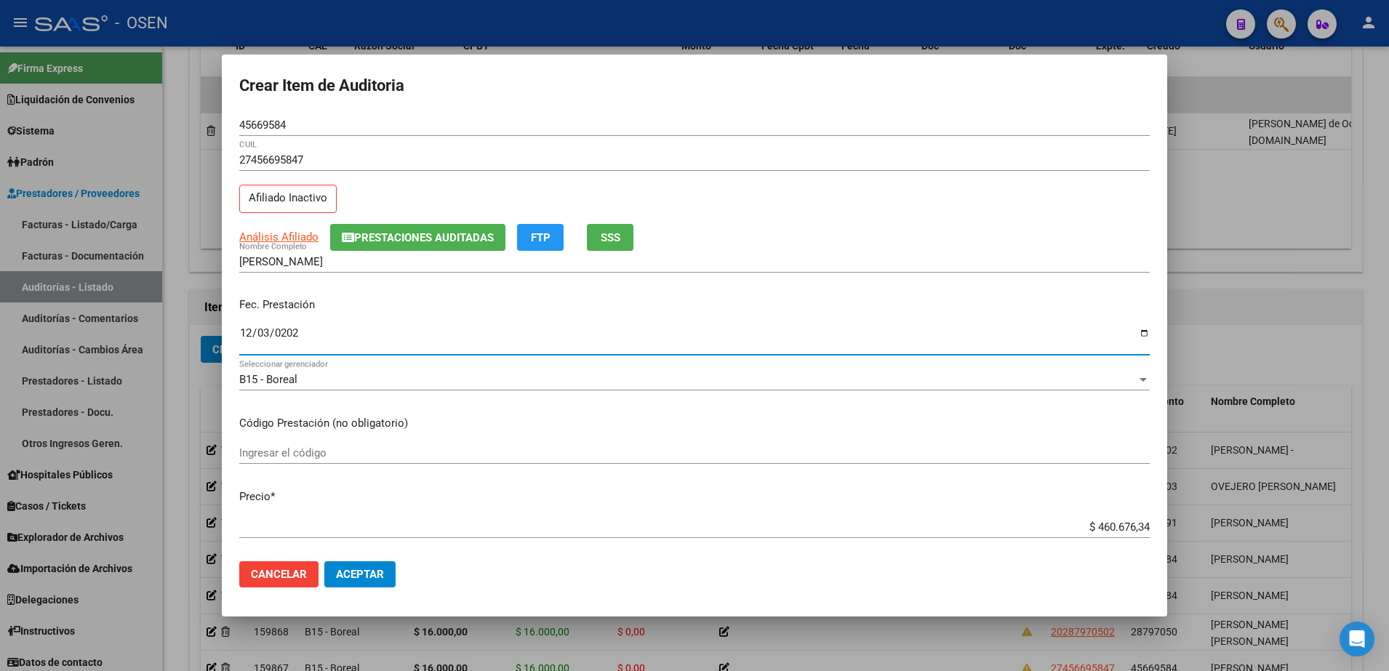
type input "[DATE]"
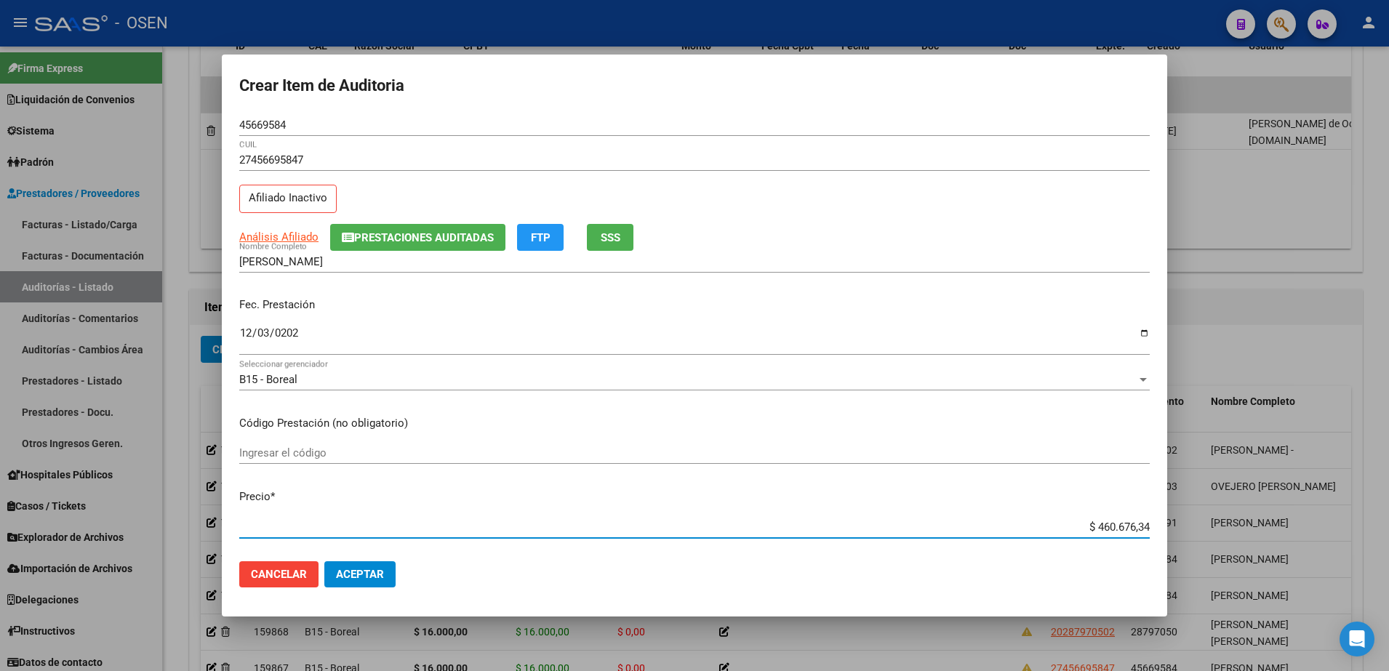
paste input "16.000.00"
type input "$ 16.000,00"
click at [376, 569] on span "Aceptar" at bounding box center [360, 574] width 48 height 13
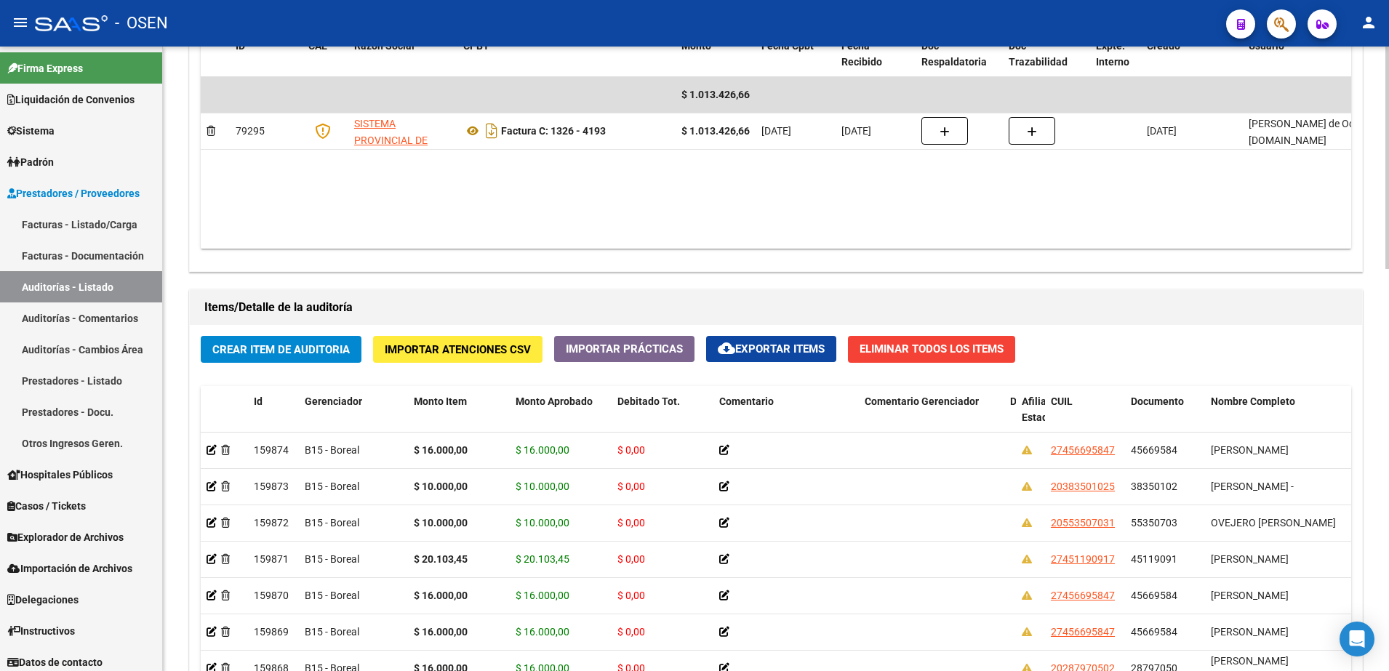
click at [364, 360] on div "Crear Item de Auditoria Importar Atenciones CSV Importar Prácticas cloud_downlo…" at bounding box center [776, 602] width 1173 height 554
click at [357, 352] on button "Crear Item de Auditoria" at bounding box center [281, 349] width 161 height 27
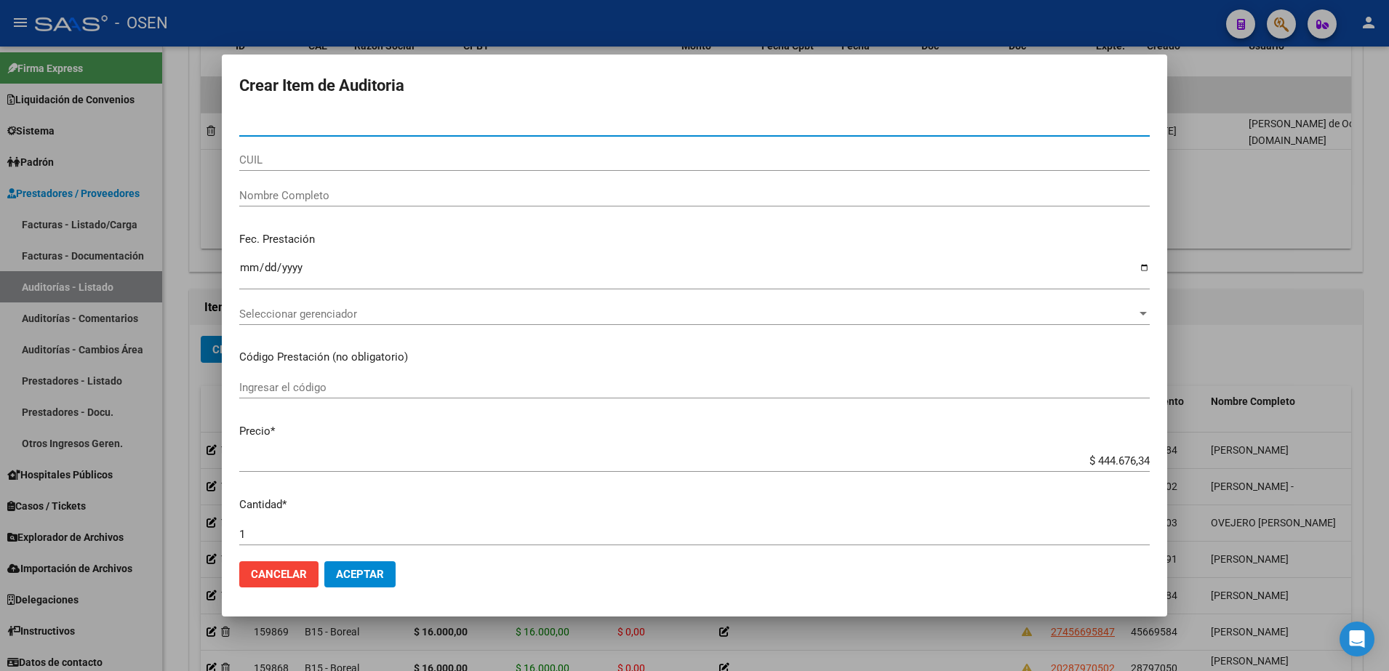
click at [455, 161] on input "CUIL" at bounding box center [694, 159] width 911 height 13
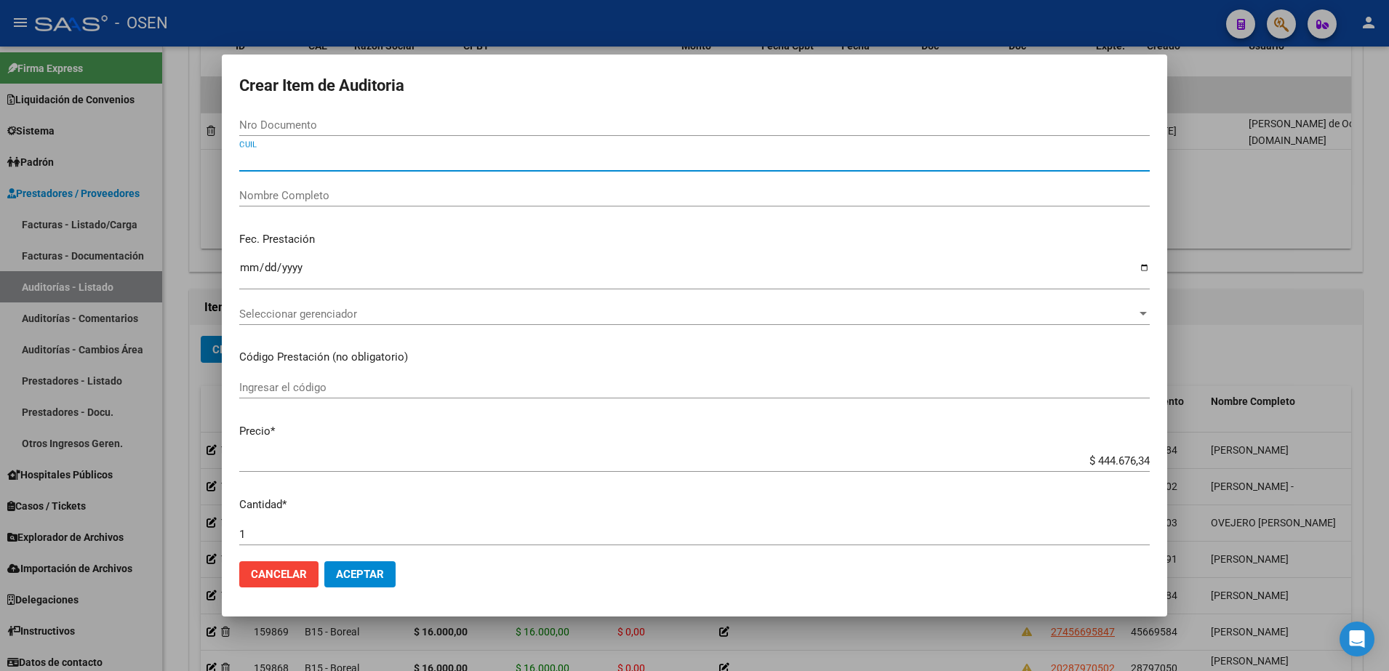
paste input "27213250715"
type input "27213250715"
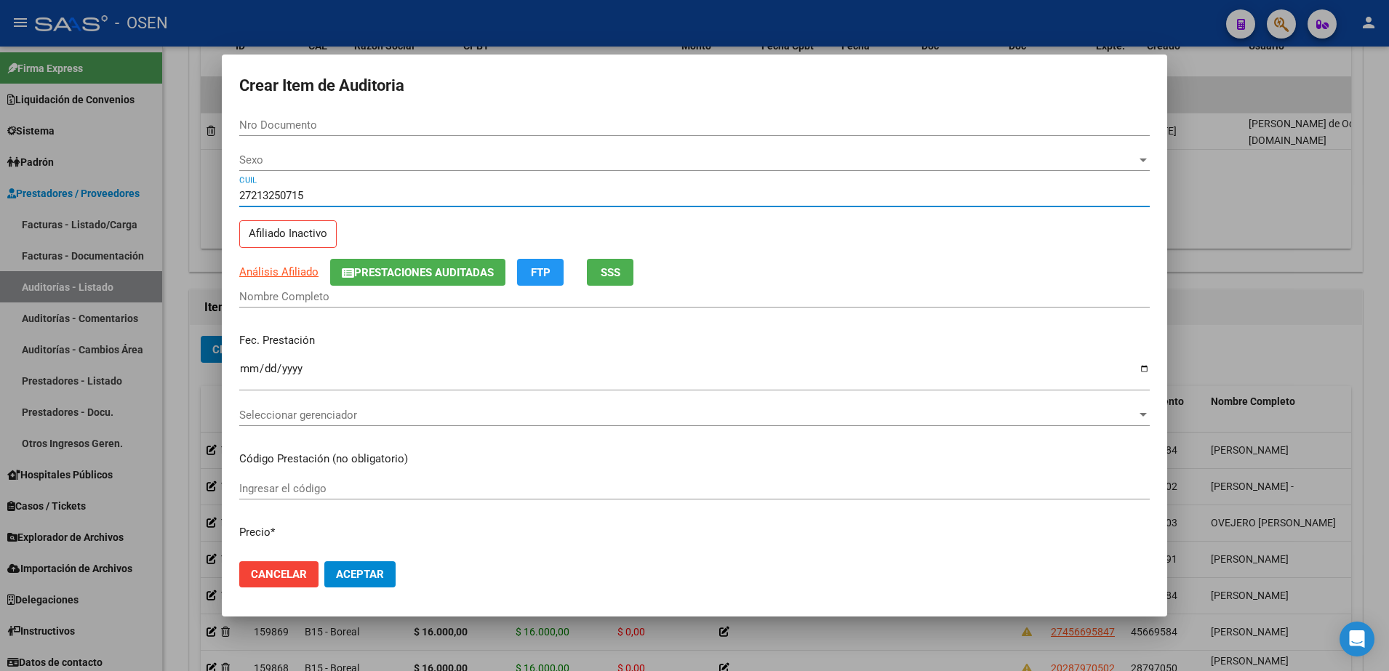
type input "21325071"
type input "[PERSON_NAME]"
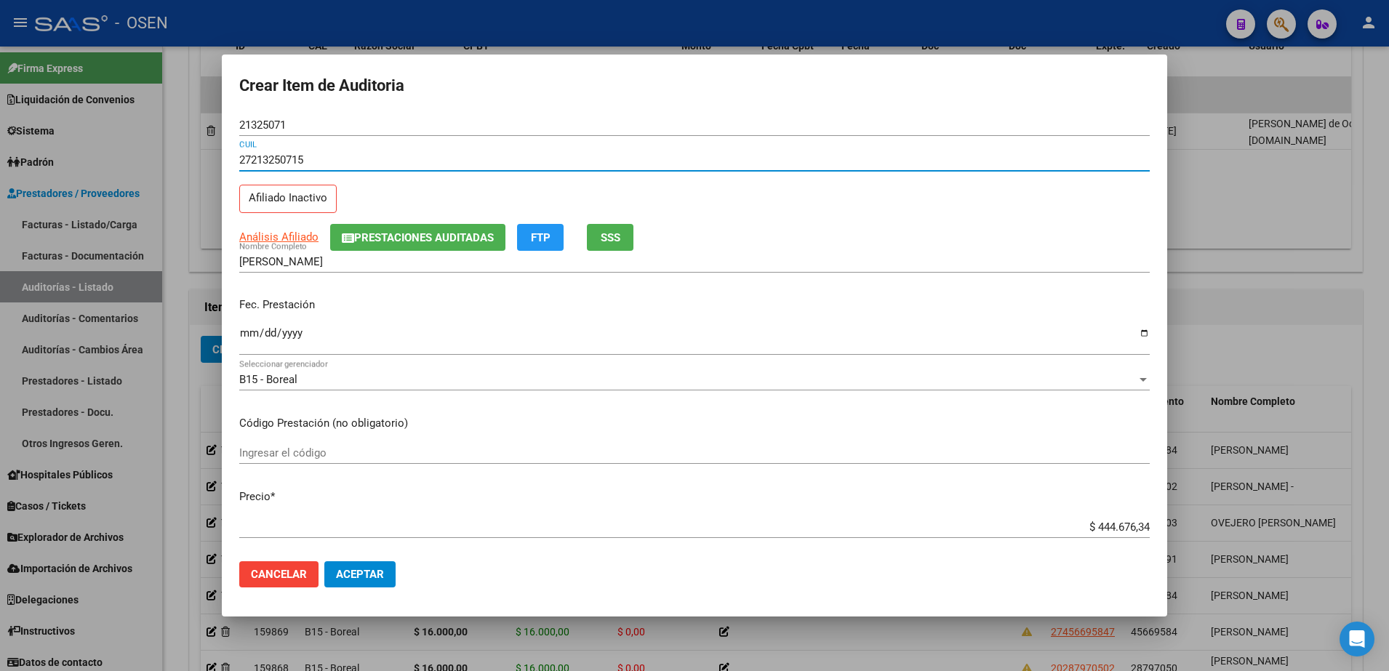
type input "27213250715"
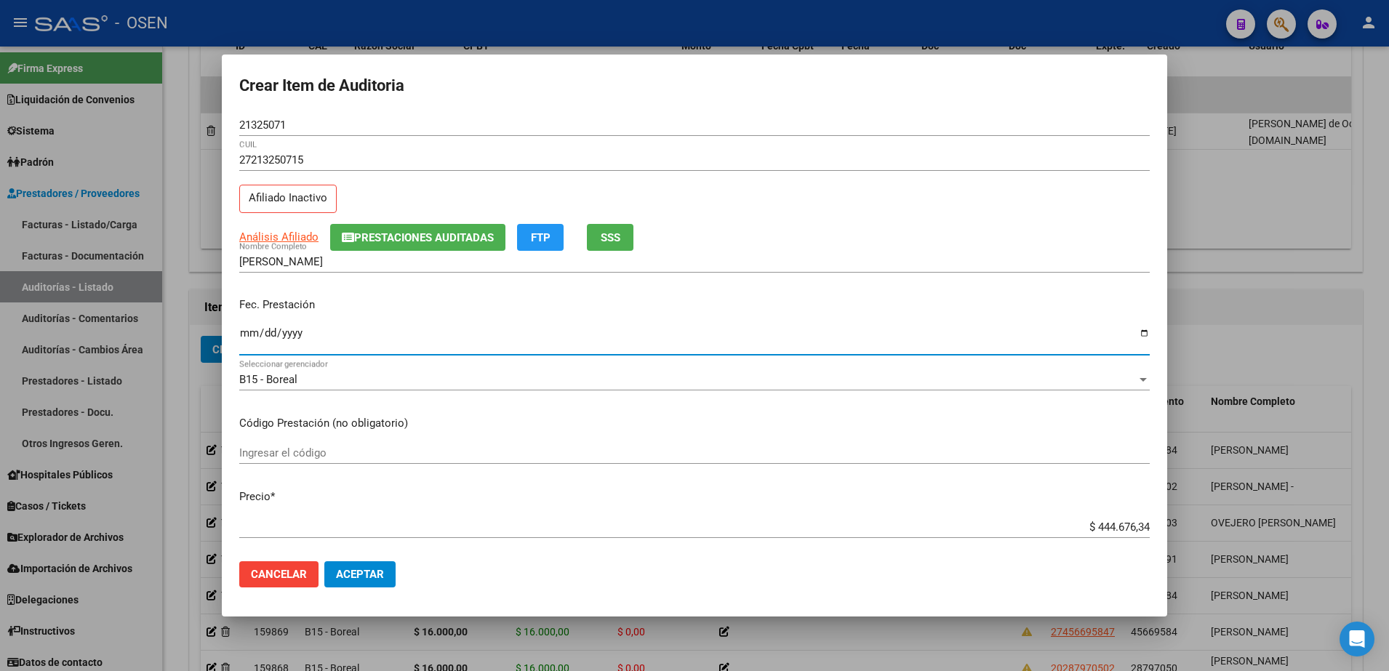
click at [253, 343] on input "Ingresar la fecha" at bounding box center [694, 338] width 911 height 23
type input "[DATE]"
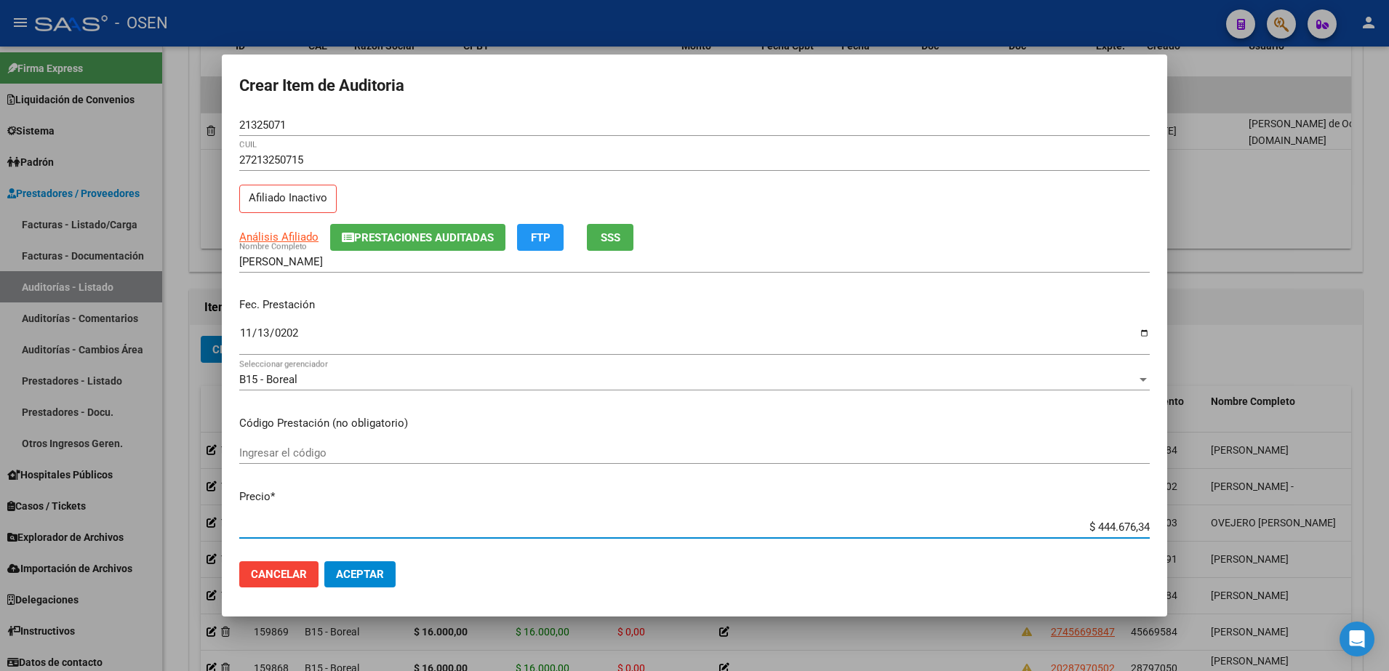
paste input "16.000.00"
type input "$ 16.000,00"
click at [287, 239] on span "Análisis Afiliado" at bounding box center [278, 237] width 79 height 13
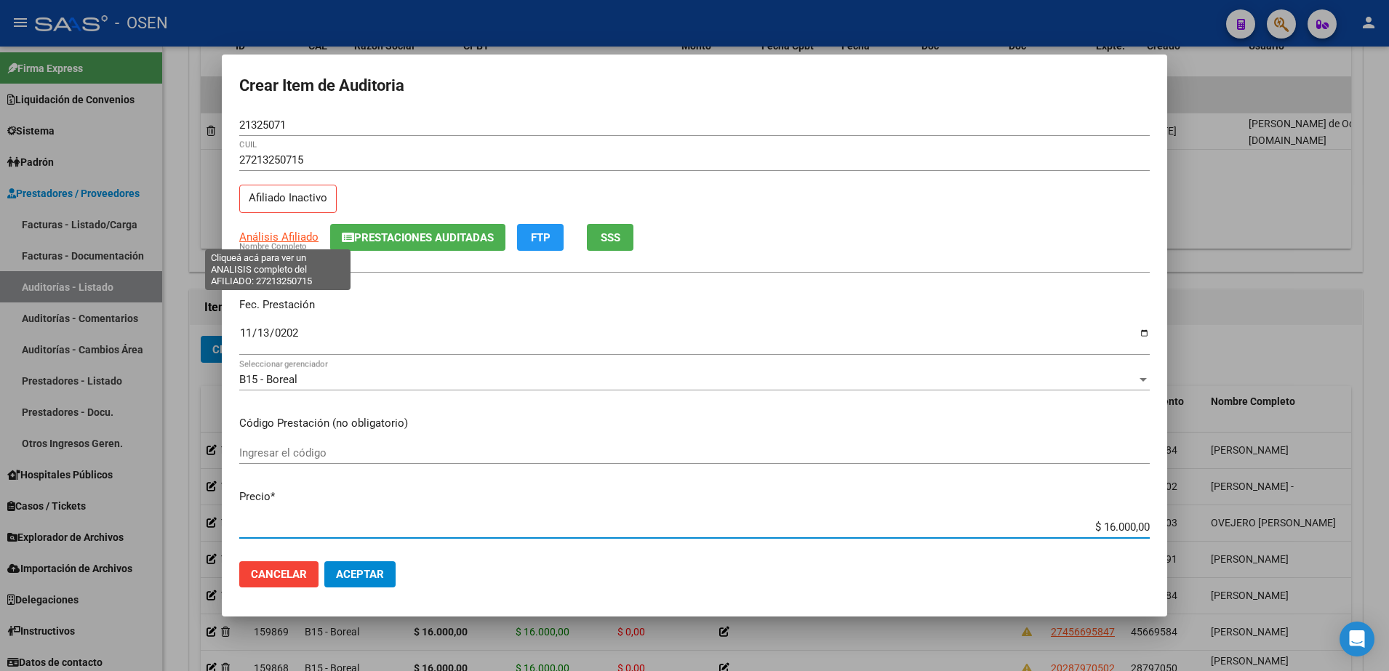
type textarea "27213250715"
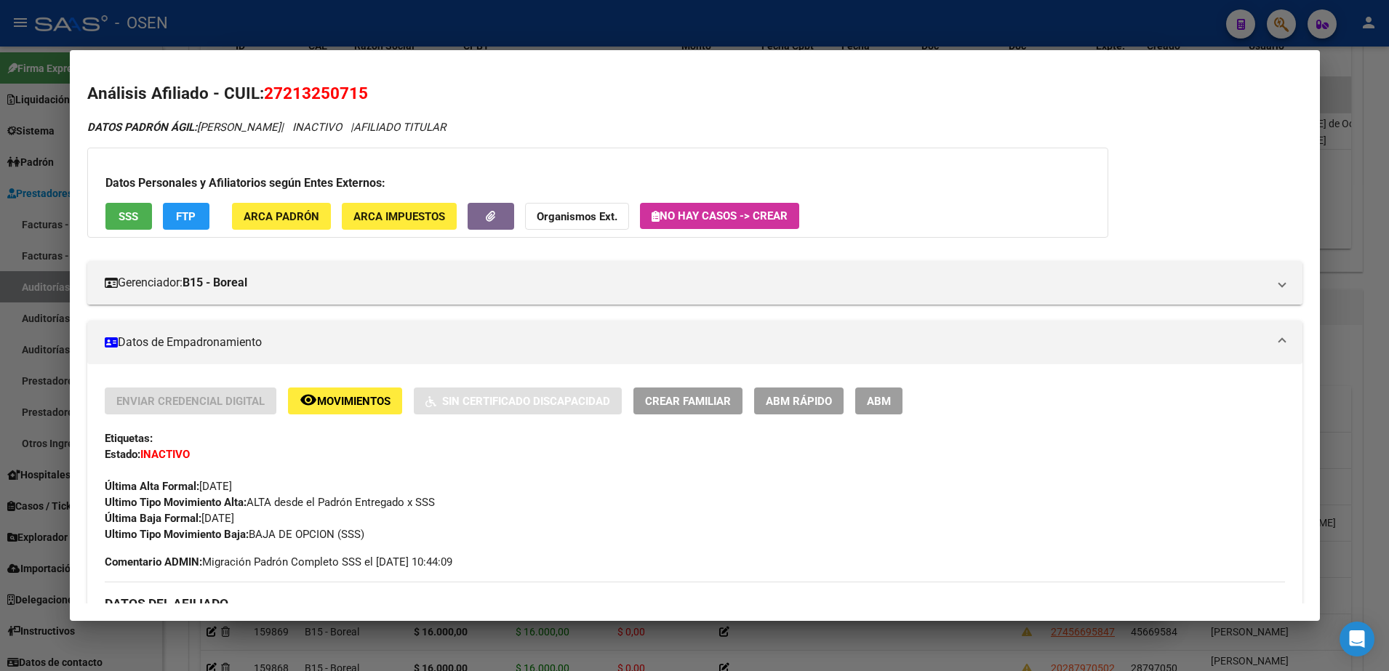
click at [458, 9] on div at bounding box center [694, 335] width 1389 height 671
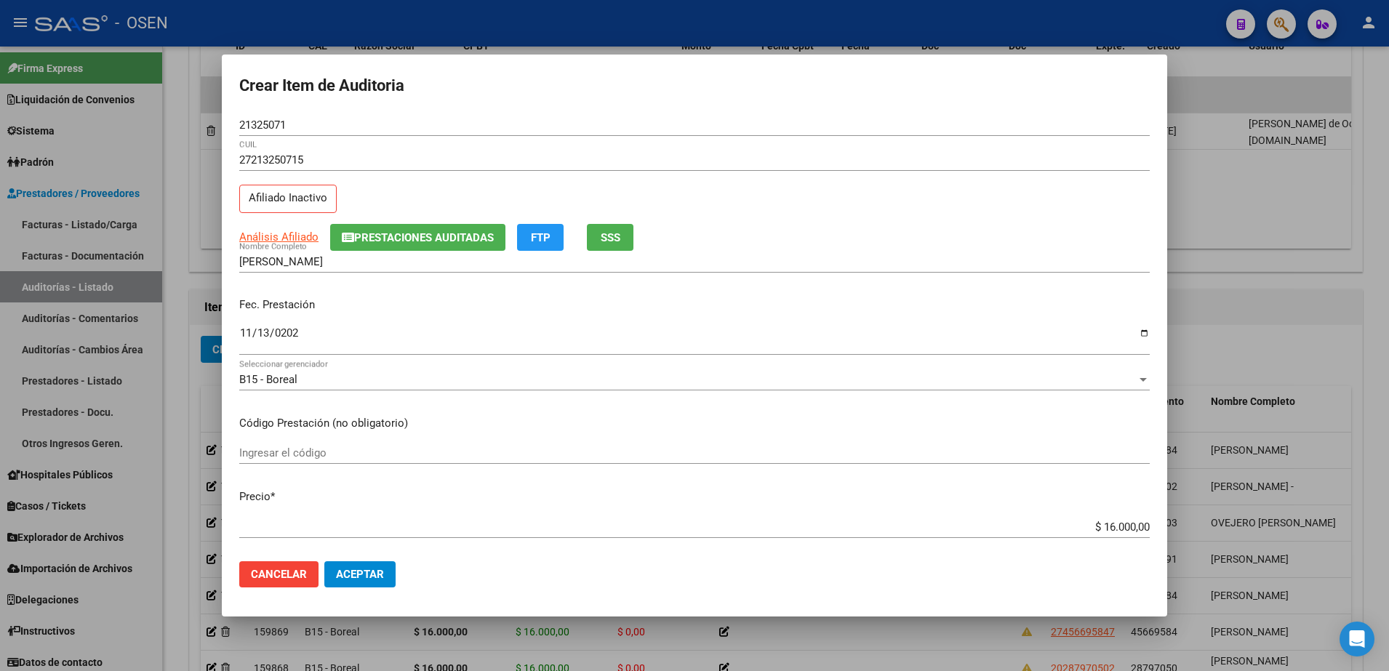
click at [358, 581] on span "Aceptar" at bounding box center [360, 574] width 48 height 13
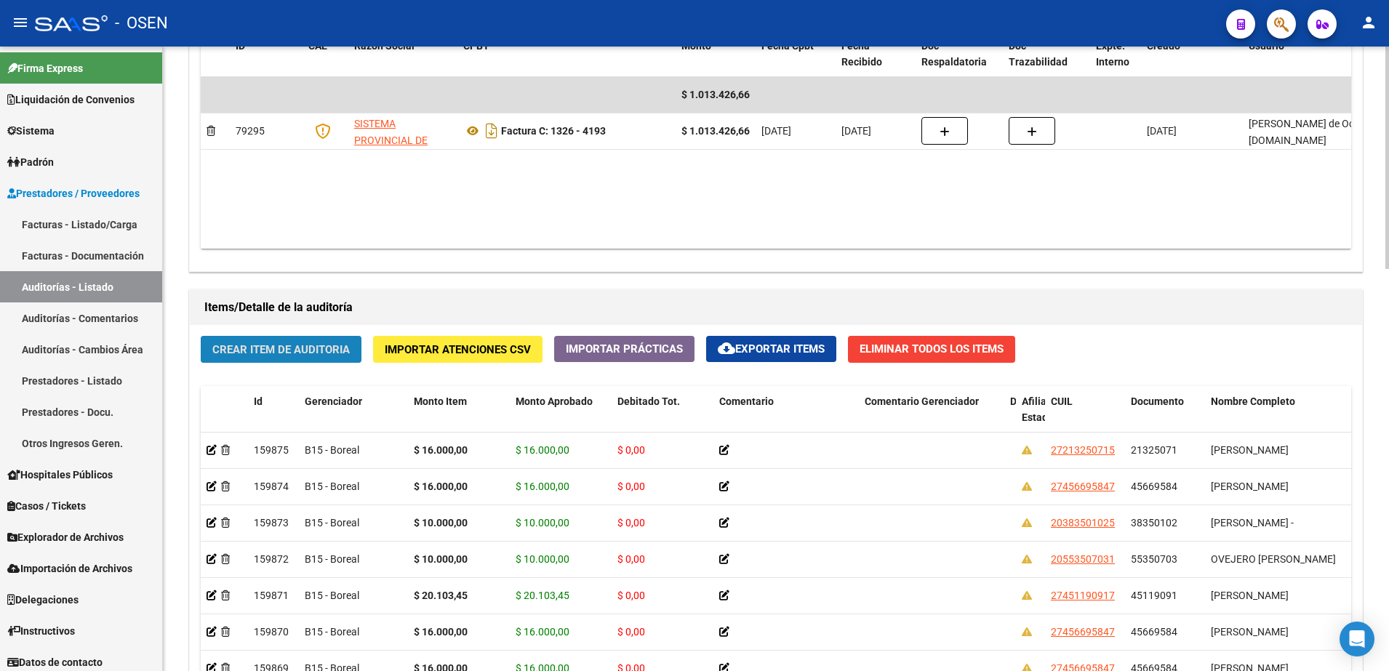
click at [261, 352] on span "Crear Item de Auditoria" at bounding box center [280, 349] width 137 height 13
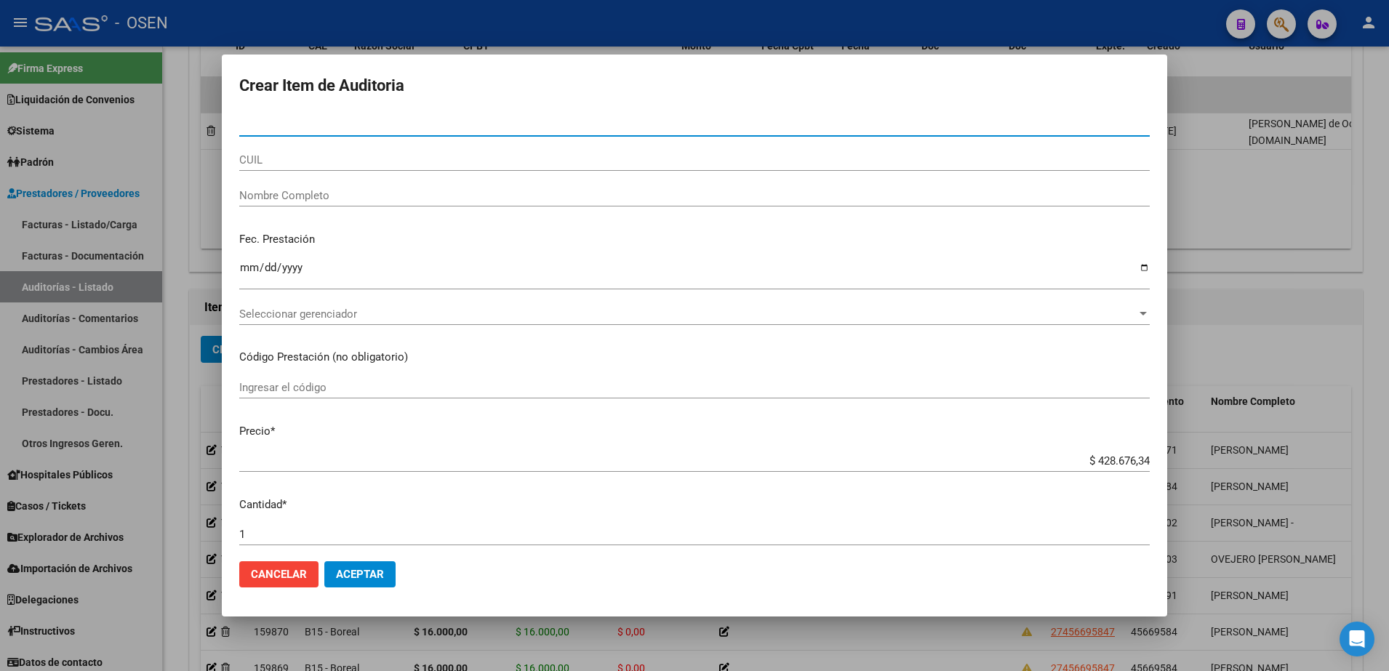
paste input "27213250715"
type input "27213250715"
click at [298, 160] on input "CUIL" at bounding box center [694, 159] width 911 height 13
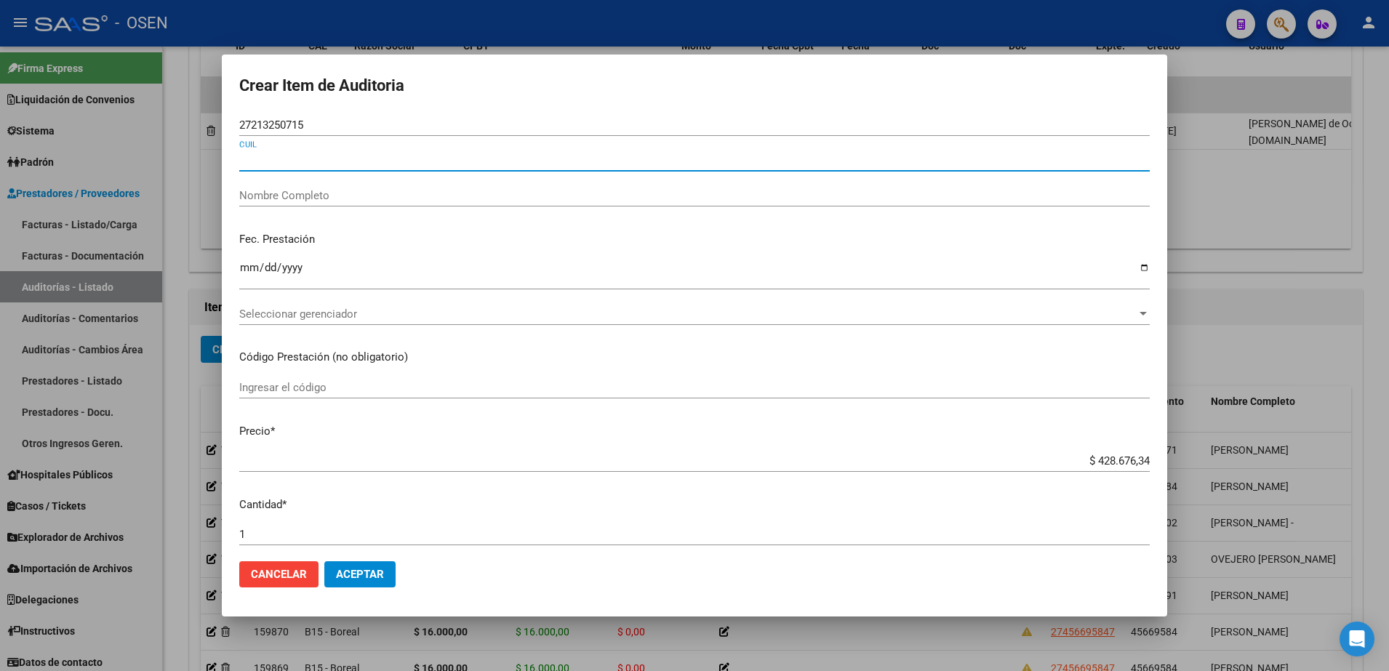
paste input "27213250715"
type input "27213250715"
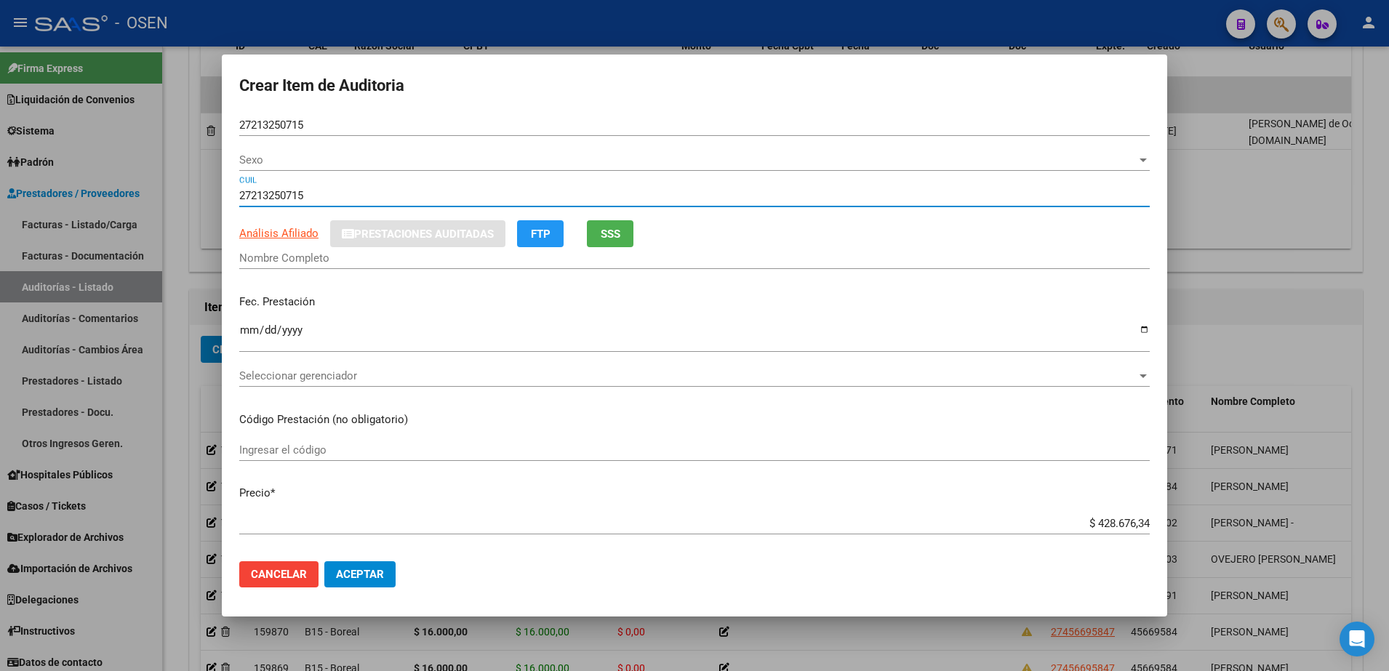
type input "21325071"
type input "[PERSON_NAME]"
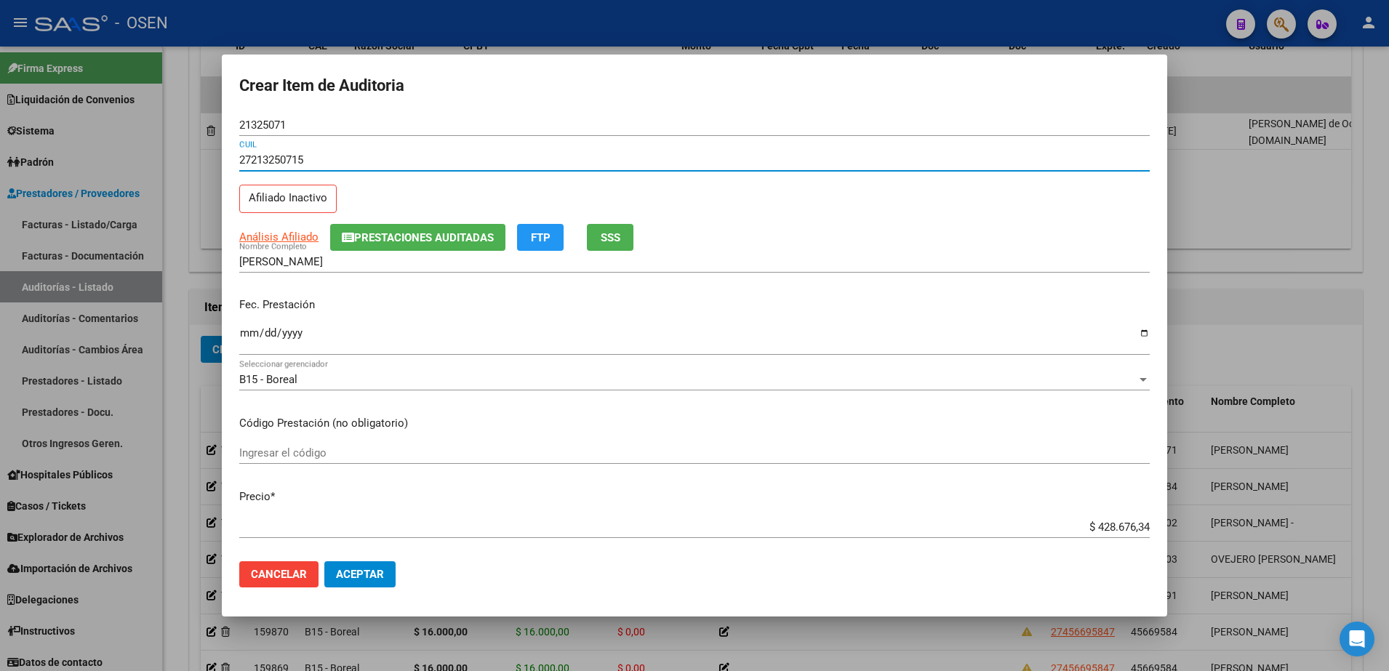
type input "27213250715"
click at [258, 324] on div "Ingresar la fecha" at bounding box center [694, 339] width 911 height 31
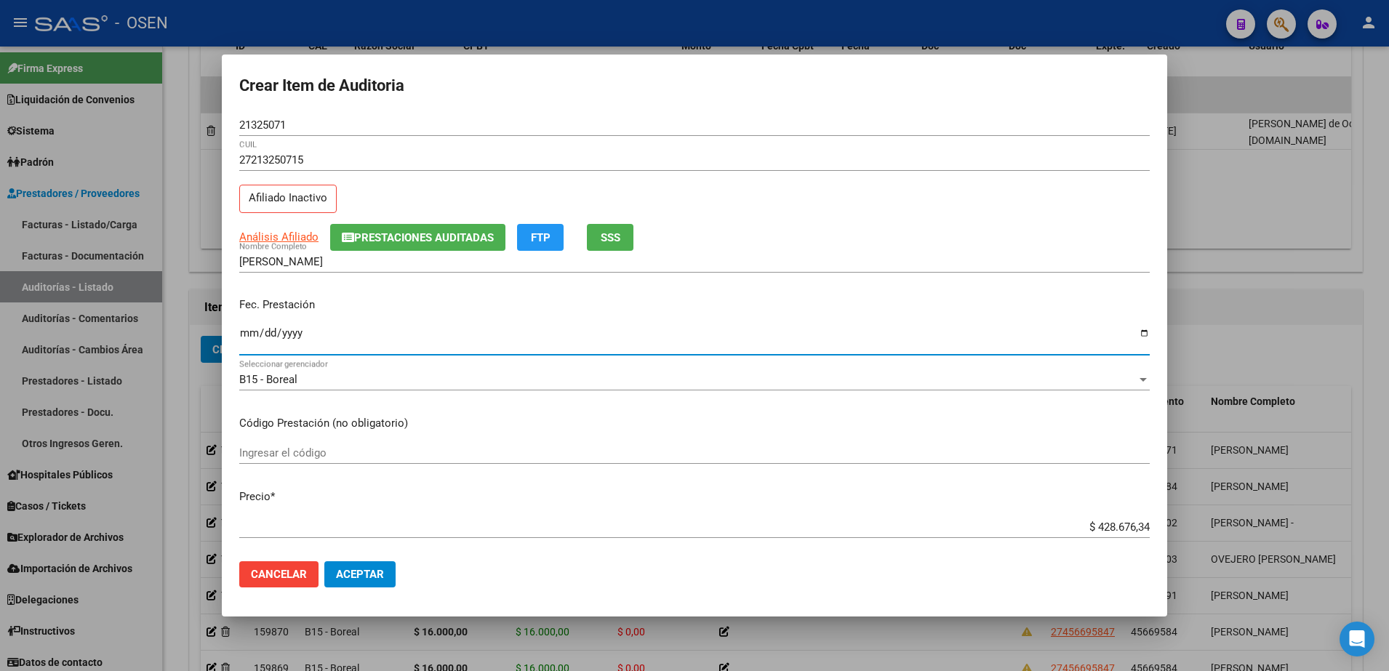
click at [253, 328] on input "Ingresar la fecha" at bounding box center [694, 338] width 911 height 23
type input "[DATE]"
click at [1098, 527] on input "$ 428.676,34" at bounding box center [694, 527] width 911 height 13
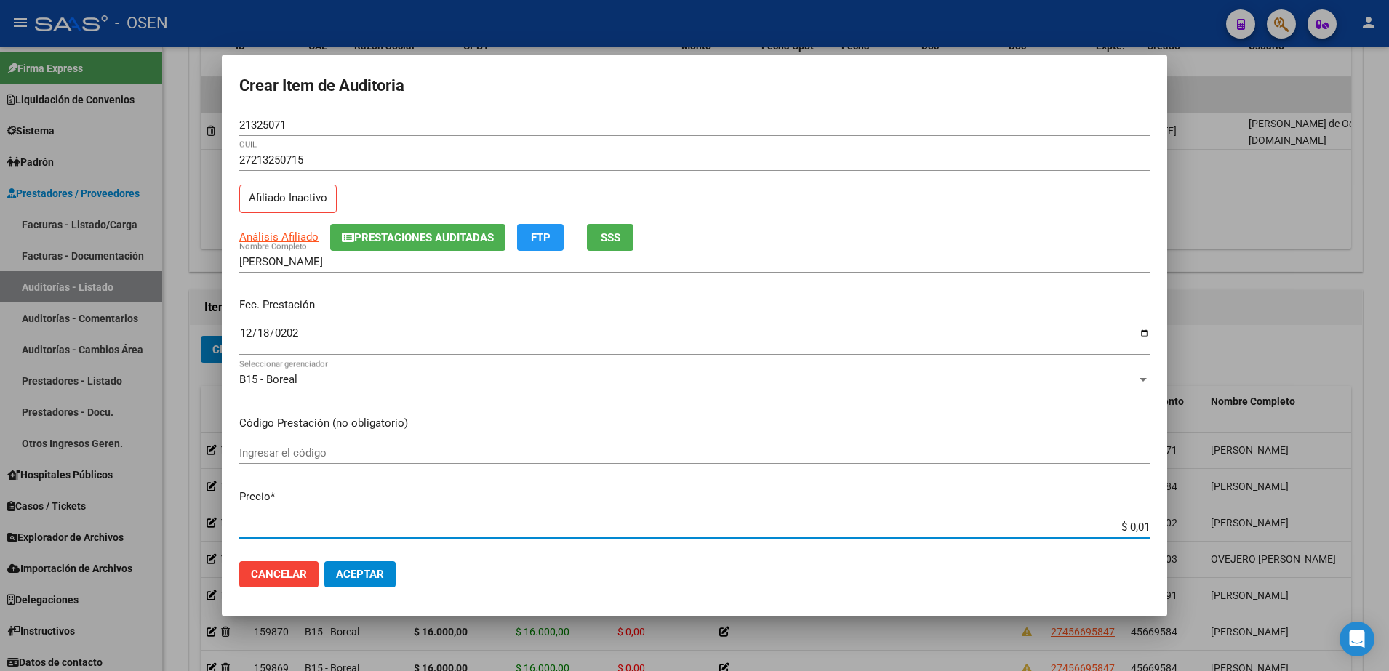
type input "$ 0,16"
type input "$ 1,60"
type input "$ 16,00"
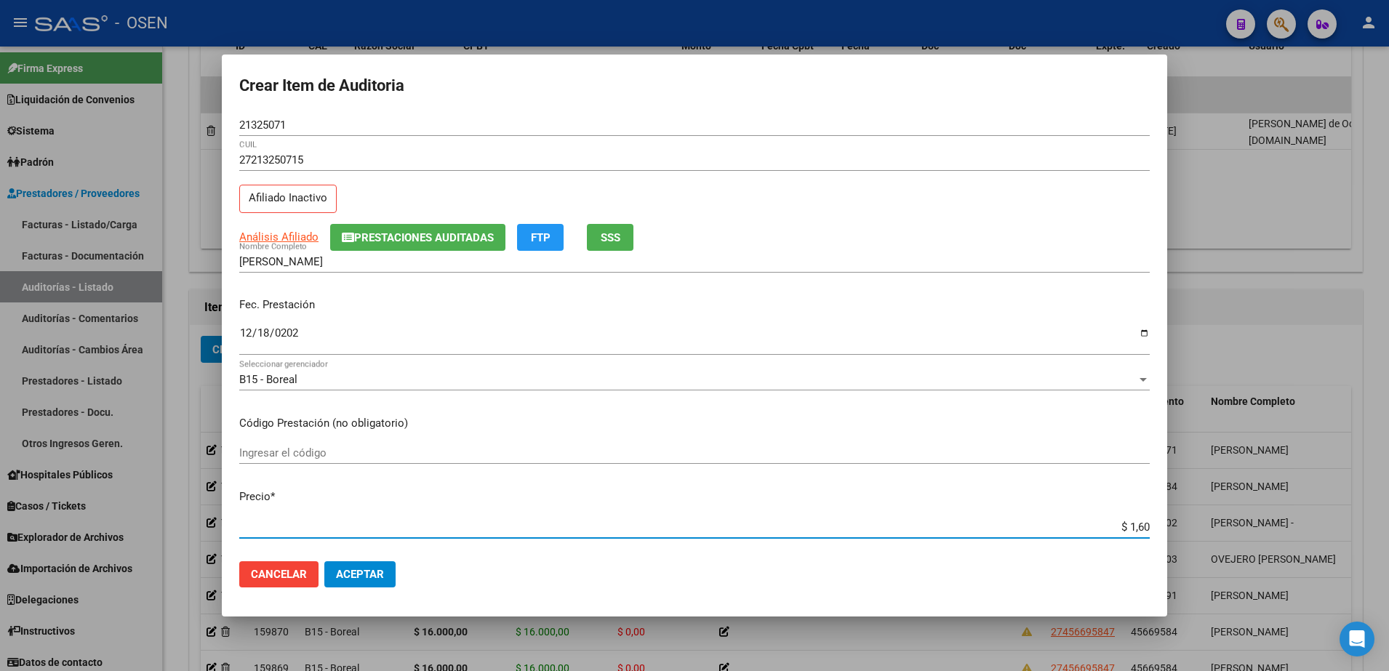
type input "$ 16,00"
type input "$ 160,00"
type input "$ 1.600,00"
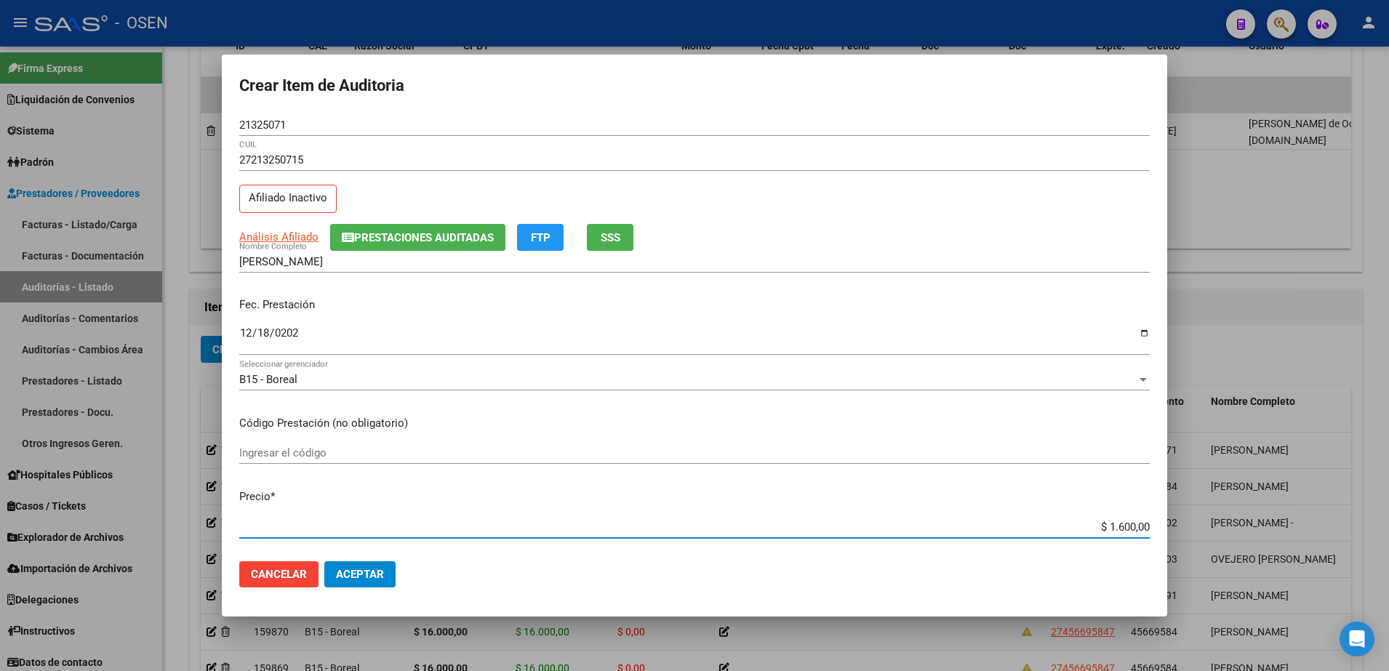
type input "$ 16.000,00"
click at [336, 579] on span "Aceptar" at bounding box center [360, 574] width 48 height 13
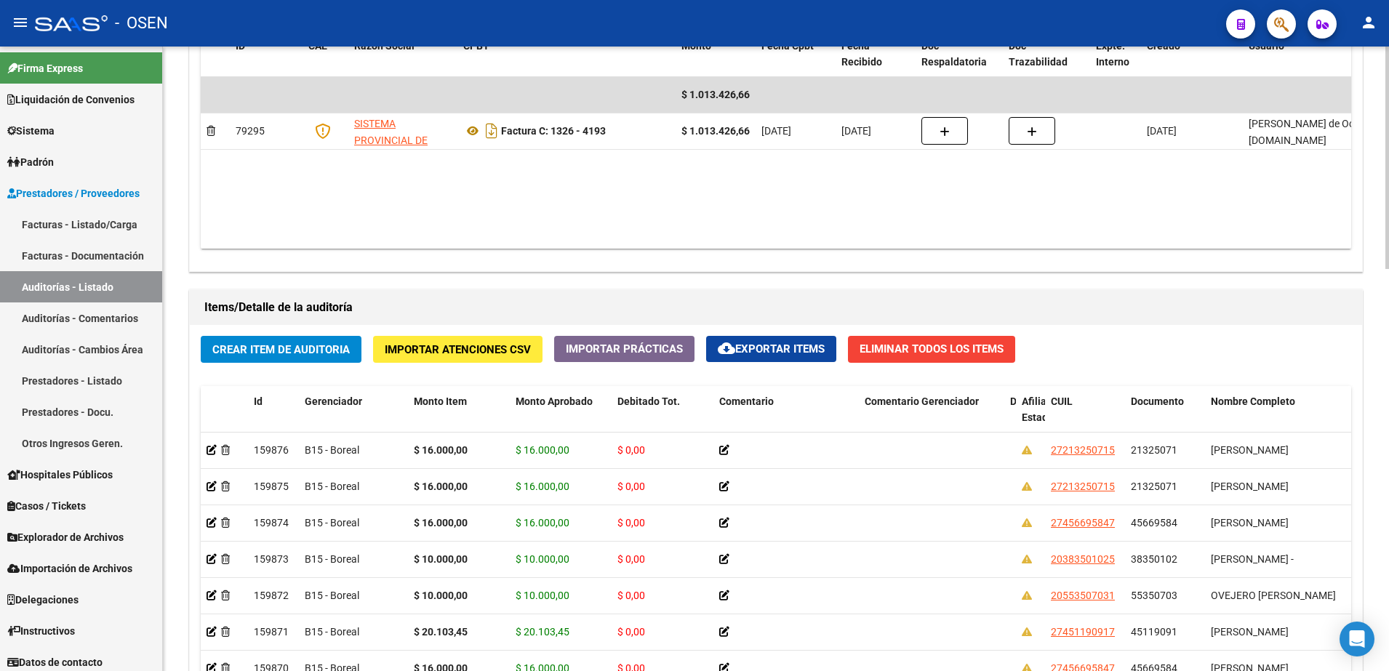
click at [314, 333] on div "Crear Item de Auditoria Importar Atenciones CSV Importar Prácticas cloud_downlo…" at bounding box center [776, 602] width 1173 height 554
click at [330, 344] on span "Crear Item de Auditoria" at bounding box center [280, 349] width 137 height 13
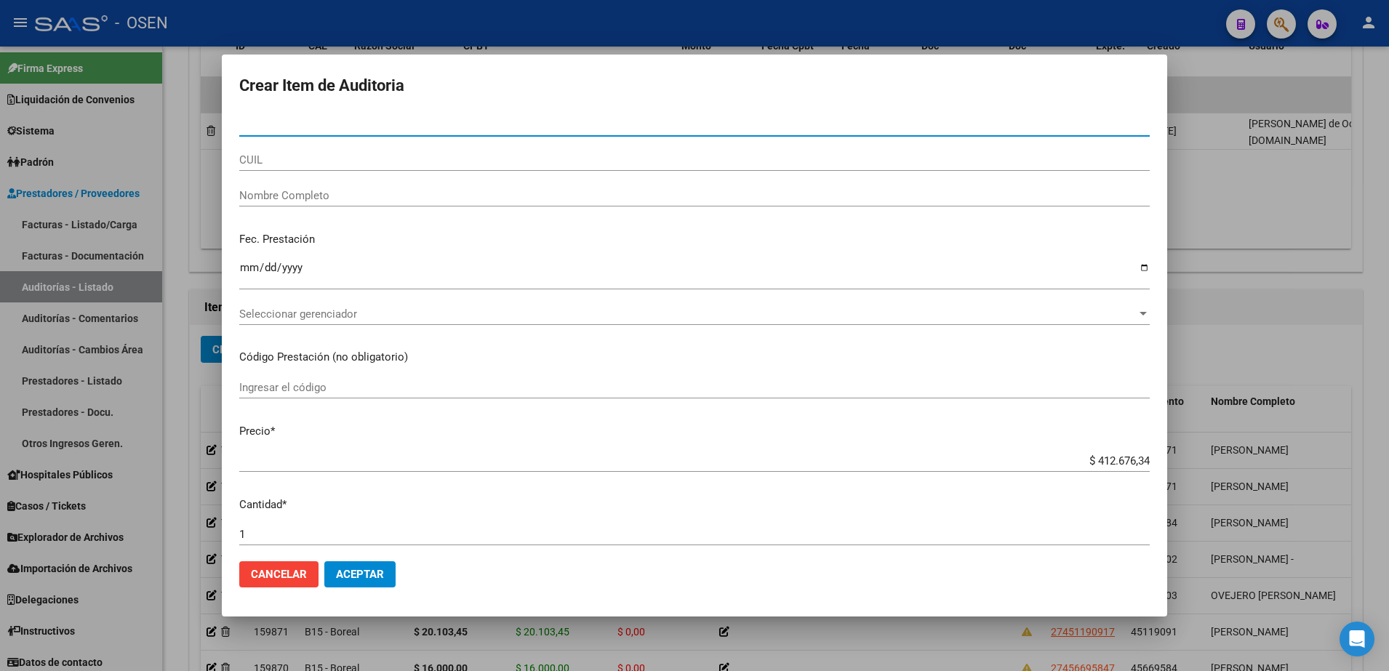
click at [394, 144] on div "Nro Documento" at bounding box center [694, 132] width 911 height 36
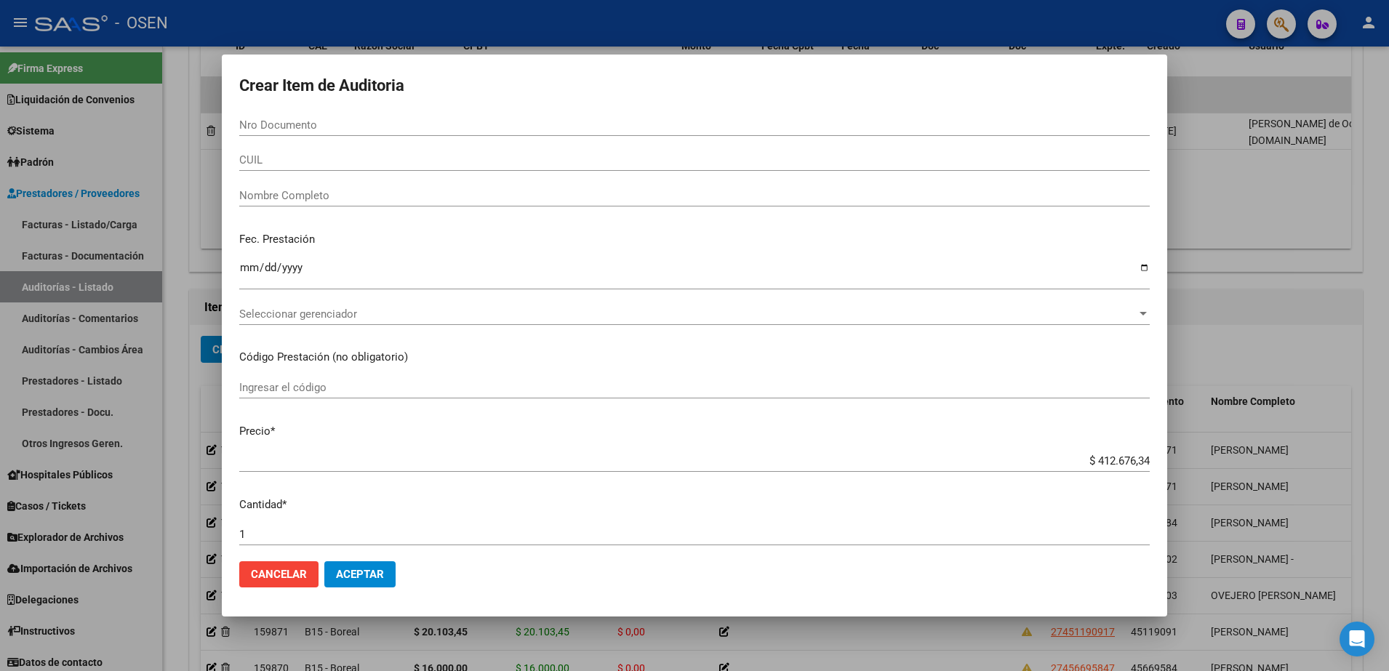
click at [399, 154] on input "CUIL" at bounding box center [694, 159] width 911 height 13
paste input "20383501025"
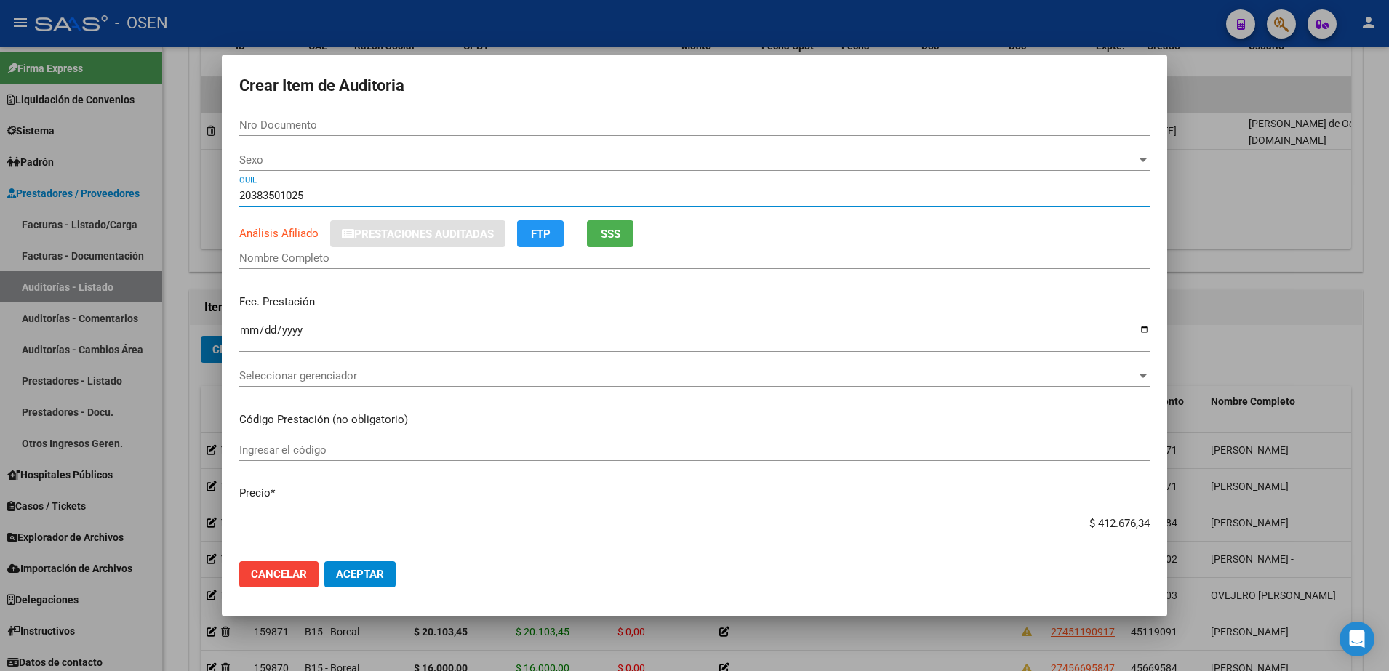
type input "20383501025"
type input "38350102"
type input "[PERSON_NAME] -"
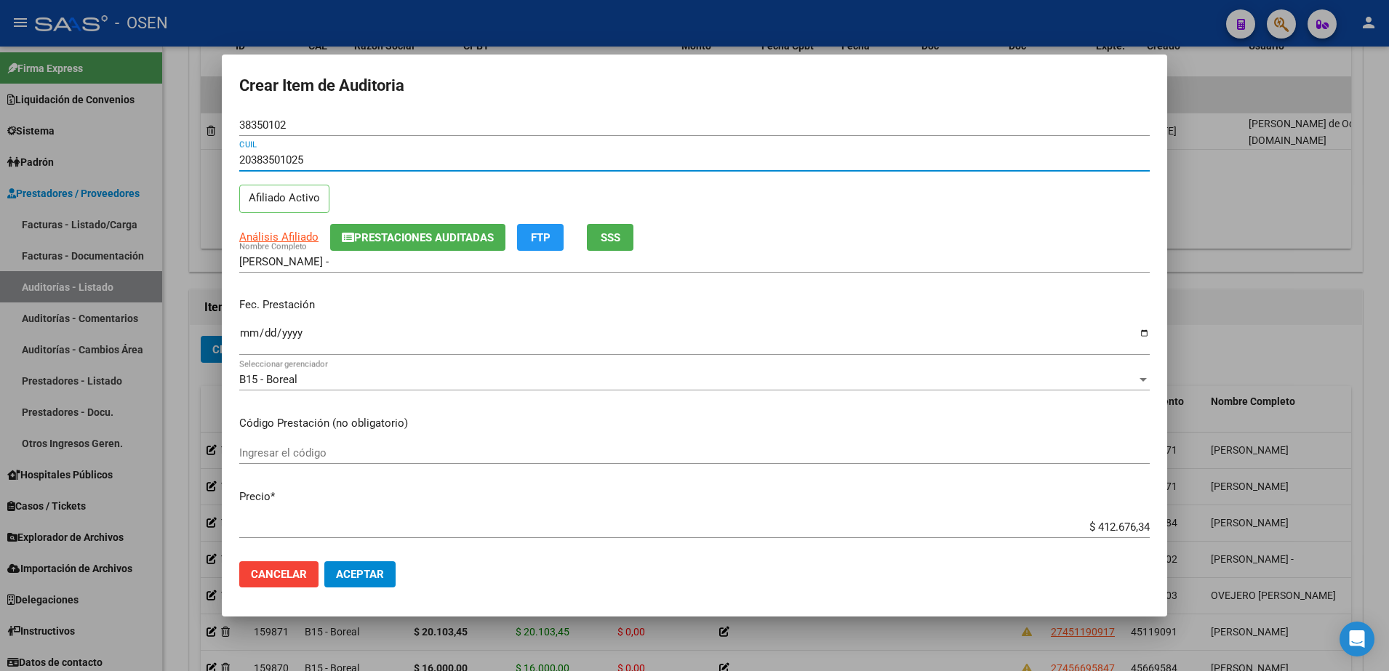
click at [255, 332] on input "Ingresar la fecha" at bounding box center [694, 338] width 911 height 23
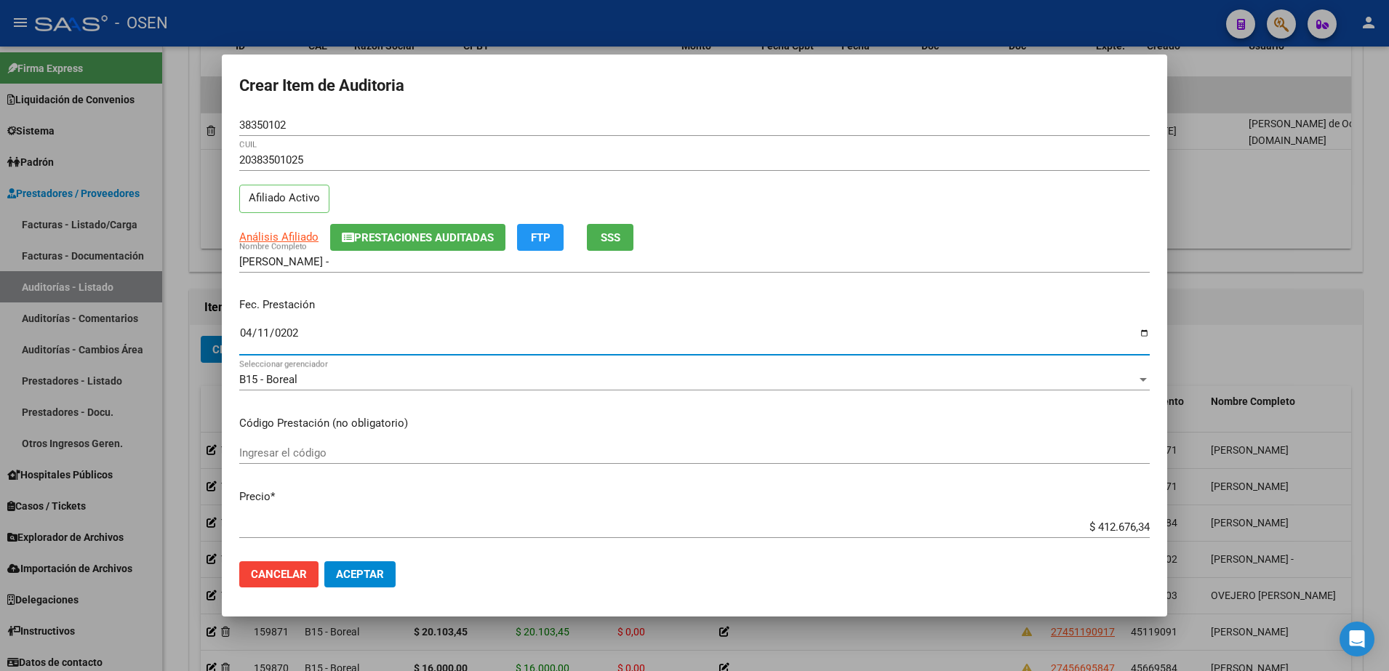
type input "[DATE]"
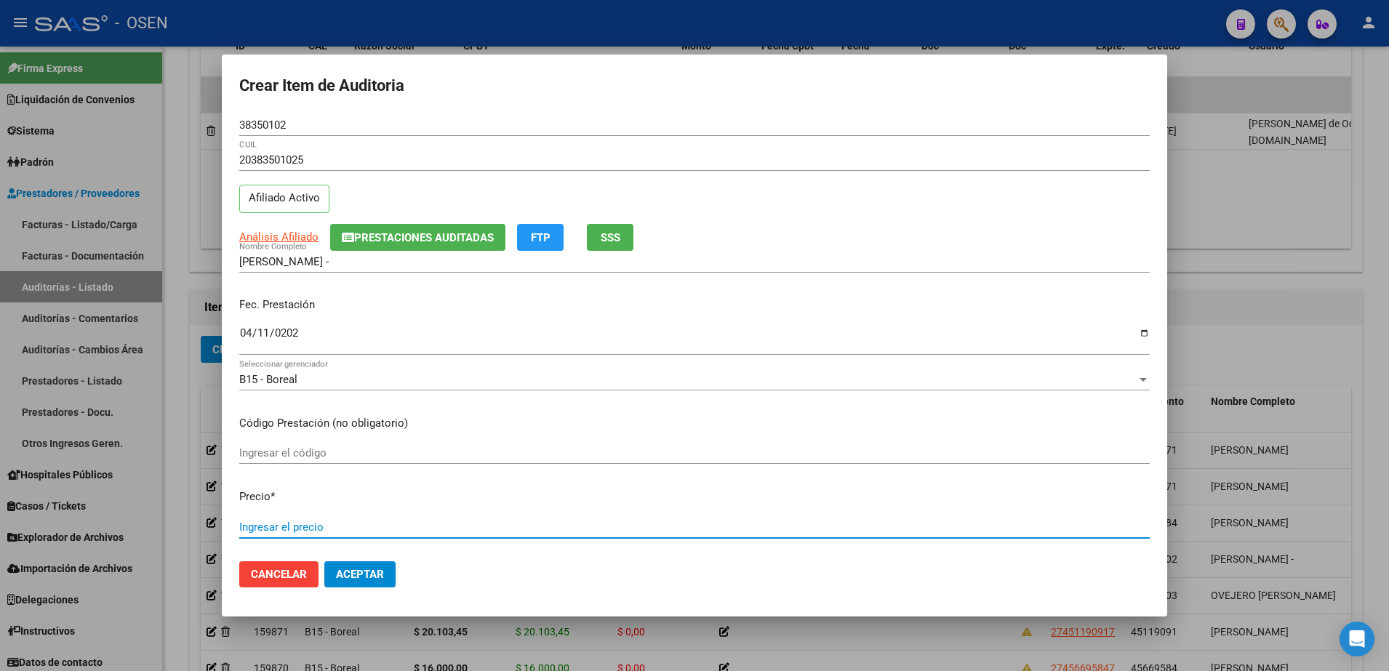
paste input "12.383,33"
type input "$ 12.383,33"
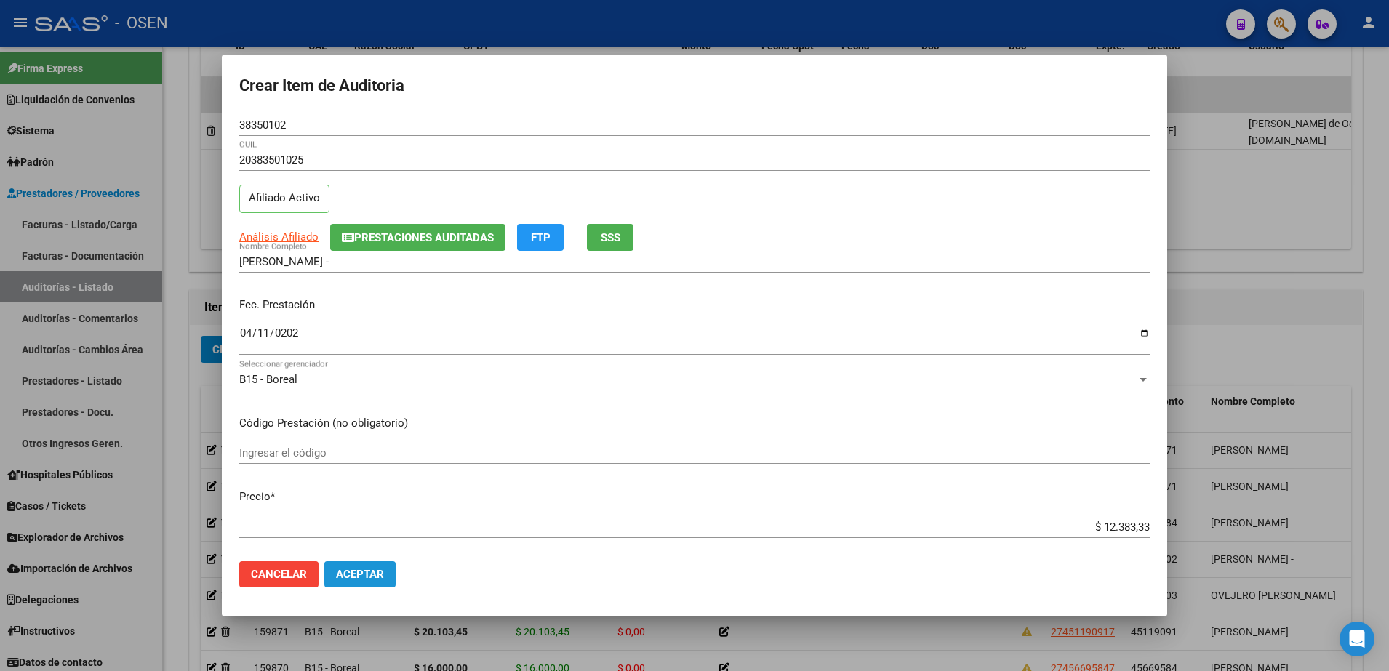
click at [364, 571] on span "Aceptar" at bounding box center [360, 574] width 48 height 13
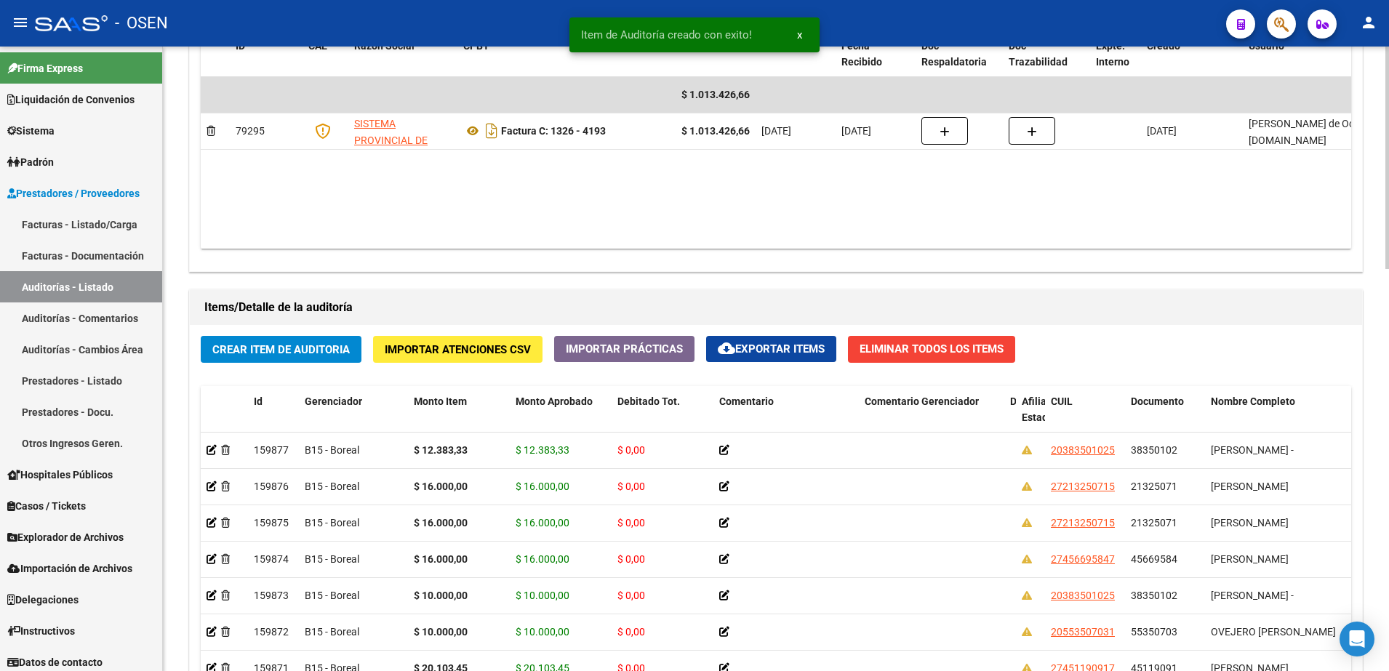
click at [300, 334] on div "Crear Item de Auditoria Importar Atenciones CSV Importar Prácticas cloud_downlo…" at bounding box center [776, 602] width 1173 height 554
click at [341, 338] on button "Crear Item de Auditoria" at bounding box center [281, 349] width 161 height 27
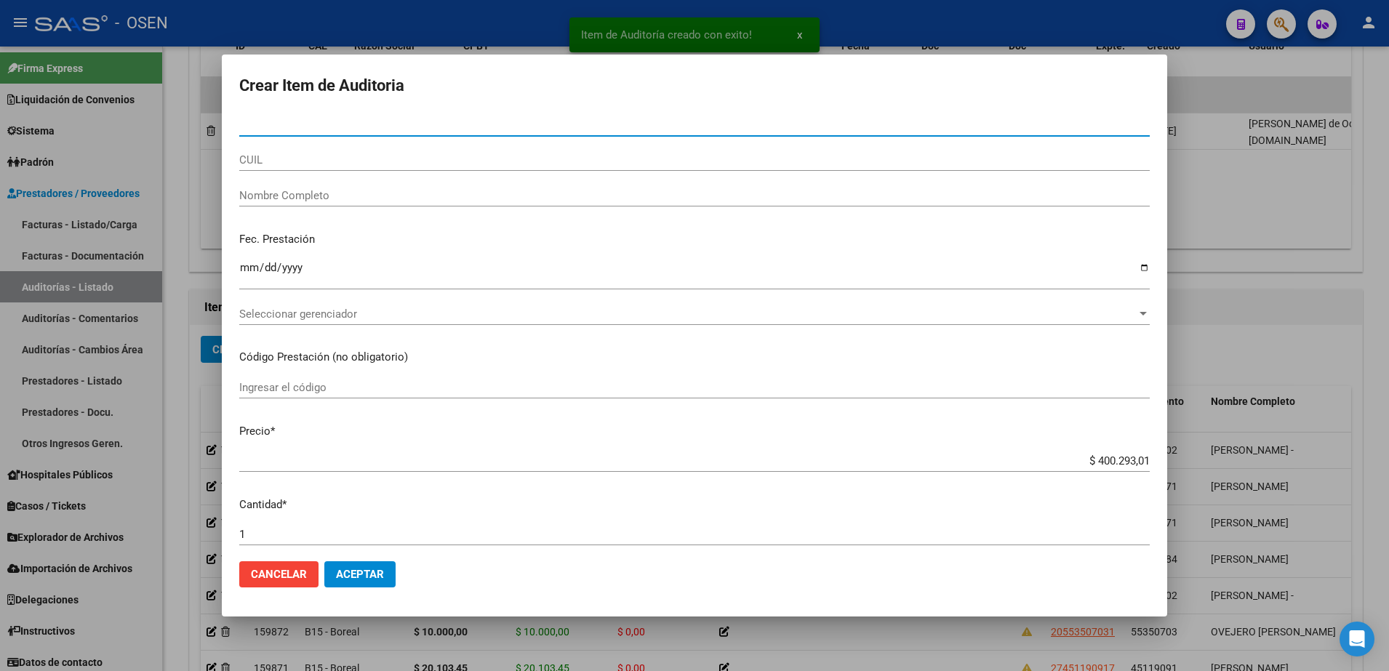
click at [381, 176] on div "CUIL" at bounding box center [694, 167] width 911 height 36
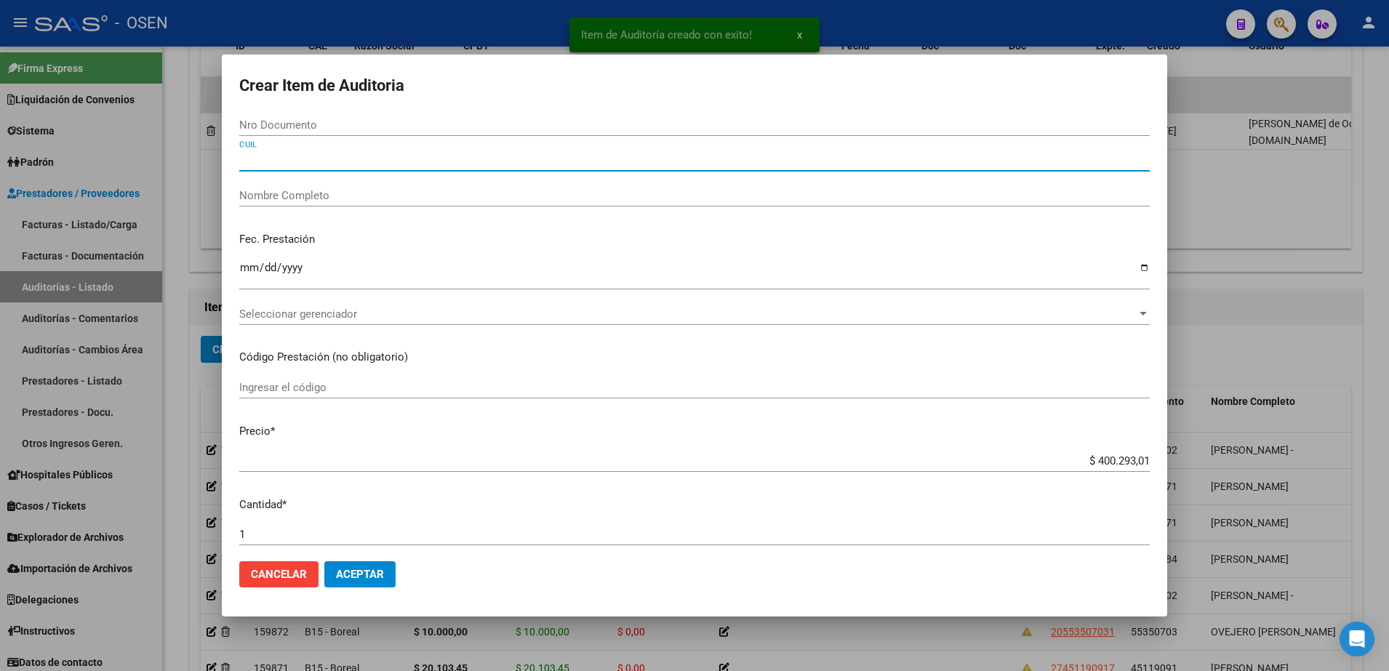
click at [380, 163] on input "CUIL" at bounding box center [694, 159] width 911 height 13
paste input "45669584"
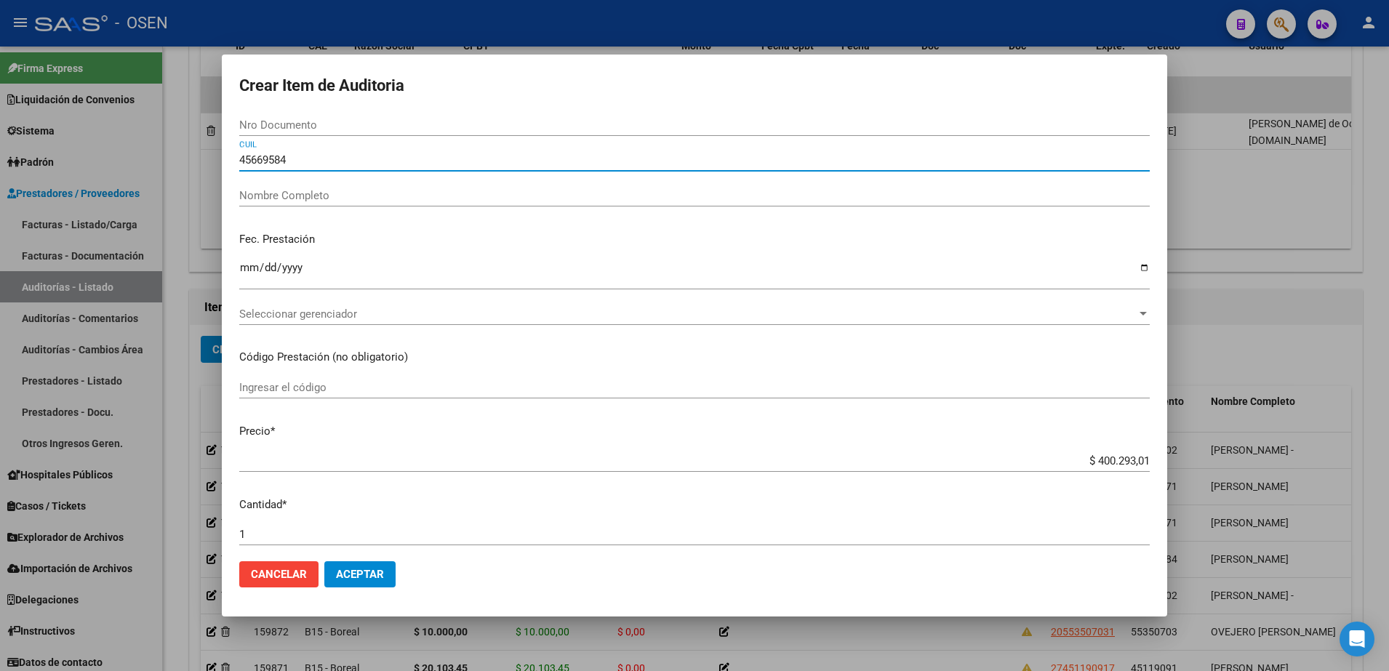
type input "45669584"
drag, startPoint x: 302, startPoint y: 159, endPoint x: 215, endPoint y: 159, distance: 87.3
click at [215, 159] on div "Crear Item de Auditoria Nro Documento 45669584 CUIL Nombre Completo Fec. Presta…" at bounding box center [694, 335] width 1389 height 671
click at [284, 119] on input "Nro Documento" at bounding box center [694, 125] width 911 height 13
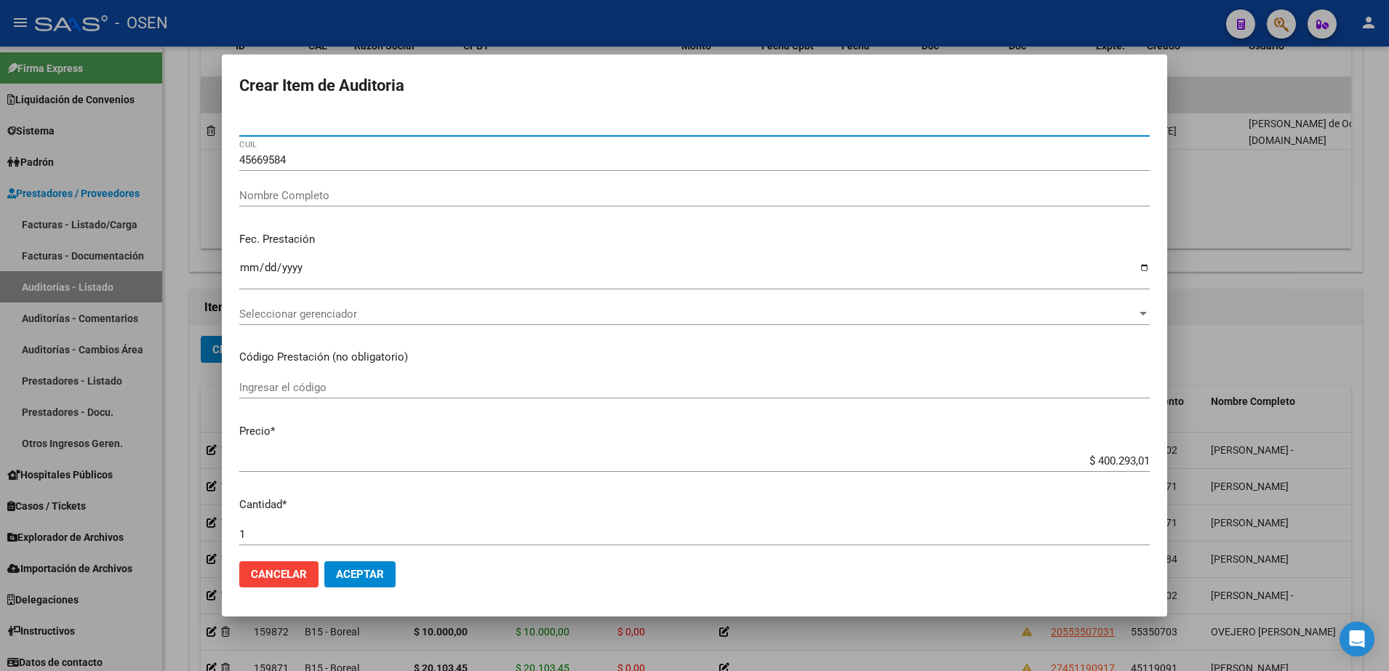
paste input "45669584"
type input "45669584"
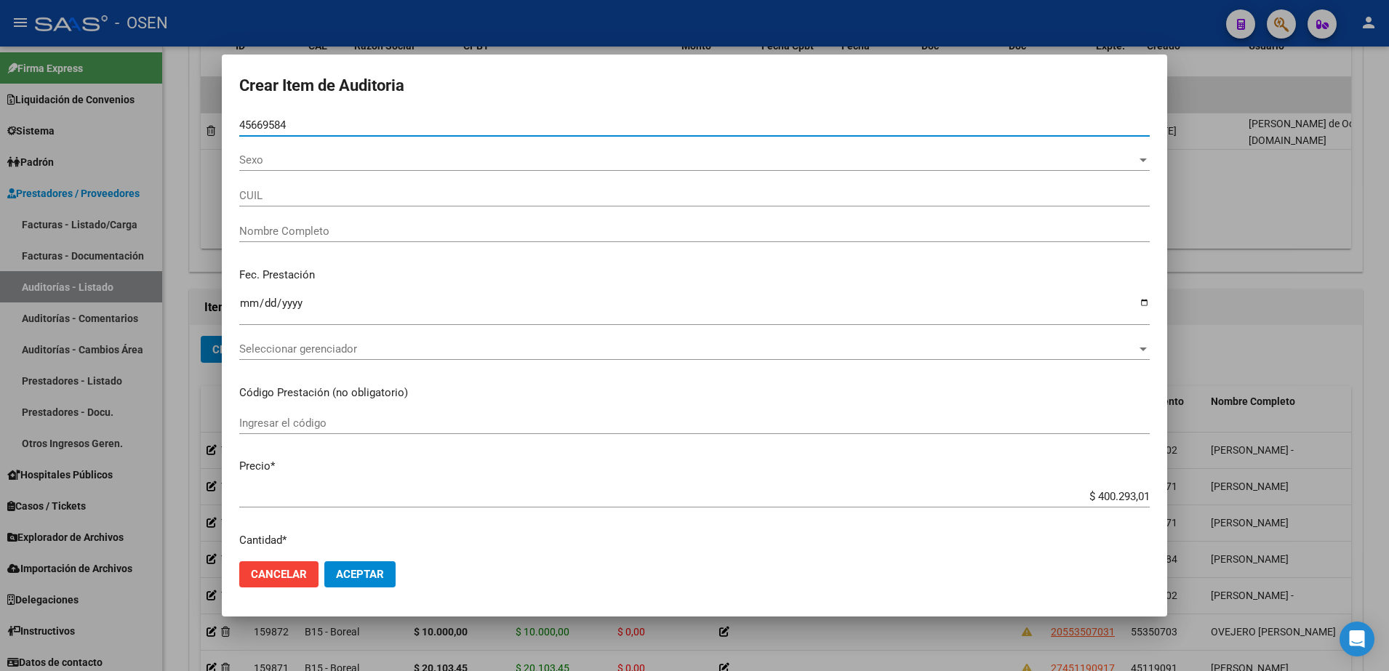
type input "45669584"
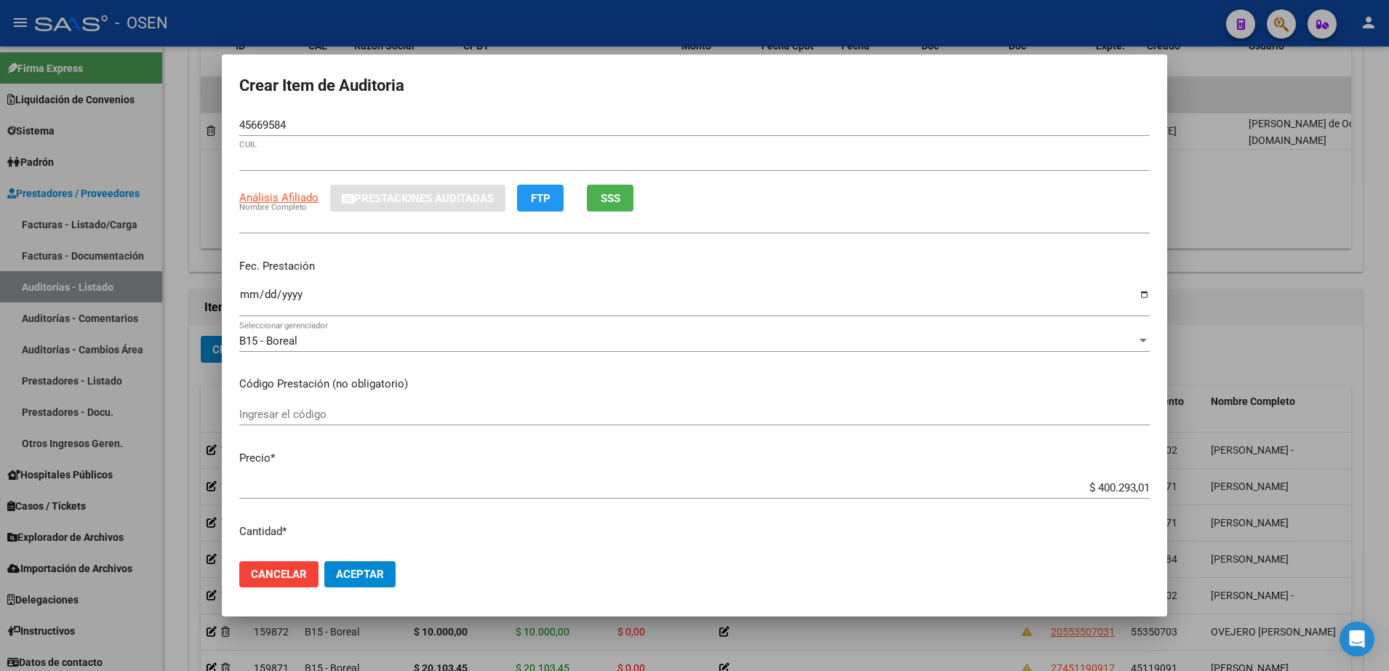
type input "27456695847"
type input "[PERSON_NAME]"
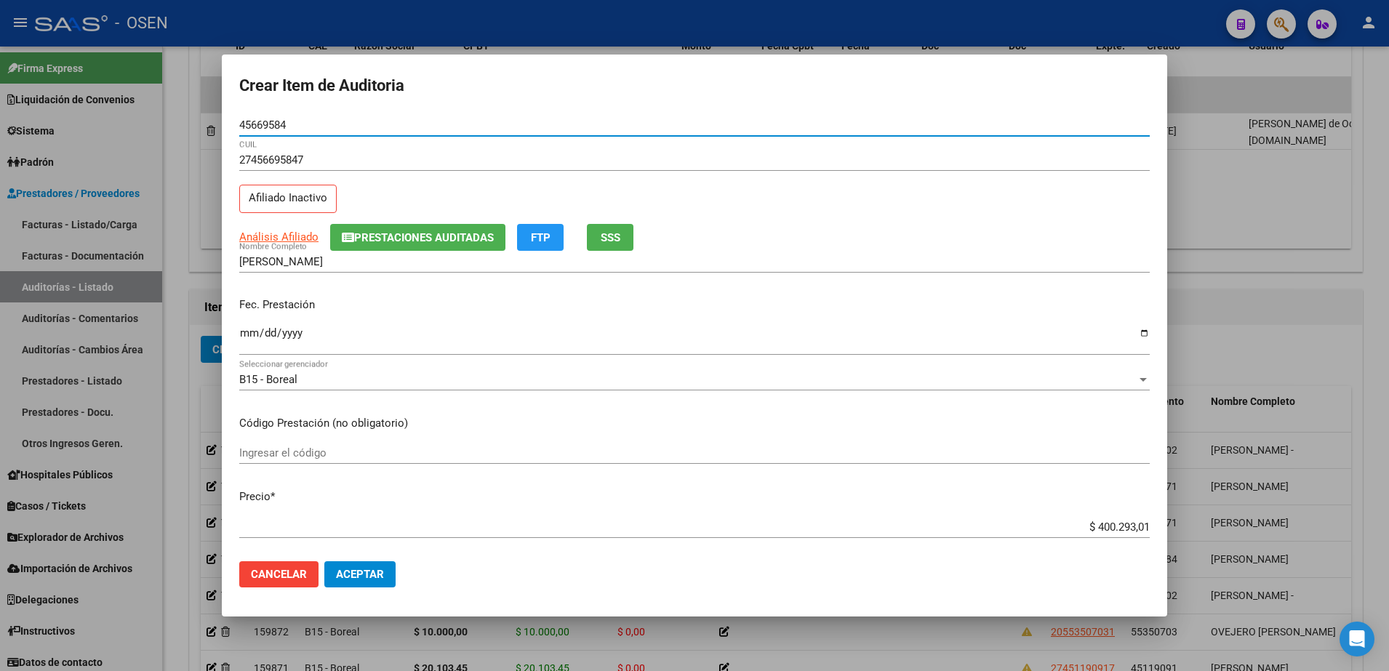
click at [241, 341] on input "Ingresar la fecha" at bounding box center [694, 338] width 911 height 23
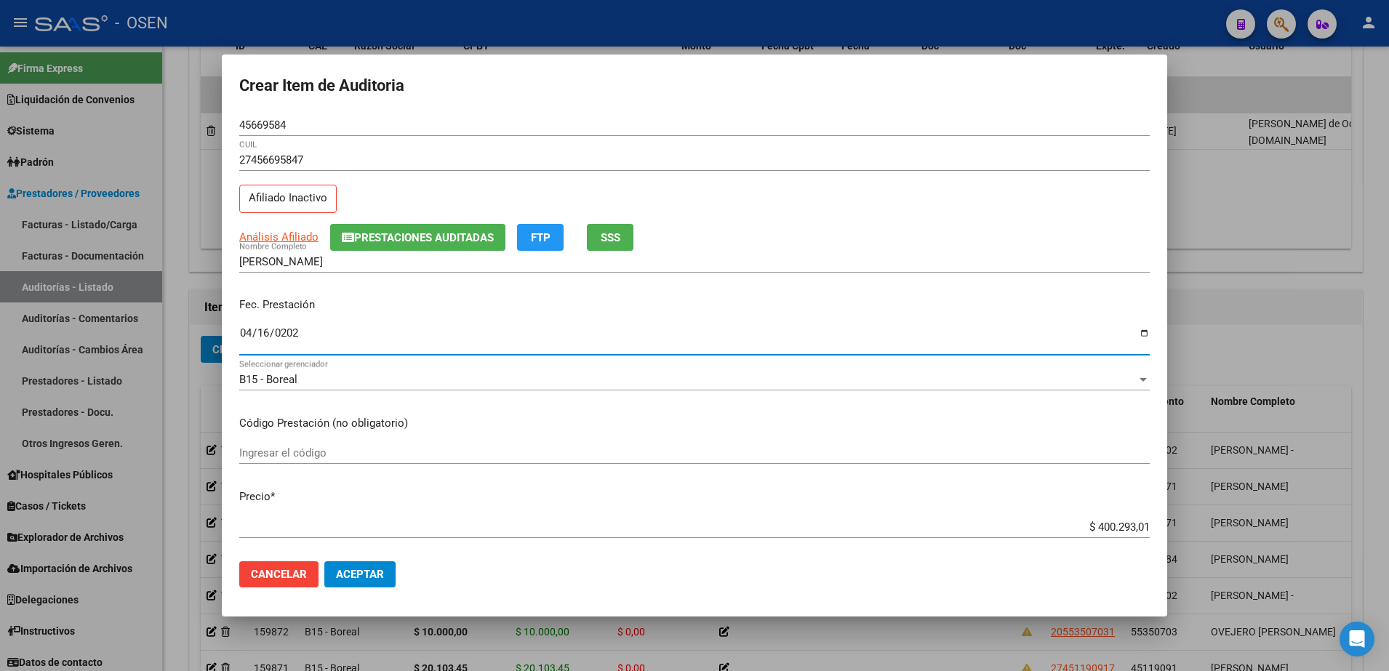
type input "[DATE]"
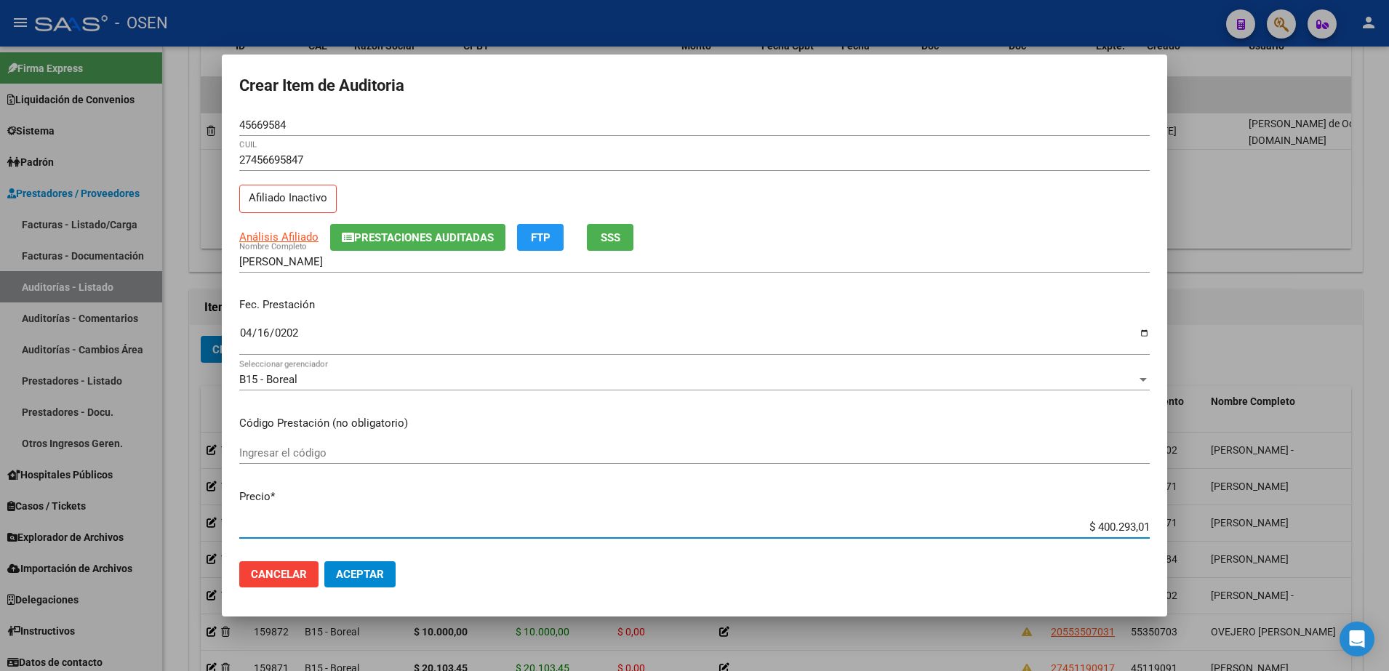
paste input "21.068,05"
type input "$ 21.068,05"
click at [380, 575] on span "Aceptar" at bounding box center [360, 574] width 48 height 13
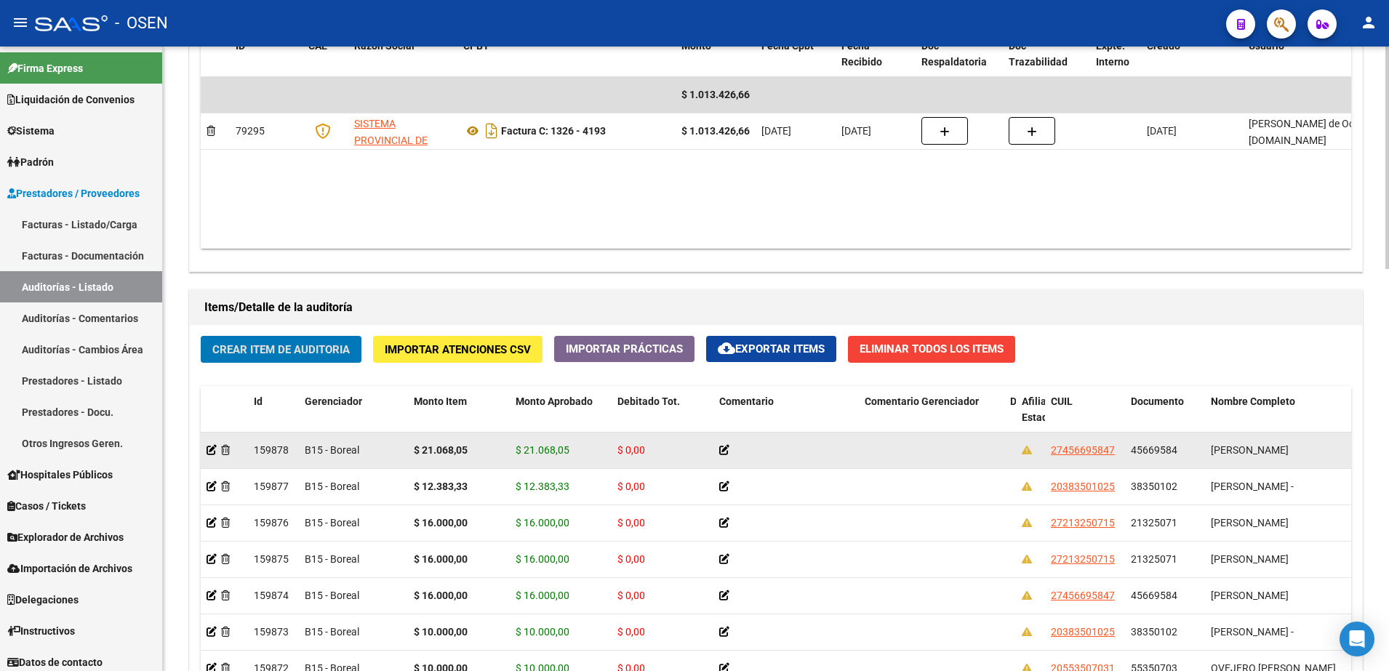
click at [452, 450] on strong "$ 21.068,05" at bounding box center [441, 450] width 54 height 12
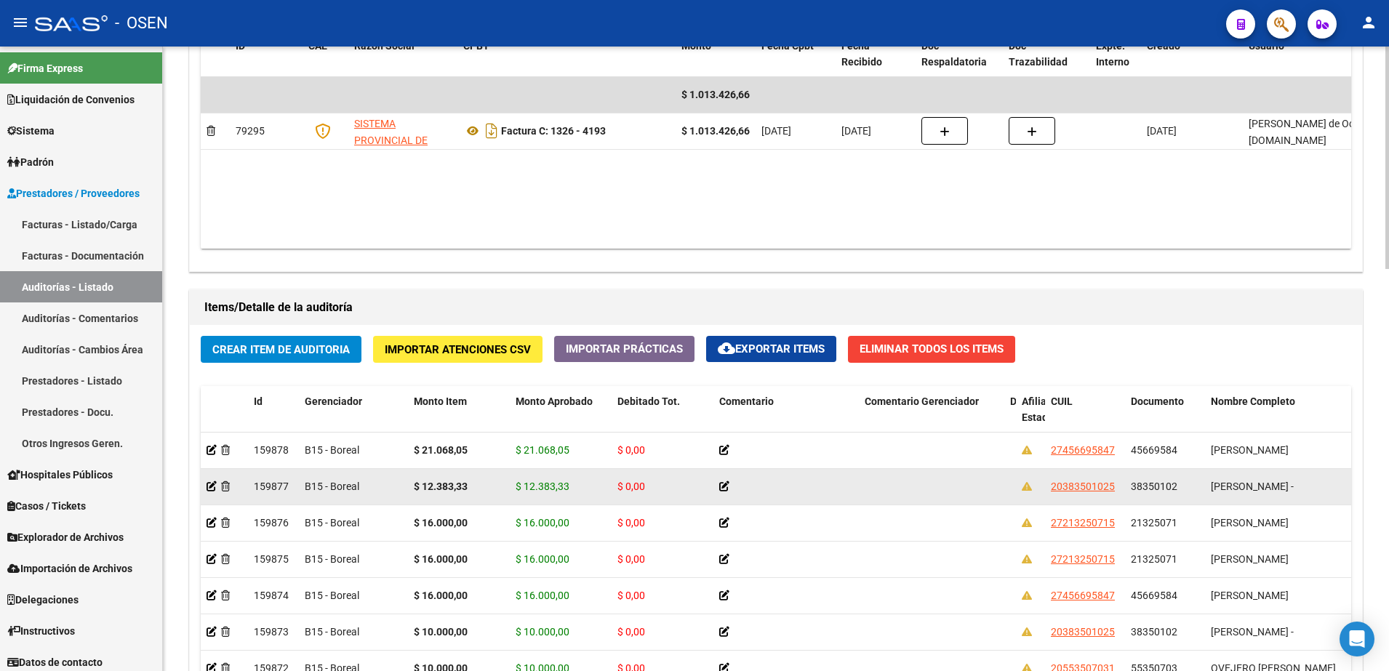
copy strong "21.068,05"
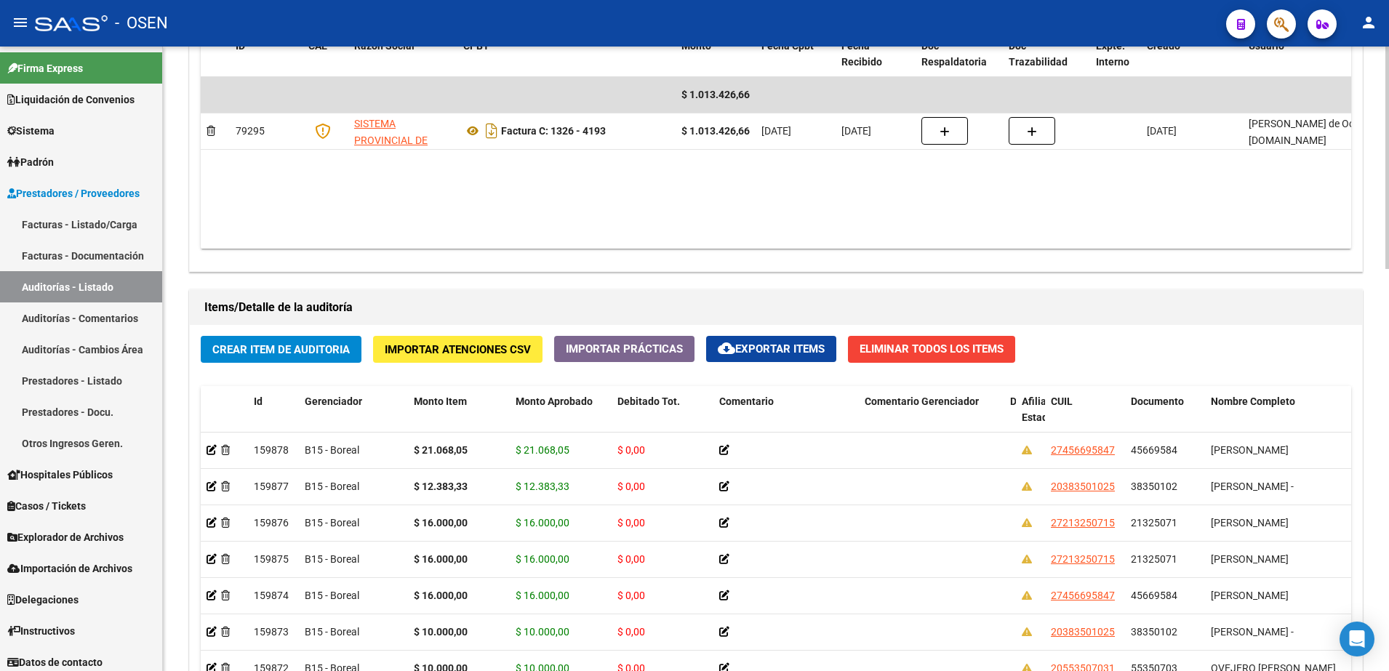
click at [1104, 349] on div "Crear Item de Auditoria Importar Atenciones CSV Importar Prácticas cloud_downlo…" at bounding box center [776, 602] width 1173 height 554
click at [352, 338] on button "Crear Item de Auditoria" at bounding box center [281, 349] width 161 height 27
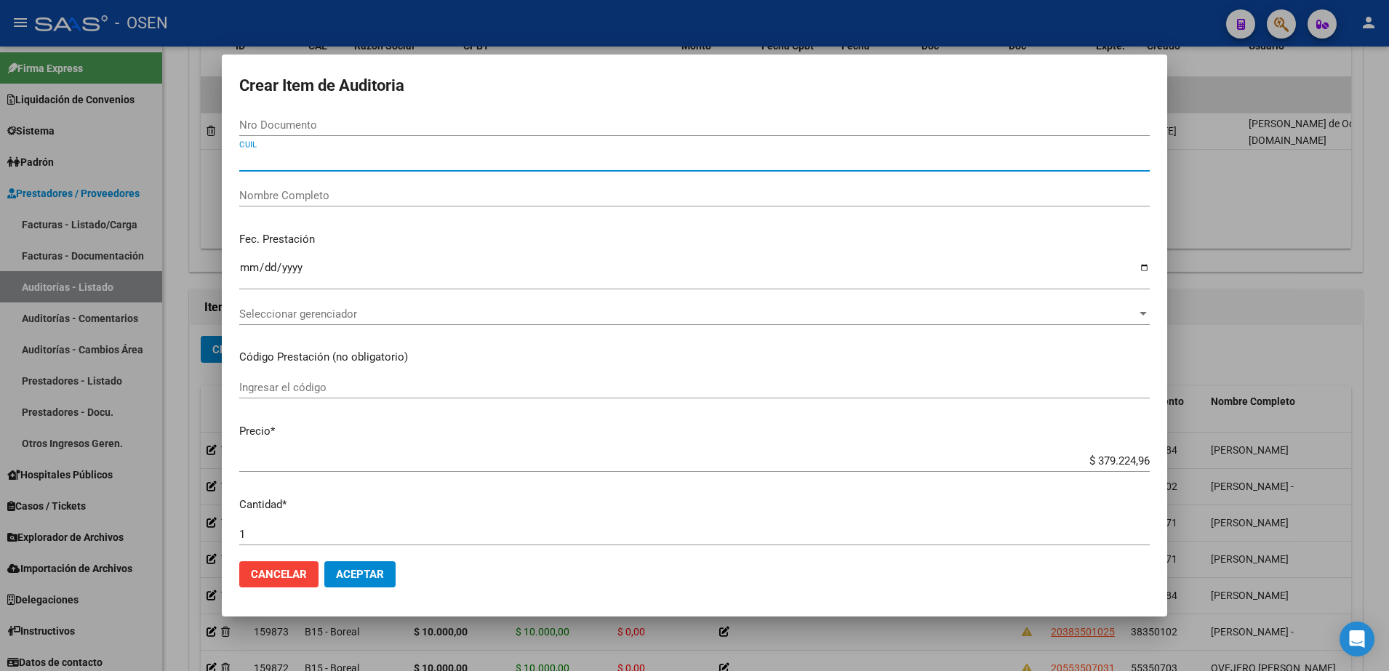
click at [375, 154] on input "CUIL" at bounding box center [694, 159] width 911 height 13
paste input "20383501025"
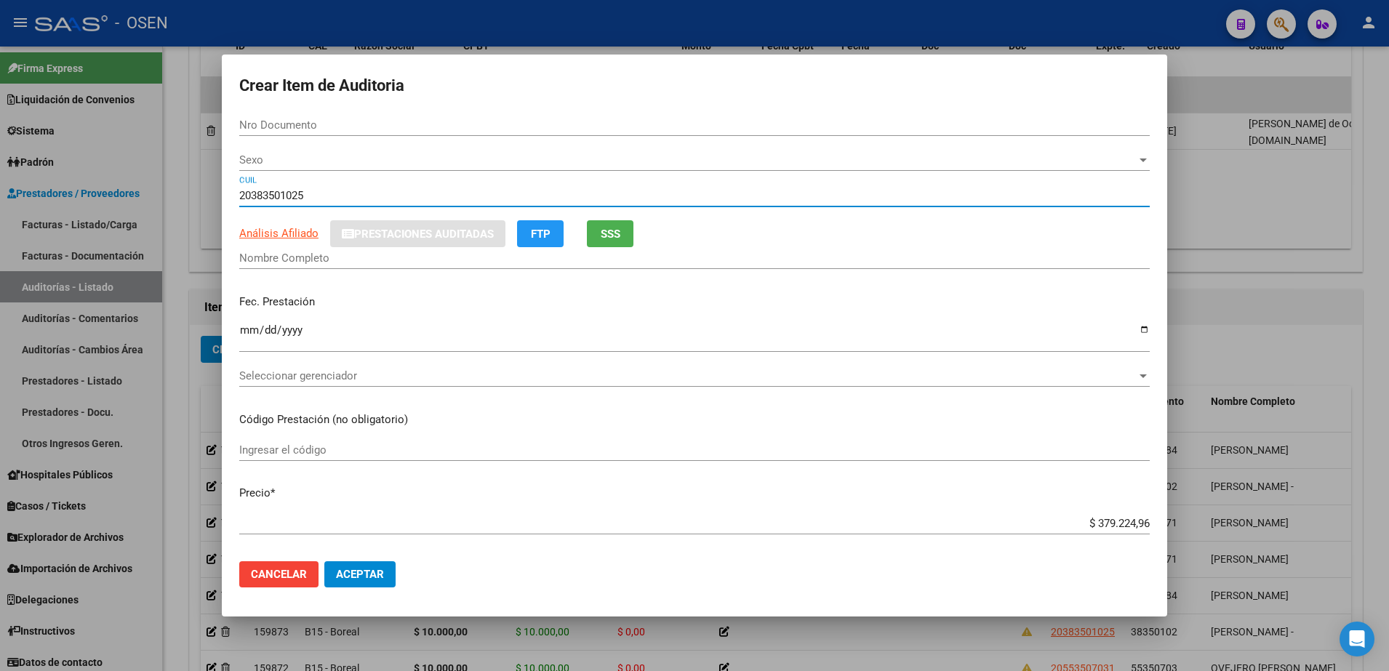
type input "20383501025"
type input "38350102"
type input "[PERSON_NAME] -"
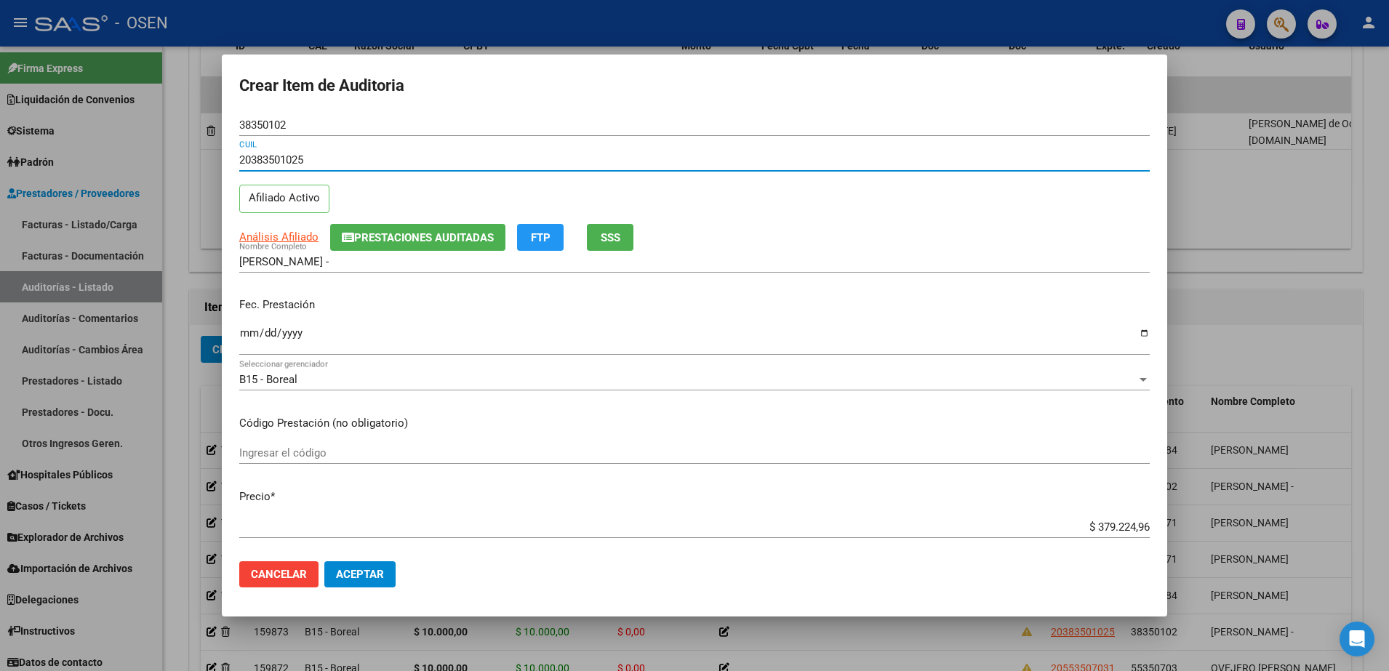
click at [255, 334] on input "Ingresar la fecha" at bounding box center [694, 338] width 911 height 23
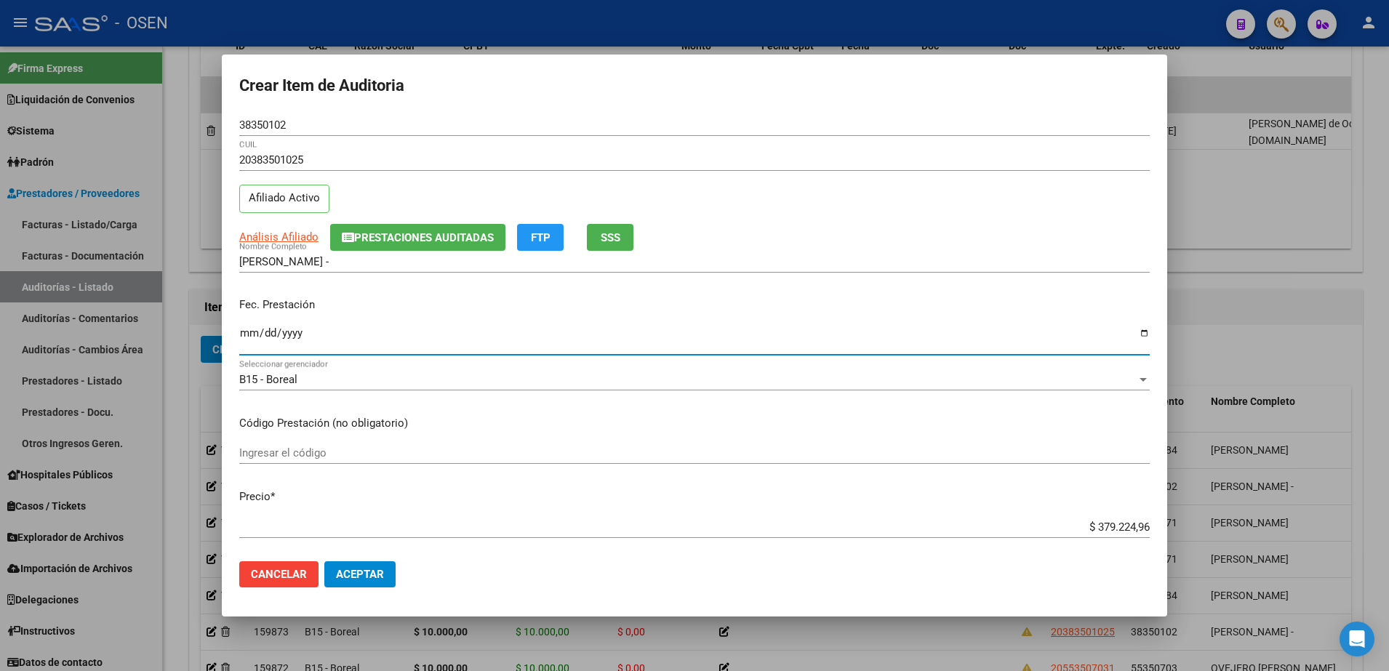
click at [291, 329] on input "[DATE]" at bounding box center [694, 338] width 911 height 23
type input "[DATE]"
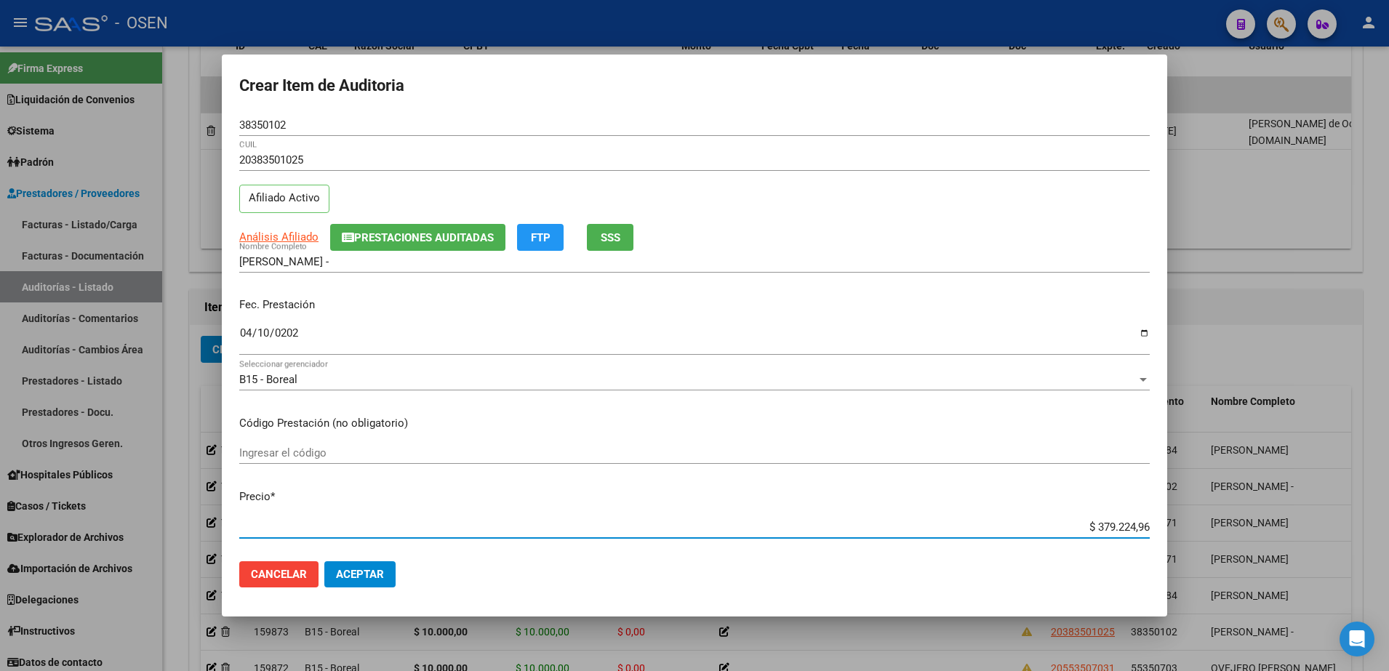
paste input "21.068,05"
type input "$ 21.068,05"
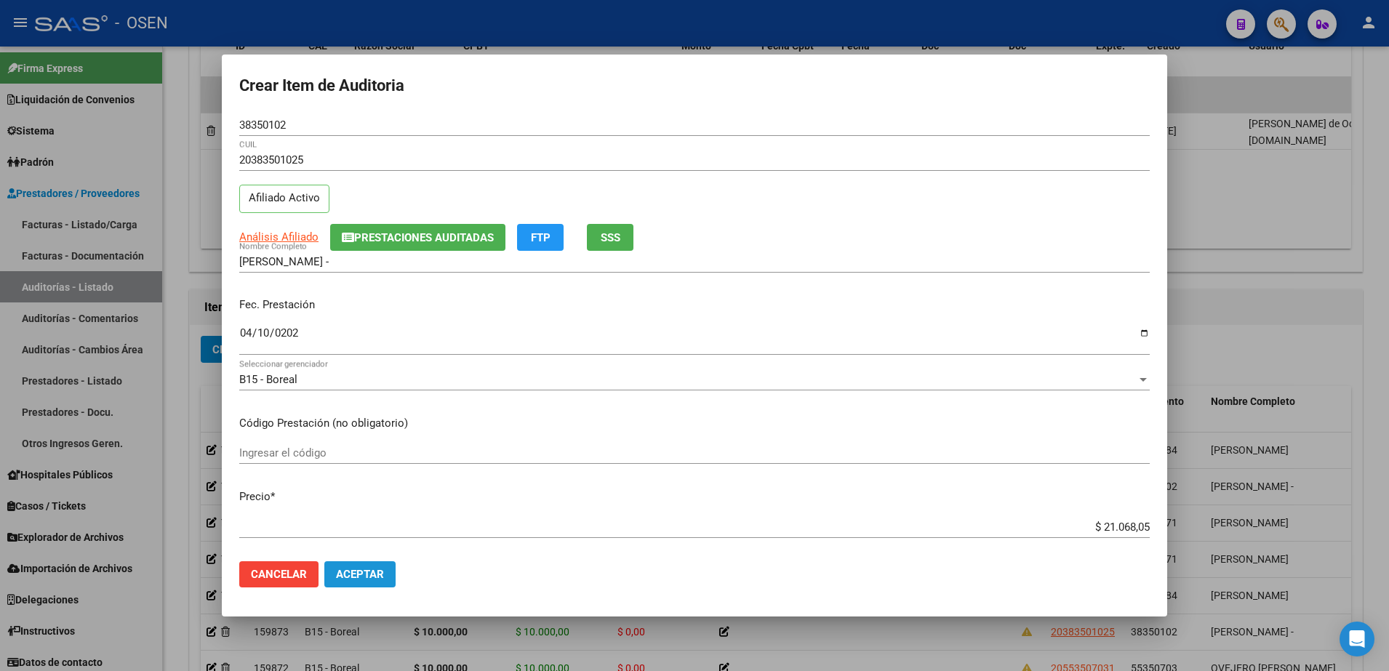
click at [375, 566] on button "Aceptar" at bounding box center [359, 575] width 71 height 26
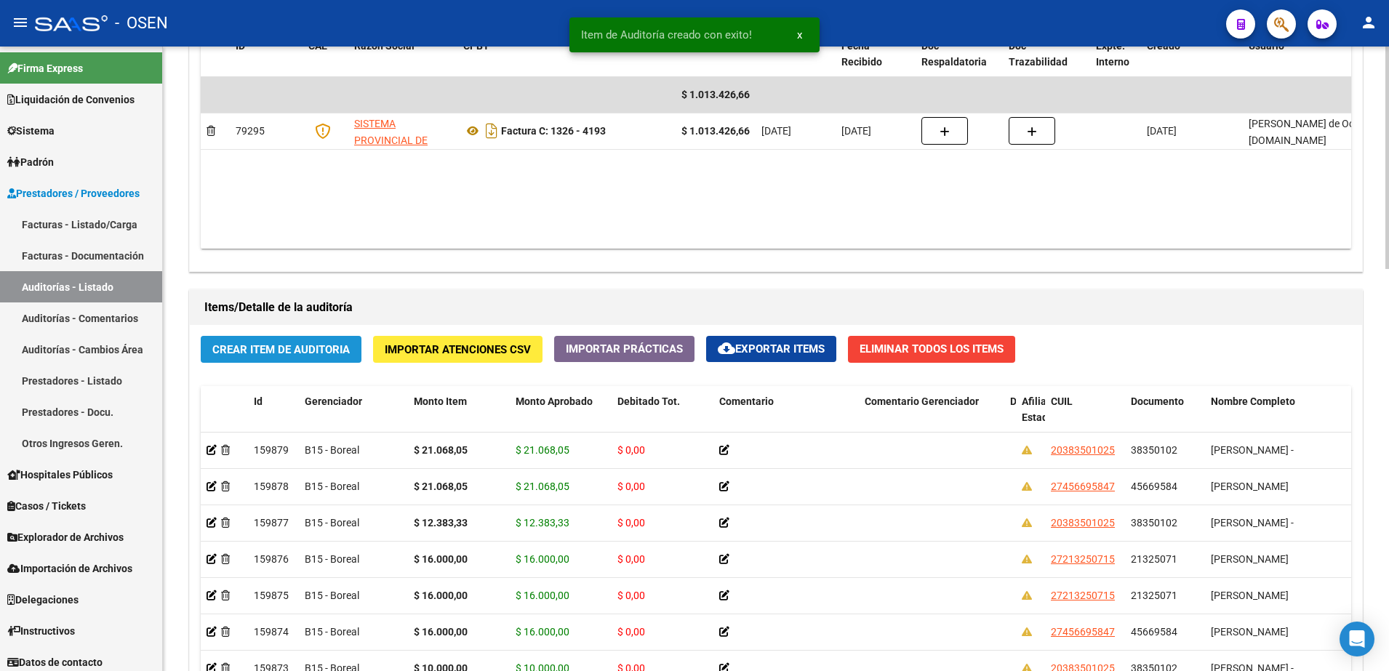
click at [327, 343] on span "Crear Item de Auditoria" at bounding box center [280, 349] width 137 height 13
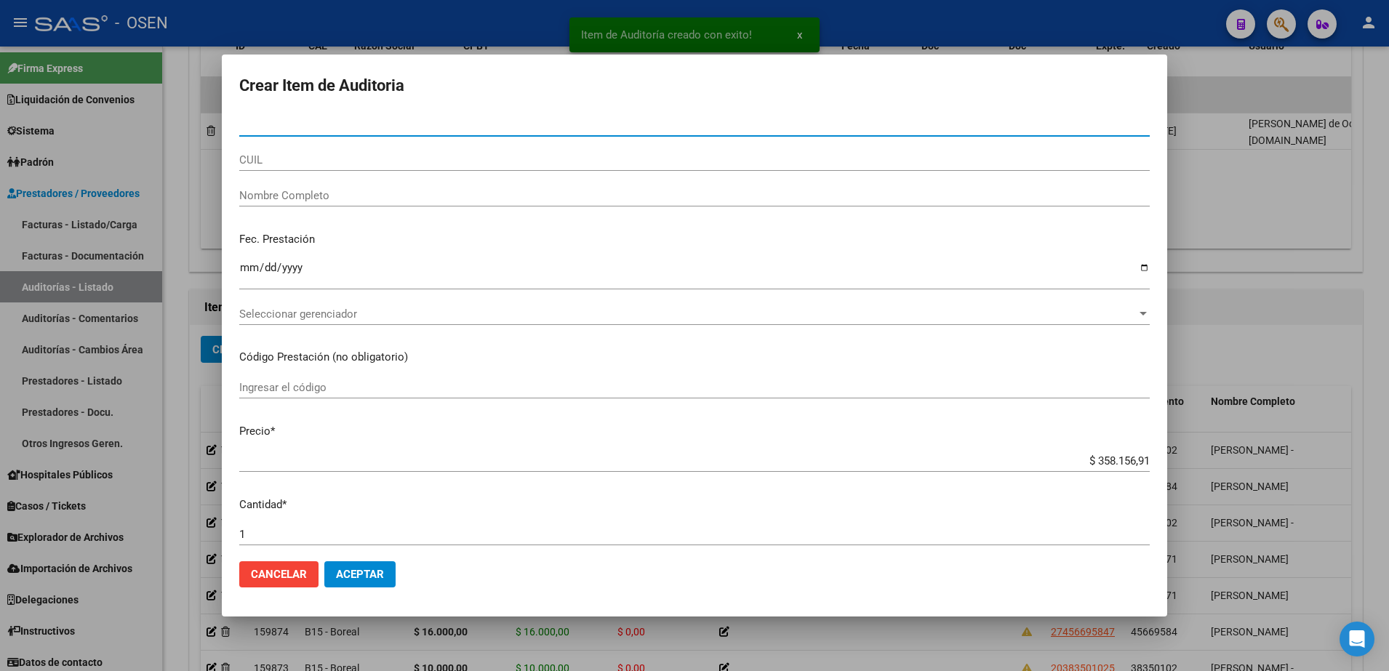
click at [383, 145] on div "Nro Documento" at bounding box center [694, 132] width 911 height 36
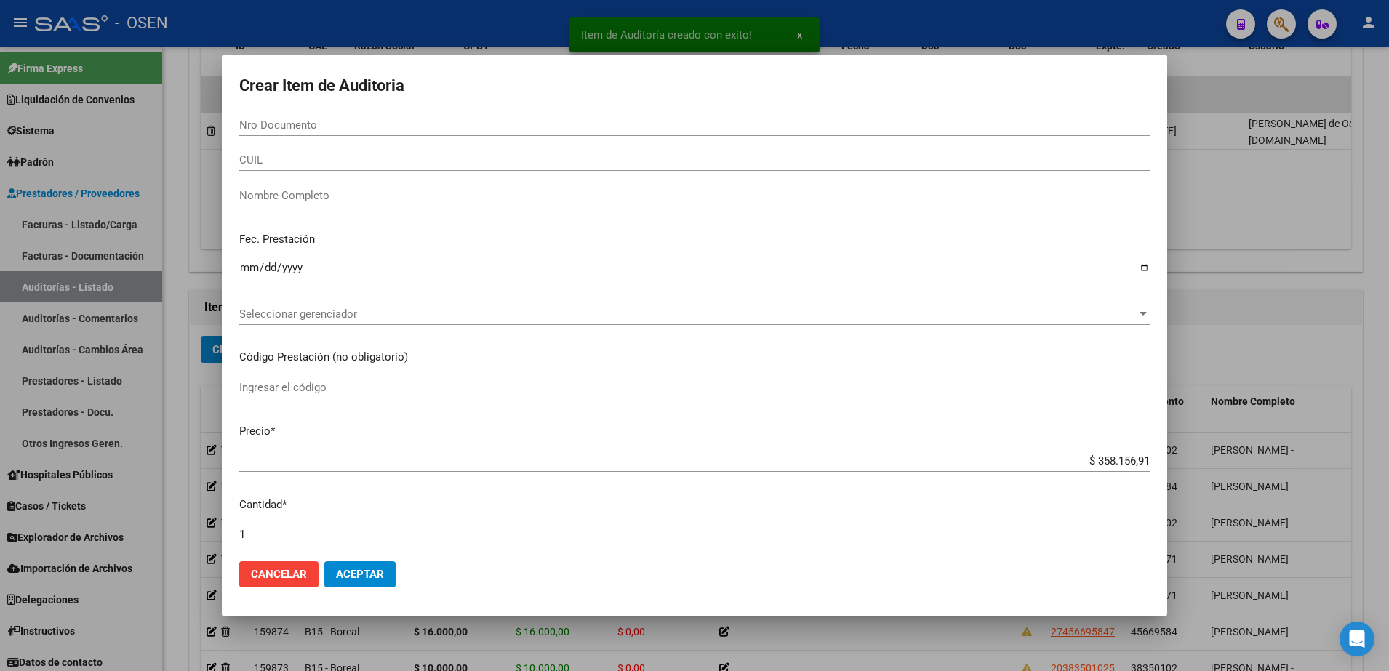
click at [568, 172] on div "CUIL" at bounding box center [694, 167] width 911 height 36
click at [568, 162] on input "CUIL" at bounding box center [694, 159] width 911 height 13
paste input "27508765571"
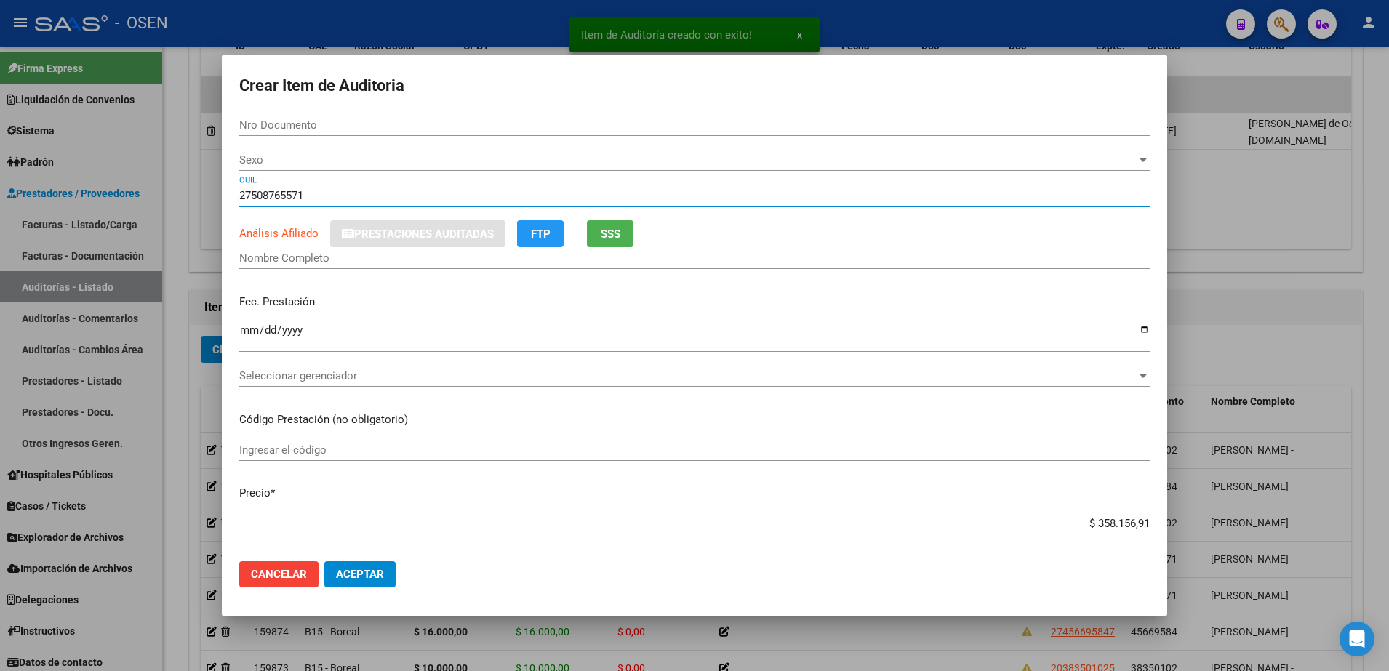
type input "27508765571"
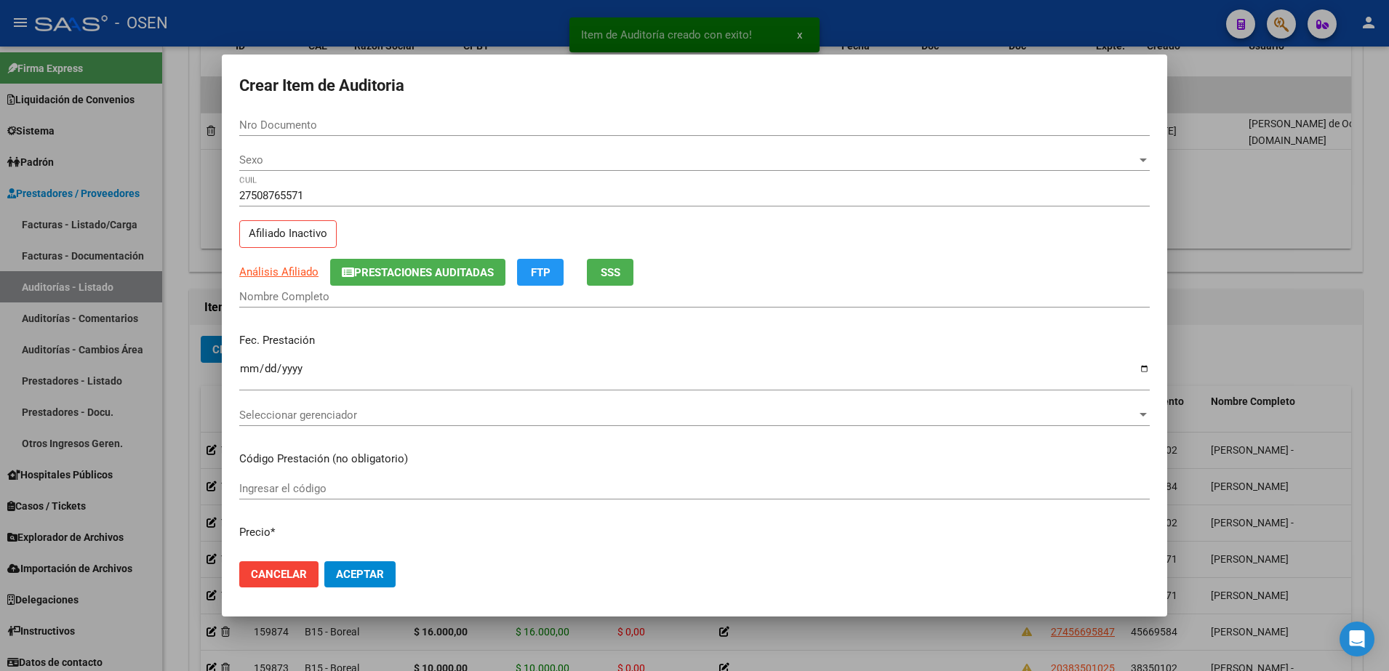
type input "50876557"
type input "[PERSON_NAME]"
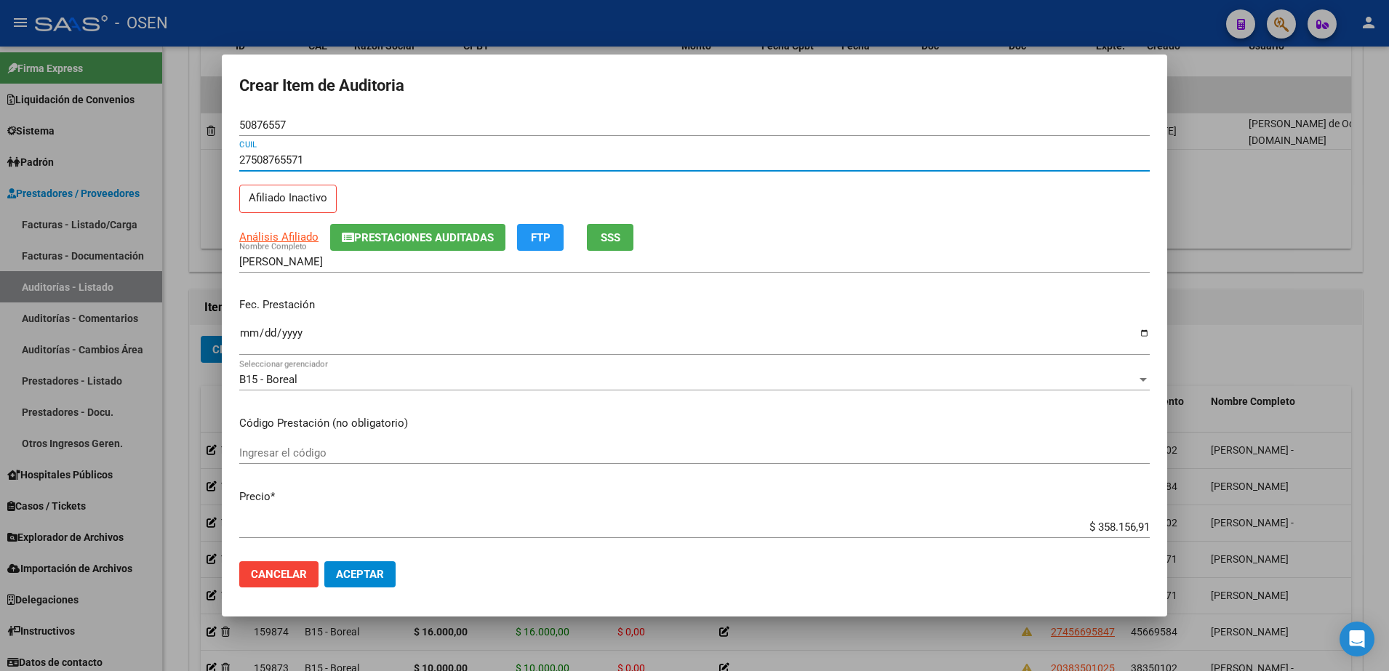
click at [244, 340] on input "Ingresar la fecha" at bounding box center [694, 338] width 911 height 23
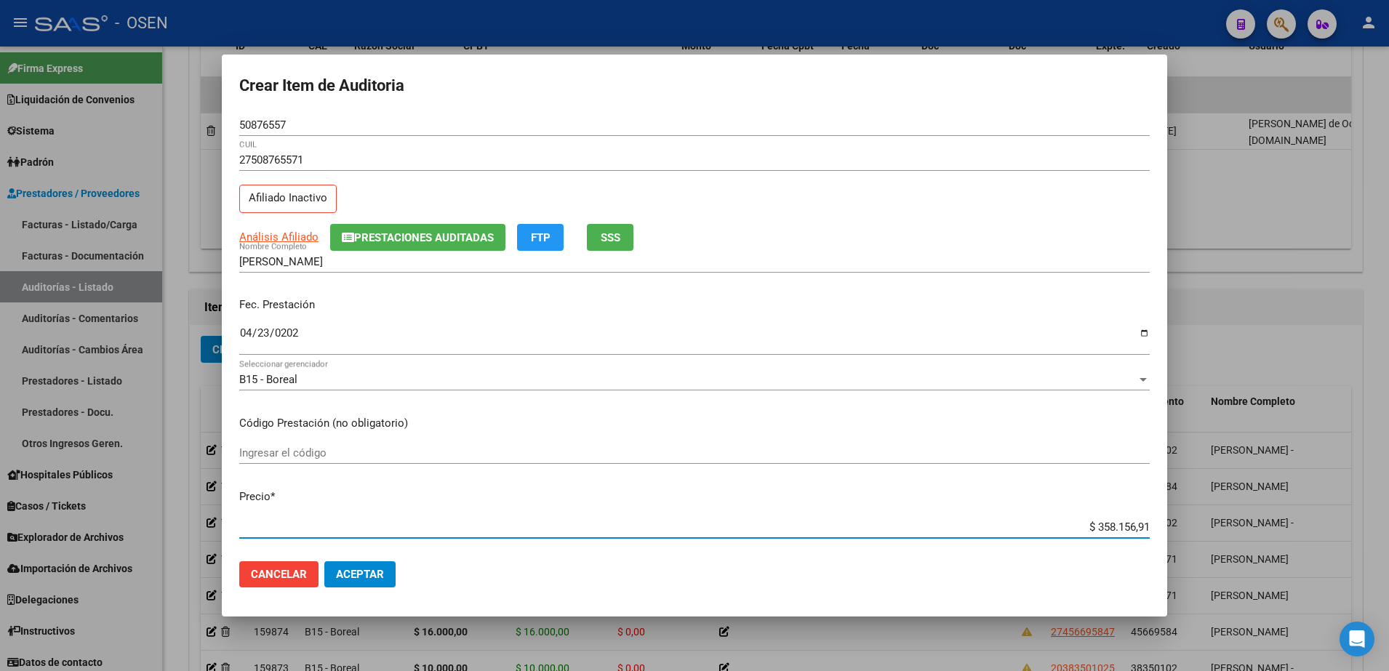
paste input "21.068,05"
